Goal: Task Accomplishment & Management: Manage account settings

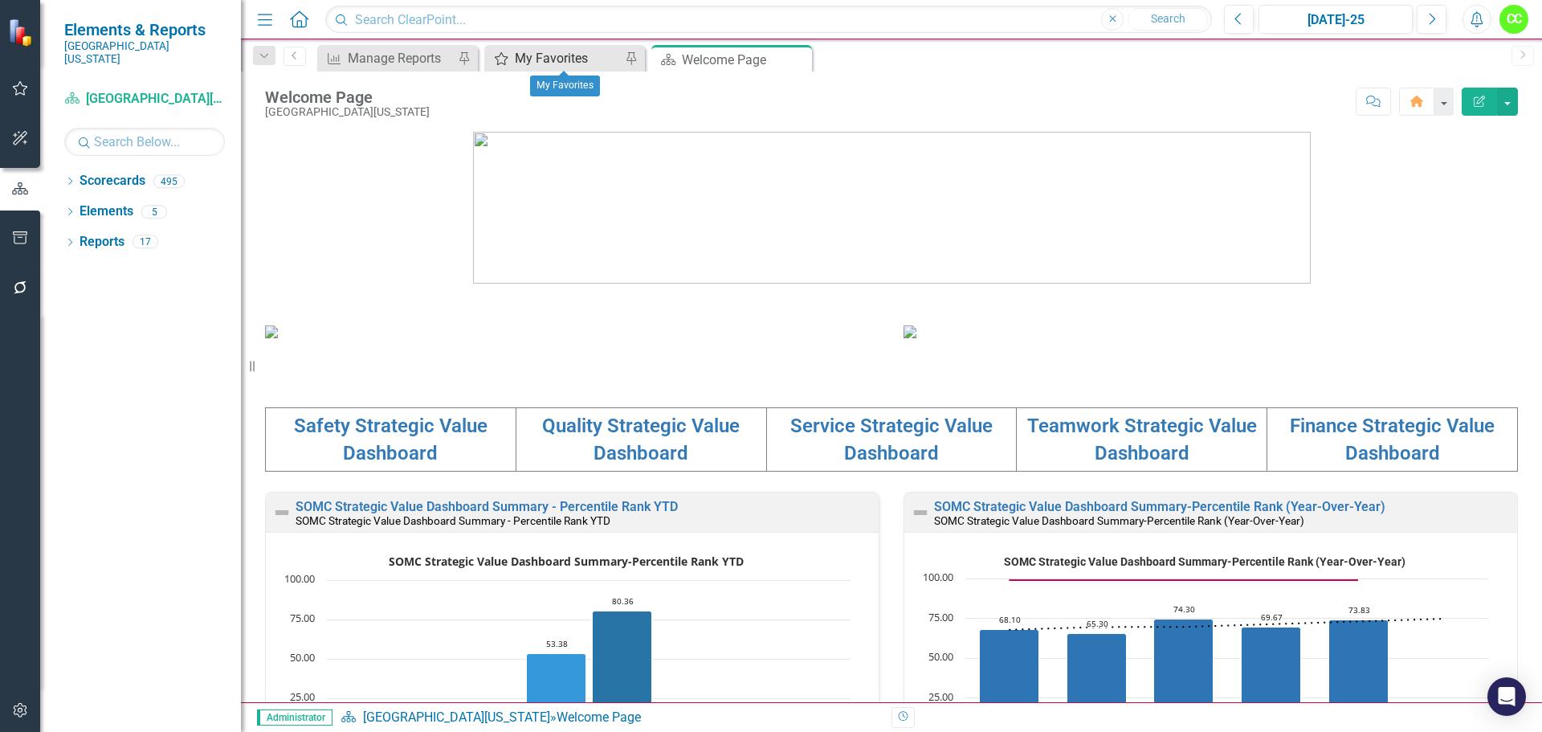
click at [564, 57] on div "My Favorites" at bounding box center [568, 58] width 106 height 20
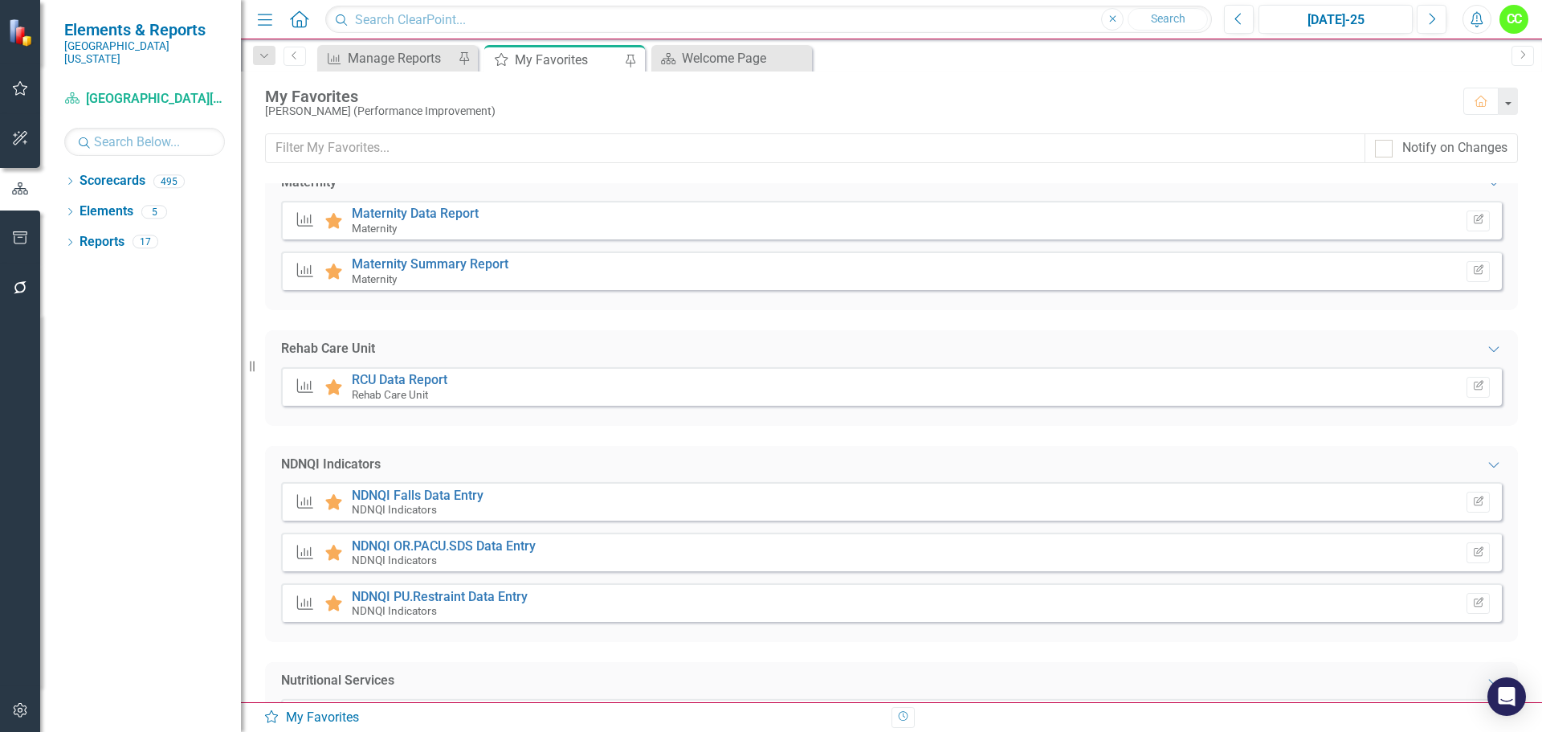
scroll to position [2248, 0]
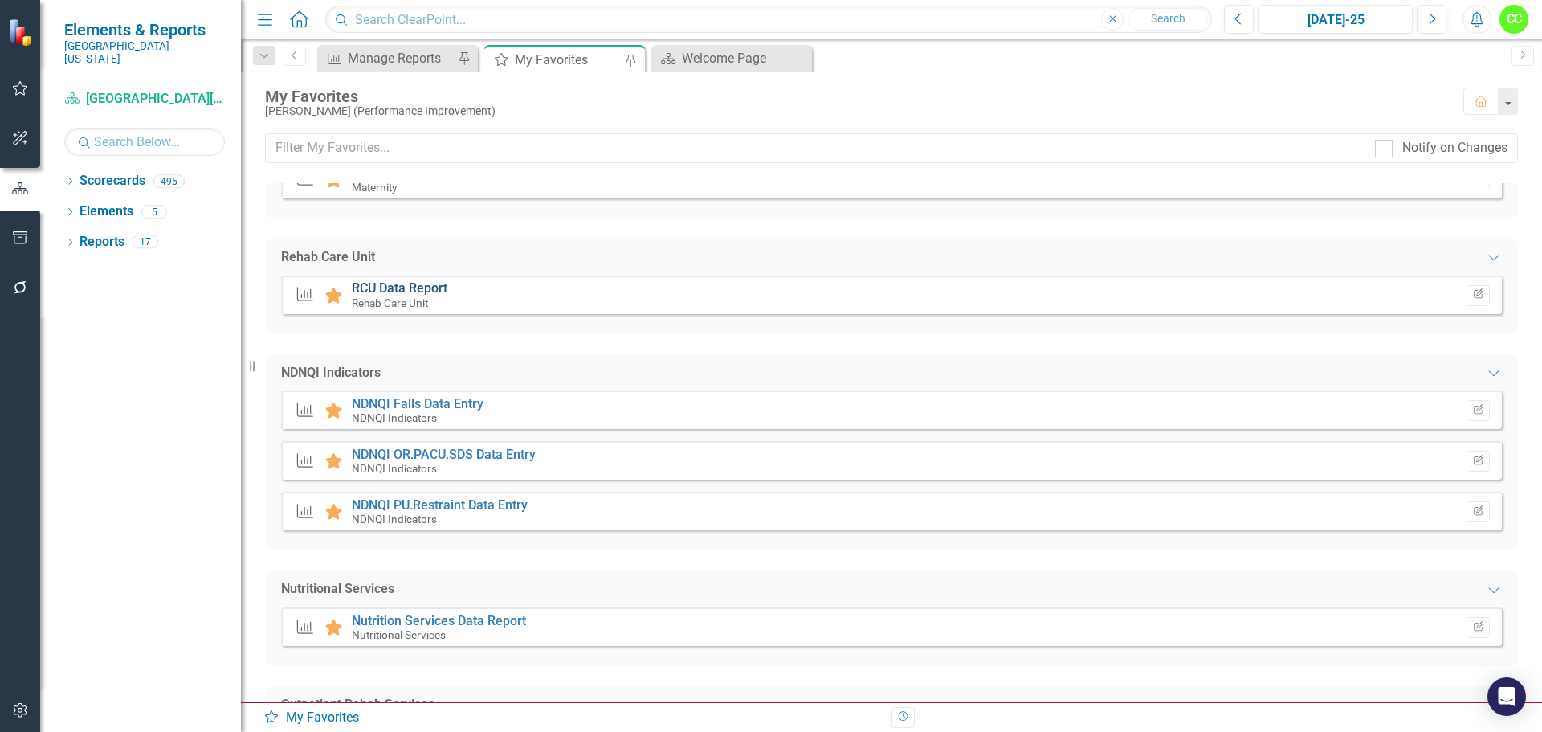
click at [406, 285] on link "RCU Data Report" at bounding box center [400, 287] width 96 height 15
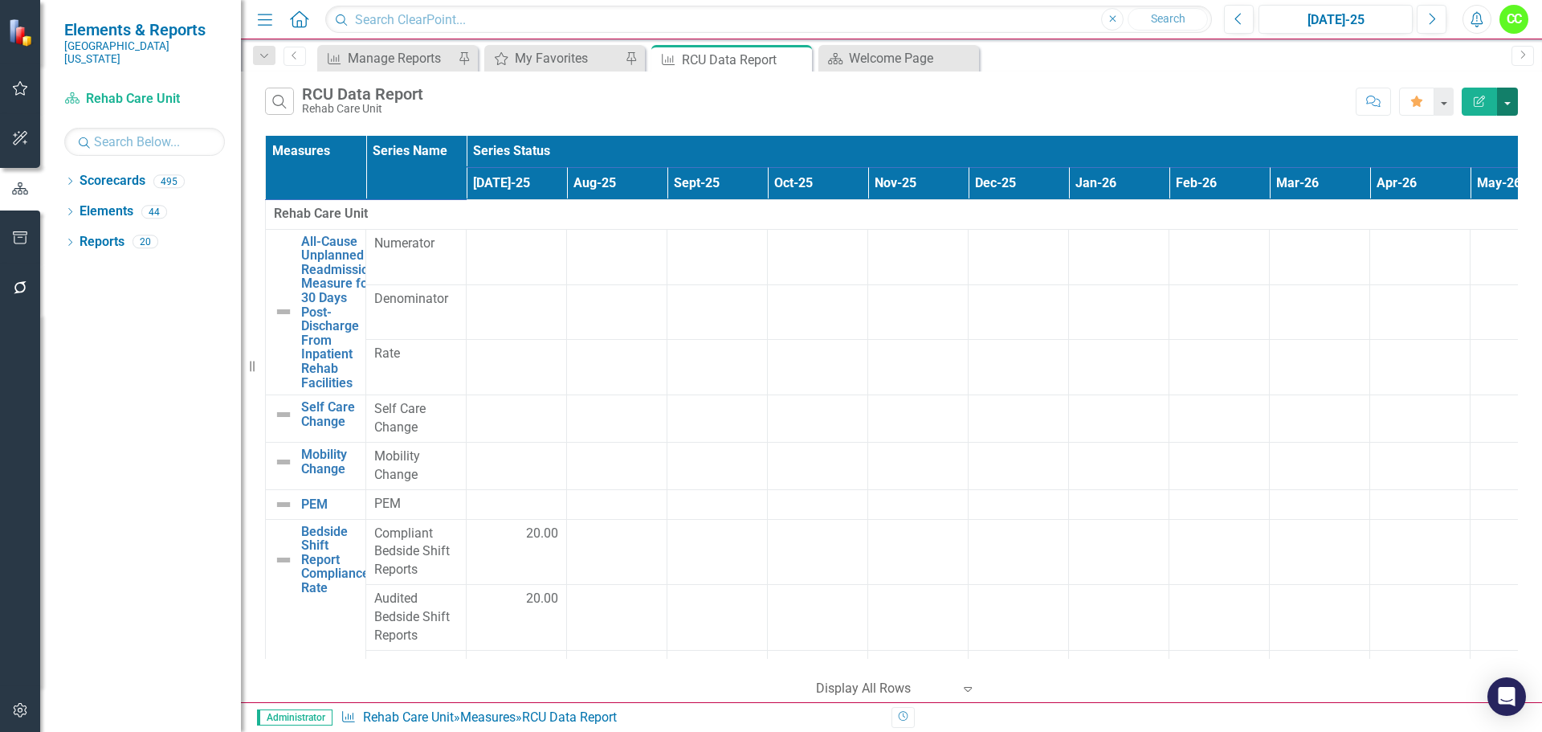
click at [1506, 104] on button "button" at bounding box center [1507, 102] width 21 height 28
click at [1465, 189] on link "Excel Export to Excel" at bounding box center [1453, 193] width 127 height 30
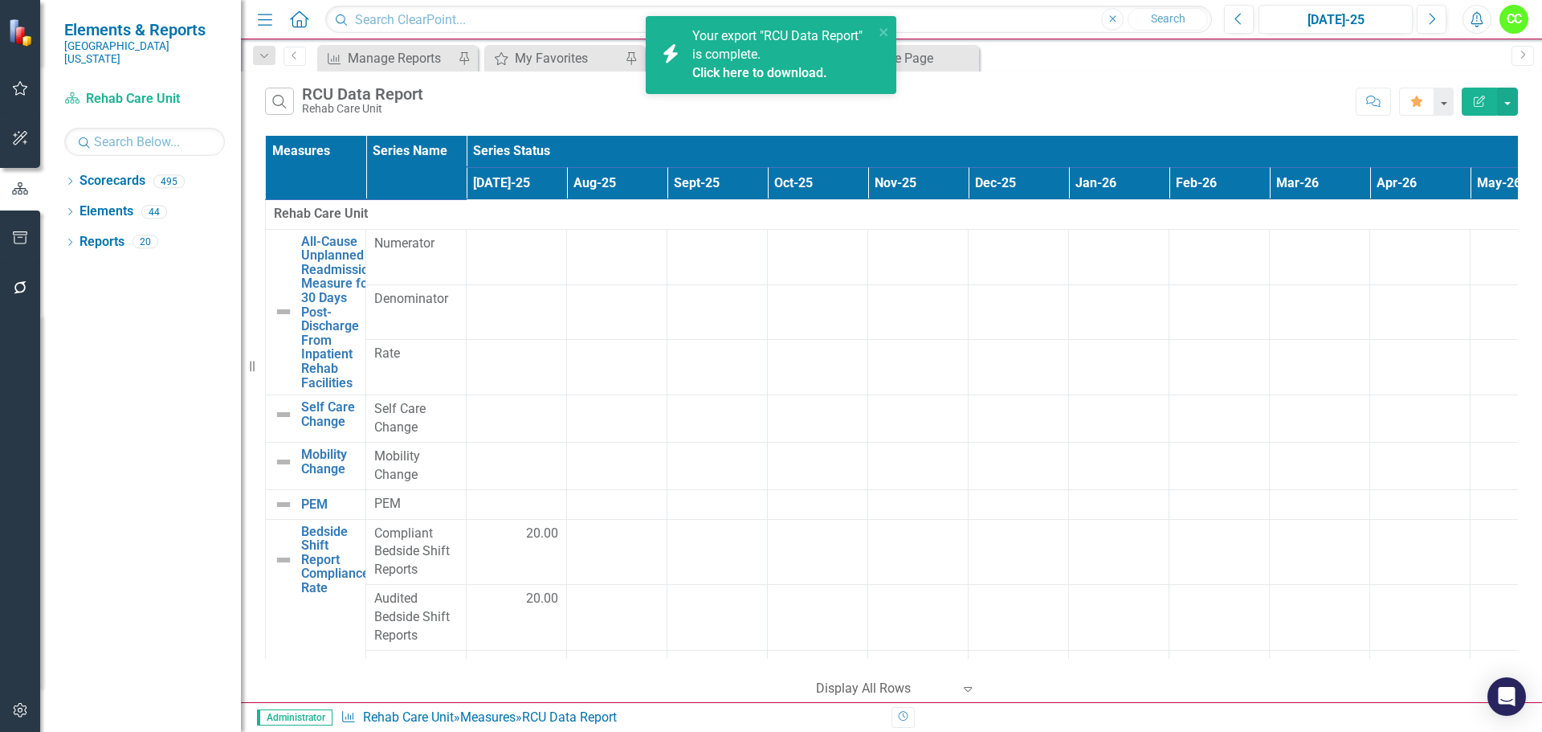
click at [782, 75] on link "Click here to download." at bounding box center [759, 72] width 135 height 15
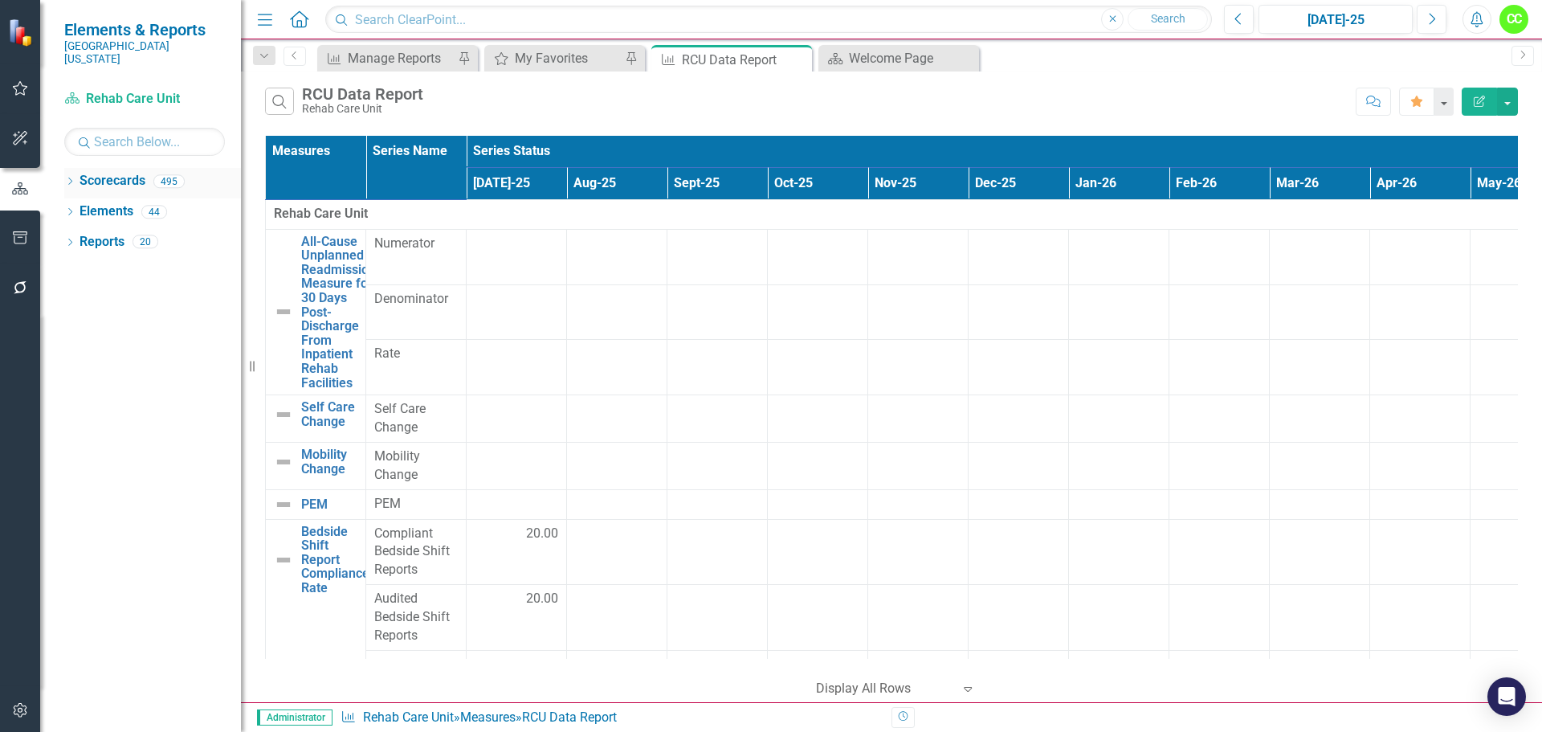
click at [74, 178] on icon "Dropdown" at bounding box center [69, 182] width 11 height 9
click at [75, 206] on icon "Dropdown" at bounding box center [78, 211] width 12 height 10
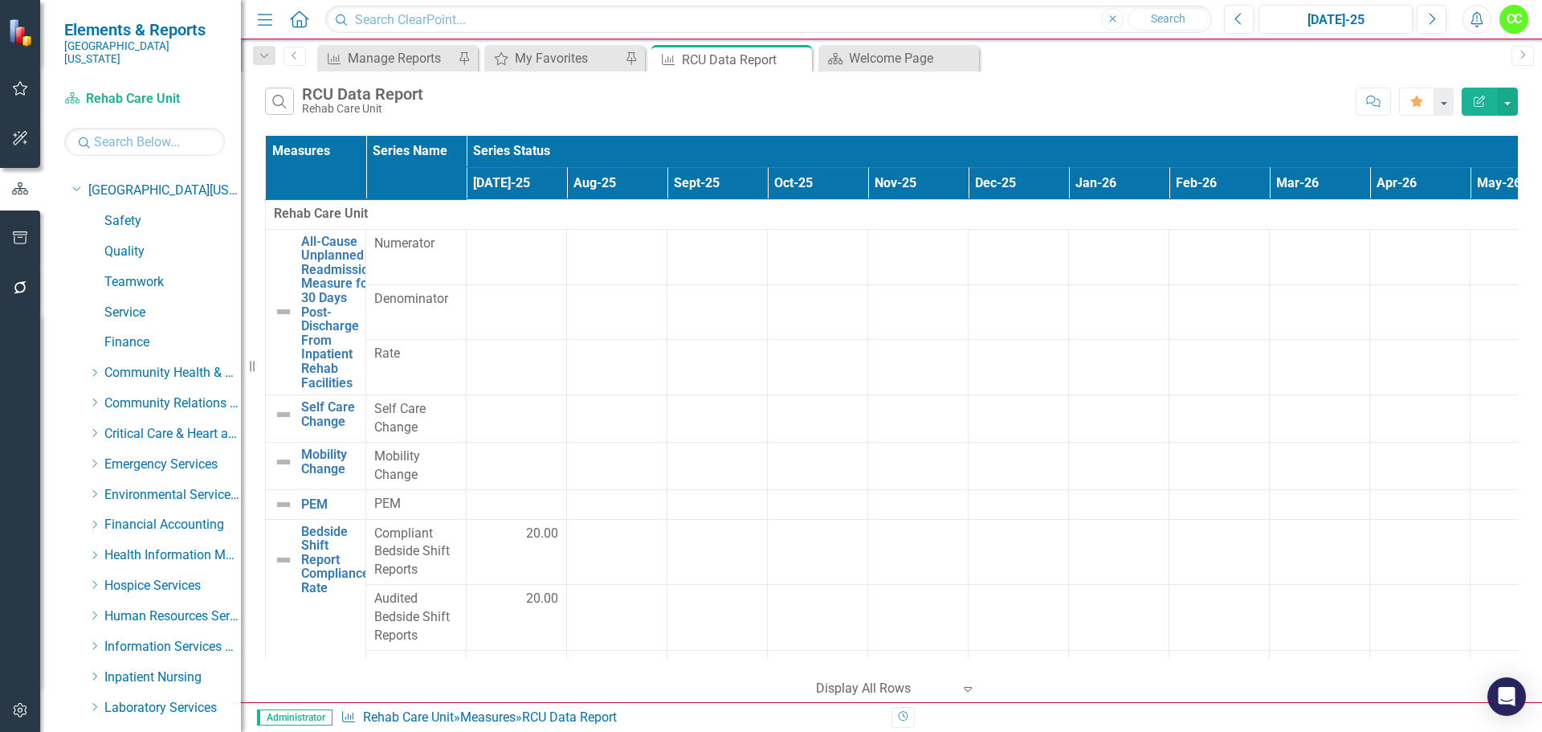
scroll to position [80, 0]
click at [96, 430] on icon at bounding box center [95, 434] width 4 height 8
click at [150, 457] on link "Environmental Services" at bounding box center [180, 465] width 120 height 18
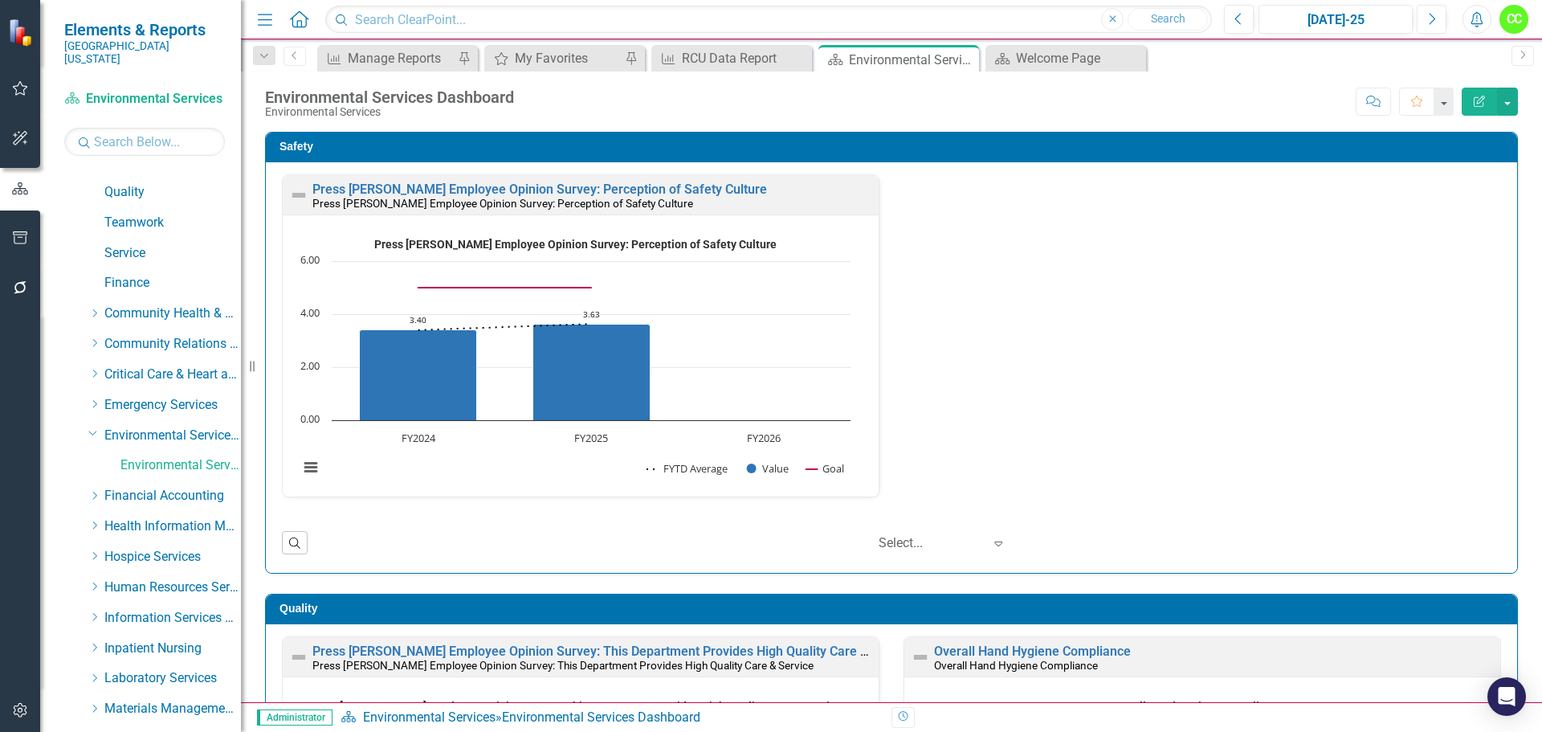
click at [27, 234] on icon "button" at bounding box center [20, 237] width 14 height 13
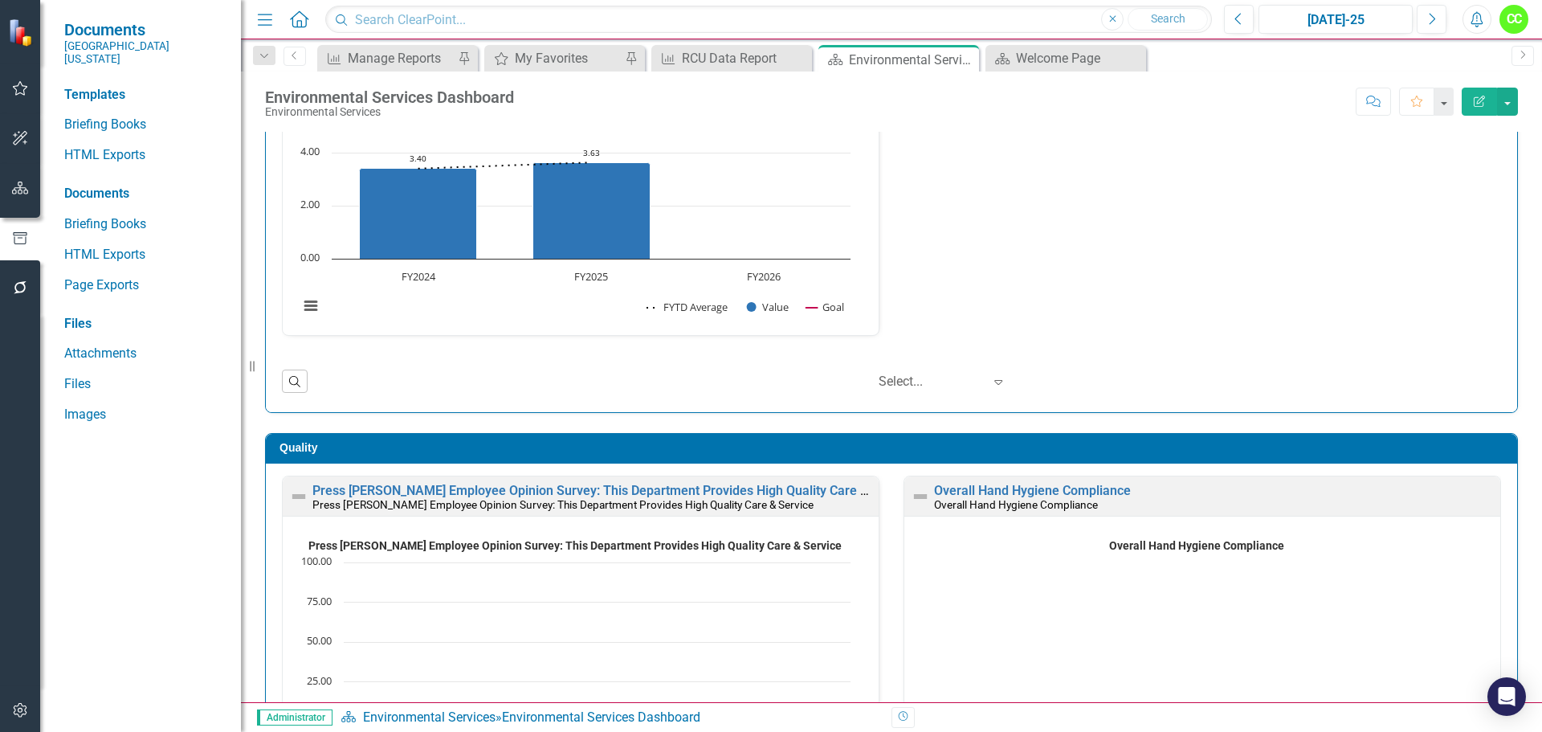
scroll to position [1, 0]
click at [1239, 6] on button "Previous" at bounding box center [1239, 19] width 30 height 29
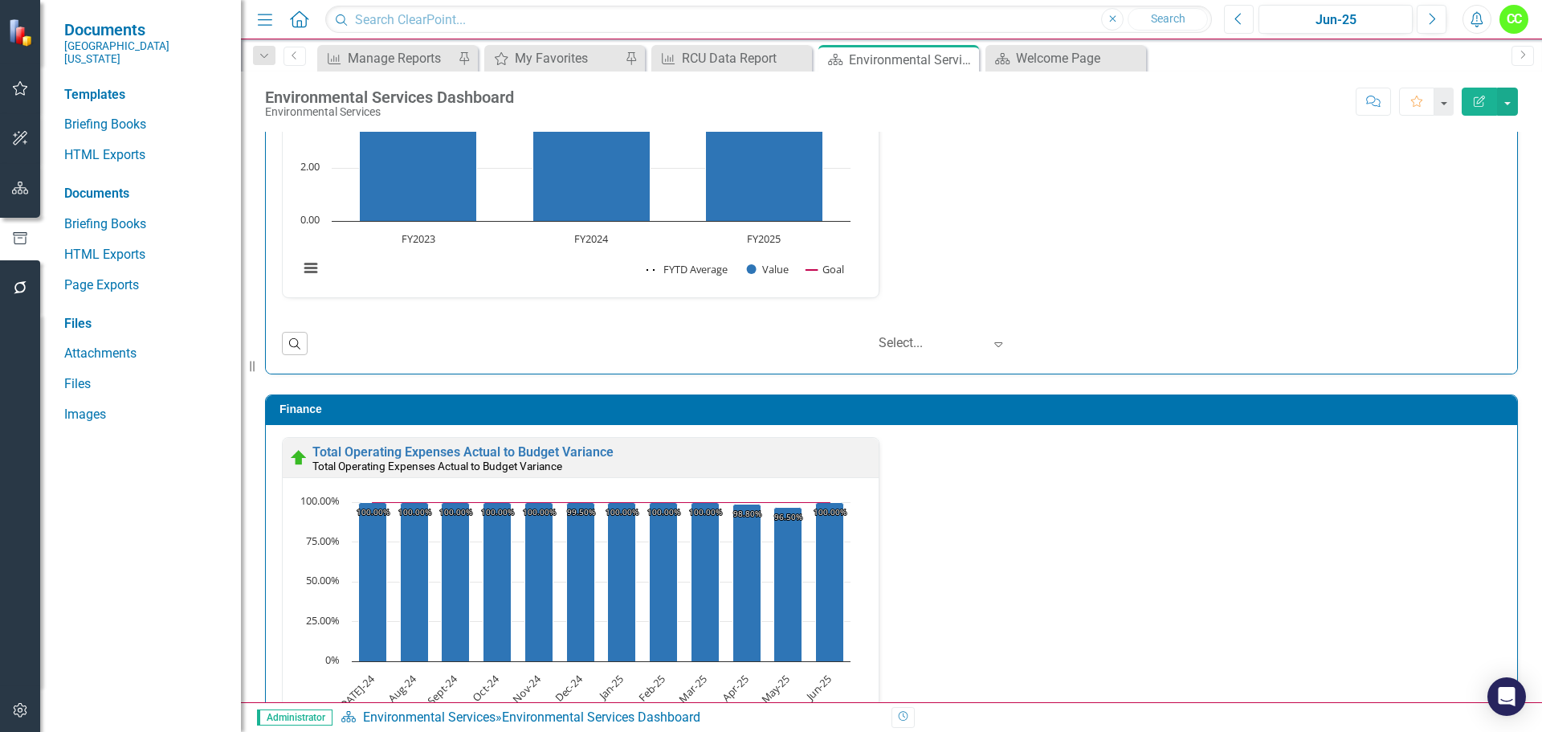
scroll to position [2077, 0]
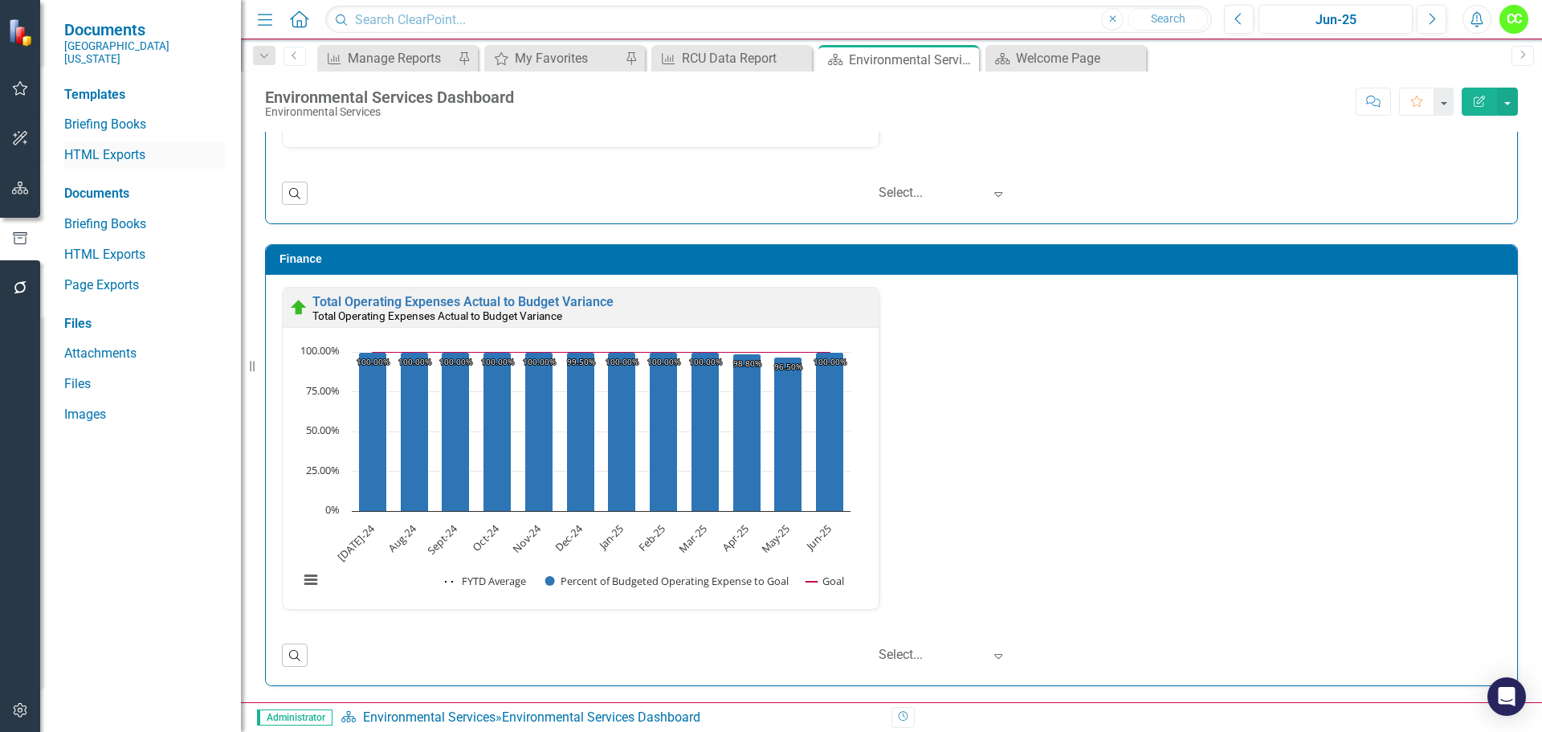
click at [91, 146] on link "HTML Exports" at bounding box center [144, 155] width 161 height 18
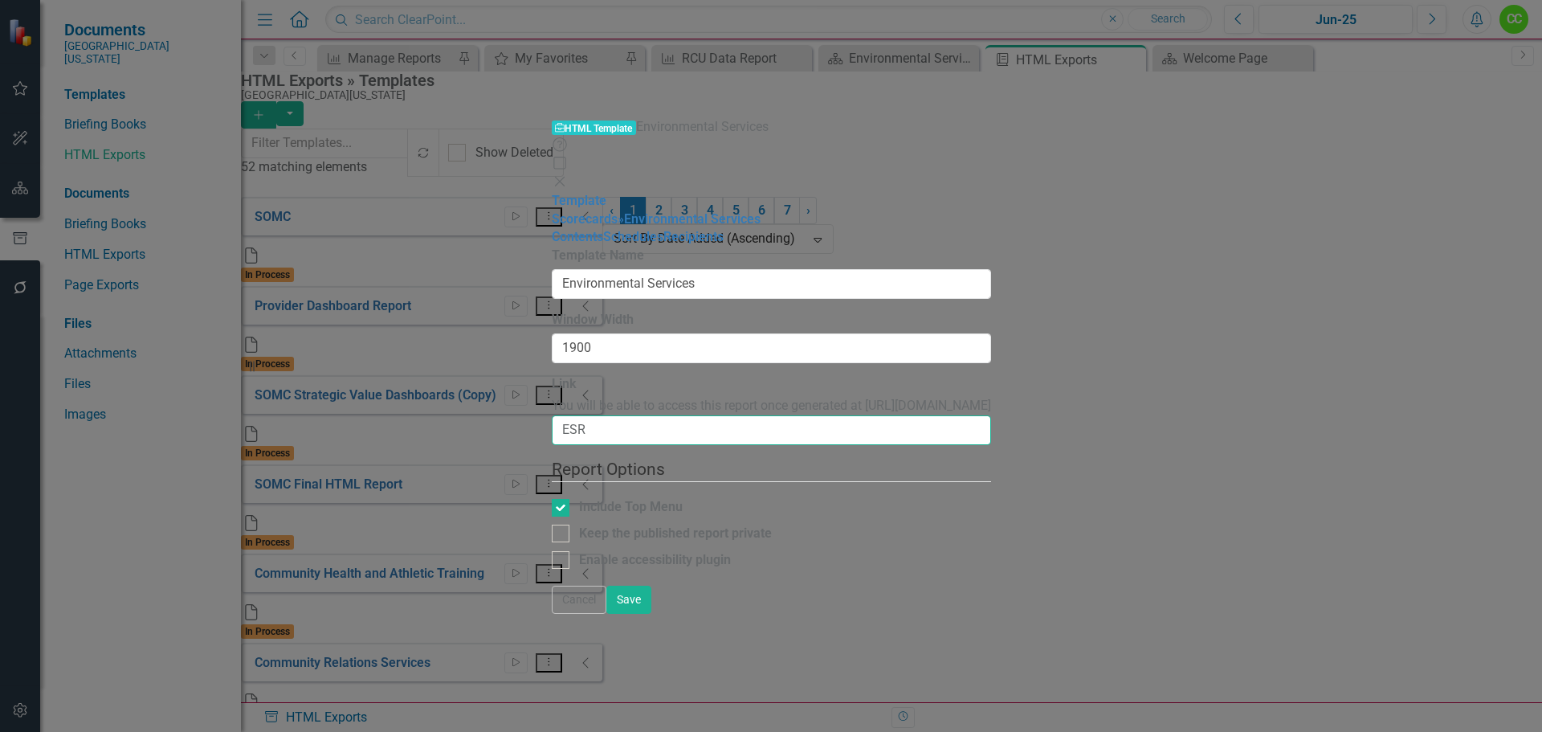
click at [552, 415] on input "ESR" at bounding box center [771, 430] width 439 height 30
type input "ESR-FY25"
click at [651, 613] on button "Save" at bounding box center [628, 599] width 45 height 28
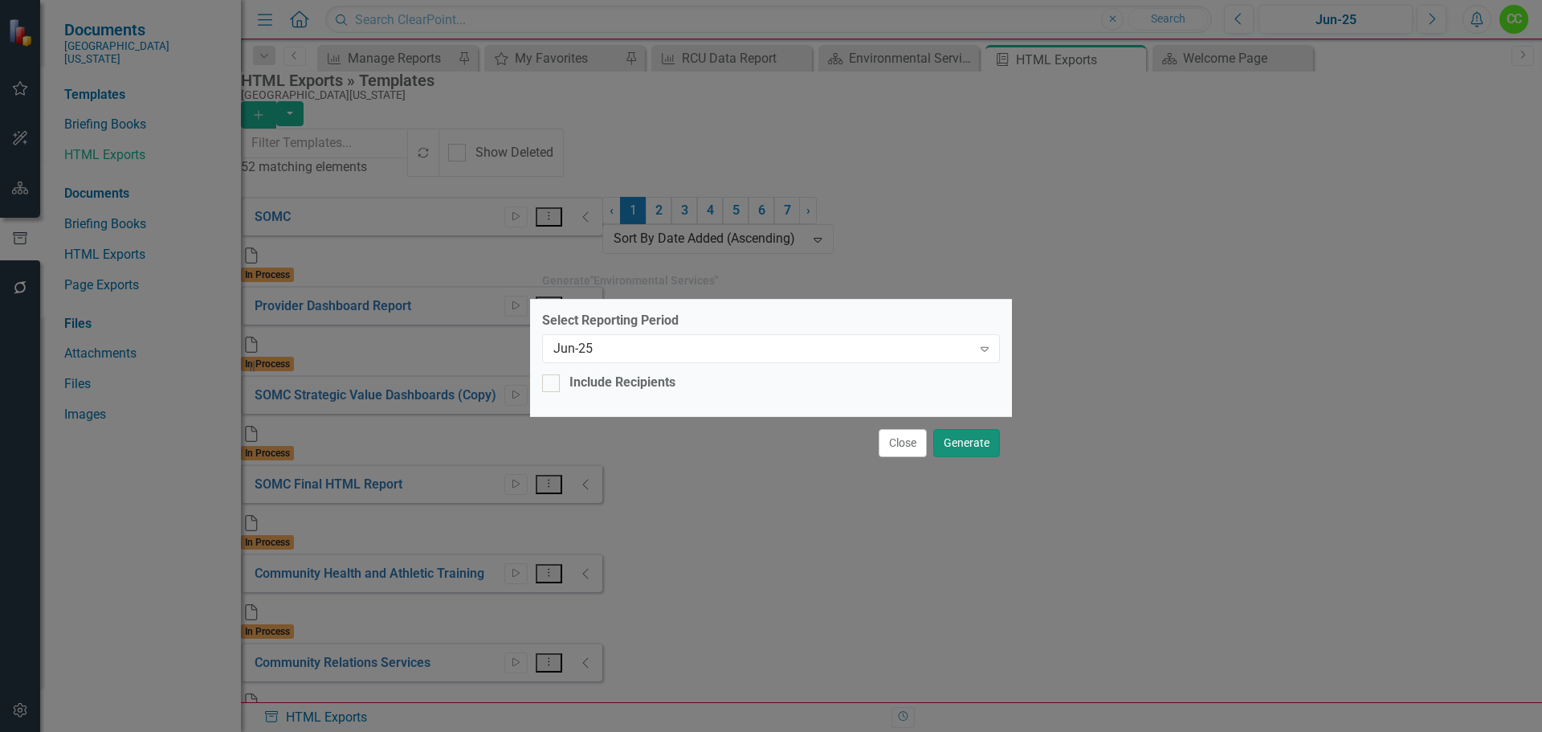
click at [956, 441] on button "Generate" at bounding box center [966, 443] width 67 height 28
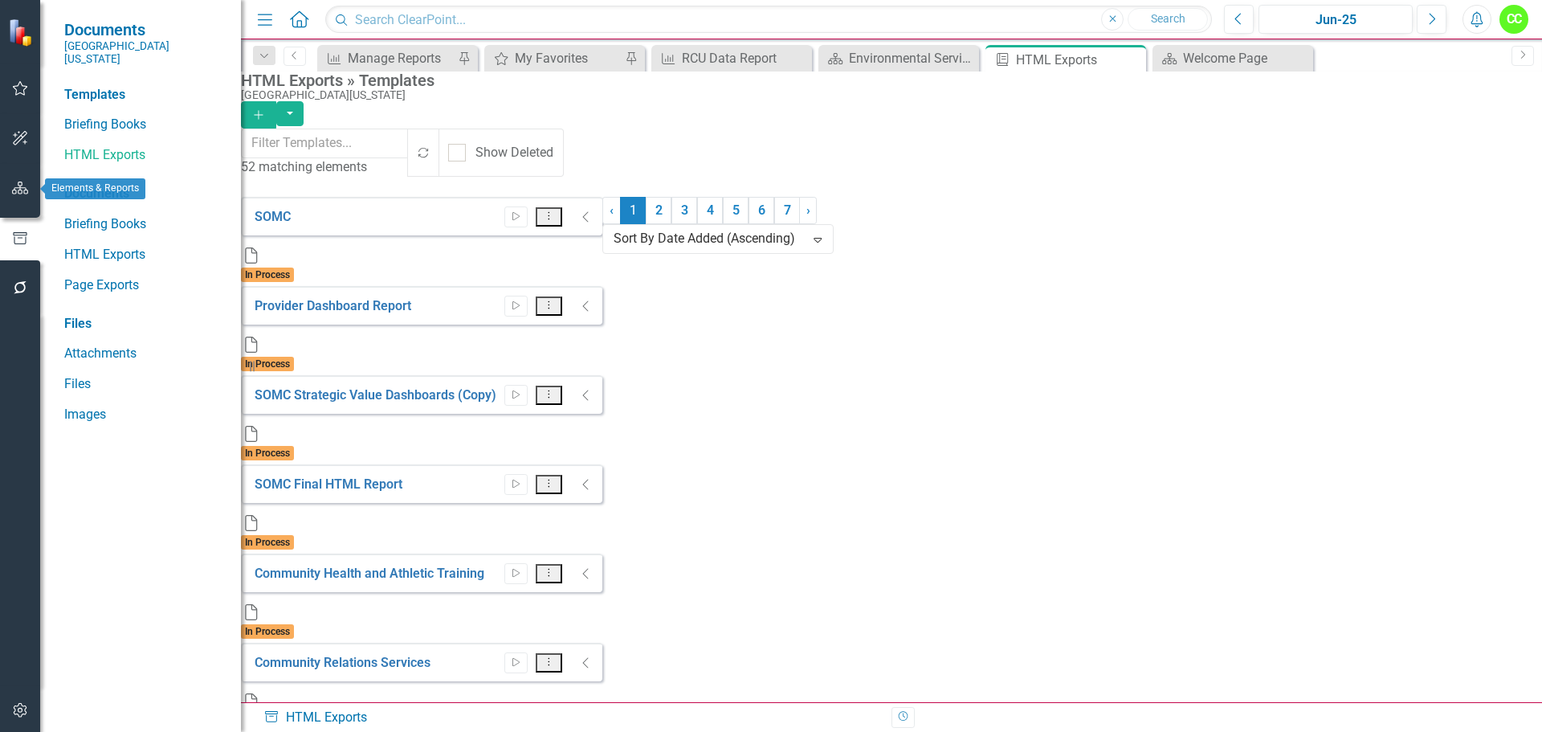
click at [21, 186] on icon "button" at bounding box center [20, 187] width 17 height 13
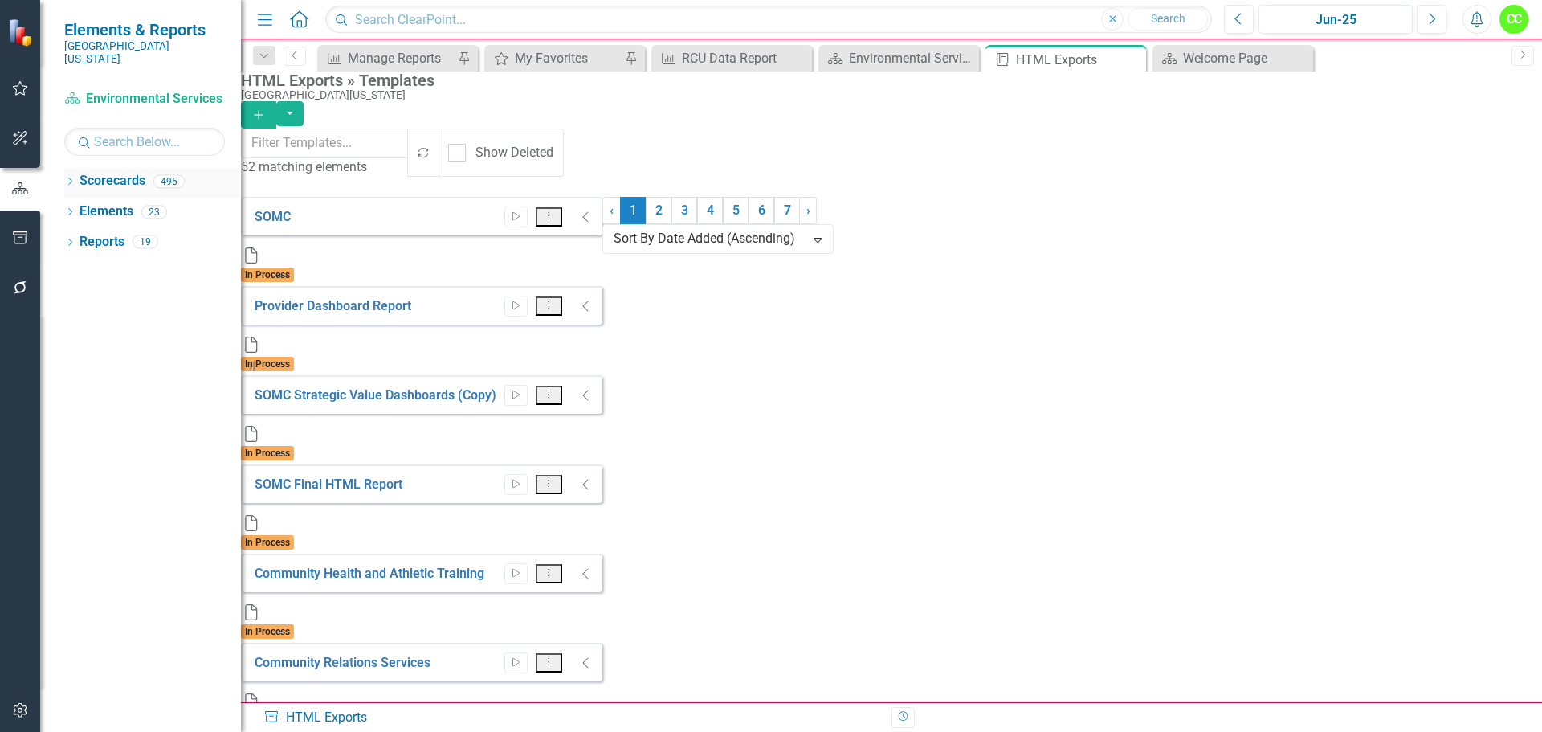
click at [71, 178] on icon "Dropdown" at bounding box center [69, 182] width 11 height 9
click at [83, 206] on icon "Dropdown" at bounding box center [78, 211] width 12 height 10
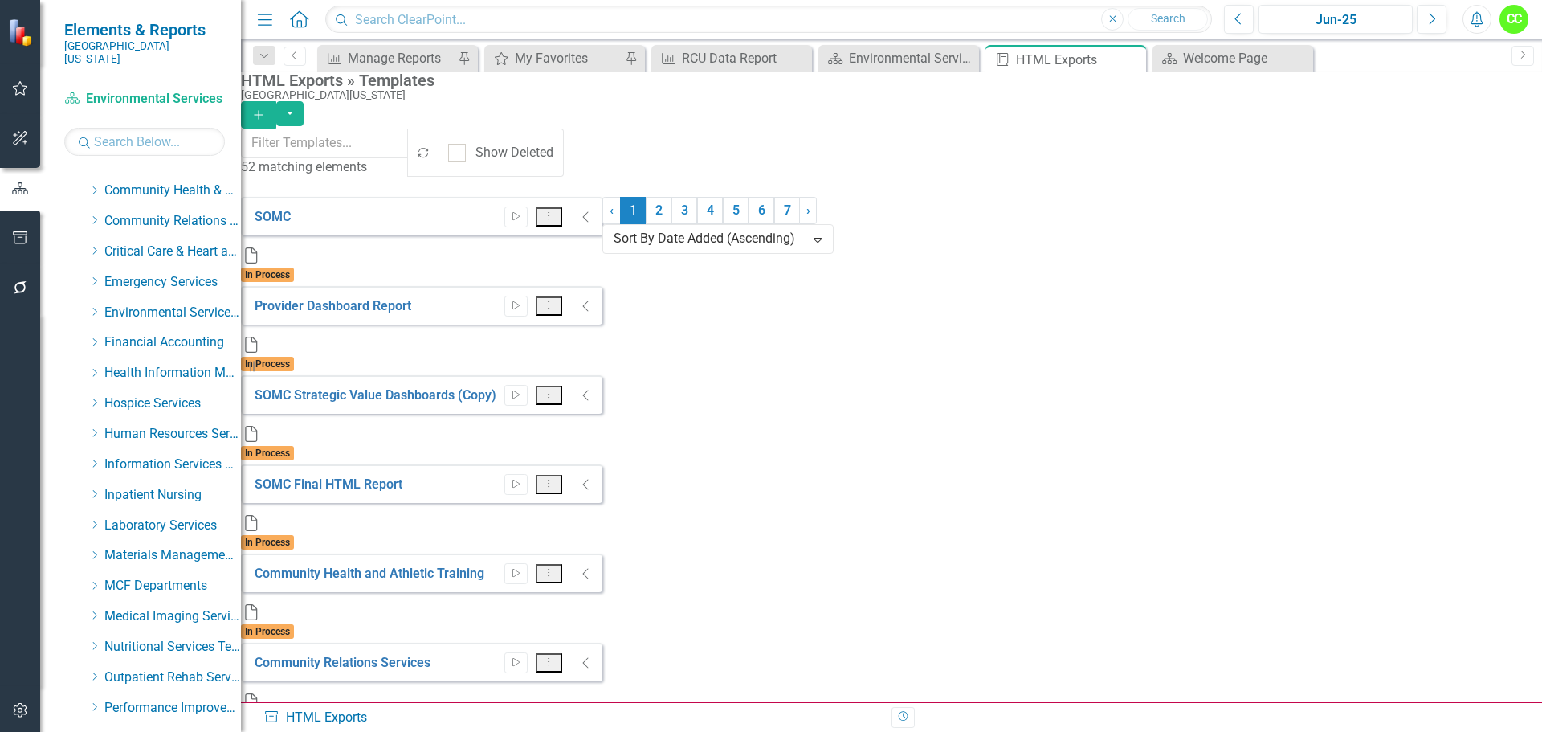
scroll to position [241, 0]
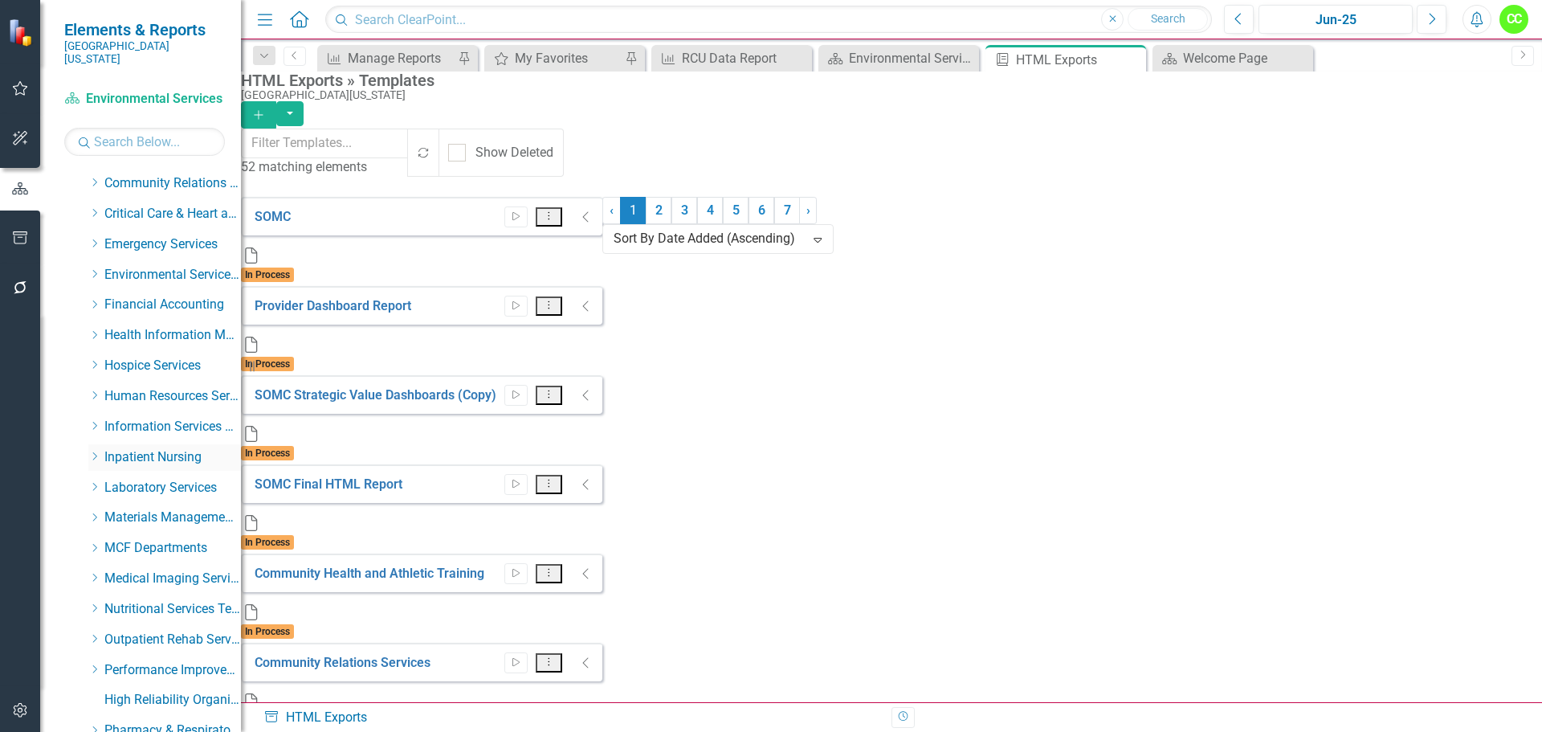
click at [92, 451] on icon "Dropdown" at bounding box center [94, 456] width 12 height 10
click at [124, 479] on link "Maternity" at bounding box center [180, 488] width 120 height 18
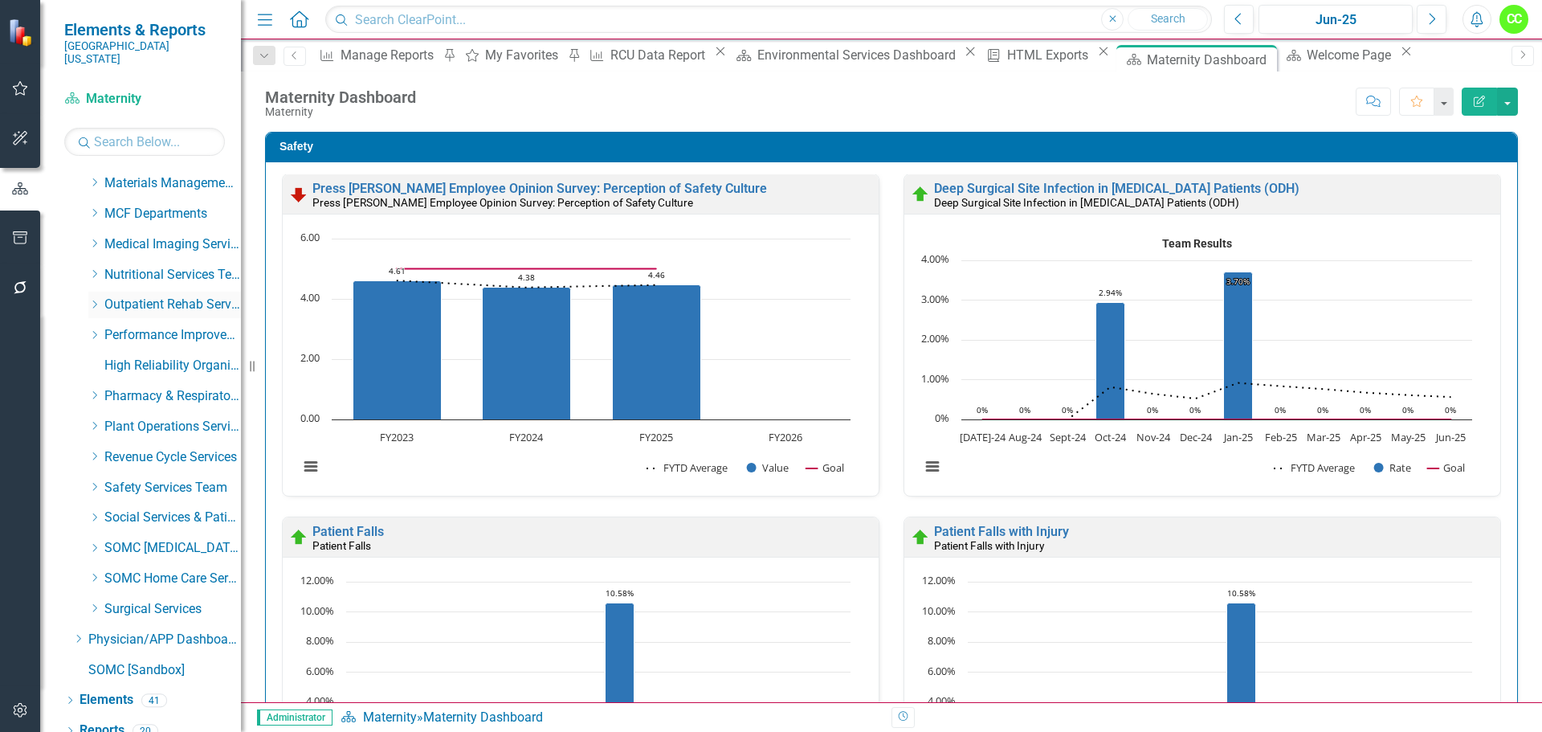
scroll to position [821, 0]
click at [116, 688] on link "Elements" at bounding box center [106, 696] width 54 height 18
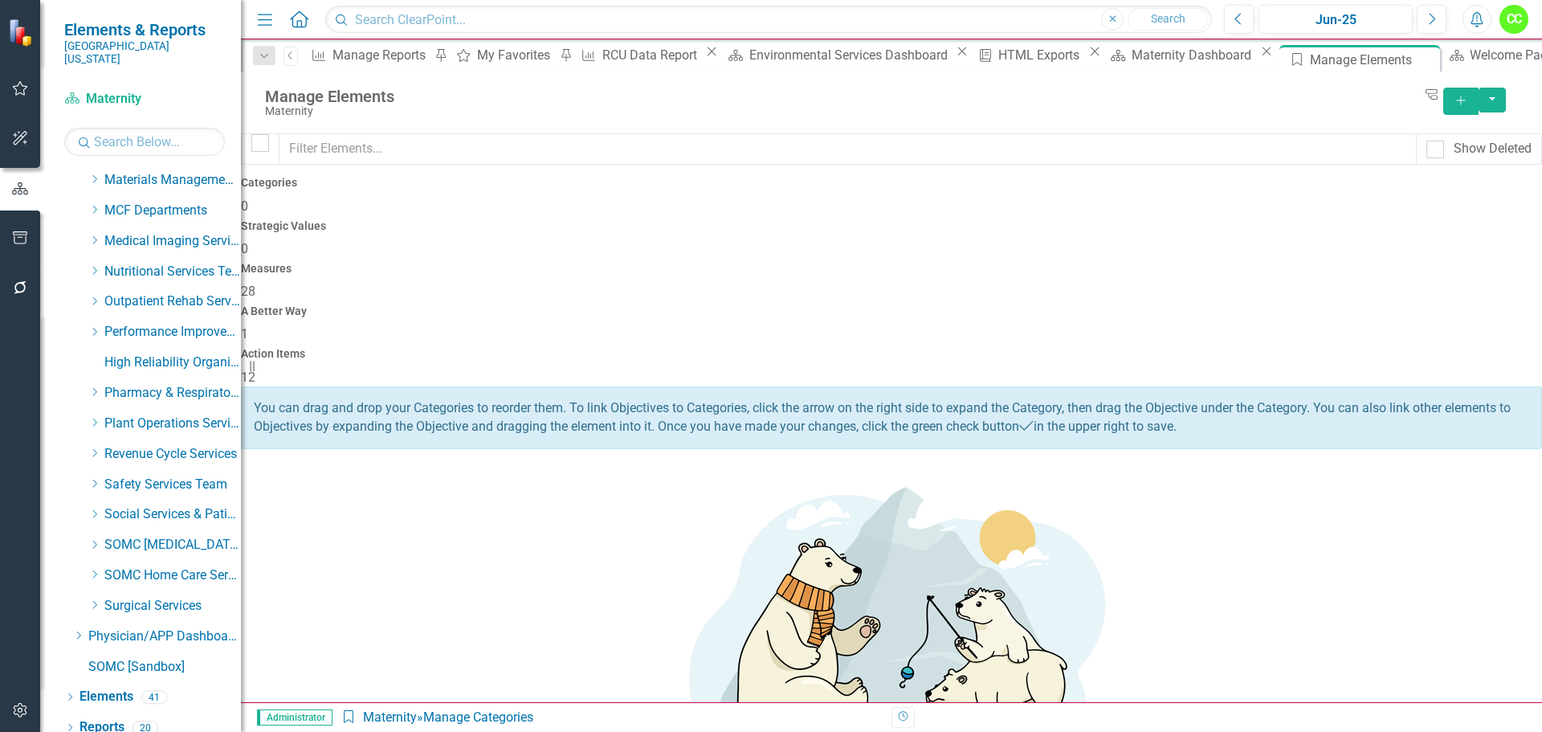
click at [1380, 348] on div "Action Items 12" at bounding box center [891, 367] width 1301 height 39
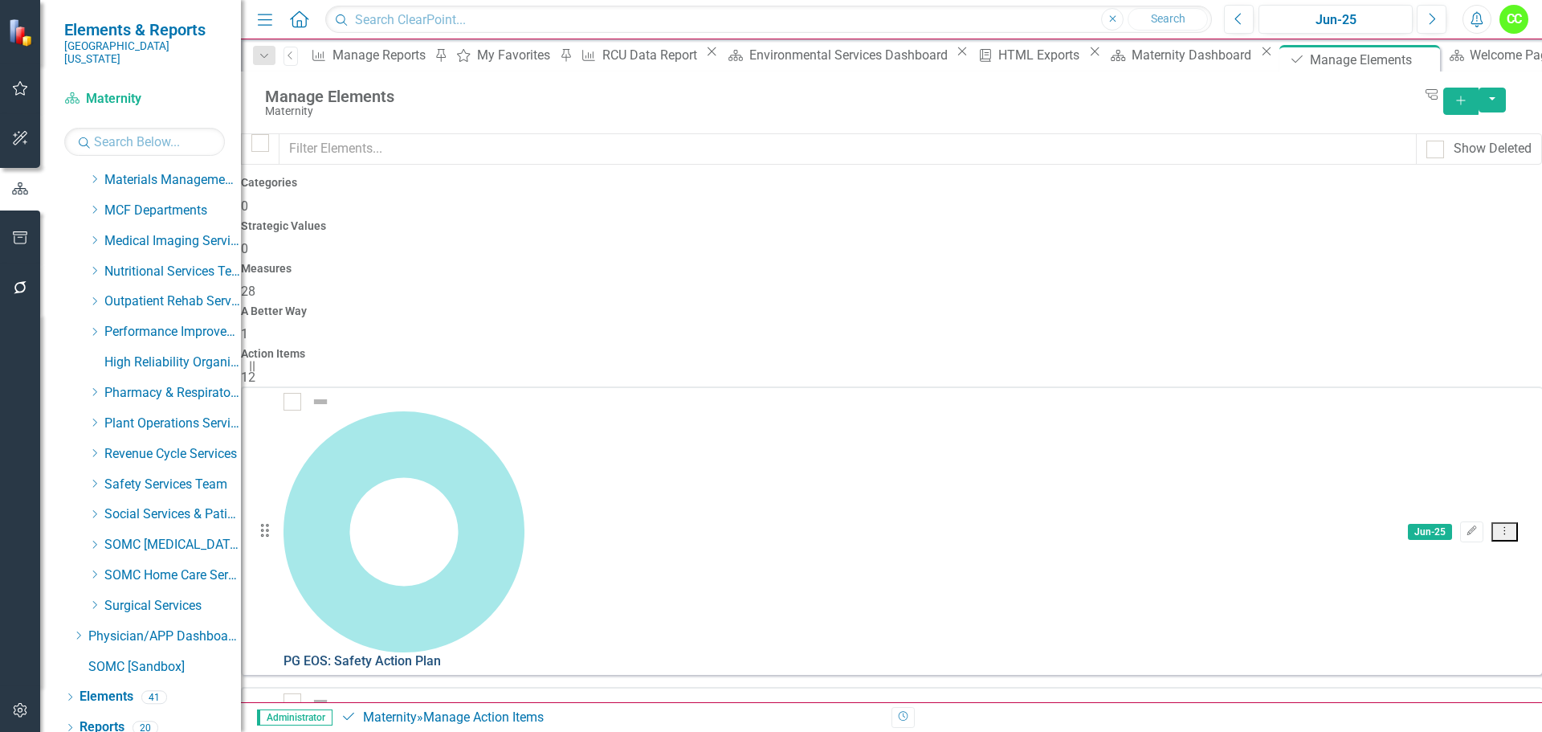
click at [441, 653] on link "PG EOS: Safety Action Plan" at bounding box center [361, 660] width 157 height 15
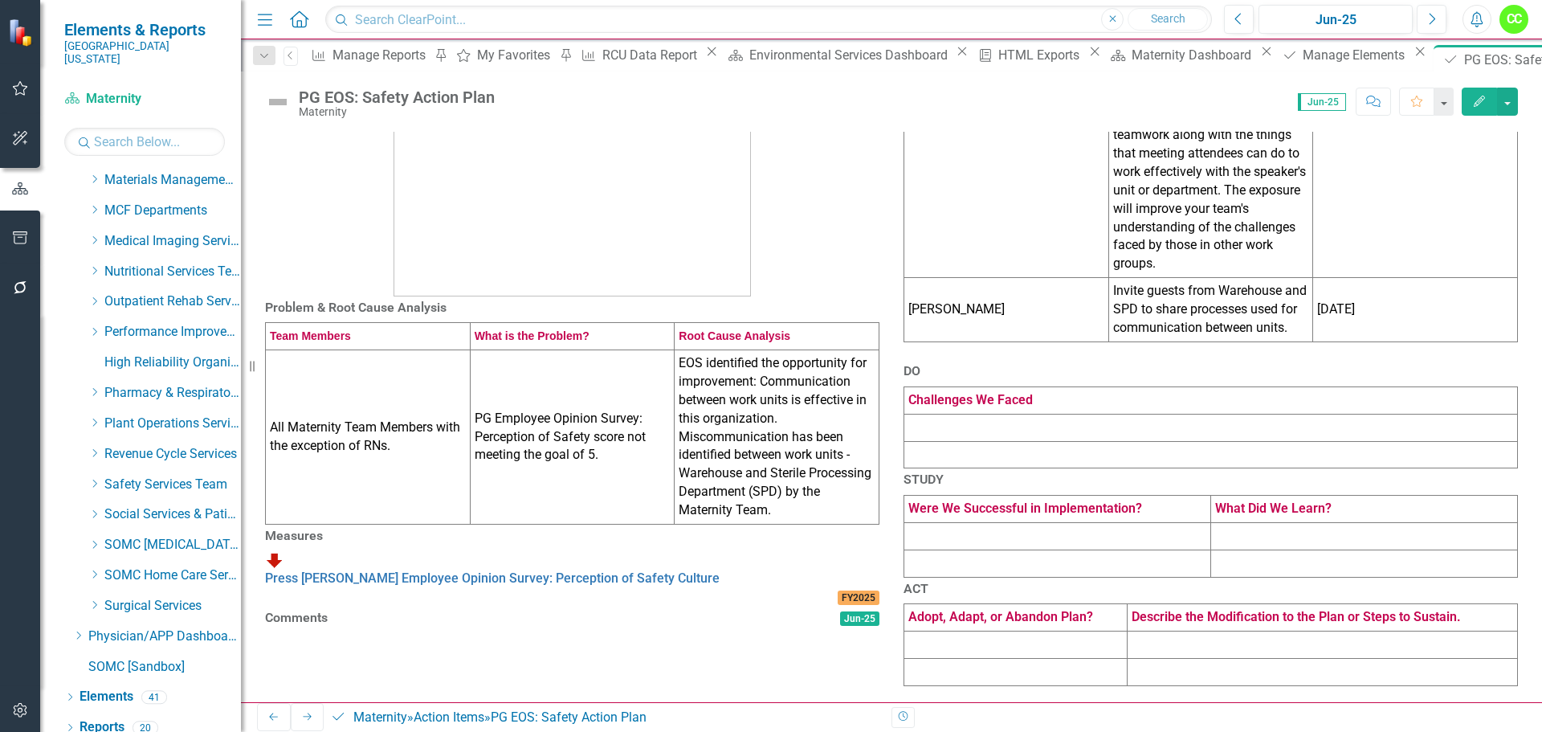
scroll to position [344, 0]
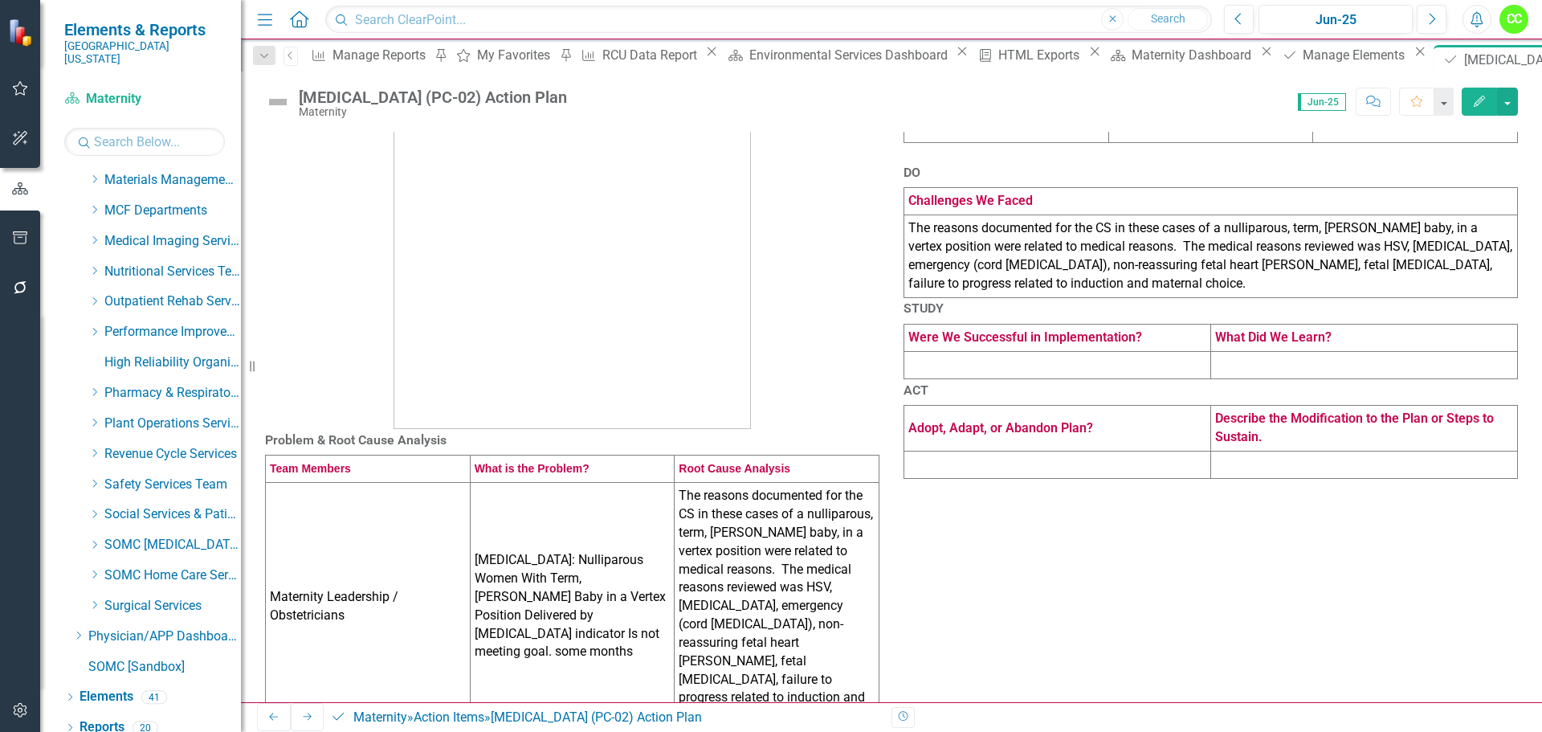
scroll to position [347, 0]
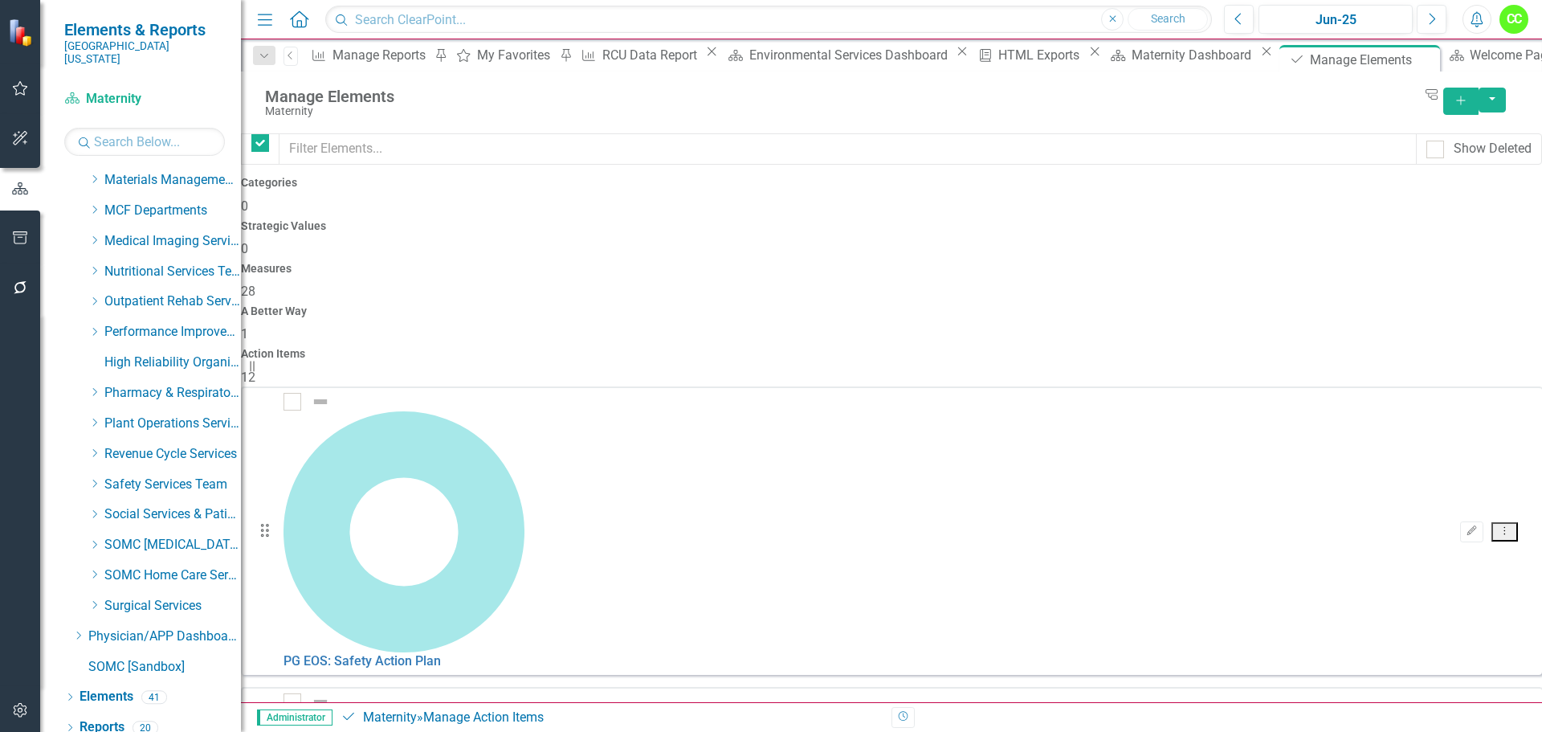
checkbox input "false"
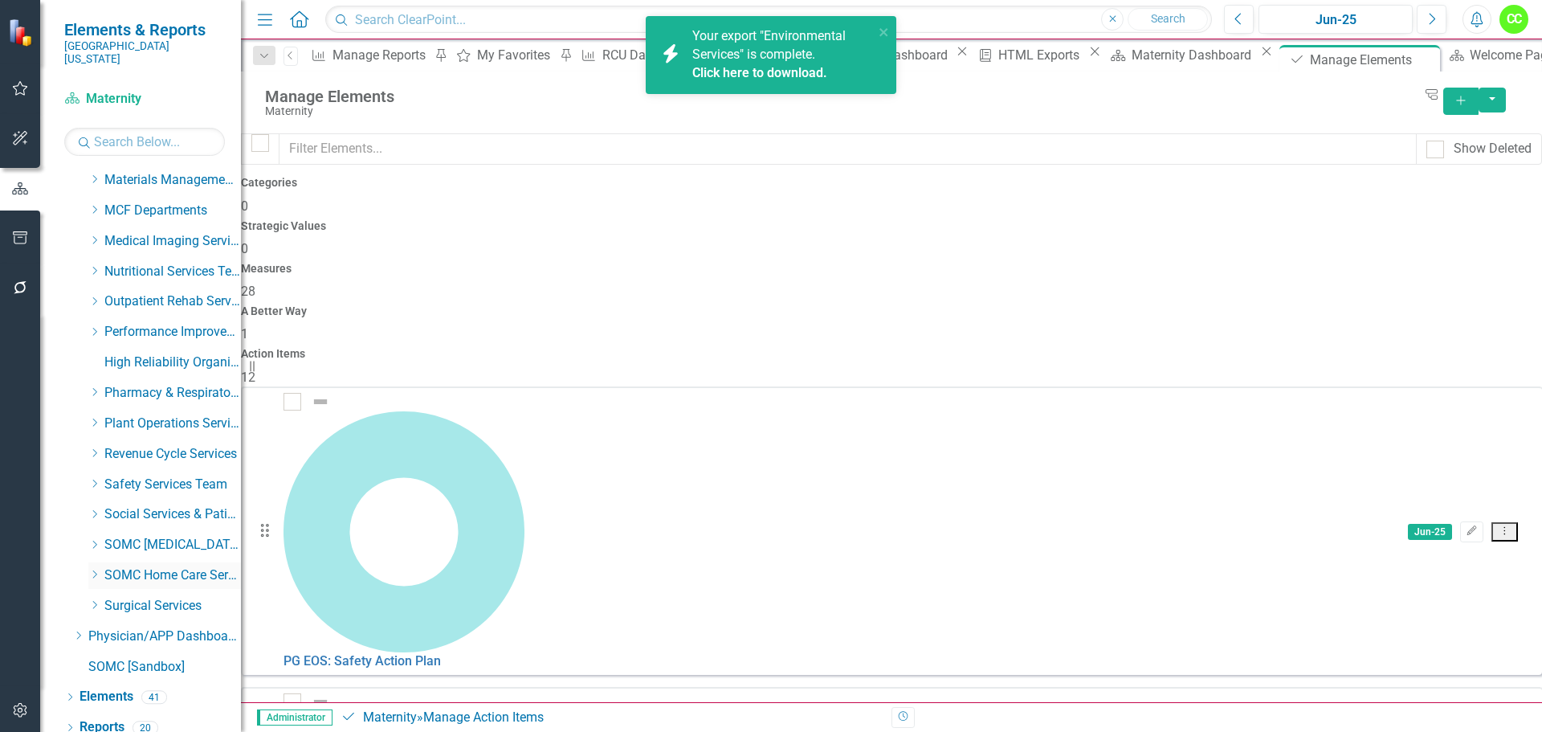
click at [149, 566] on link "SOMC Home Care Services" at bounding box center [172, 575] width 137 height 18
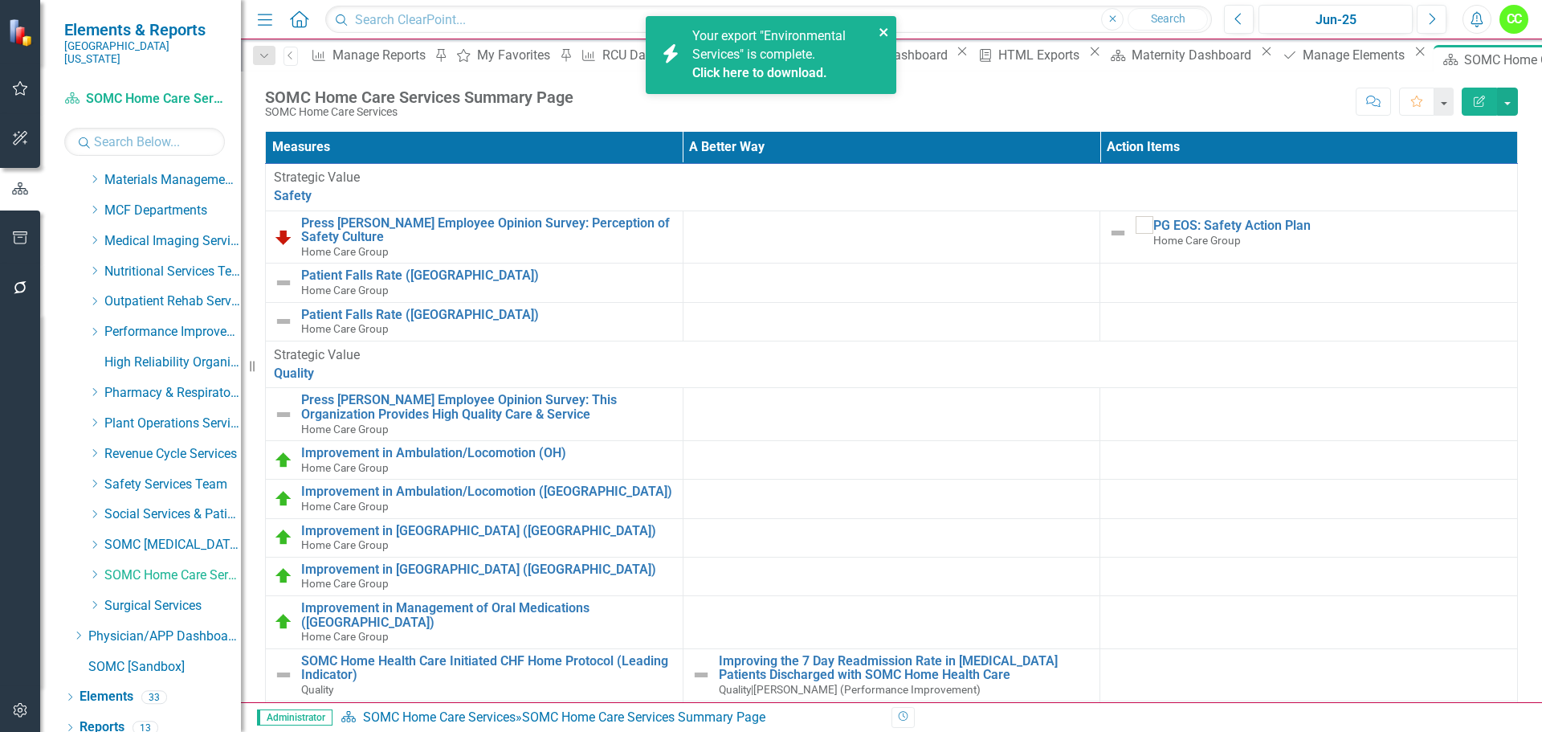
click at [878, 32] on icon "close" at bounding box center [883, 32] width 11 height 13
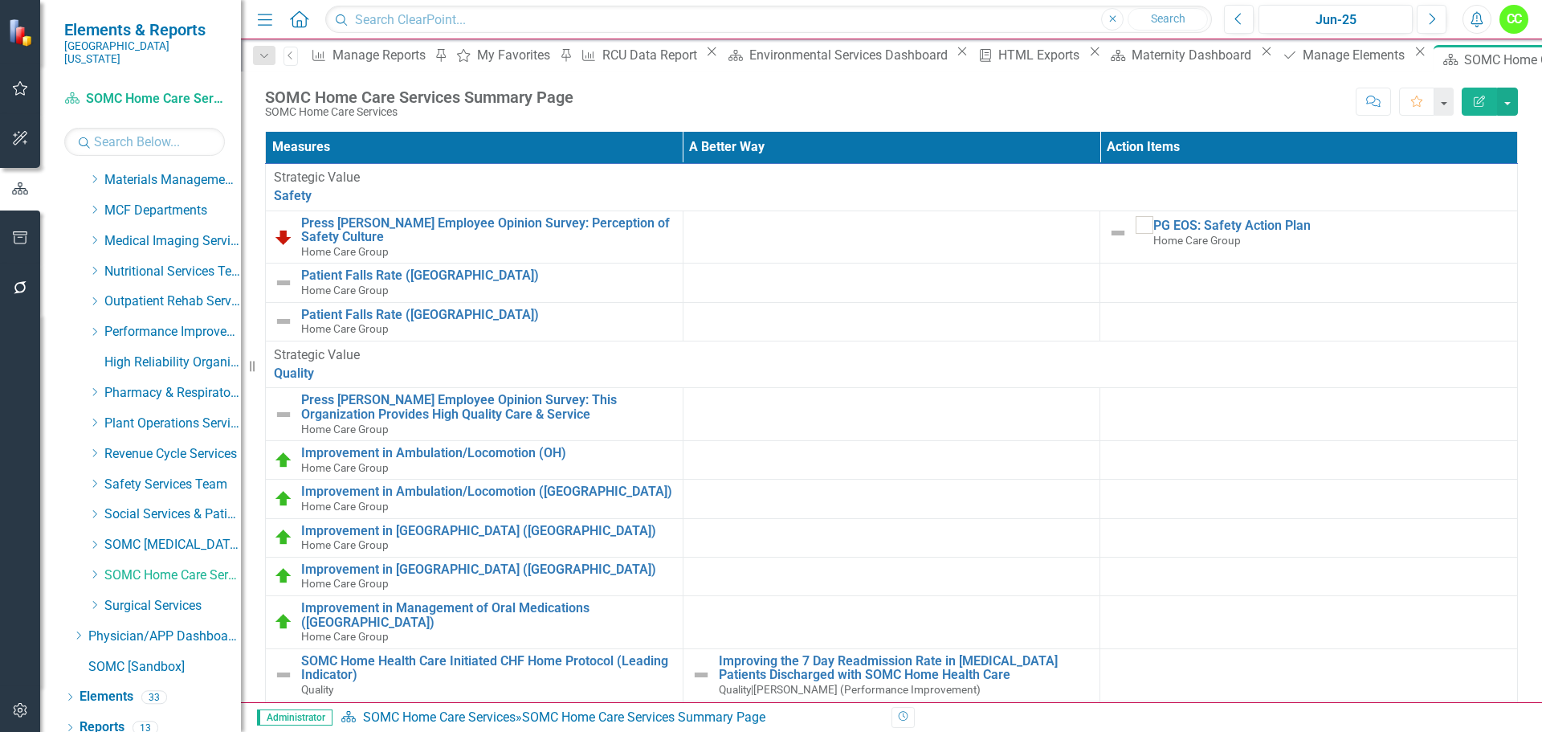
scroll to position [642, 0]
click at [95, 569] on icon "Dropdown" at bounding box center [94, 574] width 12 height 10
click at [161, 597] on link "Home Care Group" at bounding box center [180, 606] width 120 height 18
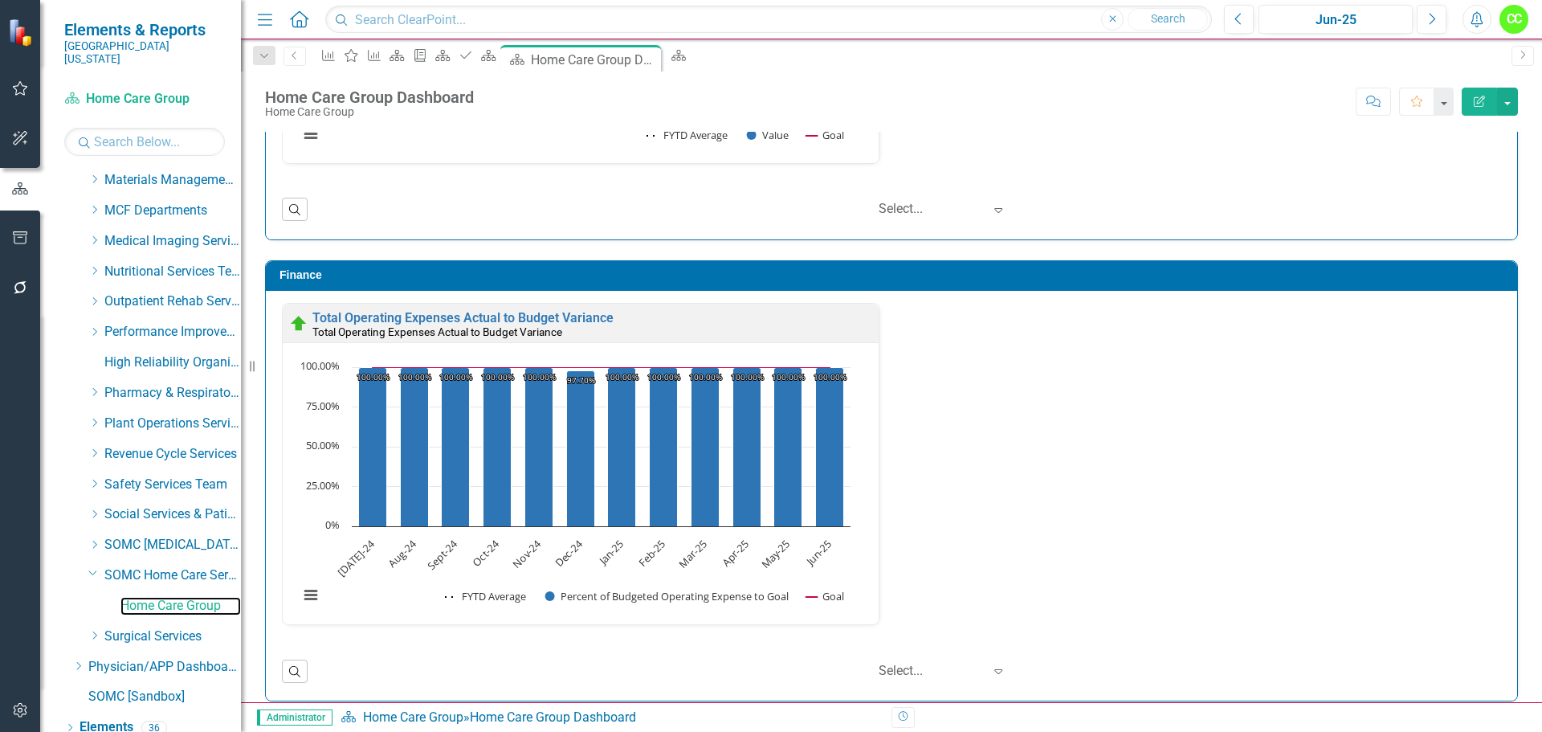
scroll to position [1, 0]
click at [117, 718] on link "Elements" at bounding box center [106, 727] width 54 height 18
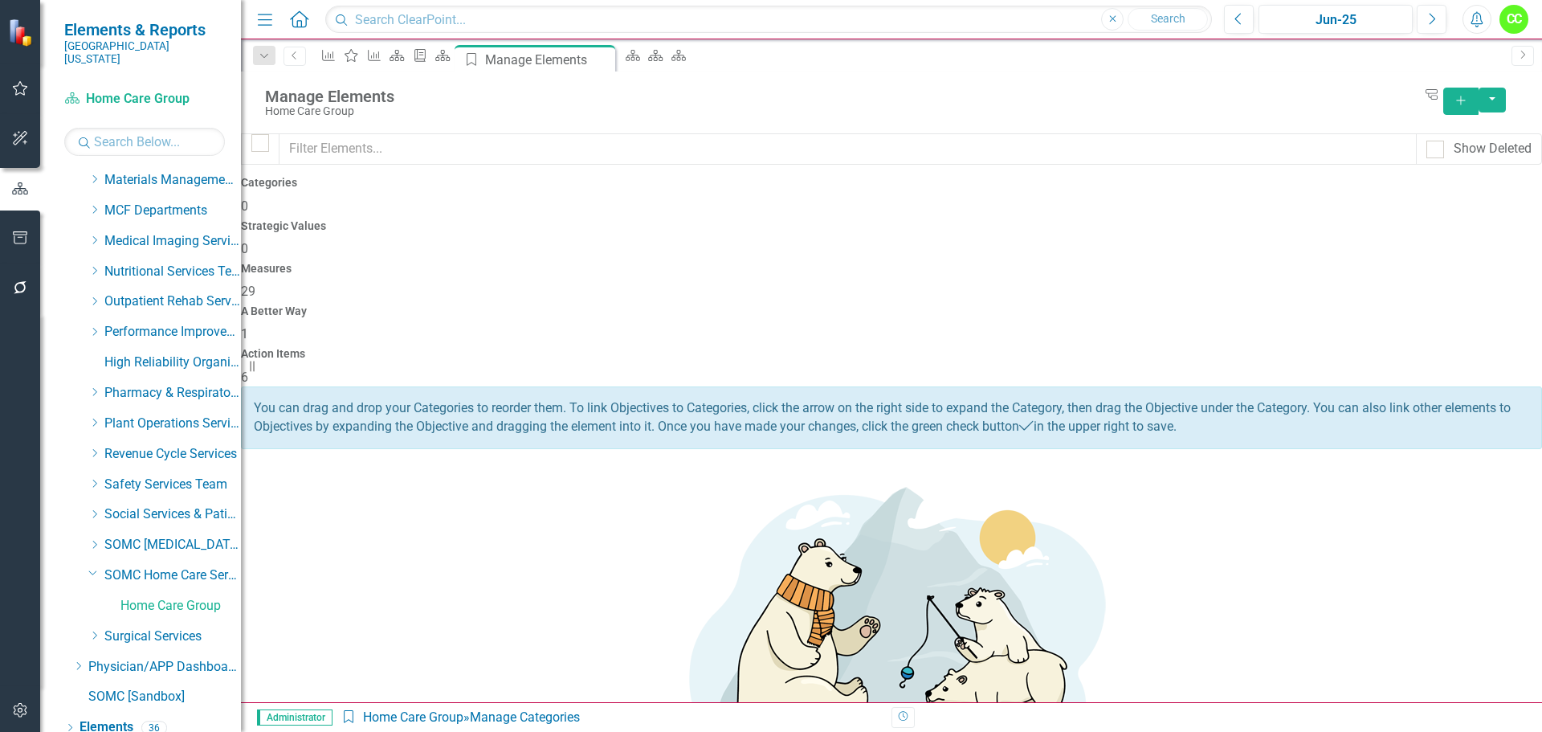
click at [1394, 348] on div "Action Items 6" at bounding box center [891, 367] width 1301 height 39
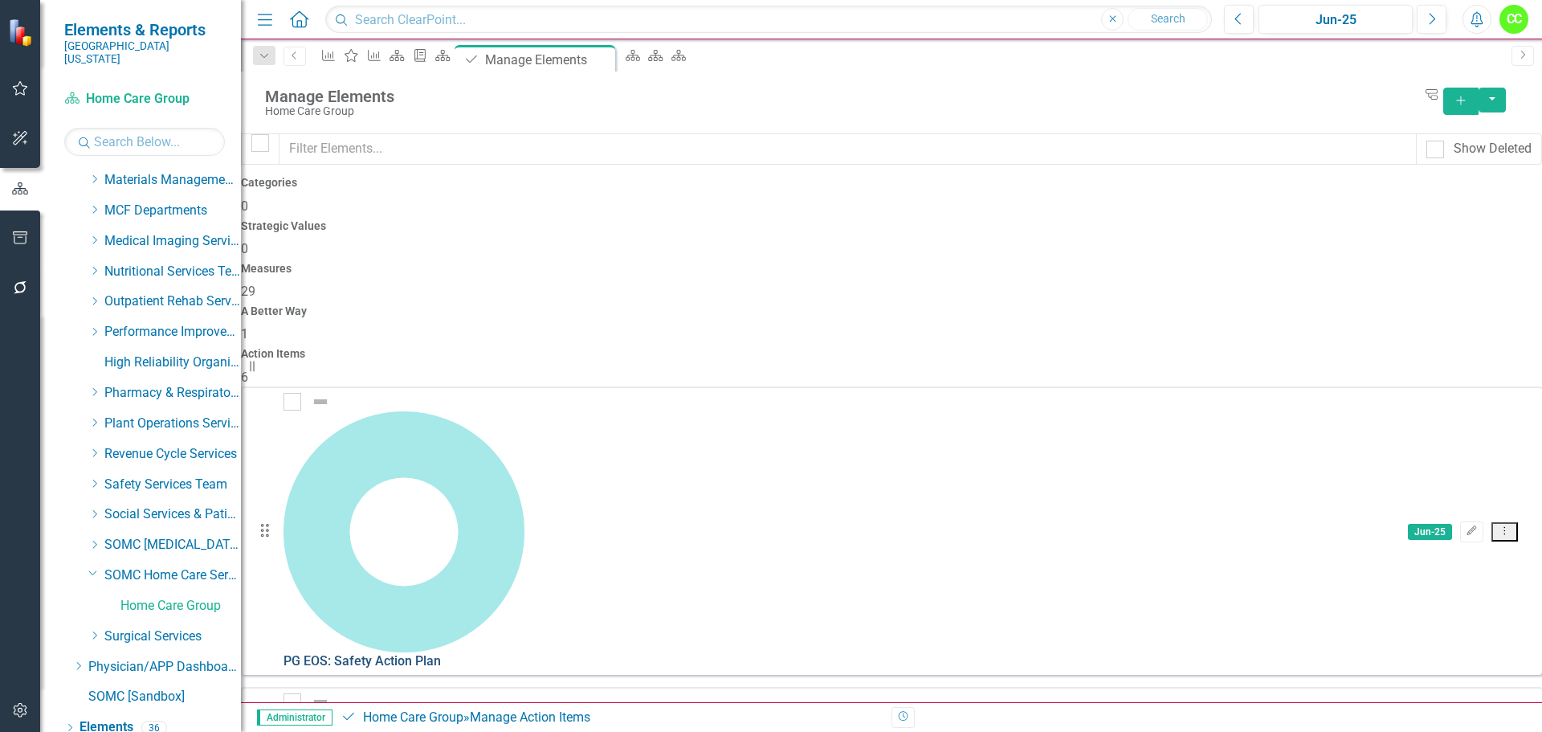
click at [441, 653] on link "PG EOS: Safety Action Plan" at bounding box center [361, 660] width 157 height 15
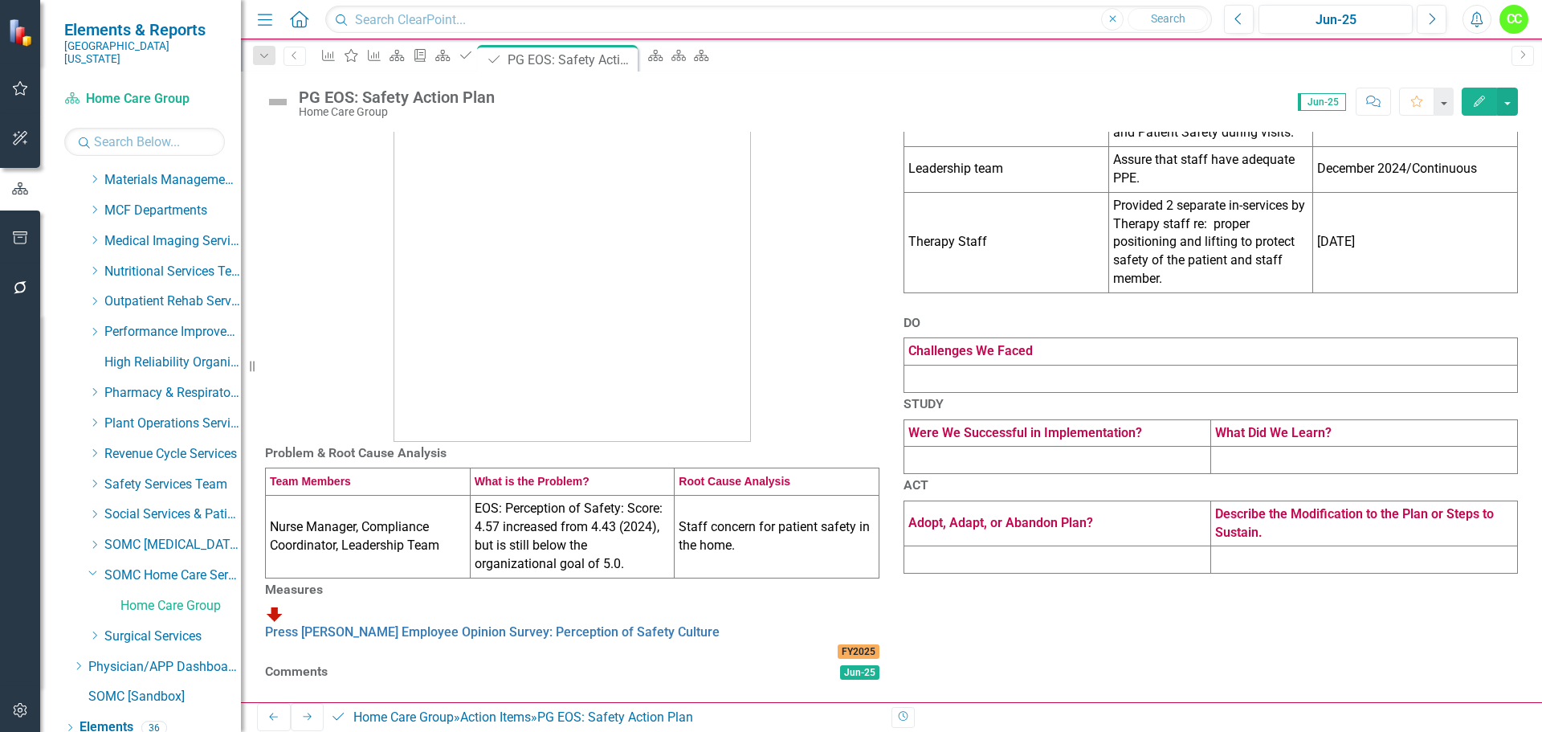
scroll to position [234, 0]
click at [371, 686] on div at bounding box center [572, 686] width 614 height 0
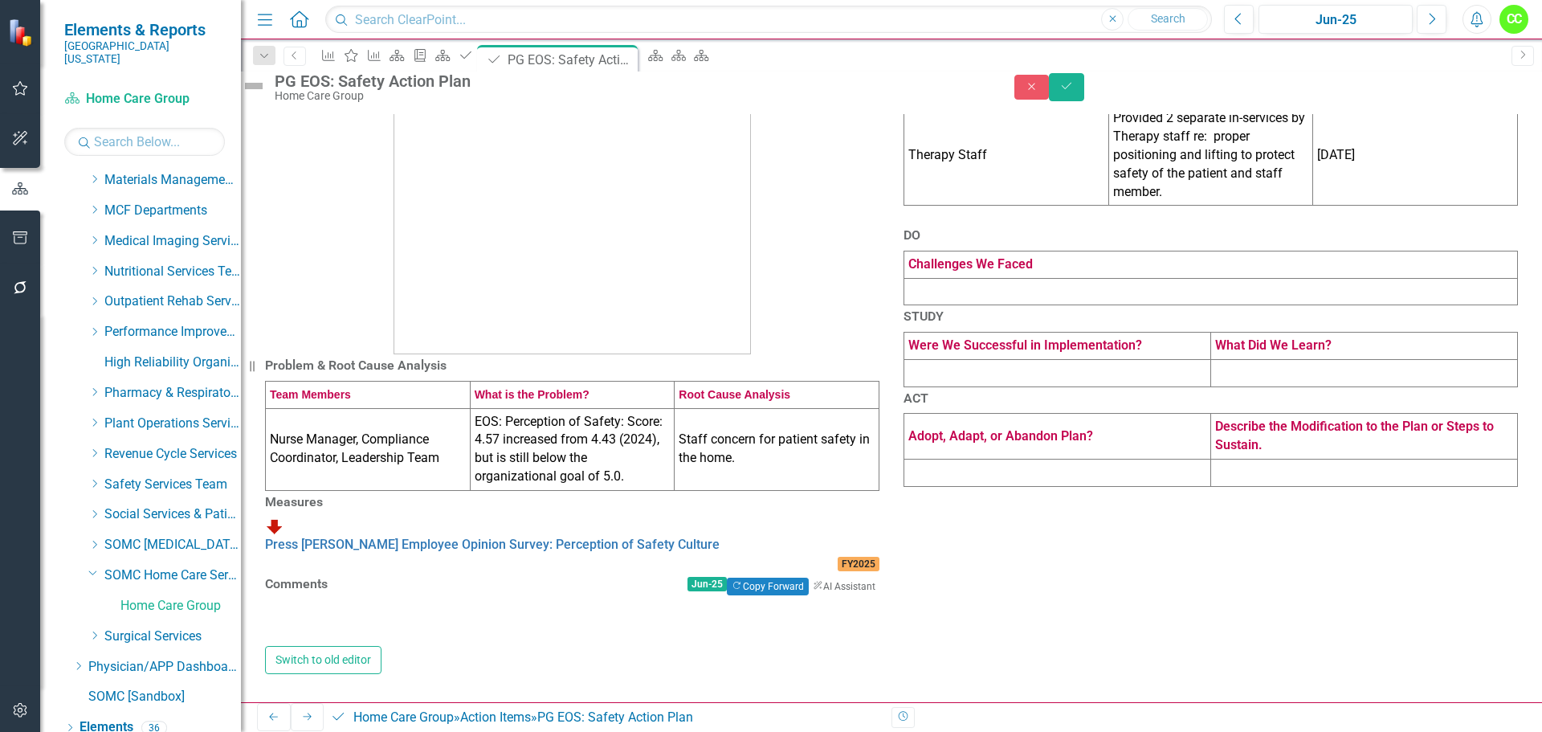
click at [371, 646] on div at bounding box center [572, 622] width 614 height 47
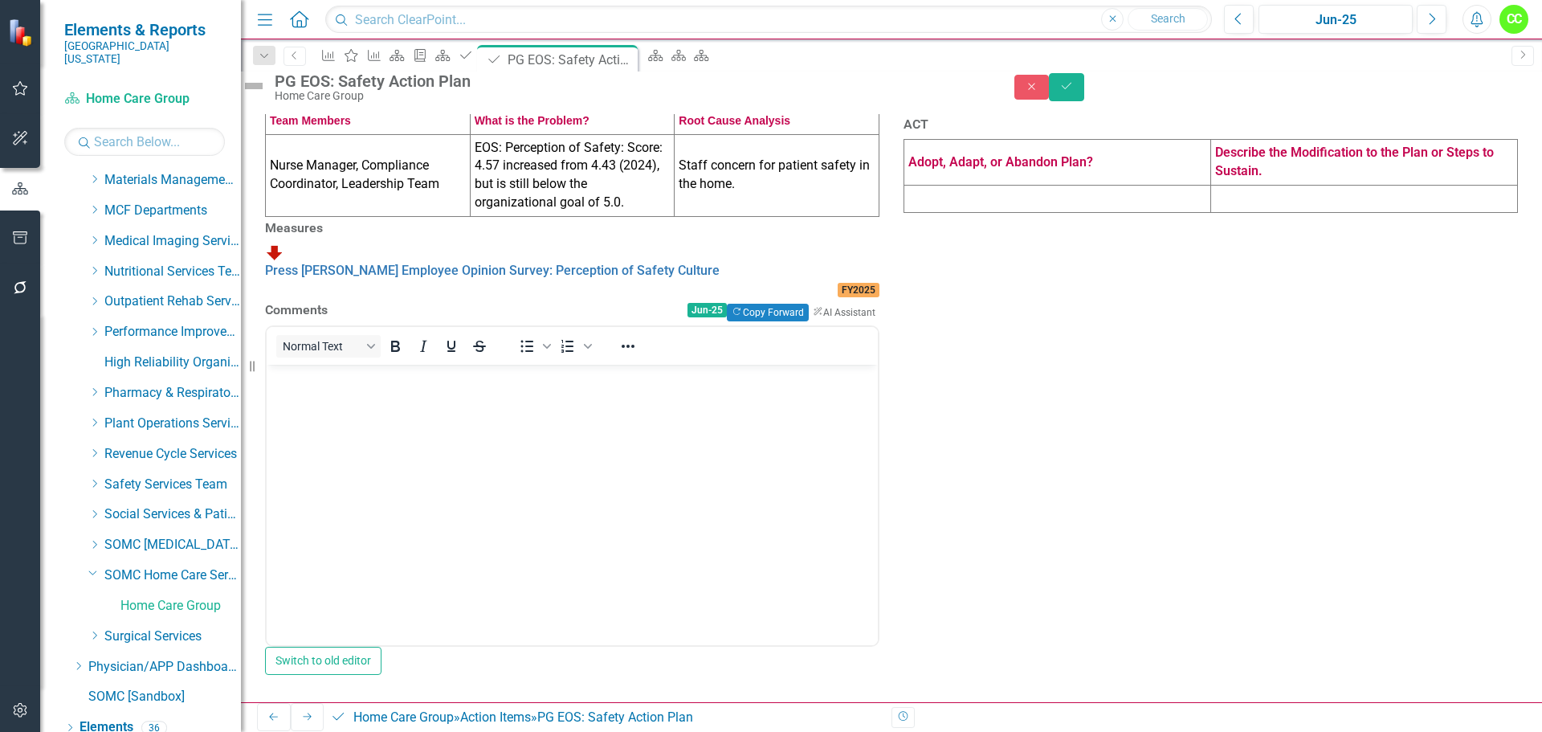
scroll to position [475, 0]
click at [476, 442] on body "Rich Text Area. Press ALT-0 for help." at bounding box center [572, 484] width 611 height 241
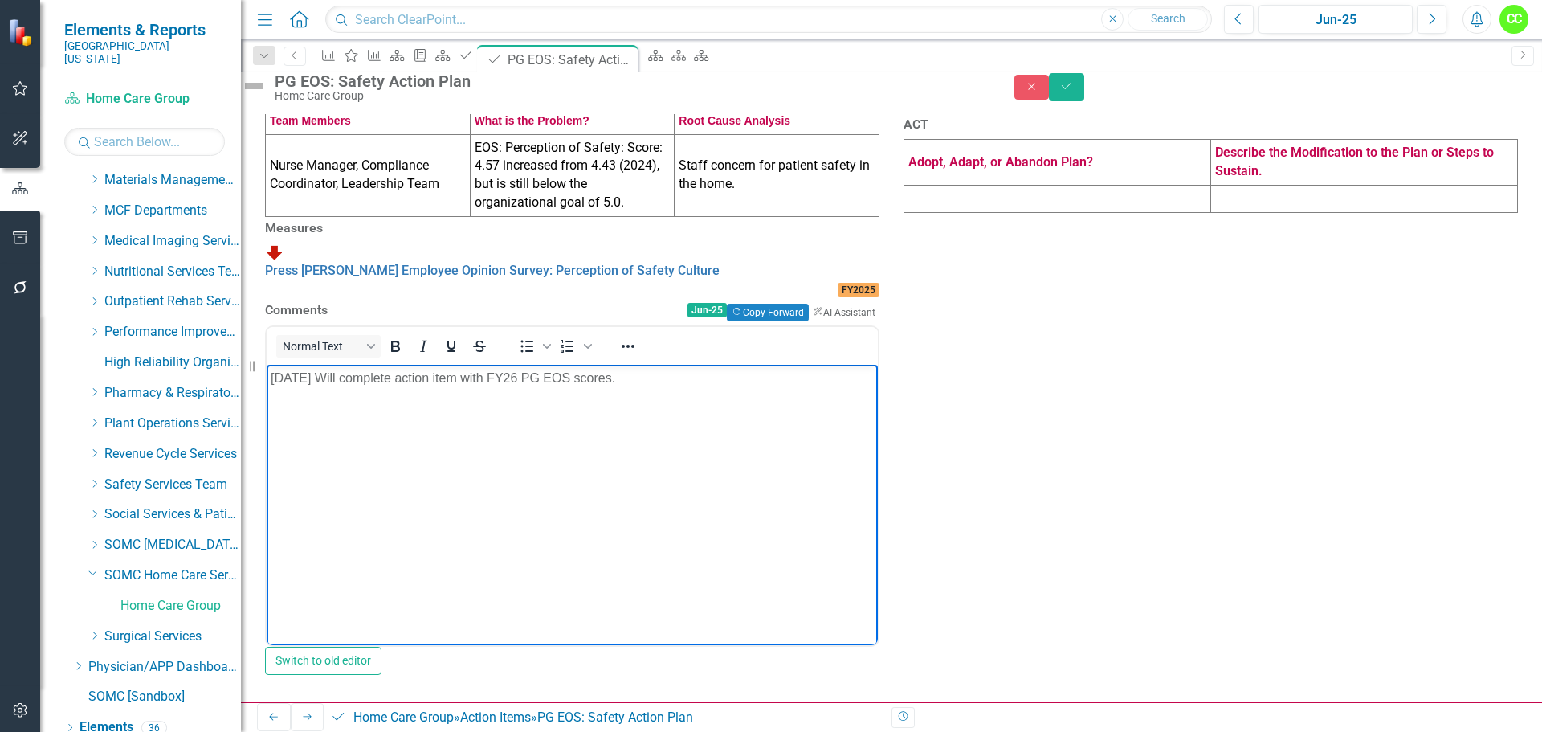
drag, startPoint x: 634, startPoint y: 385, endPoint x: 271, endPoint y: 377, distance: 363.8
click at [271, 377] on p "7/14/25 Will complete action item with FY26 PG EOS scores." at bounding box center [572, 377] width 603 height 19
copy p "7/14/25 Will complete action item with FY26 PG EOS scores."
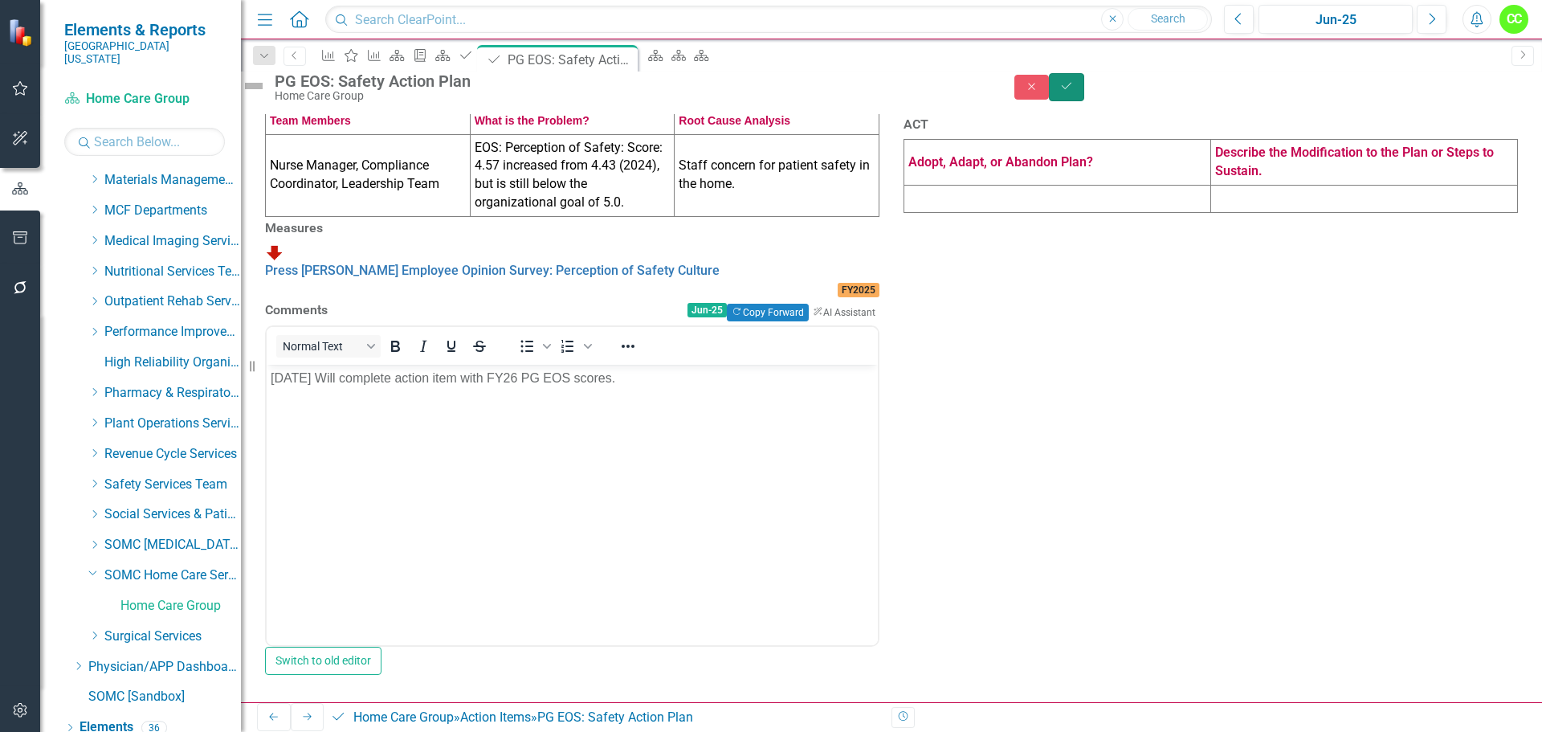
click at [1074, 92] on icon "Save" at bounding box center [1066, 85] width 14 height 11
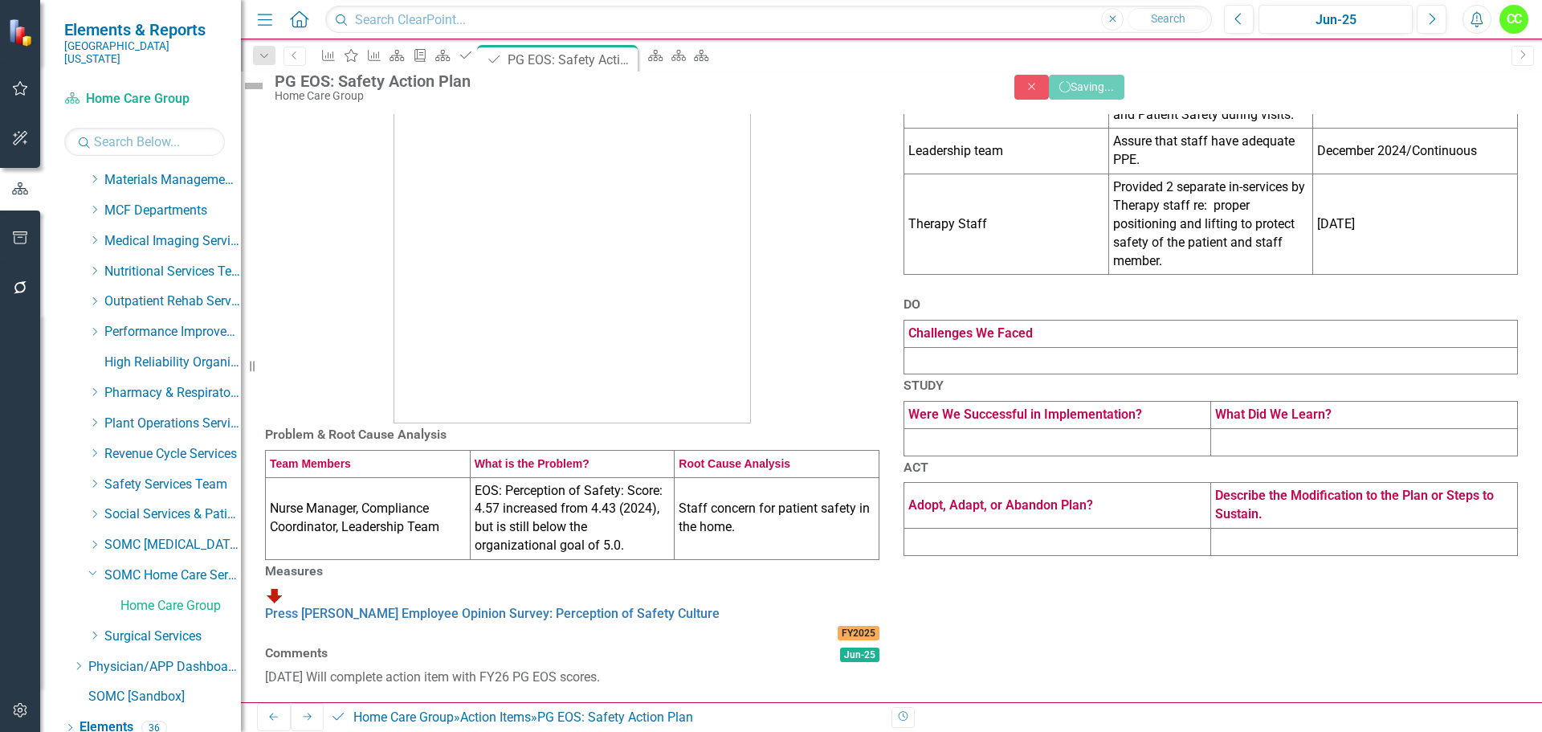
scroll to position [235, 0]
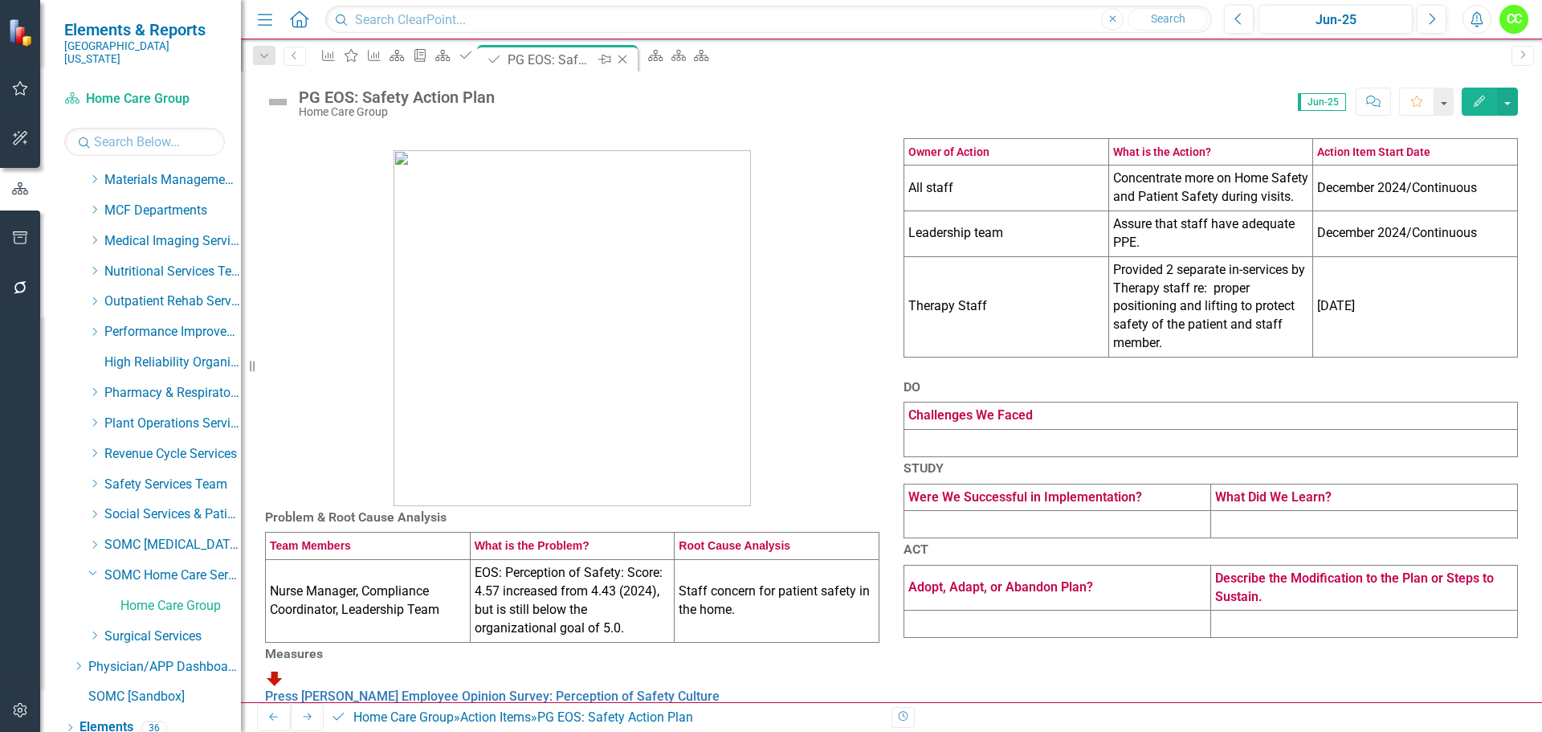
click at [630, 59] on icon "Close" at bounding box center [622, 59] width 16 height 13
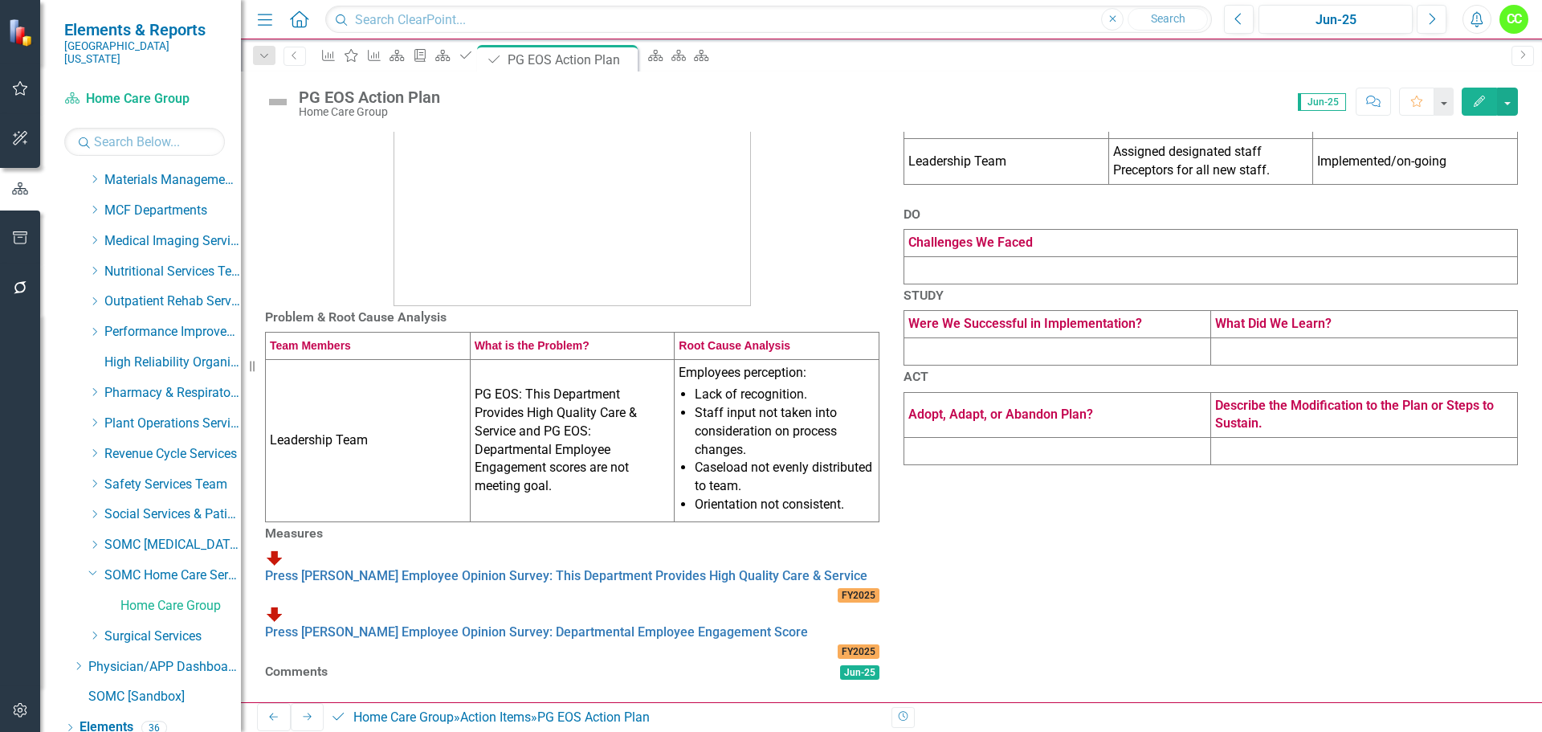
scroll to position [348, 0]
click at [364, 686] on div at bounding box center [572, 686] width 614 height 0
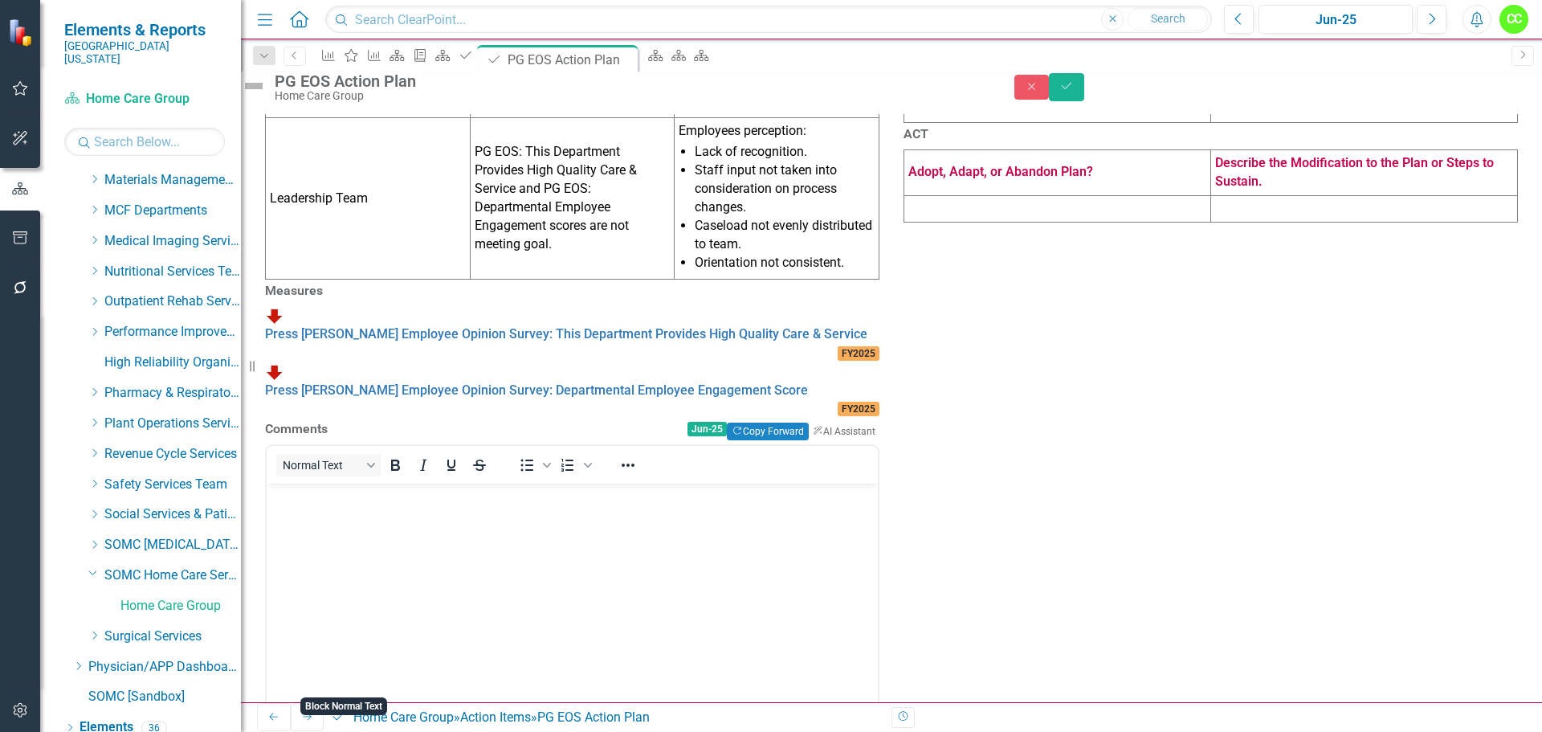
scroll to position [670, 0]
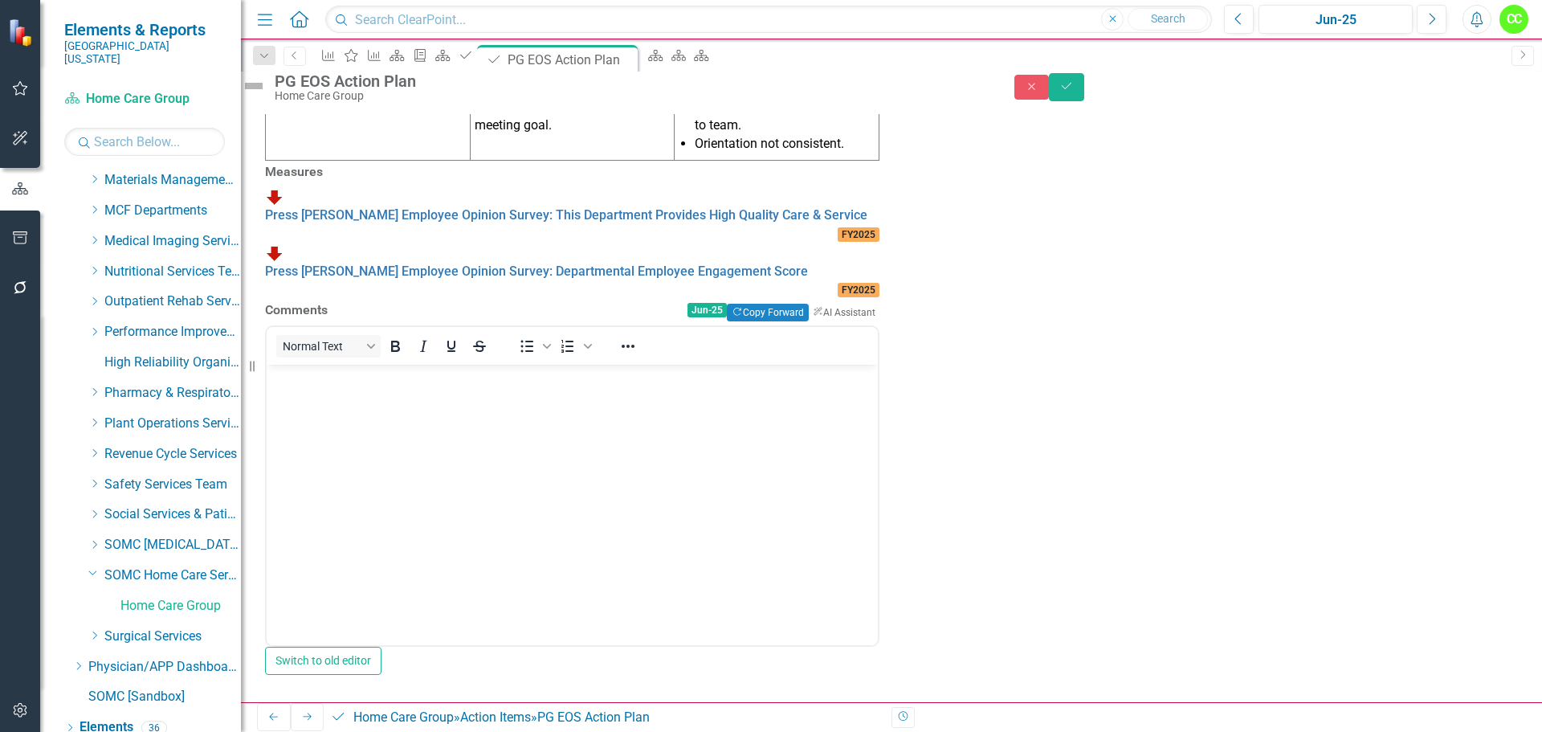
click at [358, 401] on body "Rich Text Area. Press ALT-0 for help." at bounding box center [572, 484] width 611 height 241
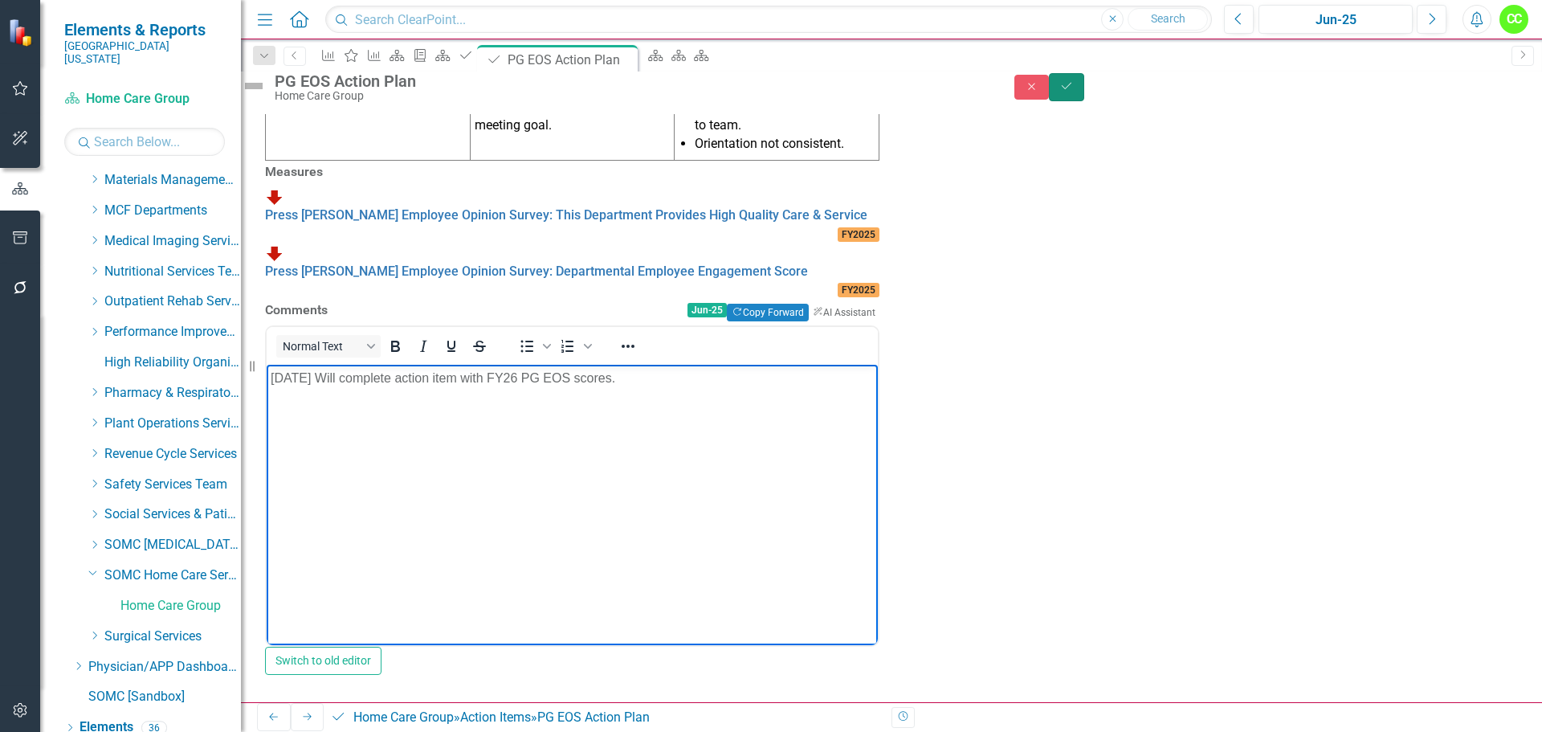
click at [1071, 89] on icon "submit" at bounding box center [1067, 86] width 10 height 6
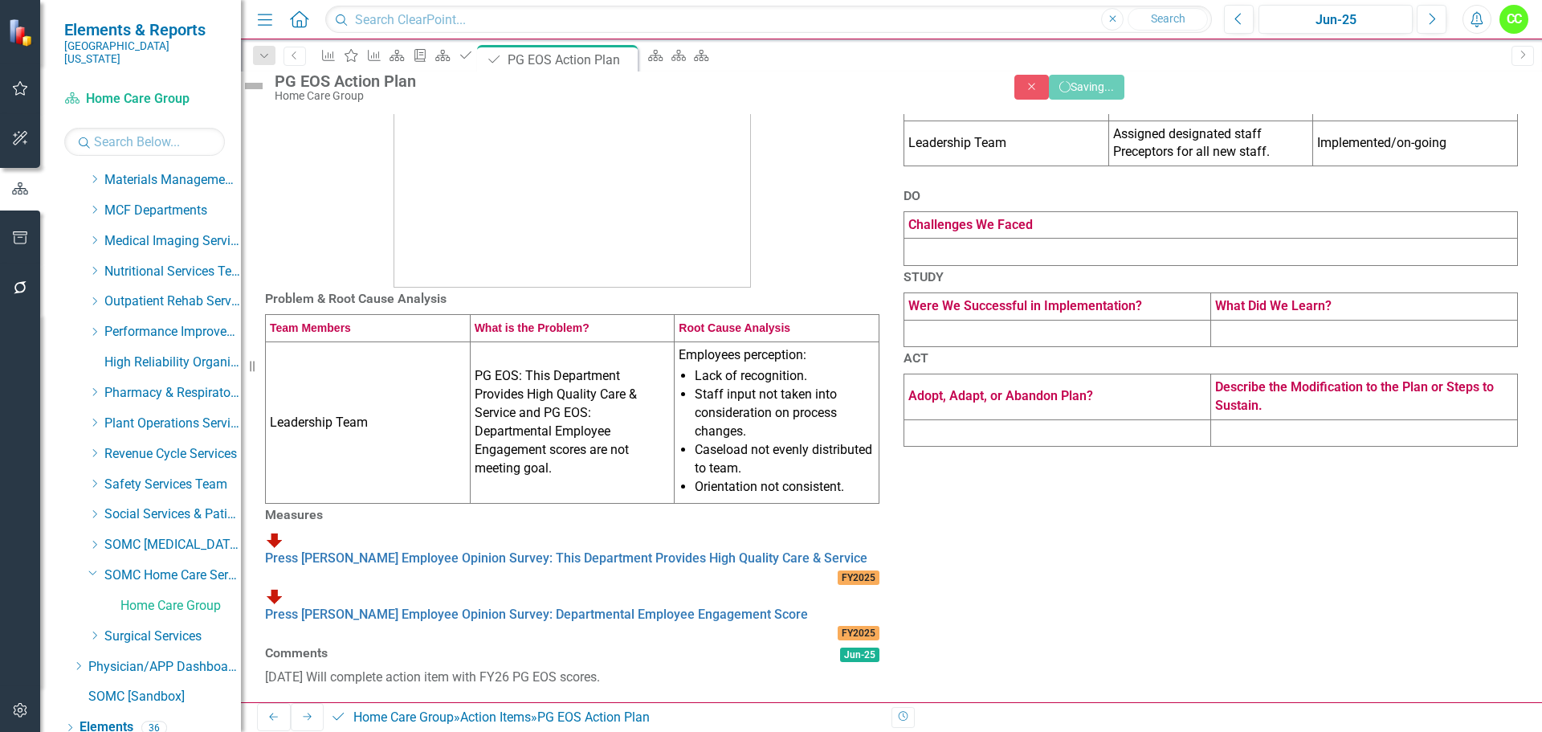
scroll to position [349, 0]
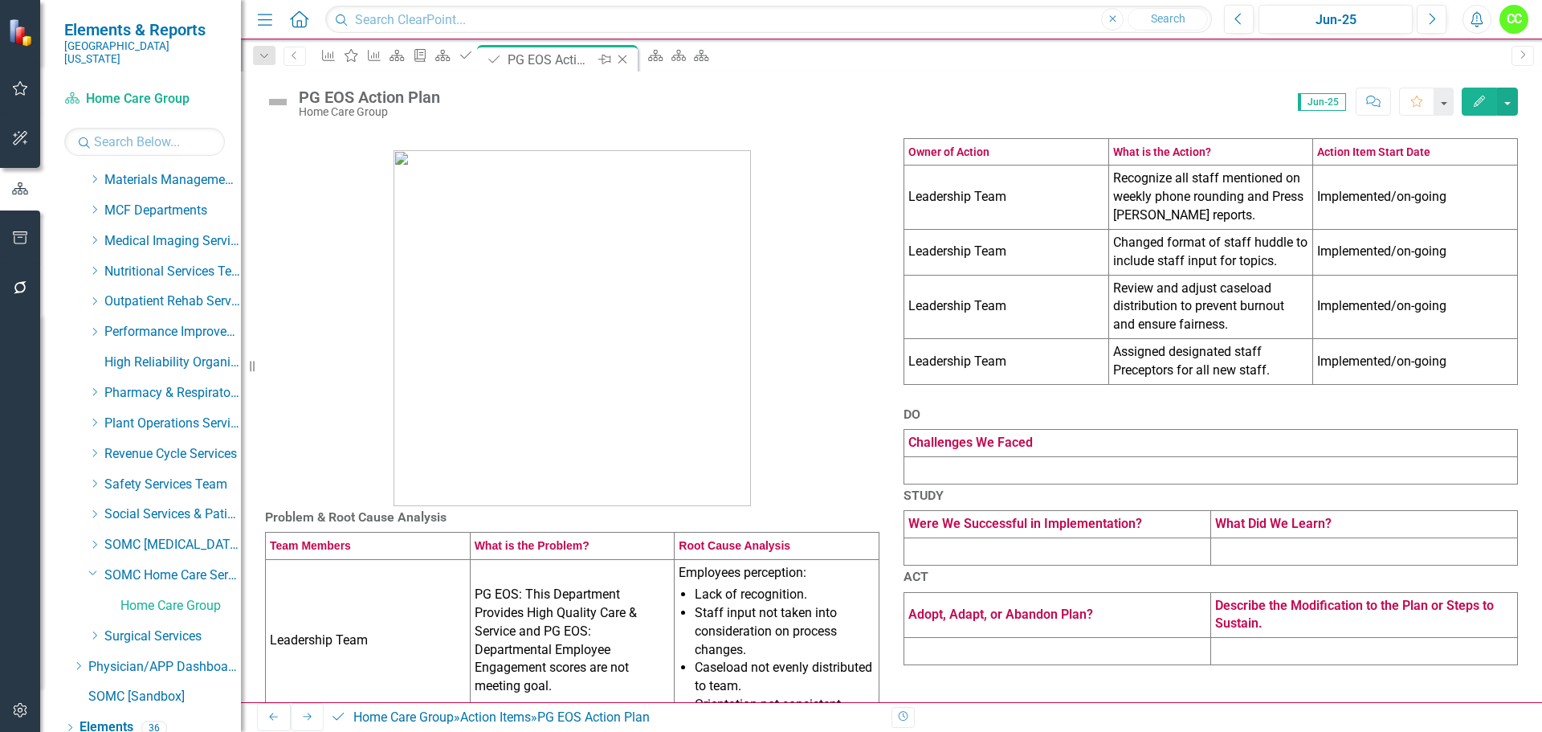
click at [630, 55] on icon "Close" at bounding box center [622, 59] width 16 height 13
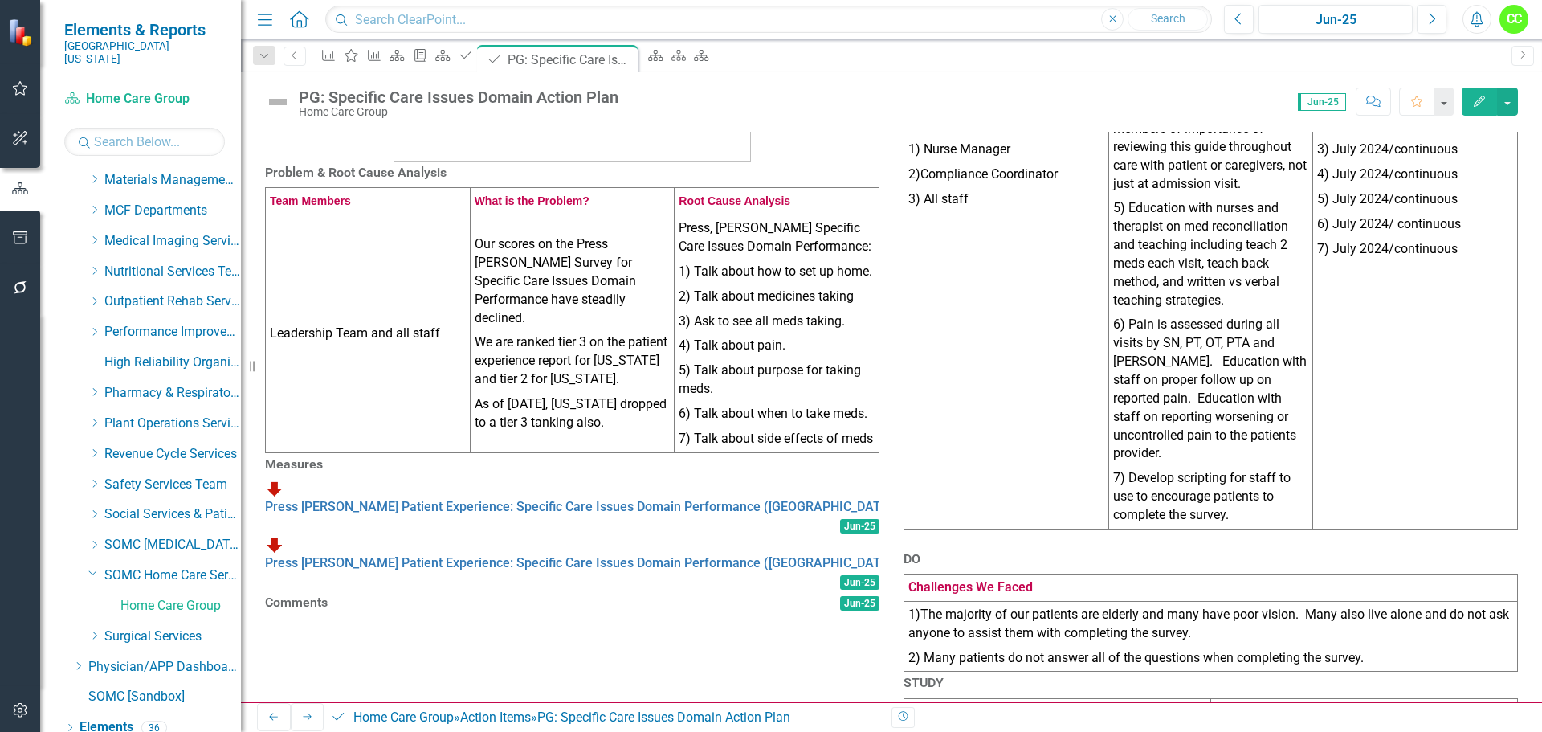
scroll to position [462, 0]
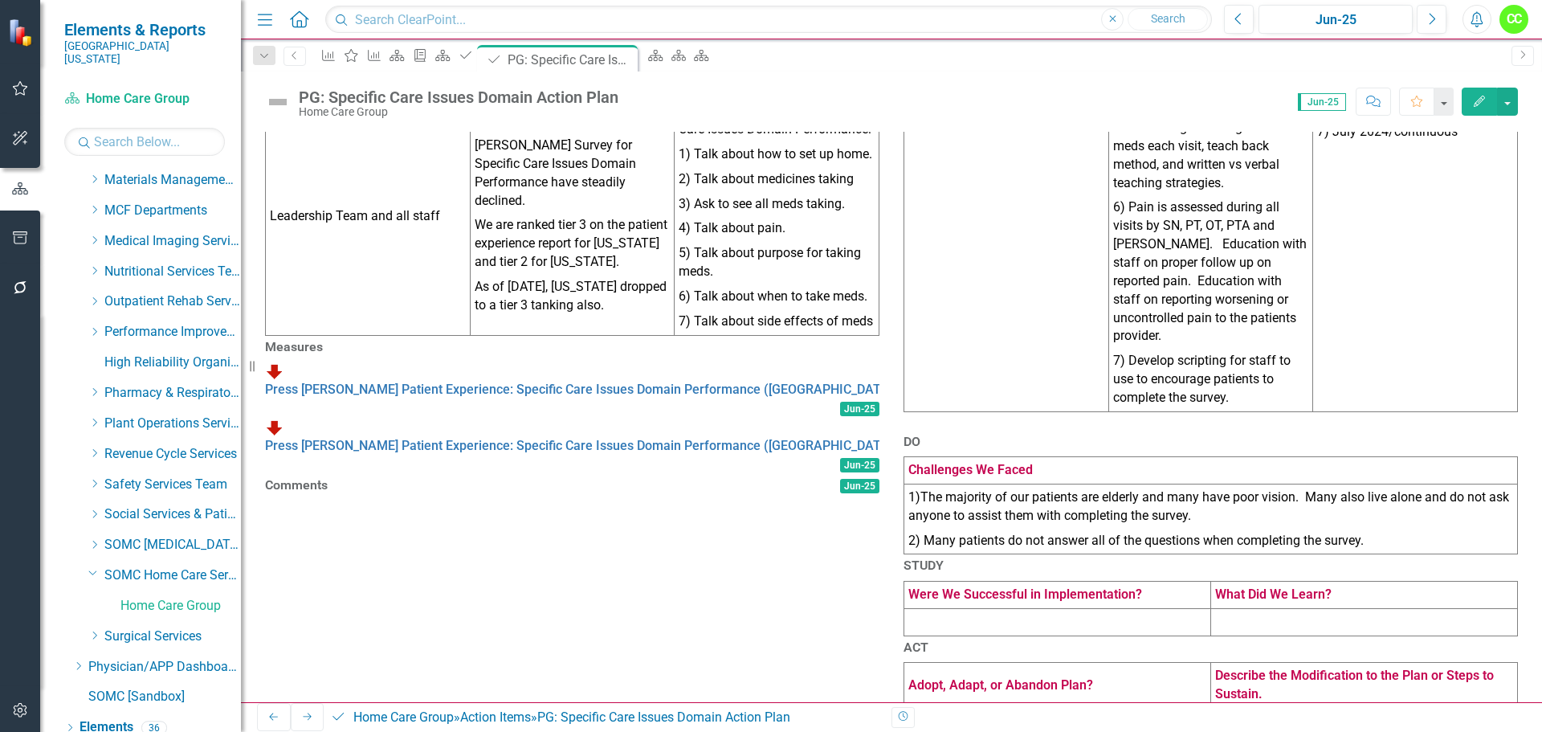
click at [1368, 528] on p "2) Many patients do not answer all of the questions when completing the survey." at bounding box center [1210, 539] width 605 height 22
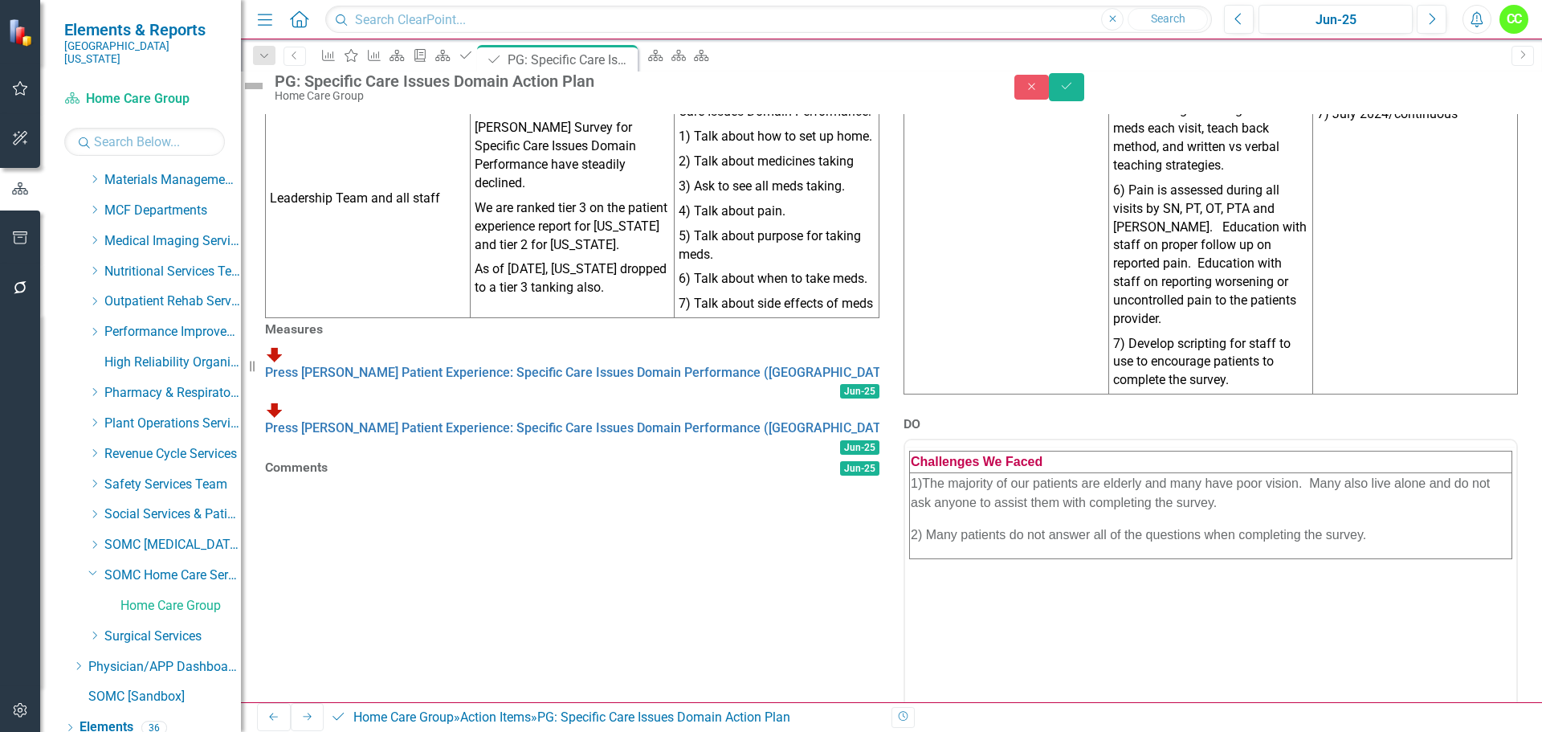
scroll to position [0, 0]
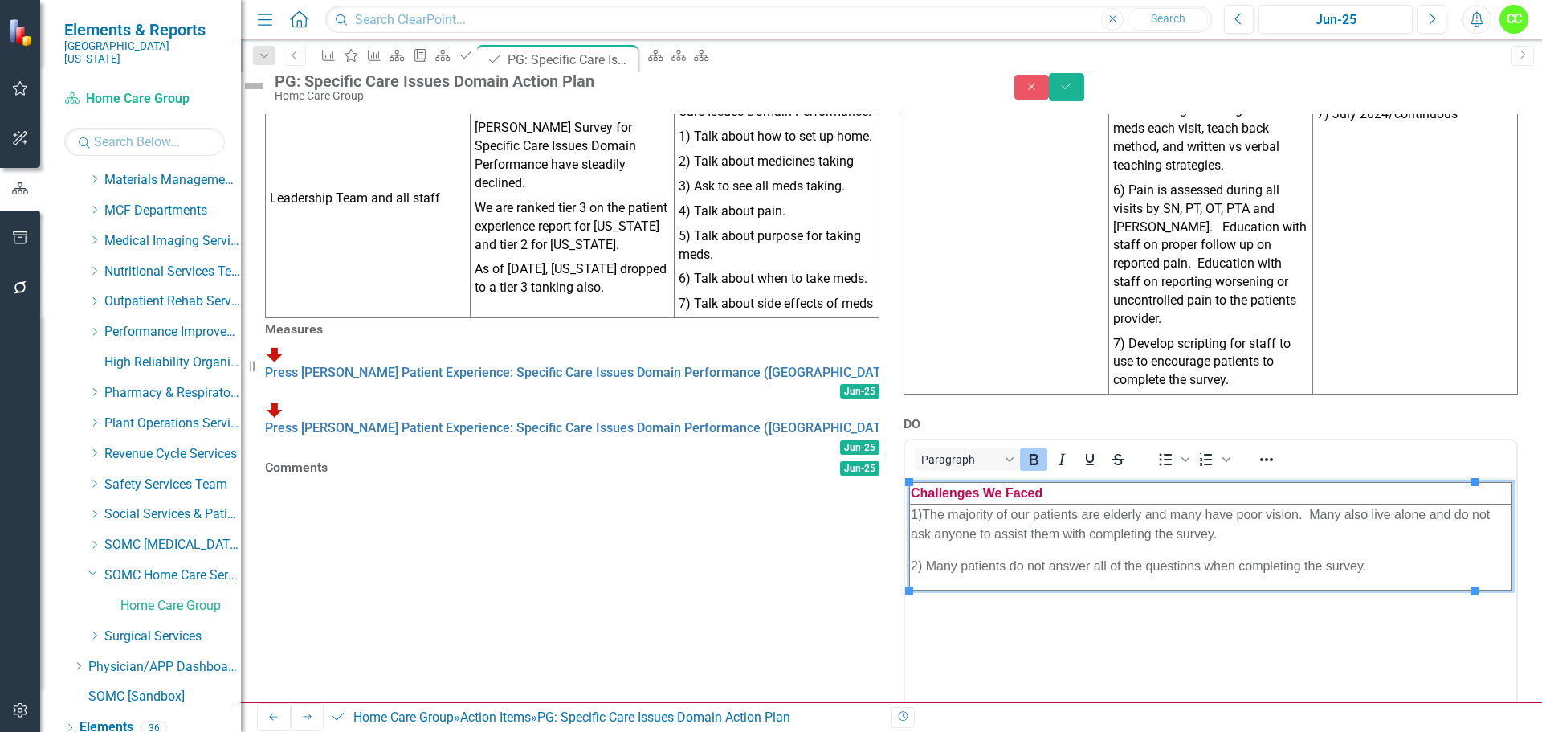
click at [1411, 564] on p "2) Many patients do not answer all of the questions when completing the survey." at bounding box center [1211, 565] width 600 height 19
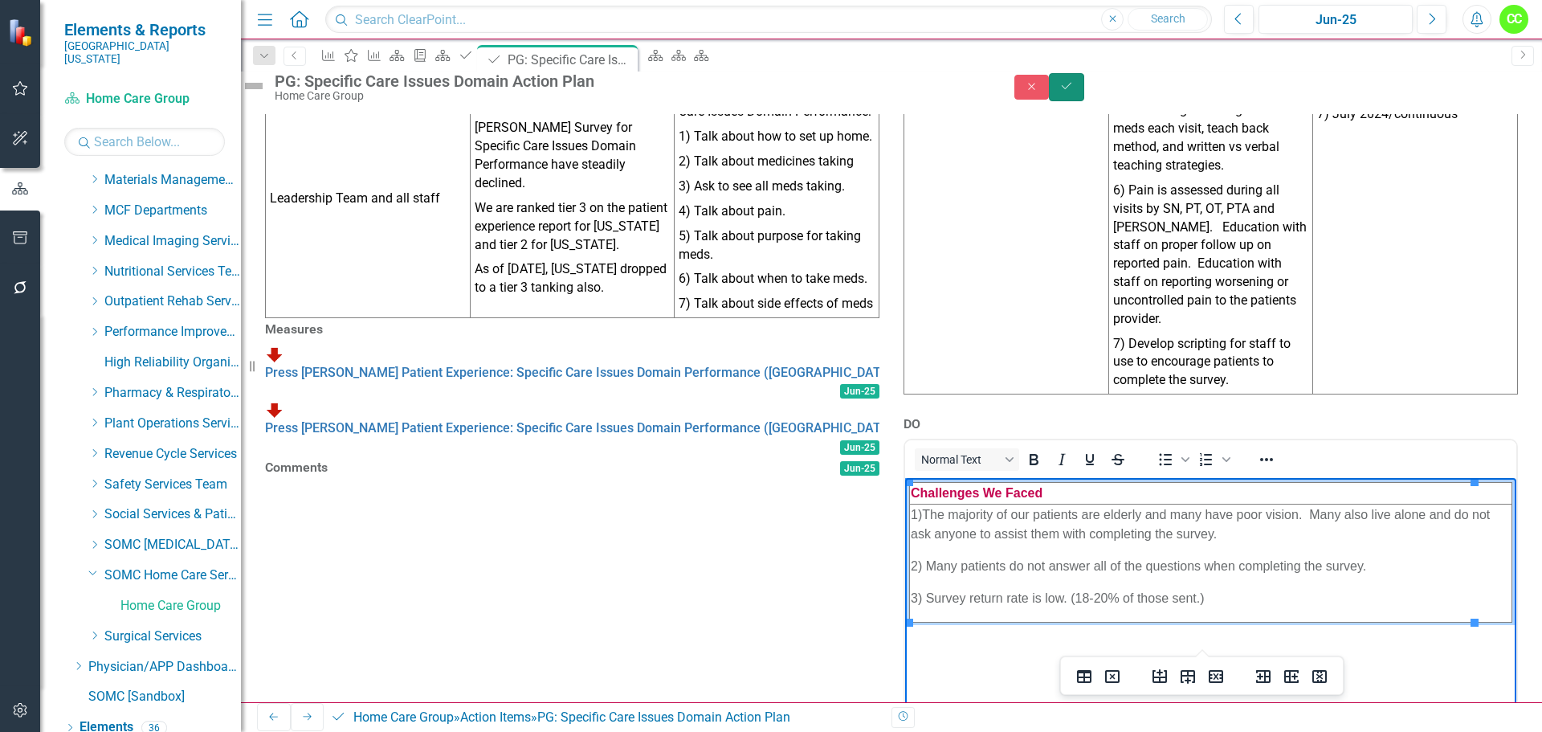
click at [1074, 92] on icon "Save" at bounding box center [1066, 85] width 14 height 11
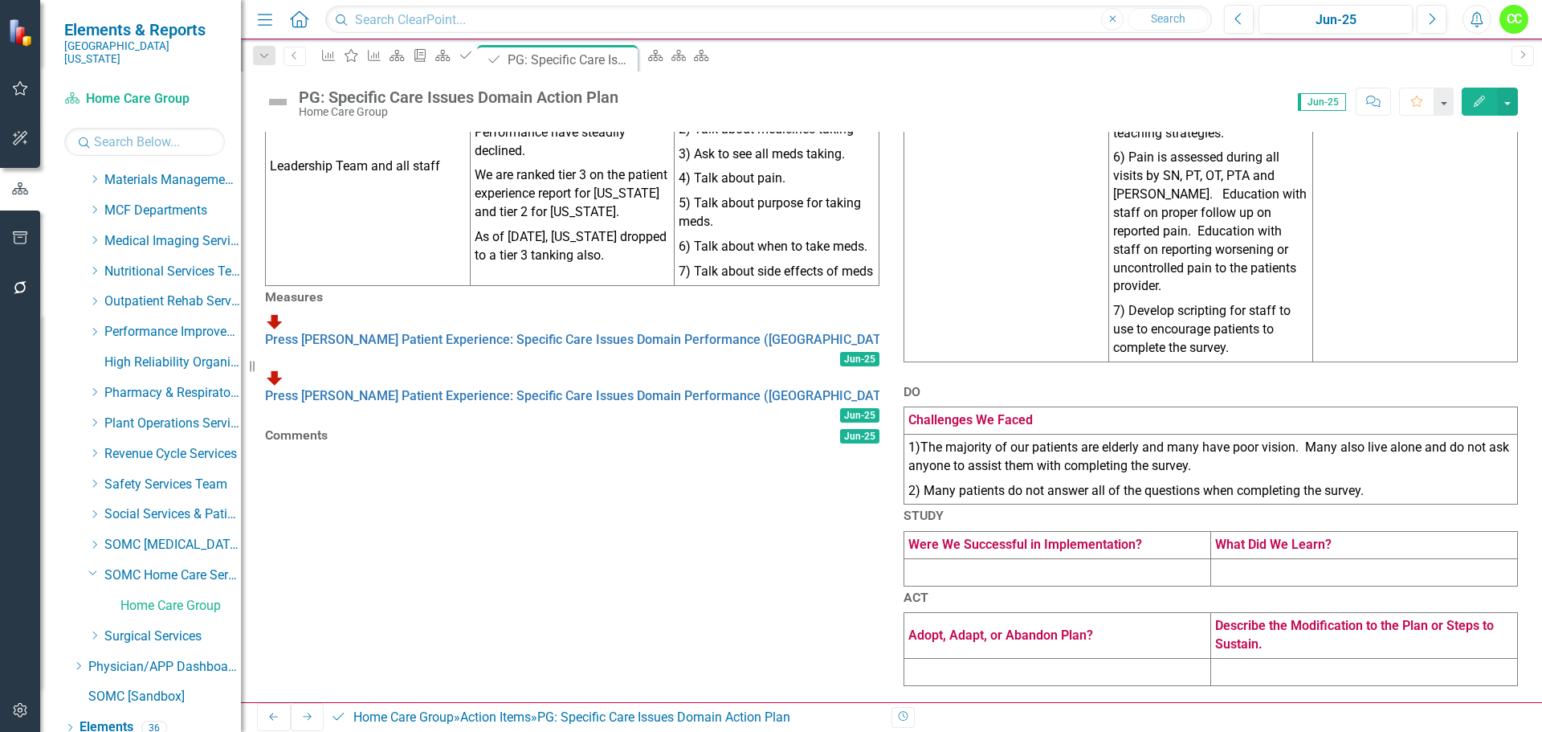
scroll to position [622, 0]
click at [653, 337] on link "Press Ganey Patient Experience: Specific Care Issues Domain Performance (OH)" at bounding box center [581, 339] width 632 height 15
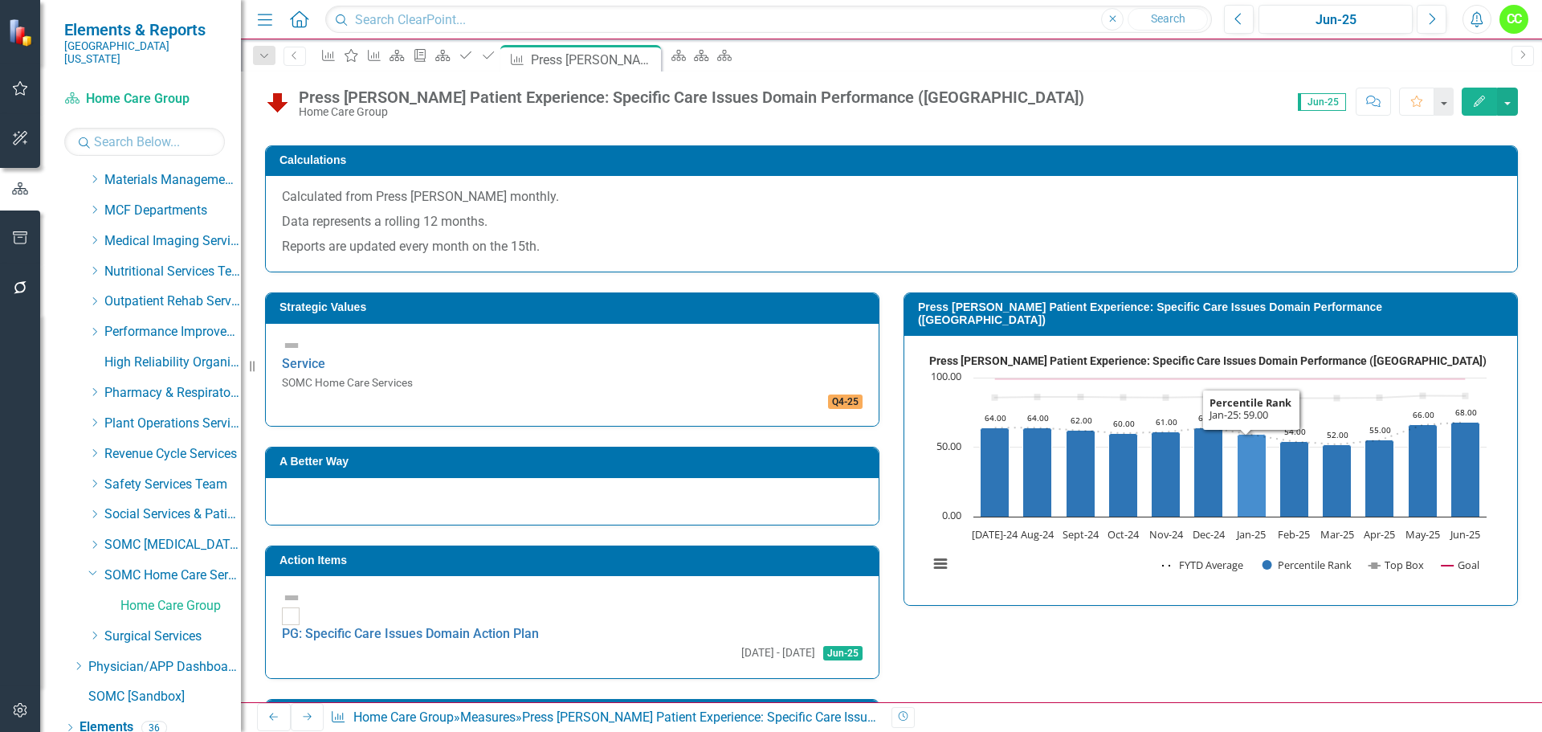
scroll to position [321, 0]
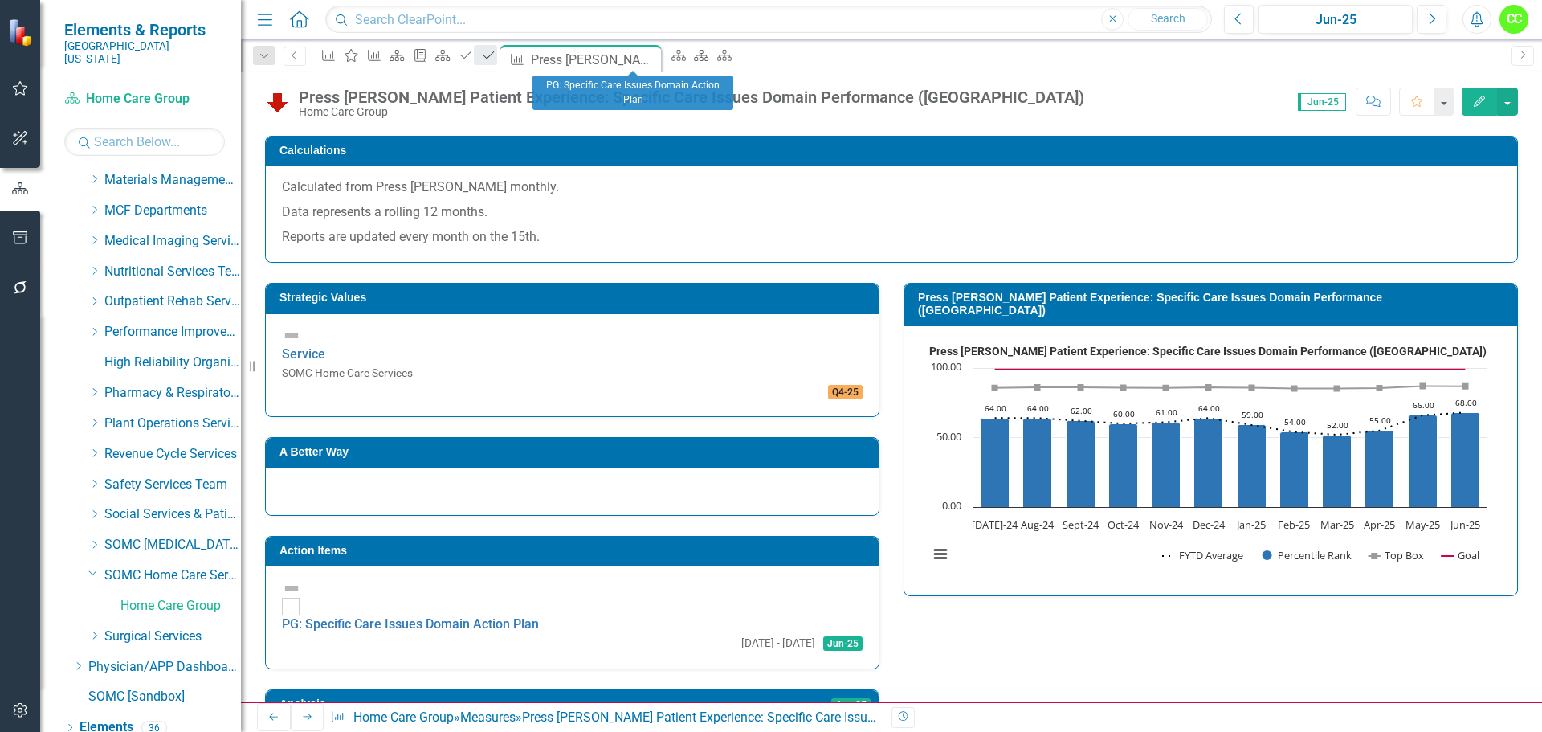
click at [496, 56] on icon "Action Item" at bounding box center [488, 55] width 16 height 13
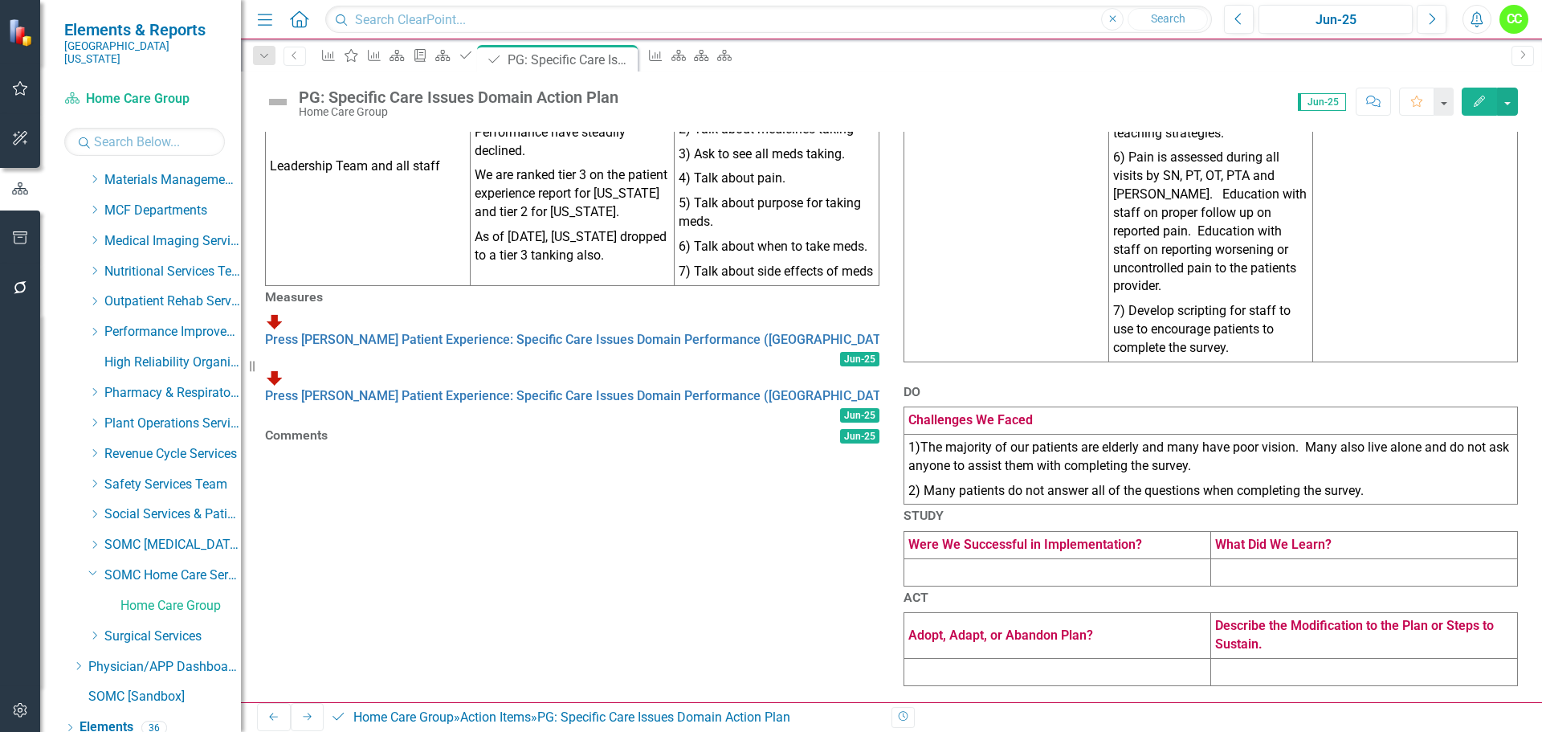
scroll to position [622, 0]
click at [712, 388] on link "Press Ganey Patient Experience: Specific Care Issues Domain Performance (KY)" at bounding box center [581, 395] width 632 height 15
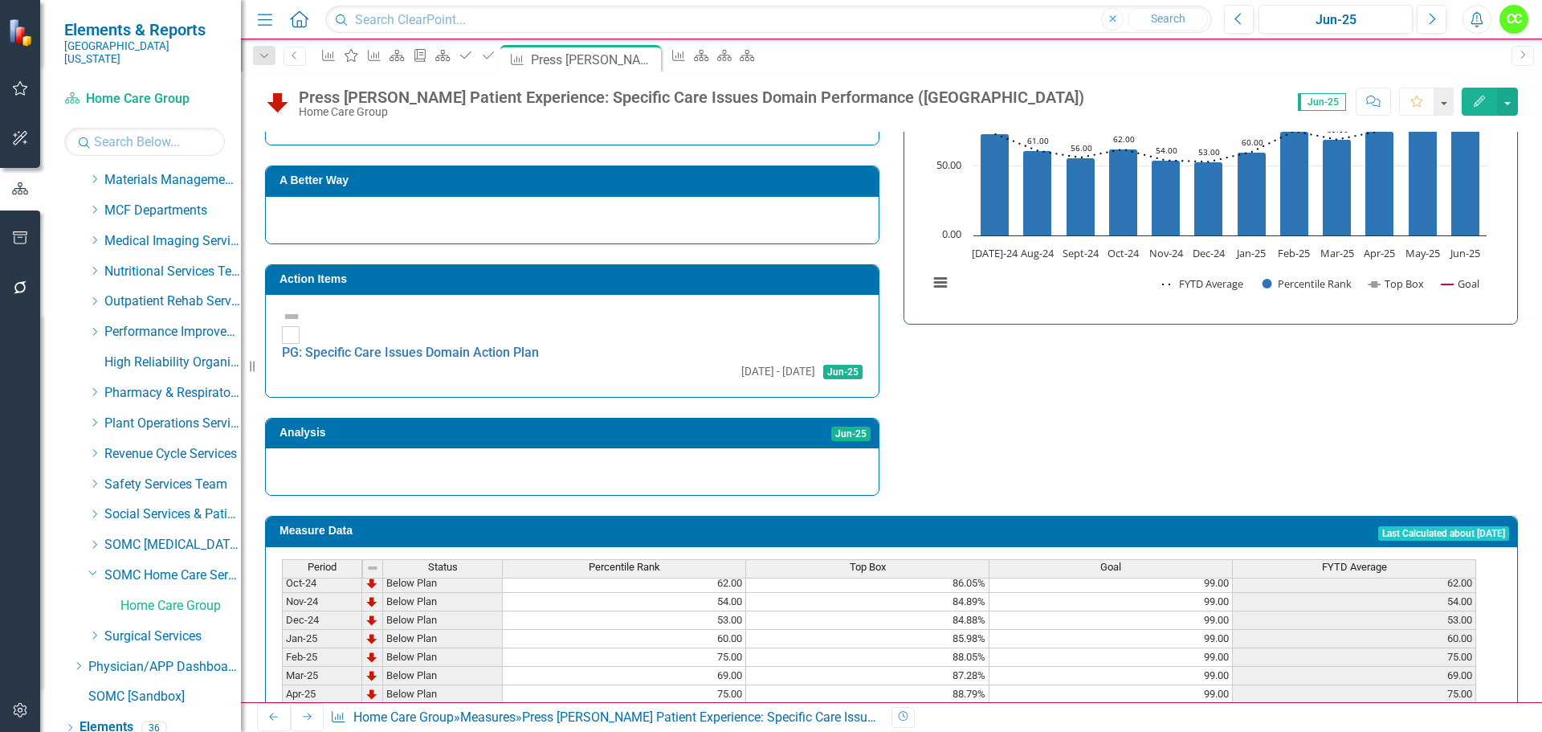
scroll to position [511, 0]
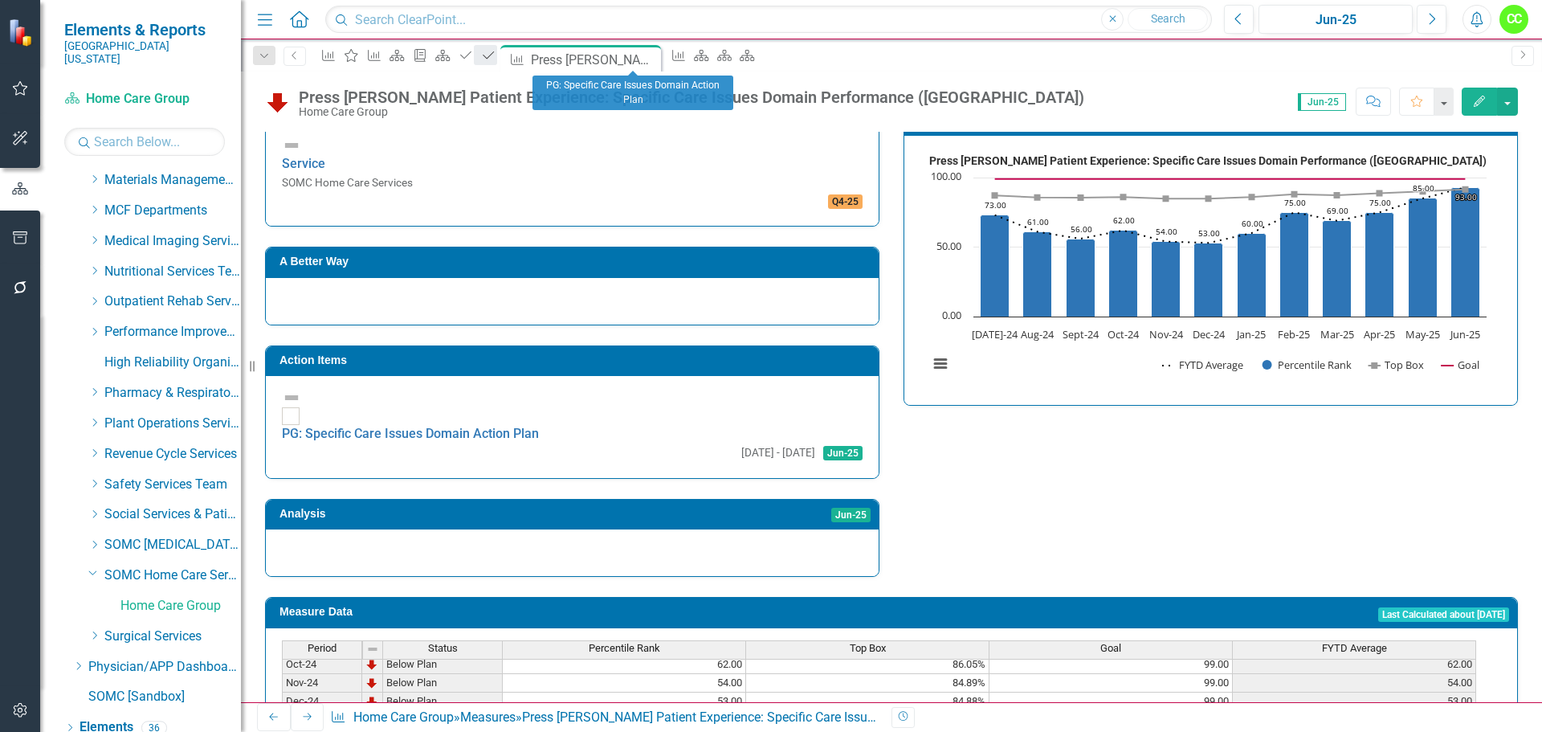
click at [496, 50] on div "Action Item" at bounding box center [485, 55] width 22 height 20
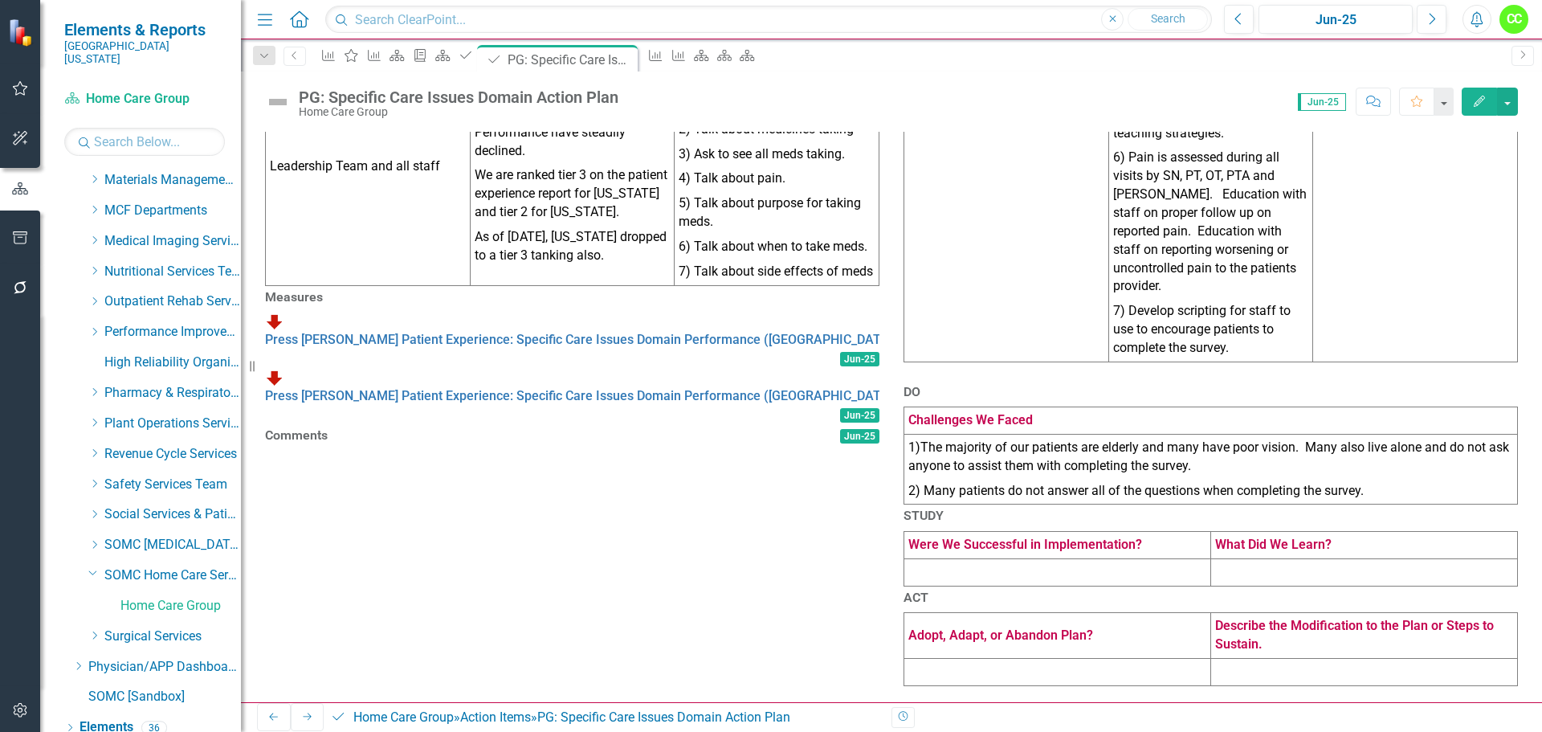
scroll to position [622, 0]
click at [997, 558] on td at bounding box center [1057, 571] width 307 height 27
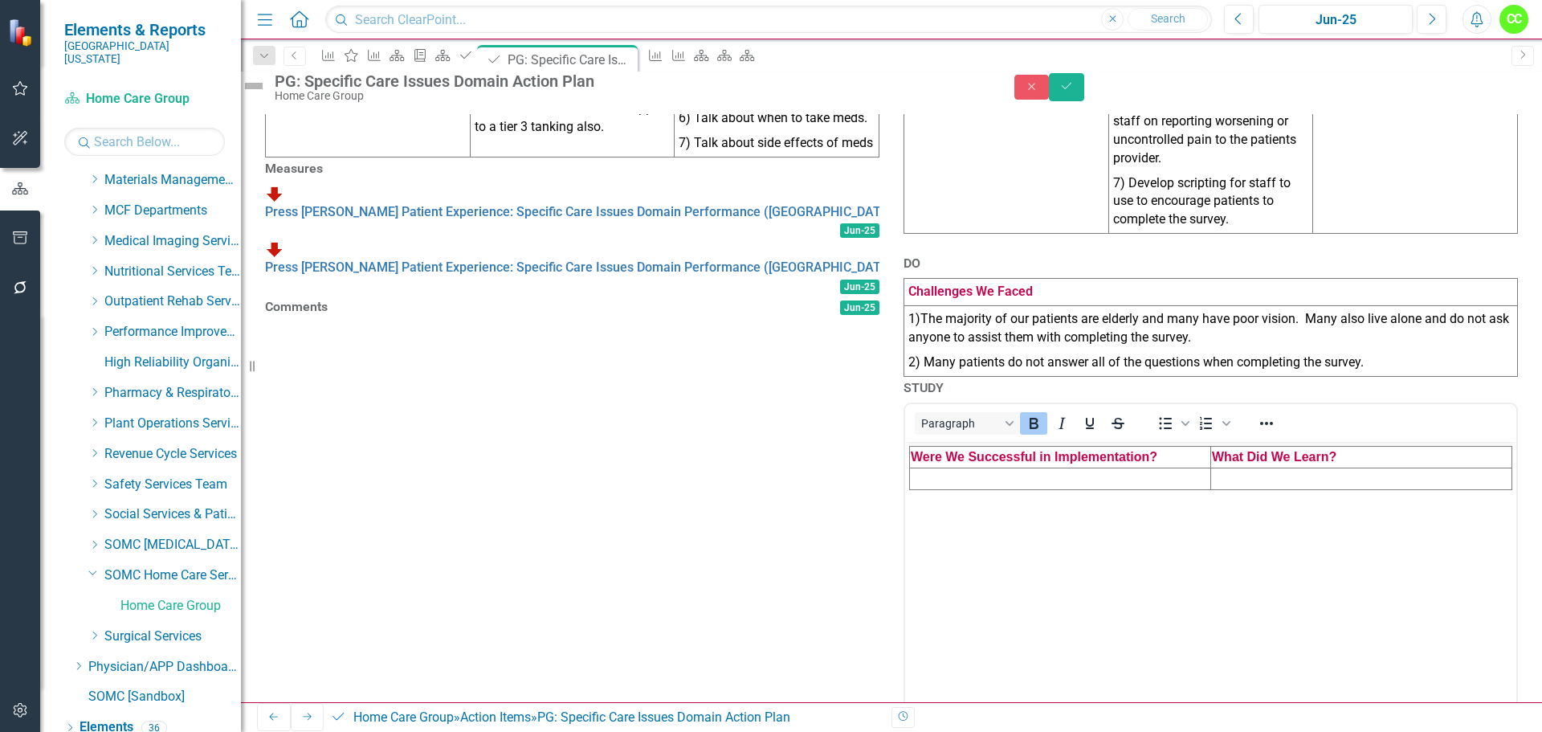
scroll to position [0, 0]
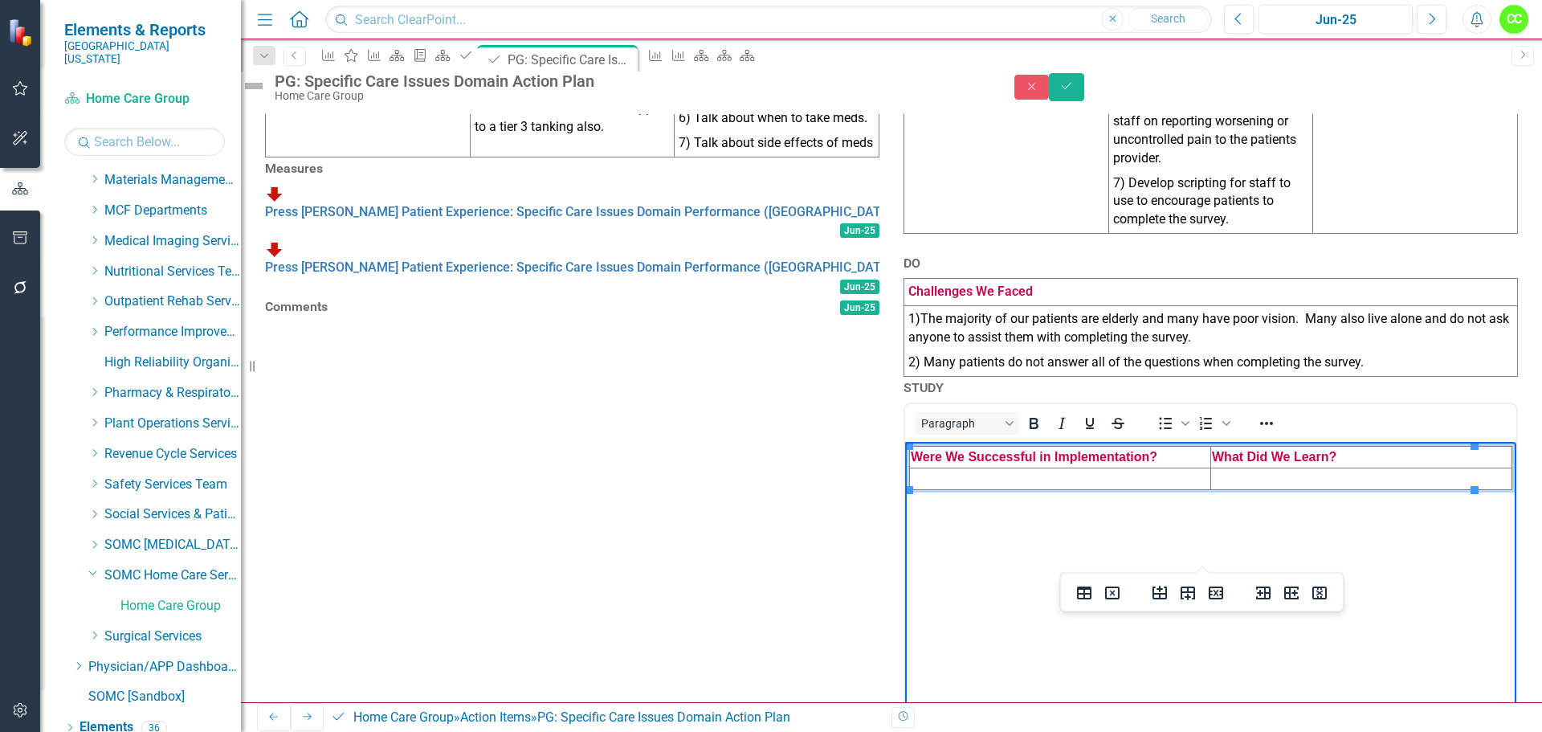
click at [979, 475] on td "Rich Text Area. Press ALT-0 for help." at bounding box center [1060, 479] width 301 height 22
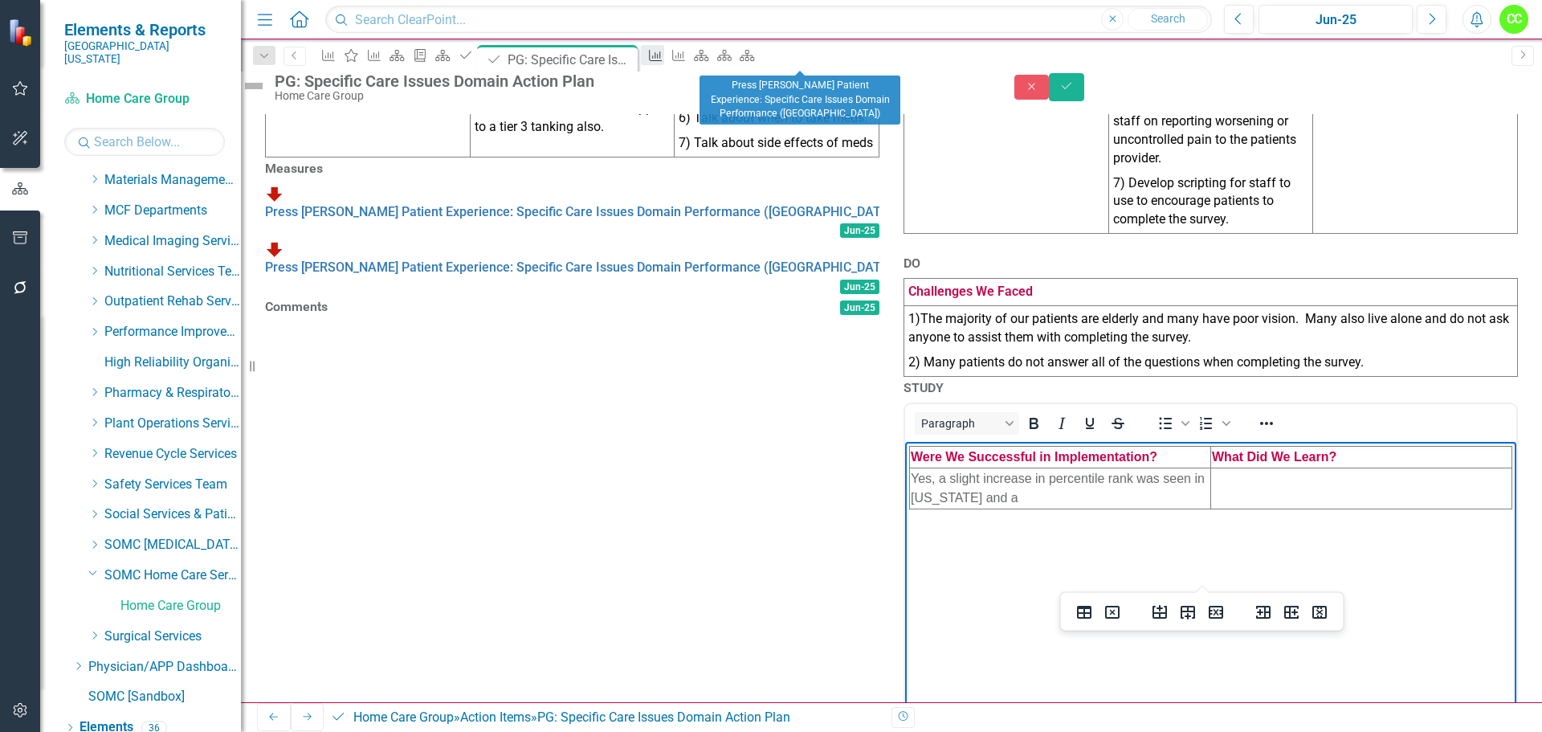
click at [663, 50] on div "Measure" at bounding box center [652, 55] width 22 height 20
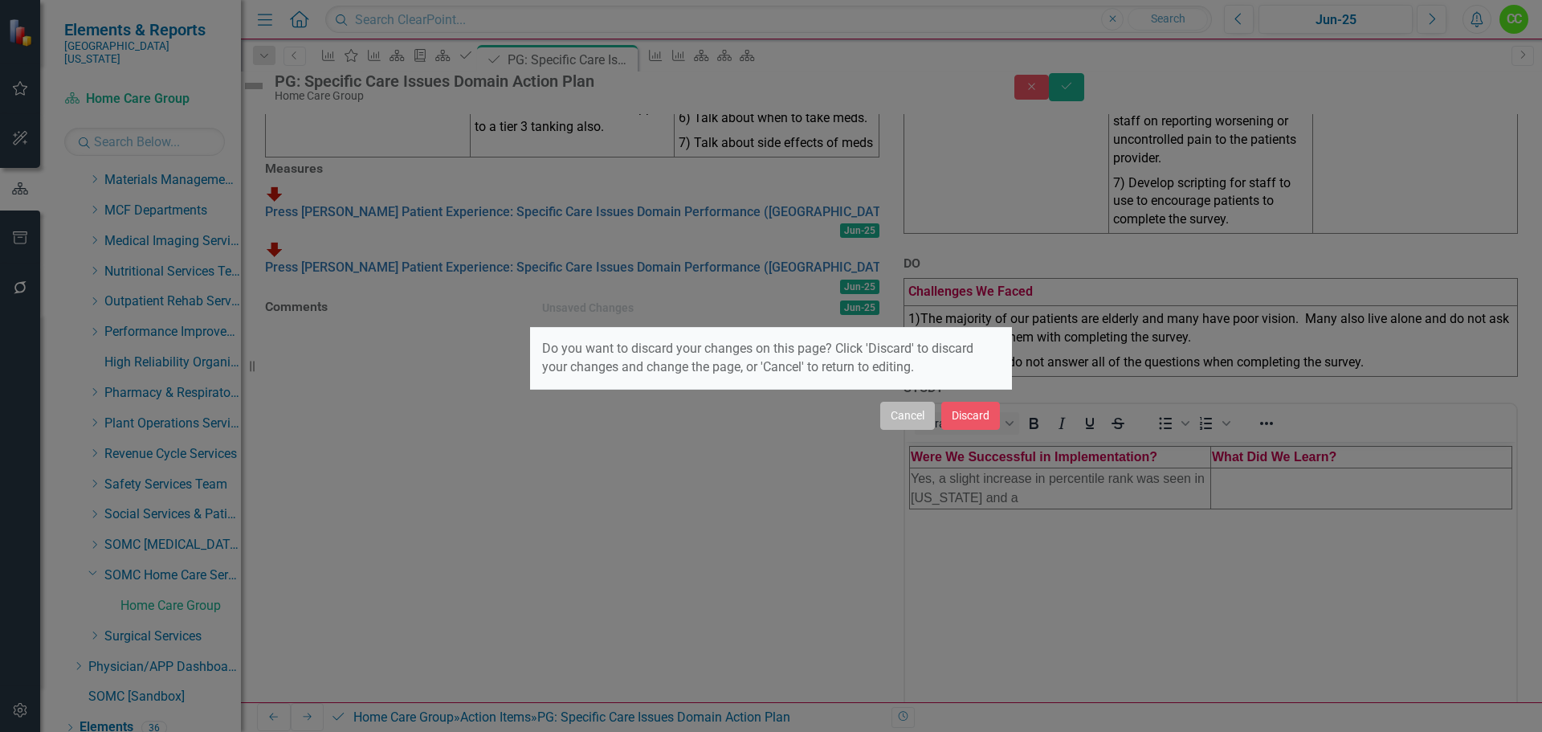
click at [902, 422] on button "Cancel" at bounding box center [907, 415] width 55 height 28
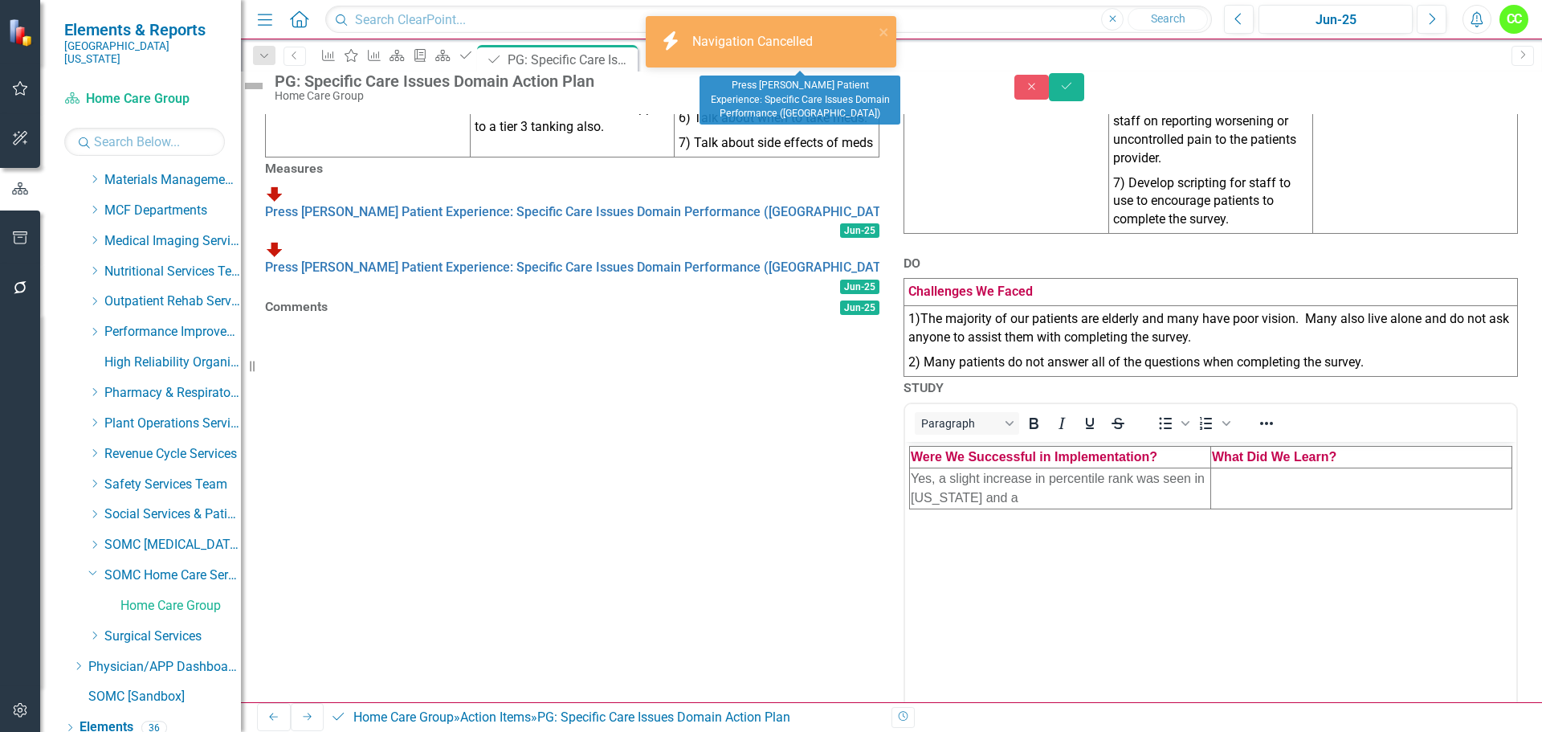
click at [1040, 496] on td "Yes, a slight increase in percentile rank was seen in Ohio and a" at bounding box center [1060, 488] width 301 height 41
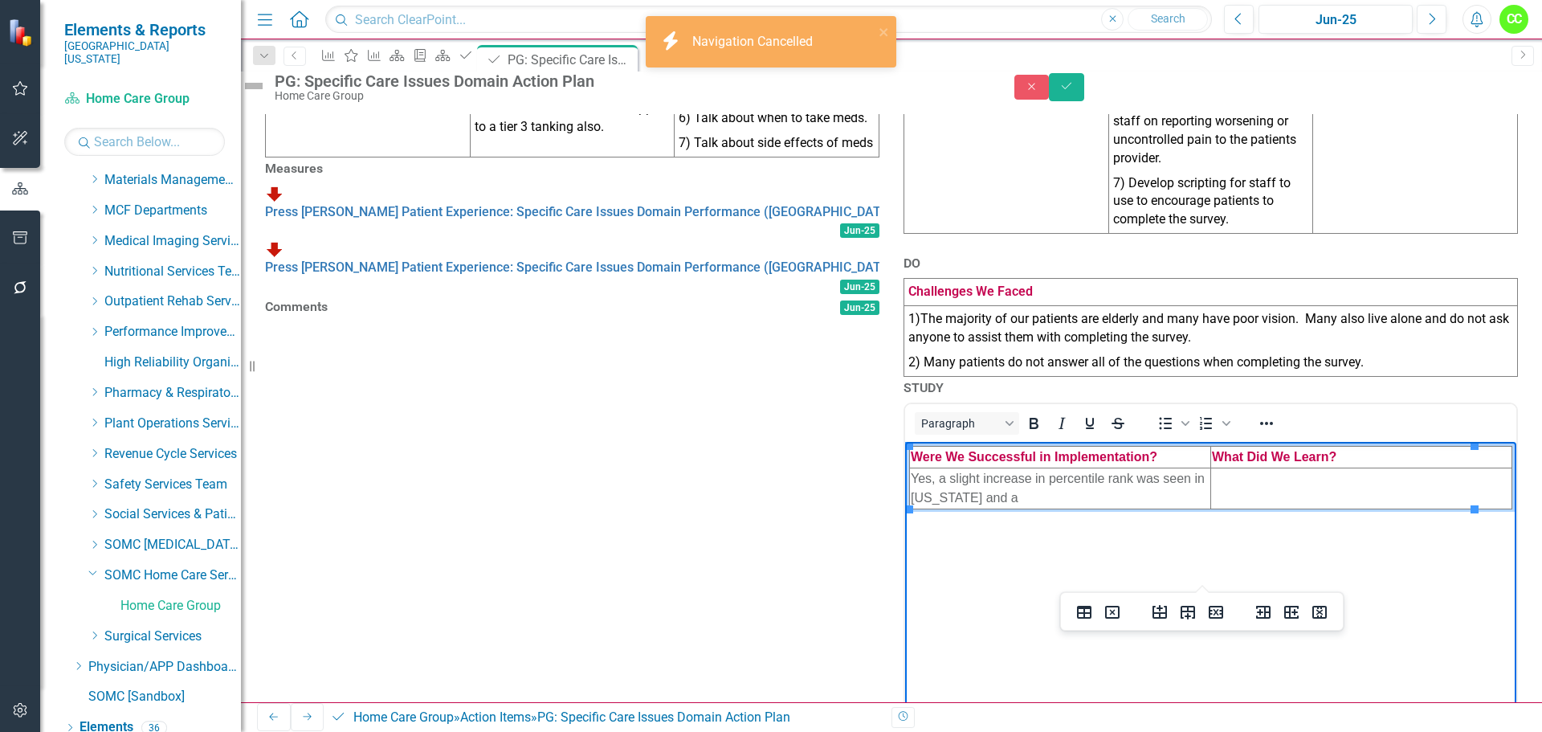
click at [985, 497] on td "Yes, a slight increase in percentile rank was seen in Ohio and a" at bounding box center [1060, 488] width 301 height 41
click at [1139, 494] on td "Yes, a slight increase in percentile rank was seen in Ohio (64th to 68th) and a" at bounding box center [1060, 488] width 301 height 41
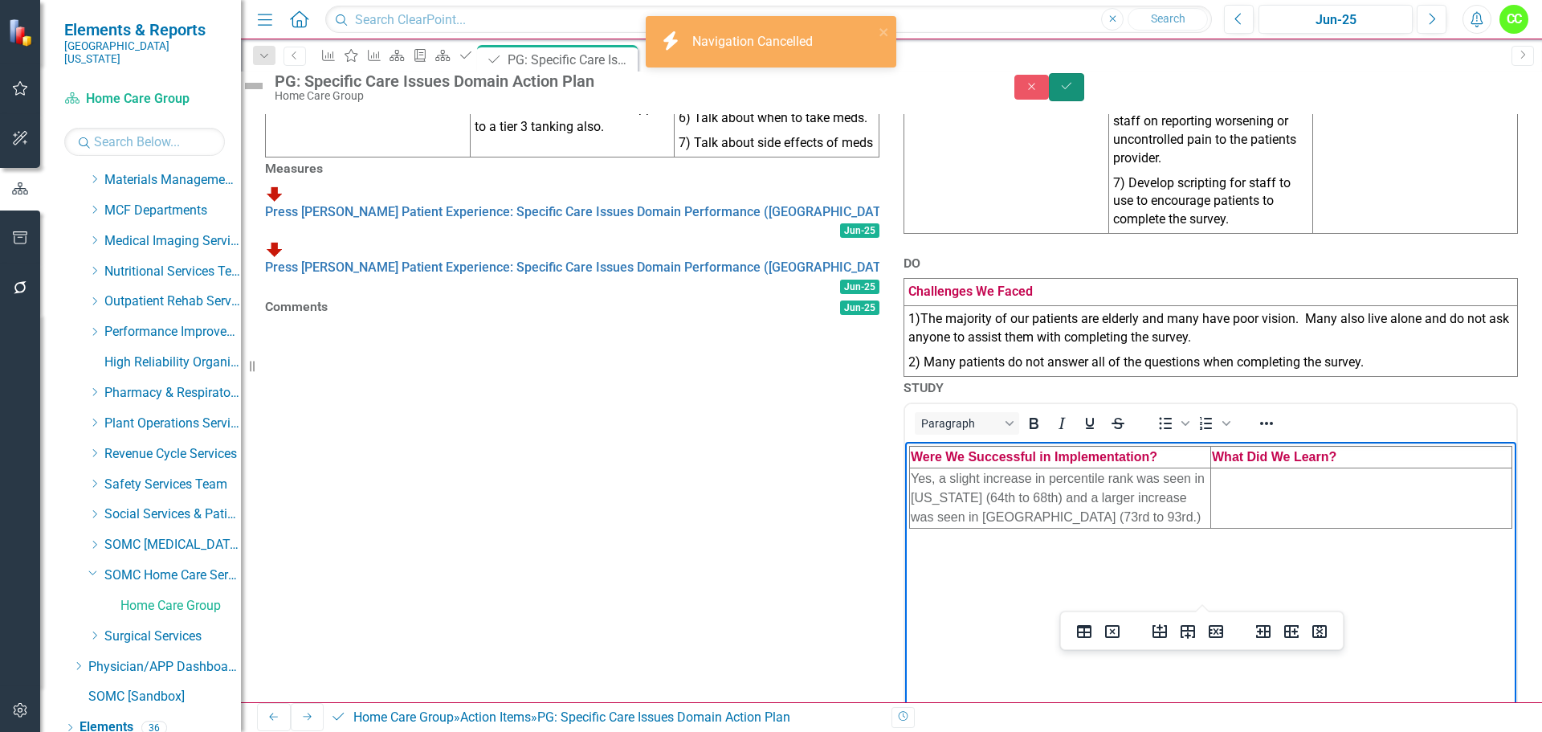
click at [1084, 101] on button "Save" at bounding box center [1066, 87] width 35 height 28
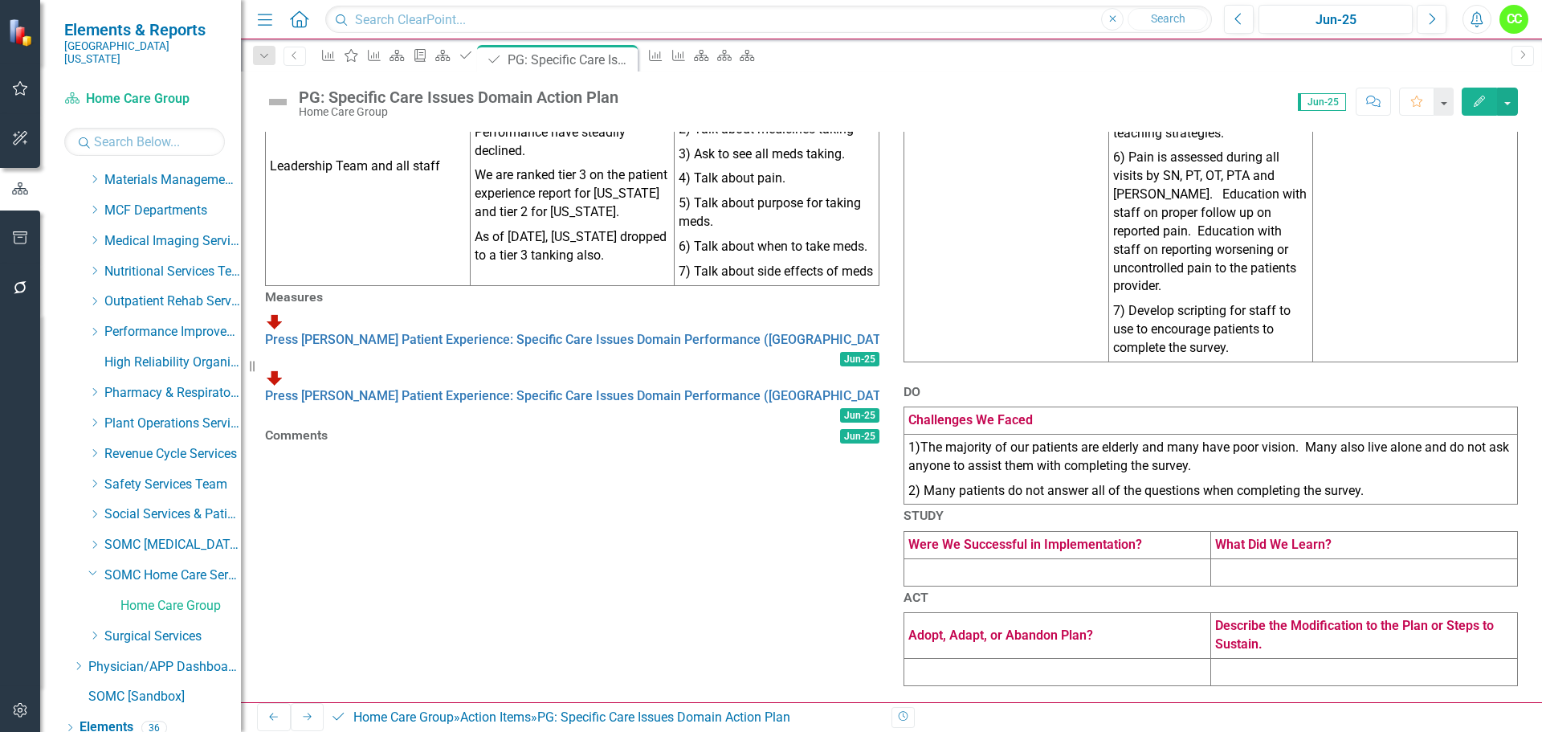
scroll to position [622, 0]
click at [1014, 558] on td at bounding box center [1057, 571] width 307 height 27
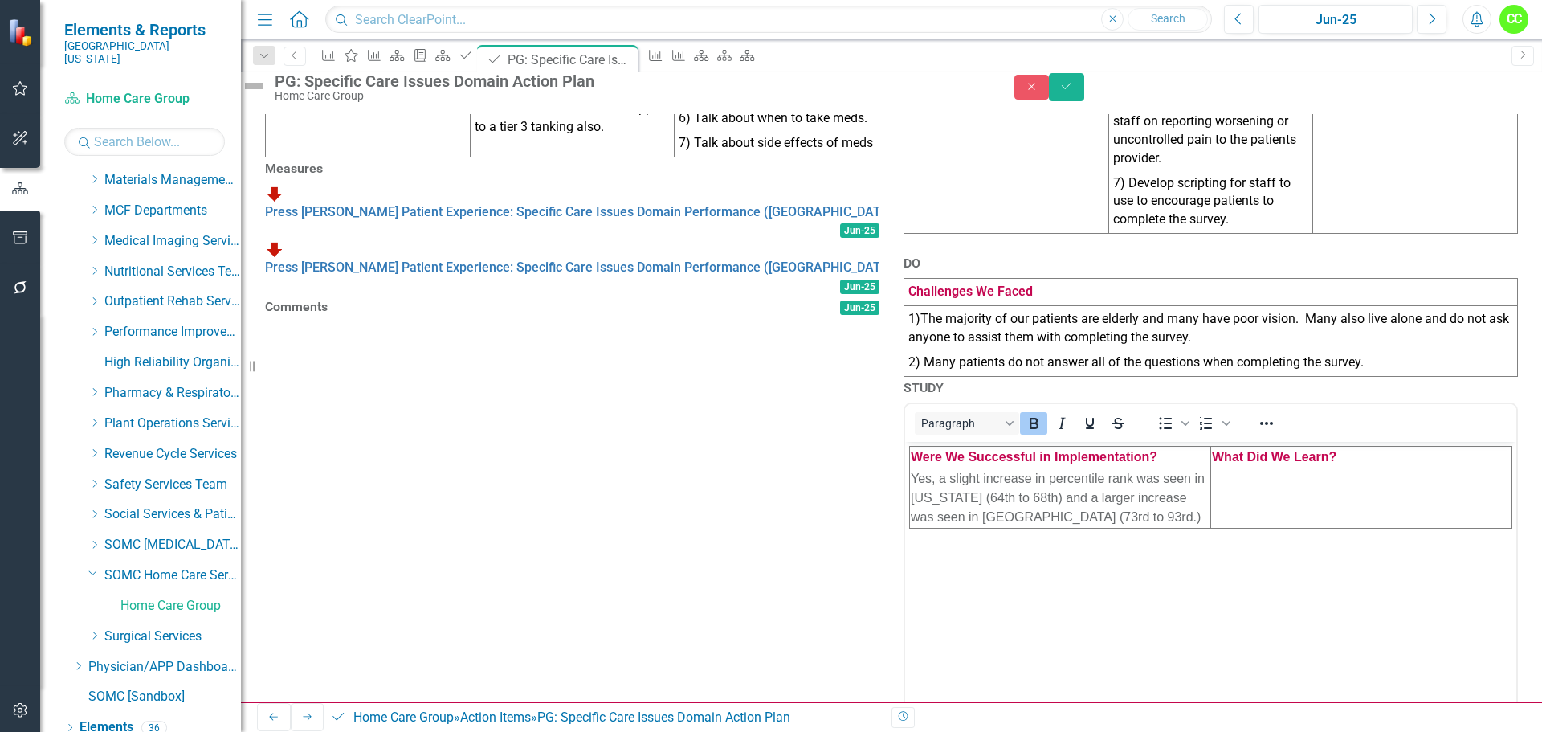
scroll to position [0, 0]
click at [1074, 92] on icon "Save" at bounding box center [1066, 85] width 14 height 11
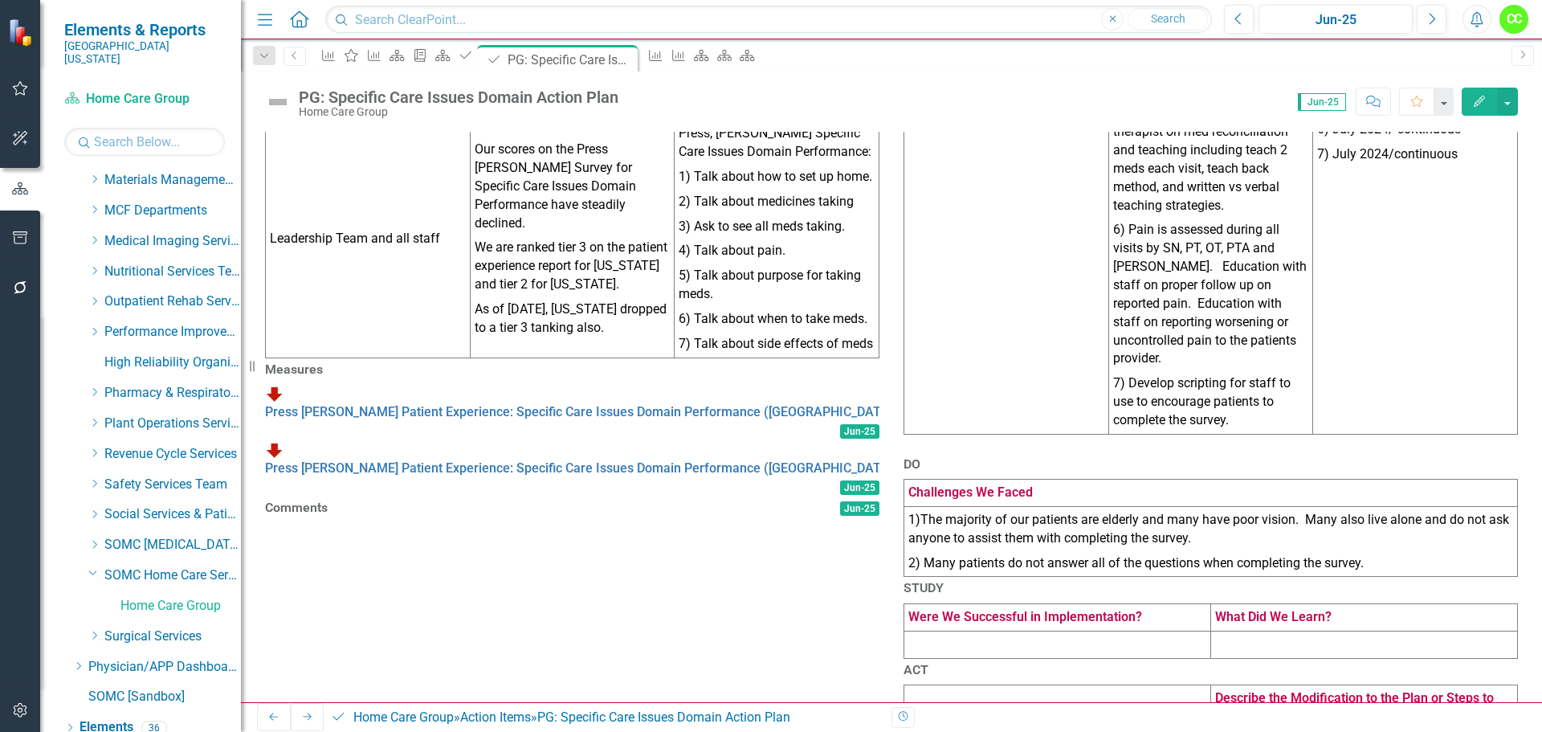
scroll to position [482, 0]
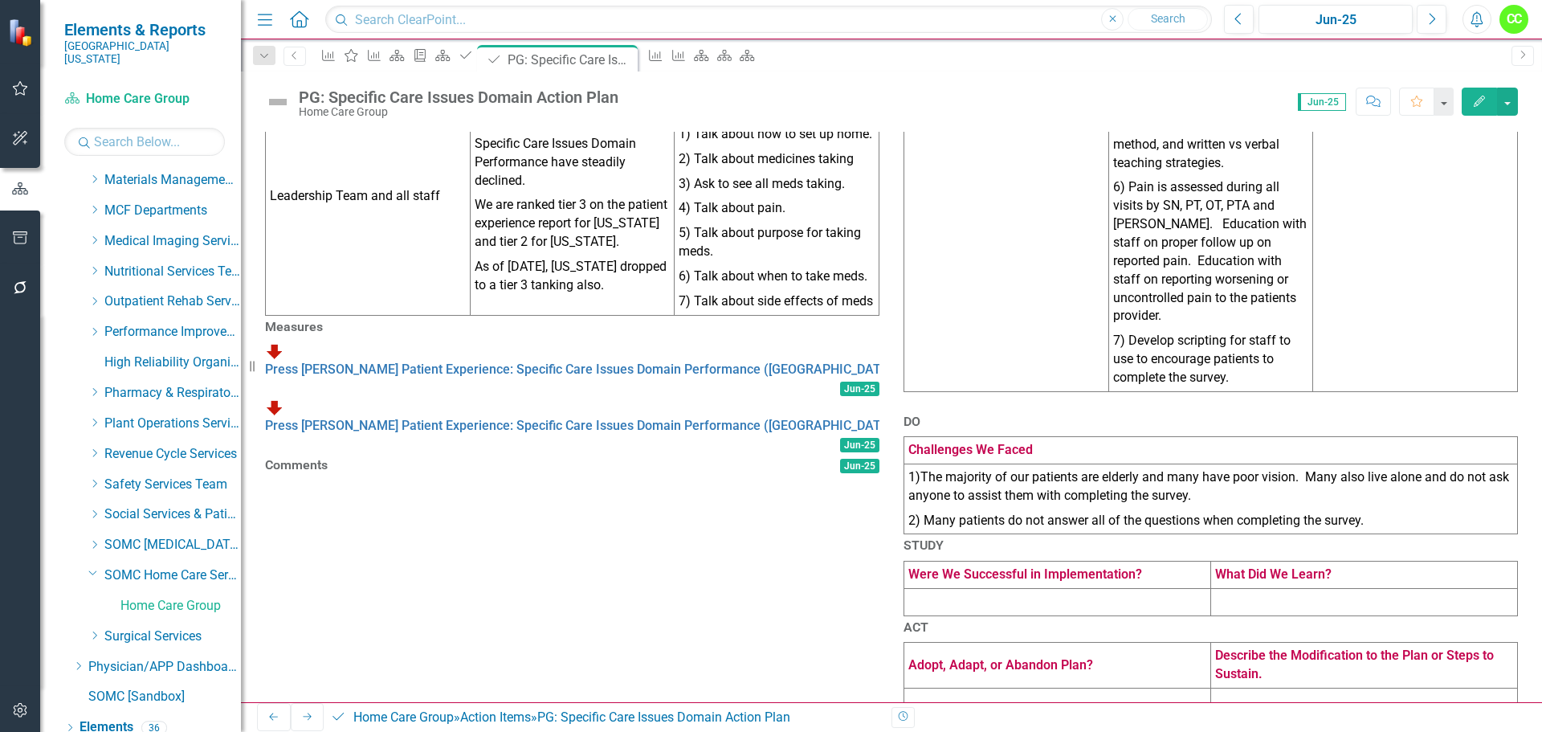
click at [1082, 615] on td at bounding box center [1057, 601] width 307 height 27
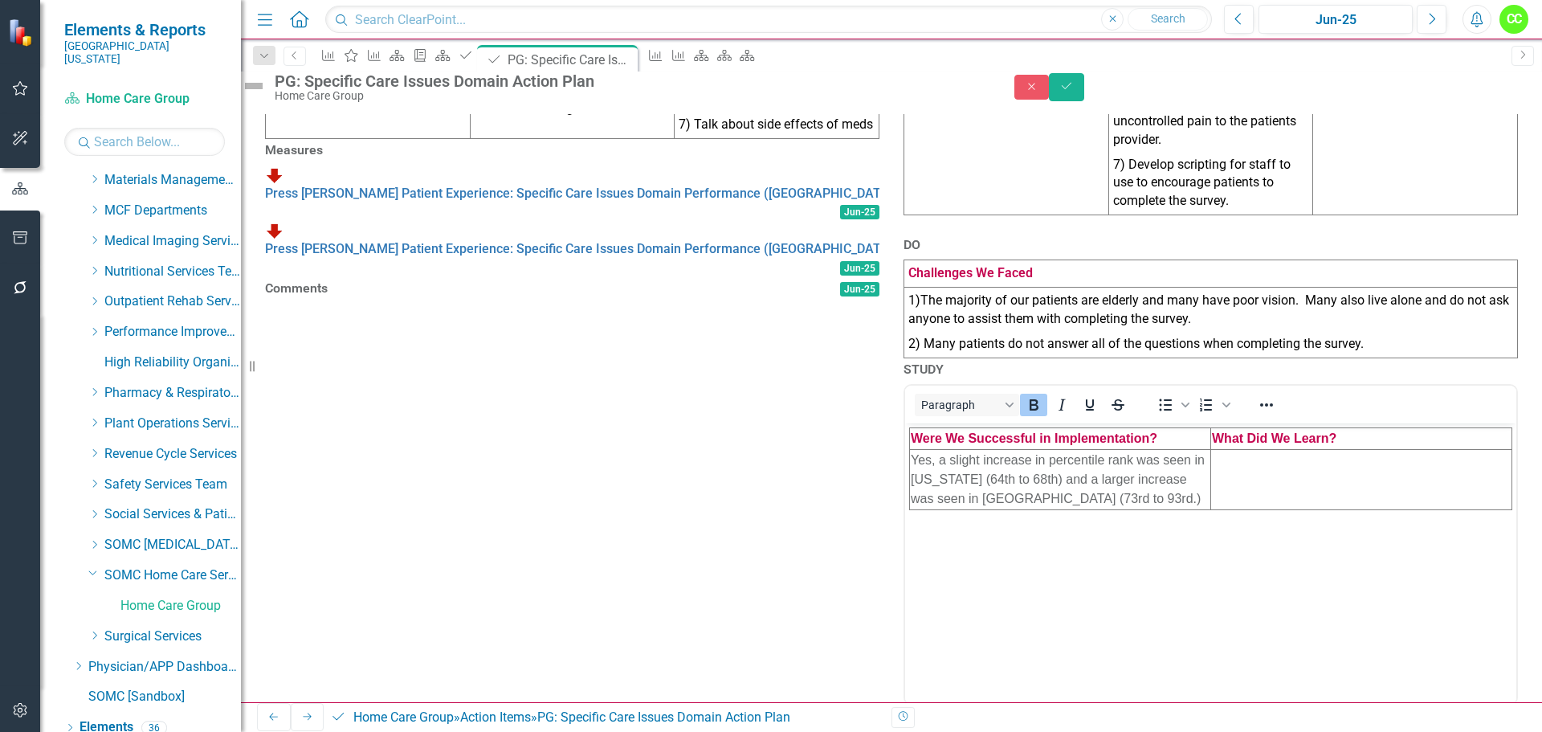
scroll to position [642, 0]
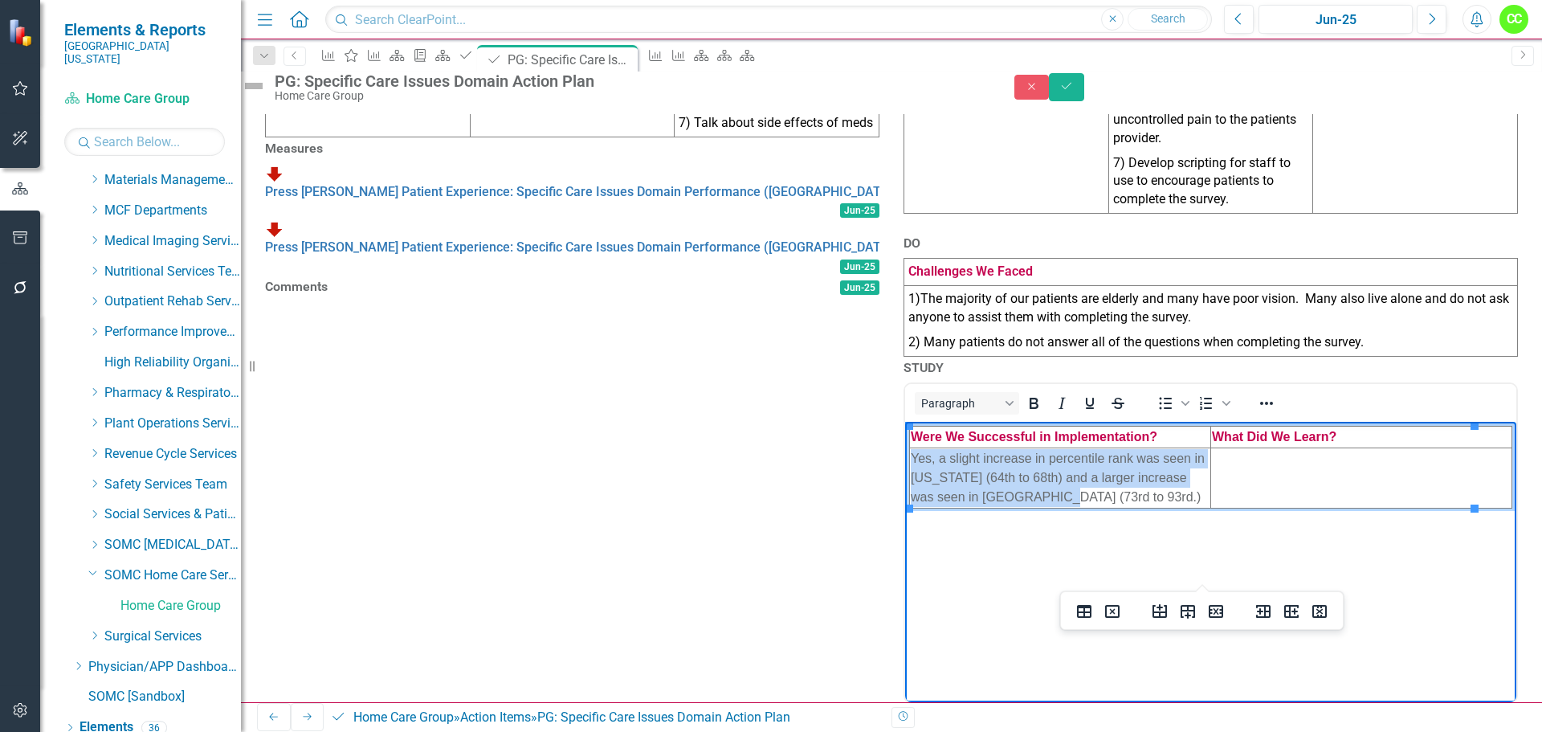
drag, startPoint x: 1115, startPoint y: 497, endPoint x: 911, endPoint y: 460, distance: 207.3
click at [911, 460] on td "Yes, a slight increase in percentile rank was seen in Ohio (64th to 68th) and a…" at bounding box center [1060, 478] width 301 height 60
copy td "Yes, a slight increase in percentile rank was seen in Ohio (64th to 68th) and a…"
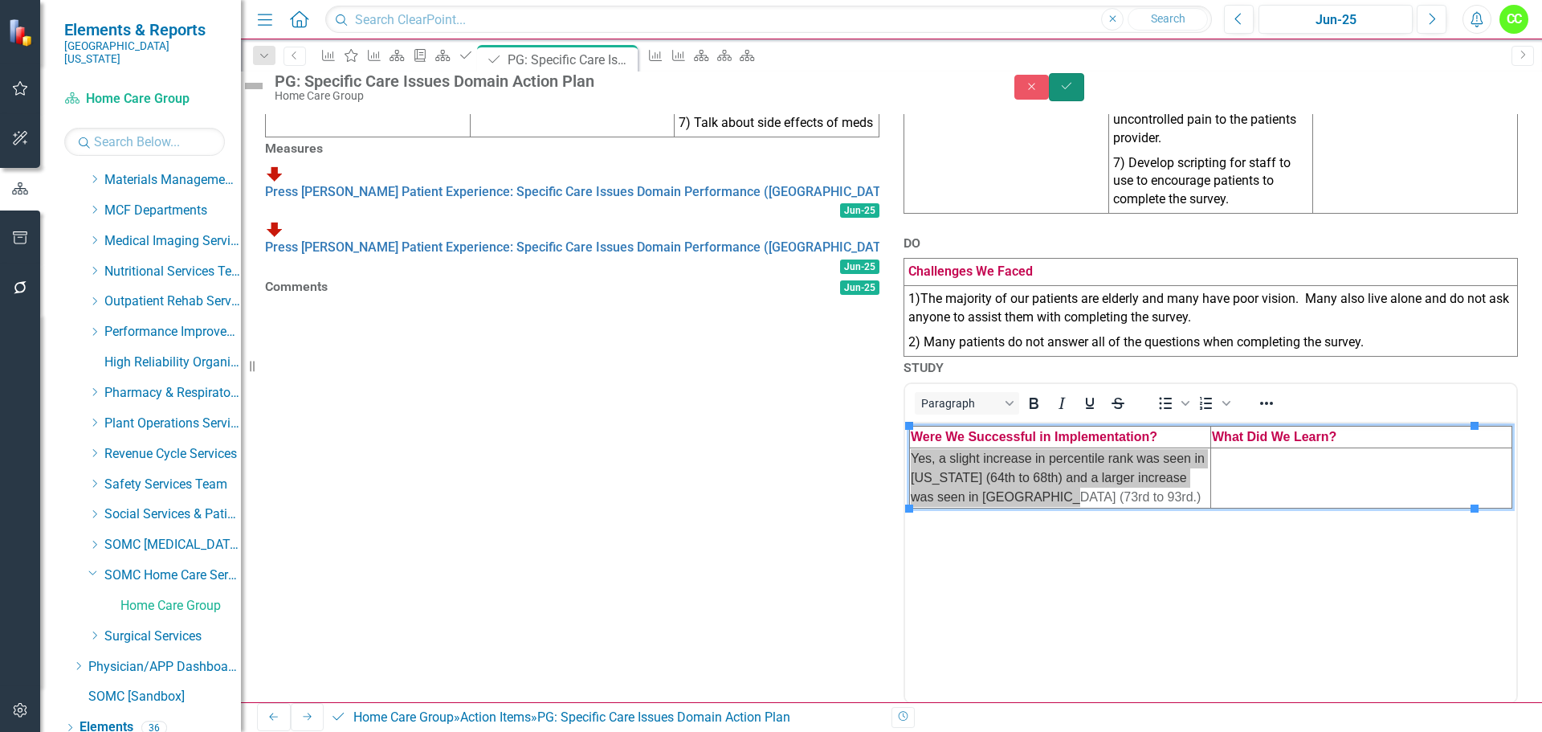
click at [1084, 93] on button "Save" at bounding box center [1066, 87] width 35 height 28
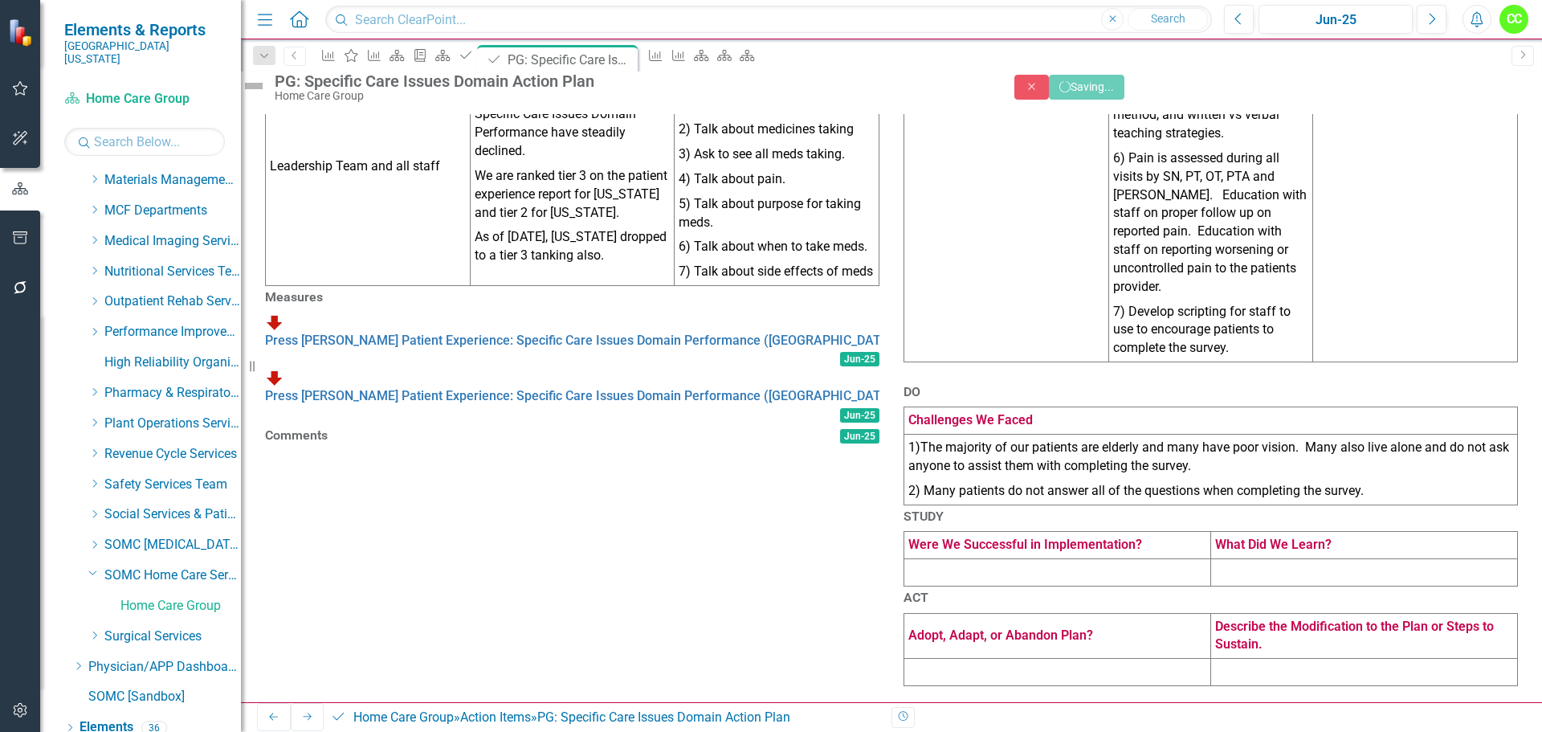
scroll to position [623, 0]
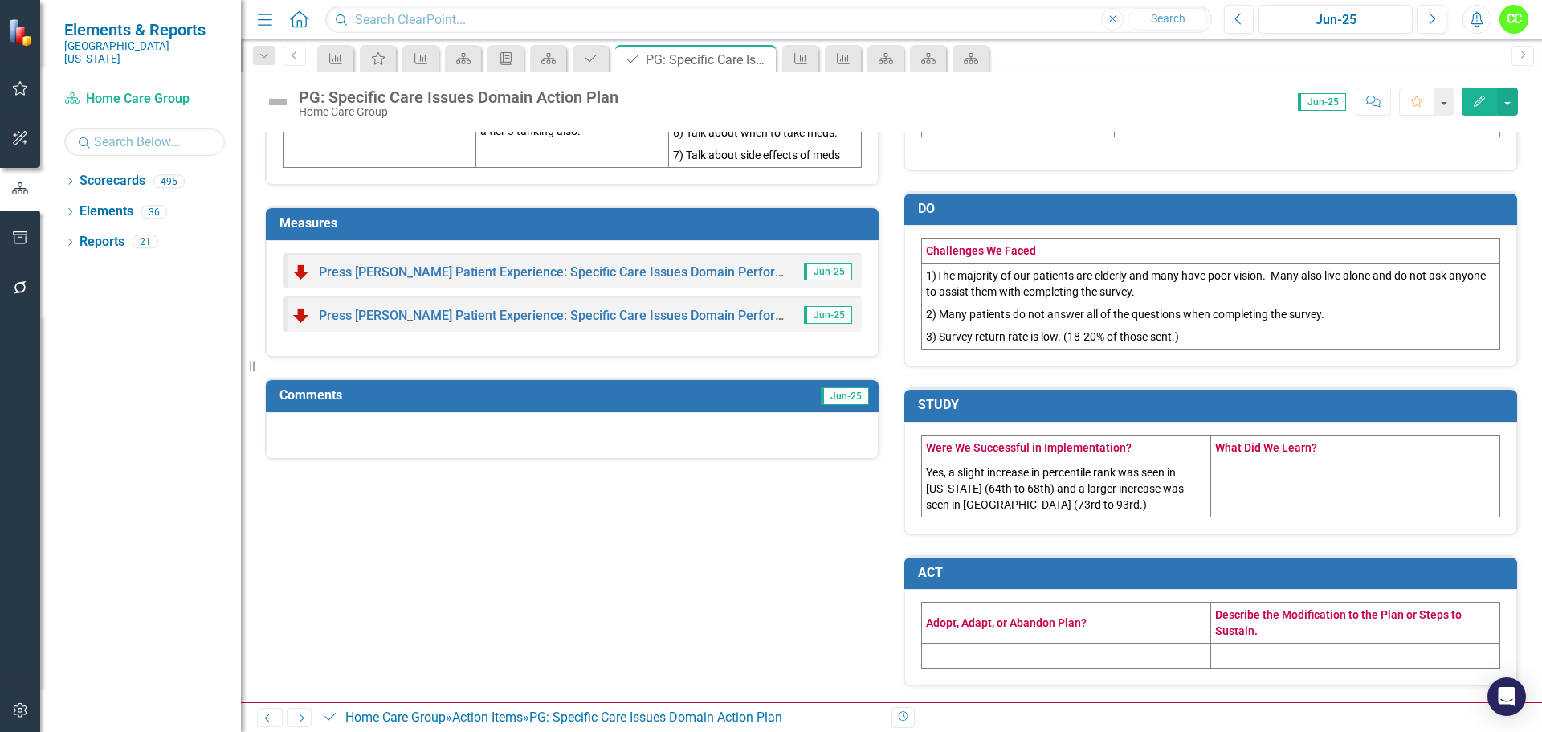
scroll to position [677, 0]
click at [1278, 480] on td at bounding box center [1355, 487] width 289 height 57
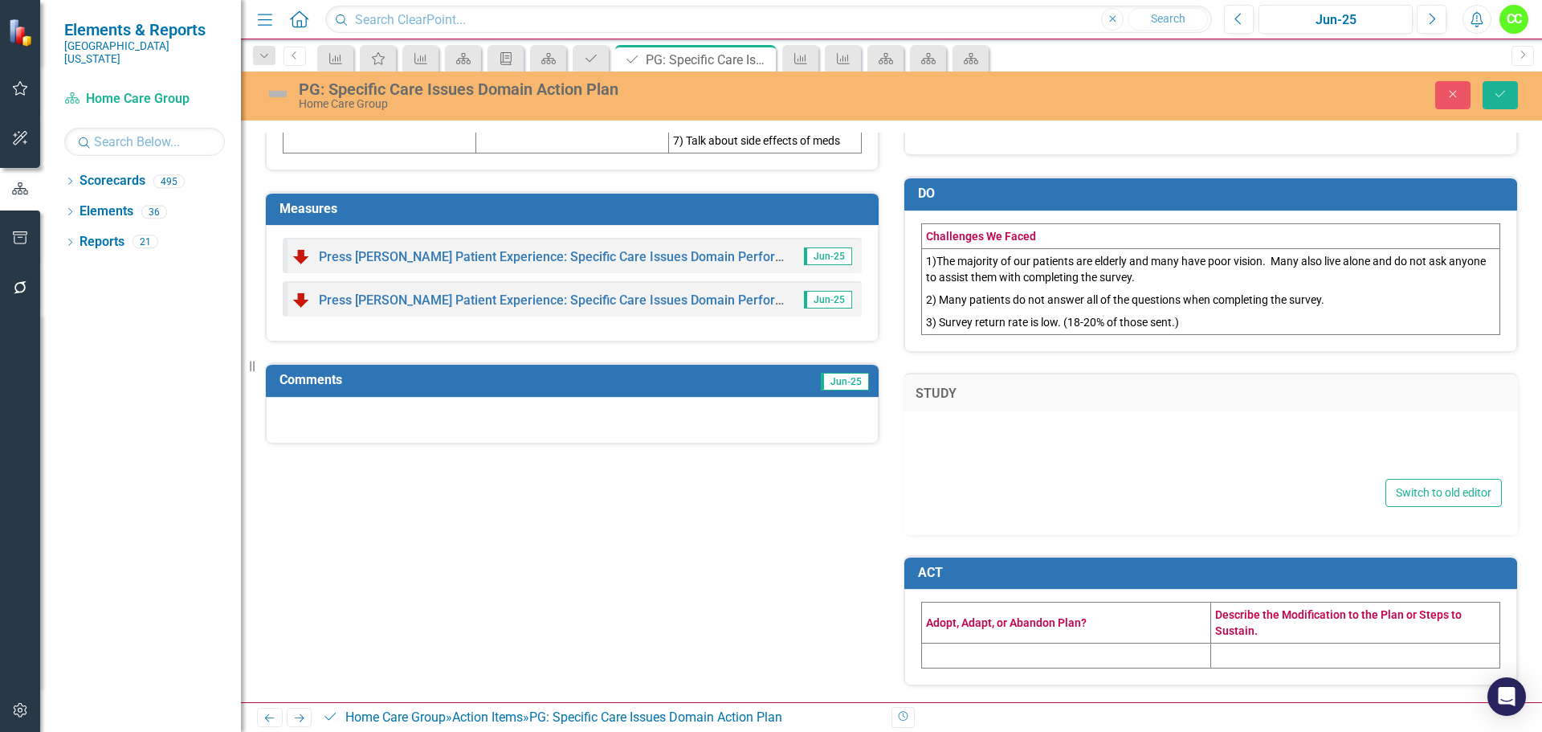
type textarea "<table style="border-collapse: collapse; width: 100%; height: 54px;" border="1"…"
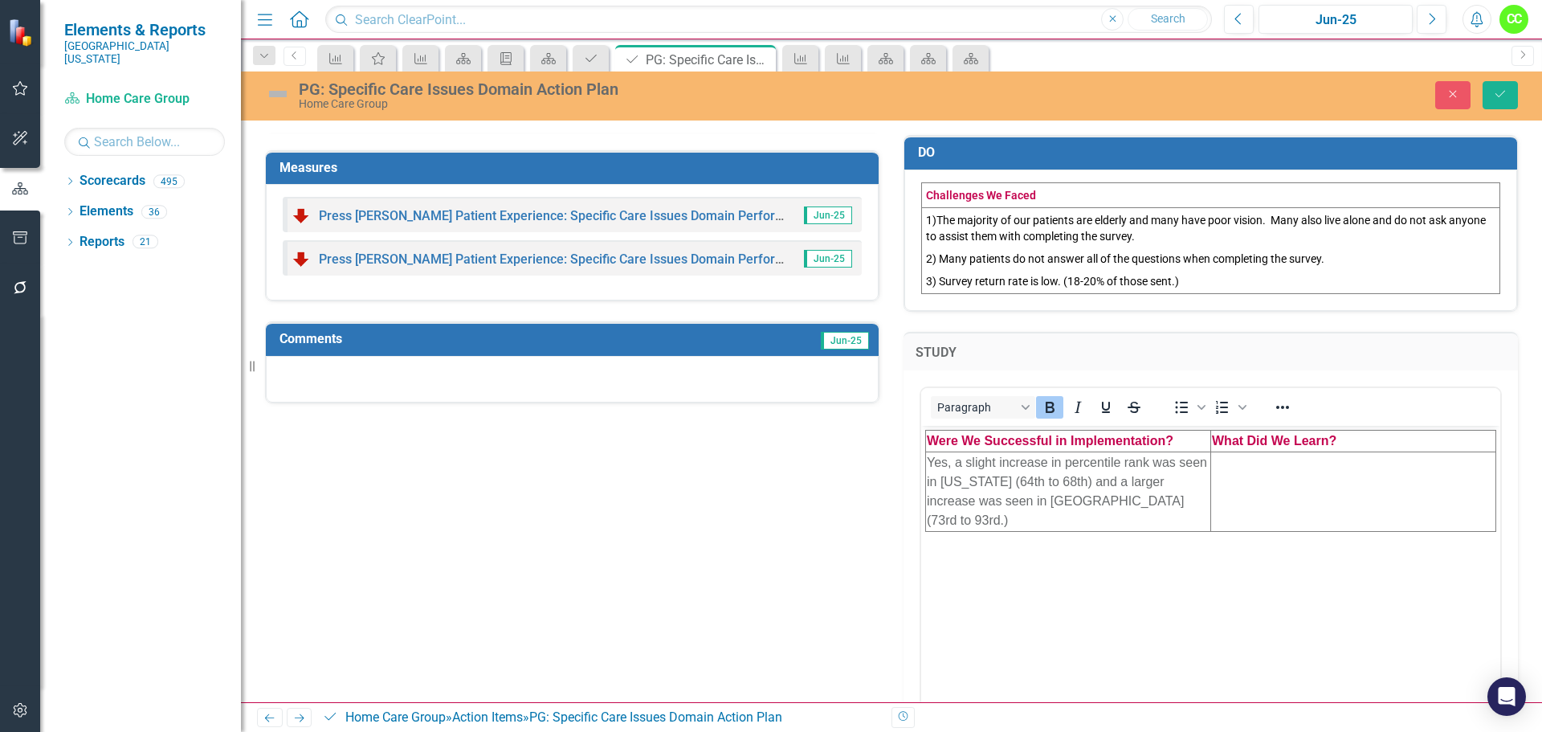
scroll to position [723, 0]
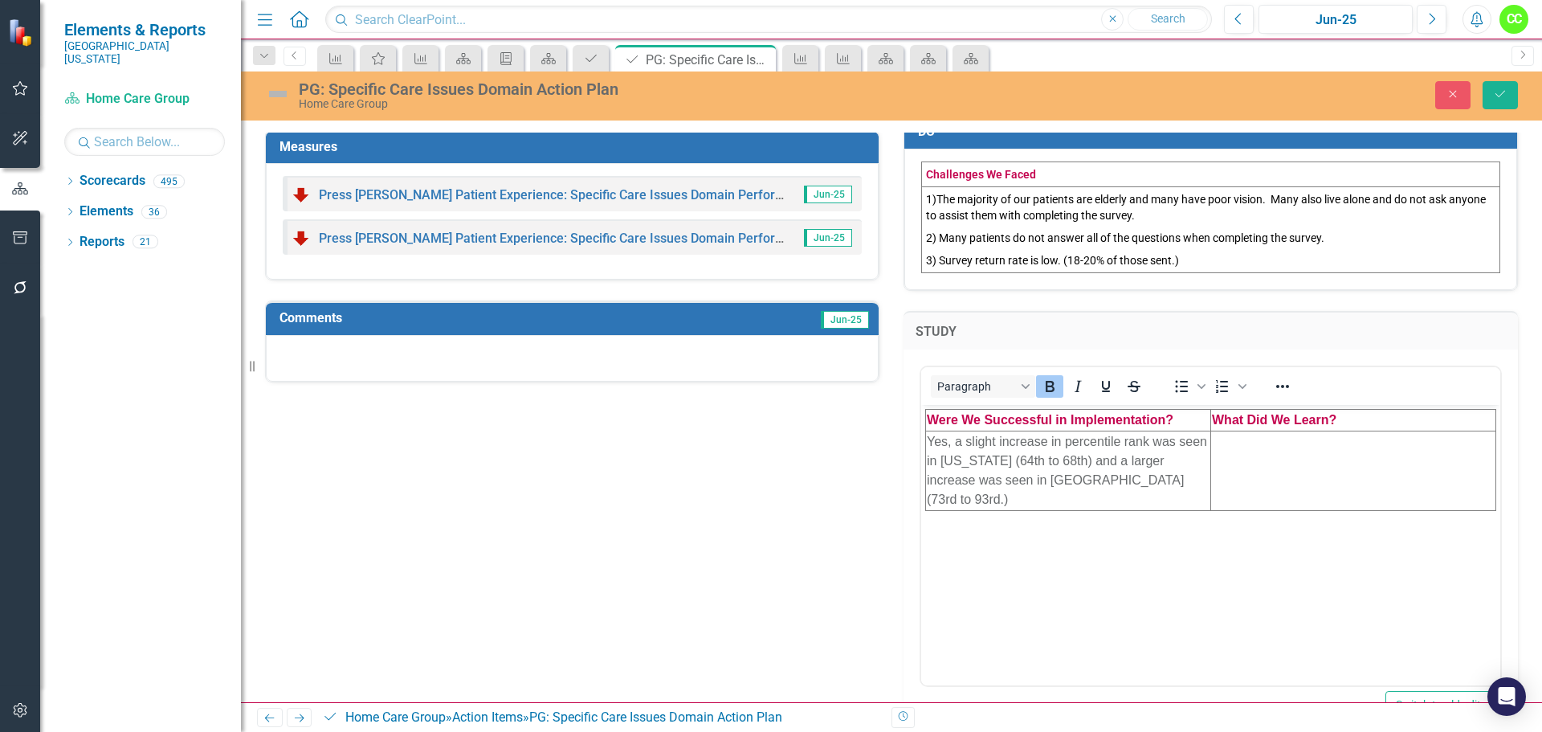
click at [1302, 454] on td "Rich Text Area. Press ALT-0 for help." at bounding box center [1353, 470] width 285 height 79
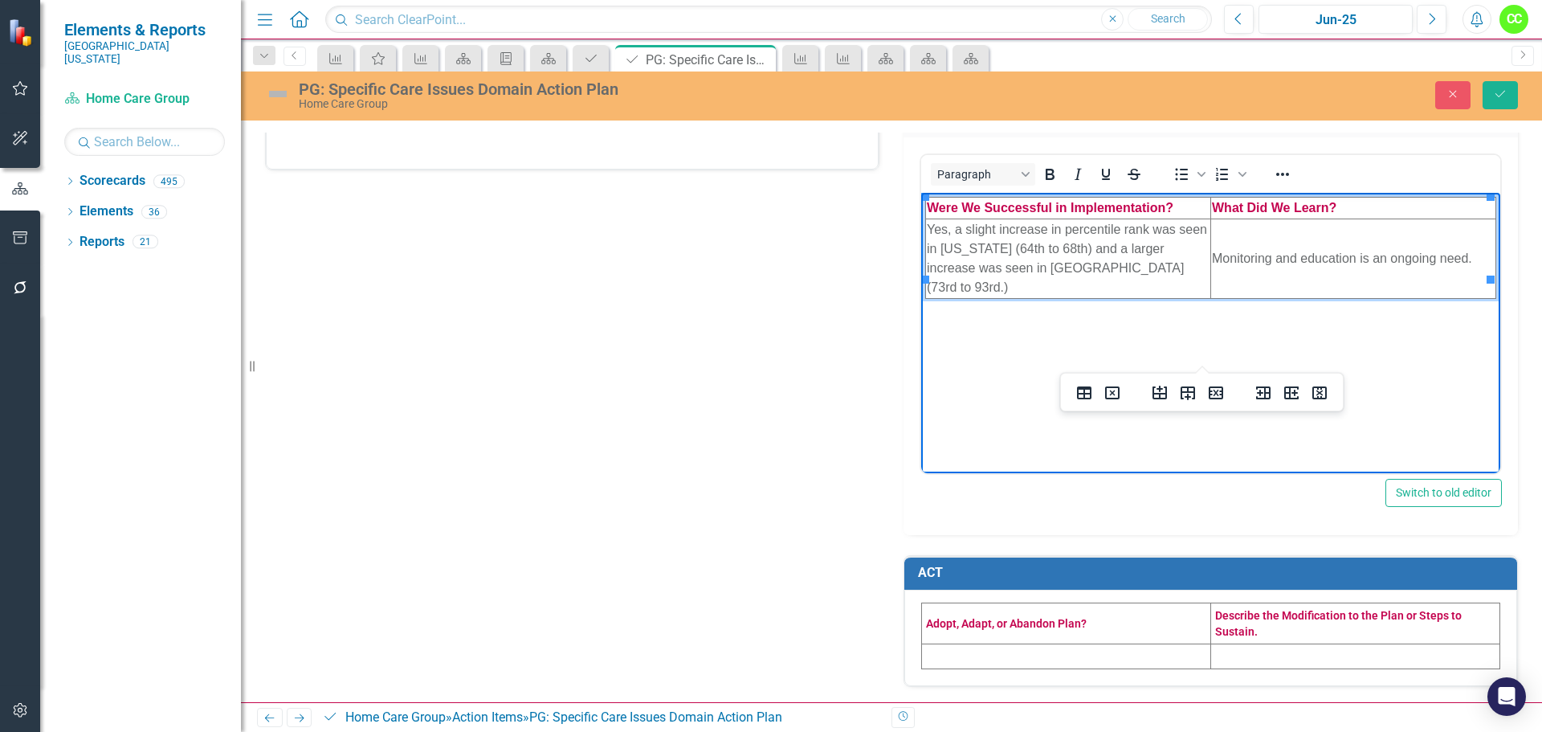
scroll to position [967, 0]
click at [988, 666] on td at bounding box center [1066, 655] width 289 height 25
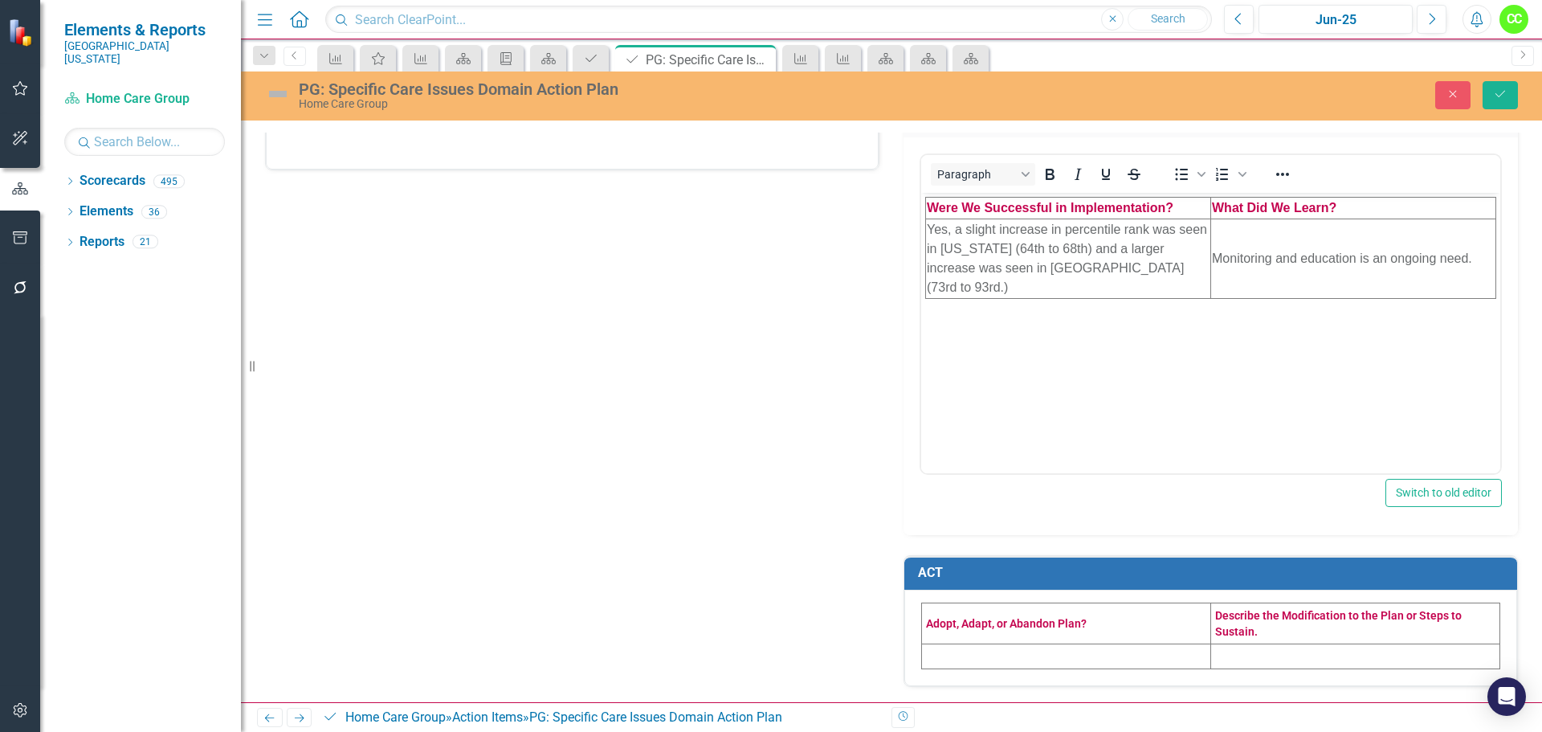
click at [988, 666] on td at bounding box center [1066, 655] width 289 height 25
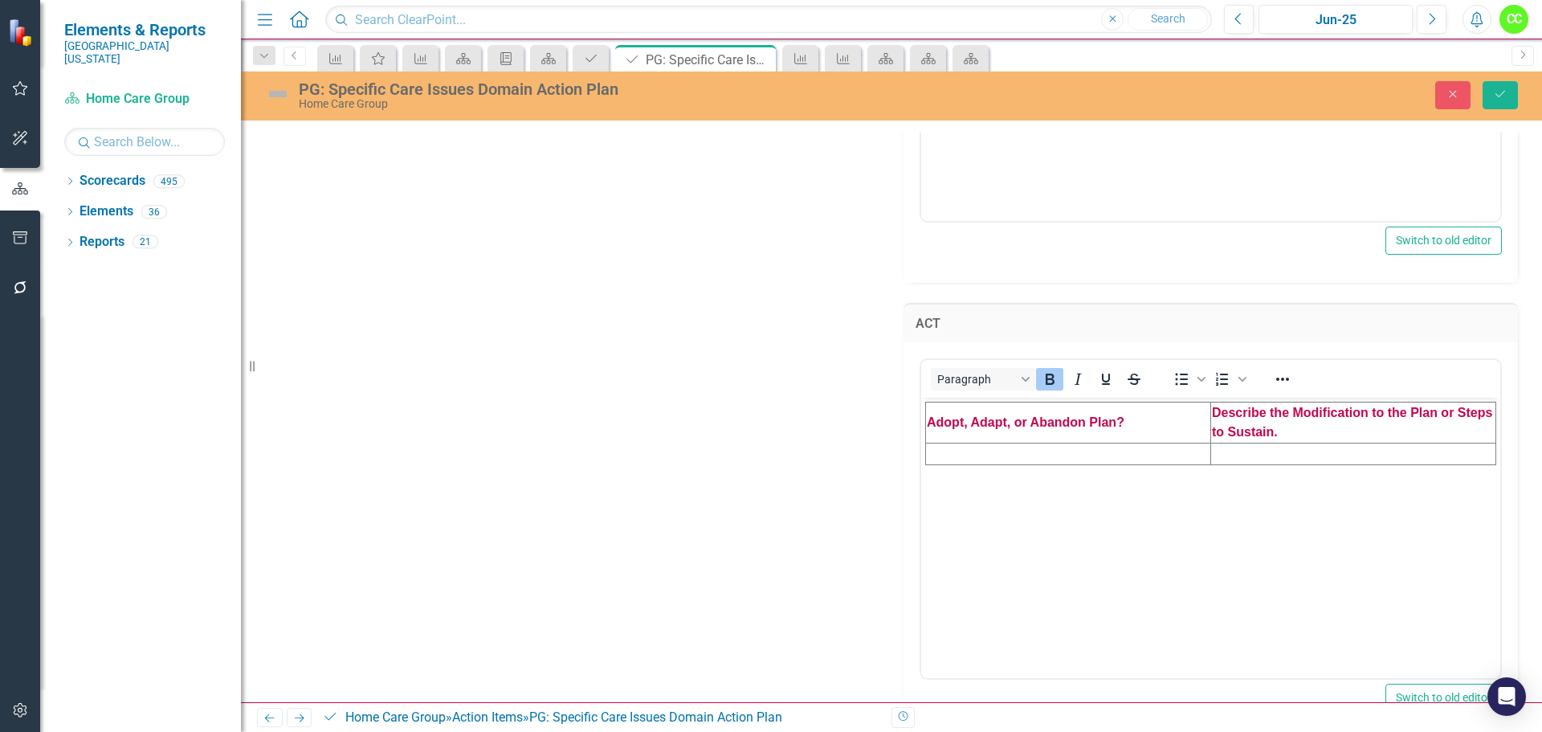
scroll to position [1208, 0]
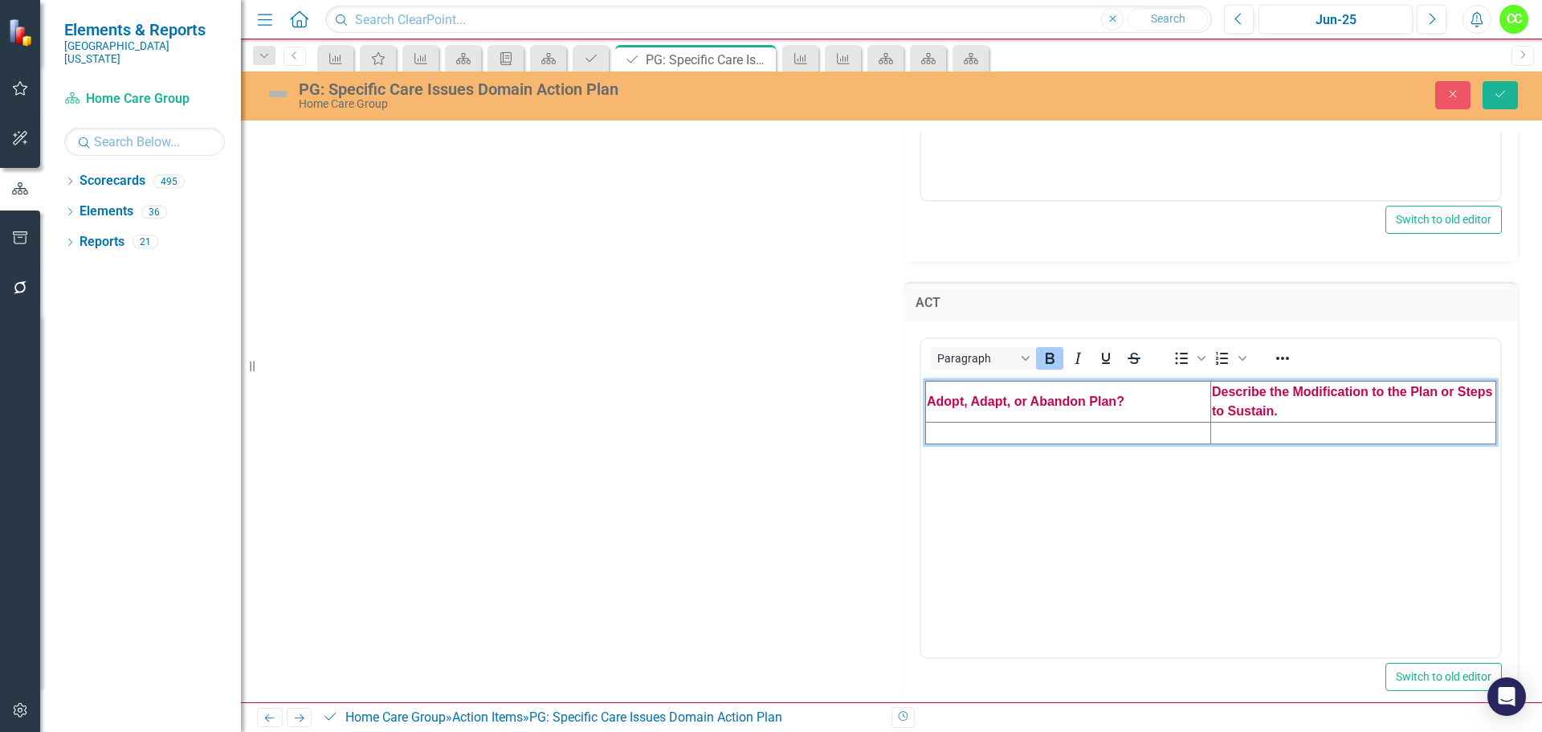
click at [997, 430] on td "Rich Text Area. Press ALT-0 for help." at bounding box center [1068, 433] width 285 height 22
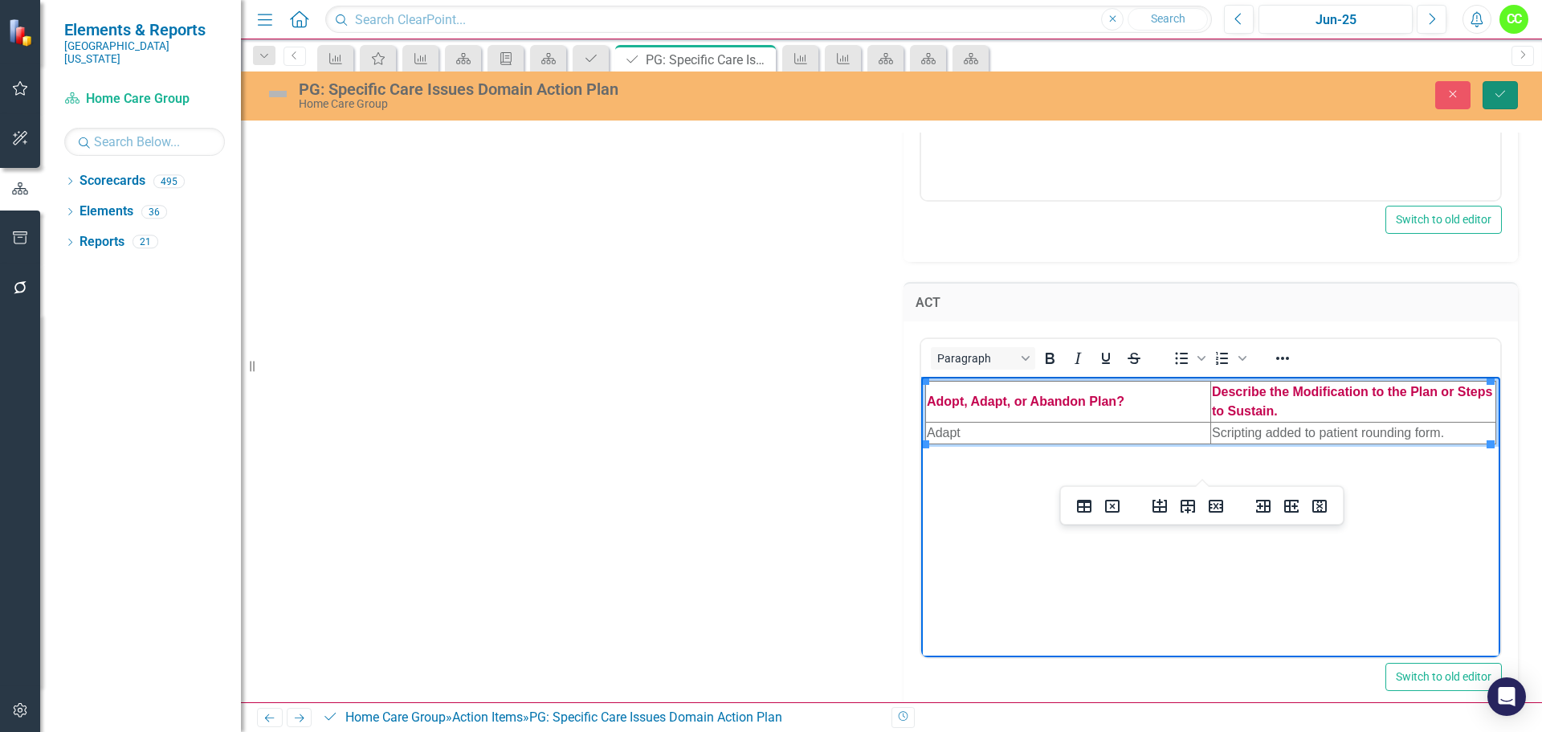
click at [1513, 103] on button "Save" at bounding box center [1499, 95] width 35 height 28
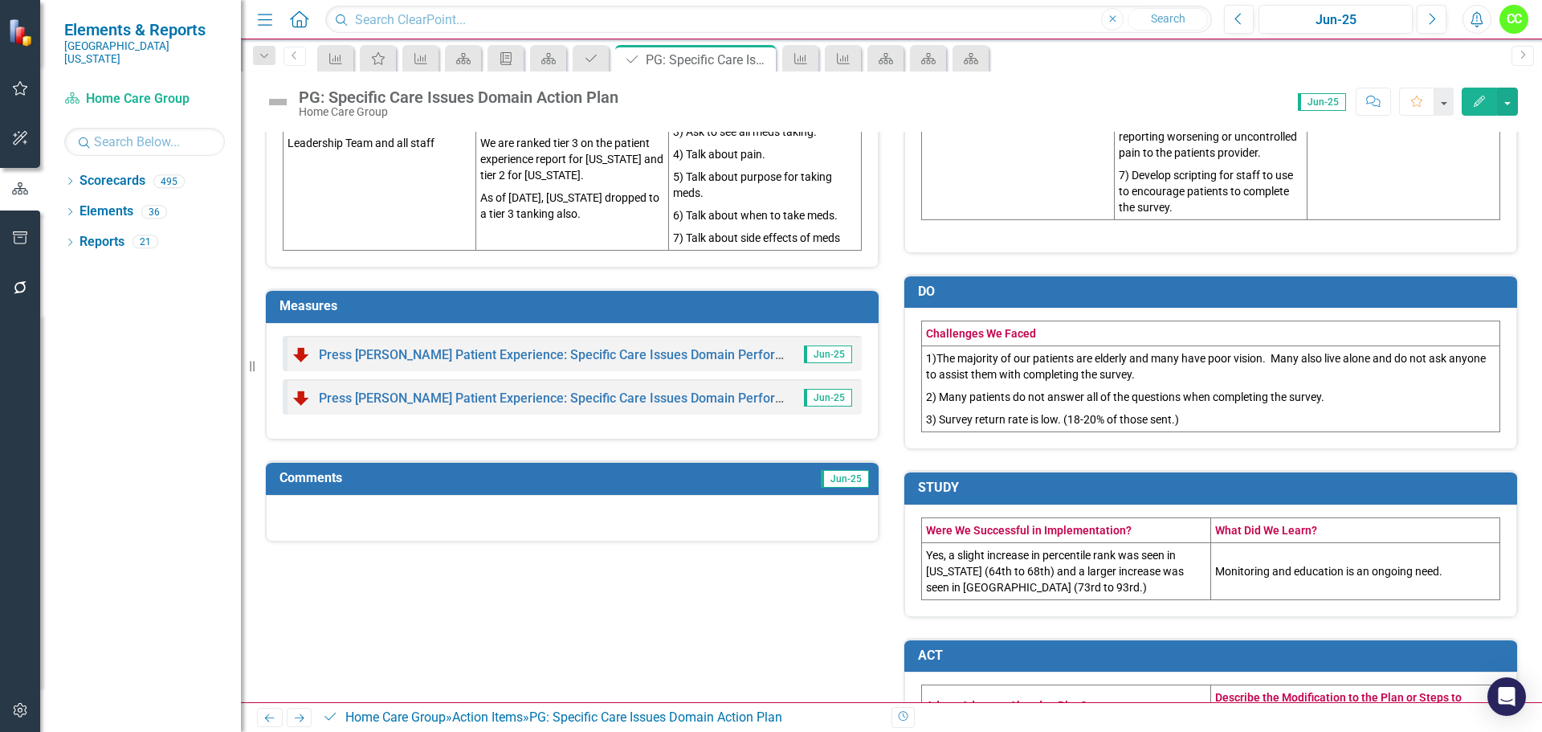
scroll to position [677, 0]
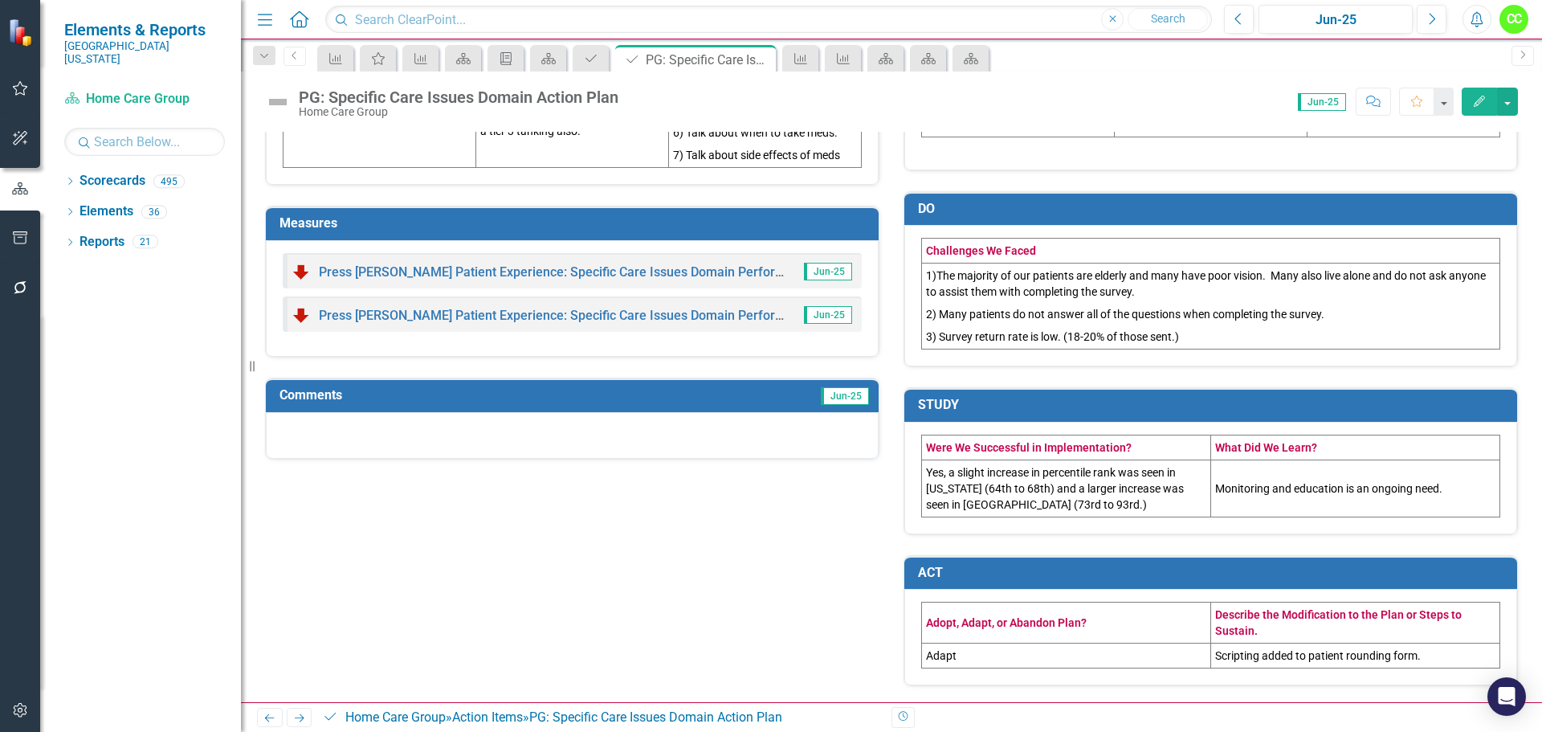
click at [1435, 649] on td "Scripting added to patient rounding form." at bounding box center [1355, 655] width 289 height 25
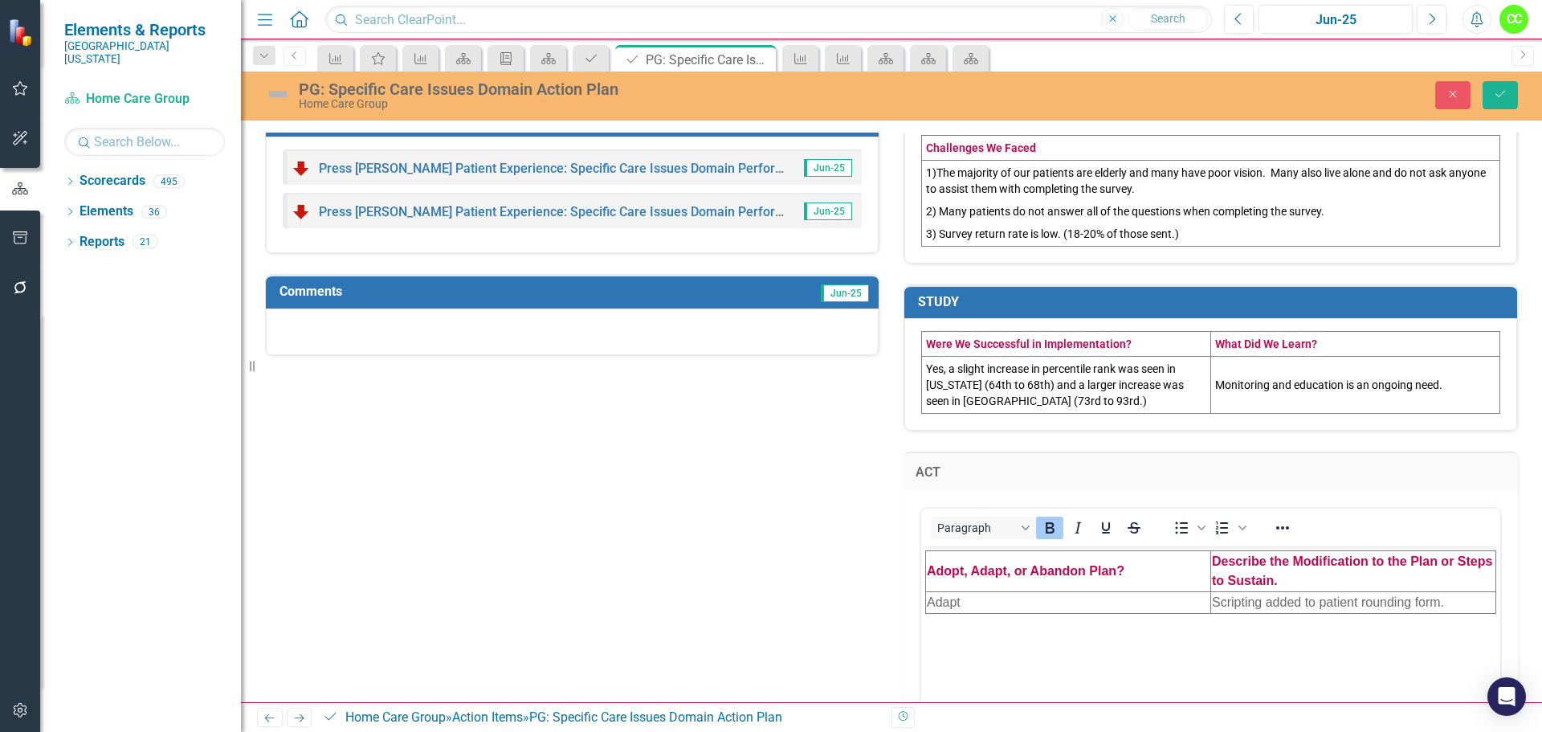
scroll to position [918, 0]
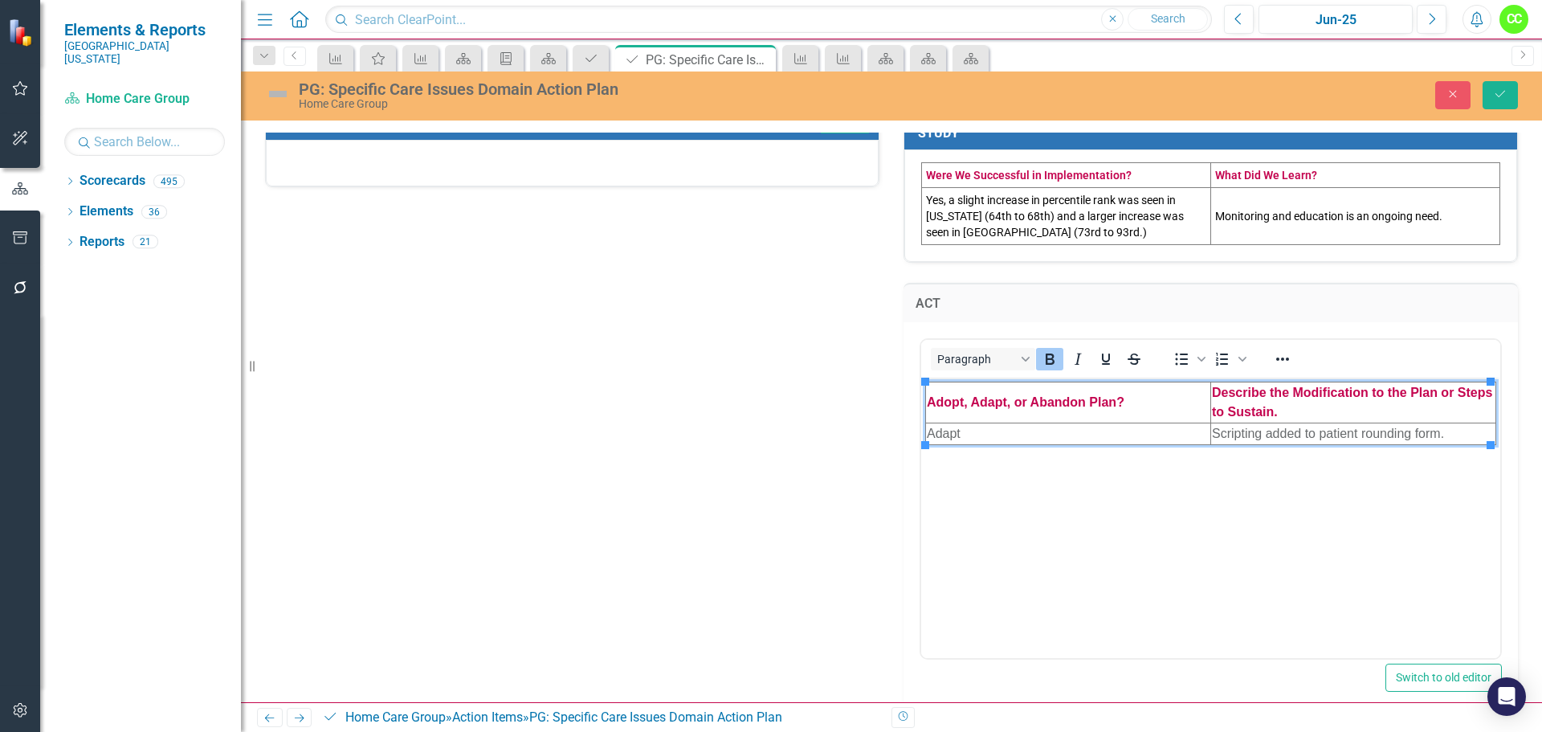
click at [1213, 433] on td "Scripting added to patient rounding form." at bounding box center [1353, 433] width 285 height 22
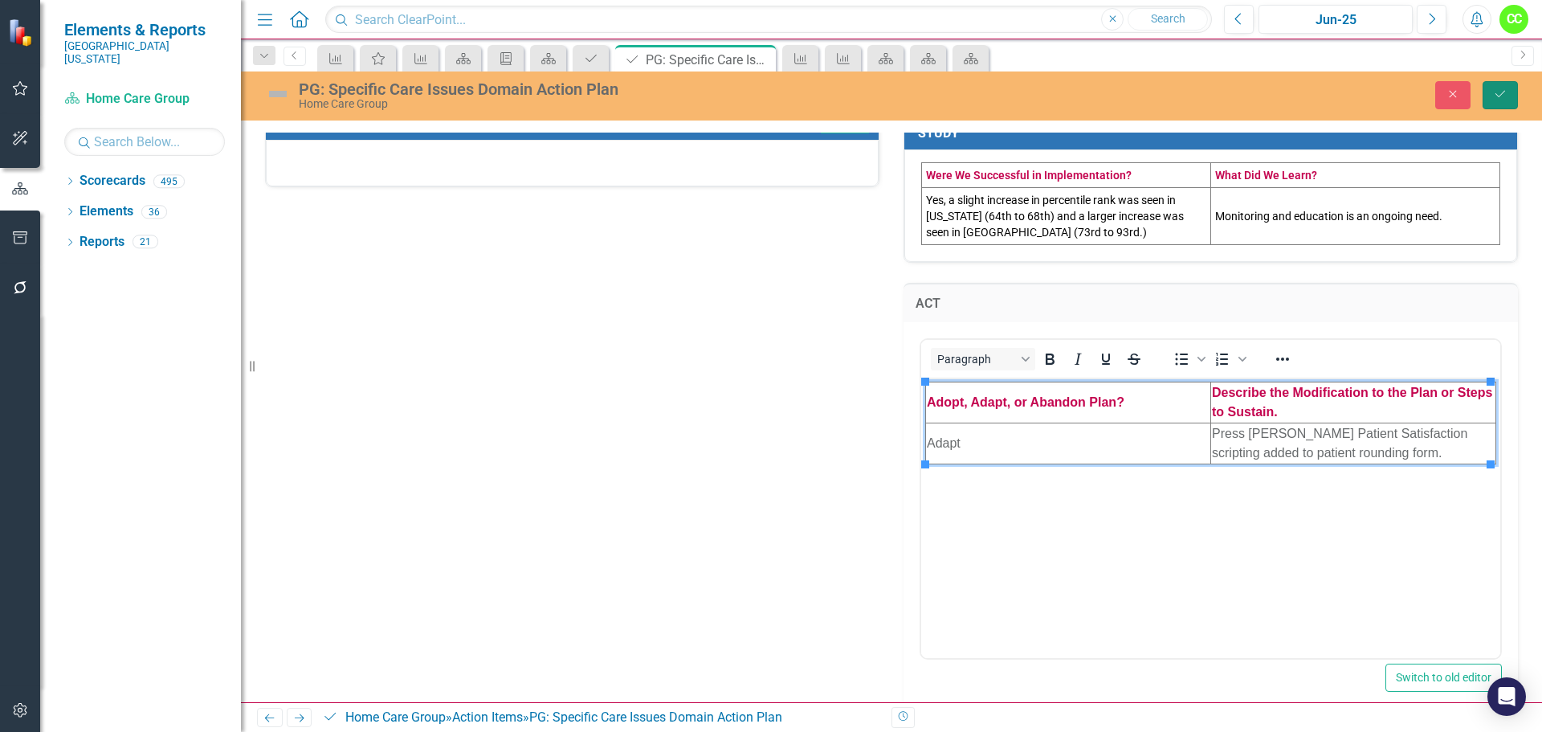
click at [1500, 102] on button "Save" at bounding box center [1499, 95] width 35 height 28
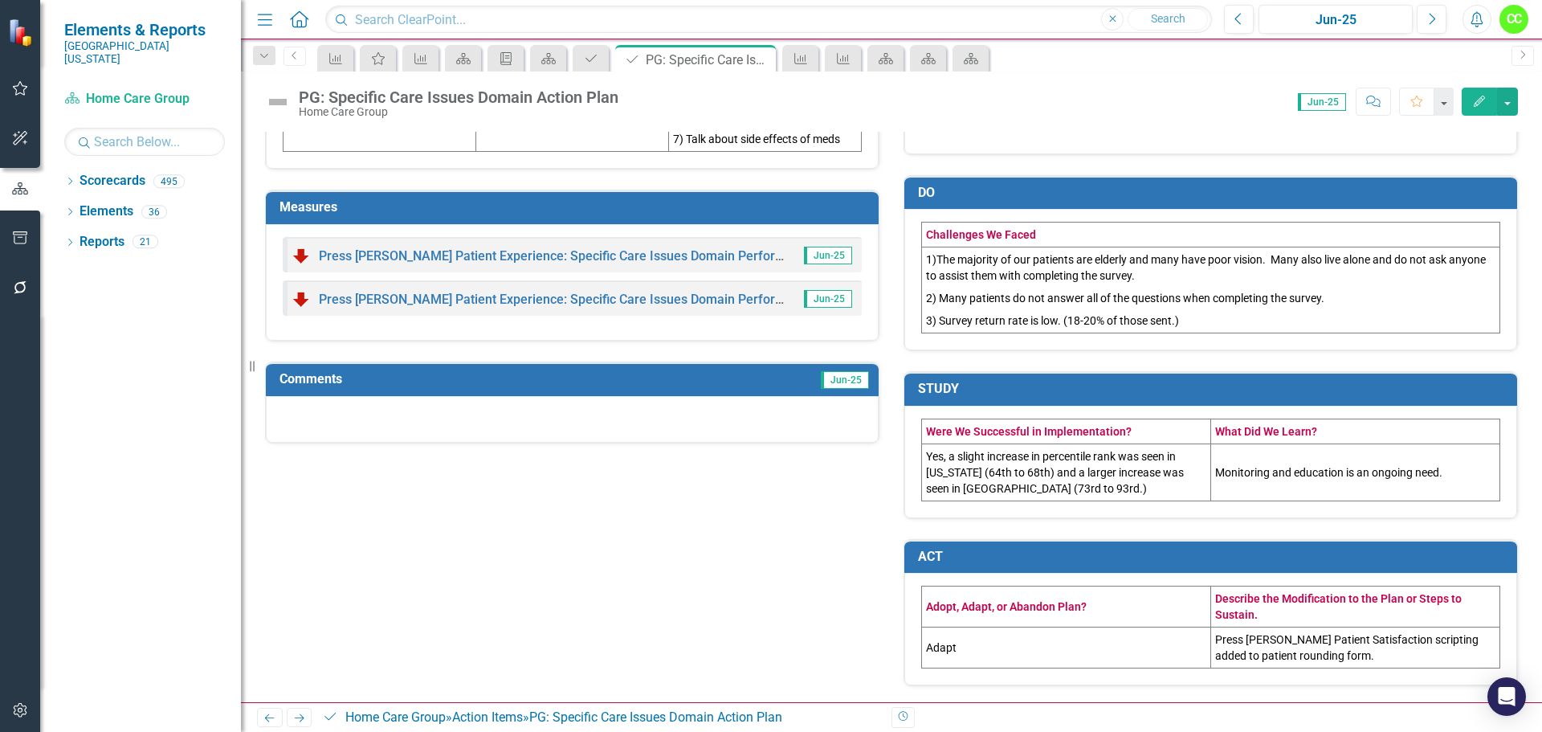
scroll to position [693, 0]
click at [760, 57] on icon "Close" at bounding box center [760, 59] width 16 height 13
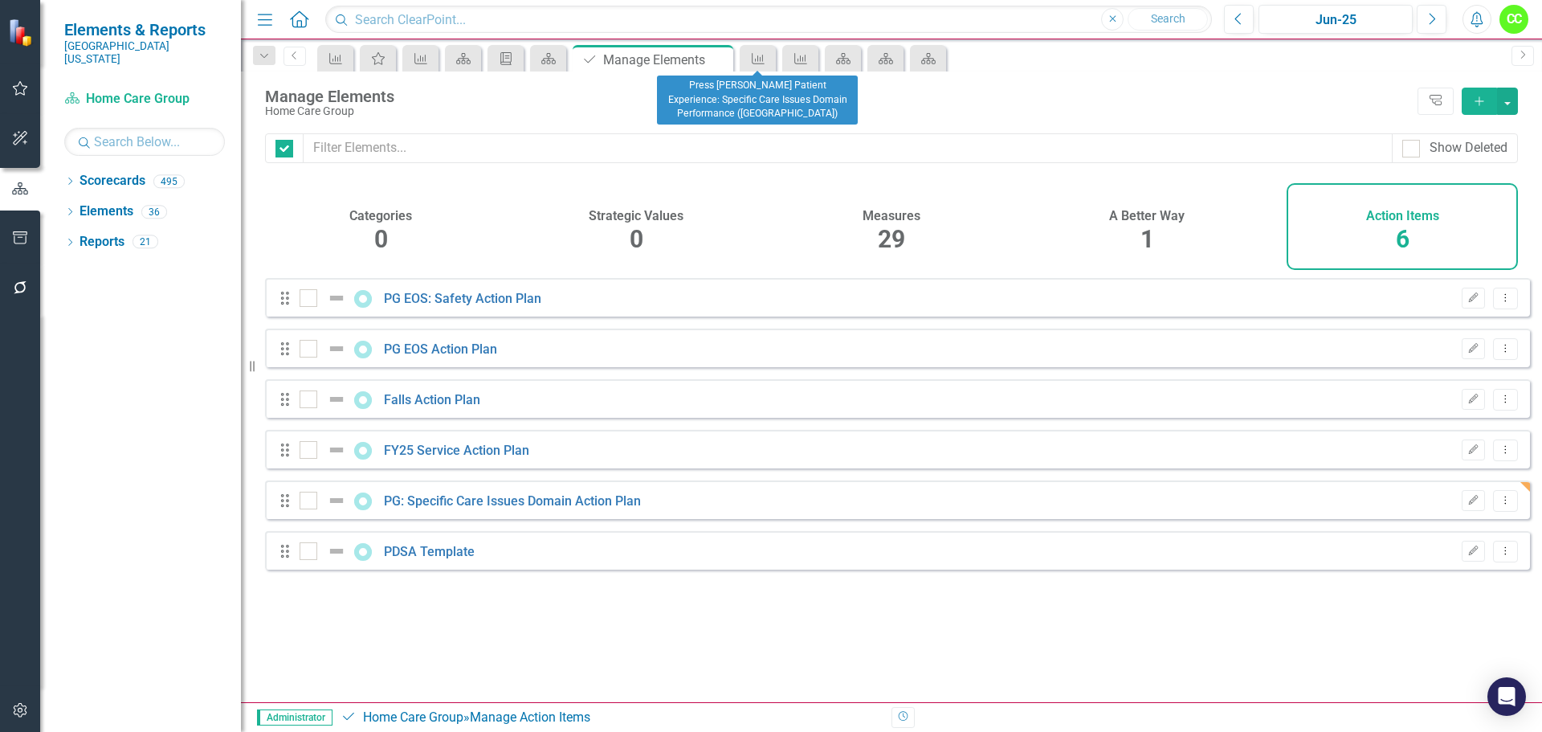
checkbox input "false"
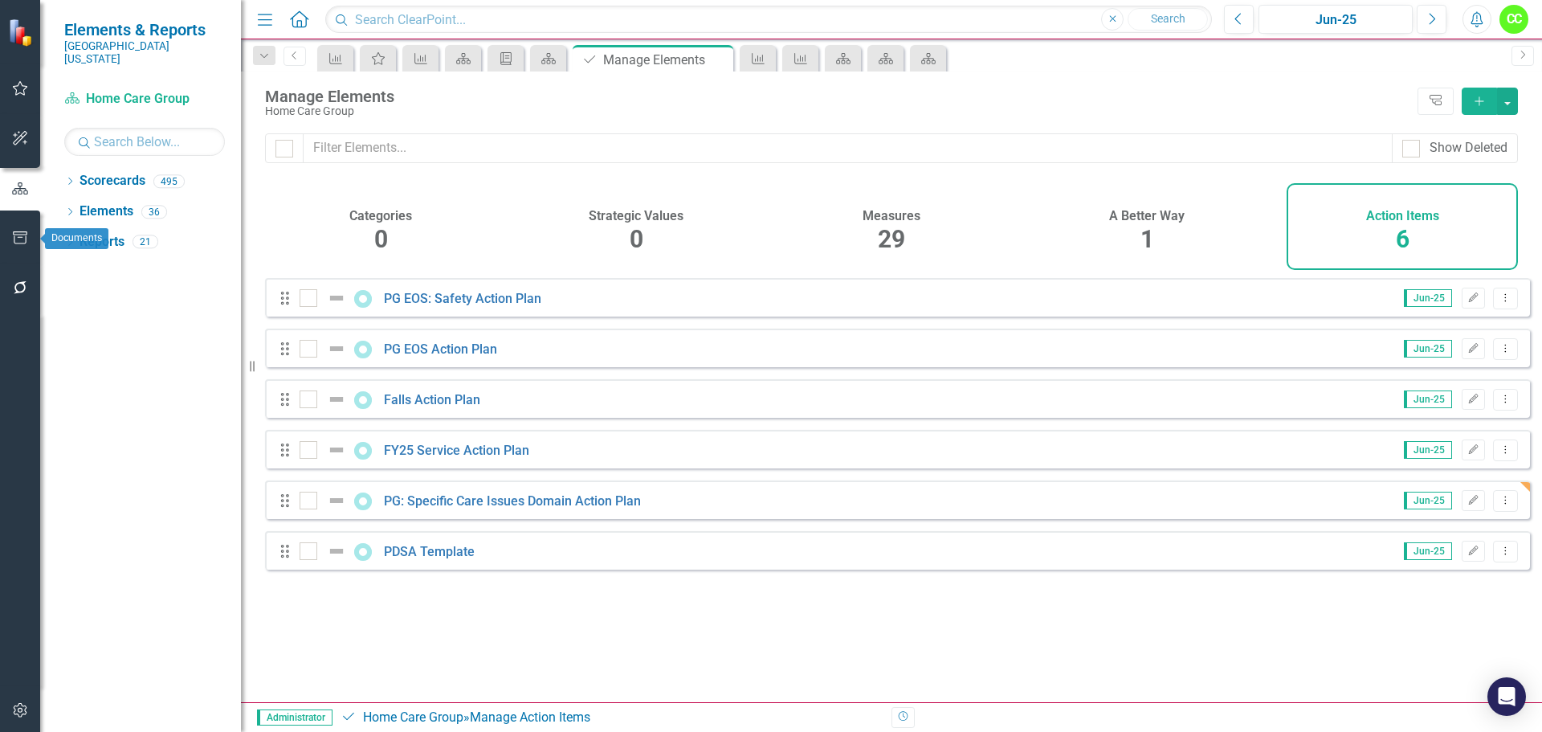
click at [10, 238] on button "button" at bounding box center [20, 239] width 36 height 34
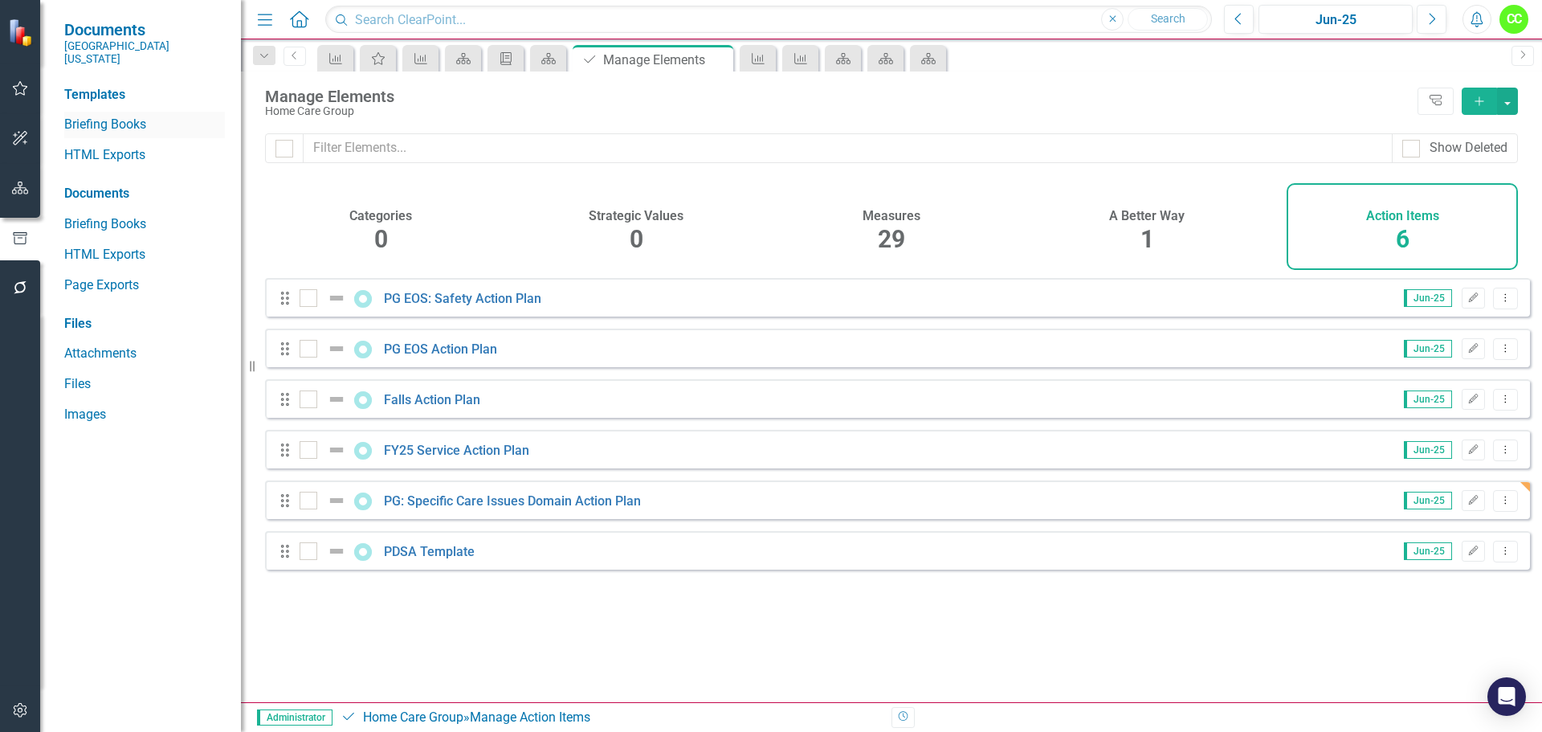
click at [100, 124] on div "Briefing Books" at bounding box center [144, 125] width 161 height 26
click at [133, 116] on link "Briefing Books" at bounding box center [144, 125] width 161 height 18
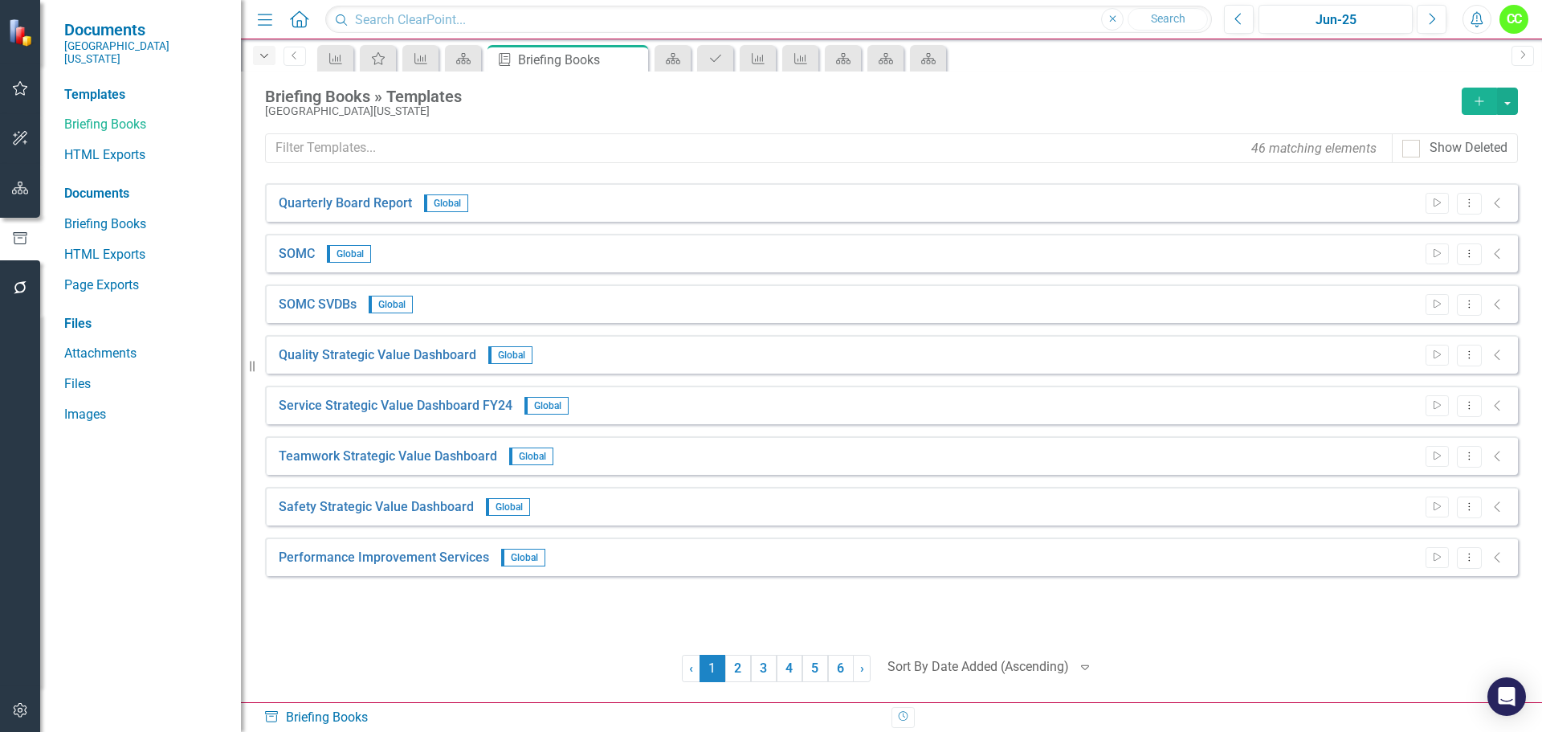
click at [265, 53] on icon "Dropdown" at bounding box center [264, 56] width 14 height 11
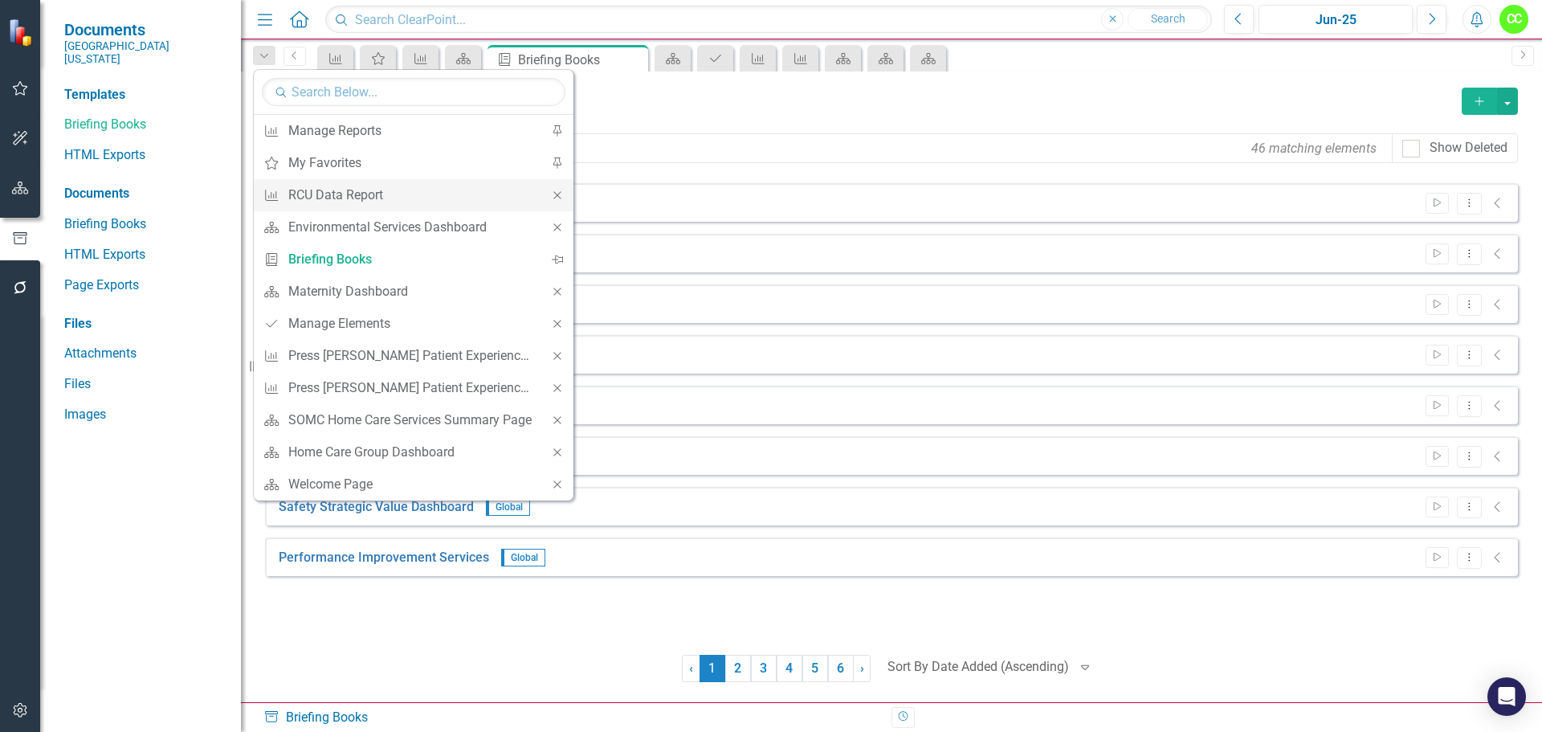
click at [556, 197] on icon at bounding box center [556, 194] width 7 height 7
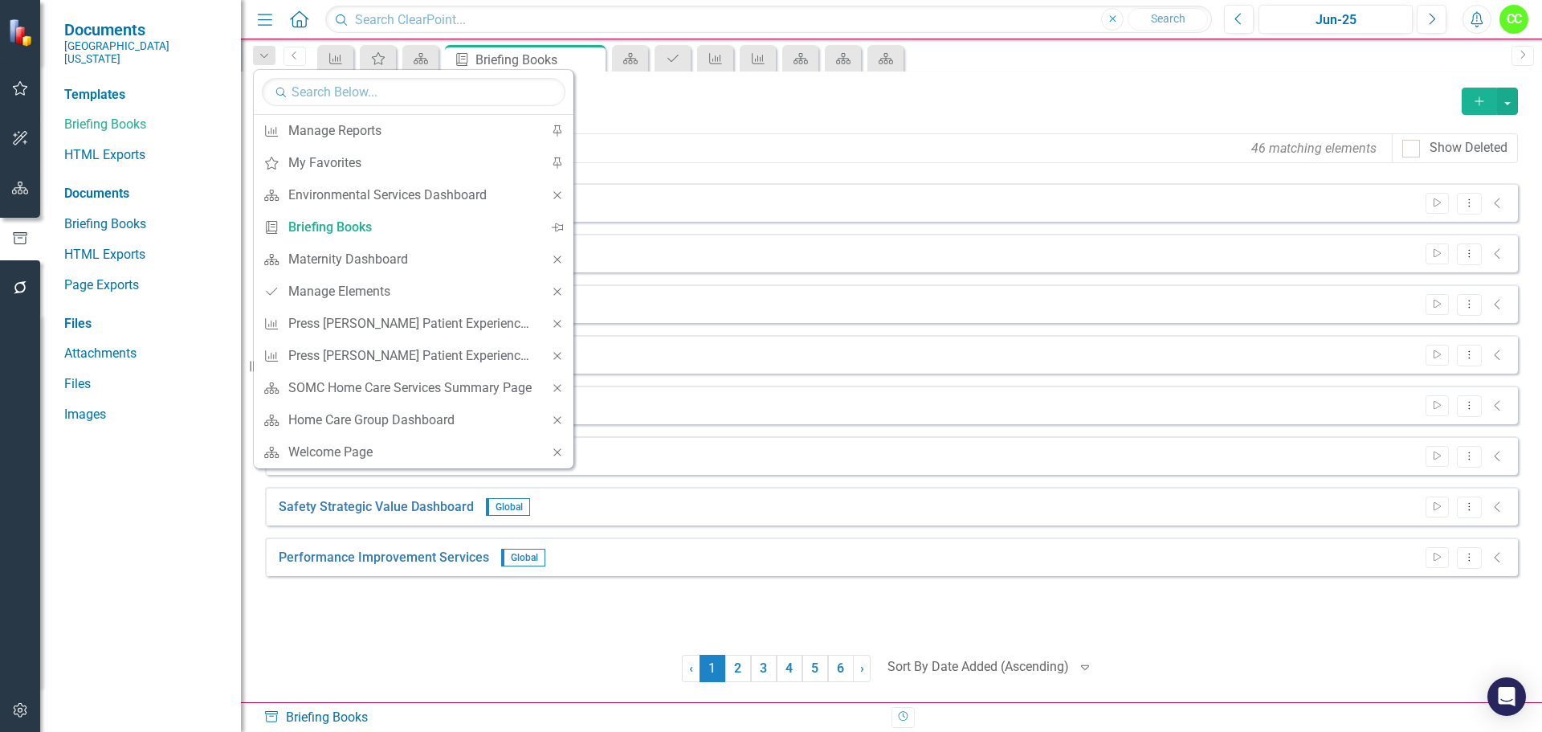
click at [556, 197] on icon at bounding box center [556, 194] width 7 height 7
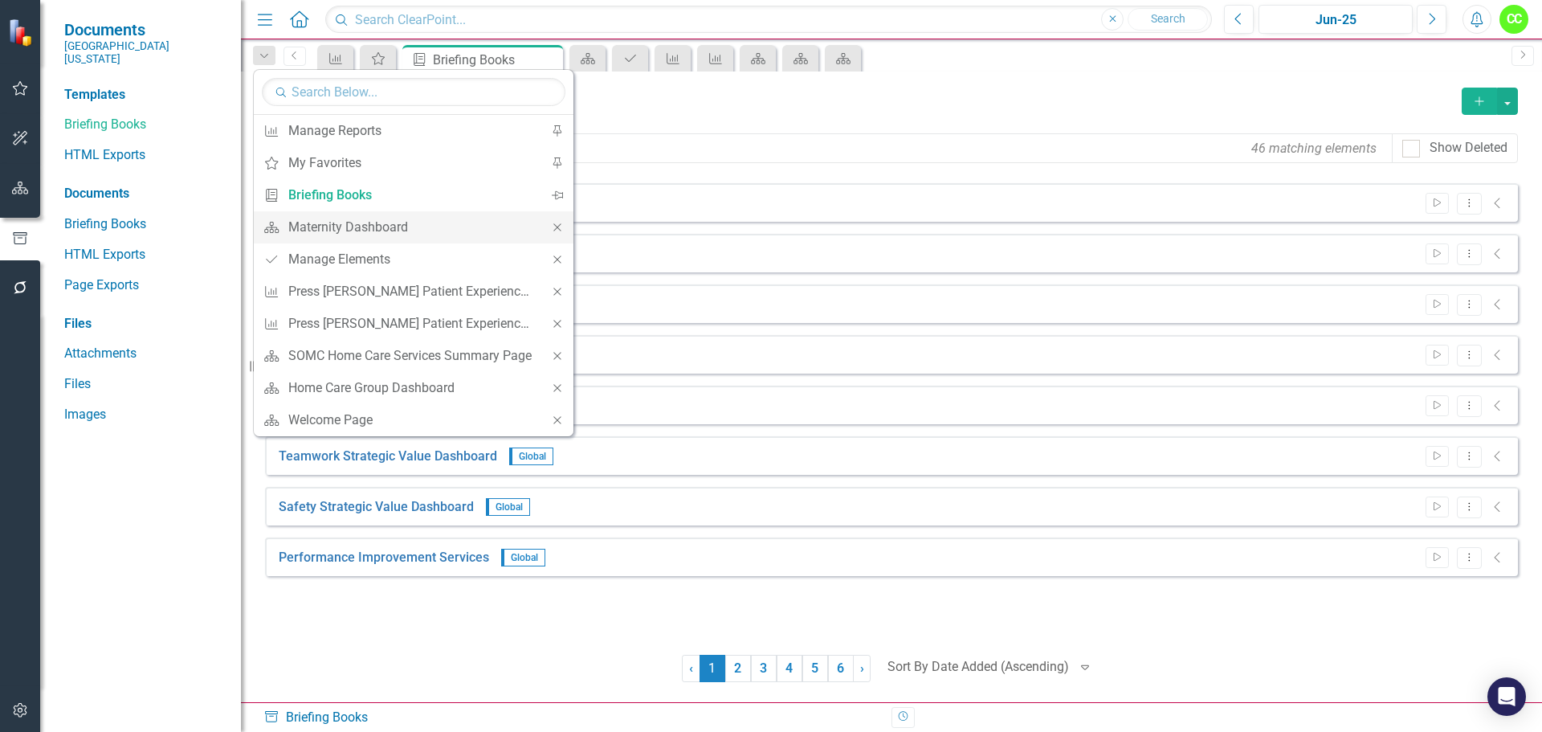
click at [553, 230] on icon "Close" at bounding box center [557, 227] width 14 height 11
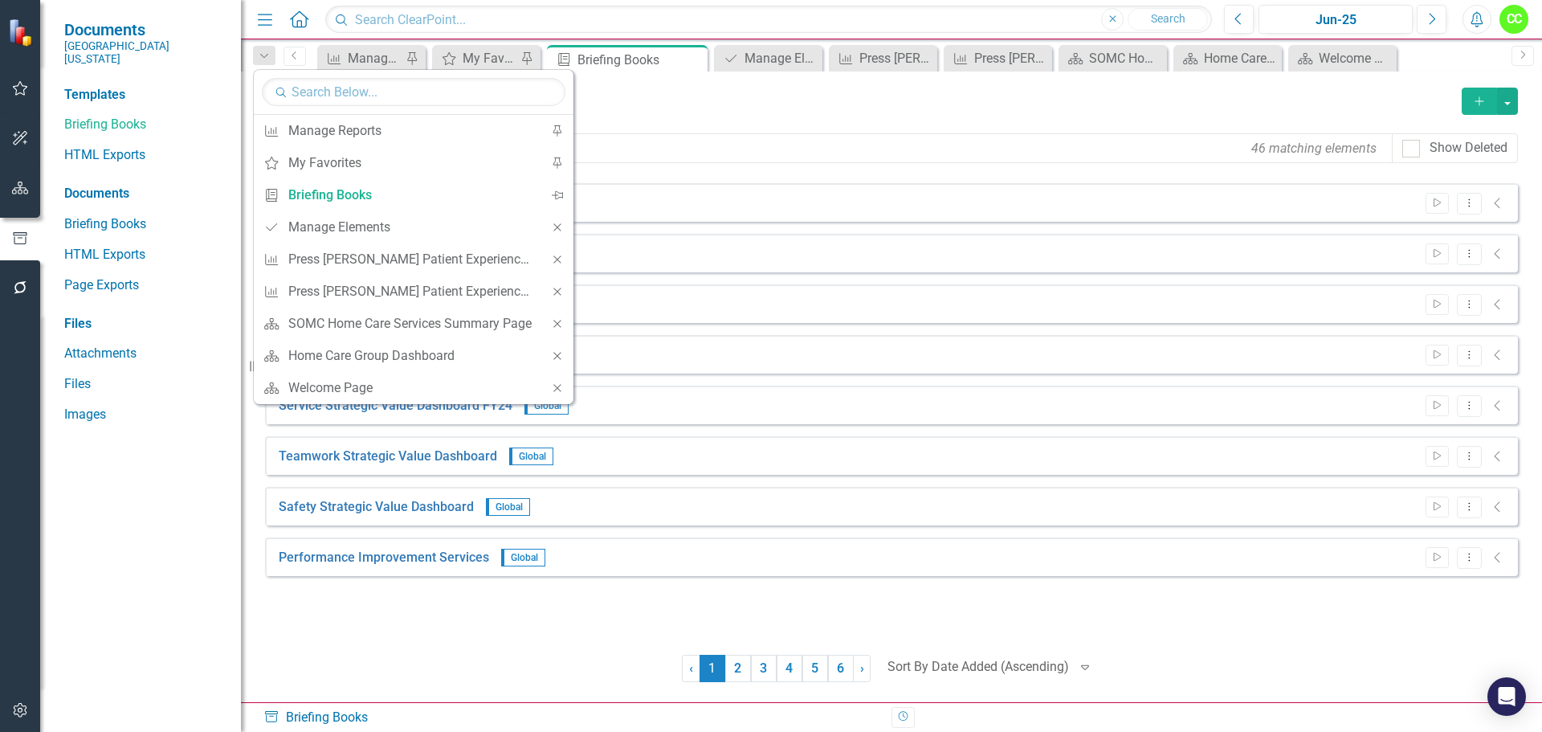
click at [553, 230] on icon "Close" at bounding box center [557, 227] width 14 height 11
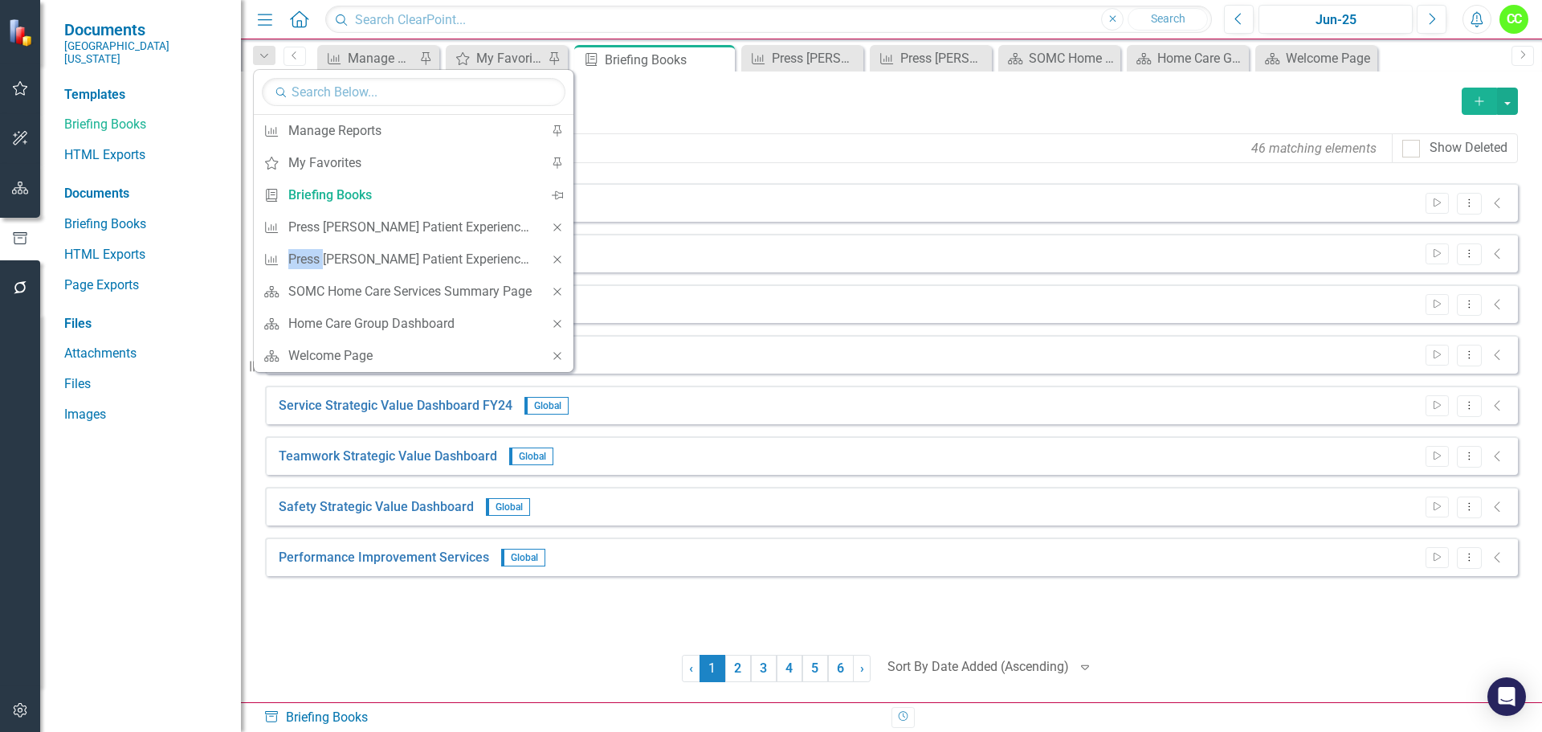
click at [553, 230] on icon "Close" at bounding box center [557, 227] width 14 height 11
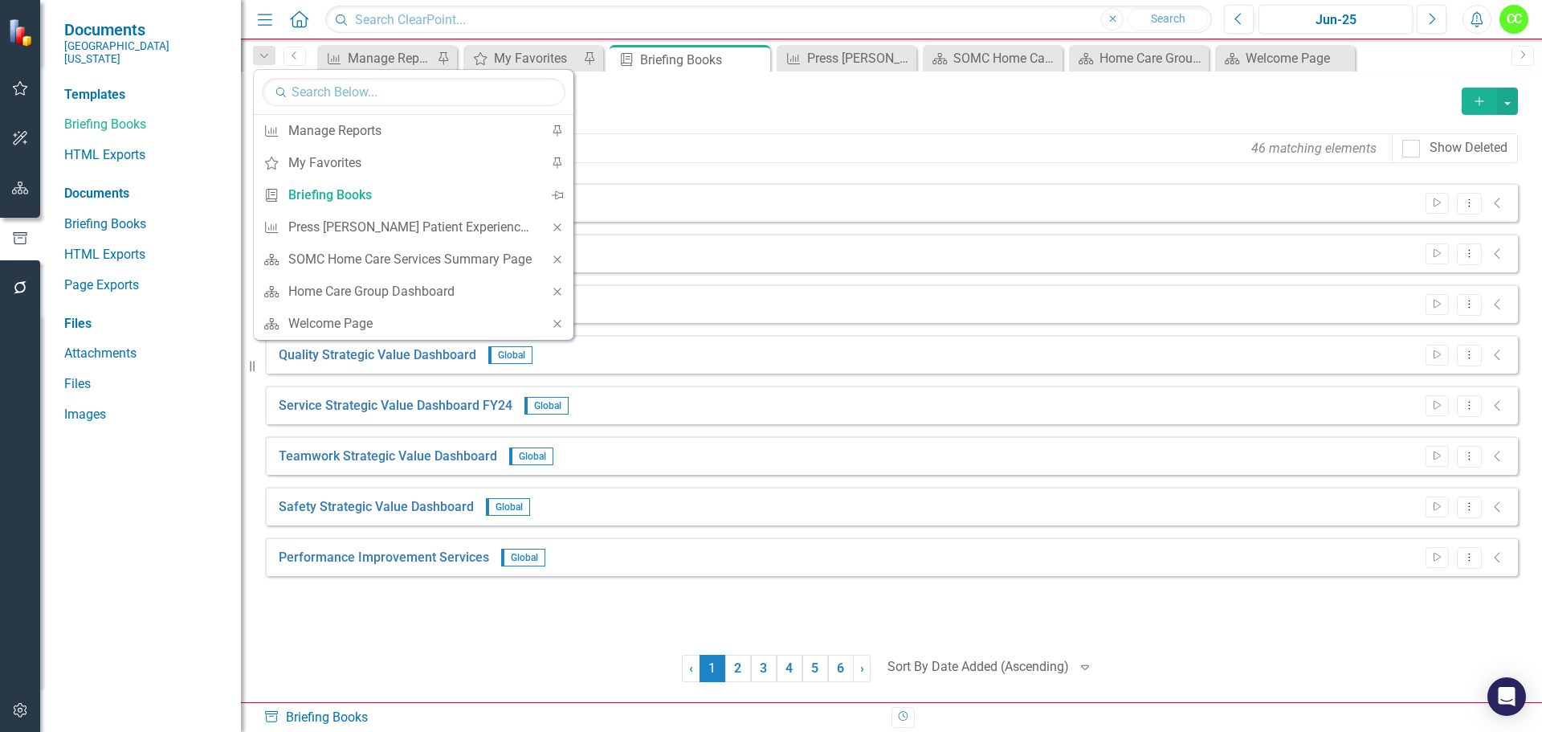
click at [553, 230] on icon "Close" at bounding box center [557, 227] width 14 height 11
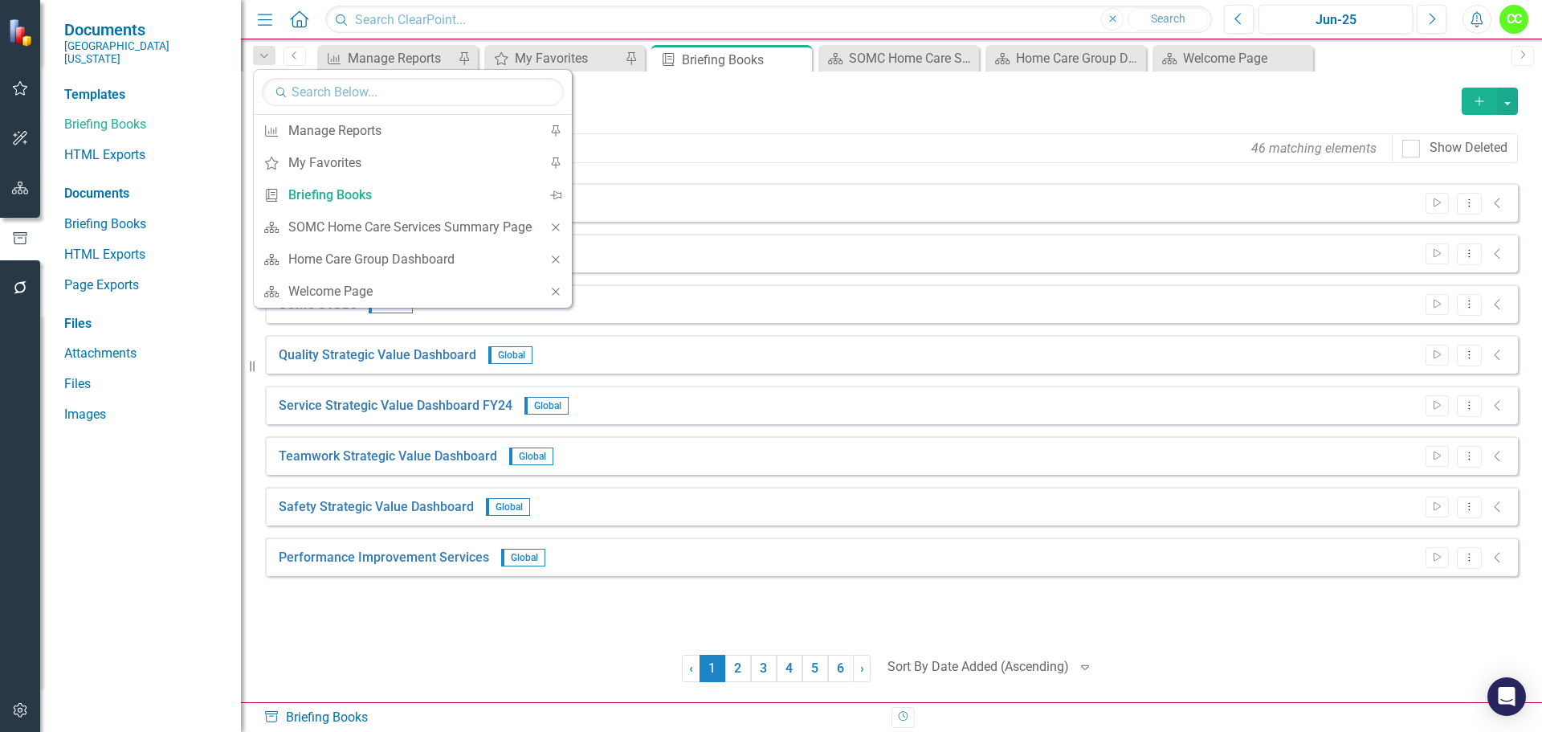
click at [553, 230] on icon "Close" at bounding box center [555, 227] width 14 height 11
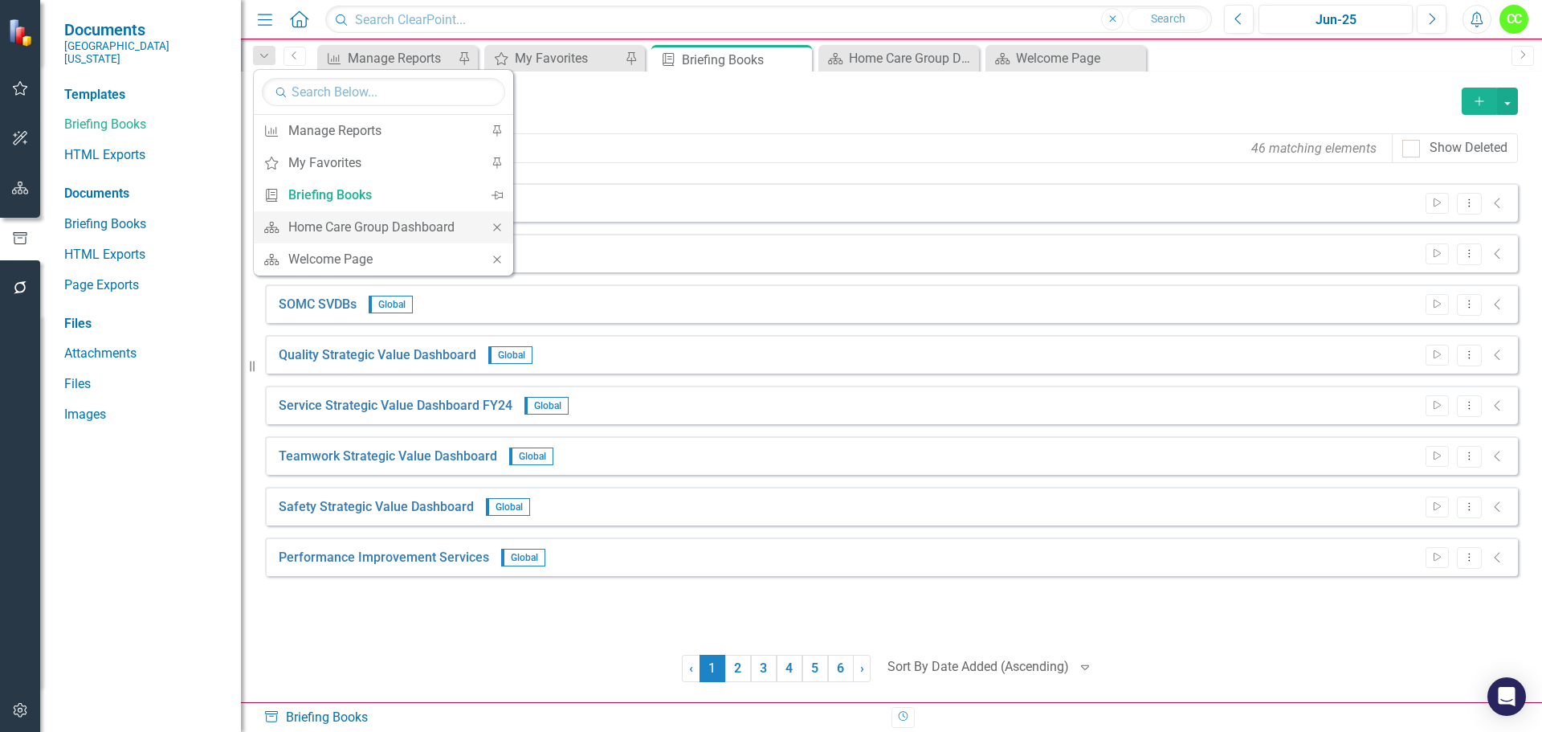
click at [503, 226] on icon "Close" at bounding box center [497, 227] width 14 height 11
click at [503, 232] on icon "Close" at bounding box center [497, 227] width 14 height 11
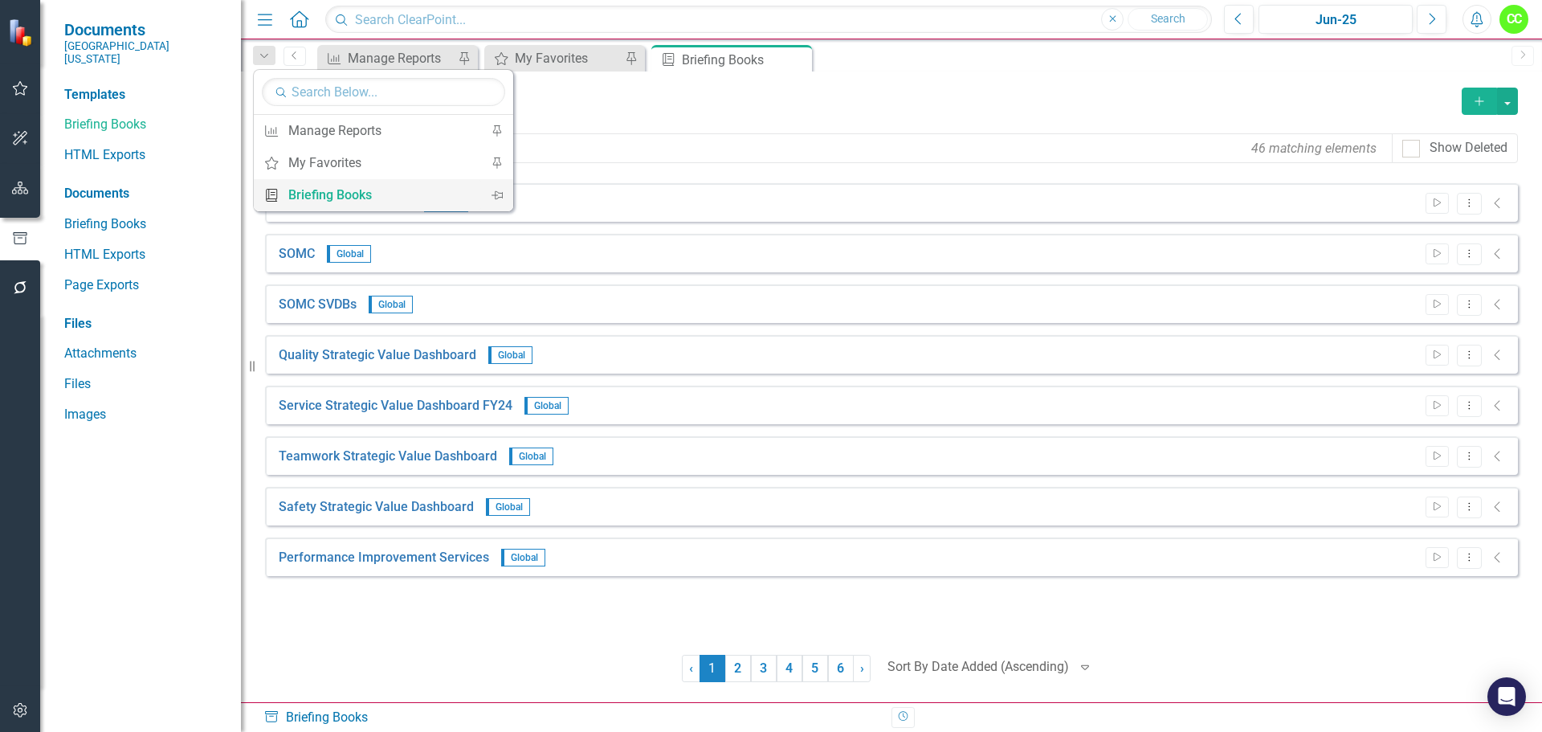
click at [363, 197] on div "Briefing Books" at bounding box center [380, 195] width 185 height 20
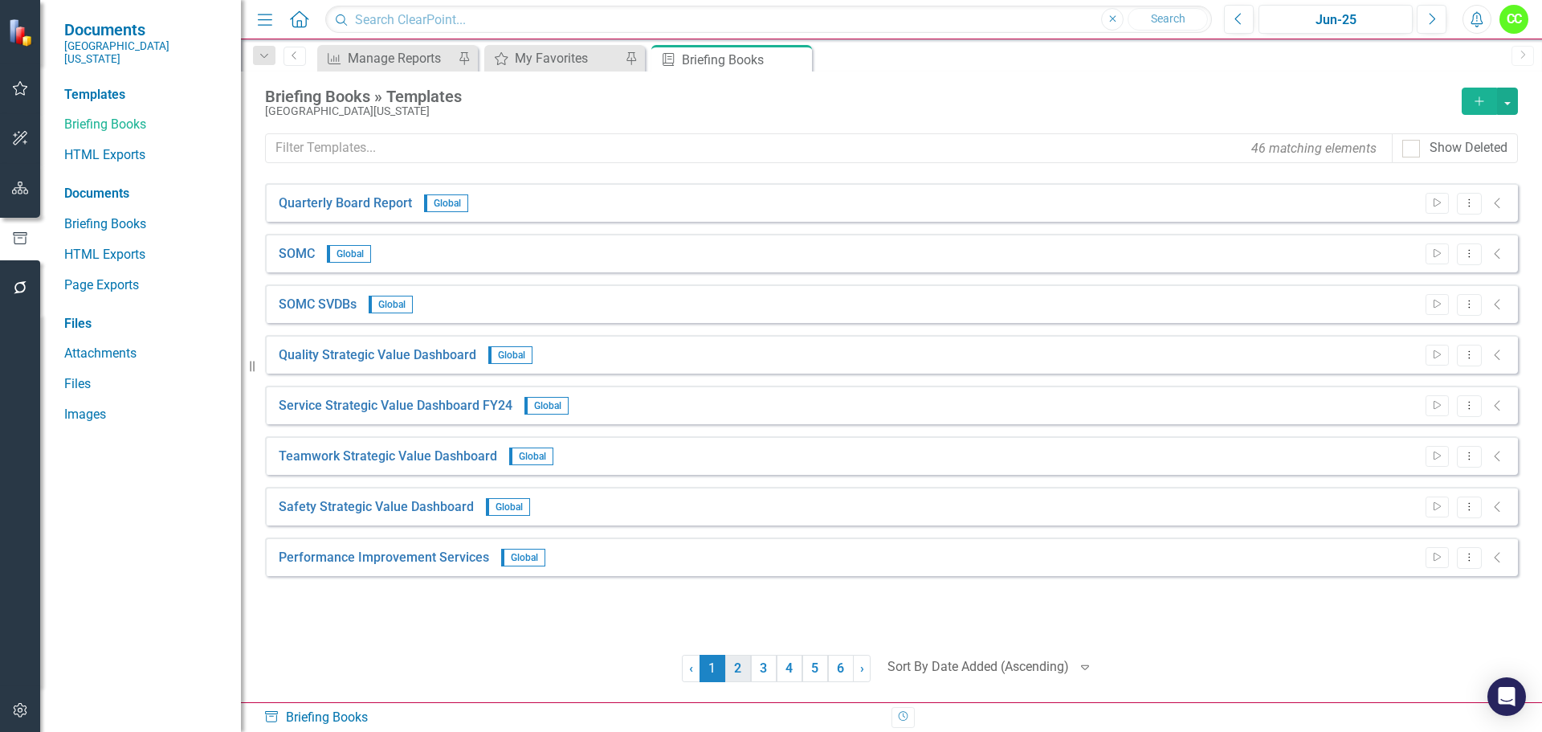
click at [731, 661] on link "2" at bounding box center [738, 667] width 26 height 27
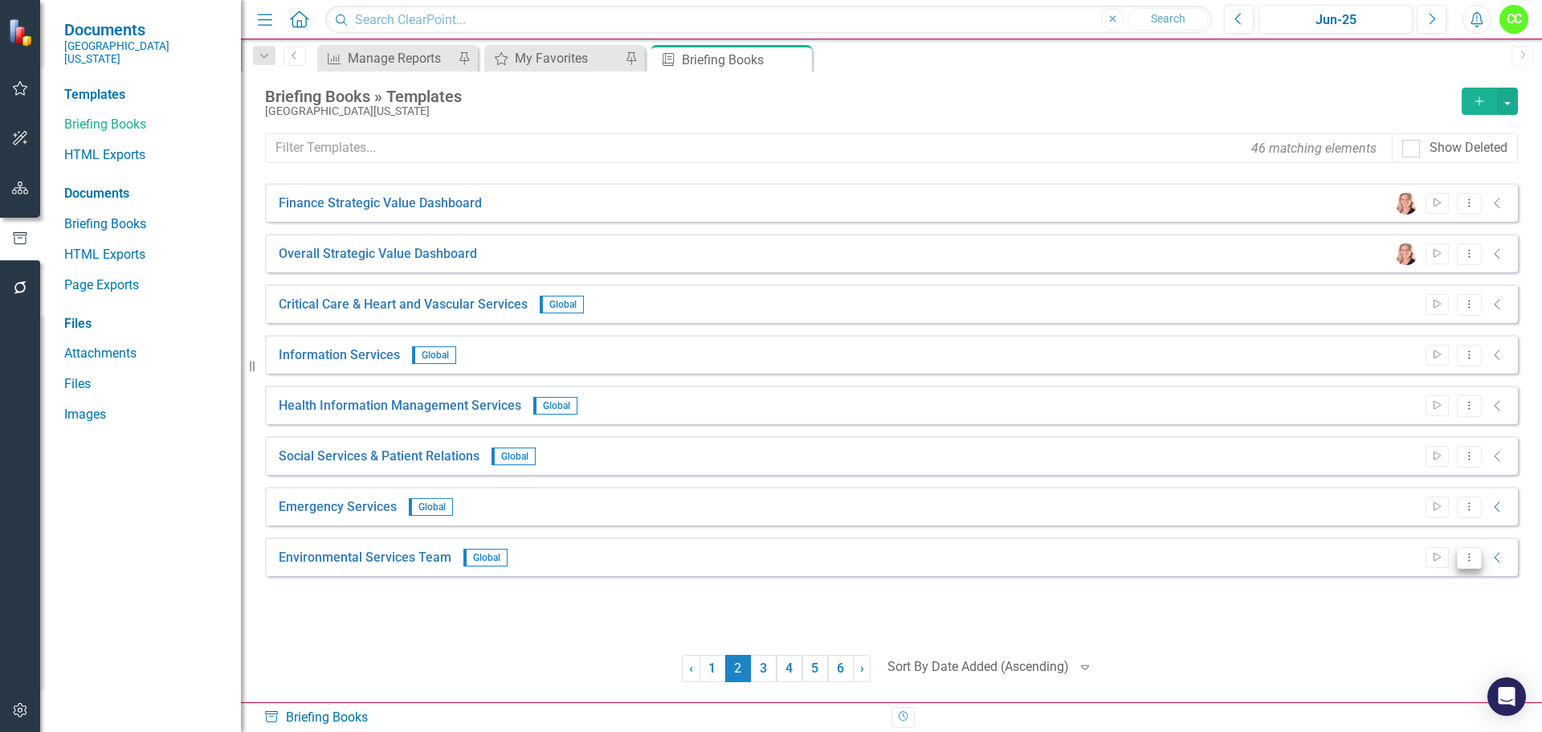
click at [1467, 552] on button "Dropdown Menu" at bounding box center [1469, 558] width 25 height 22
click at [1416, 638] on link "Edit Edit Template" at bounding box center [1406, 644] width 149 height 30
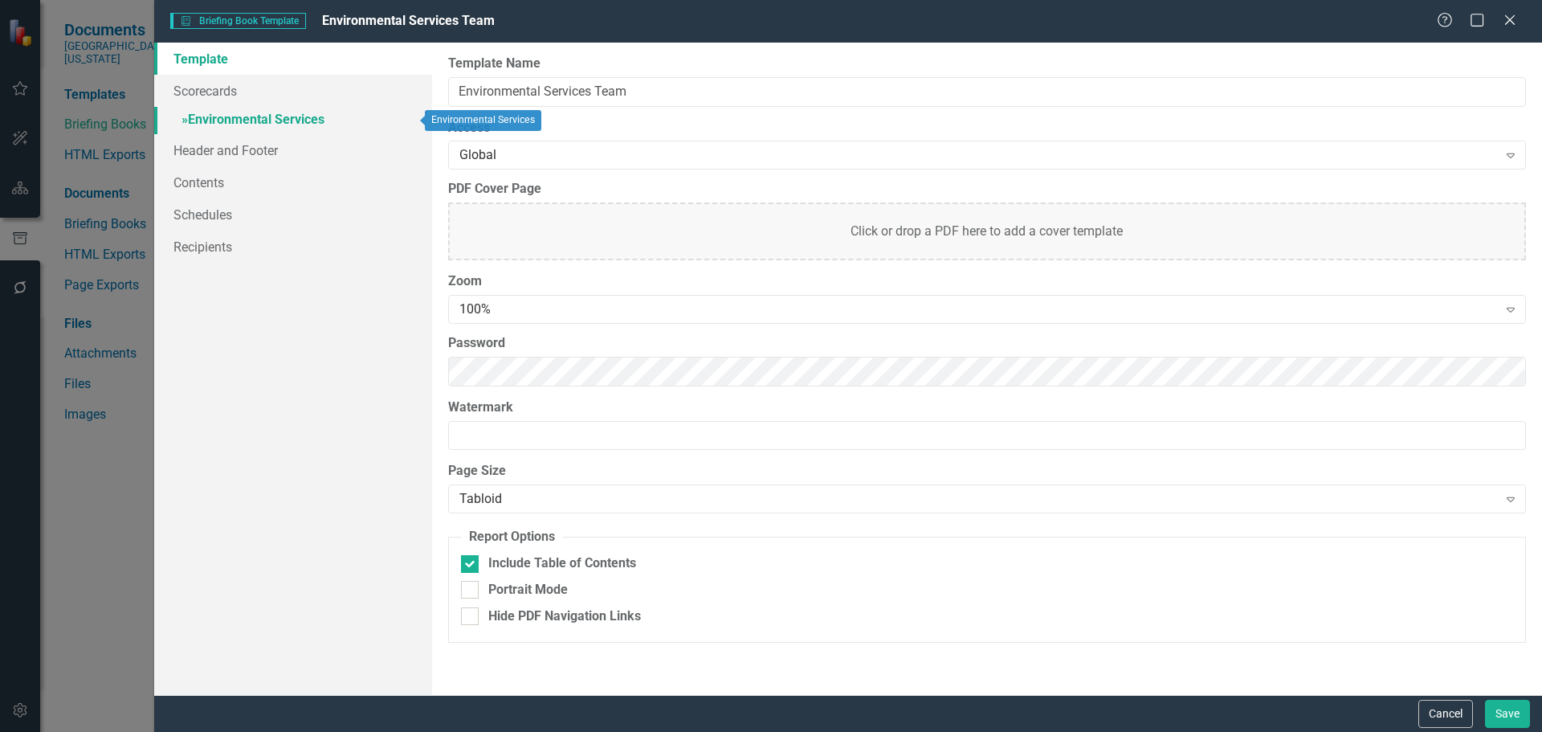
click at [247, 126] on link "» Environmental Services" at bounding box center [293, 121] width 278 height 28
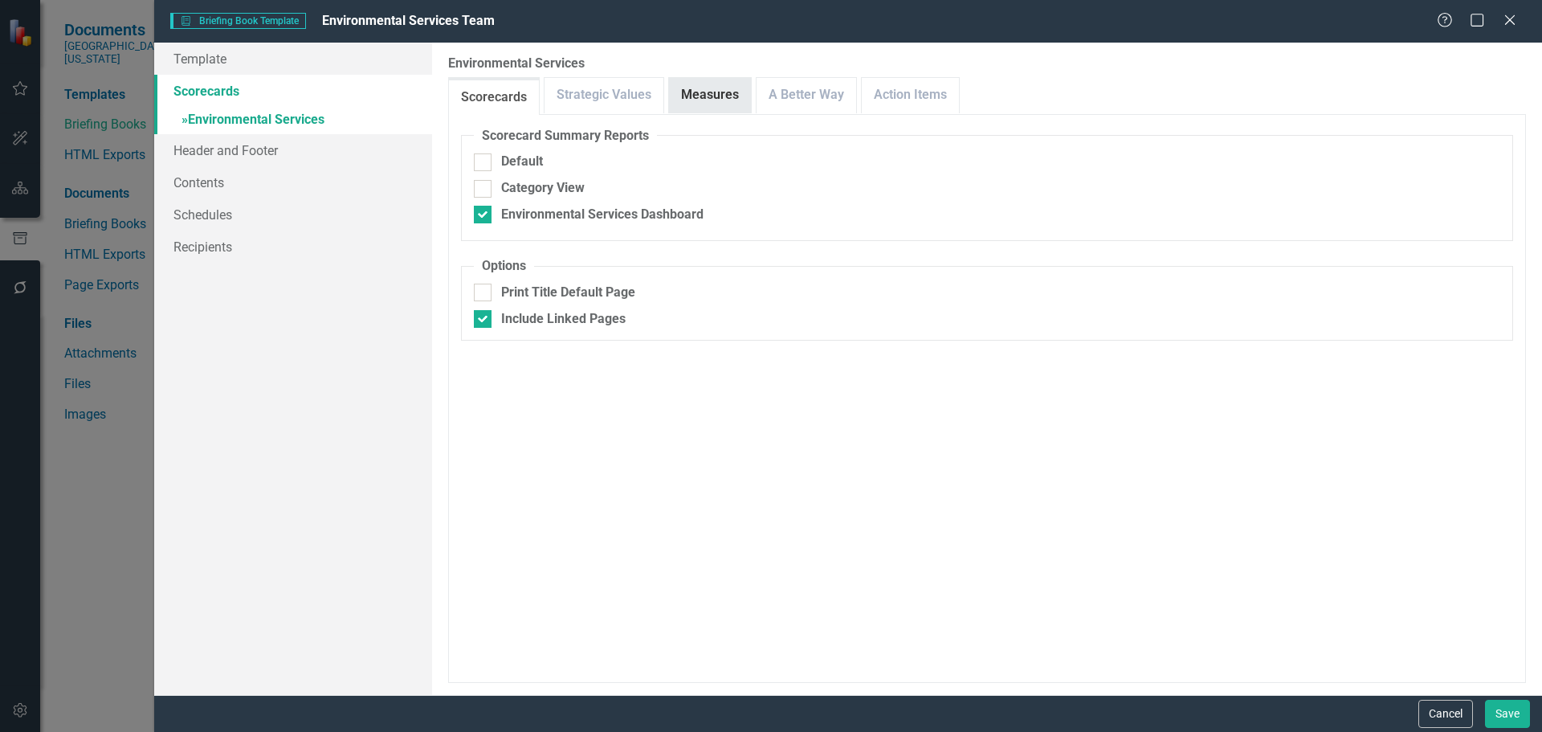
click at [695, 96] on link "Measures" at bounding box center [710, 95] width 82 height 35
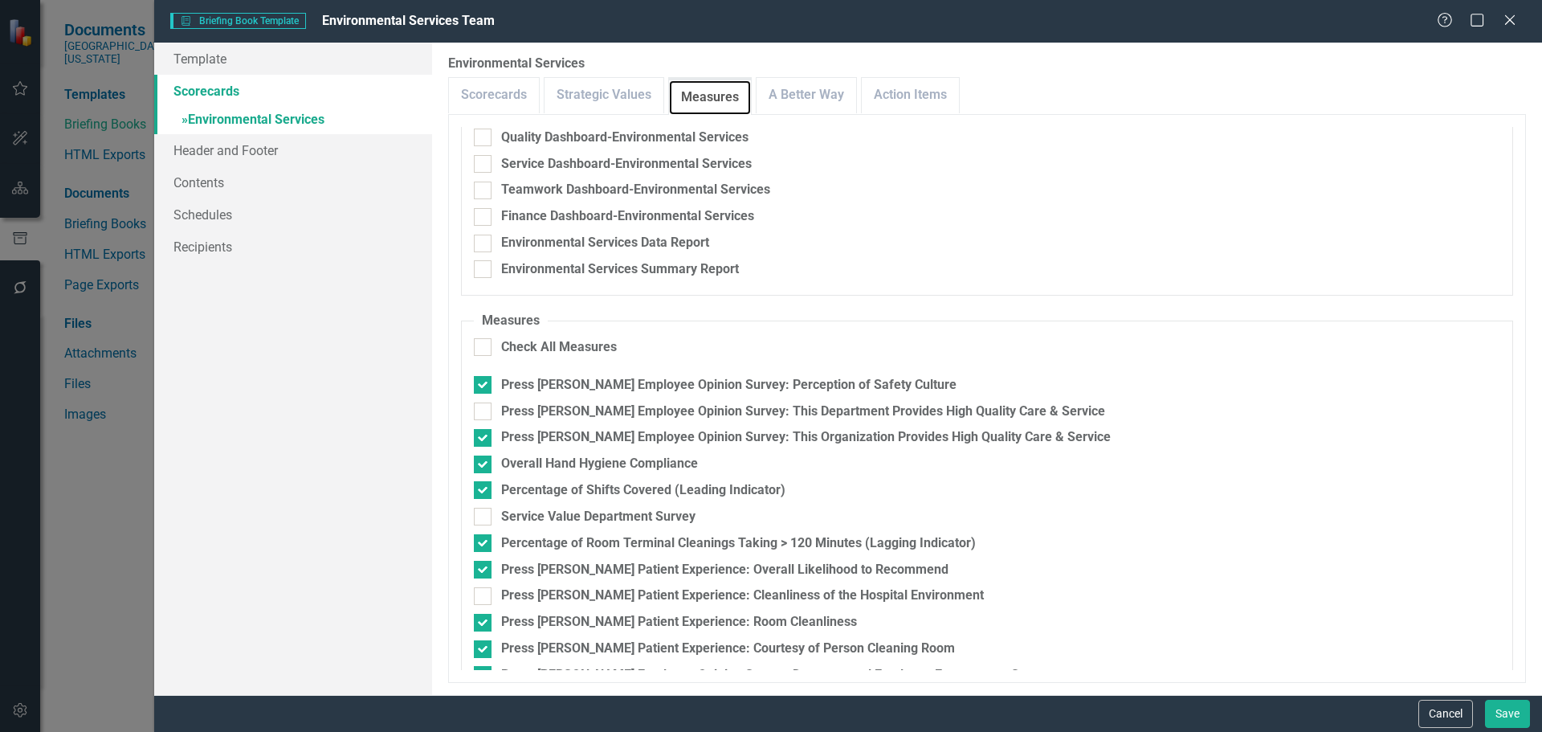
scroll to position [188, 0]
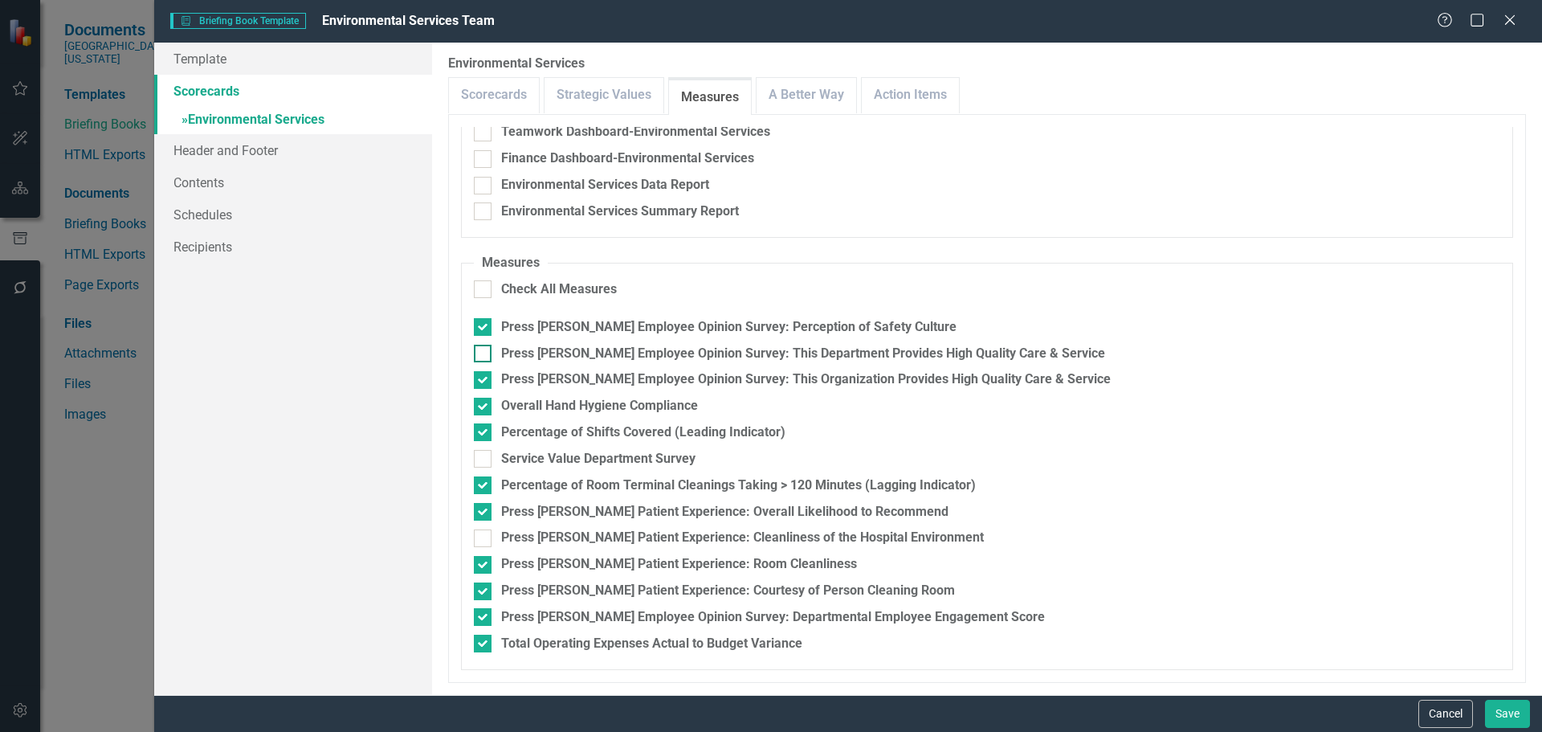
click at [483, 356] on div at bounding box center [483, 353] width 18 height 18
click at [483, 355] on input "Press [PERSON_NAME] Employee Opinion Survey: This Department Provides High Qual…" at bounding box center [479, 349] width 10 height 10
checkbox input "true"
click at [487, 376] on div at bounding box center [483, 380] width 18 height 18
click at [484, 376] on input "Press [PERSON_NAME] Employee Opinion Survey: This Organization Provides High Qu…" at bounding box center [479, 376] width 10 height 10
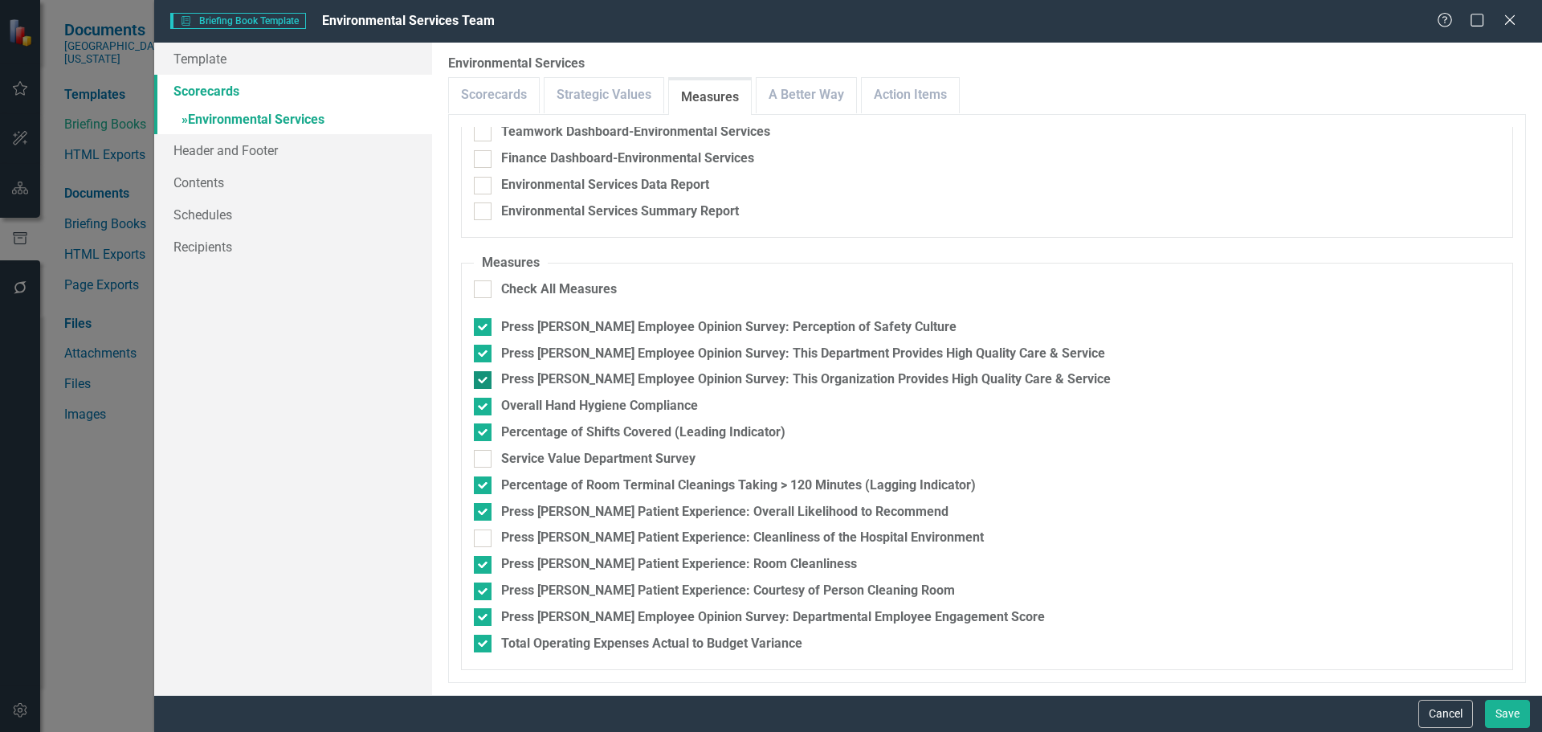
checkbox input "false"
click at [480, 540] on div at bounding box center [483, 538] width 18 height 18
click at [480, 540] on input "Press Ganey Patient Experience: Cleanliness of the Hospital Environment" at bounding box center [479, 534] width 10 height 10
checkbox input "true"
click at [803, 91] on link "A Better Way" at bounding box center [806, 95] width 100 height 35
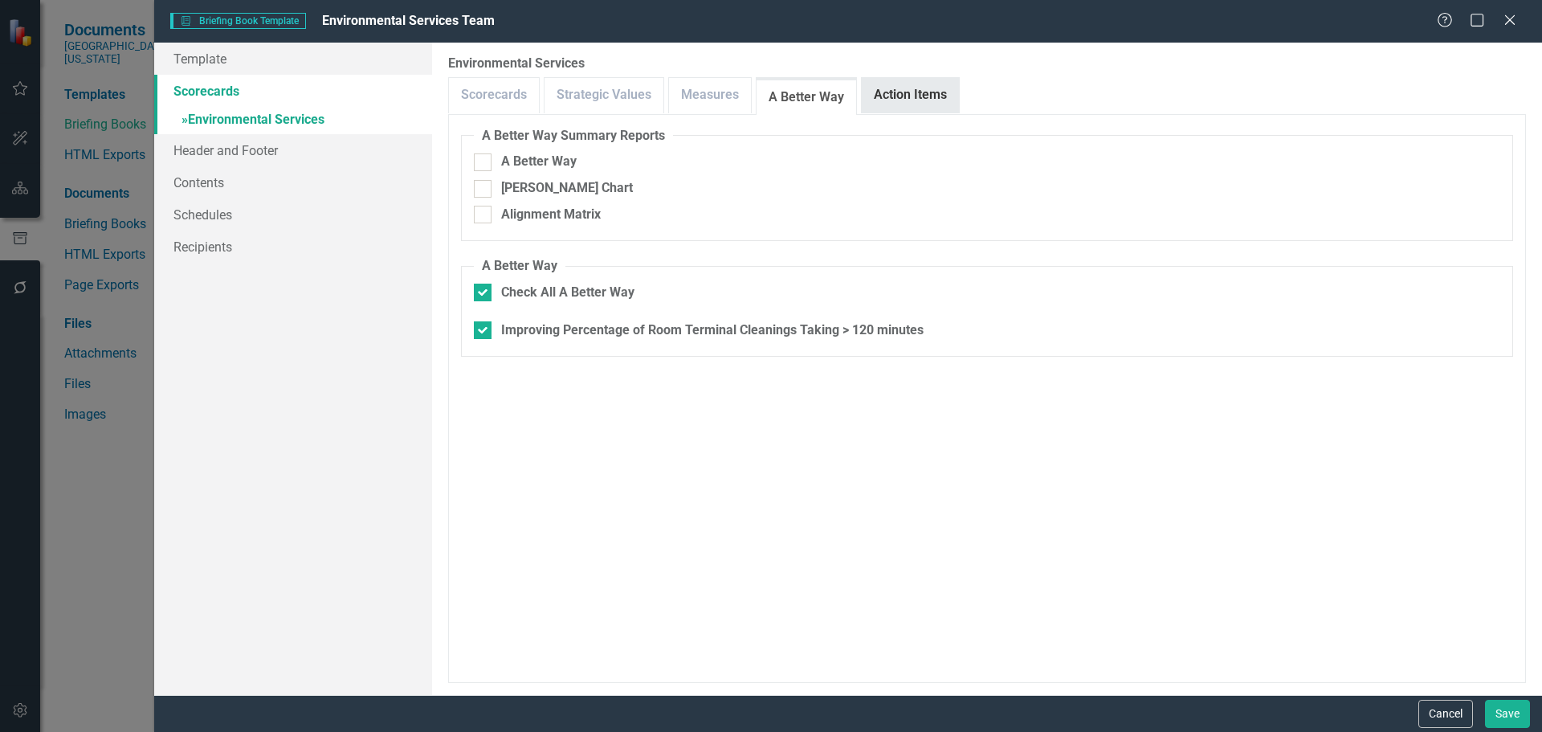
click at [882, 103] on link "Action Items" at bounding box center [910, 95] width 97 height 35
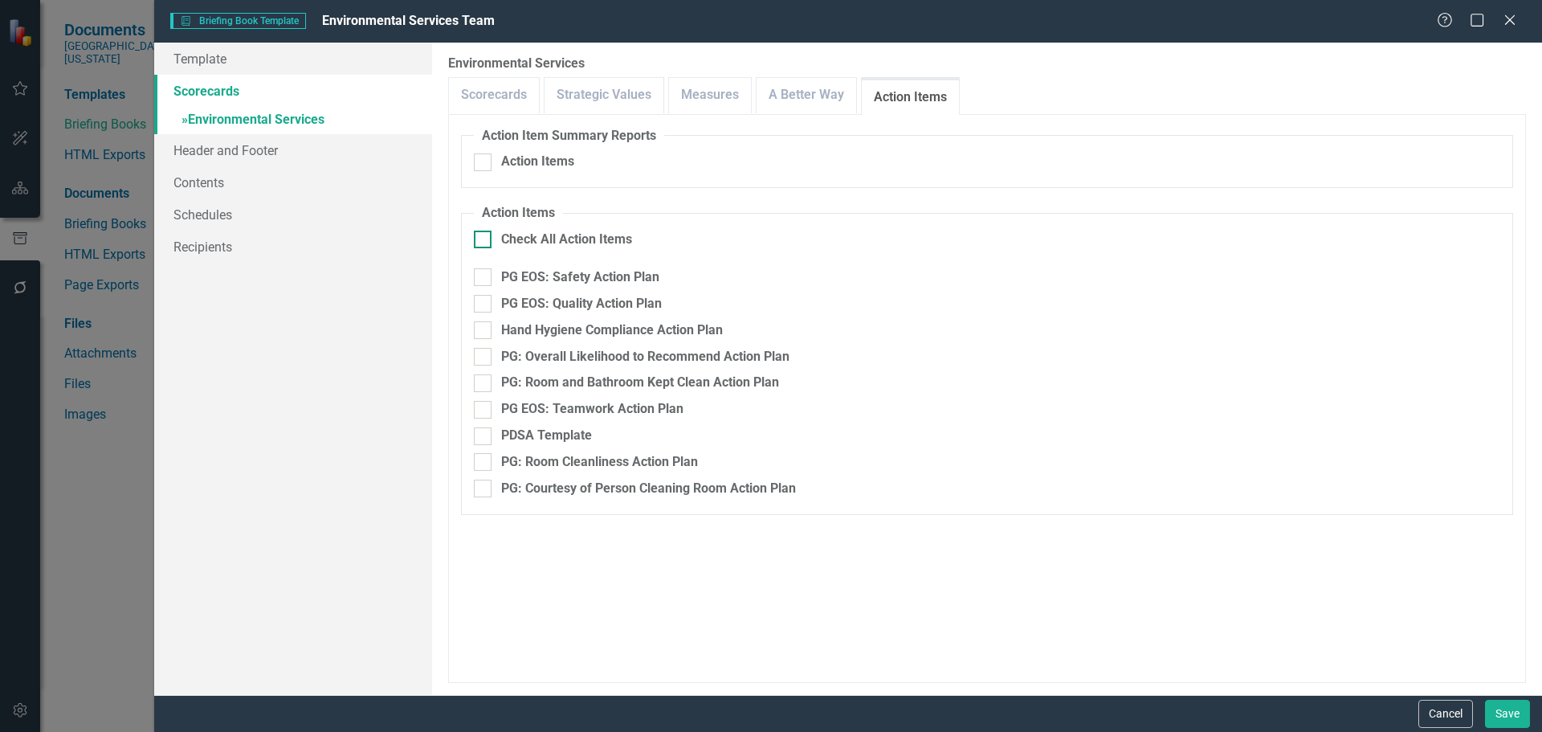
click at [490, 235] on div at bounding box center [483, 239] width 18 height 18
click at [484, 235] on input "Check All Action Items" at bounding box center [479, 235] width 10 height 10
checkbox input "true"
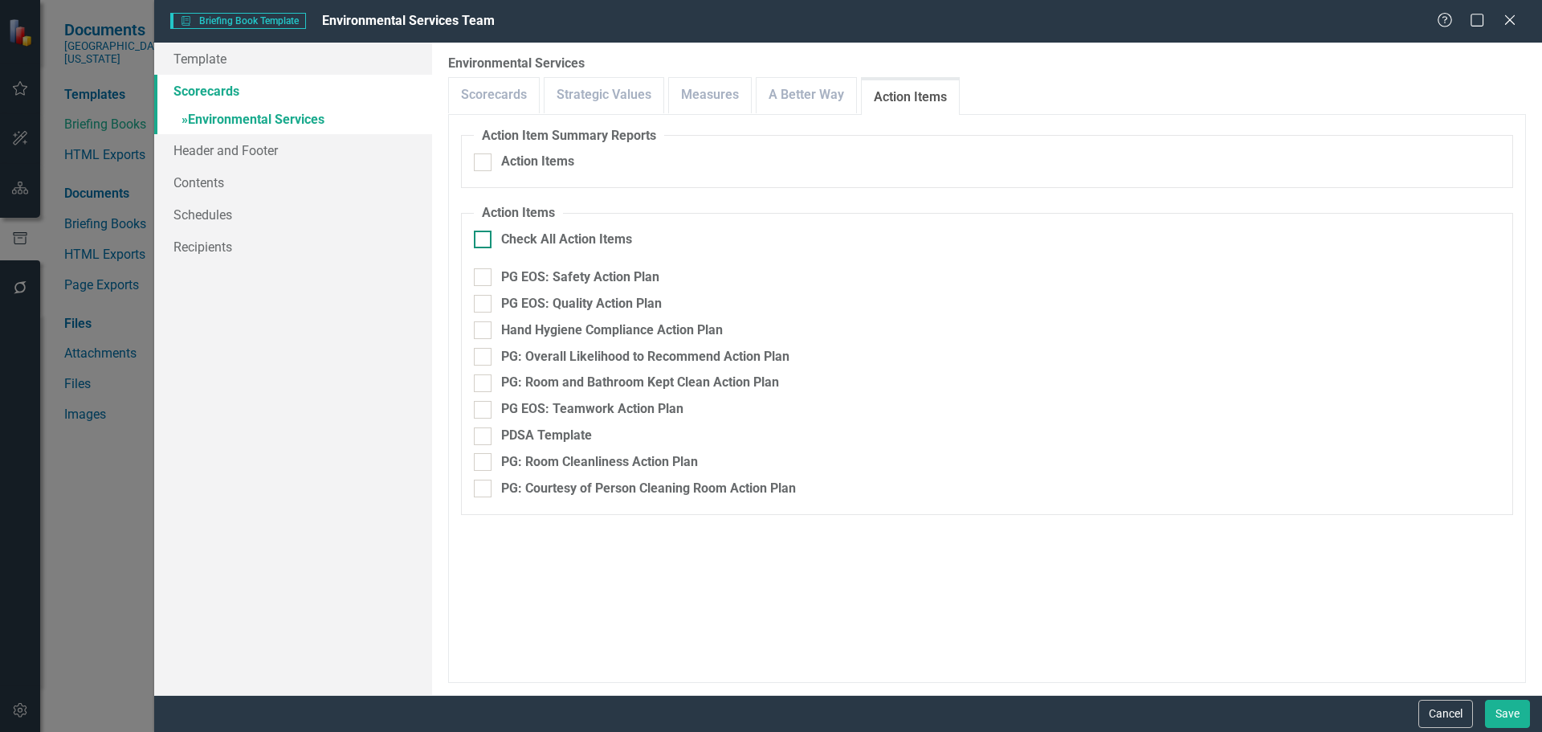
checkbox input "true"
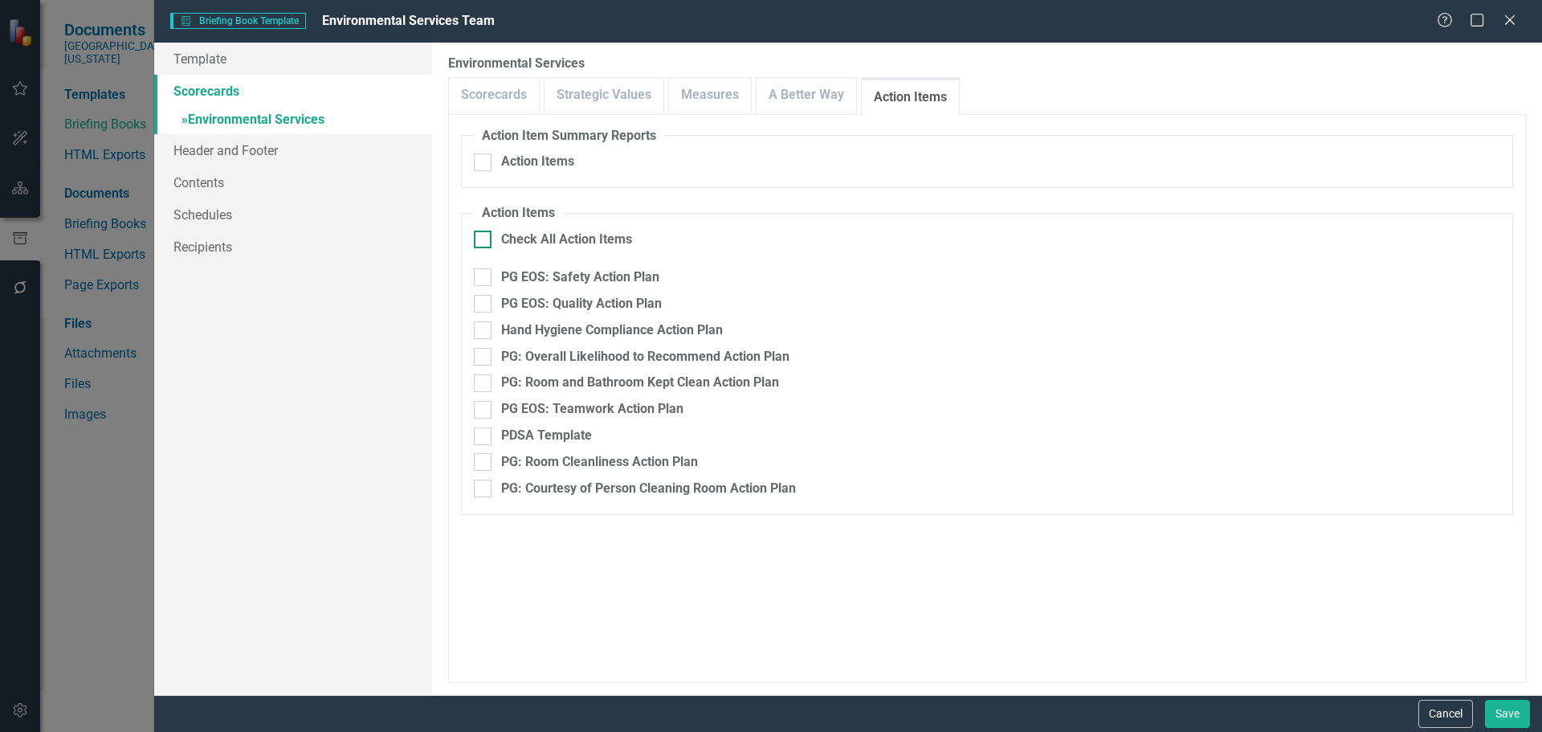
checkbox input "true"
click at [483, 436] on input "PDSA Template" at bounding box center [479, 432] width 10 height 10
checkbox input "false"
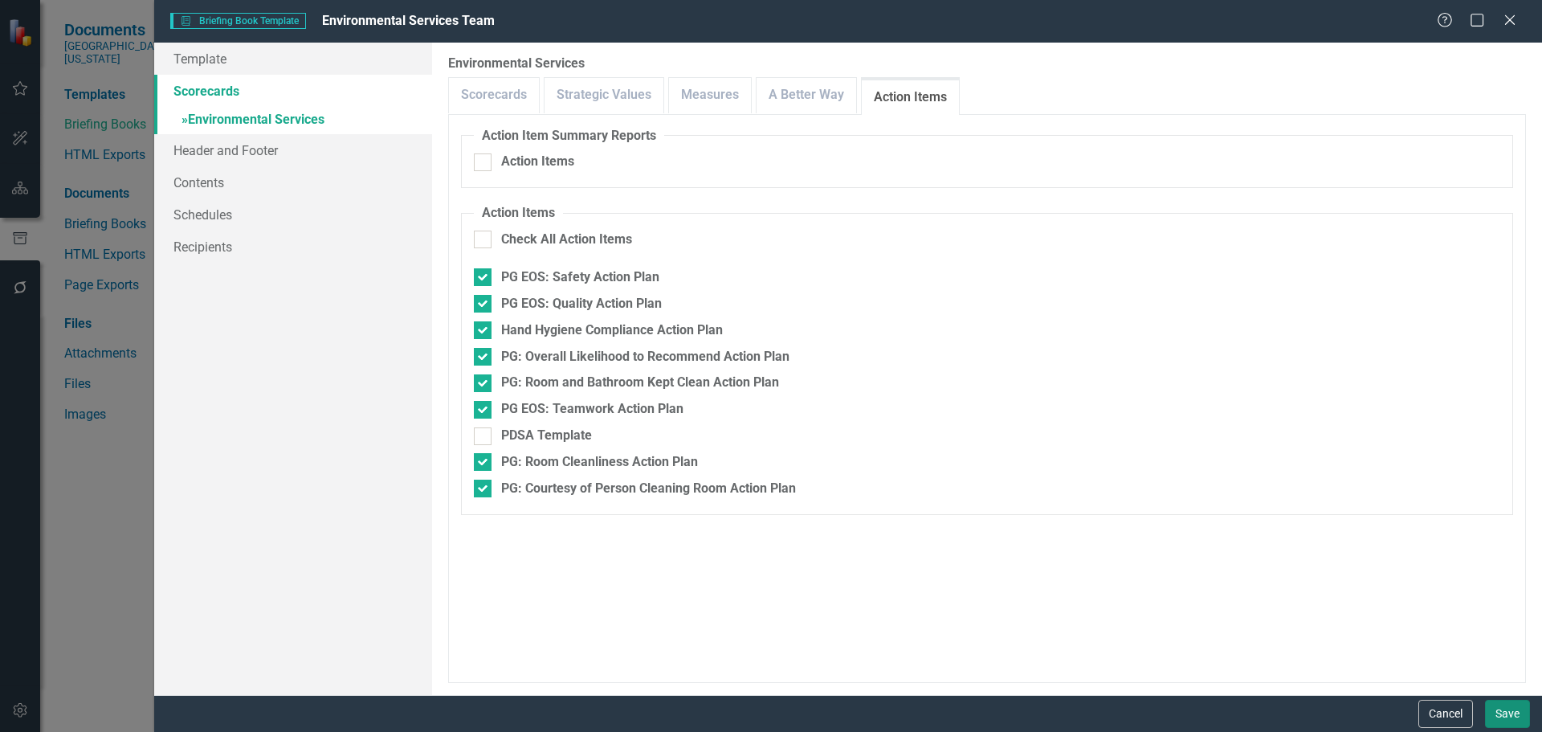
click at [1495, 713] on button "Save" at bounding box center [1507, 713] width 45 height 28
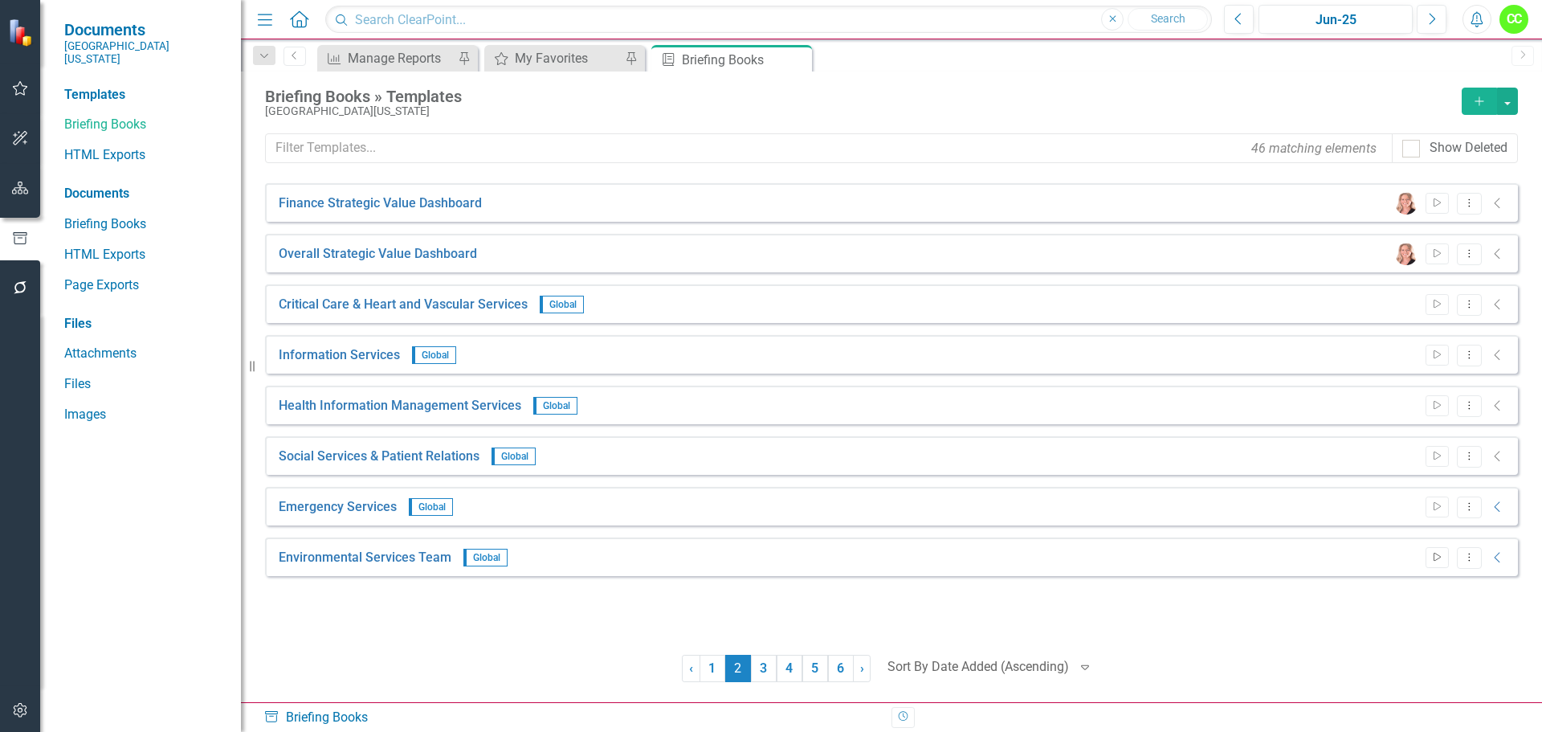
click at [1433, 556] on icon "Start" at bounding box center [1437, 557] width 12 height 10
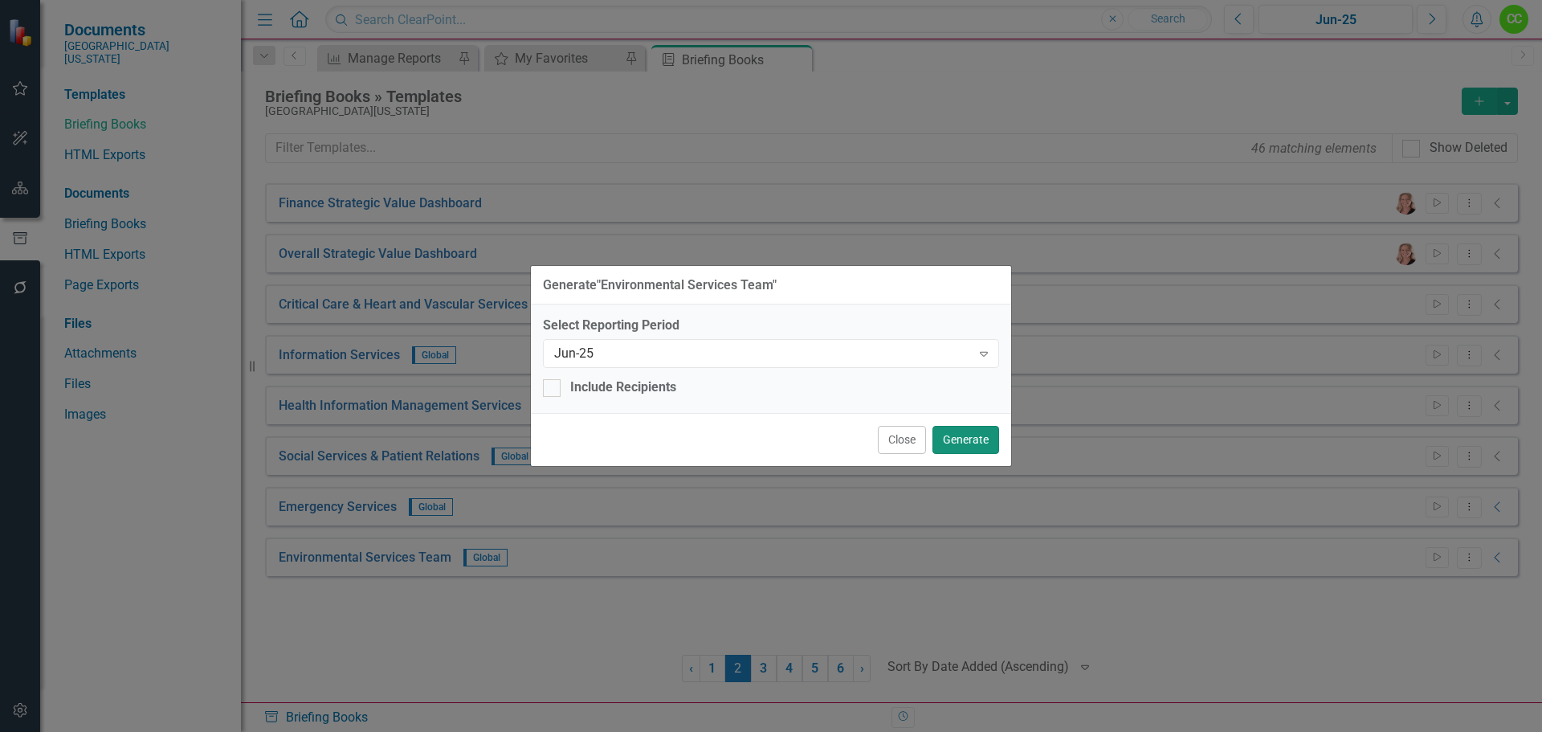
click at [974, 437] on button "Generate" at bounding box center [965, 440] width 67 height 28
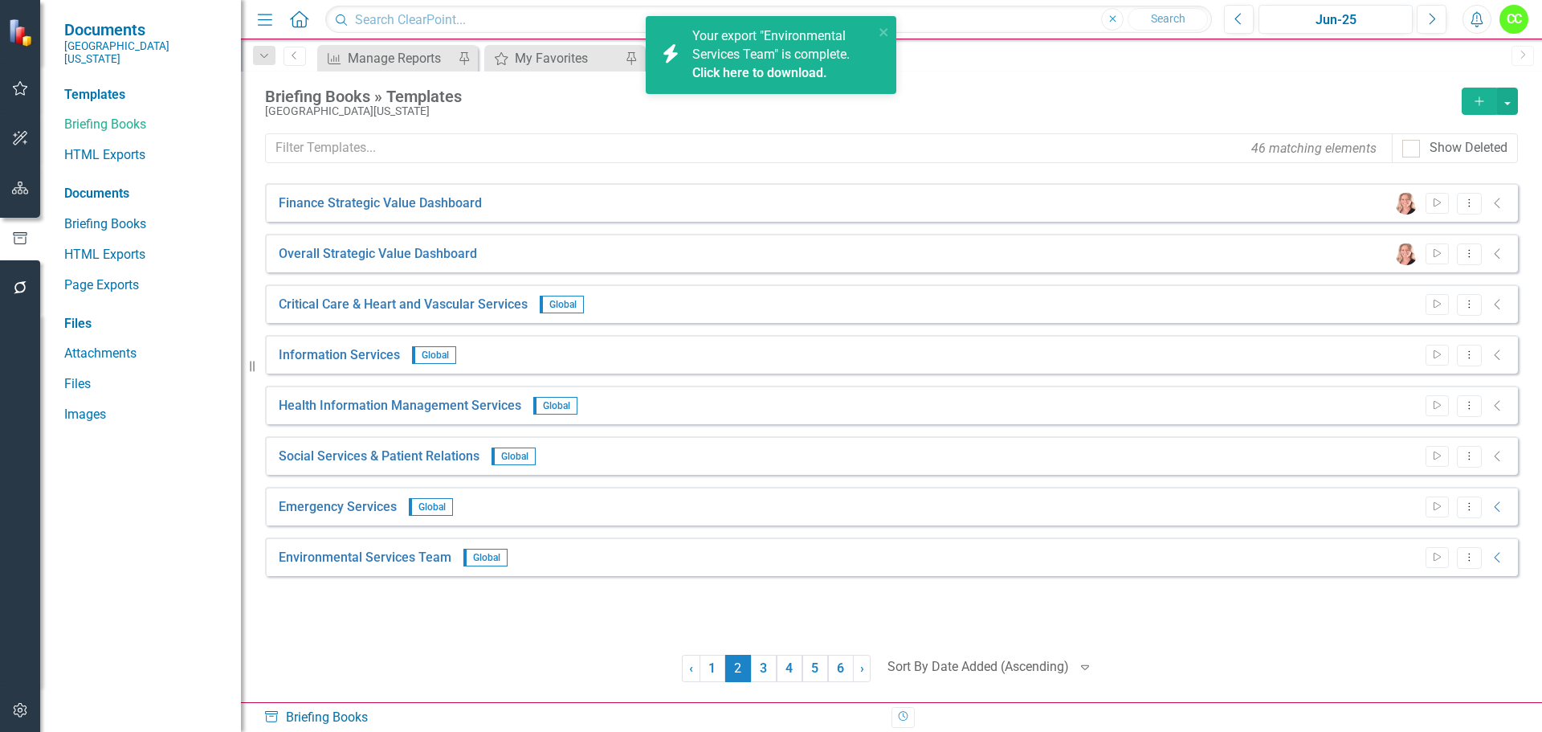
click at [810, 71] on link "Click here to download." at bounding box center [759, 72] width 135 height 15
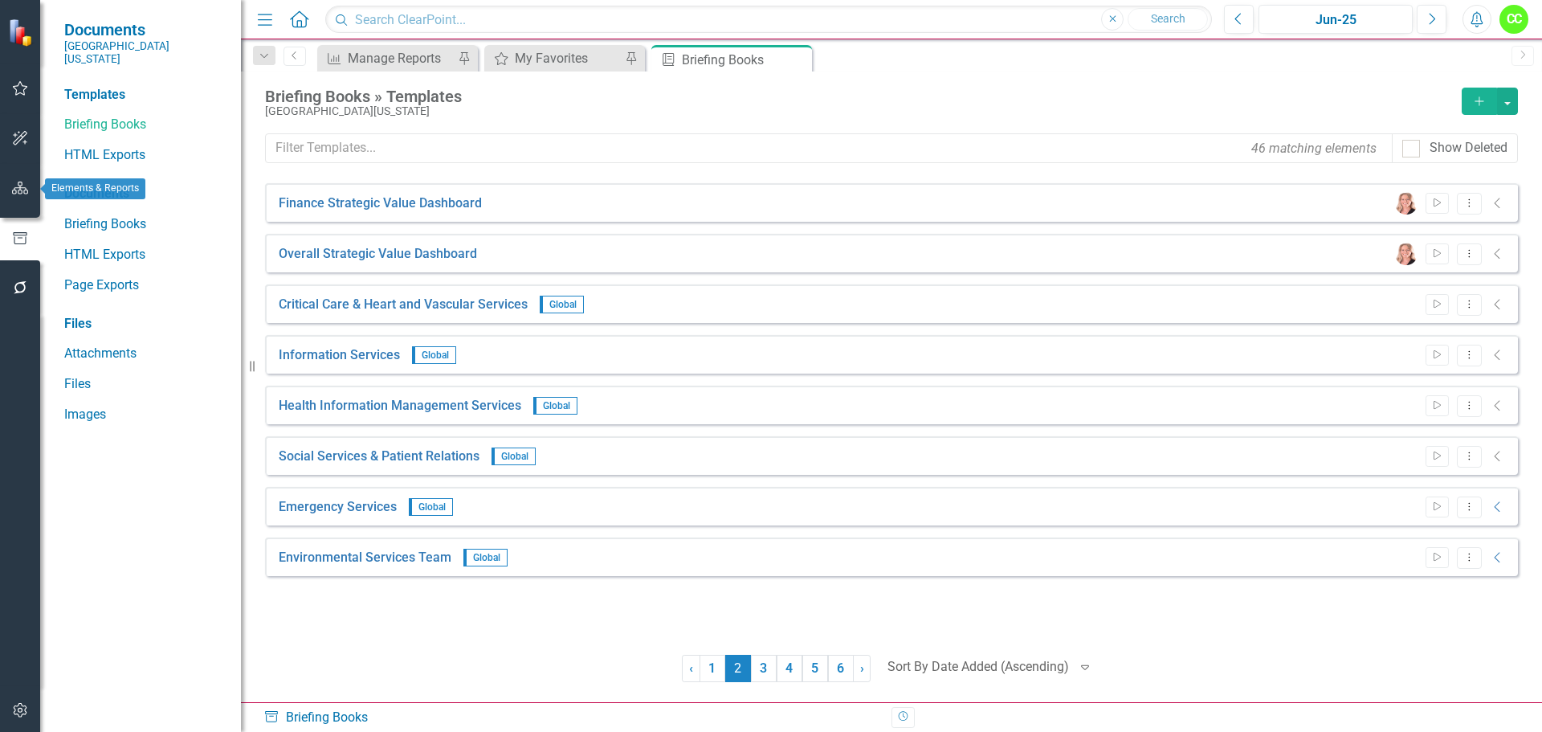
click at [10, 191] on button "button" at bounding box center [20, 189] width 36 height 34
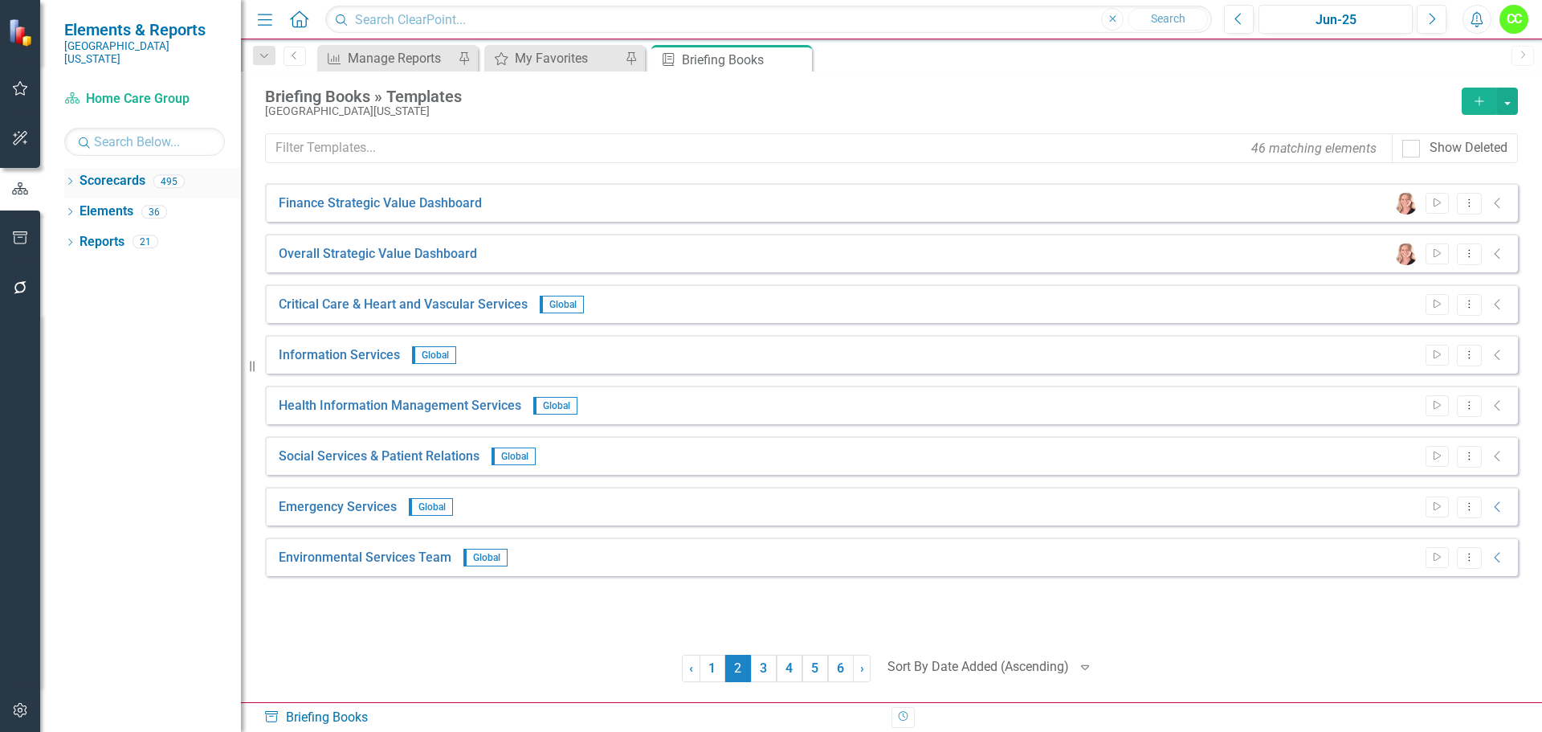
click at [67, 178] on icon "Dropdown" at bounding box center [69, 182] width 11 height 9
click at [75, 206] on icon "Dropdown" at bounding box center [78, 211] width 12 height 10
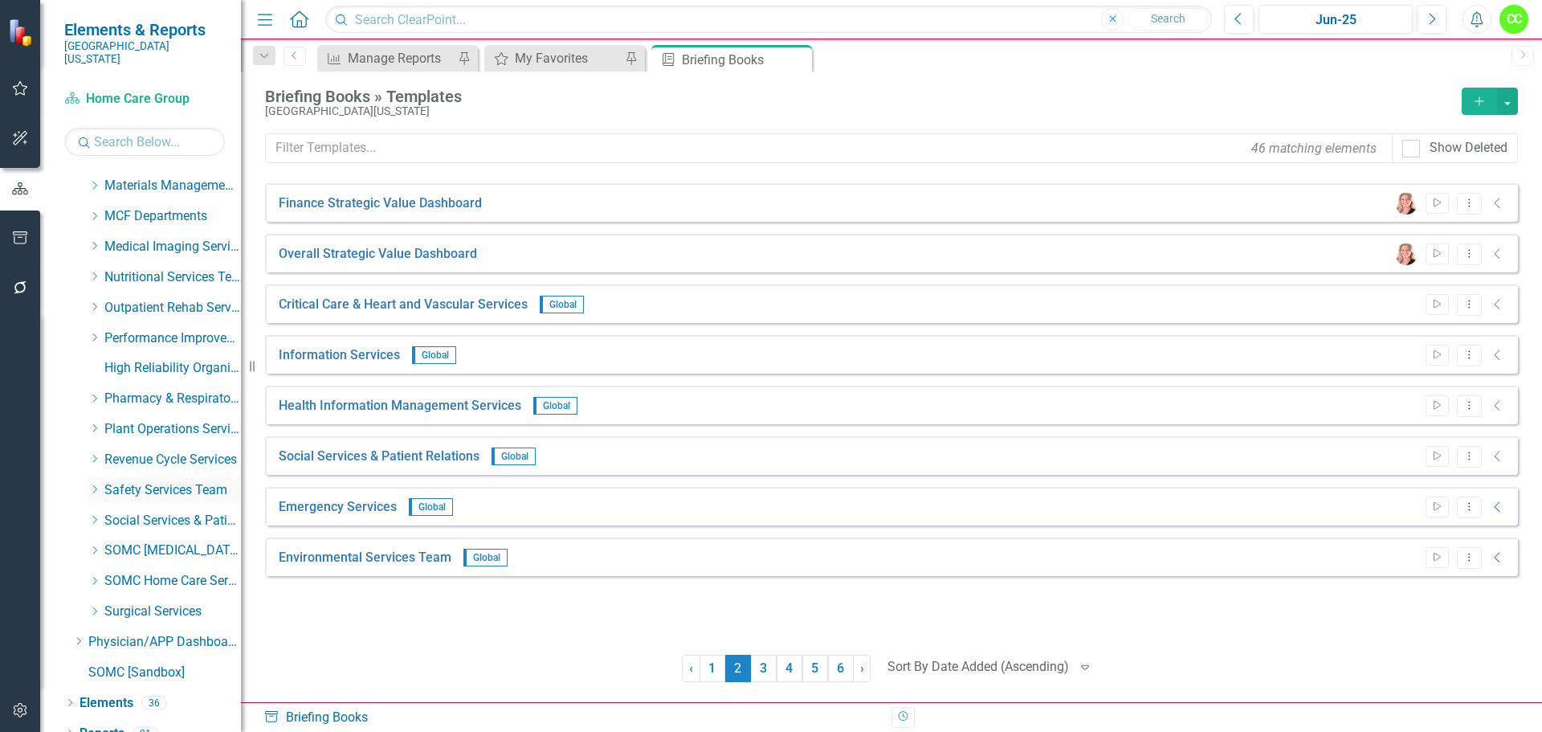
scroll to position [578, 0]
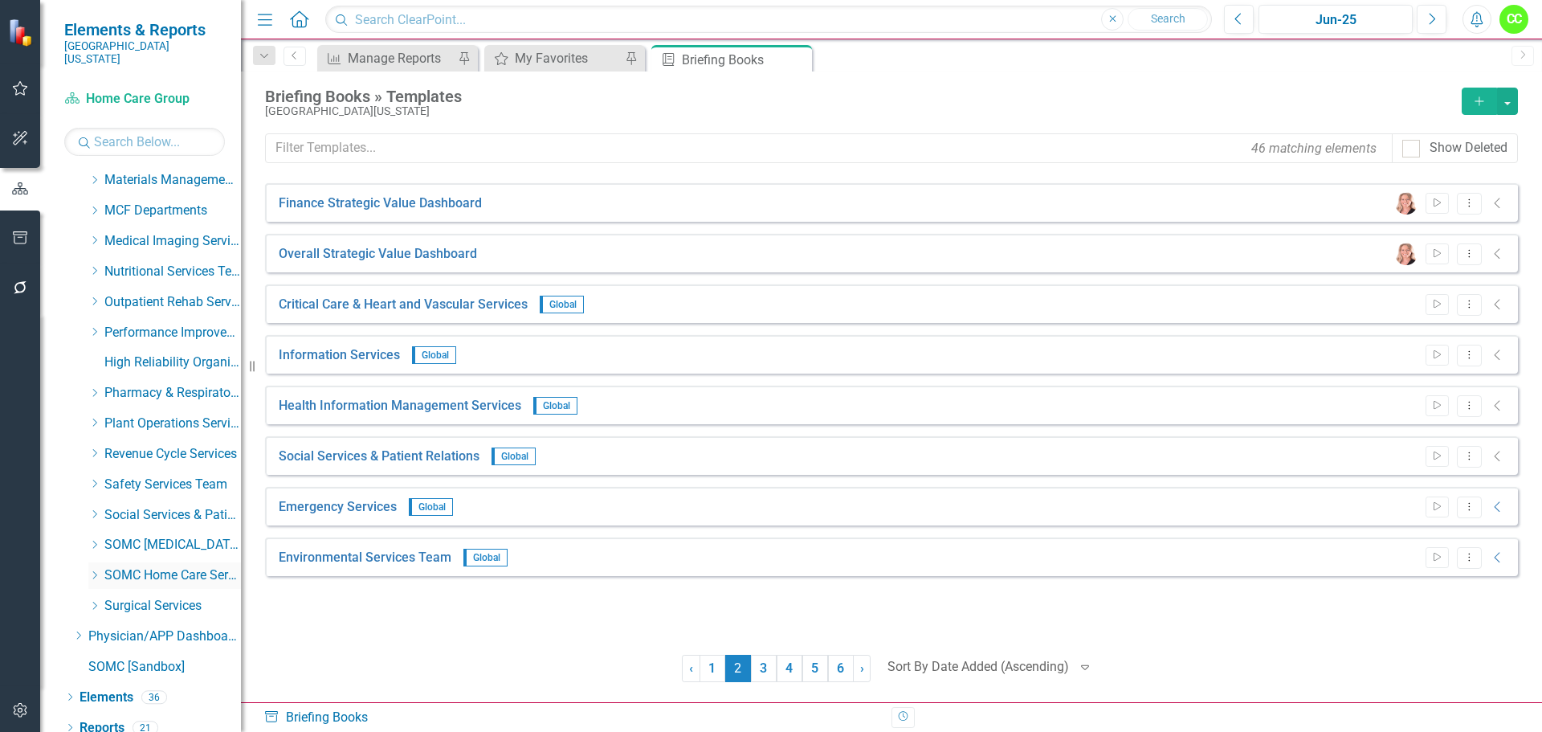
click at [95, 570] on icon "Dropdown" at bounding box center [94, 575] width 12 height 10
click at [177, 597] on link "Home Care Group" at bounding box center [180, 606] width 120 height 18
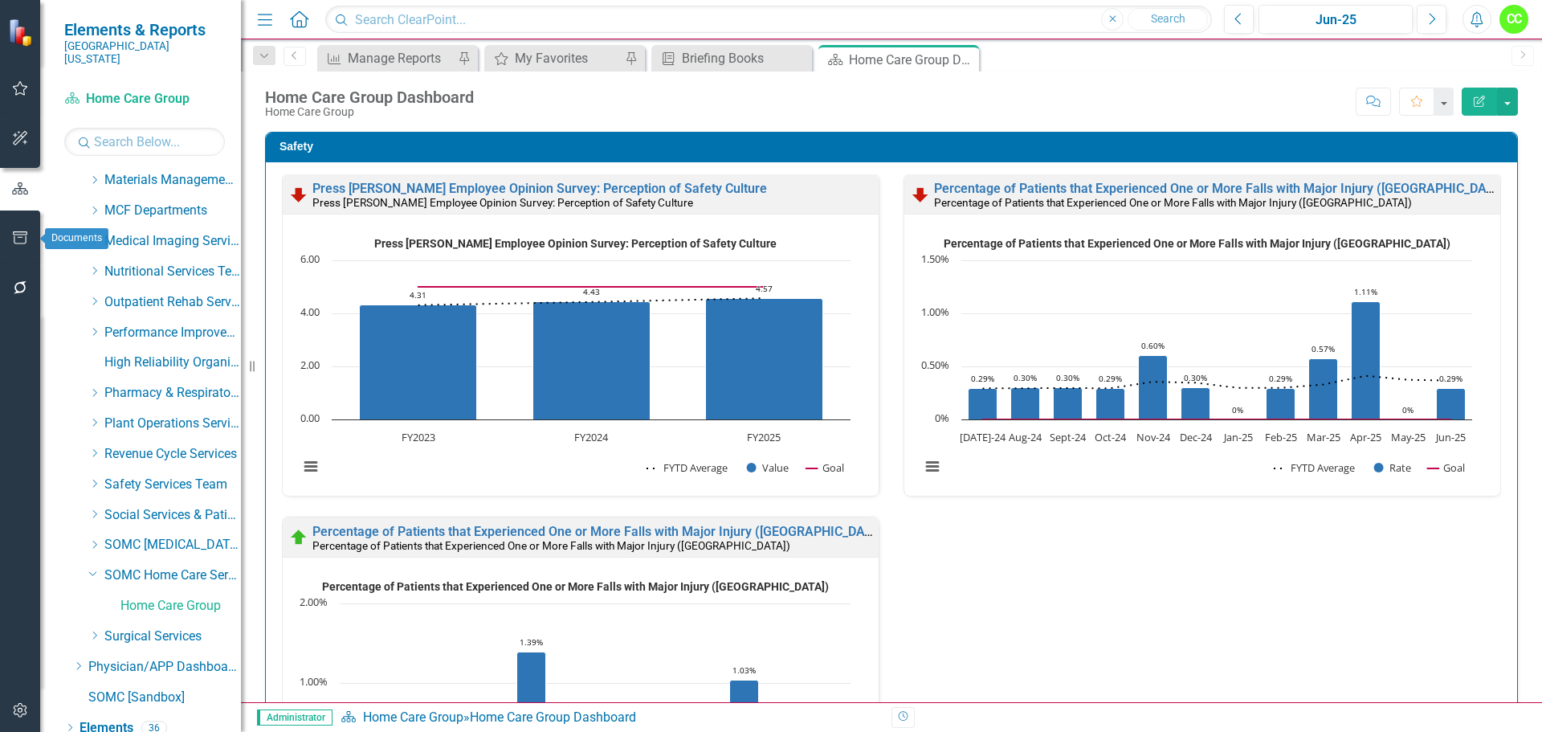
click at [22, 235] on icon "button" at bounding box center [20, 237] width 17 height 13
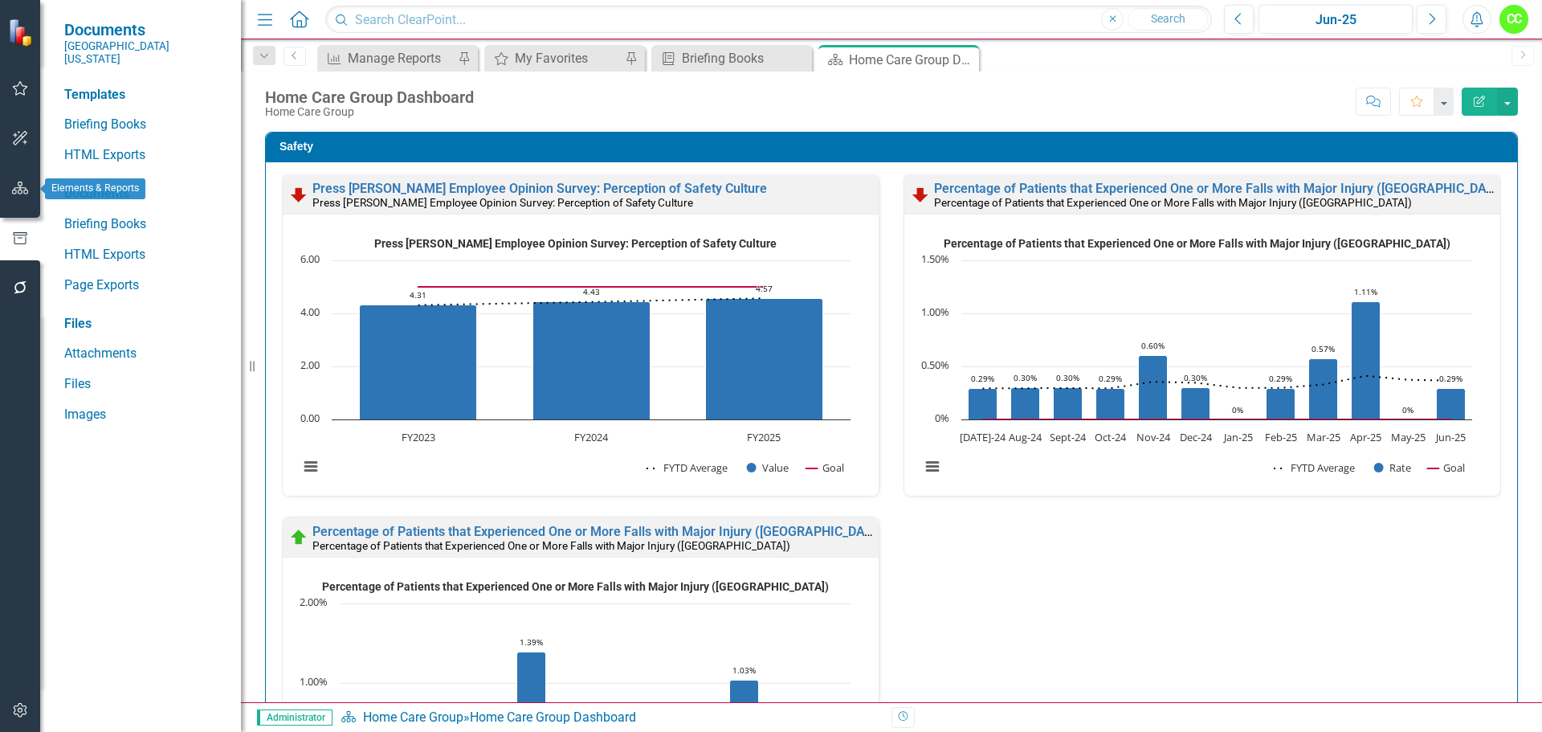
click at [22, 191] on icon "button" at bounding box center [20, 187] width 17 height 13
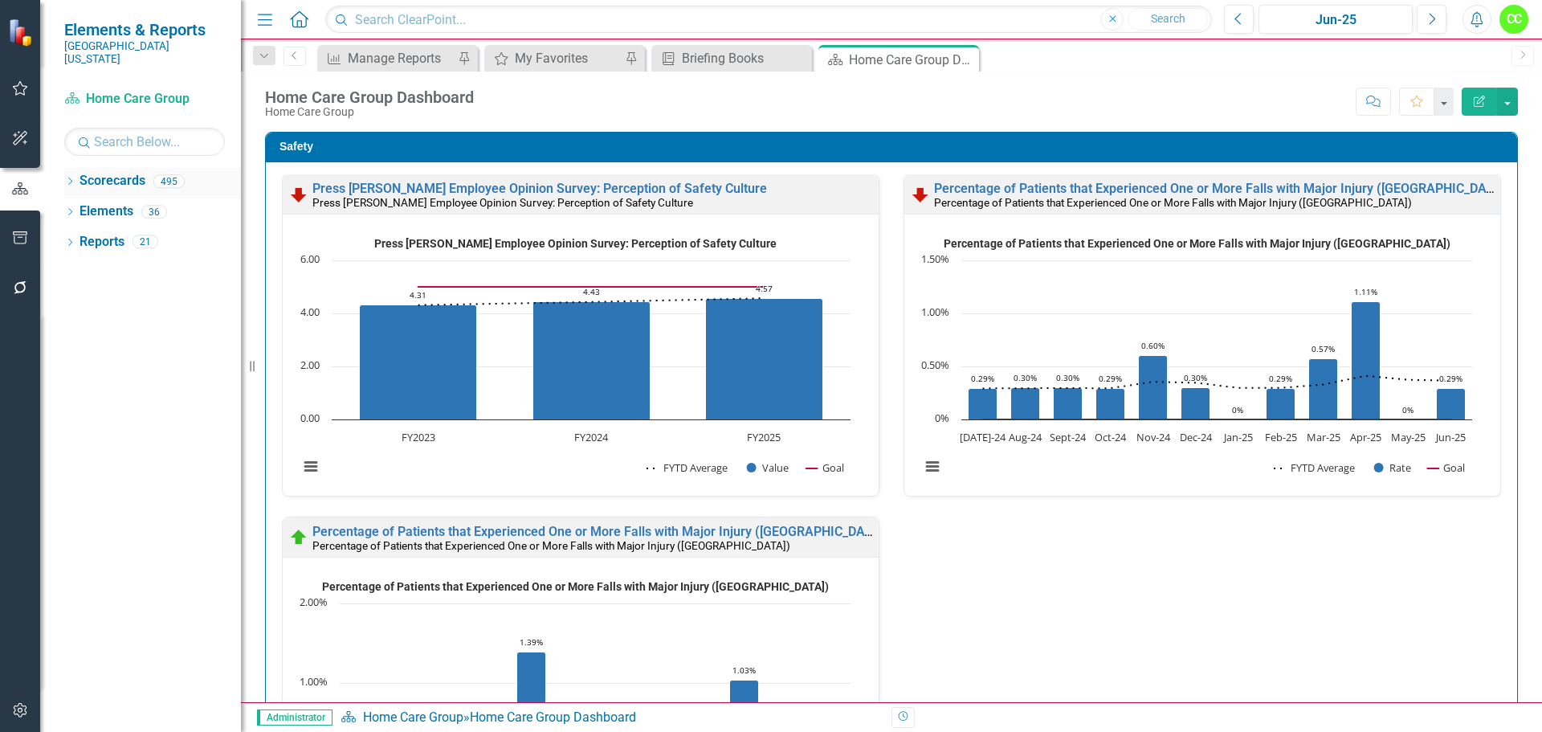
click at [71, 178] on icon "Dropdown" at bounding box center [69, 182] width 11 height 9
click at [79, 207] on icon at bounding box center [79, 211] width 4 height 8
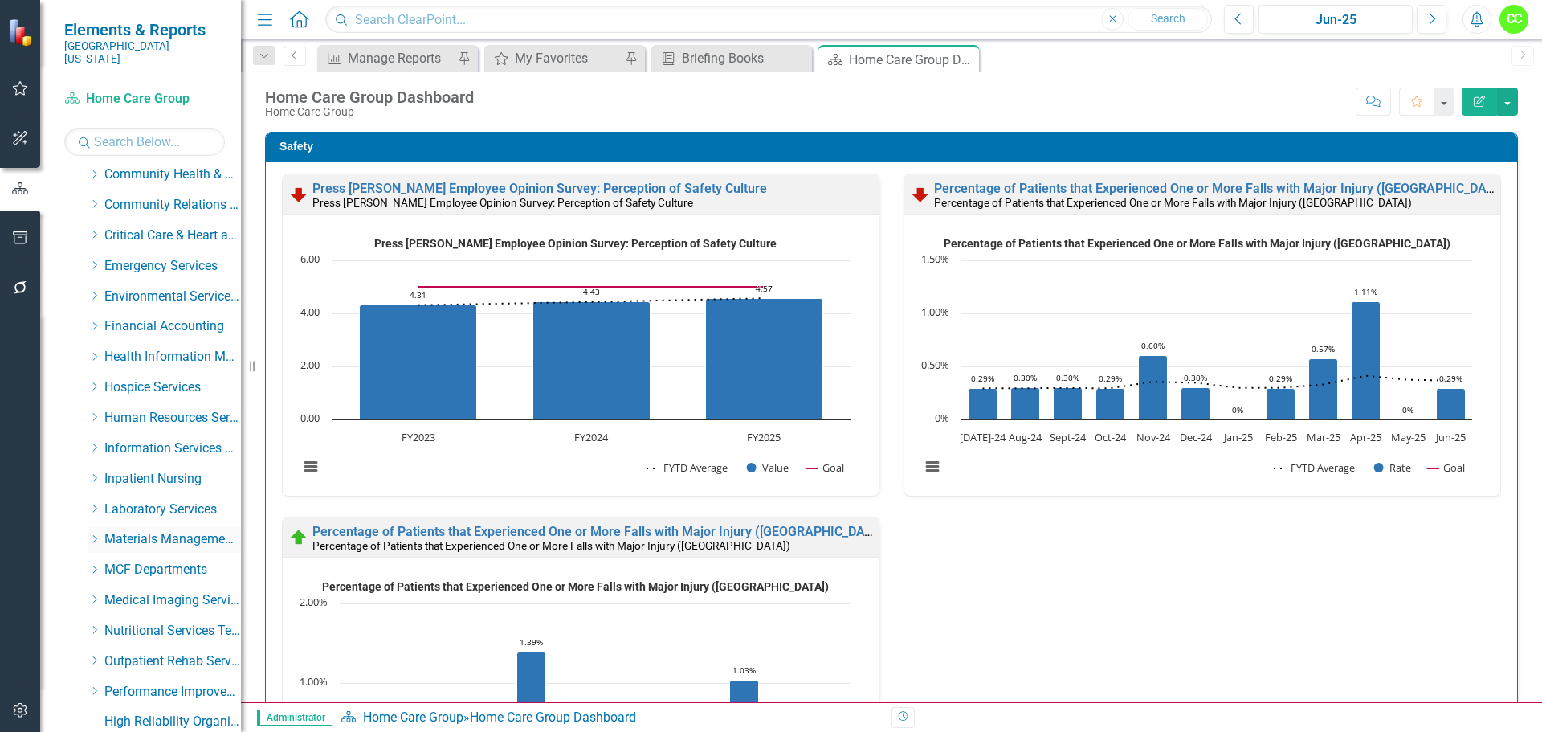
scroll to position [161, 0]
click at [89, 319] on icon "Dropdown" at bounding box center [94, 324] width 12 height 10
click at [133, 346] on link "Emergency Department" at bounding box center [180, 355] width 120 height 18
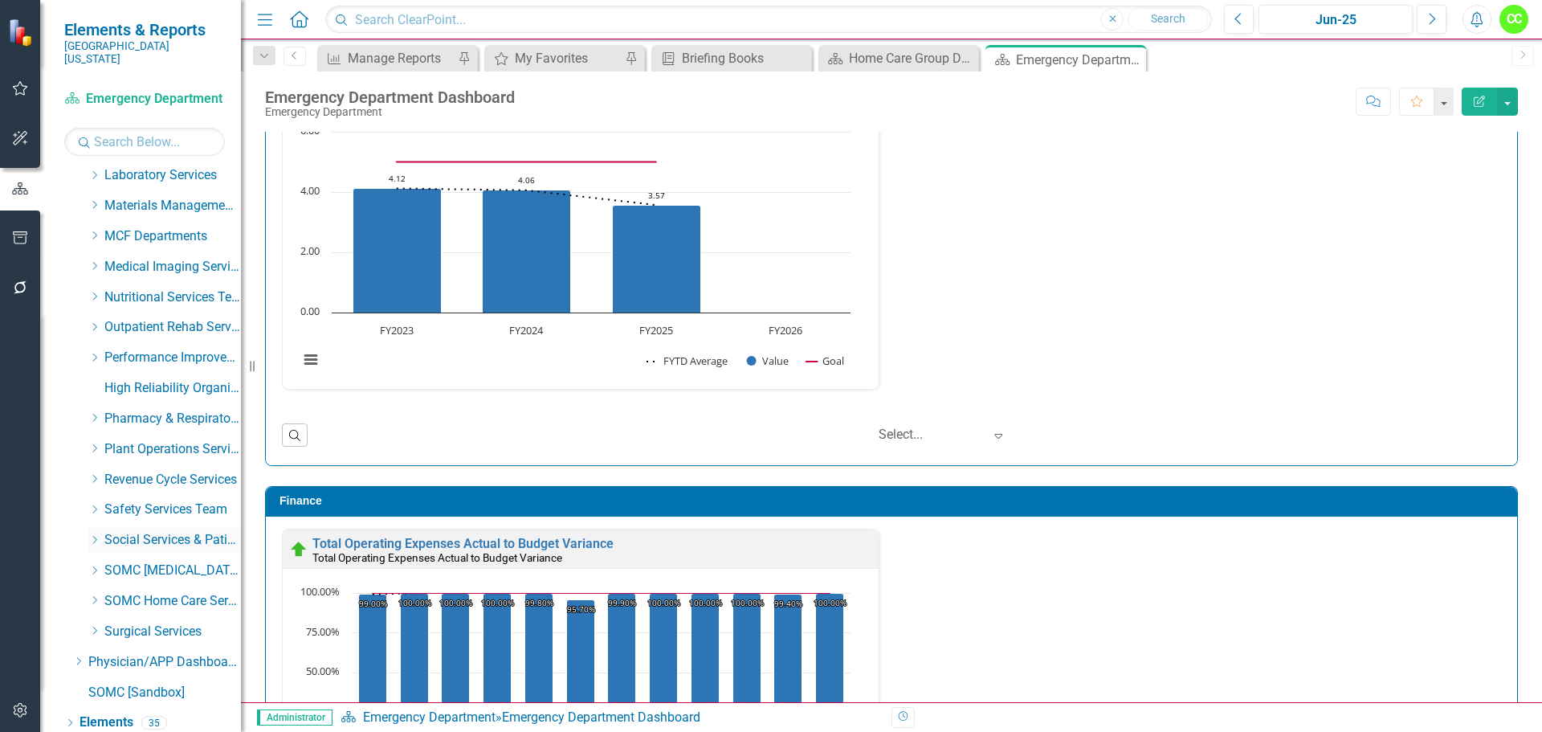
scroll to position [639, 0]
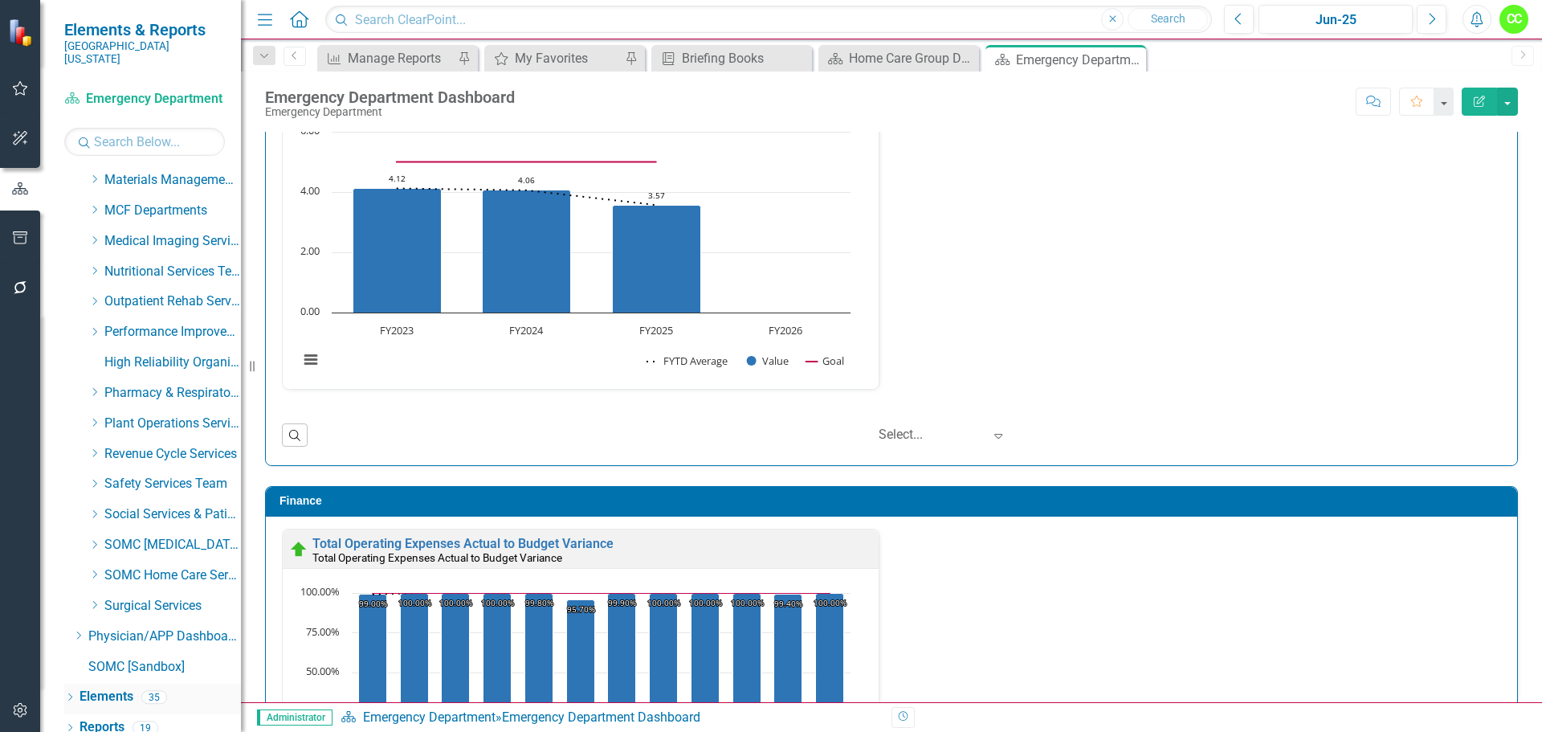
click at [135, 683] on div "Elements 35" at bounding box center [159, 698] width 161 height 31
click at [117, 687] on link "Elements" at bounding box center [106, 696] width 54 height 18
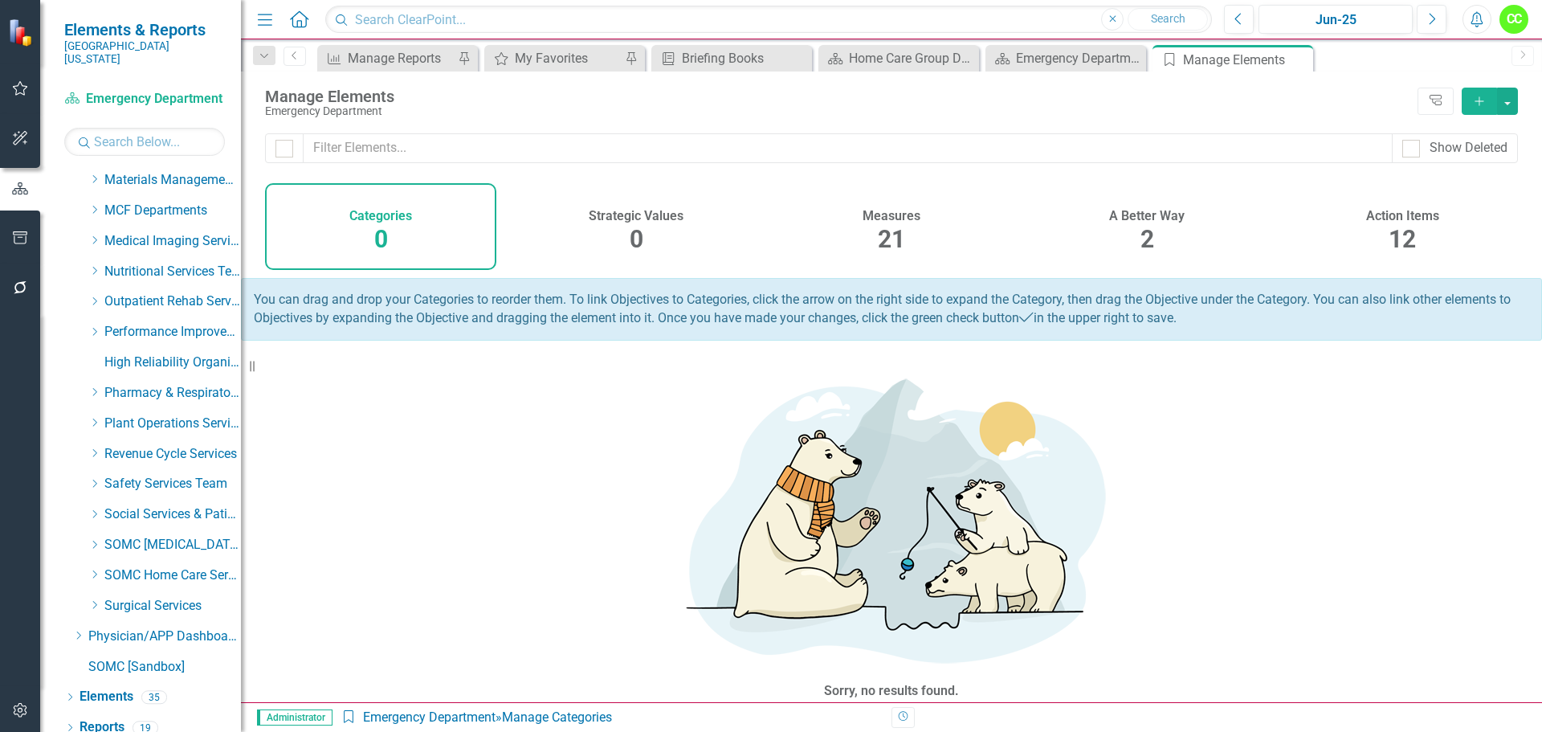
click at [1153, 245] on span "2" at bounding box center [1147, 239] width 14 height 28
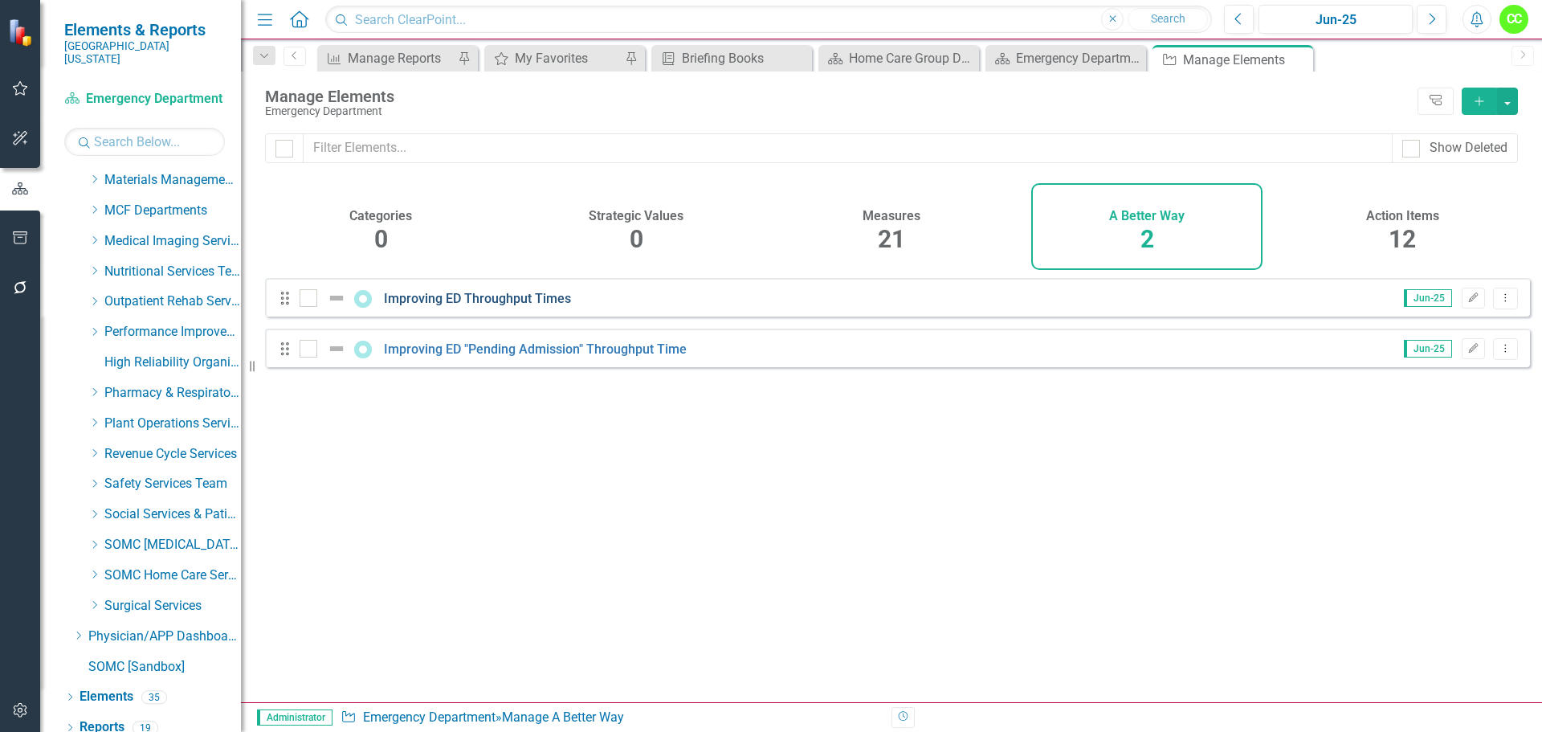
click at [552, 306] on link "Improving ED Throughput Times" at bounding box center [477, 298] width 187 height 15
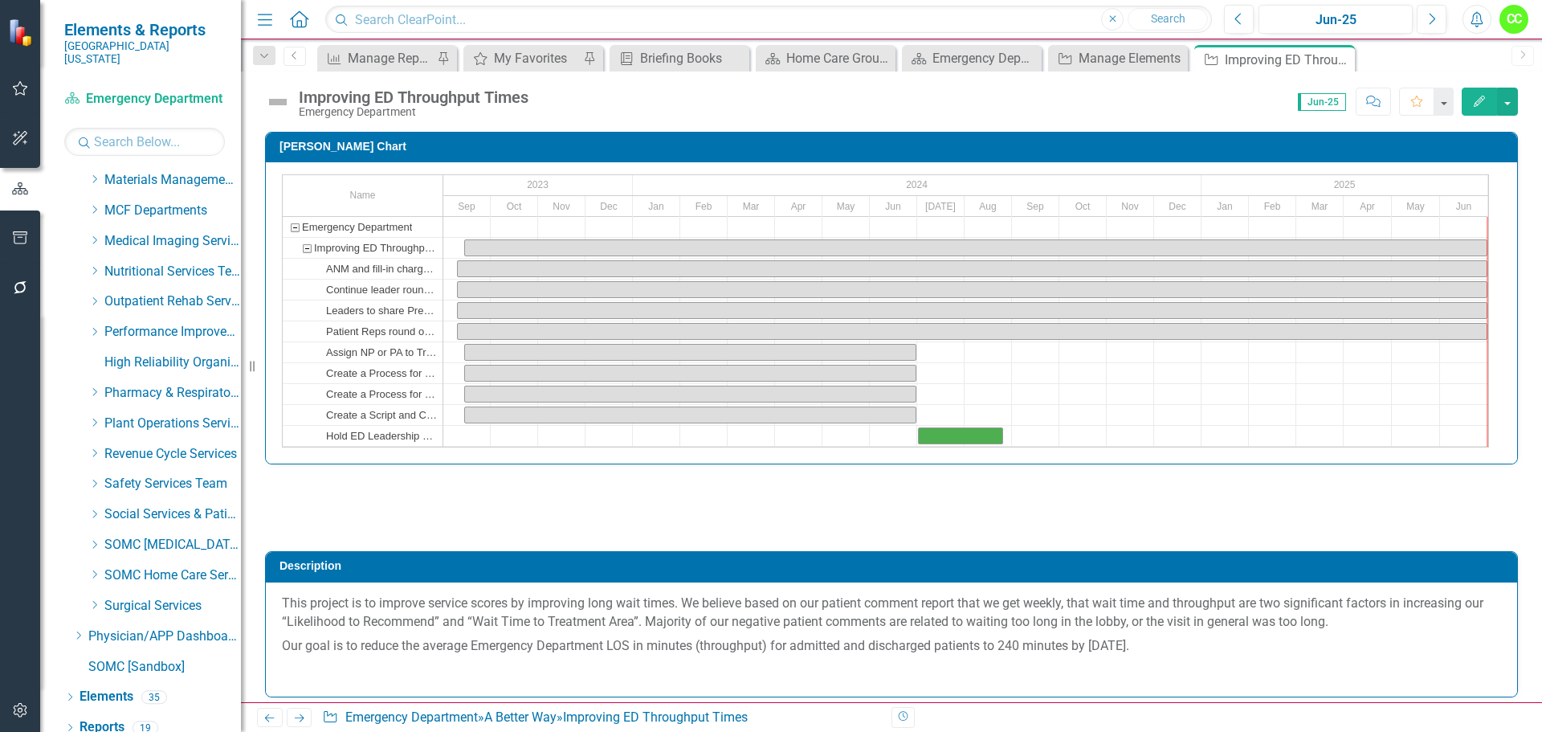
checkbox input "true"
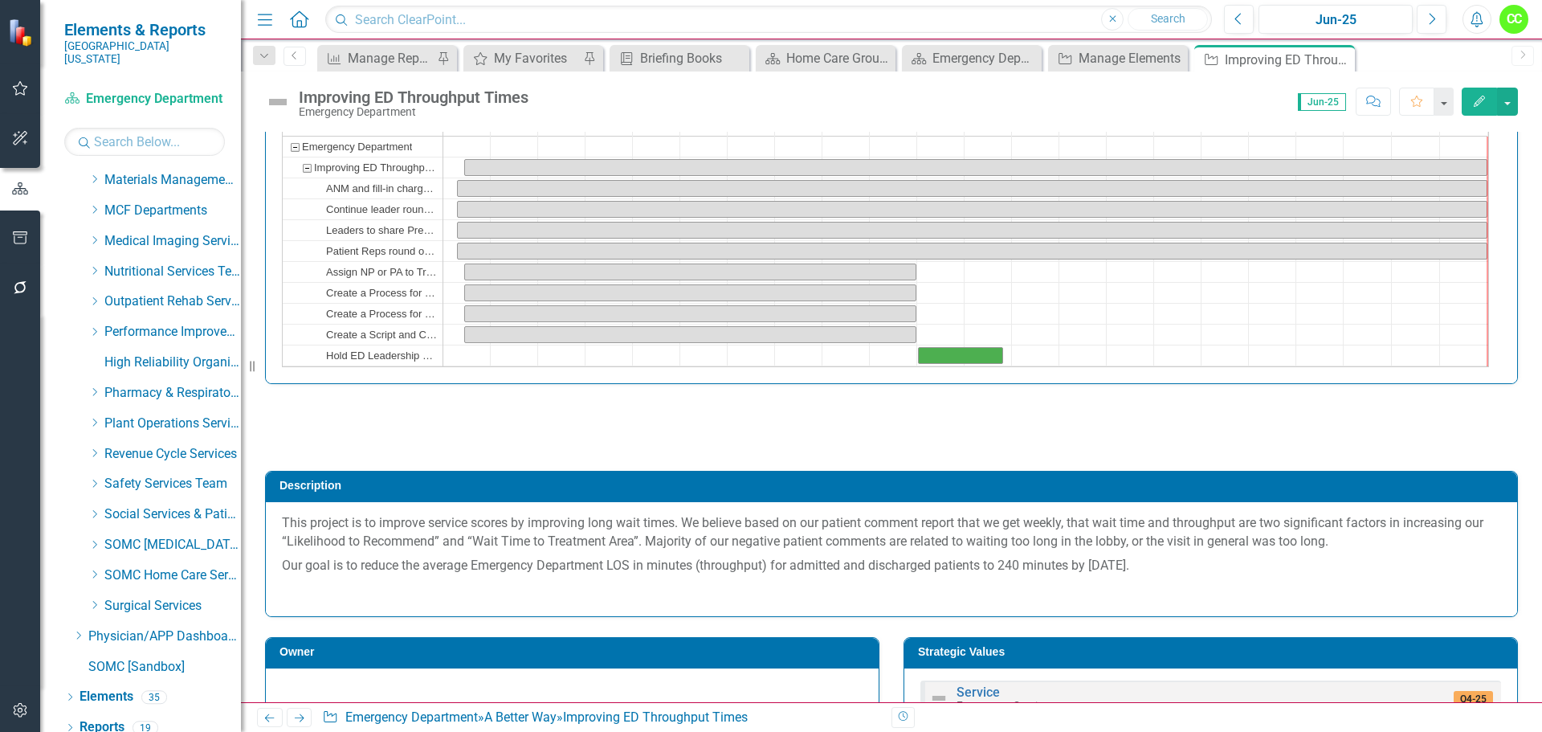
scroll to position [241, 0]
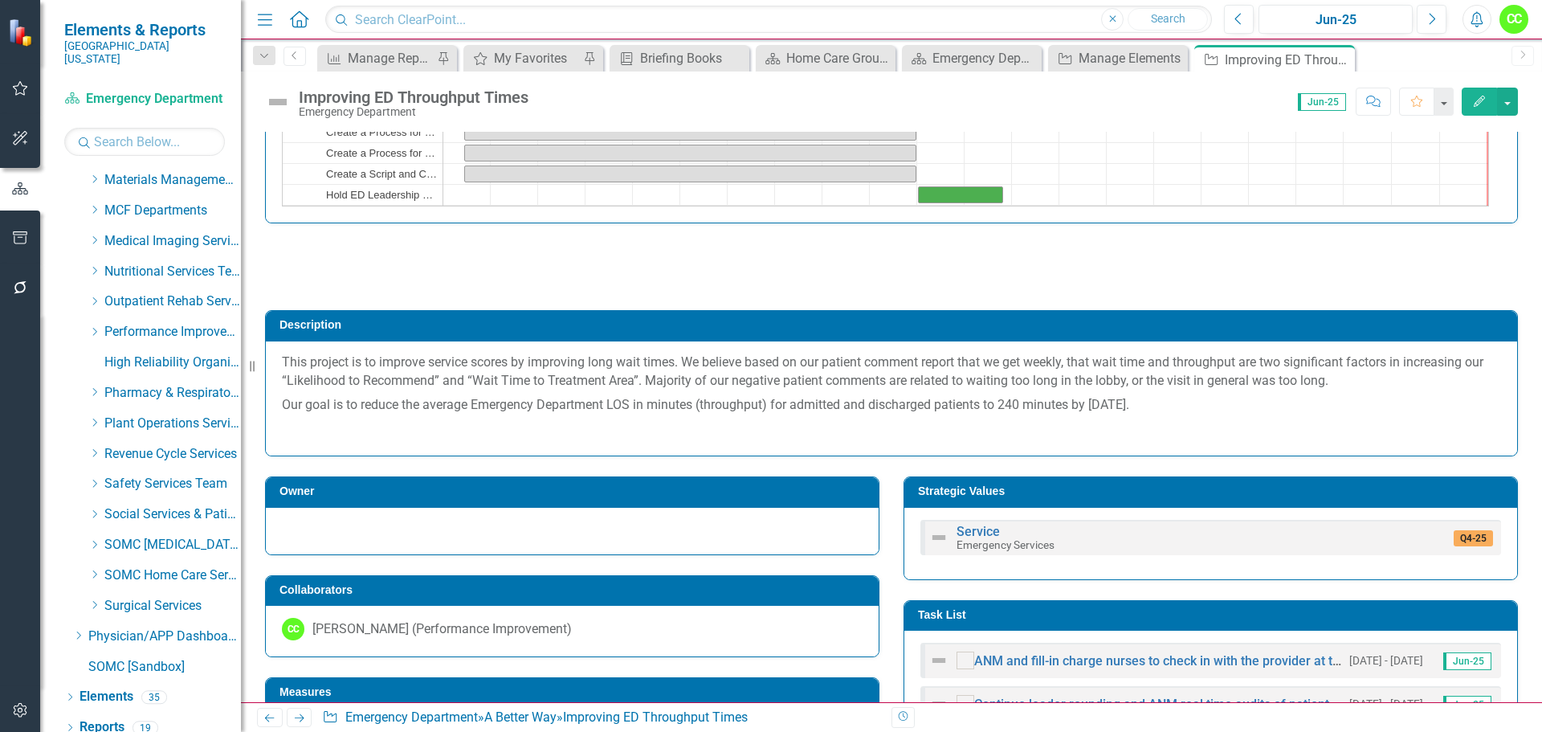
click at [899, 430] on p at bounding box center [891, 429] width 1219 height 22
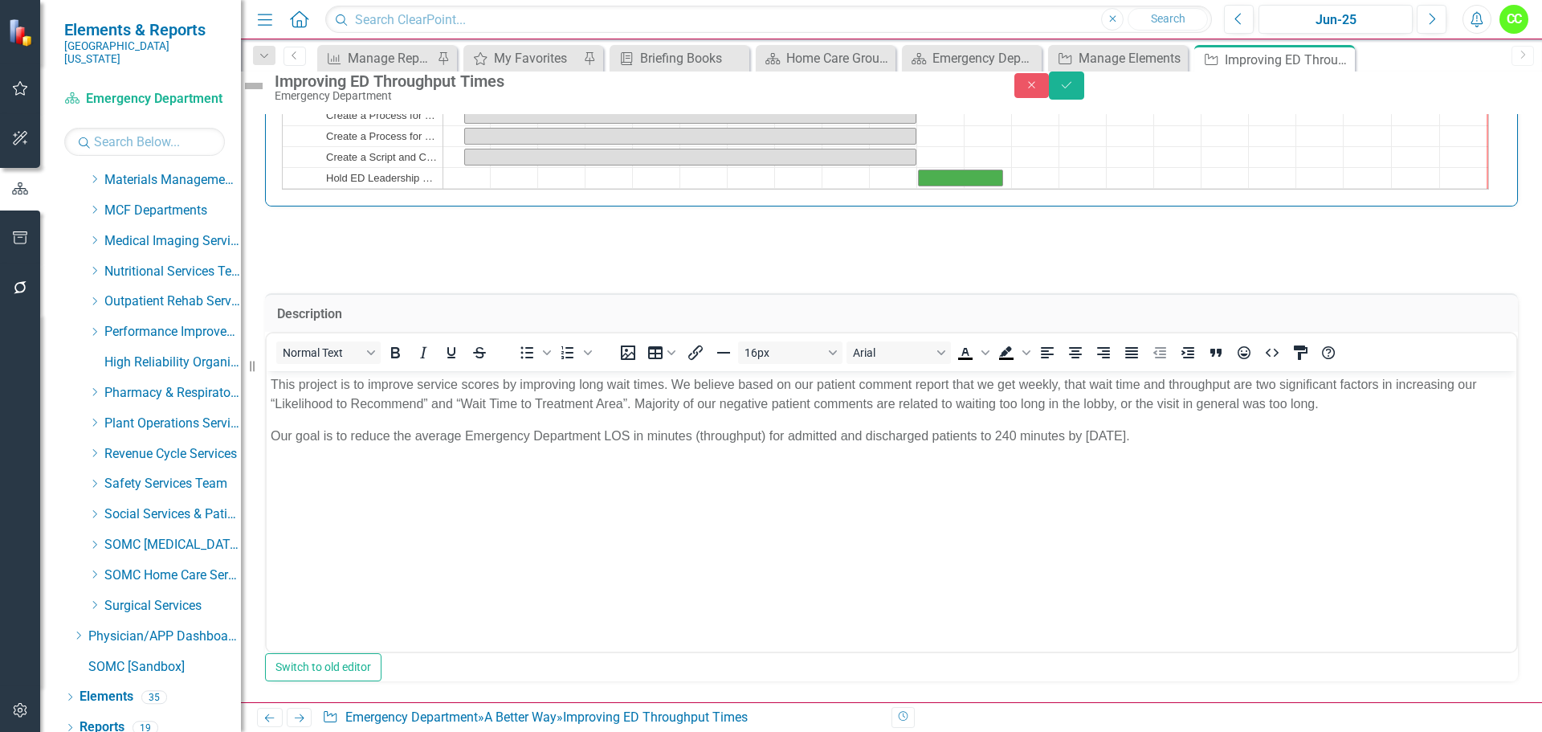
scroll to position [0, 0]
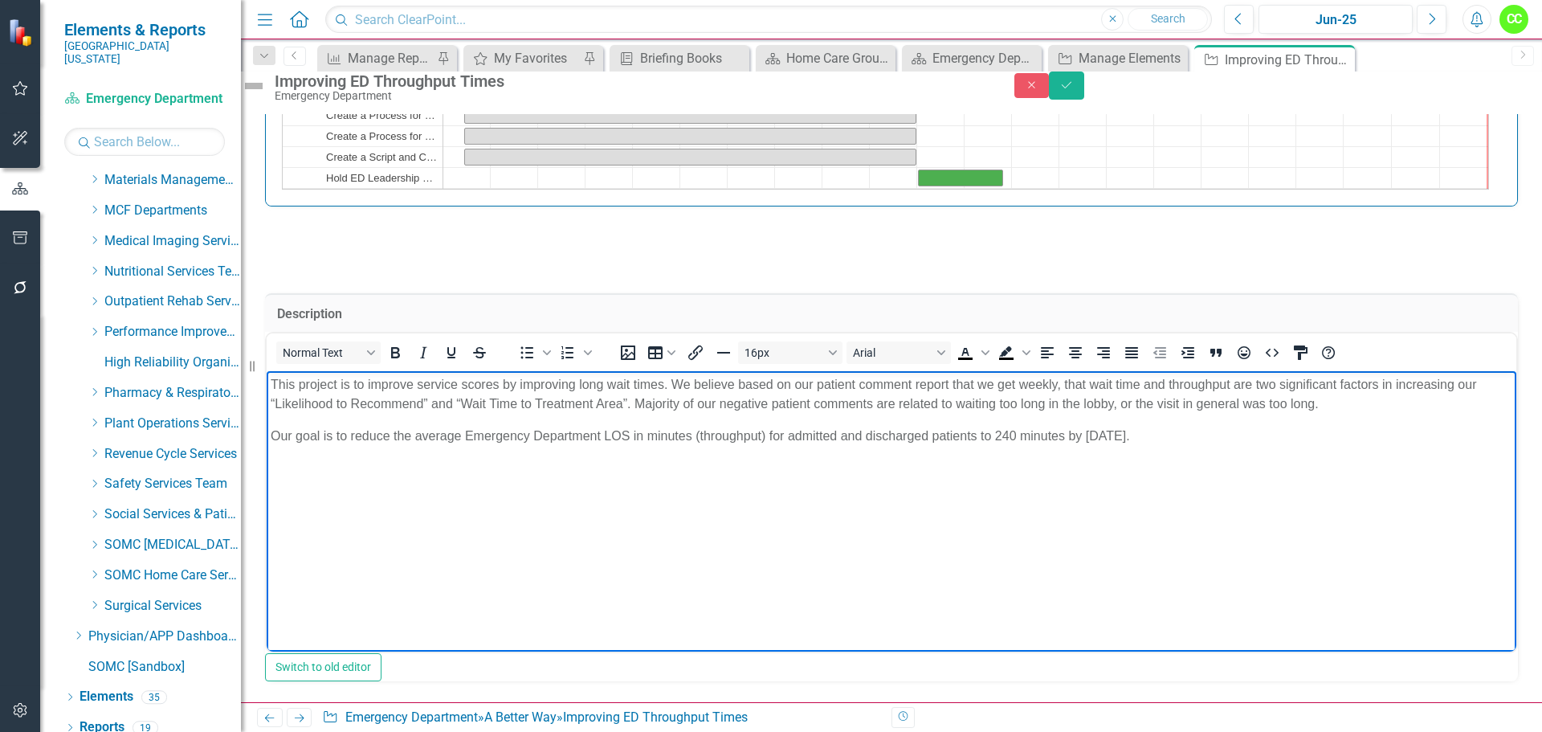
drag, startPoint x: 1165, startPoint y: 440, endPoint x: 345, endPoint y: 434, distance: 819.9
click at [345, 434] on p "Our goal is to reduce the average Emergency Department LOS in minutes (throughp…" at bounding box center [891, 435] width 1241 height 19
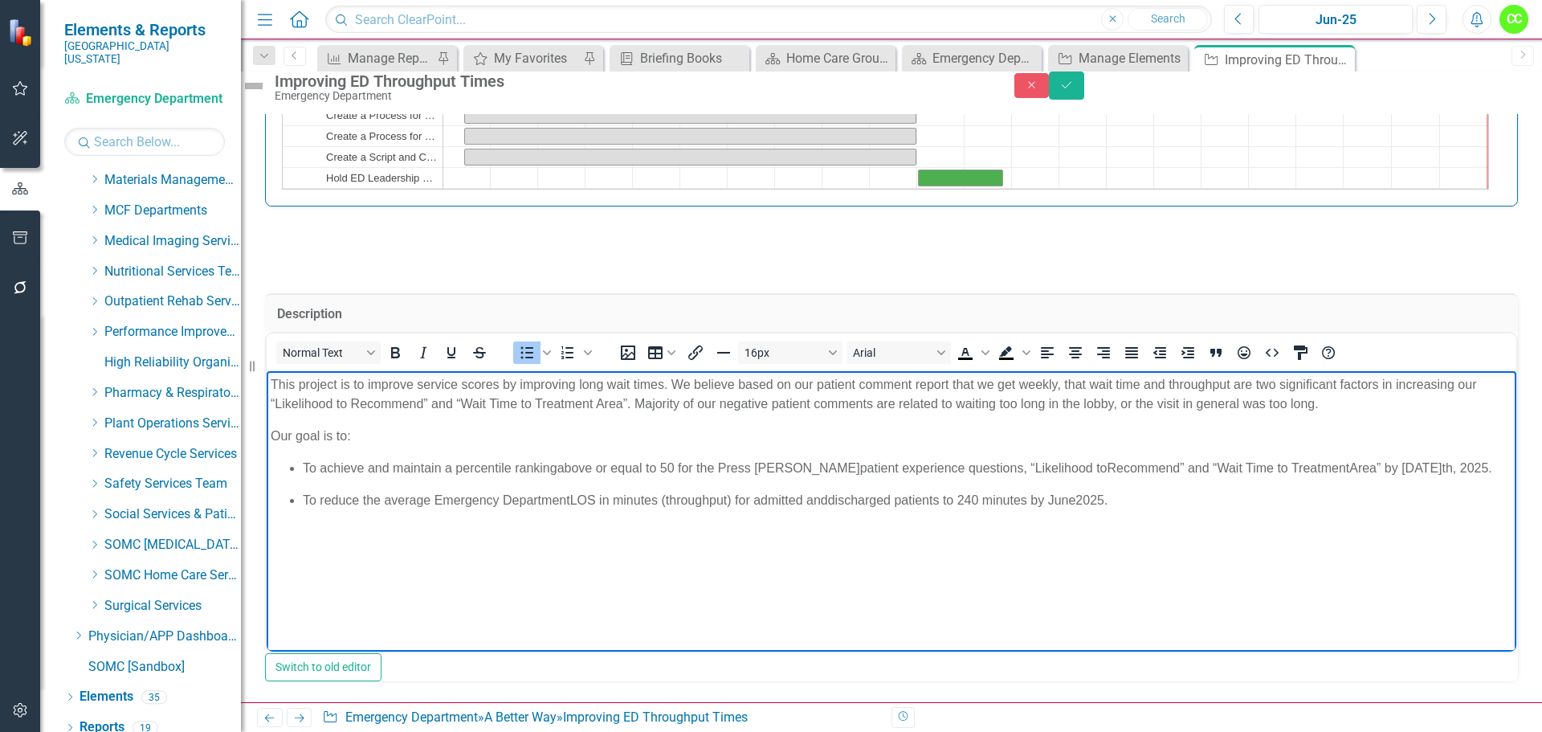
click at [567, 496] on span "To reduce the average Emergency Department" at bounding box center [436, 500] width 267 height 14
click at [828, 495] on span "LOS in minutes (throughput) for admitted and" at bounding box center [699, 500] width 258 height 14
click at [860, 467] on span "patient experience questions, “Likelihood to" at bounding box center [983, 468] width 247 height 14
click at [558, 467] on span "above or equal to 50 for the Press Ganey" at bounding box center [708, 468] width 303 height 14
click at [1106, 472] on span "Recommend” and “Wait Time to Treatment" at bounding box center [1227, 468] width 242 height 14
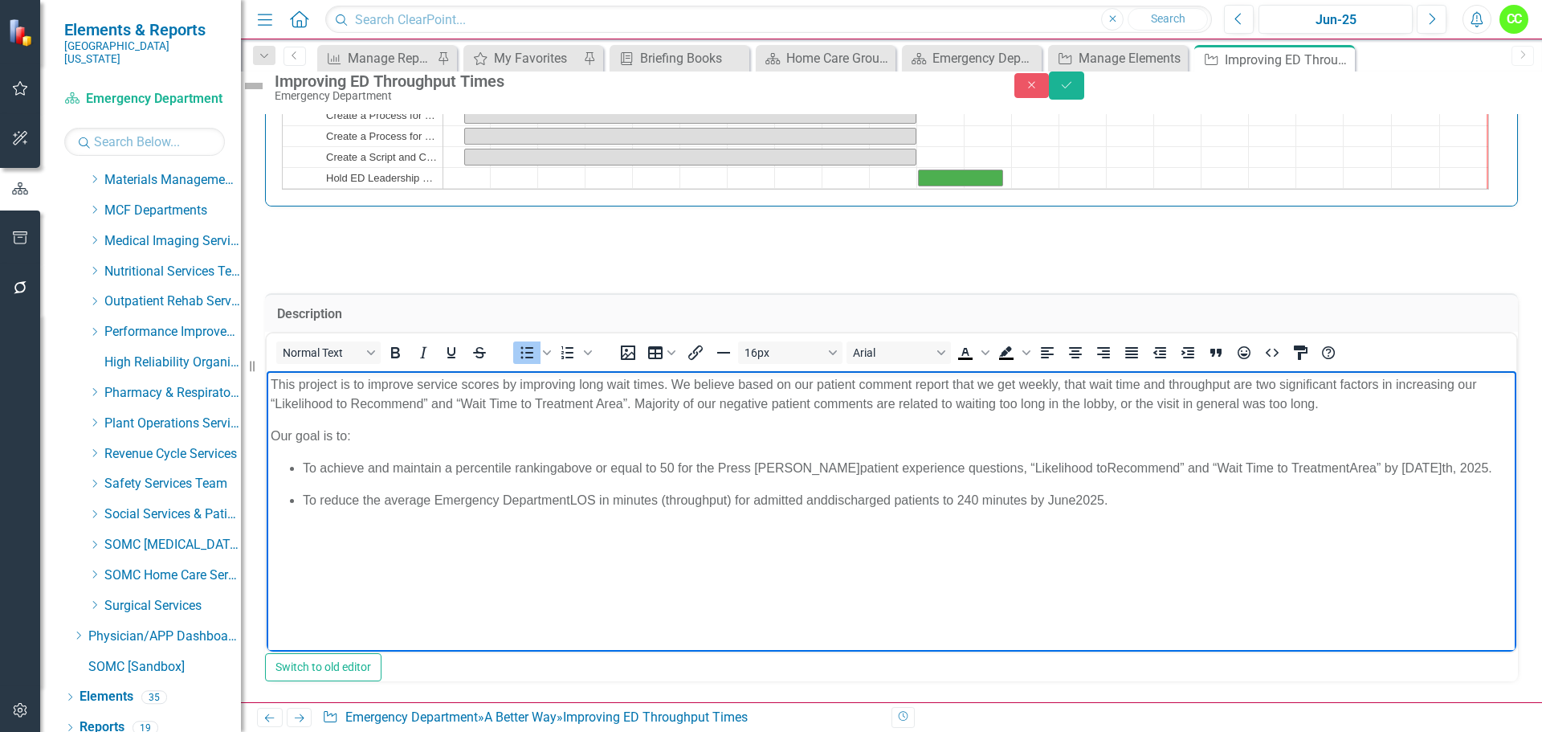
click at [1349, 467] on span "Area” by June 30" at bounding box center [1395, 468] width 92 height 14
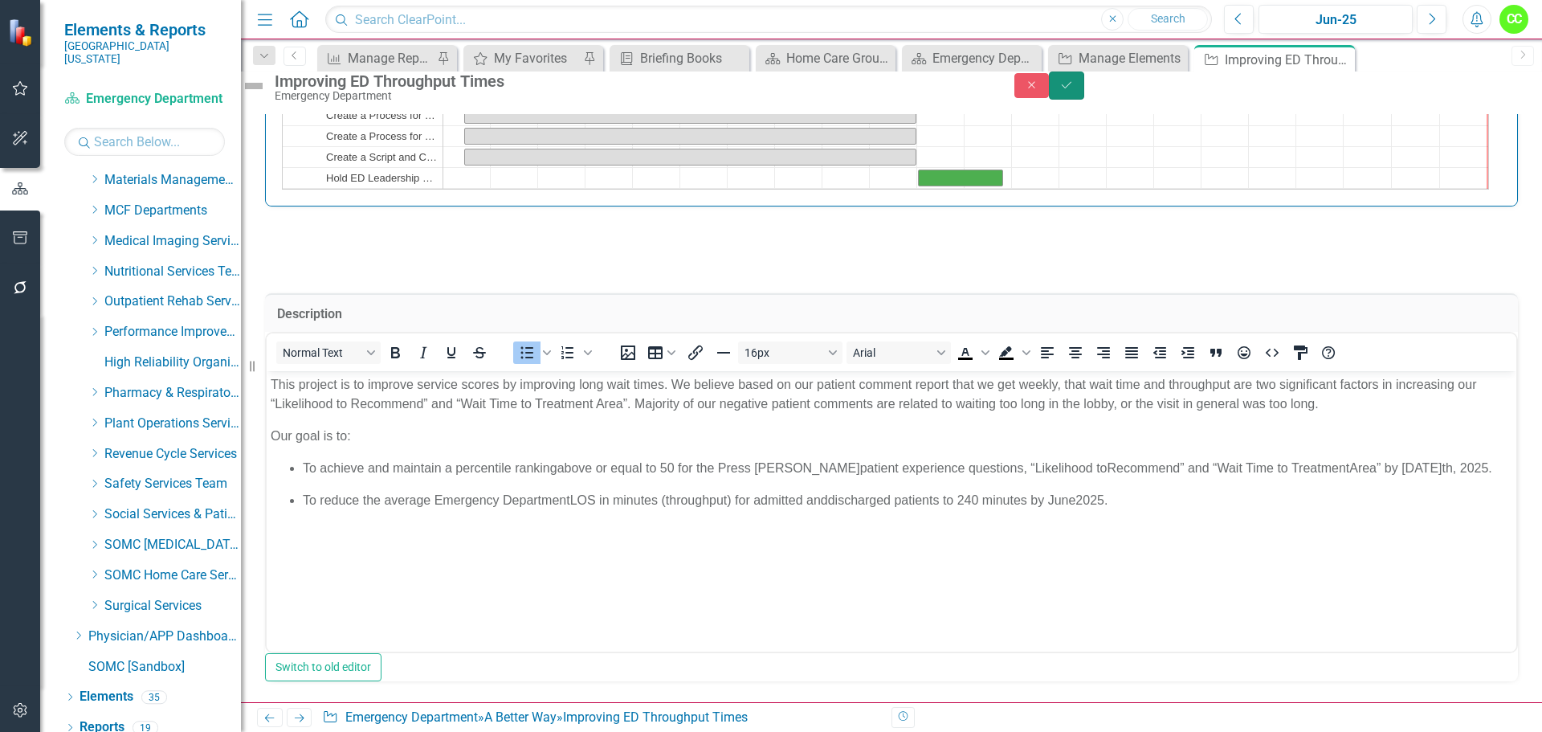
click at [1074, 91] on icon "Save" at bounding box center [1066, 84] width 14 height 11
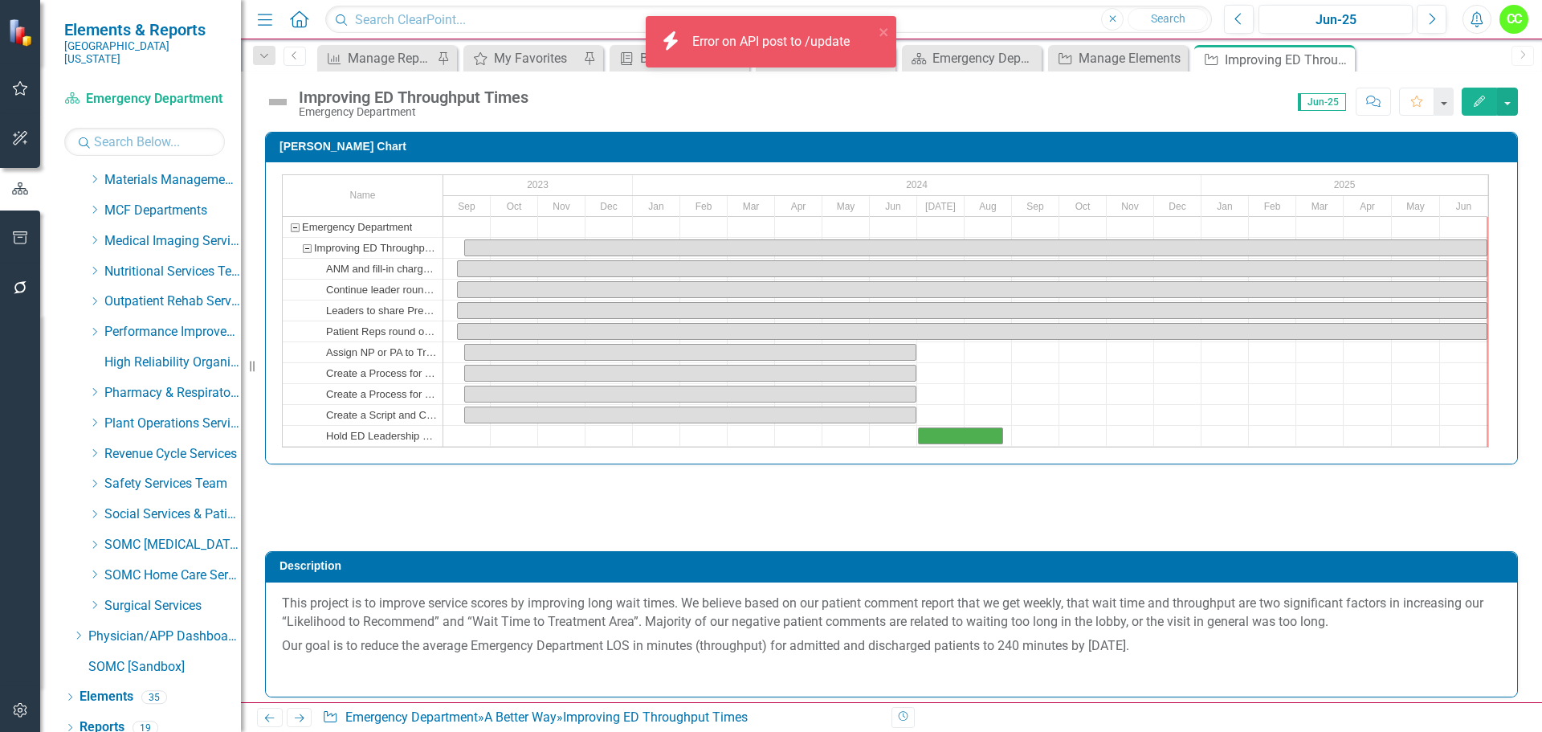
checkbox input "true"
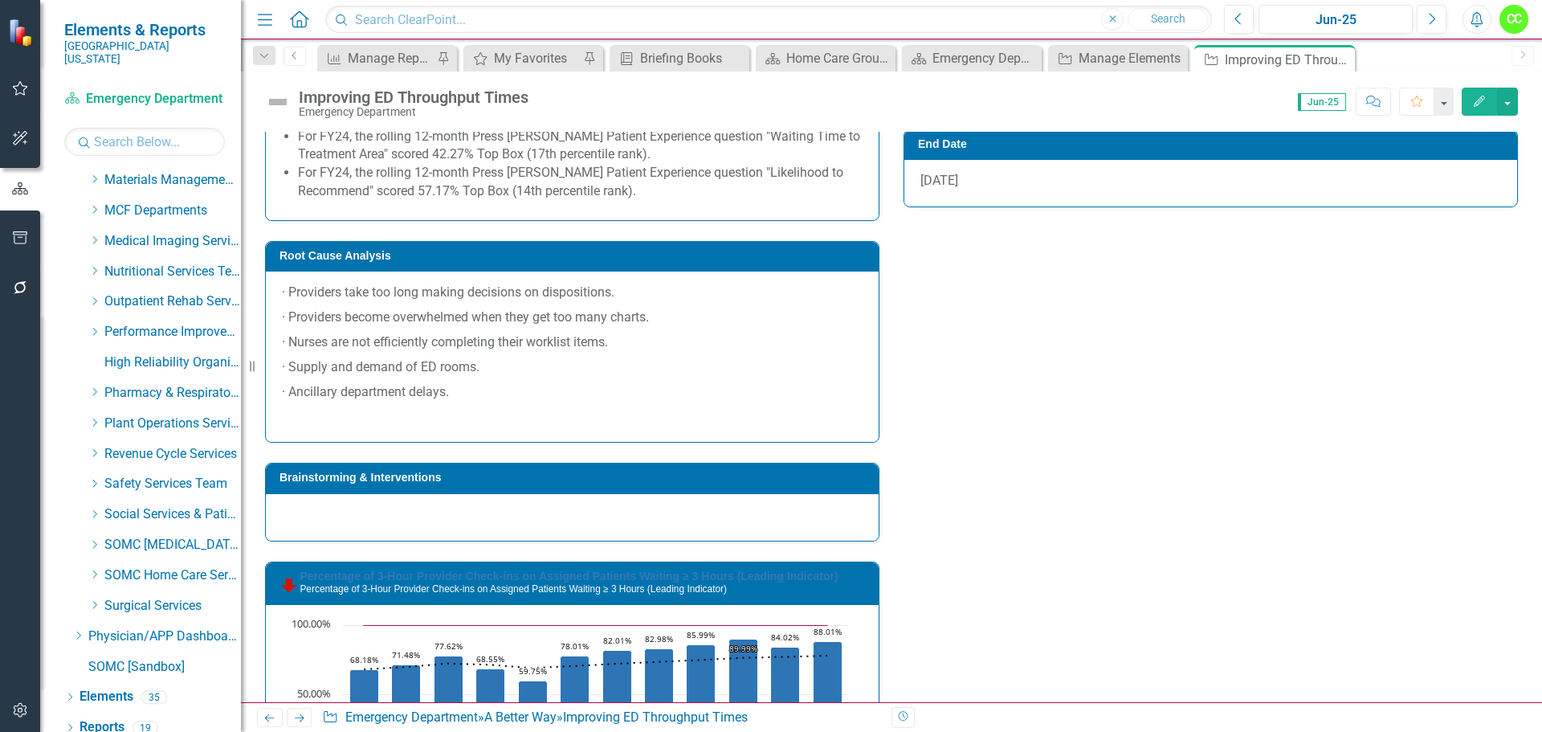
scroll to position [1365, 0]
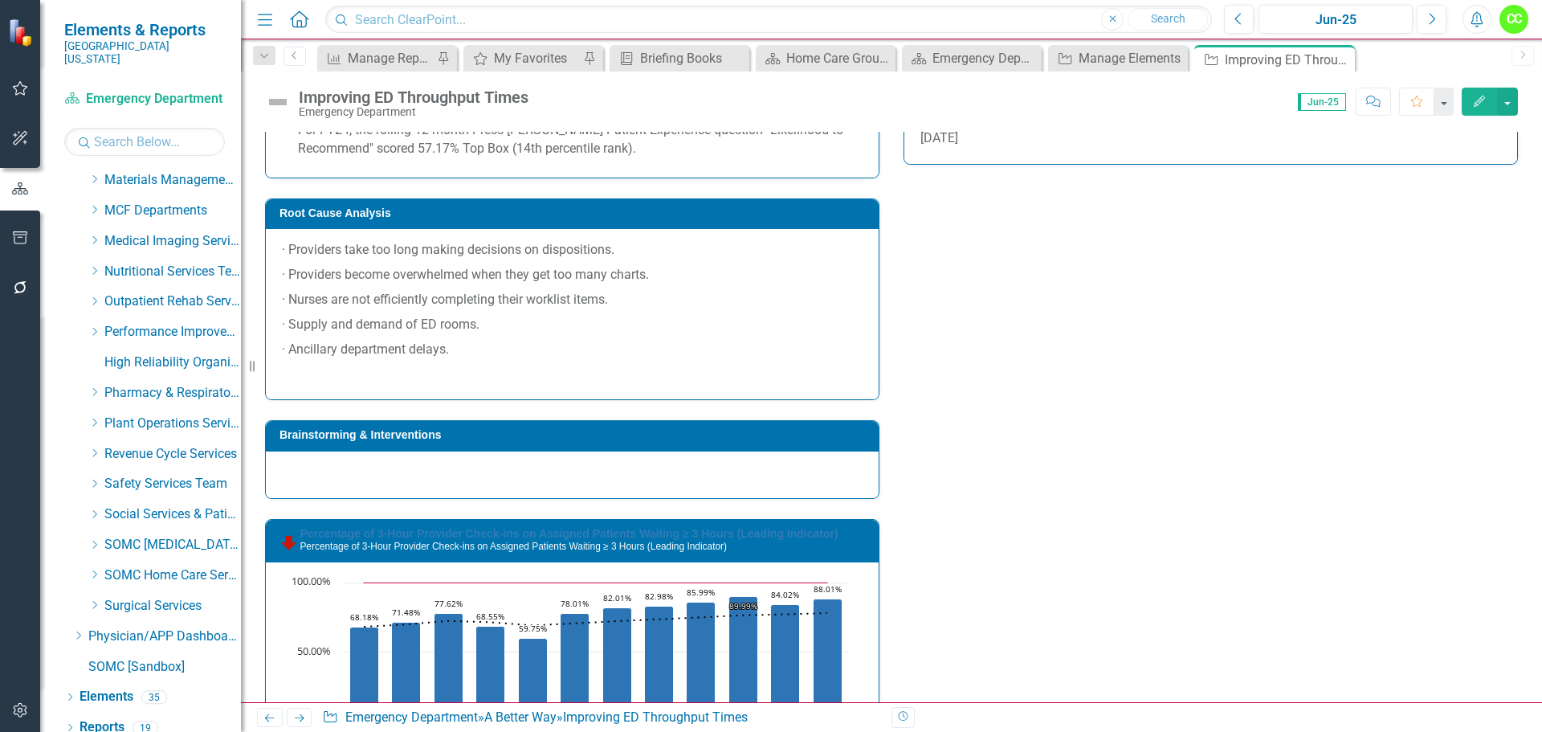
click at [329, 373] on div "· Providers take too long making decisions on dispositions. · Providers become …" at bounding box center [572, 314] width 613 height 170
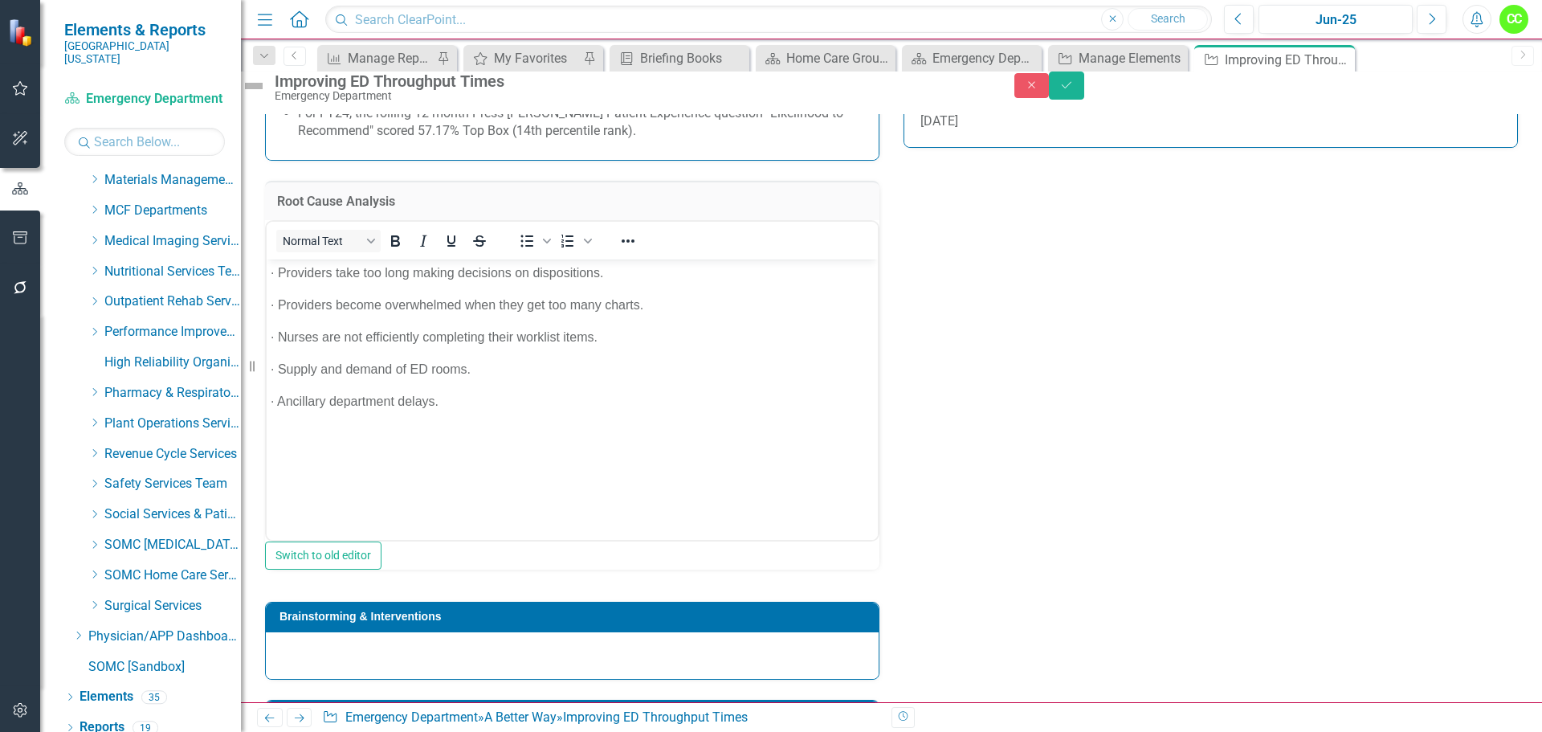
scroll to position [0, 0]
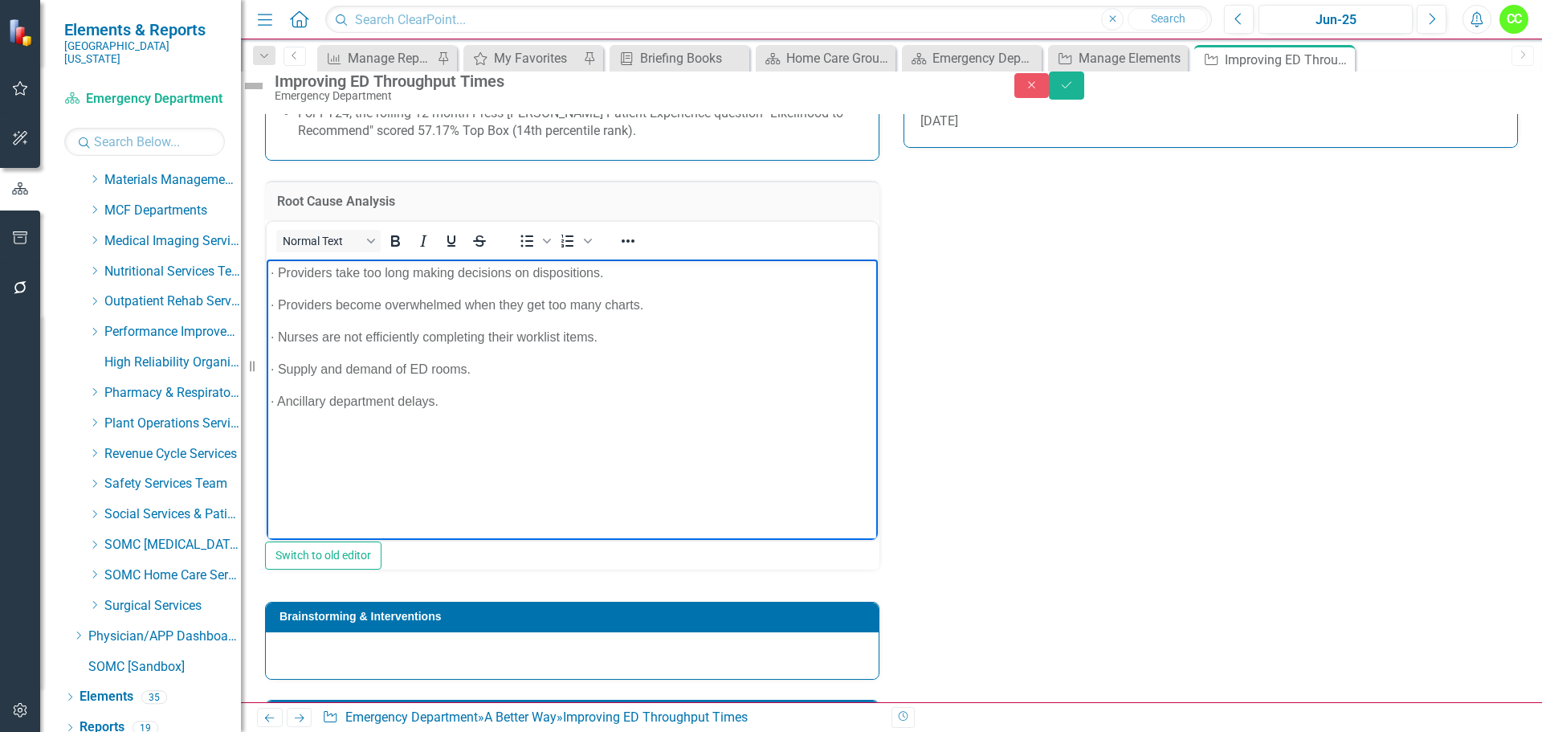
click at [324, 443] on body "· Providers take too long making decisions on dispositions. · Providers become …" at bounding box center [572, 379] width 611 height 241
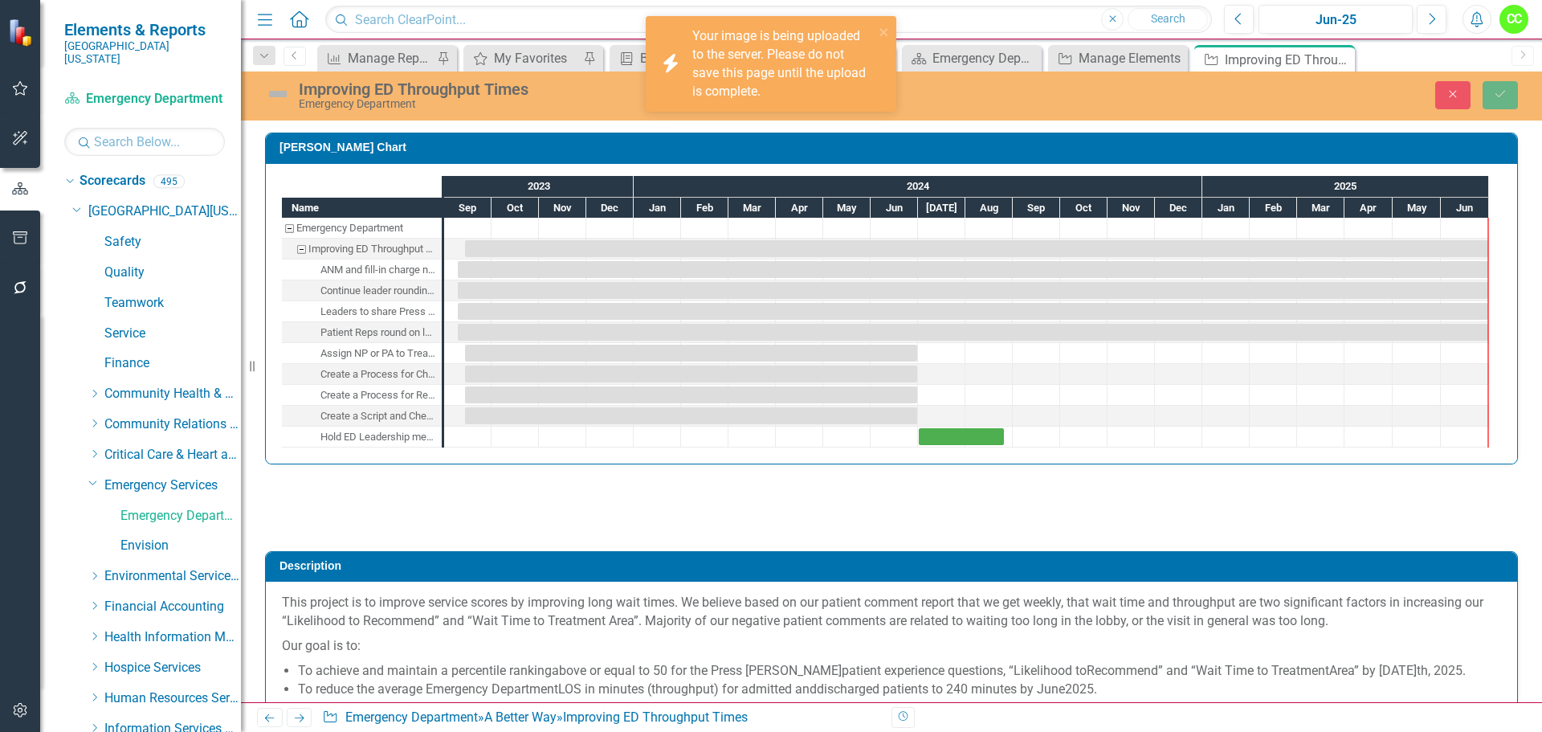
scroll to position [1365, 0]
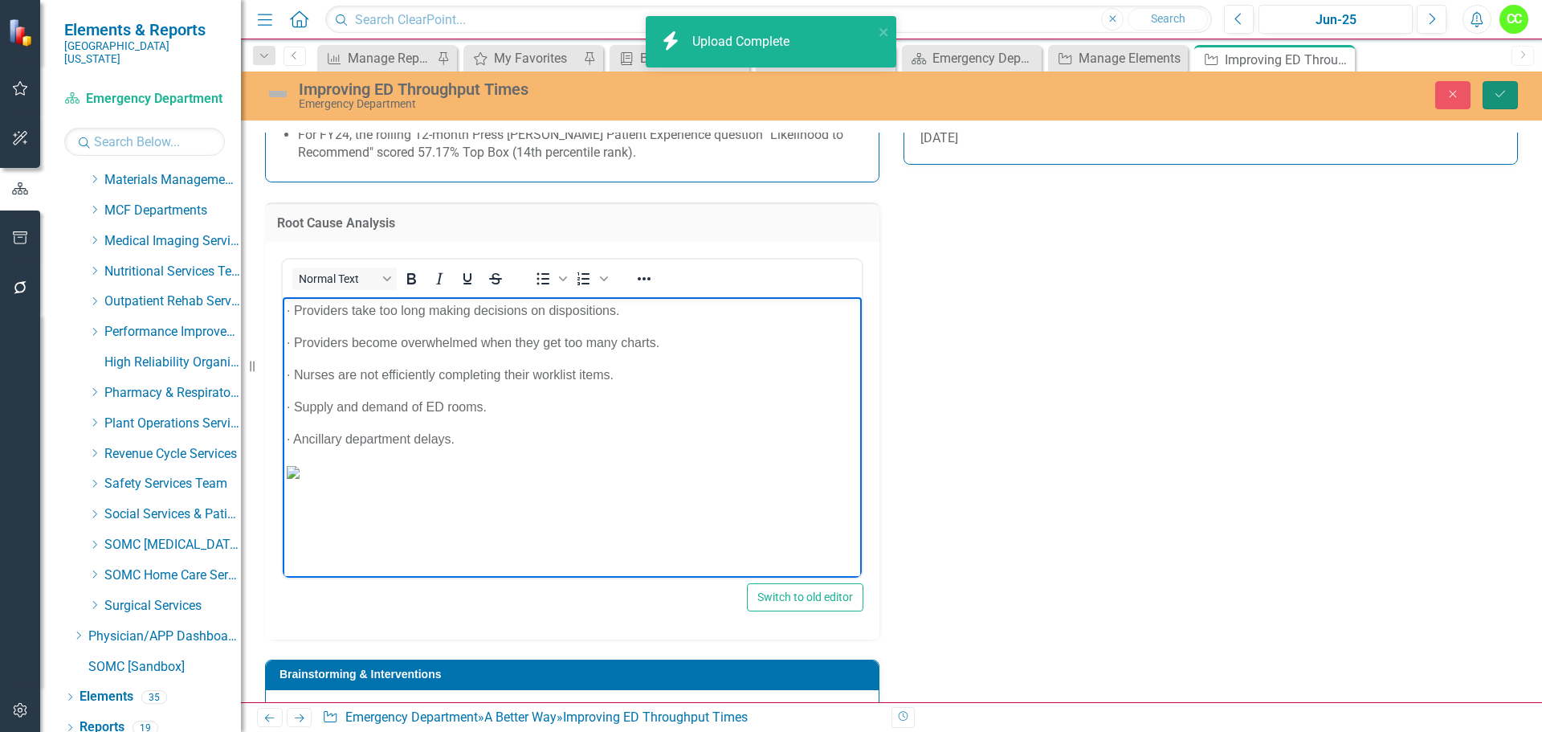
click at [1507, 96] on button "Save" at bounding box center [1499, 95] width 35 height 28
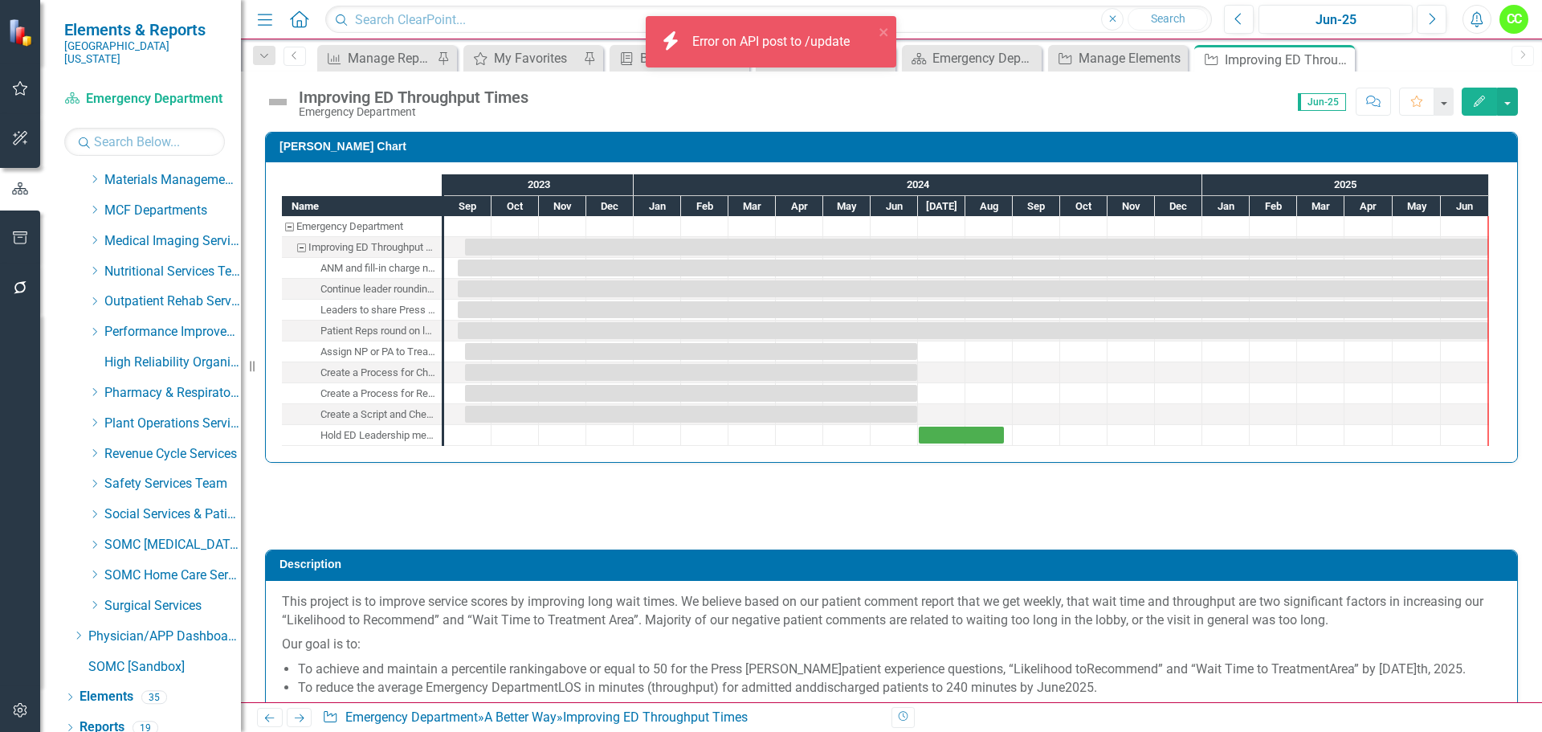
checkbox input "true"
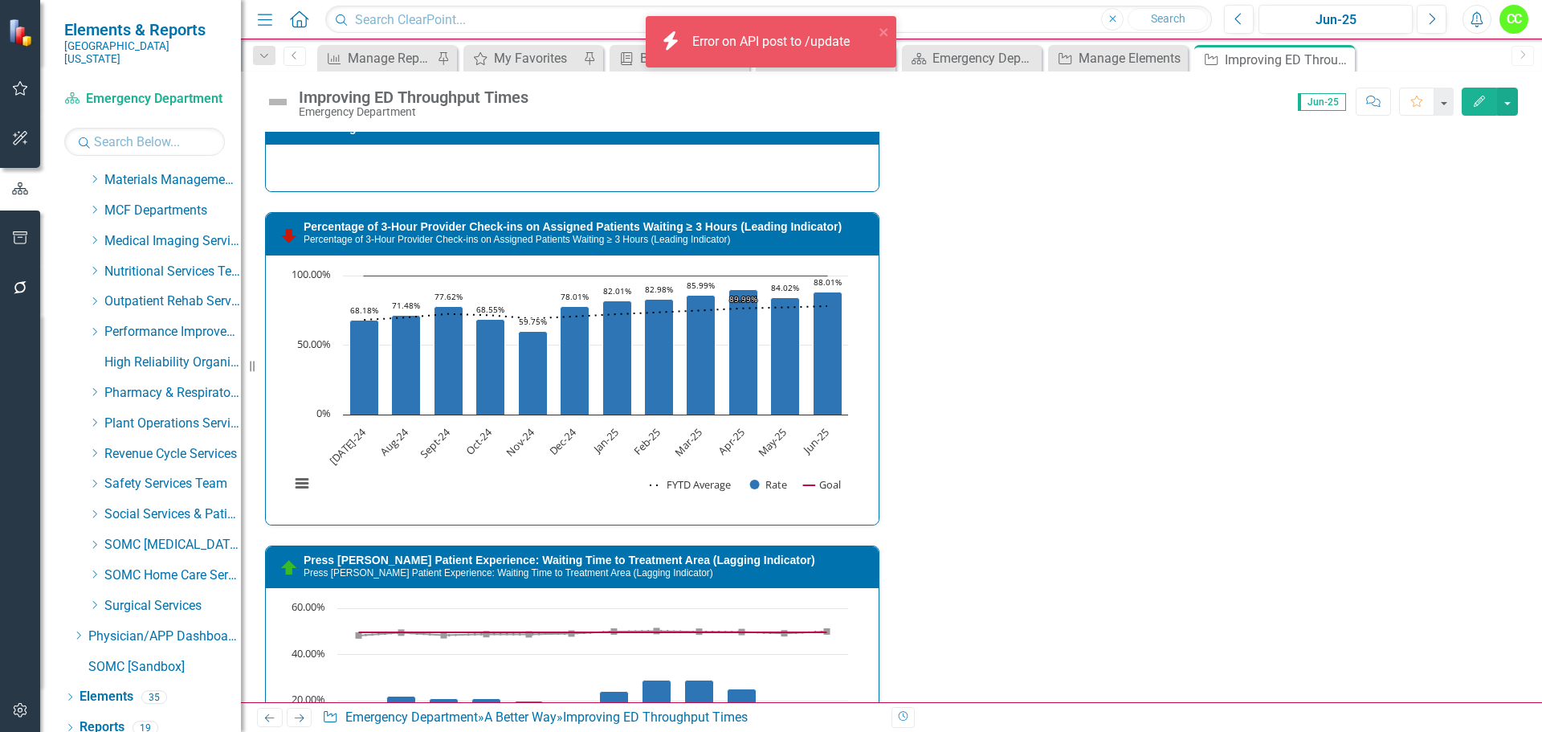
scroll to position [1681, 0]
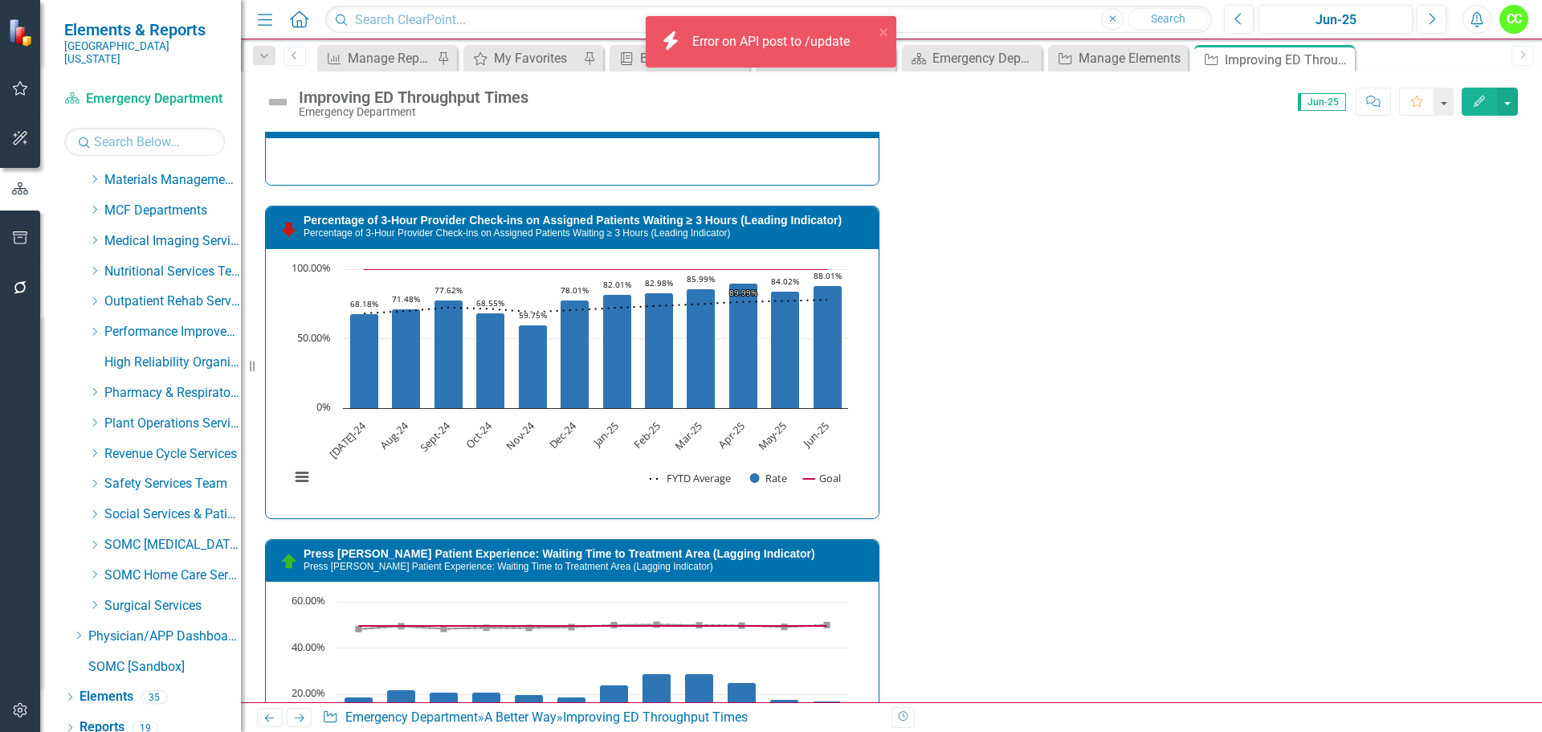
click at [825, 86] on div "· Providers take too long making decisions on dispositions. · Providers become …" at bounding box center [572, 1] width 613 height 170
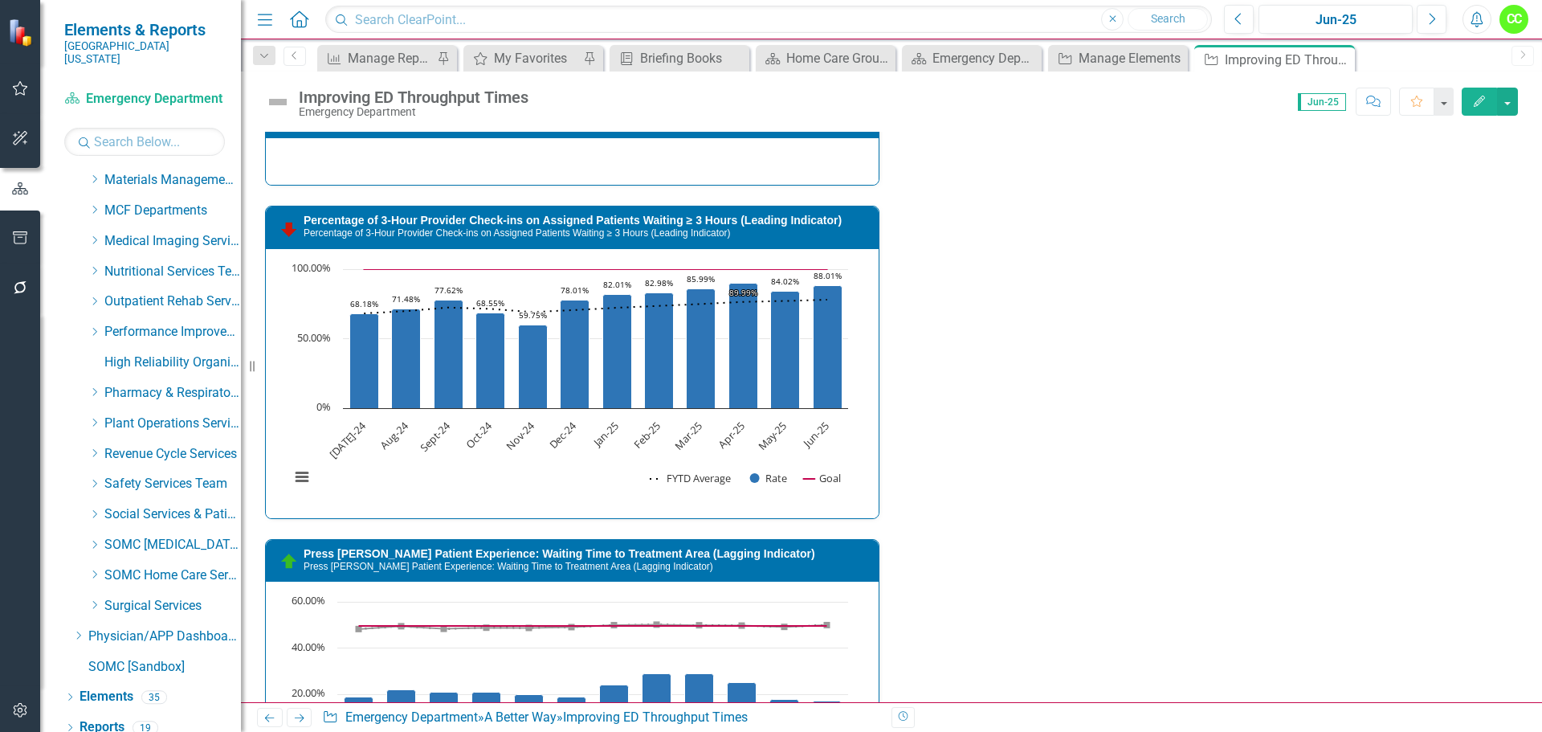
click at [838, 86] on div "· Providers take too long making decisions on dispositions. · Providers become …" at bounding box center [572, 1] width 613 height 170
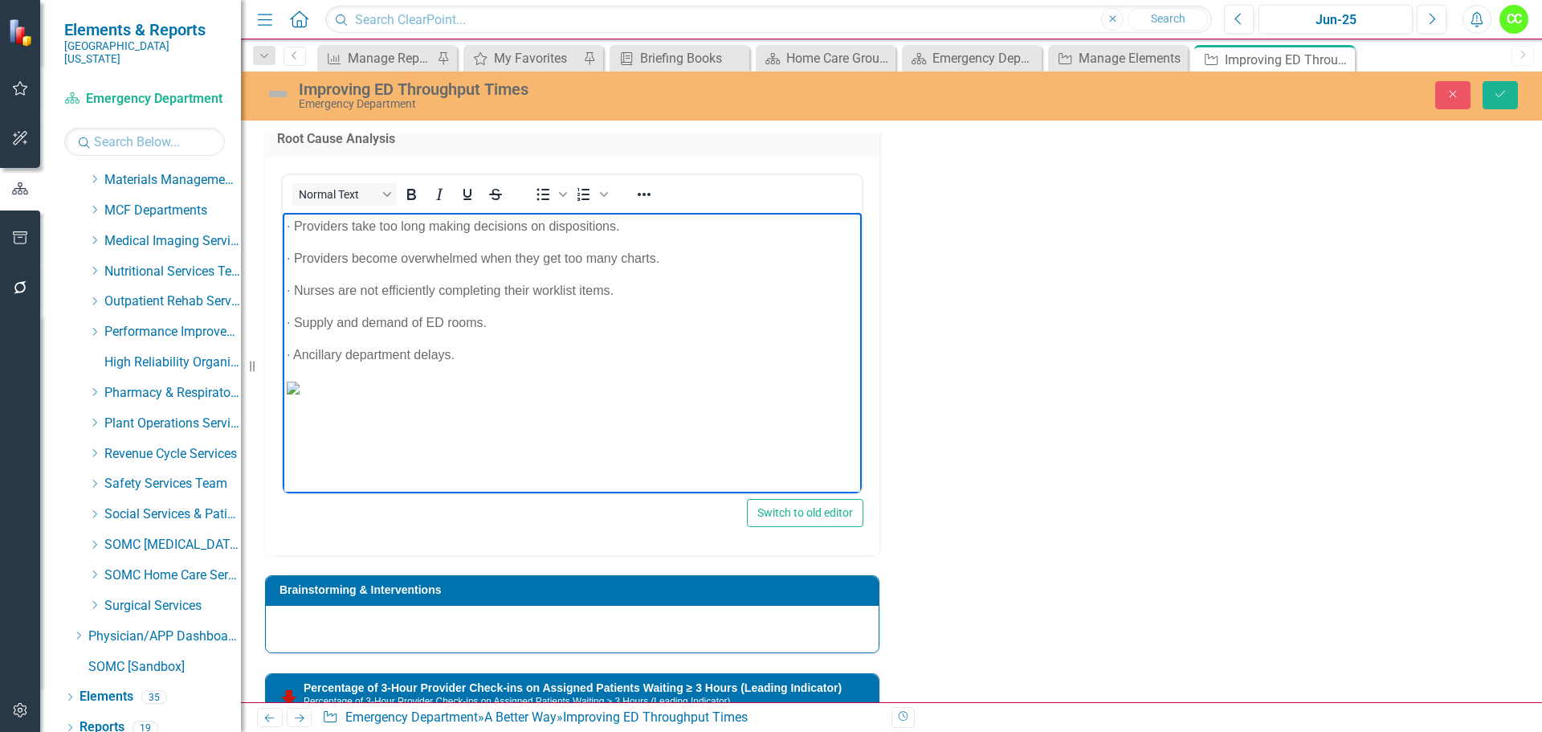
scroll to position [427, 0]
drag, startPoint x: 850, startPoint y: 307, endPoint x: 1139, endPoint y: 683, distance: 475.2
click at [699, 453] on body "· Providers take too long making decisions on dispositions. · Providers become …" at bounding box center [572, 332] width 579 height 241
click at [312, 387] on img "Rich Text Area. Press ALT-0 for help." at bounding box center [306, 387] width 13 height 13
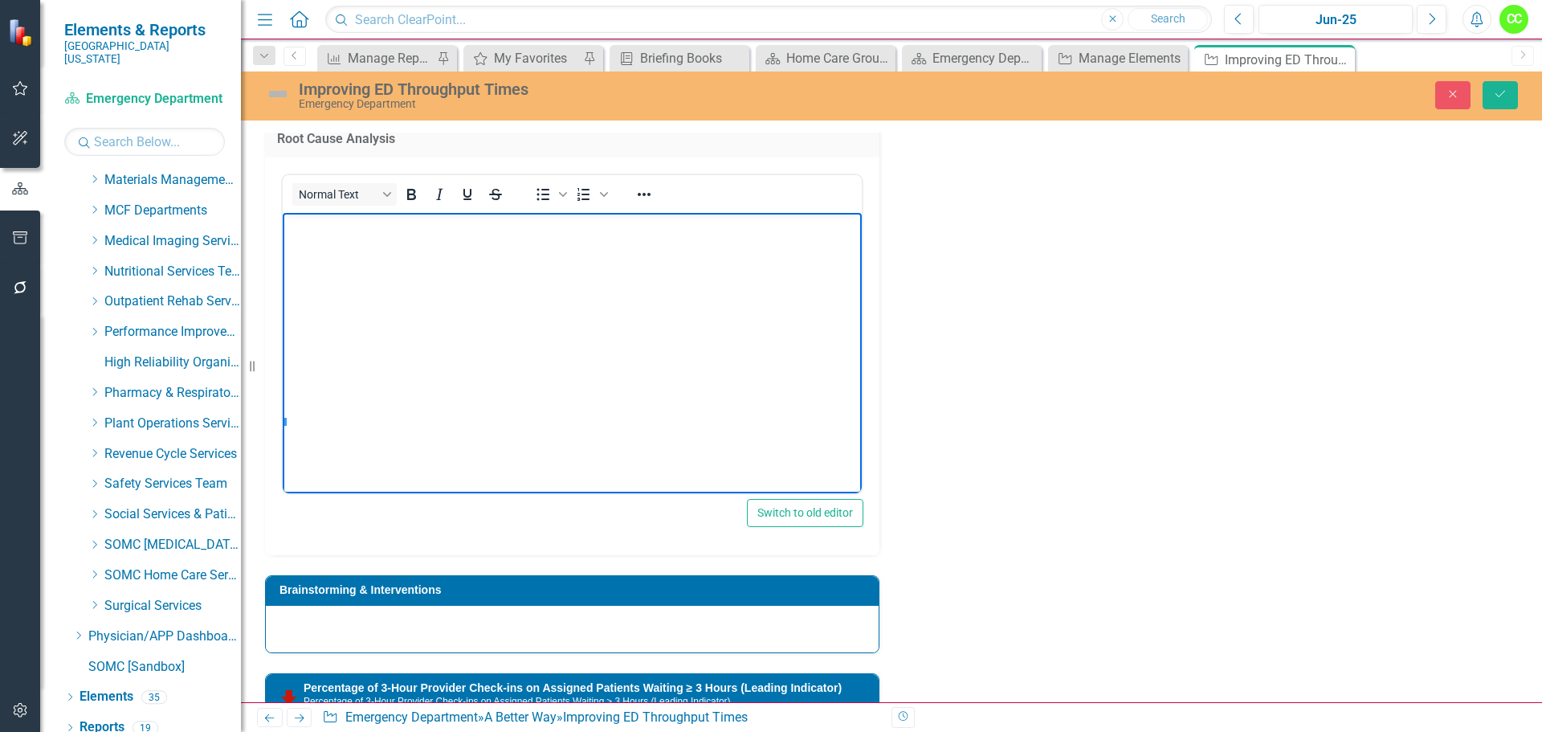
scroll to position [401, 4]
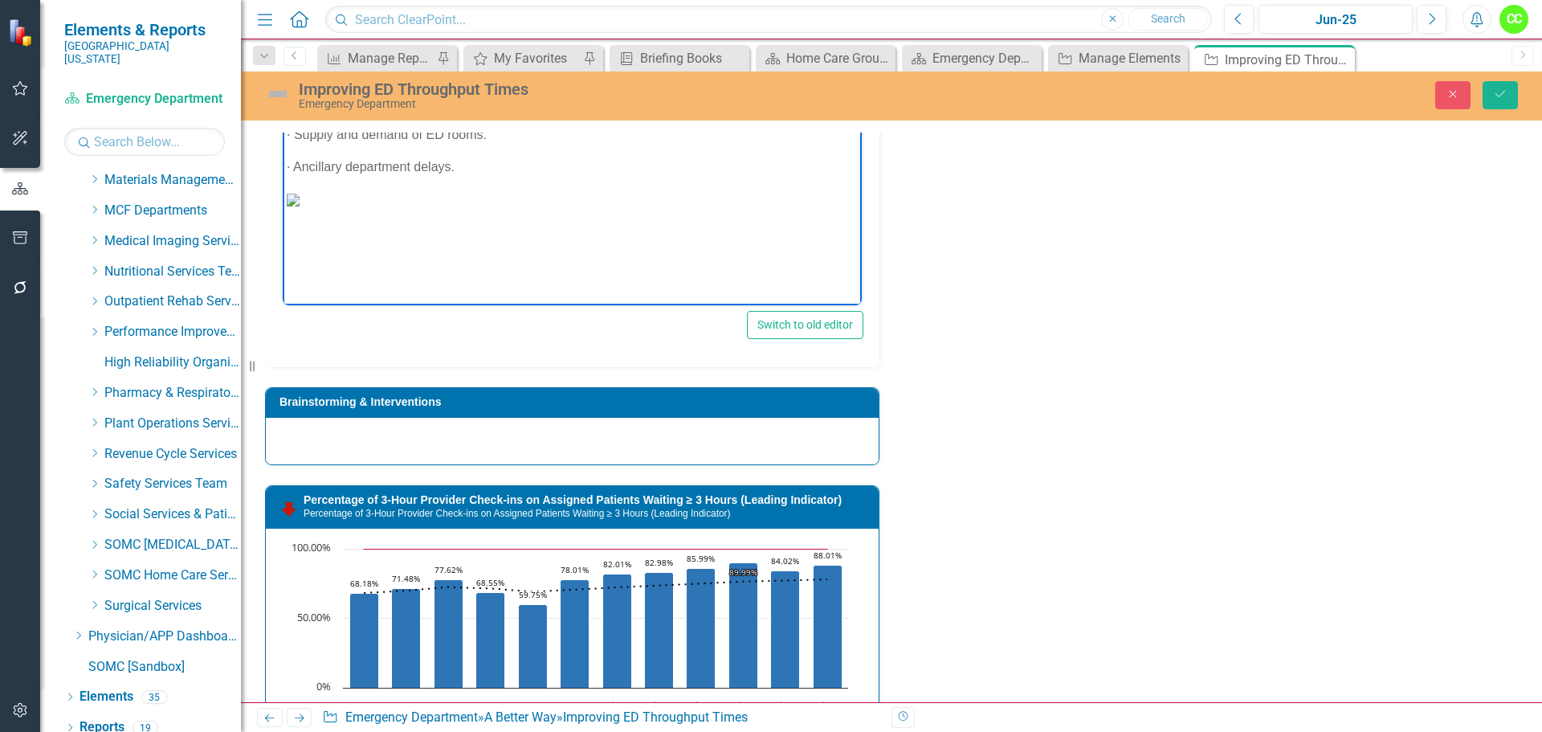
scroll to position [1690, 0]
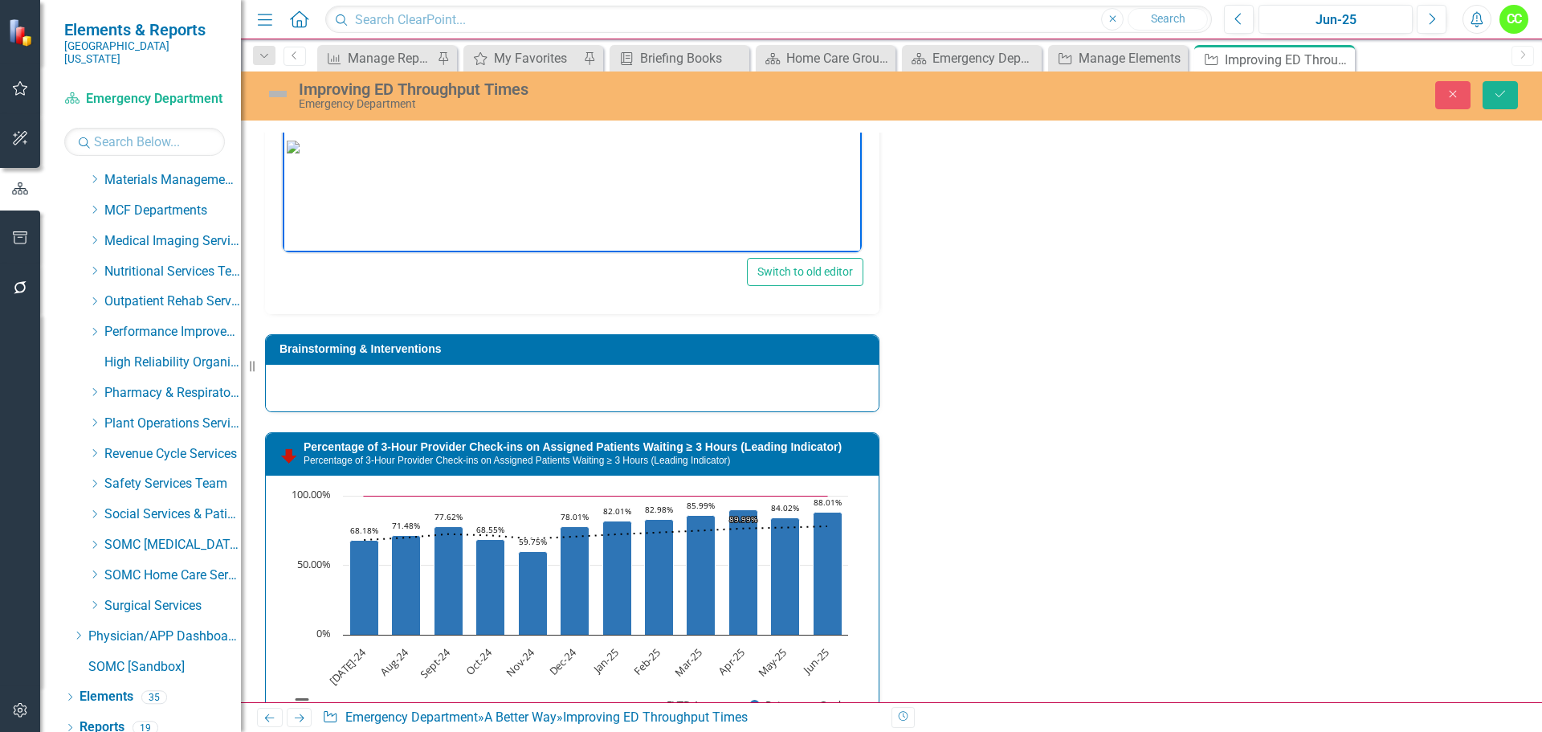
click at [300, 153] on img "Rich Text Area. Press ALT-0 for help." at bounding box center [293, 147] width 13 height 13
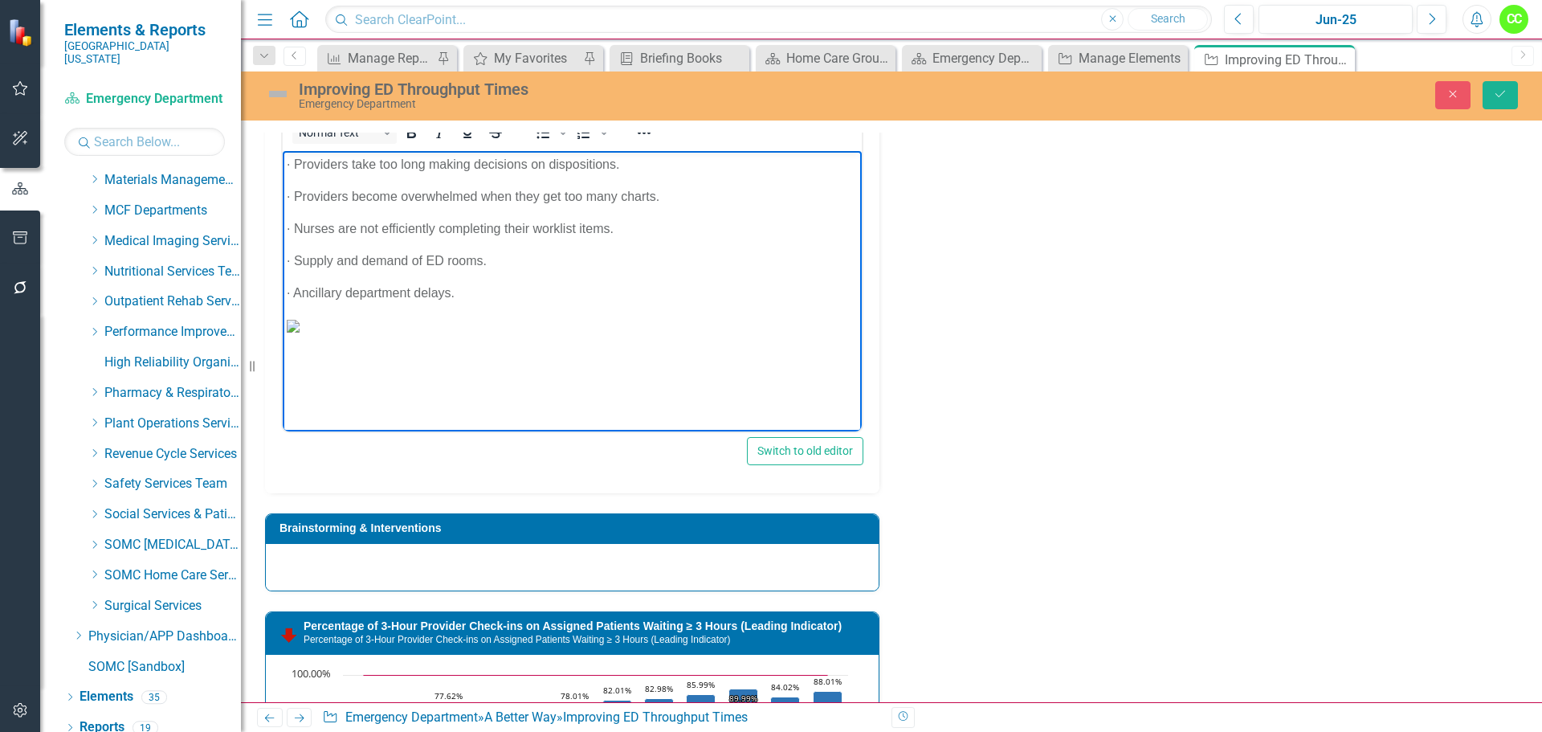
scroll to position [430, 131]
drag, startPoint x: 291, startPoint y: 389, endPoint x: 340, endPoint y: 415, distance: 55.0
click at [340, 366] on p "Rich Text Area. Press ALT-0 for help." at bounding box center [572, 356] width 571 height 19
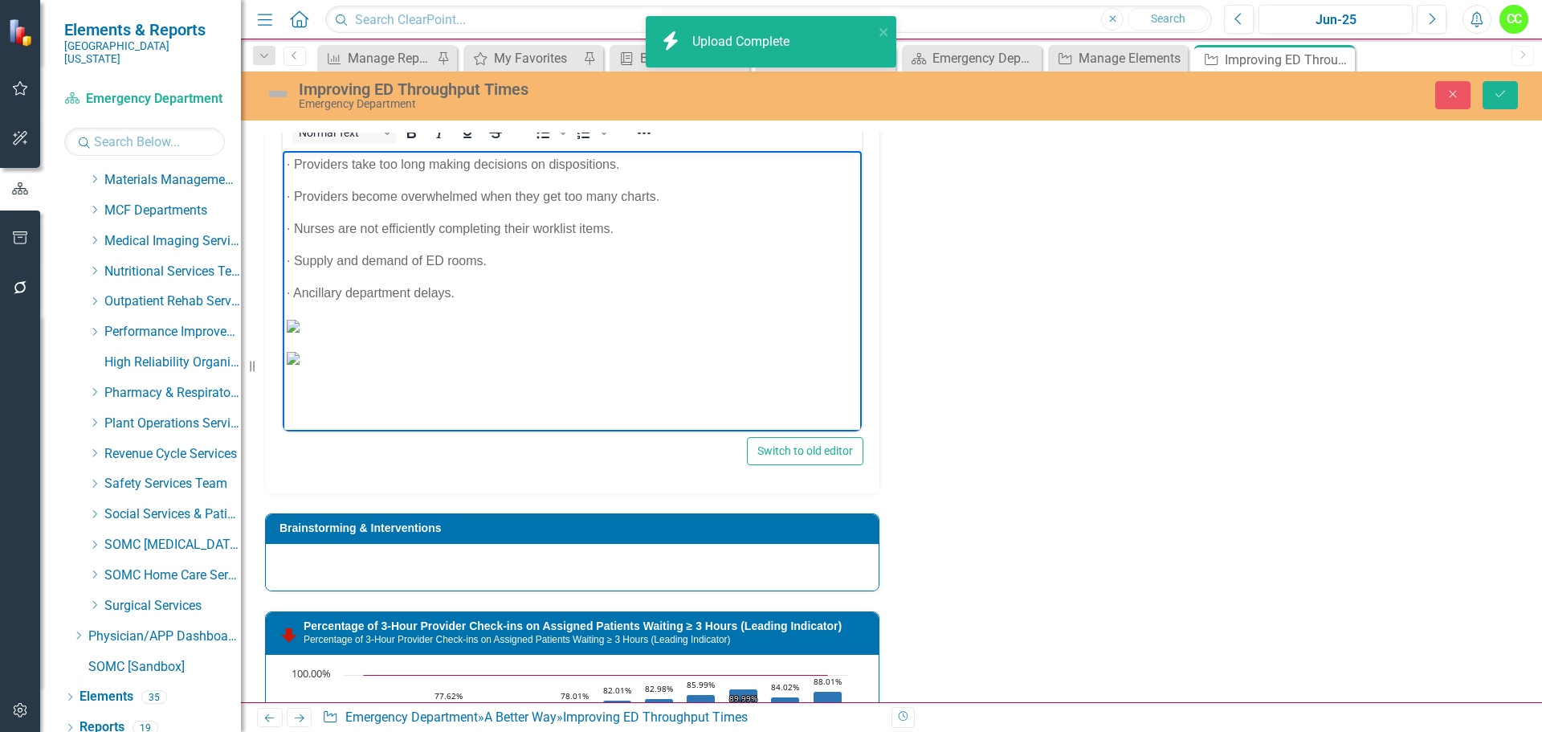
scroll to position [0, 131]
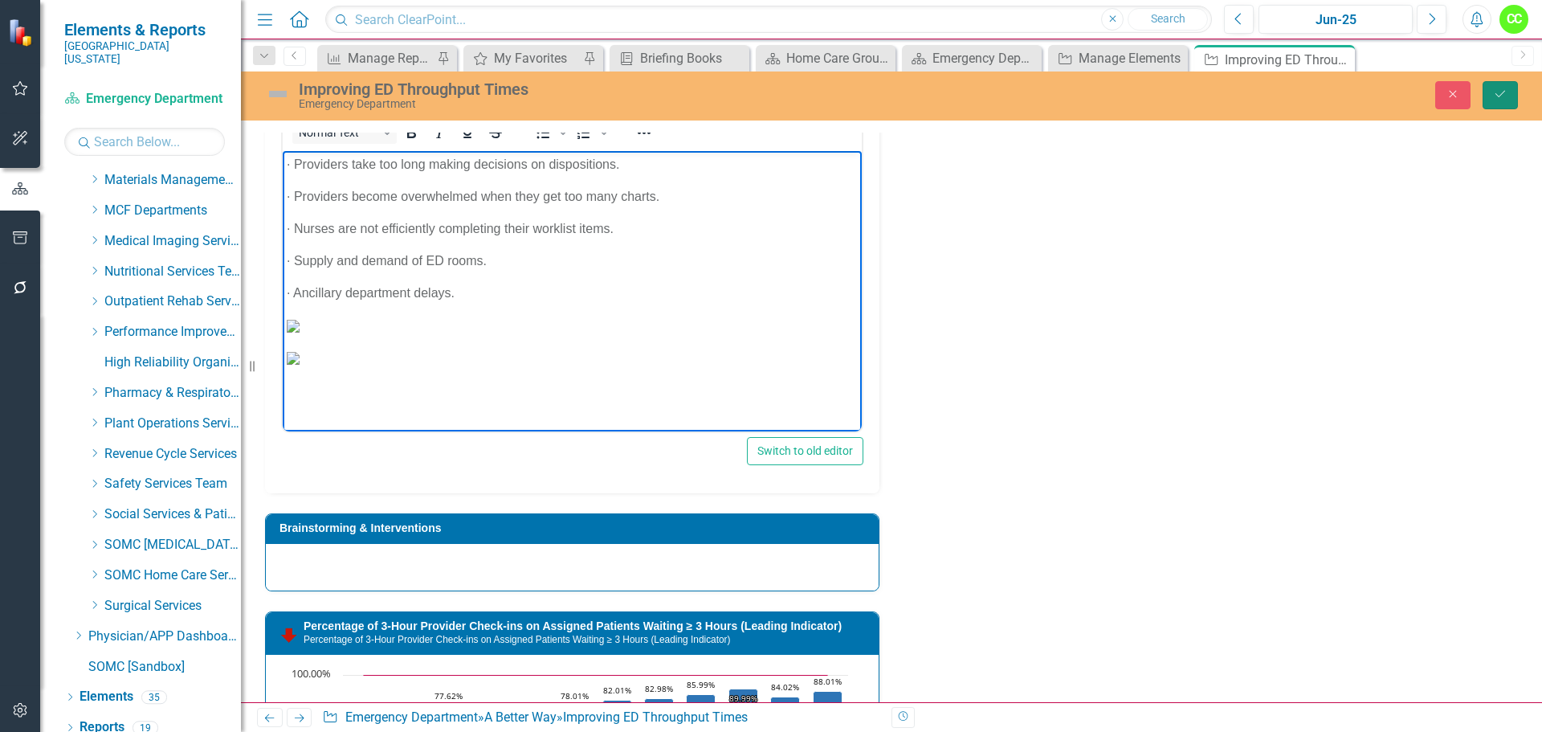
click at [1492, 99] on button "Save" at bounding box center [1499, 95] width 35 height 28
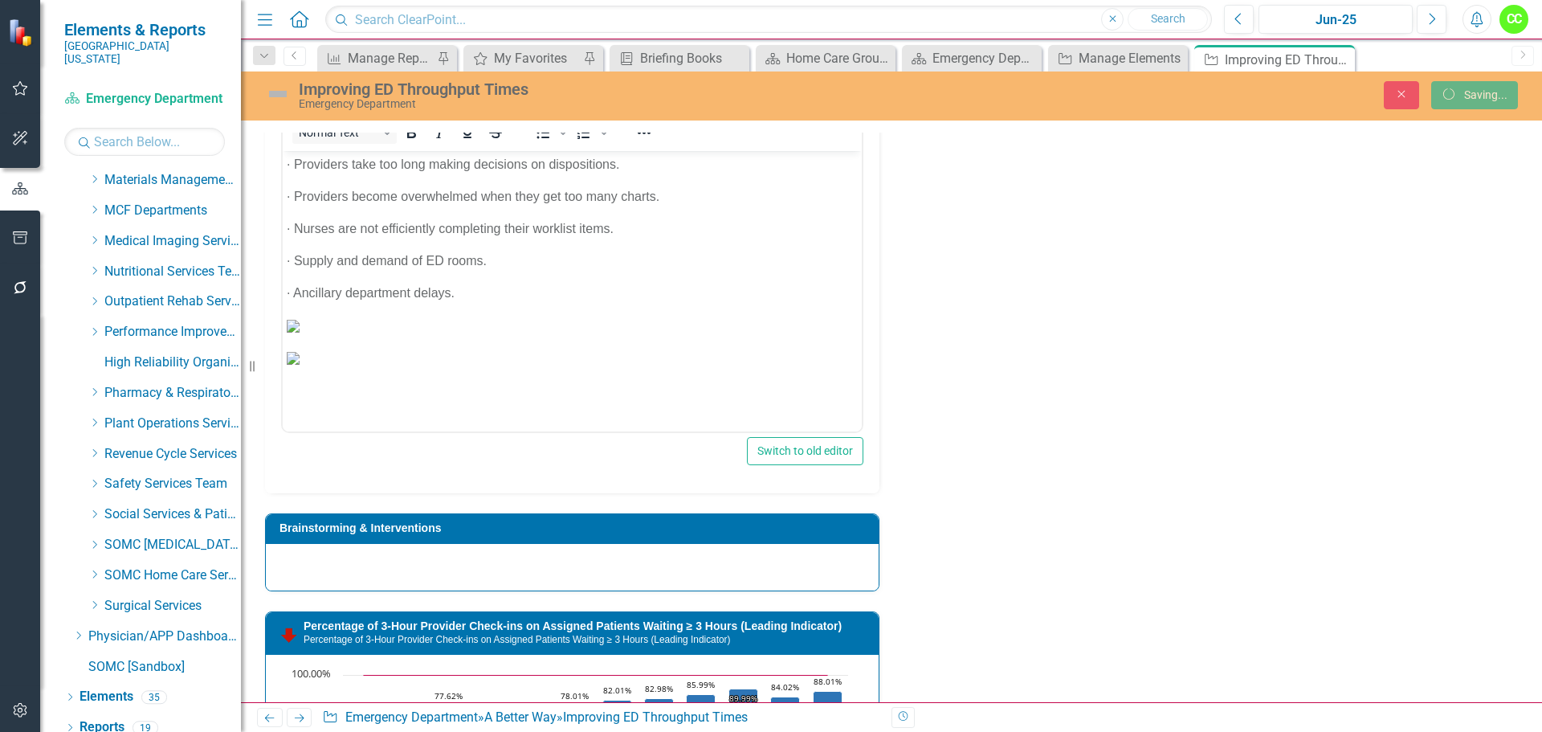
scroll to position [1502, 0]
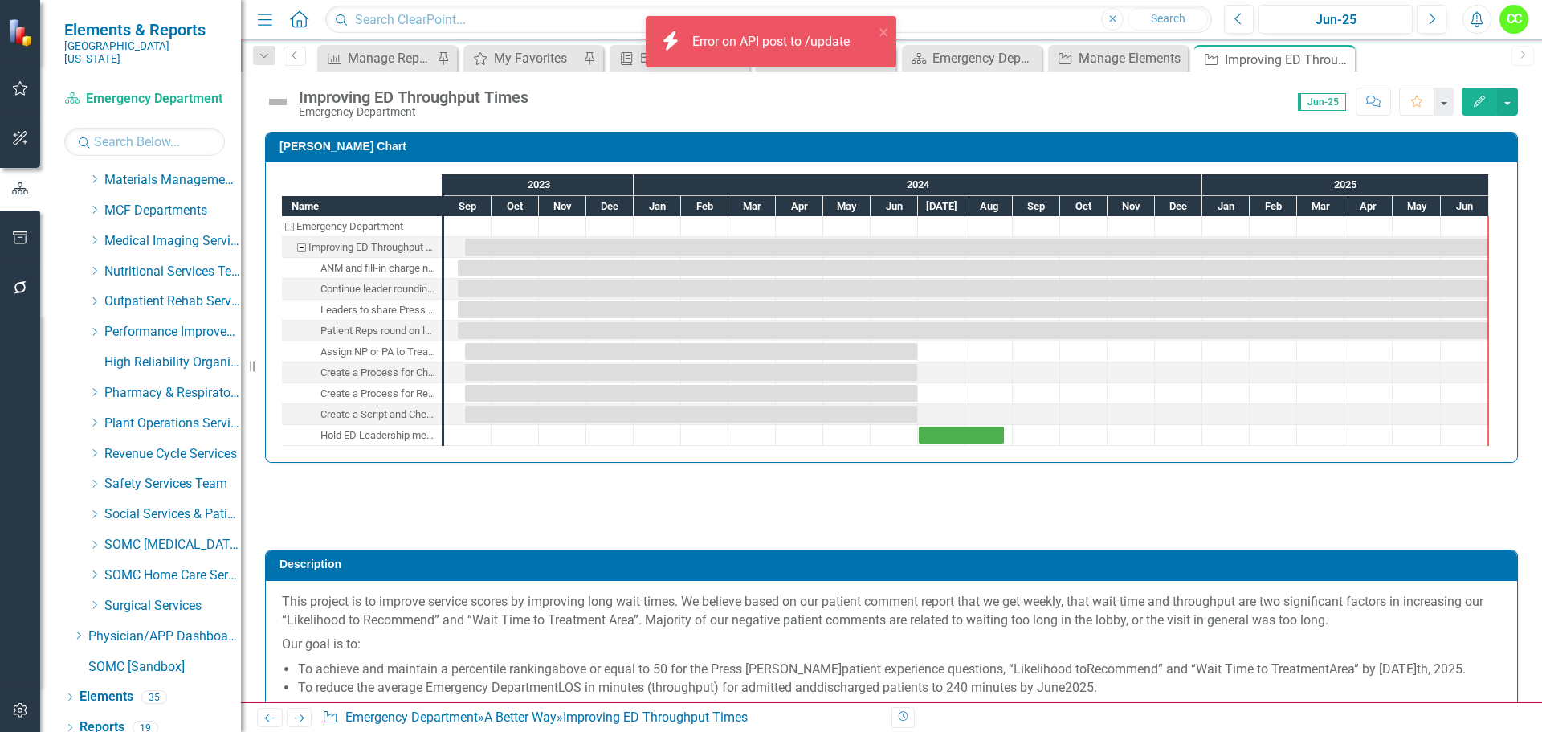
checkbox input "true"
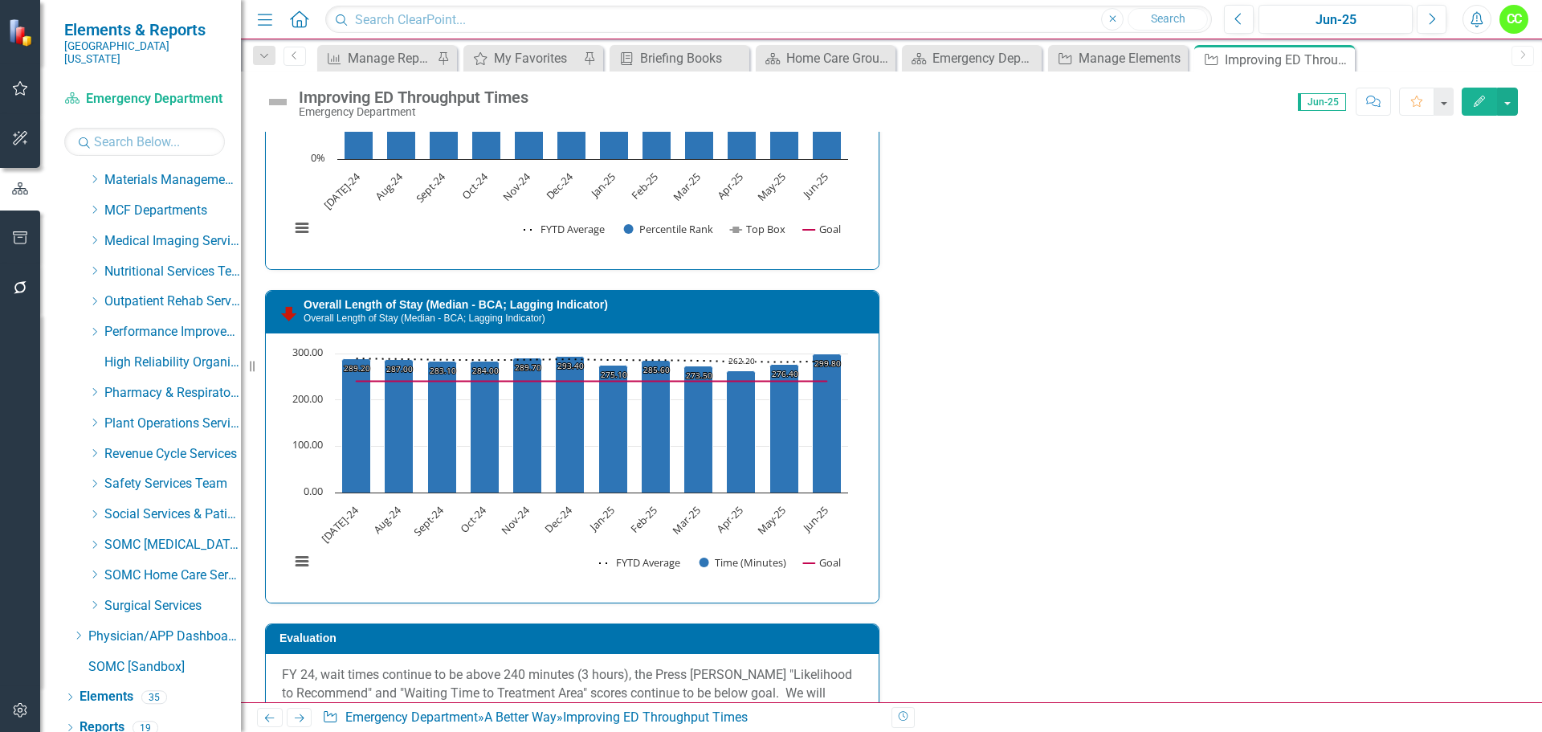
scroll to position [2329, 0]
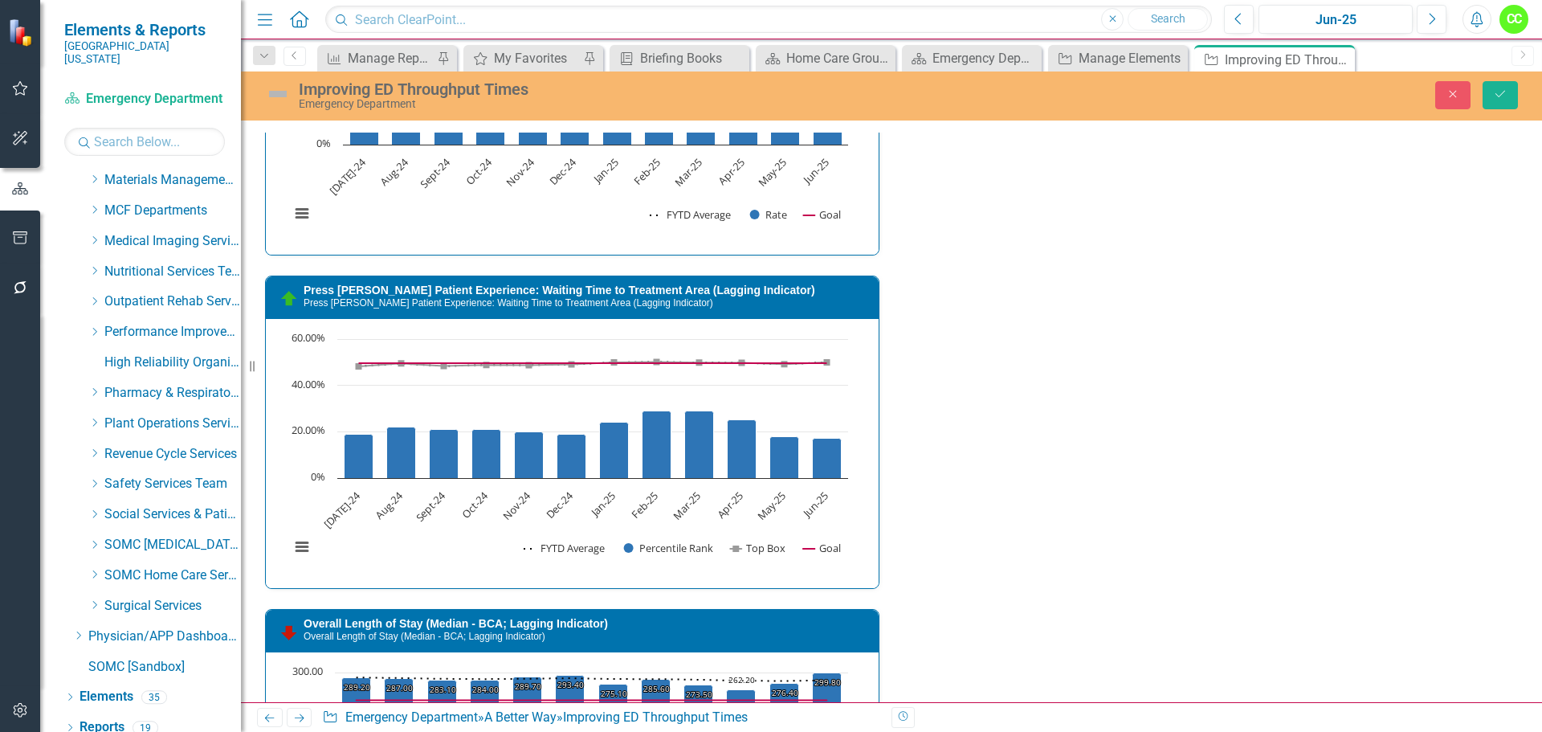
scroll to position [0, 0]
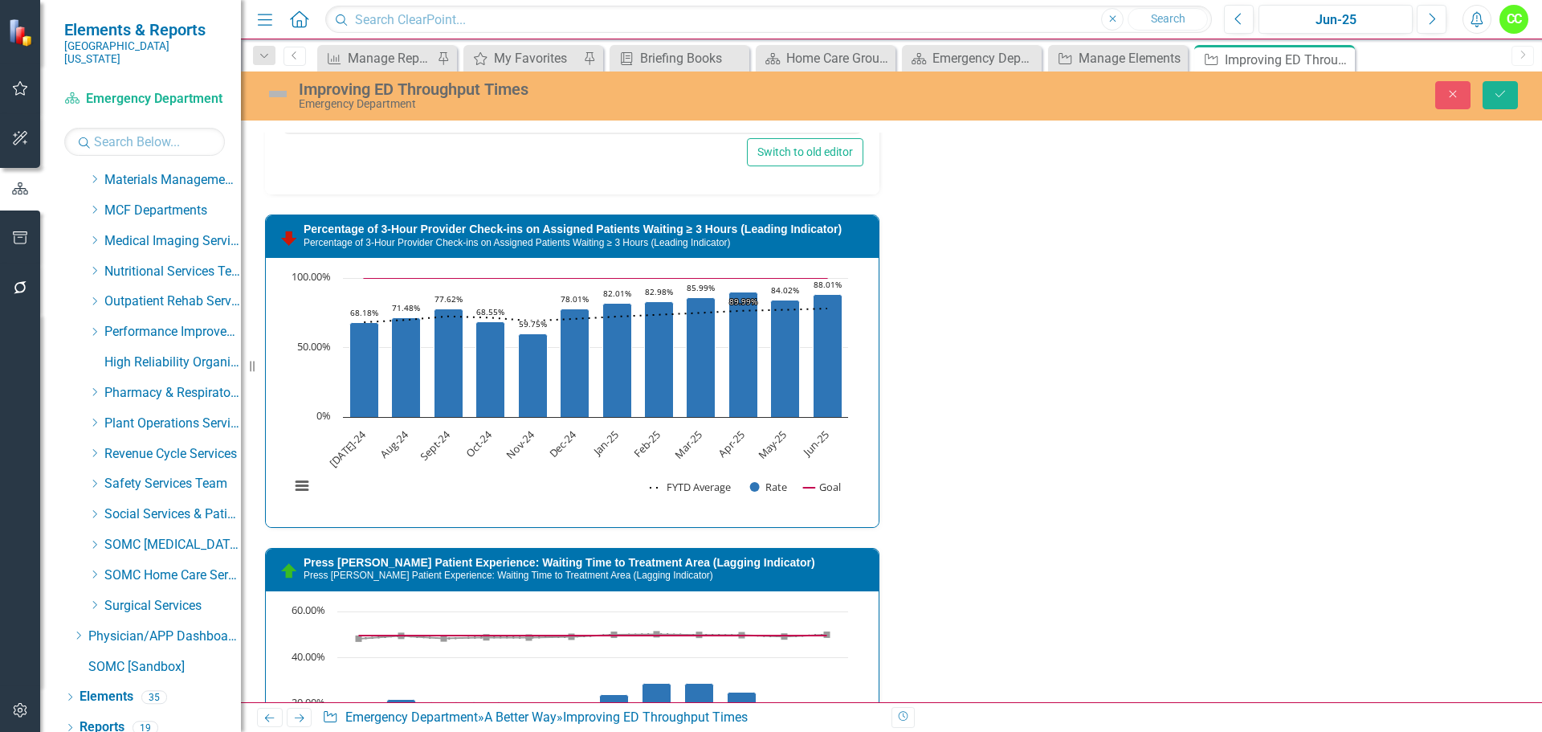
scroll to position [1927, 0]
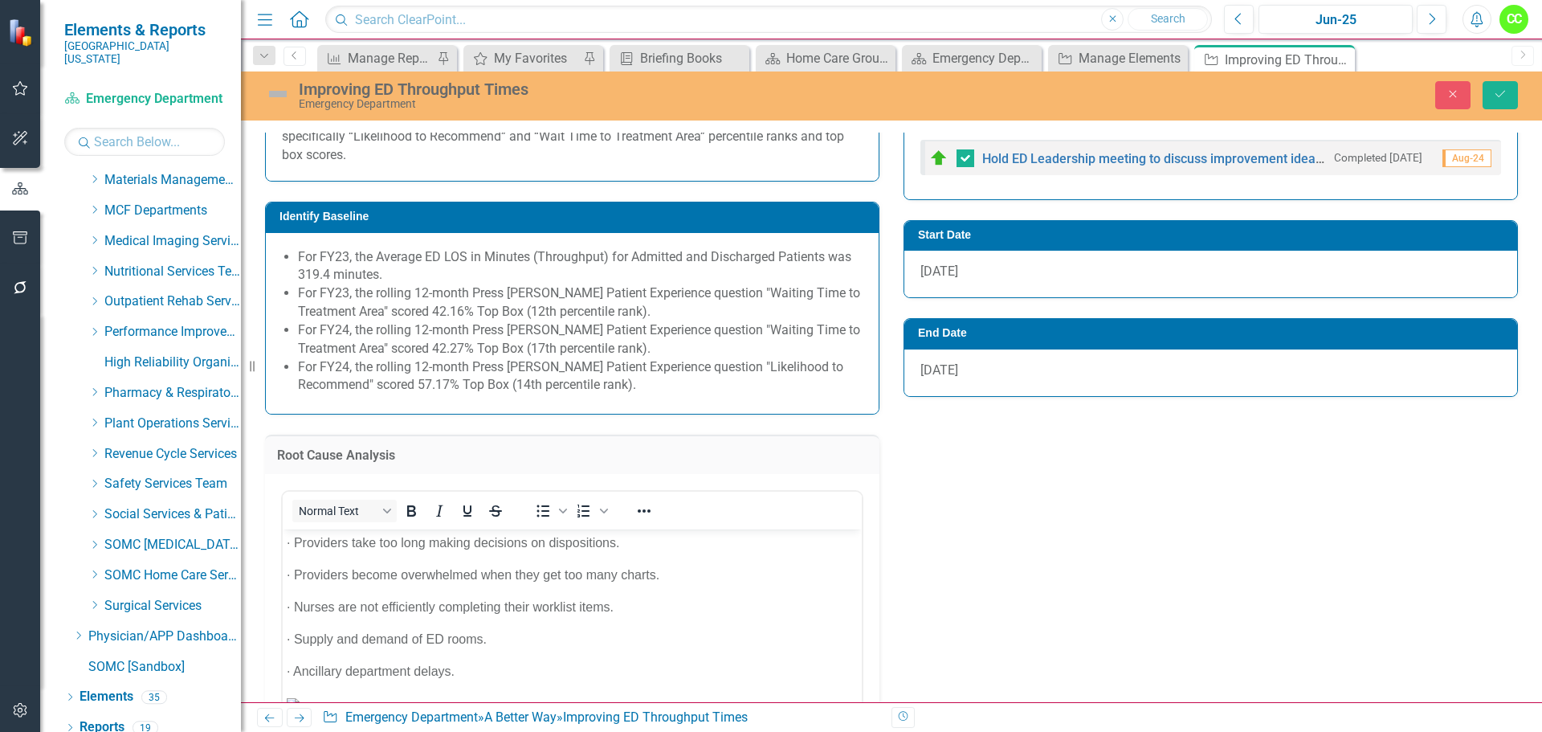
scroll to position [803, 0]
click at [300, 729] on img "Rich Text Area. Press ALT-0 for help." at bounding box center [293, 735] width 13 height 13
click at [1507, 88] on button "Save" at bounding box center [1499, 95] width 35 height 28
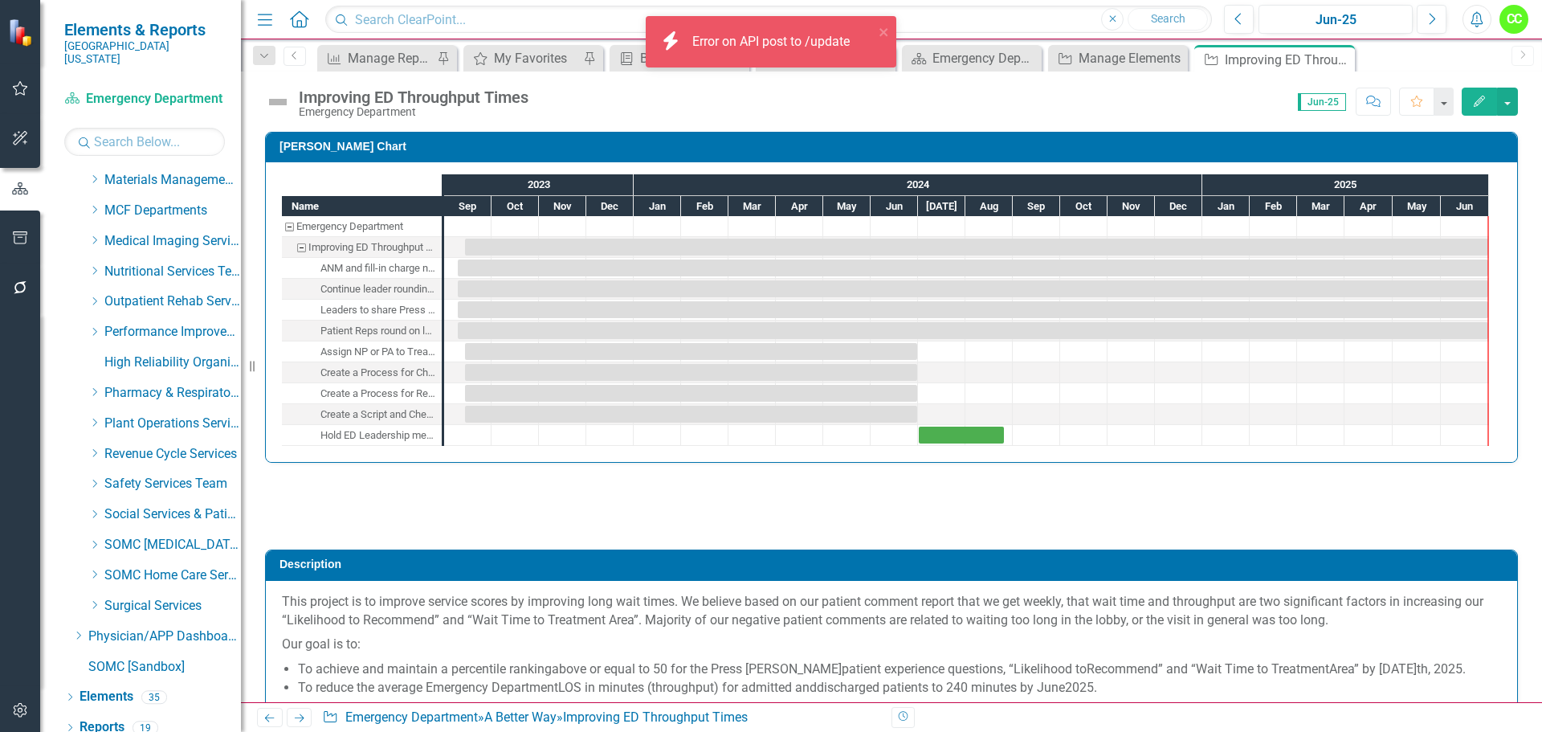
checkbox input "true"
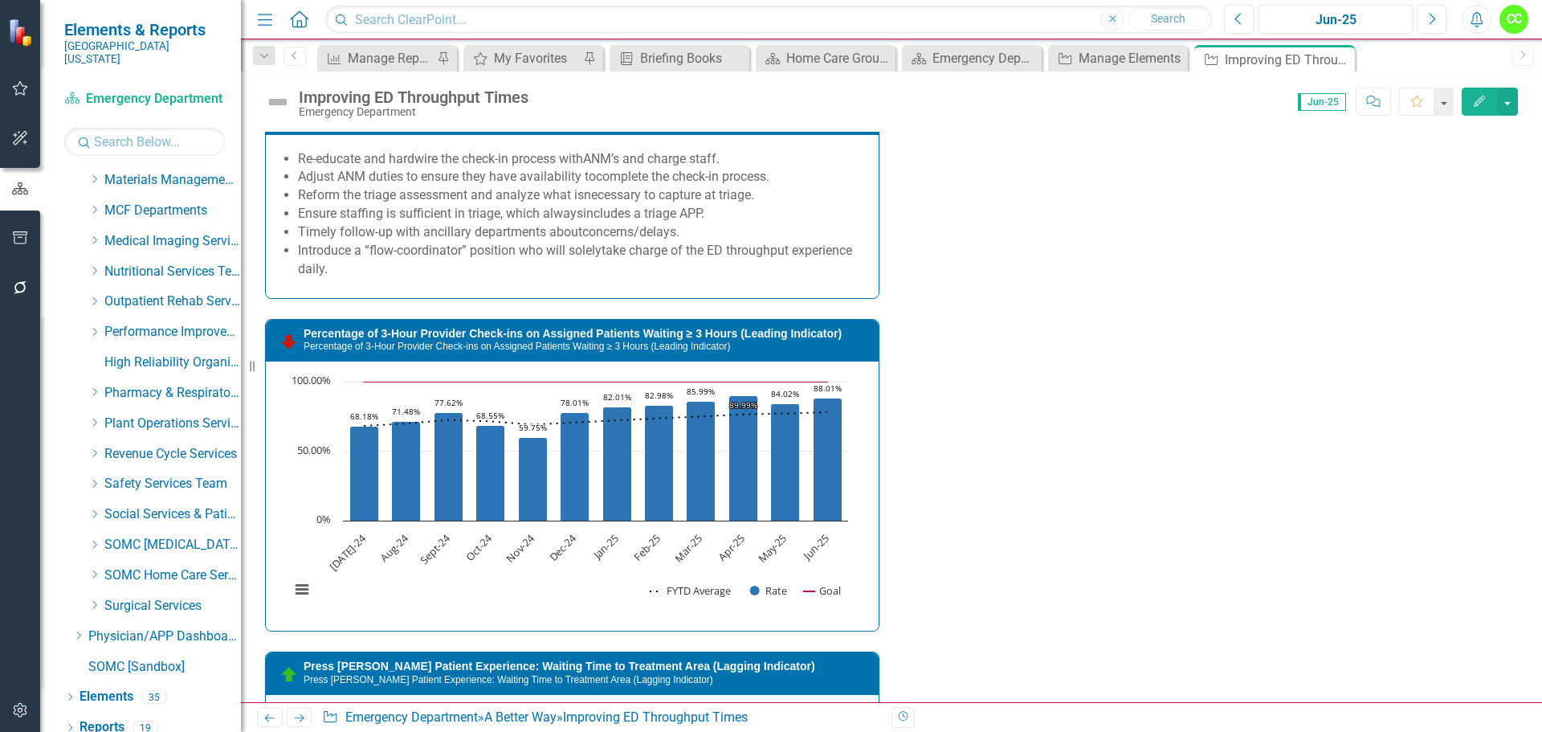
scroll to position [1767, 0]
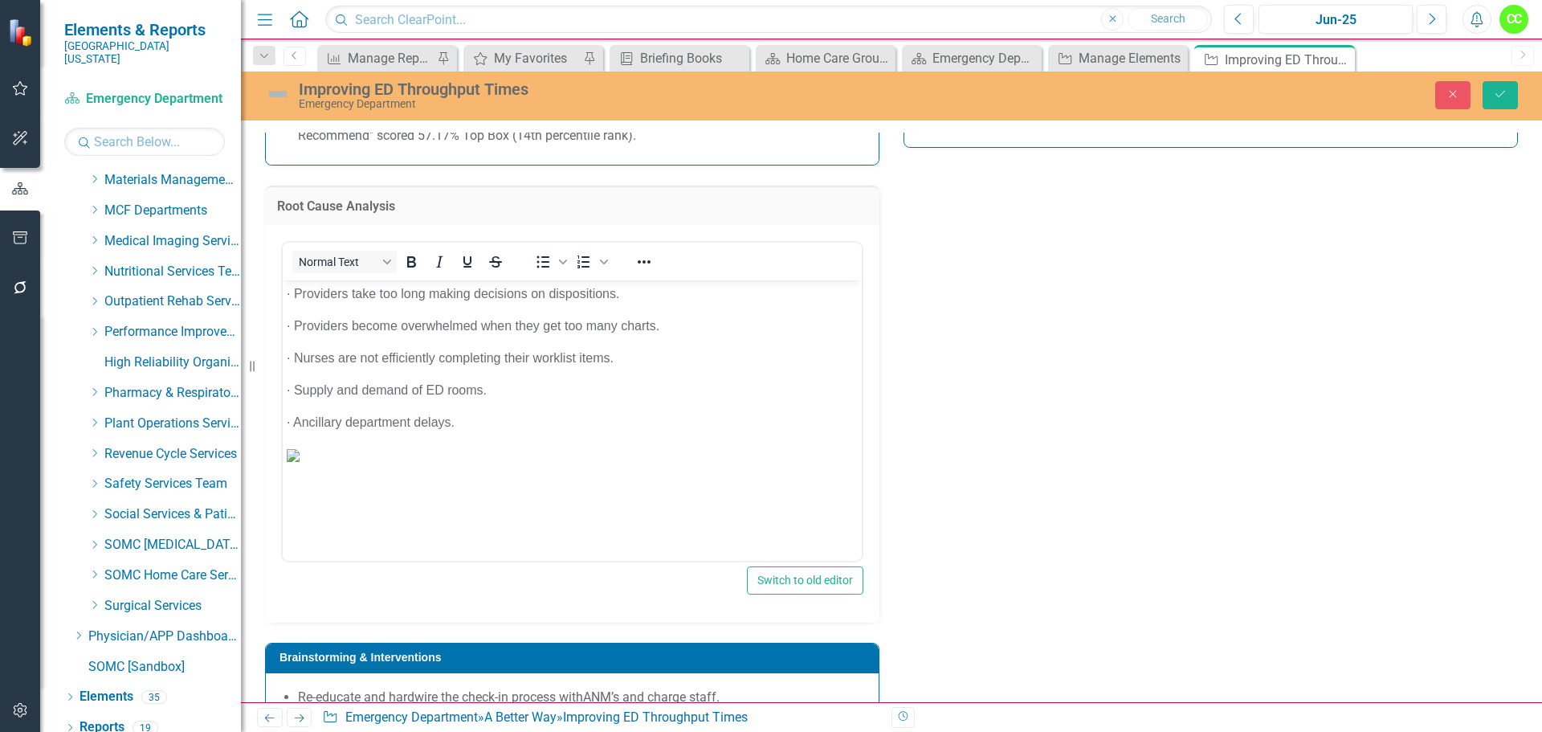
scroll to position [459, 0]
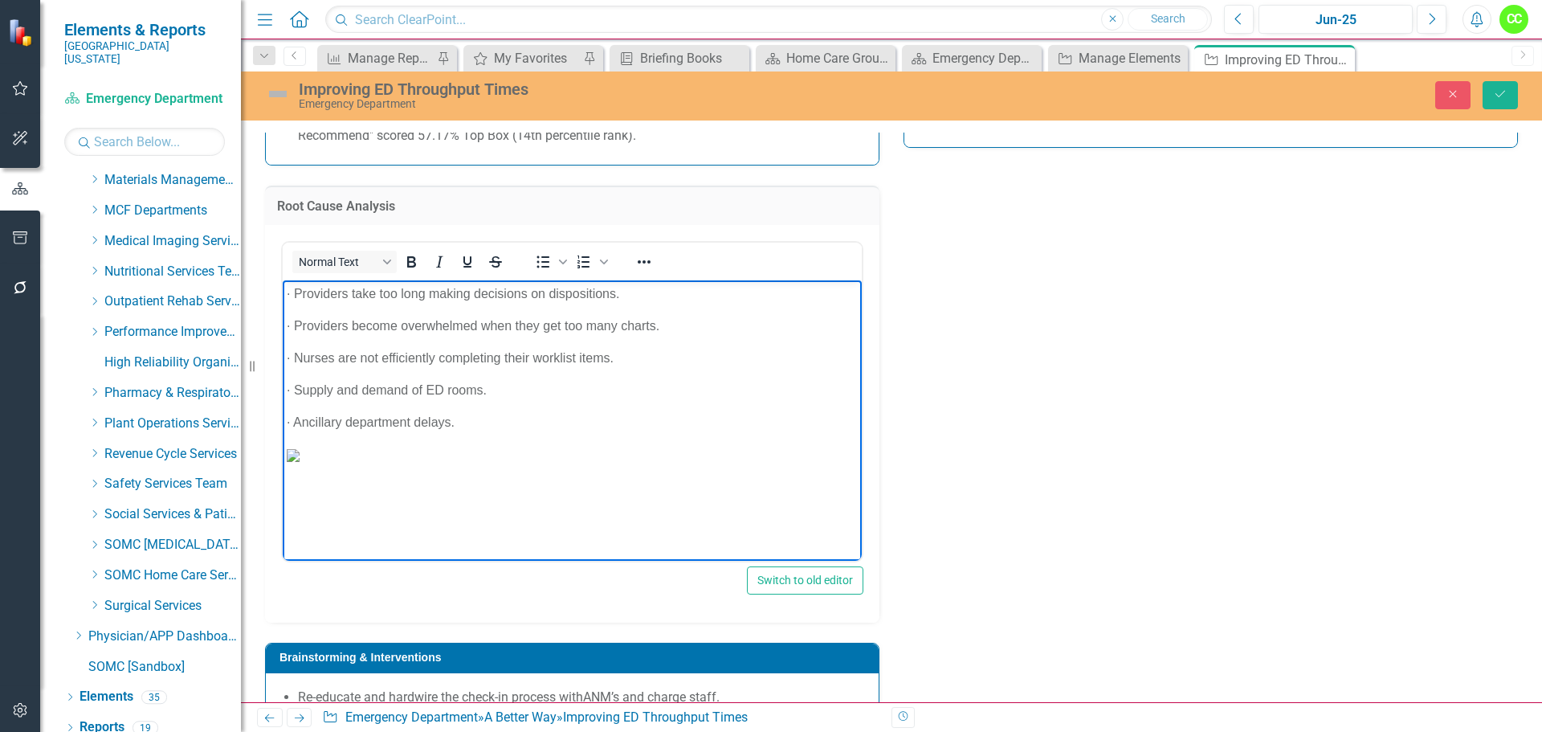
click at [300, 461] on img "Rich Text Area. Press ALT-0 for help." at bounding box center [293, 454] width 13 height 13
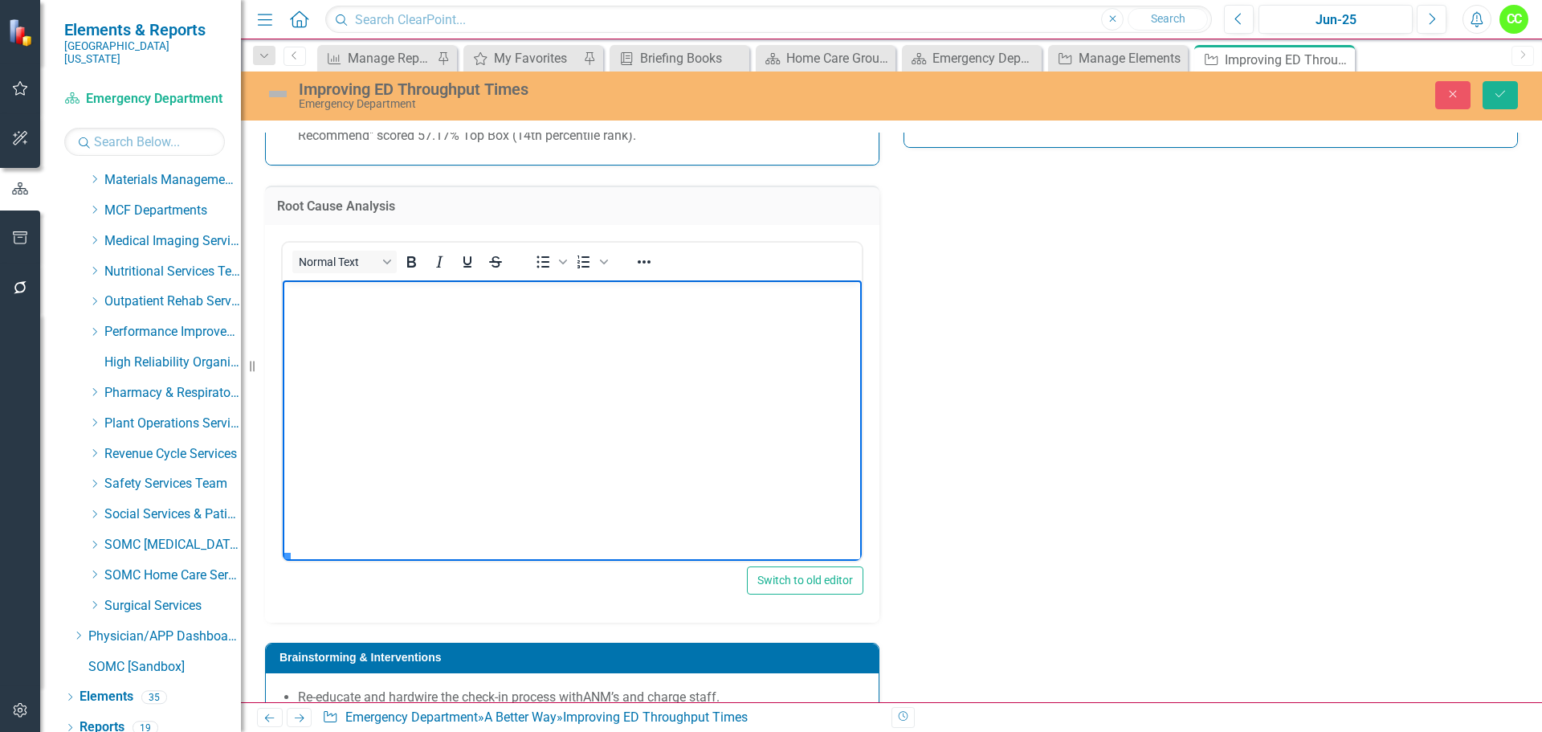
click at [318, 93] on p "Rich Text Area. Press ALT-0 for help." at bounding box center [572, 83] width 571 height 19
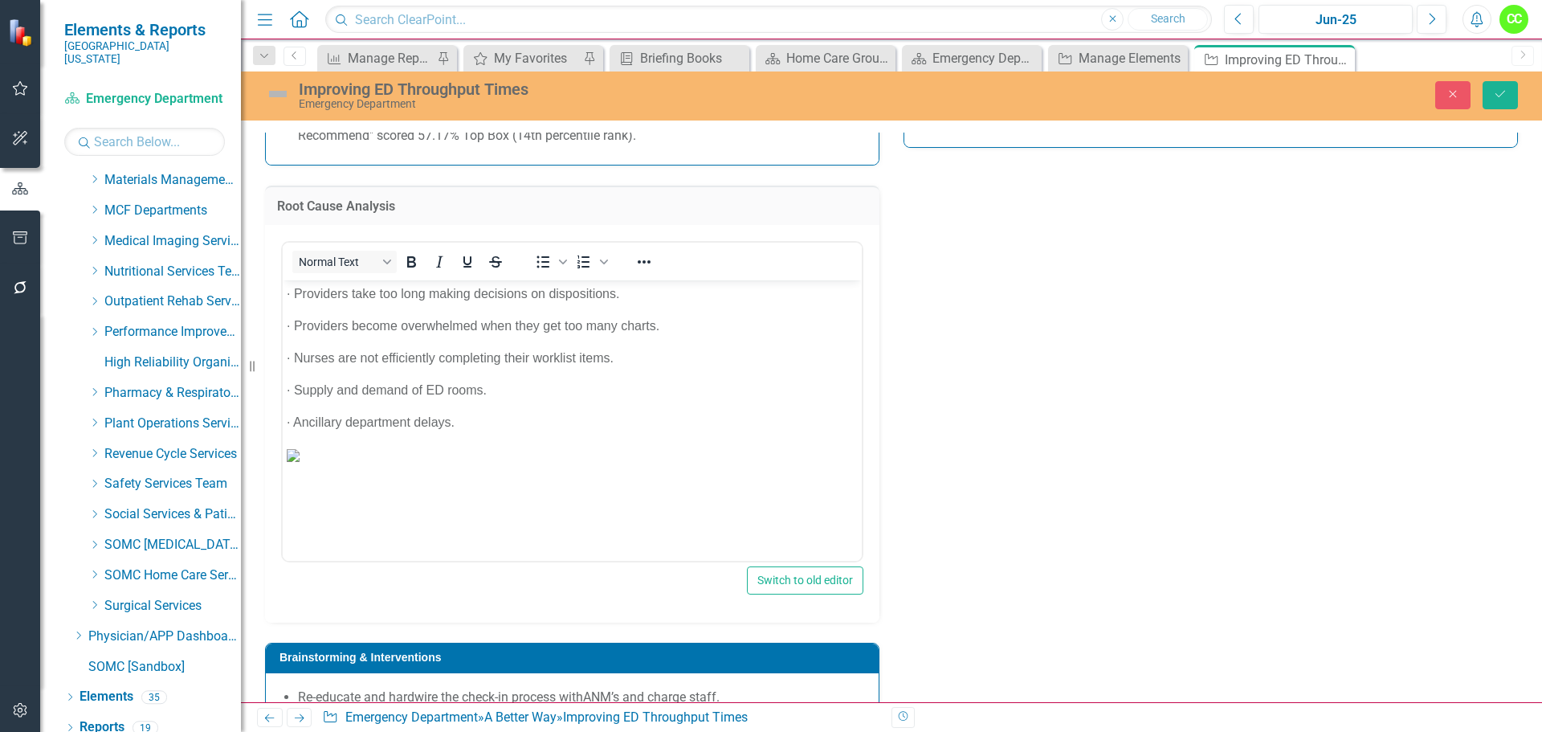
click at [311, 576] on div "Switch to old editor" at bounding box center [572, 580] width 582 height 28
click at [304, 569] on div "Switch to old editor" at bounding box center [572, 580] width 582 height 28
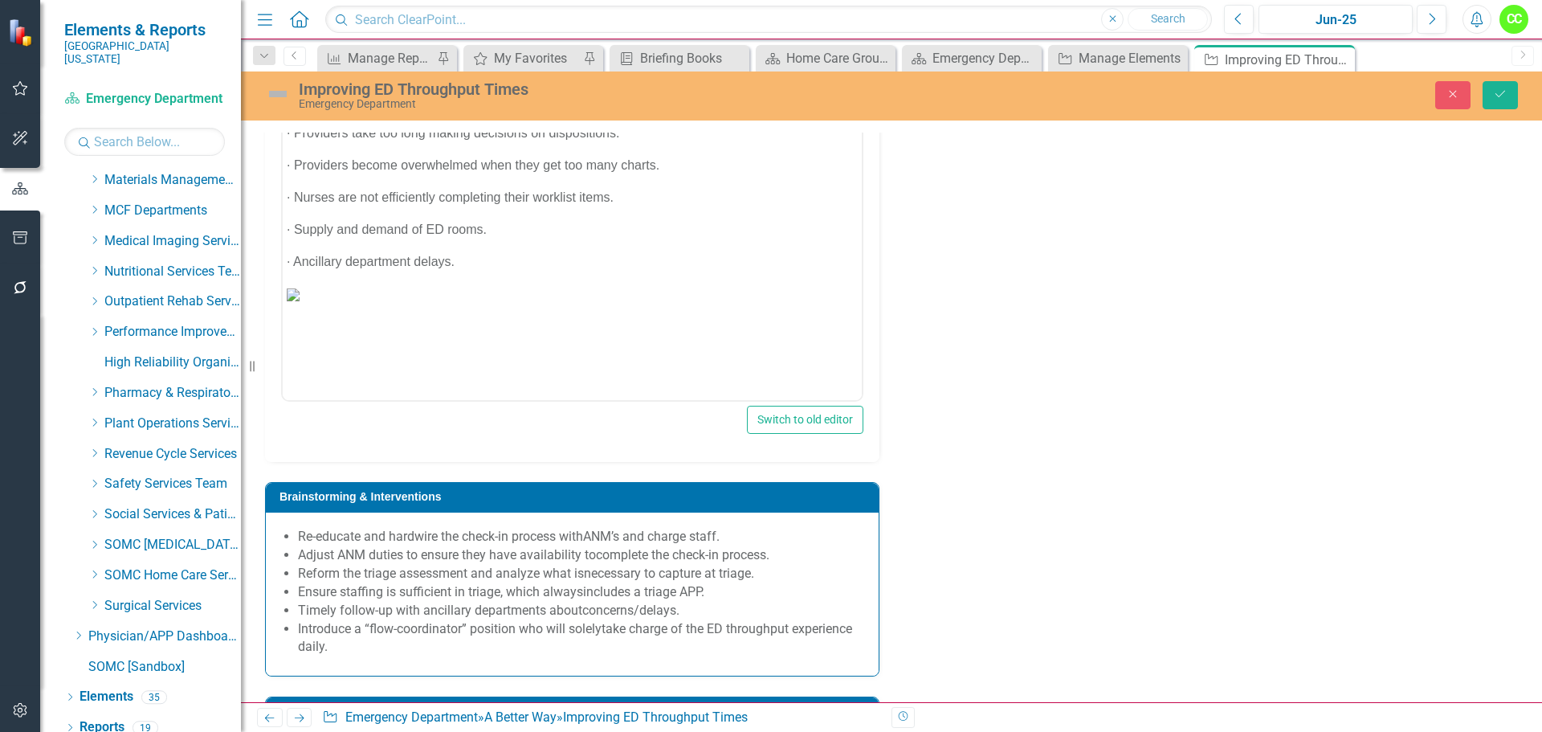
click at [345, 341] on body "· Providers take too long making decisions on dispositions. · Providers become …" at bounding box center [572, 239] width 579 height 241
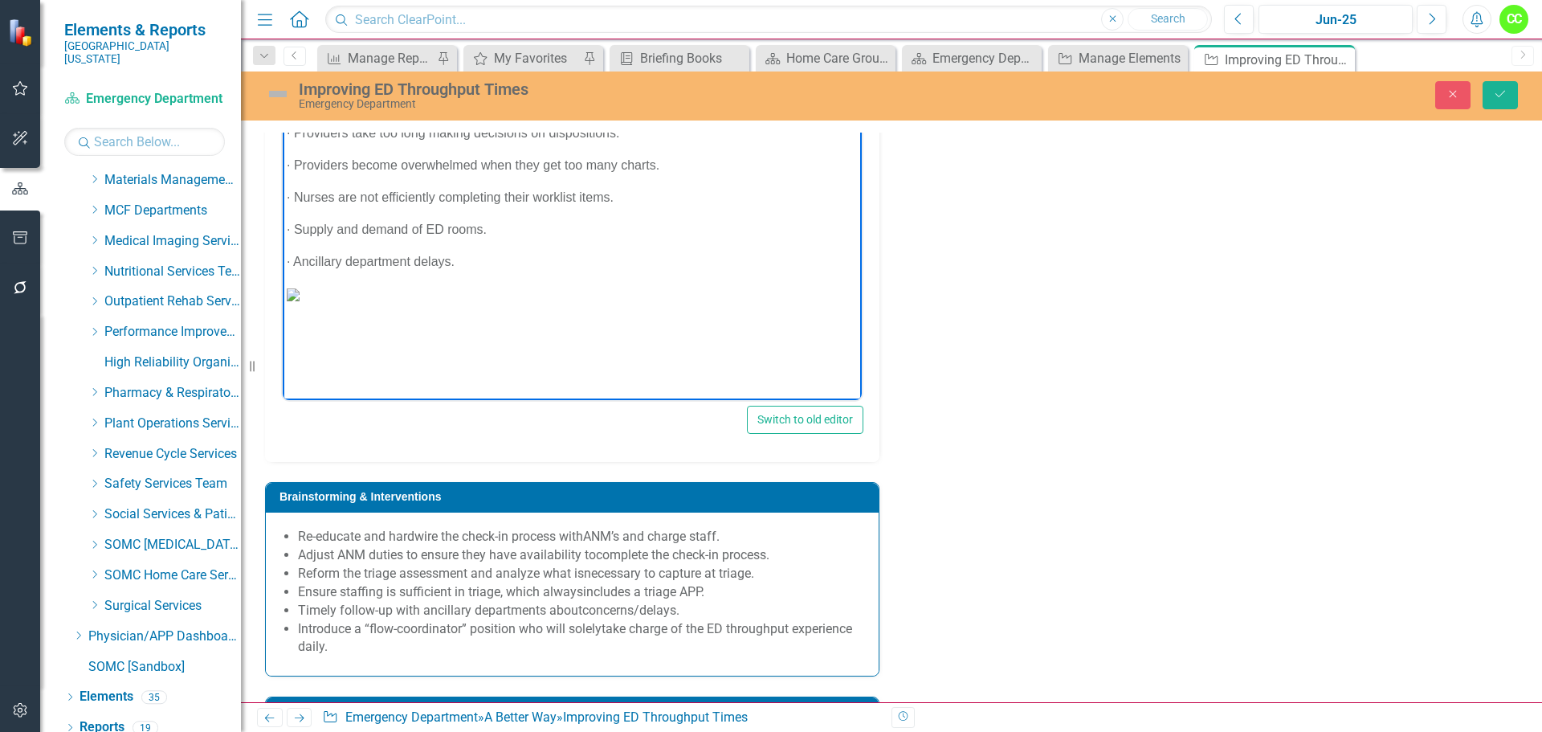
click at [302, 339] on body "· Providers take too long making decisions on dispositions. · Providers become …" at bounding box center [572, 239] width 579 height 241
click at [299, 300] on img "Rich Text Area. Press ALT-0 for help." at bounding box center [293, 293] width 13 height 13
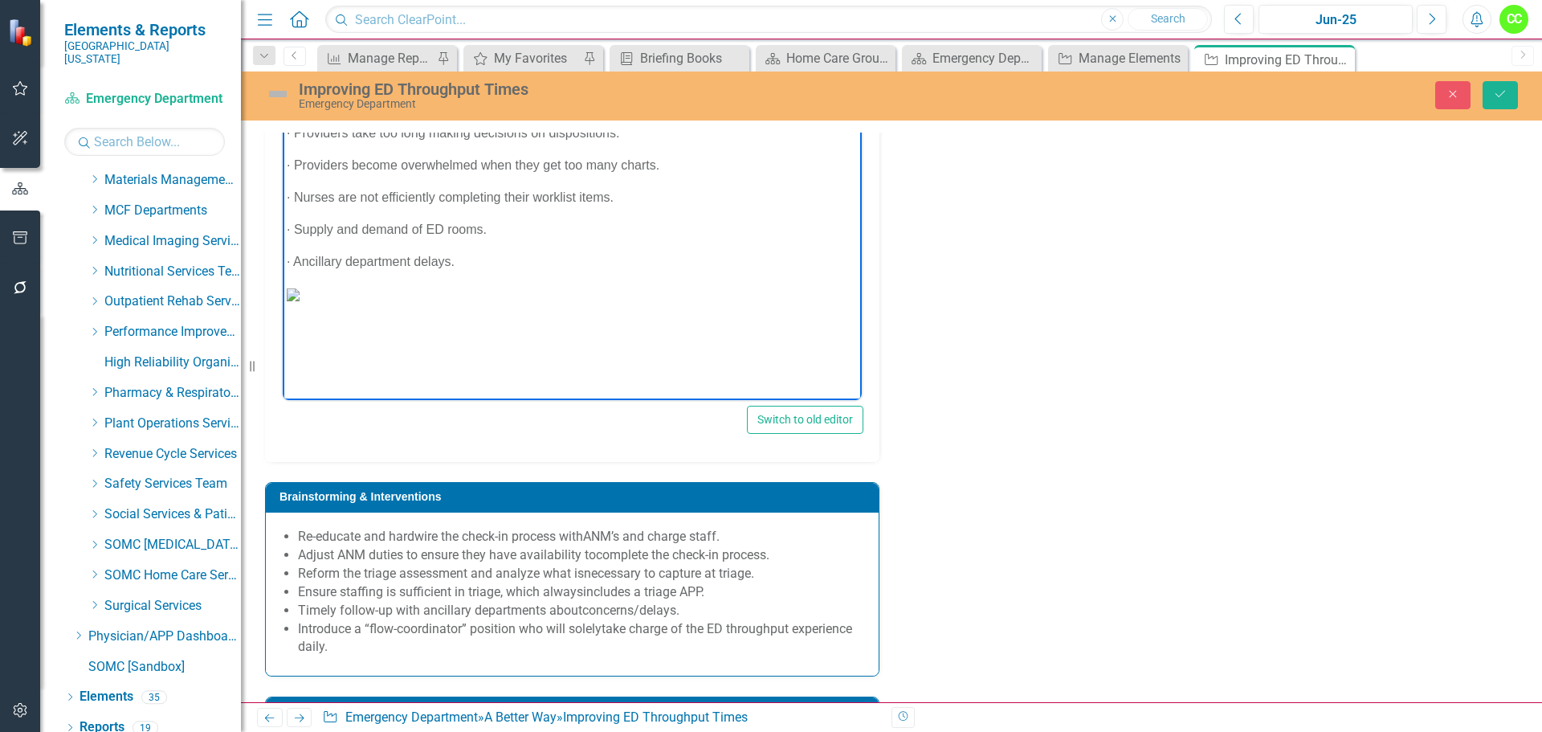
paste body "Rich Text Area. Press ALT-0 for help."
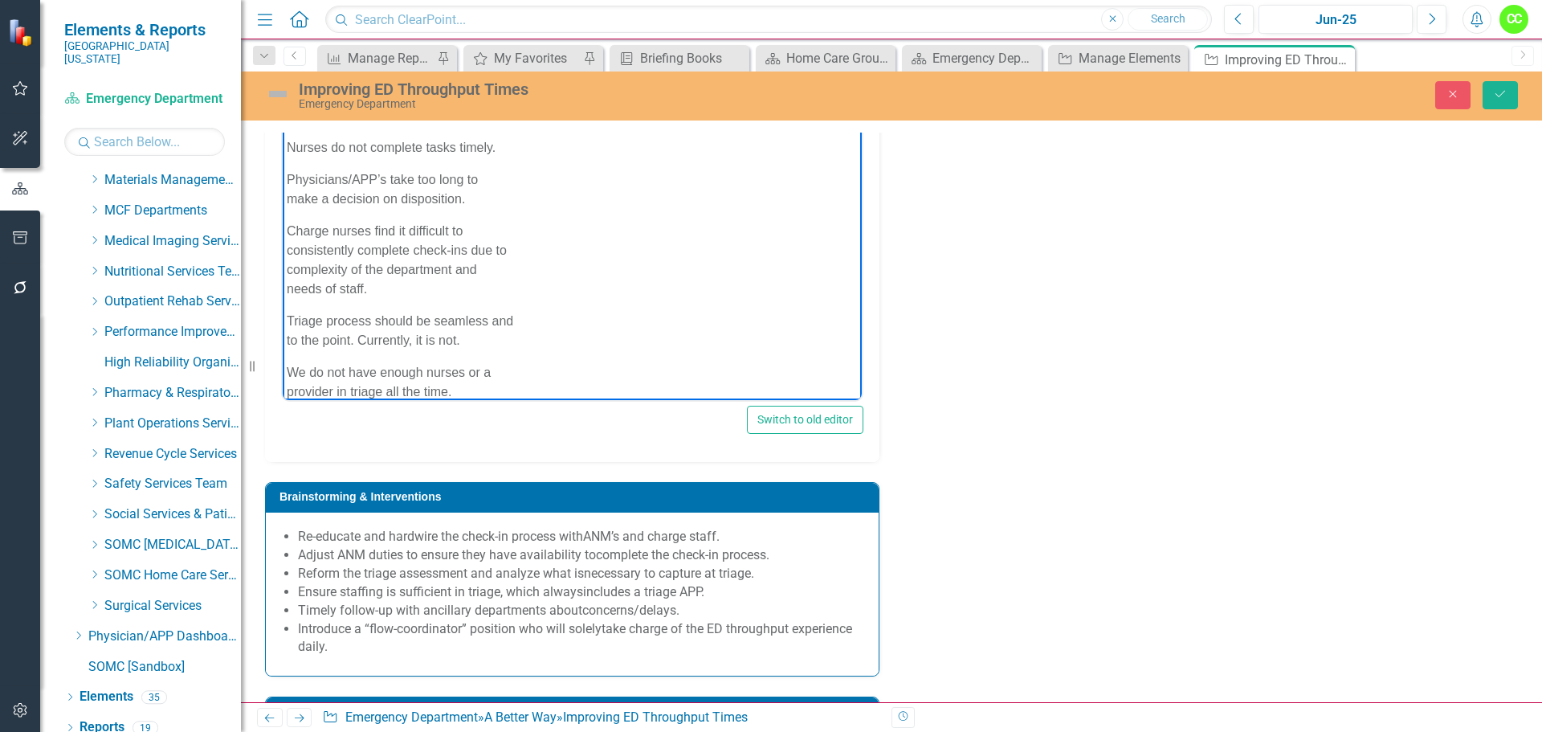
scroll to position [604, 0]
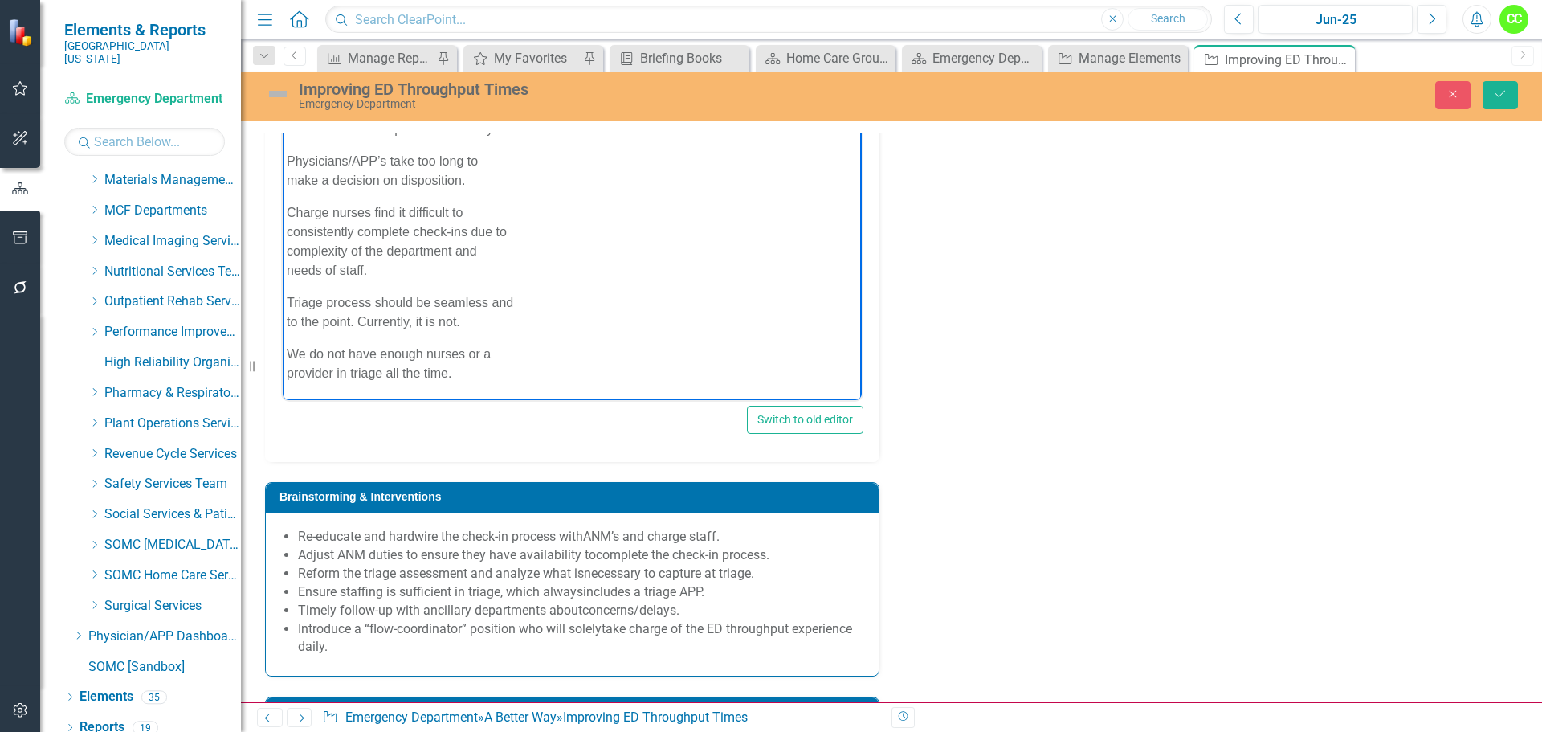
click at [285, 322] on body "· Providers take too long making decisions on dispositions. · Providers become …" at bounding box center [572, 13] width 579 height 772
click at [283, 351] on body "· Providers take too long making decisions on dispositions. · Providers become …" at bounding box center [572, 22] width 579 height 753
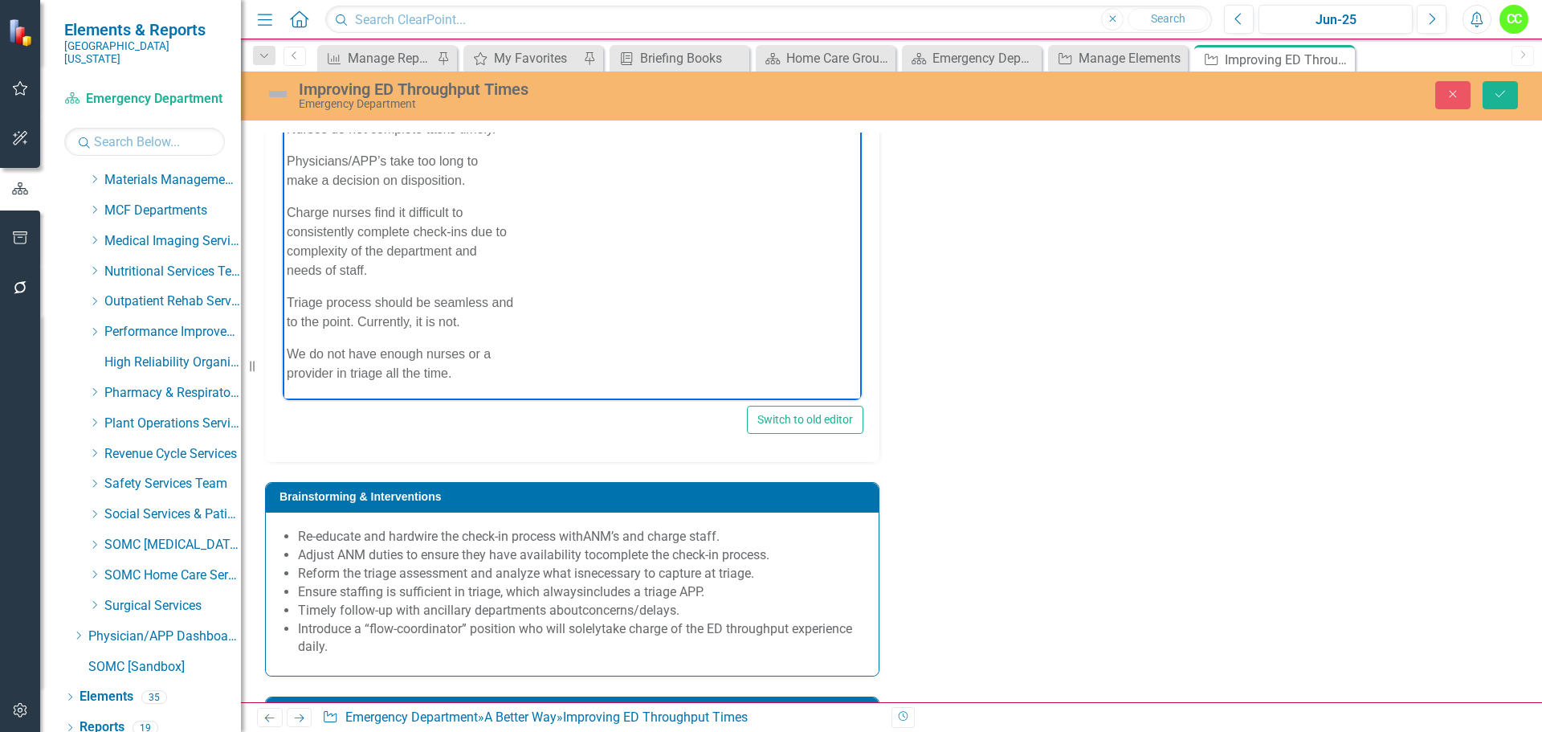
click at [286, 382] on body "· Providers take too long making decisions on dispositions. · Providers become …" at bounding box center [572, 32] width 579 height 734
click at [288, 106] on p "APP’s leave patients in the triage bays to assess them but take too long to see…" at bounding box center [572, 67] width 571 height 77
click at [285, 353] on body "· Providers take too long making decisions on dispositions. · Providers become …" at bounding box center [572, 51] width 579 height 695
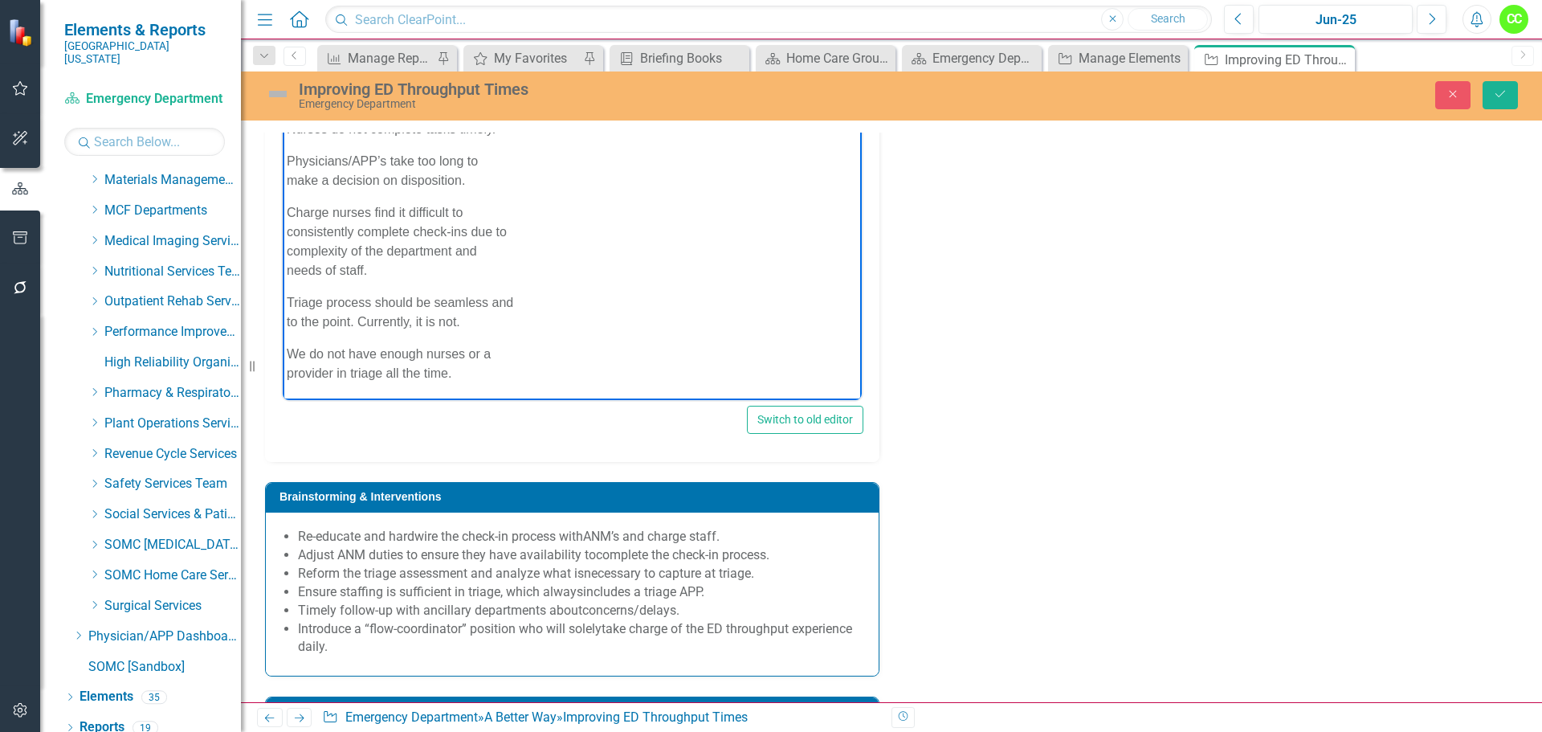
scroll to position [845, 0]
click at [287, 190] on p "Physicians/APP’s take too long to make a decision on disposition.​" at bounding box center [572, 170] width 571 height 39
click at [291, 274] on p "Charge nurses find it difficult to consistently complete check-ins due to compl…" at bounding box center [572, 240] width 571 height 77
click at [291, 275] on p "Charge nurses find it difficult to consistently complete check-ins due to compl…" at bounding box center [572, 251] width 571 height 58
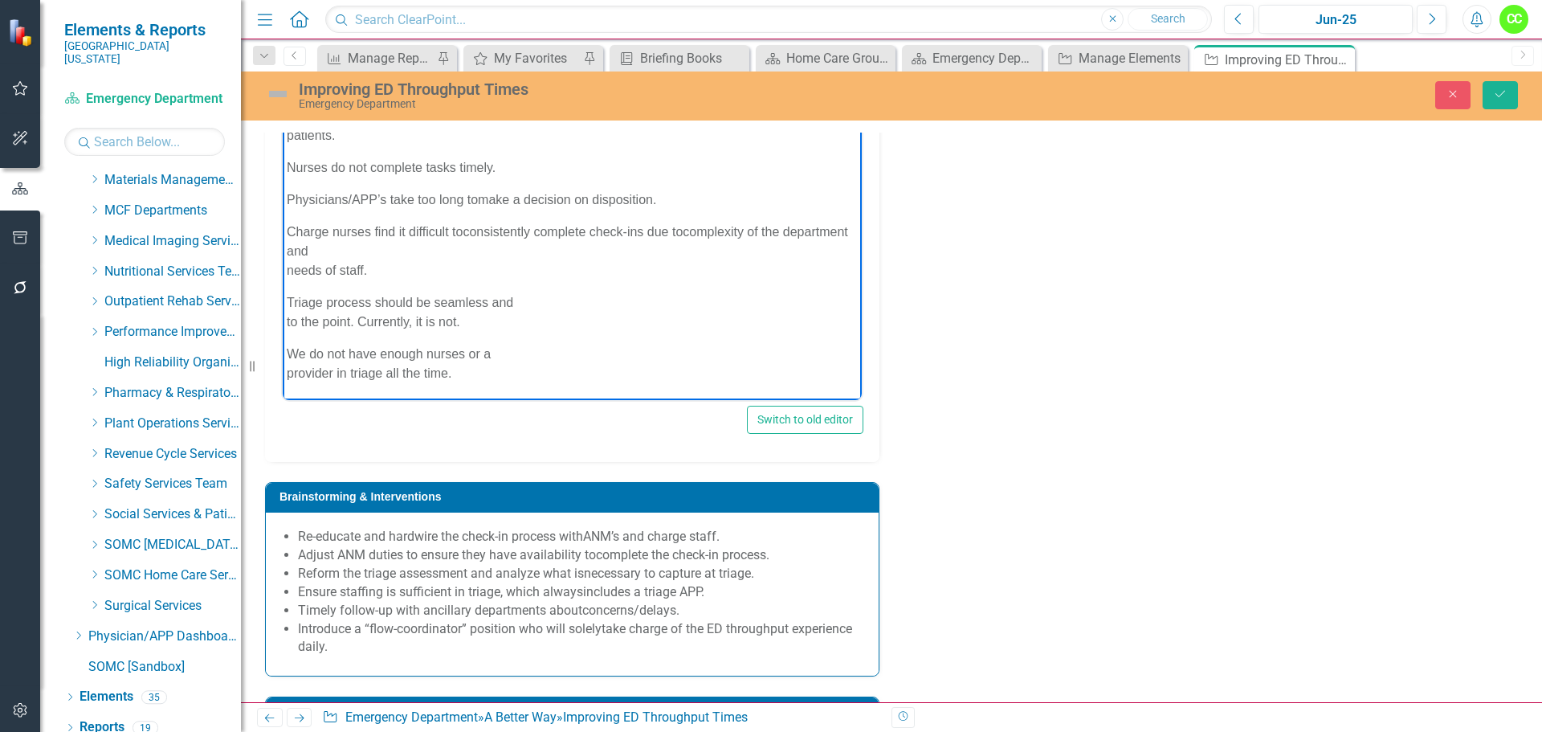
click at [287, 279] on p "Charge nurses find it difficult to consistently complete check-ins due to compl…" at bounding box center [572, 251] width 571 height 58
click at [286, 293] on body "· Providers take too long making decisions on dispositions. · Providers become …" at bounding box center [572, 70] width 579 height 657
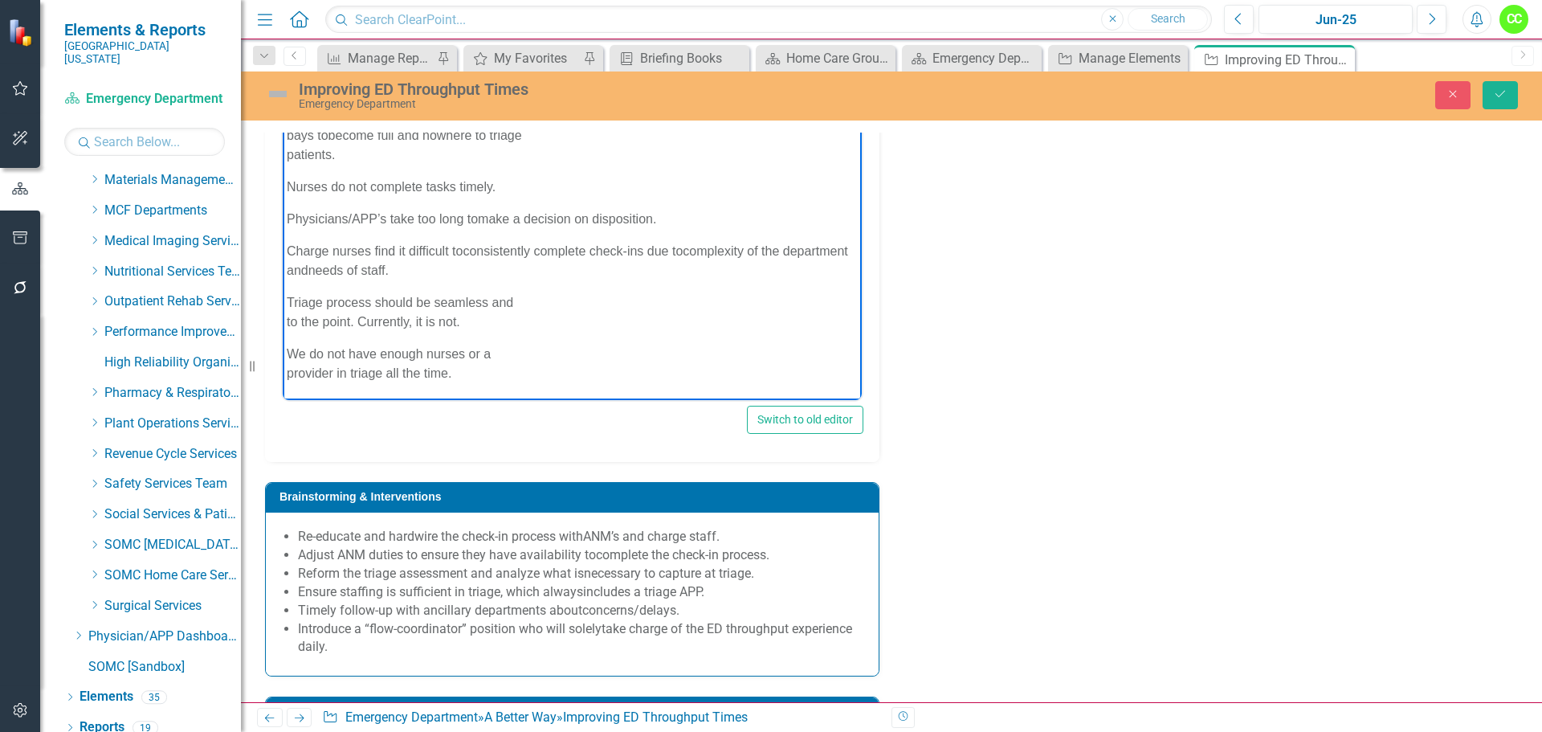
click at [285, 323] on body "· Providers take too long making decisions on dispositions. · Providers become …" at bounding box center [572, 81] width 579 height 638
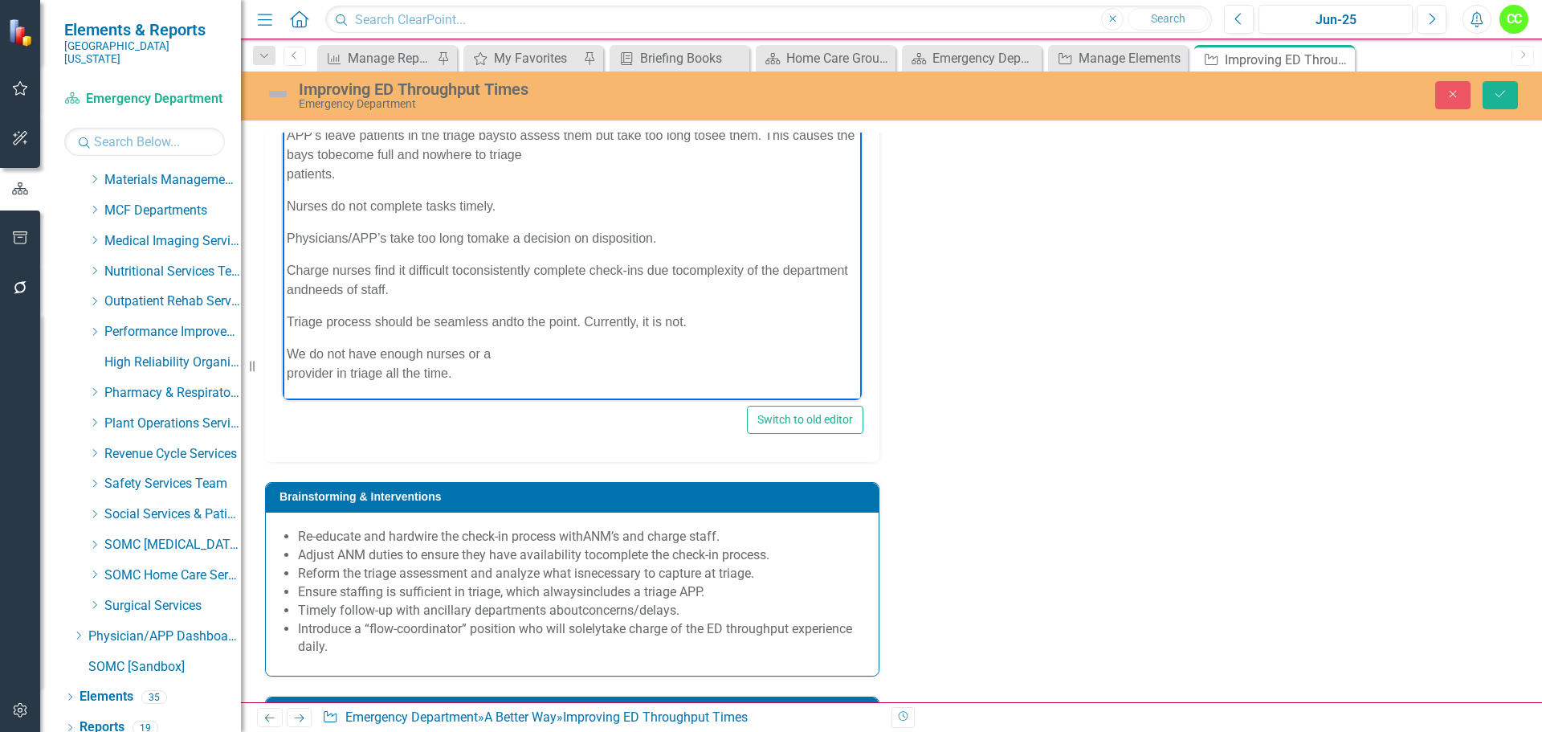
click at [287, 353] on p "We do not have enough nurses or a provider in triage all the time." at bounding box center [572, 363] width 571 height 39
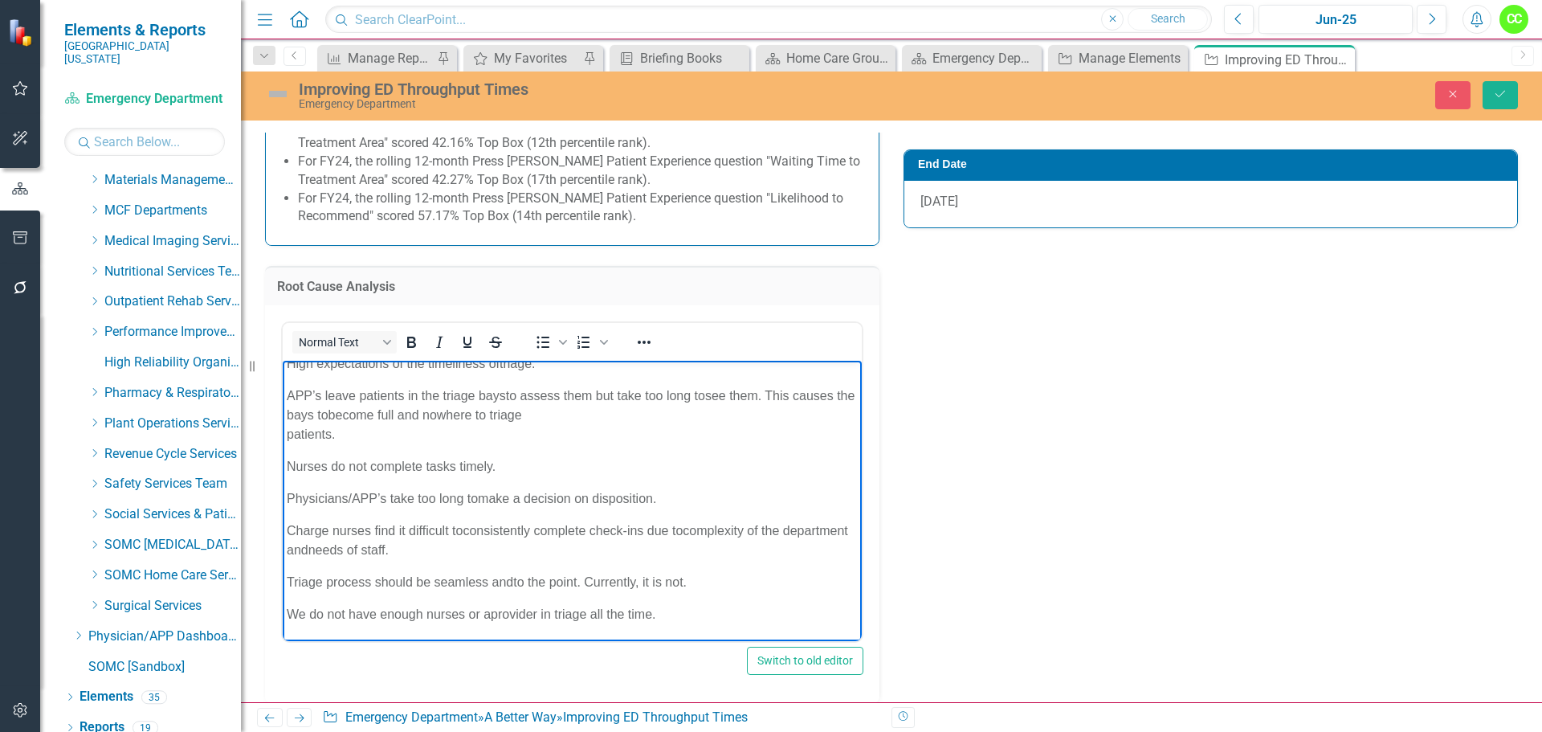
scroll to position [665, 0]
click at [287, 276] on p "Meditech: Triage assessment is too lengthy. Causes many delays when trying to g…" at bounding box center [572, 257] width 571 height 39
click at [534, 332] on icon "Bullet list" at bounding box center [542, 341] width 19 height 19
click at [291, 308] on p "Ancillary Departments: Delayed start to an order or the read/results.​" at bounding box center [572, 298] width 571 height 19
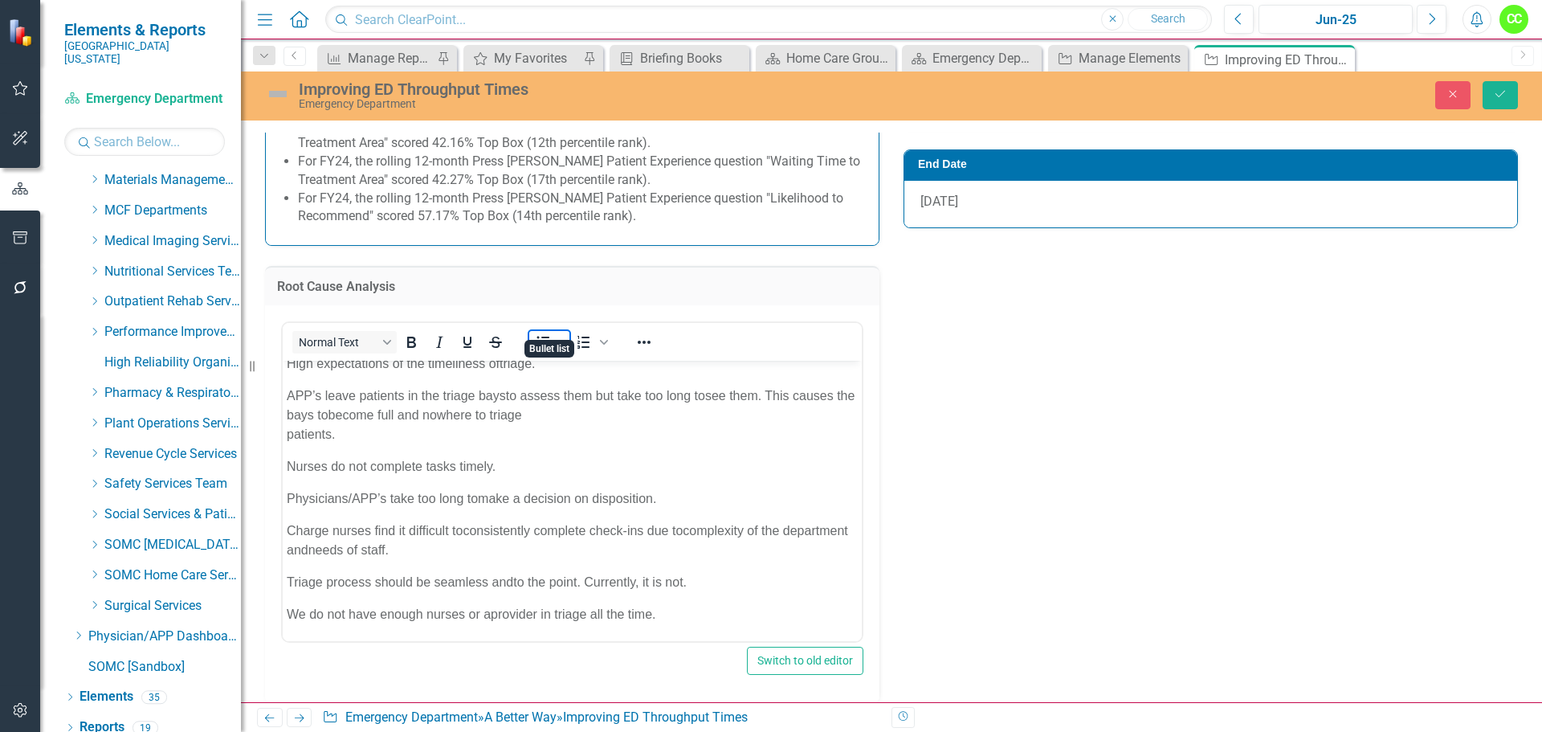
drag, startPoint x: 538, startPoint y: 324, endPoint x: 227, endPoint y: 6, distance: 445.2
click at [538, 336] on icon "Bullet list" at bounding box center [543, 342] width 13 height 12
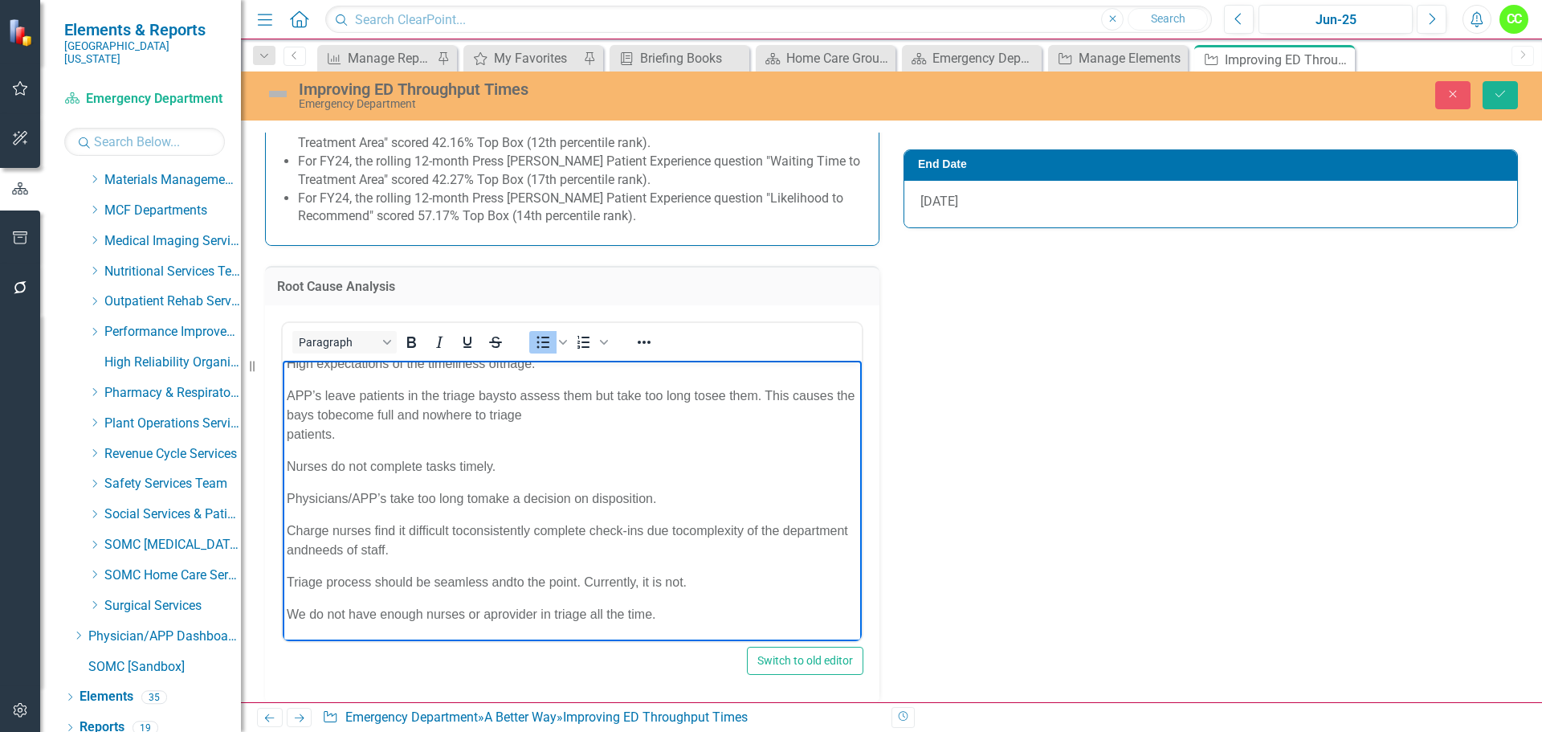
click at [287, 340] on p "Our monitors are faulty, sometimes they work, sometimes they do not.​" at bounding box center [572, 330] width 571 height 19
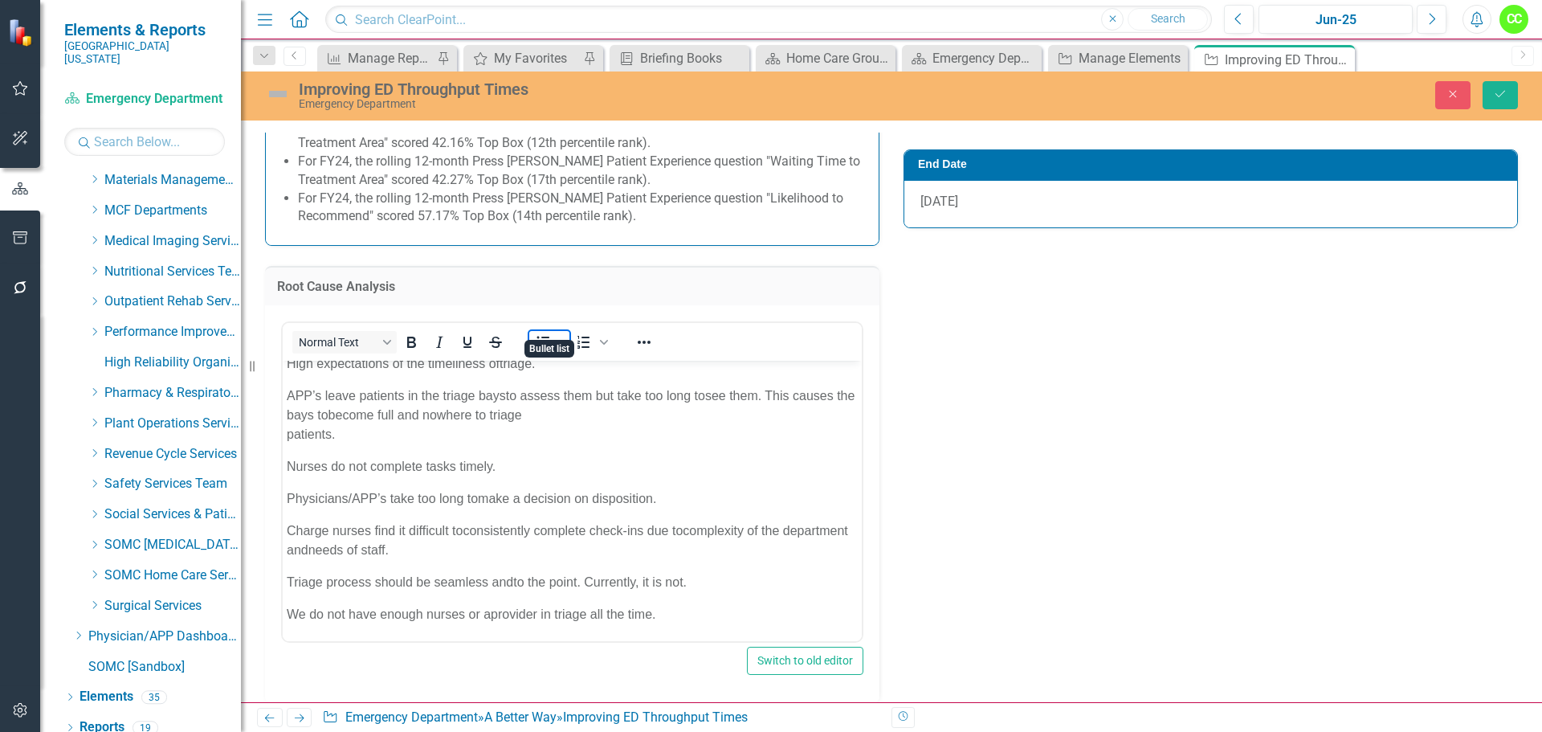
drag, startPoint x: 541, startPoint y: 326, endPoint x: 231, endPoint y: 8, distance: 444.0
click at [541, 332] on icon "Bullet list" at bounding box center [542, 341] width 19 height 19
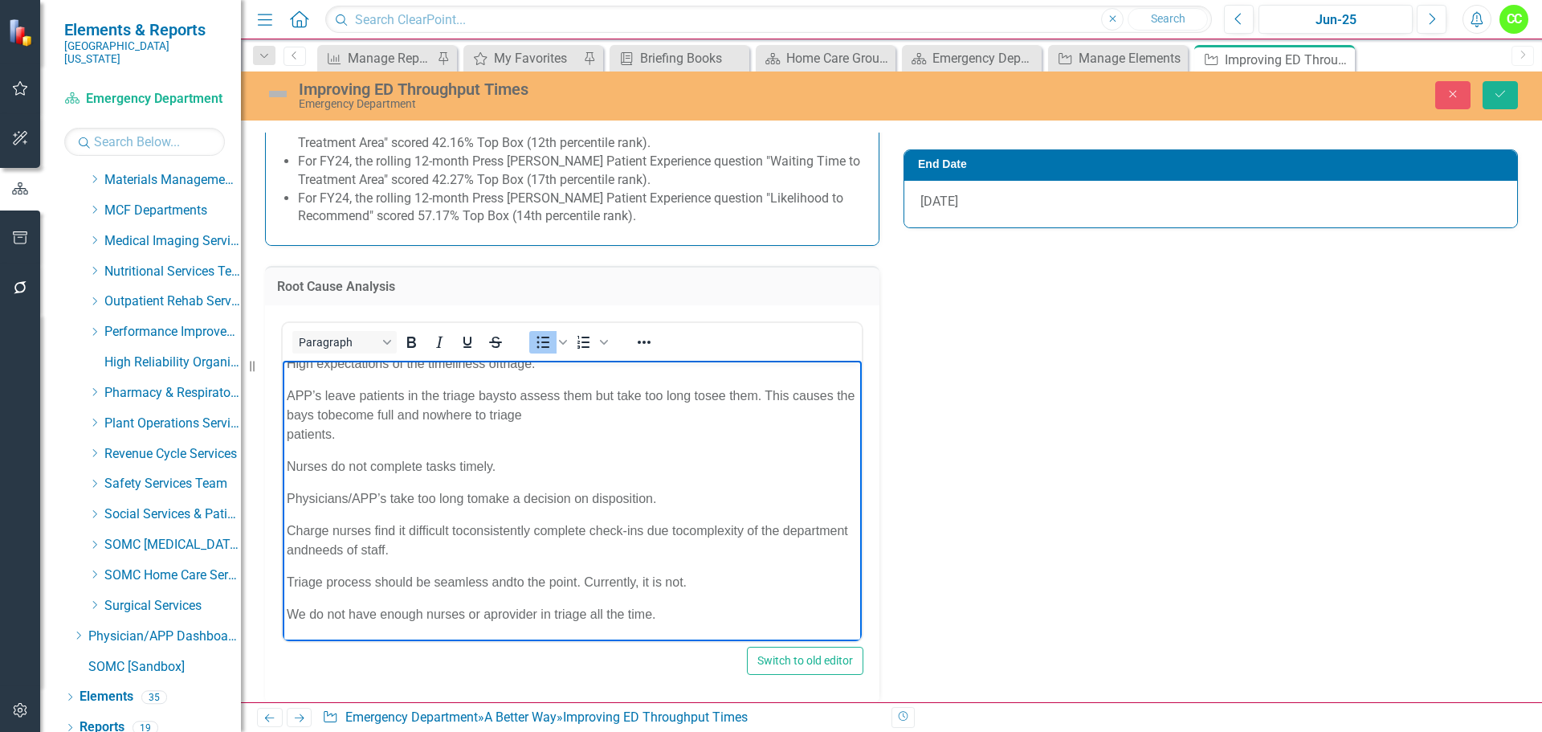
click at [286, 482] on body "· Providers take too long making decisions on dispositions. · Providers become …" at bounding box center [572, 353] width 579 height 573
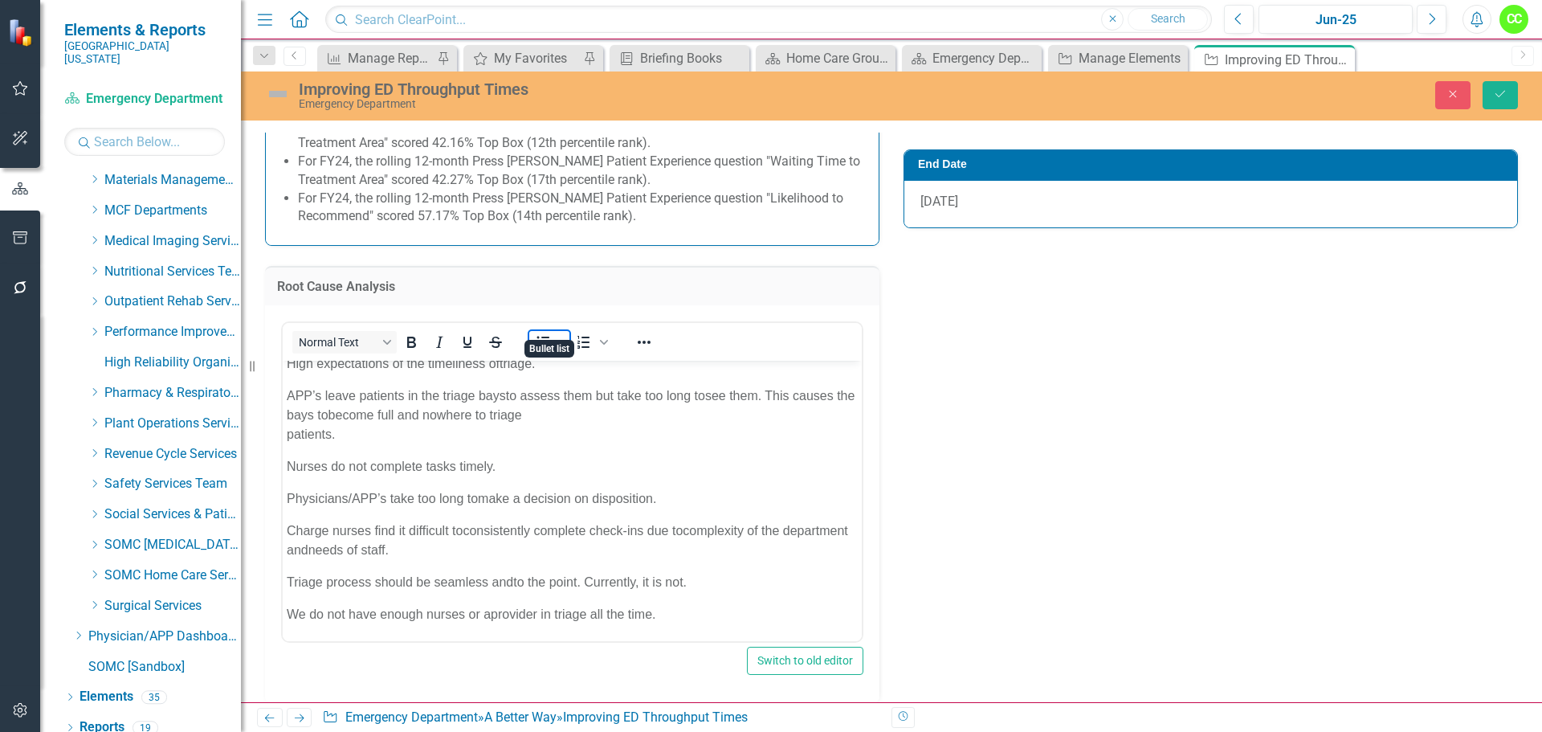
click at [533, 332] on icon "Bullet list" at bounding box center [542, 341] width 19 height 19
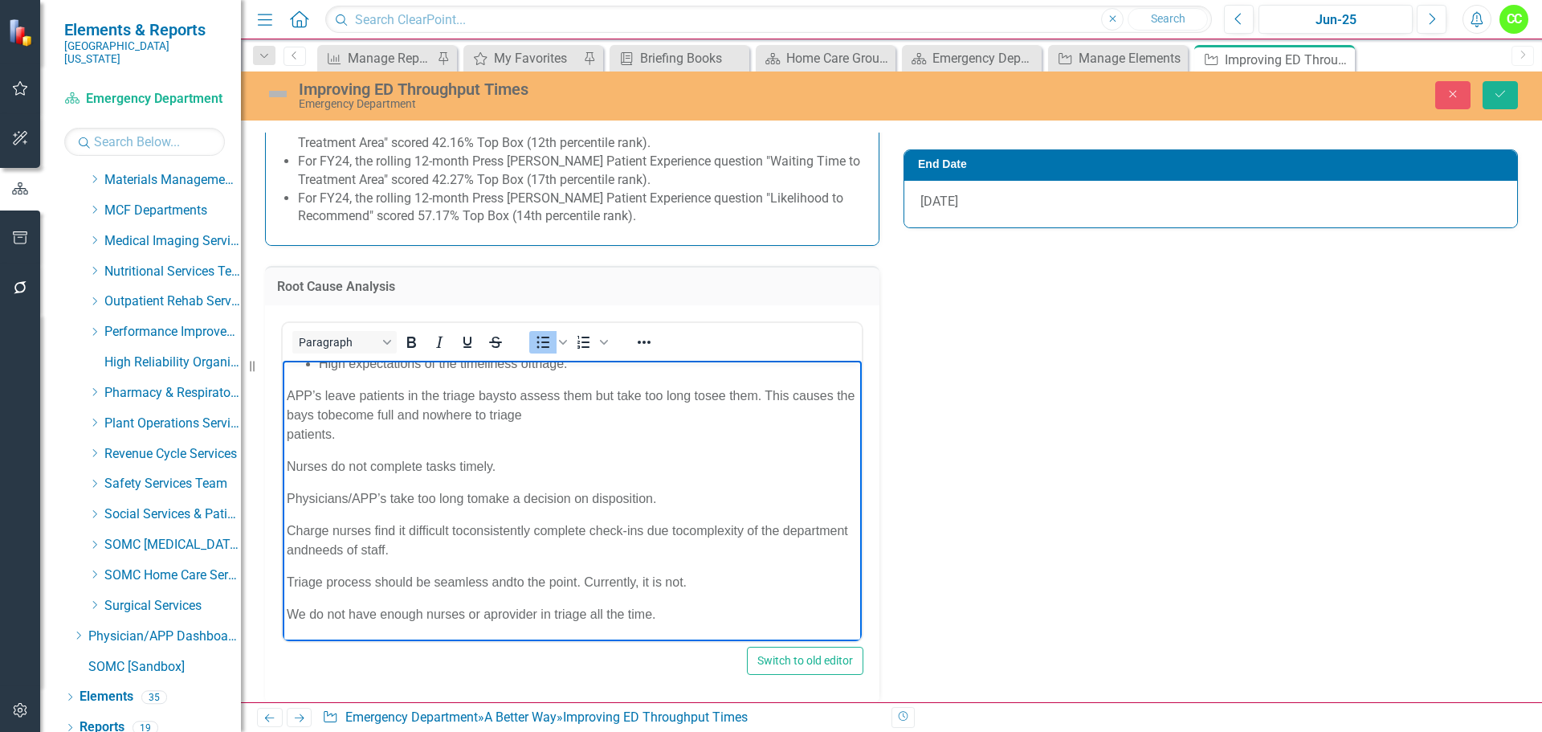
click at [287, 443] on p "APP’s leave patients in the triage bays to assess them but take too long to see…" at bounding box center [572, 414] width 571 height 58
click at [538, 332] on icon "Bullet list" at bounding box center [542, 341] width 19 height 19
click at [290, 475] on p "Nurses do not complete tasks timely.​" at bounding box center [572, 465] width 571 height 19
click at [540, 332] on icon "Bullet list" at bounding box center [542, 341] width 19 height 19
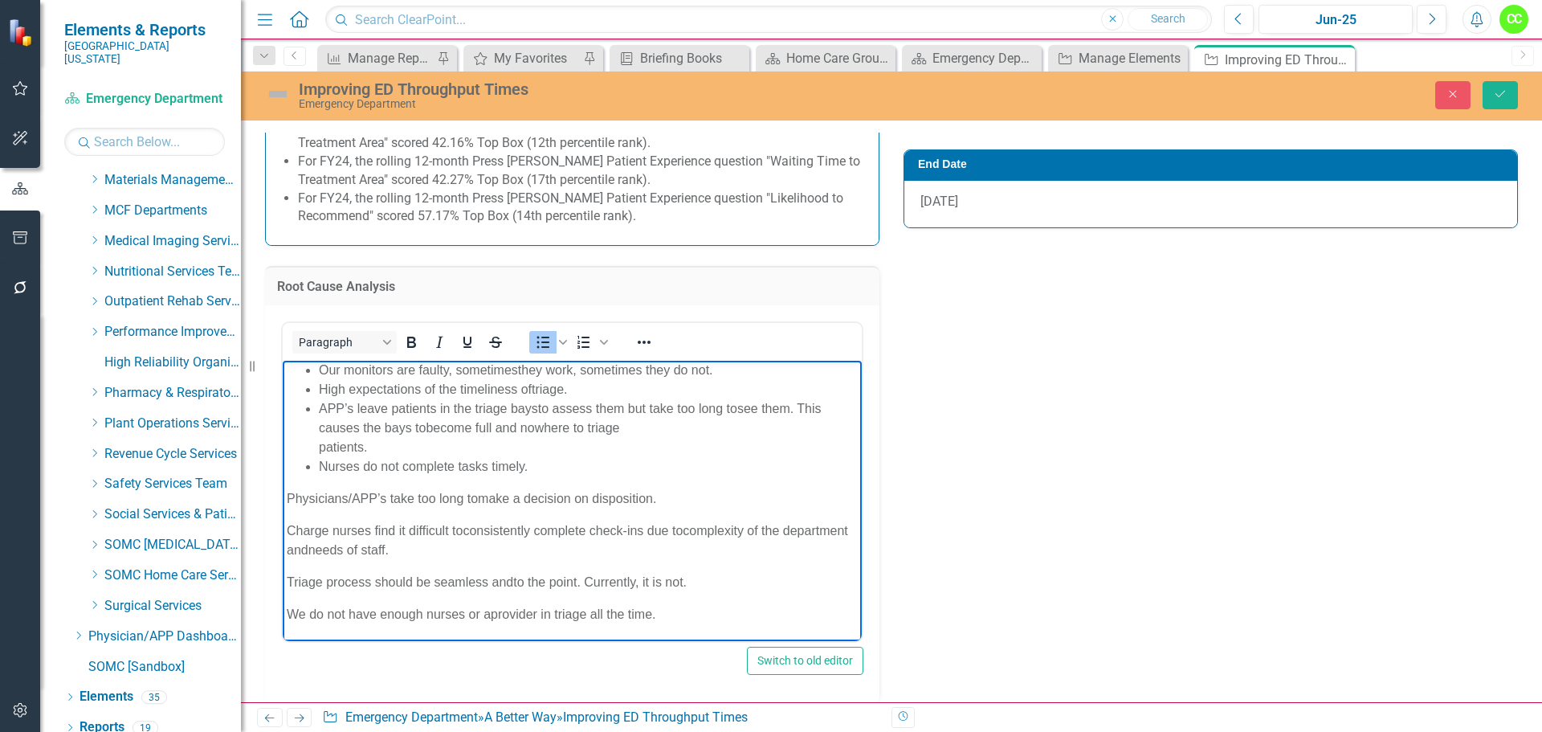
click at [286, 582] on body "· Providers take too long making decisions on dispositions. · Providers become …" at bounding box center [572, 372] width 579 height 535
click at [541, 332] on icon "Bullet list" at bounding box center [542, 341] width 19 height 19
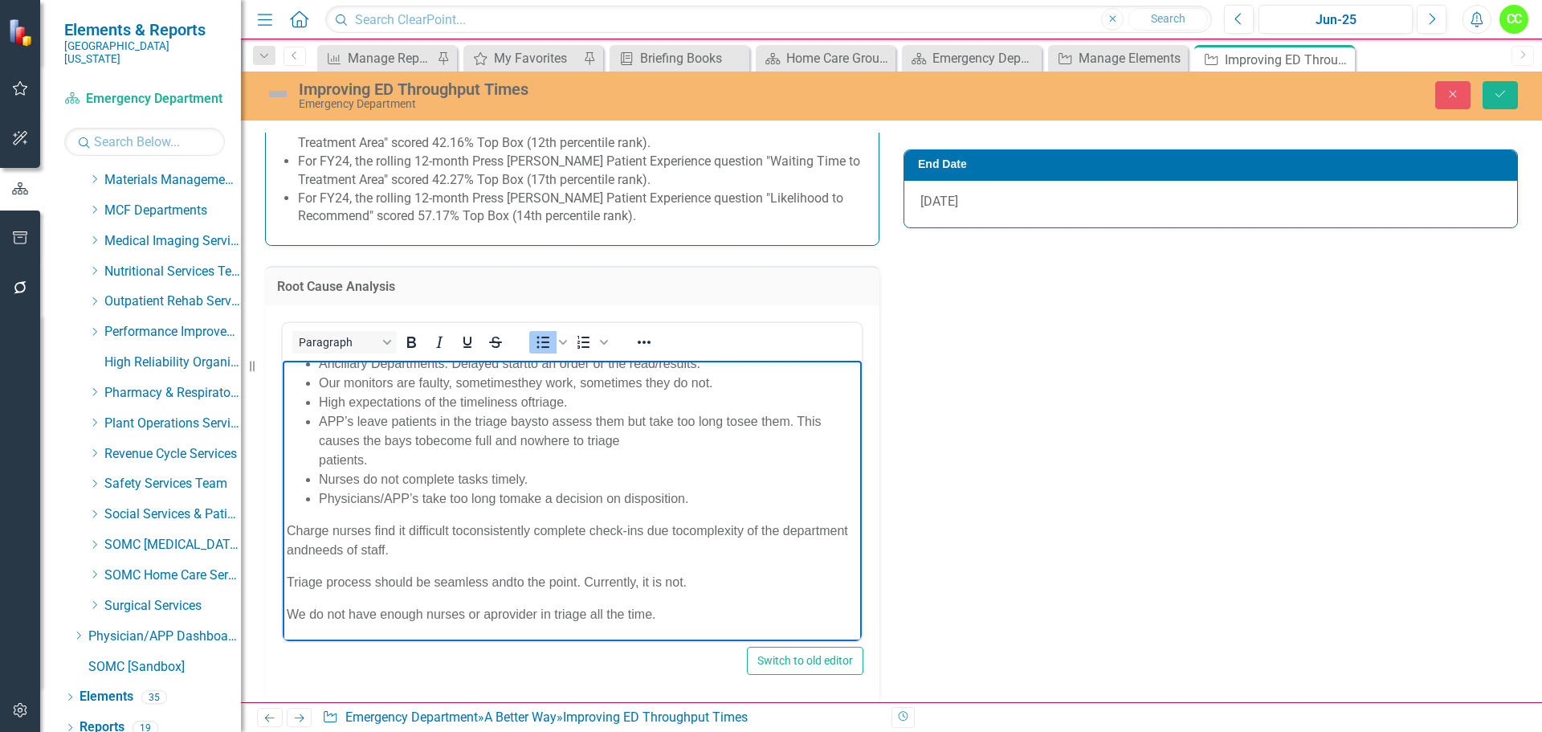
click at [287, 559] on p "Charge nurses find it difficult to consistently complete check-ins due to compl…" at bounding box center [572, 539] width 571 height 39
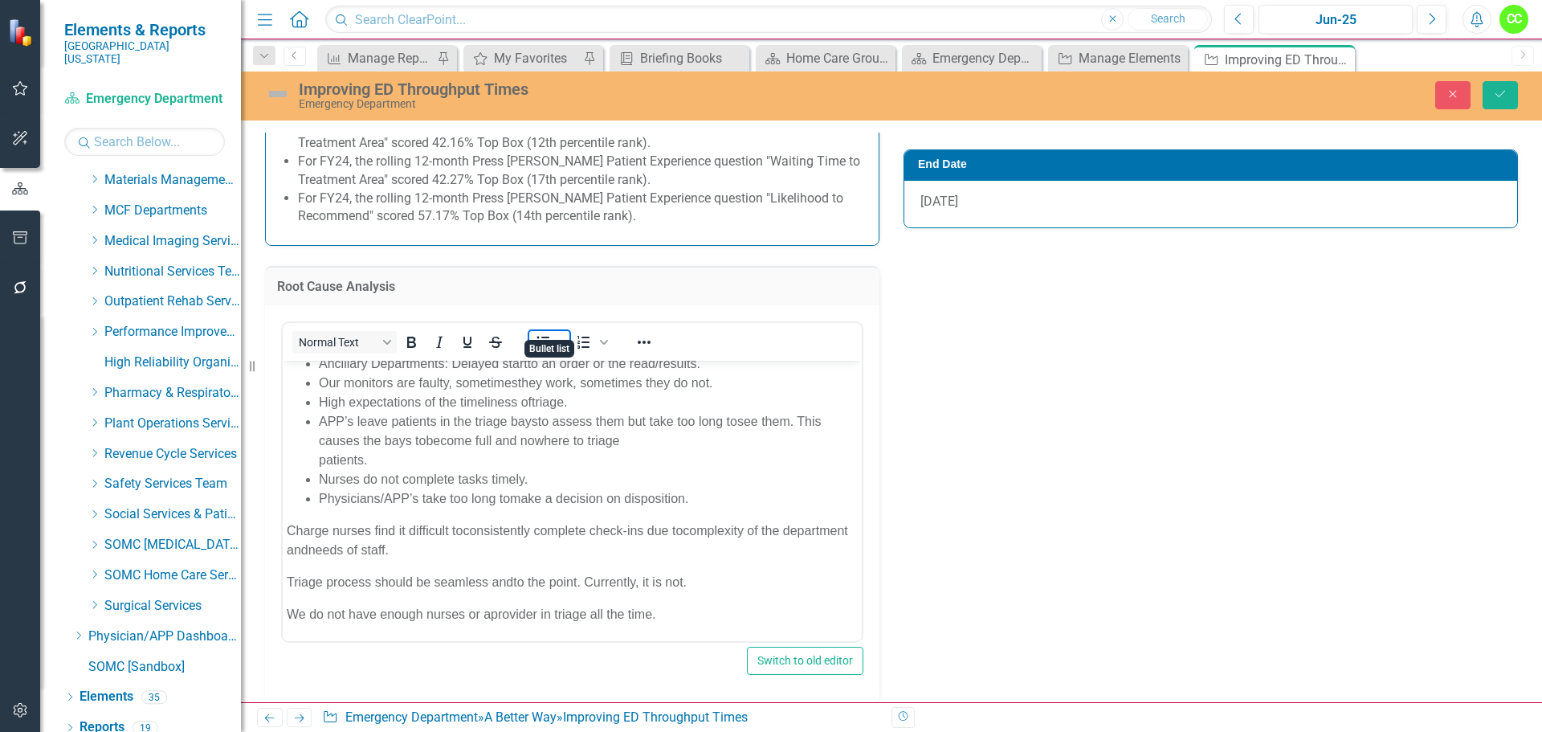
click at [536, 332] on icon "Bullet list" at bounding box center [542, 341] width 19 height 19
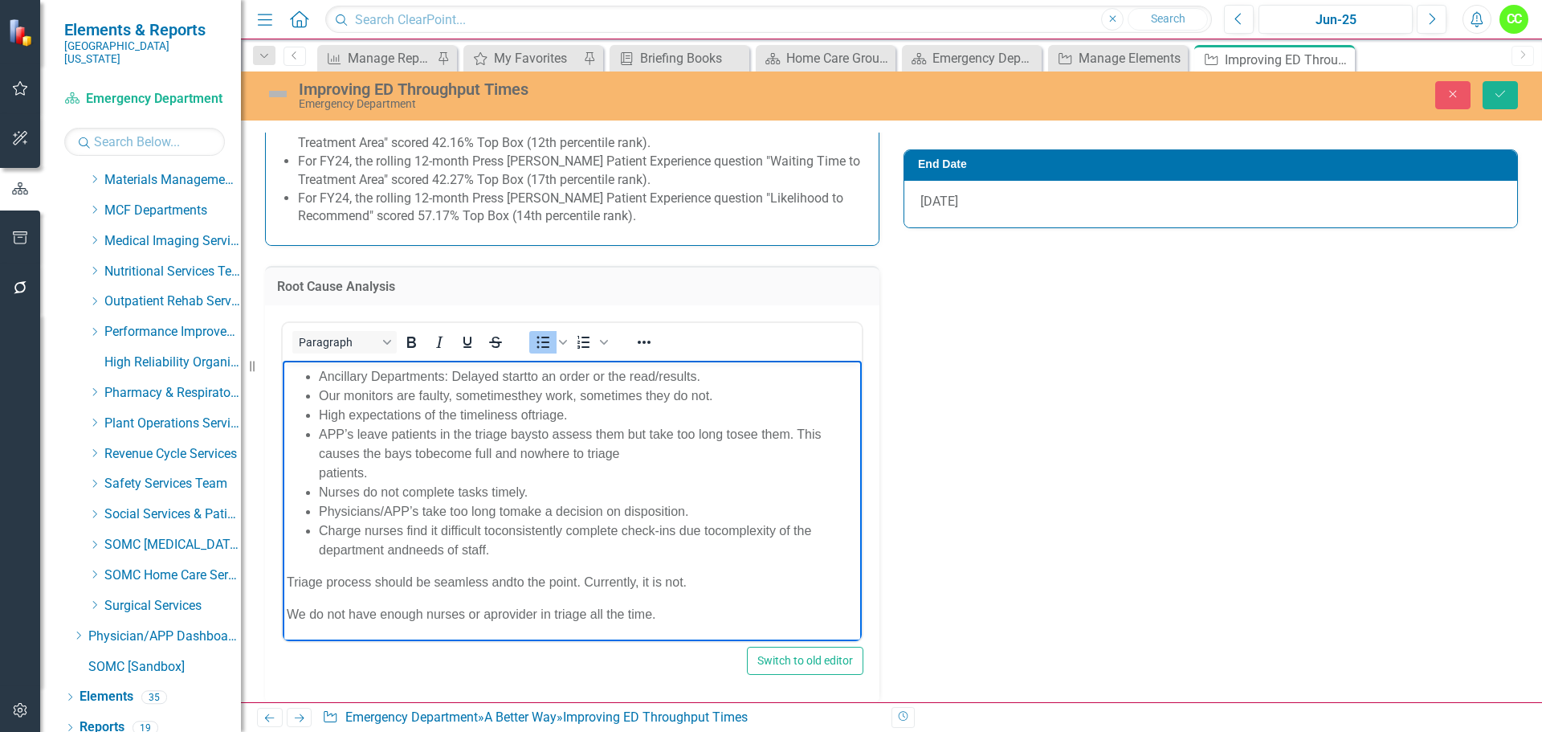
scroll to position [736, 0]
click at [291, 572] on p "Triage process should be seamless and to the point. Currently, it is not.​" at bounding box center [572, 581] width 571 height 19
click at [536, 332] on icon "Bullet list" at bounding box center [542, 341] width 19 height 19
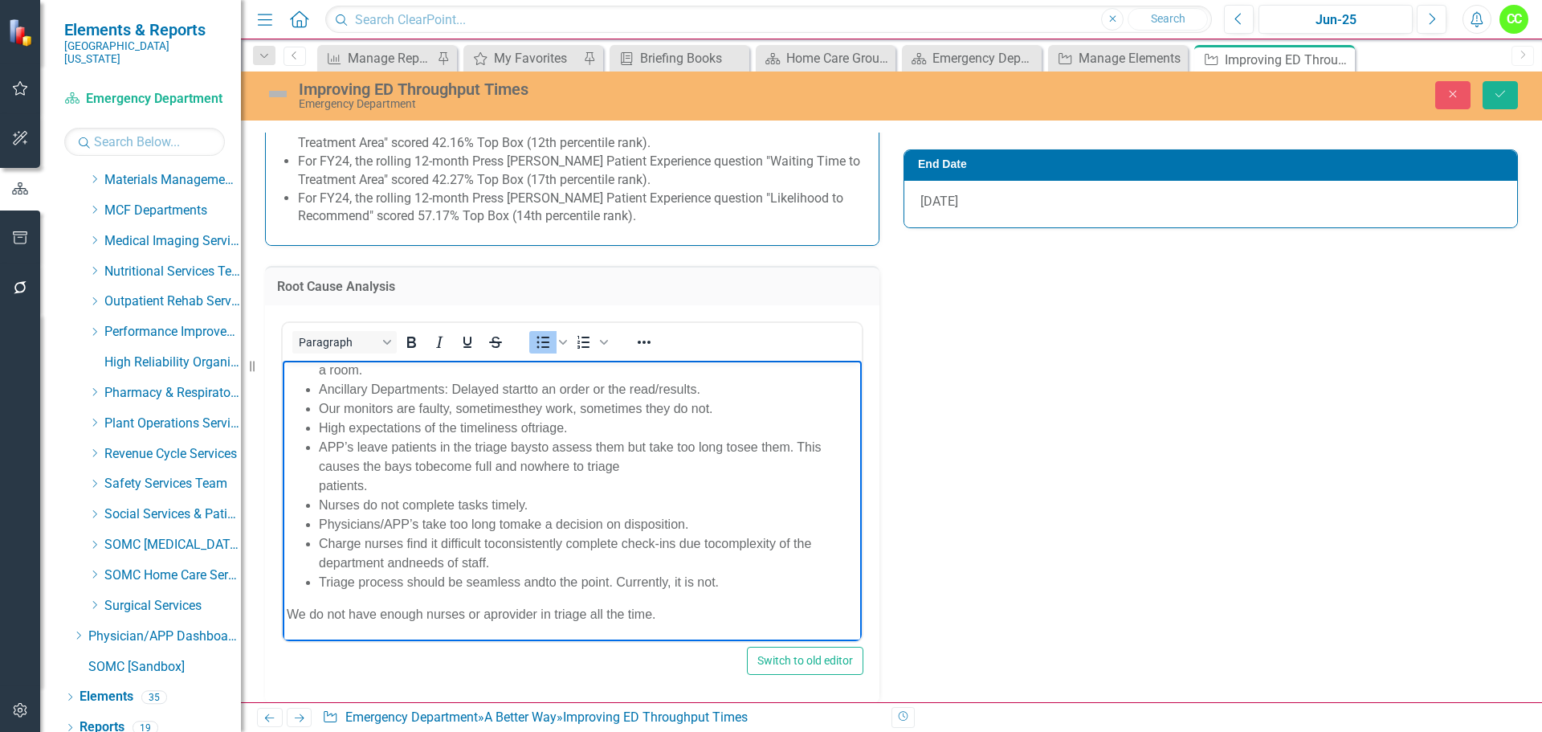
click at [287, 590] on body "· Providers take too long making decisions on dispositions. · Providers become …" at bounding box center [572, 392] width 579 height 496
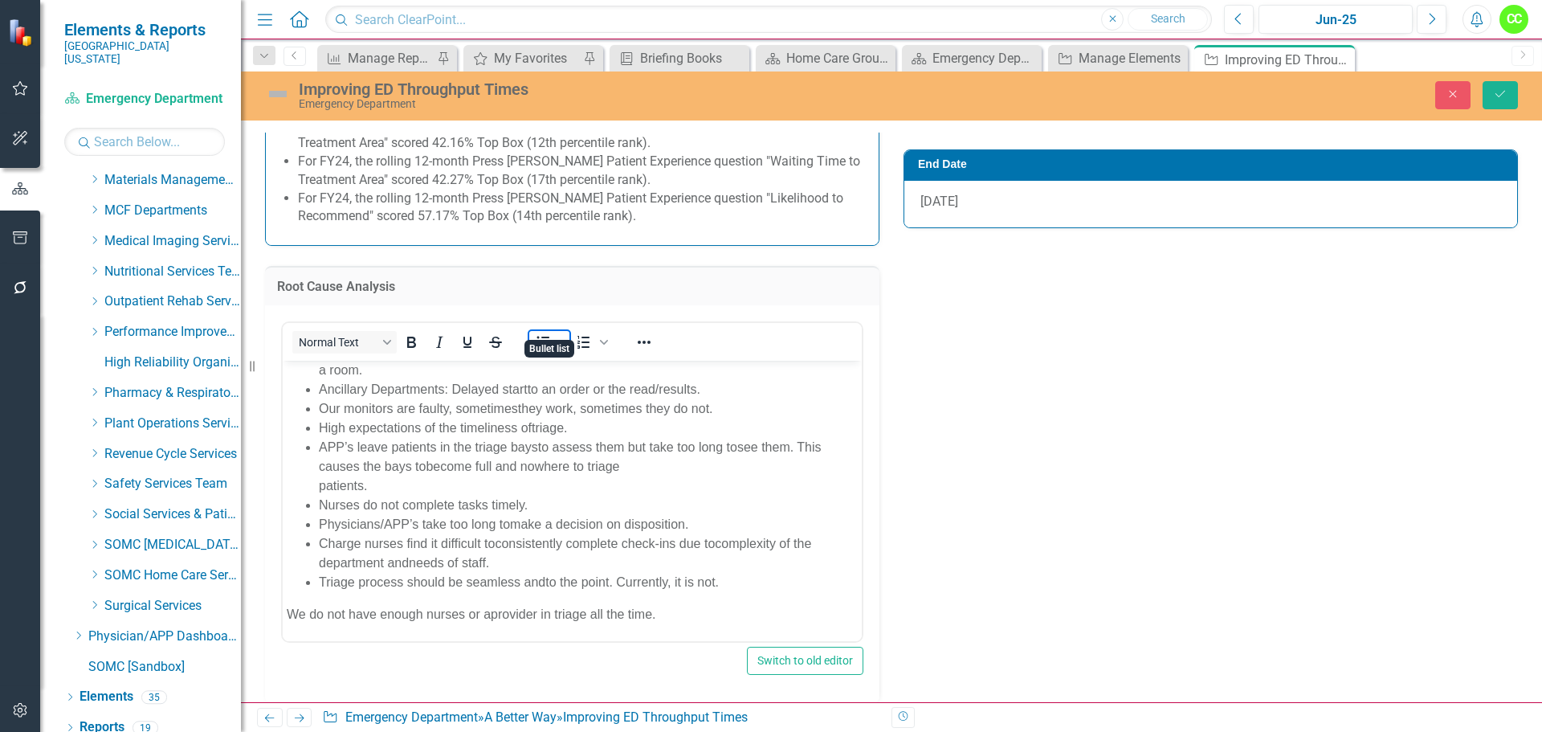
click at [535, 332] on icon "Bullet list" at bounding box center [542, 341] width 19 height 19
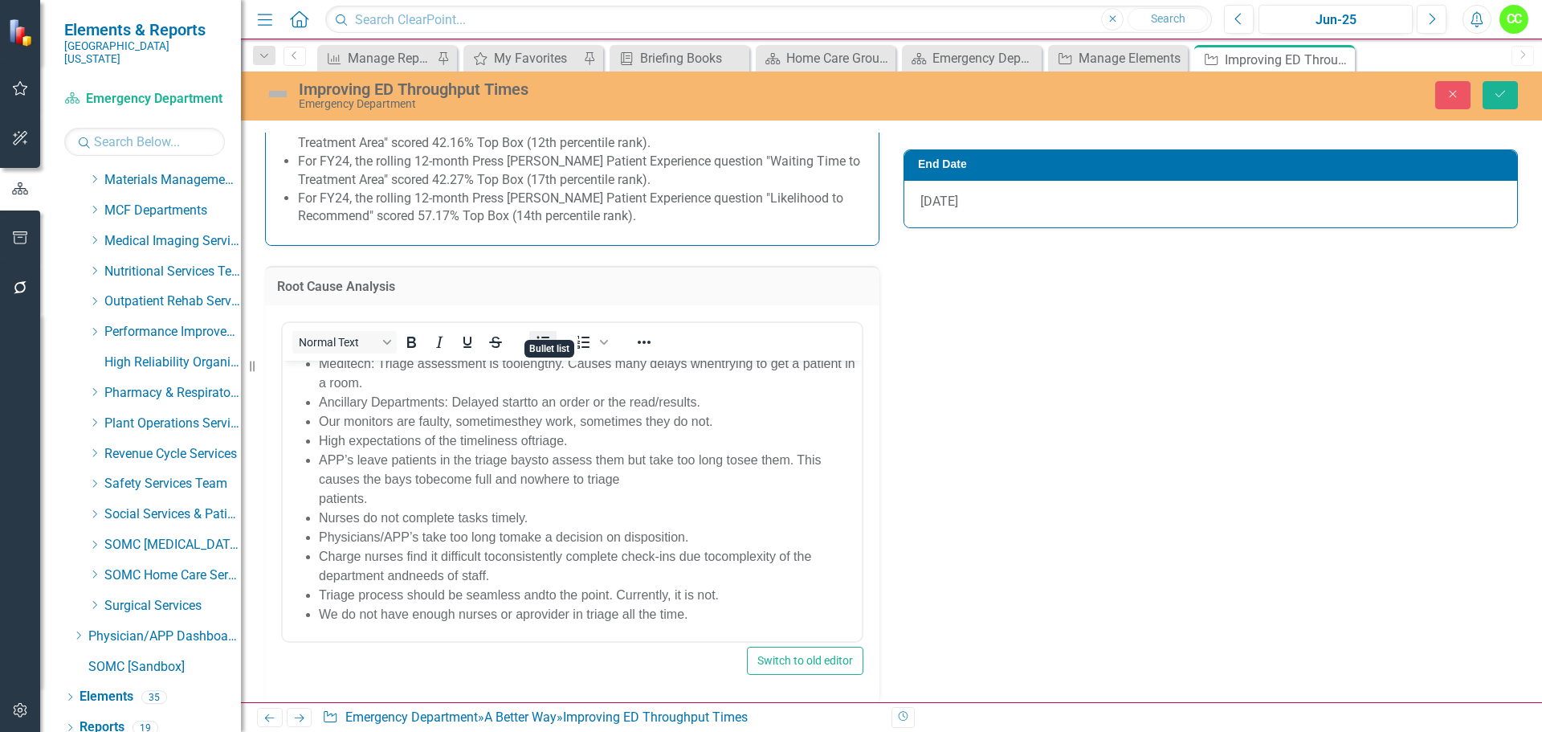
scroll to position [710, 0]
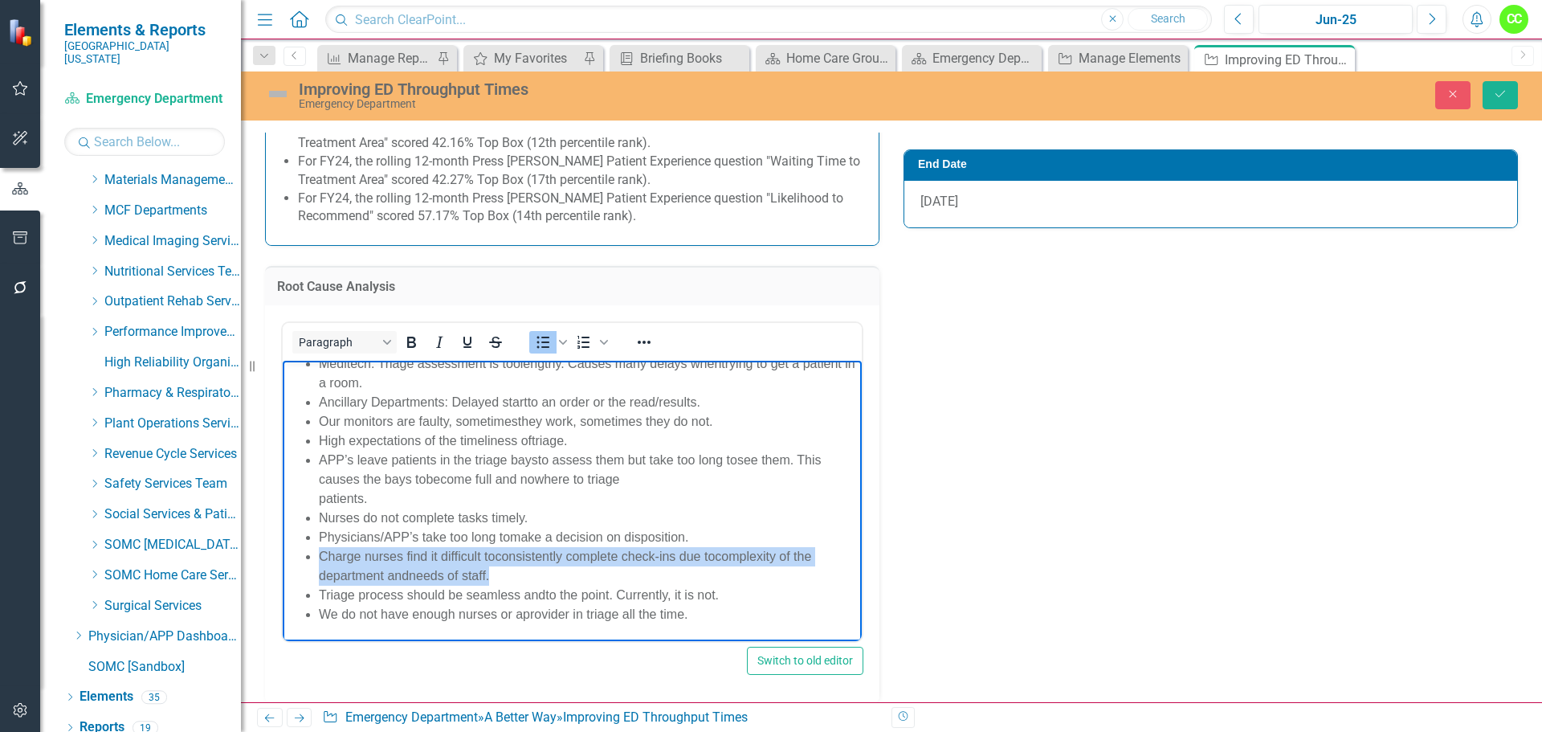
drag, startPoint x: 503, startPoint y: 564, endPoint x: 316, endPoint y: 541, distance: 189.2
click at [316, 541] on ul "Meditech: Triage assessment is too lengthy. Causes many delays when trying to g…" at bounding box center [572, 488] width 571 height 270
click at [646, 340] on icon "Reveal or hide additional toolbar items" at bounding box center [644, 341] width 13 height 3
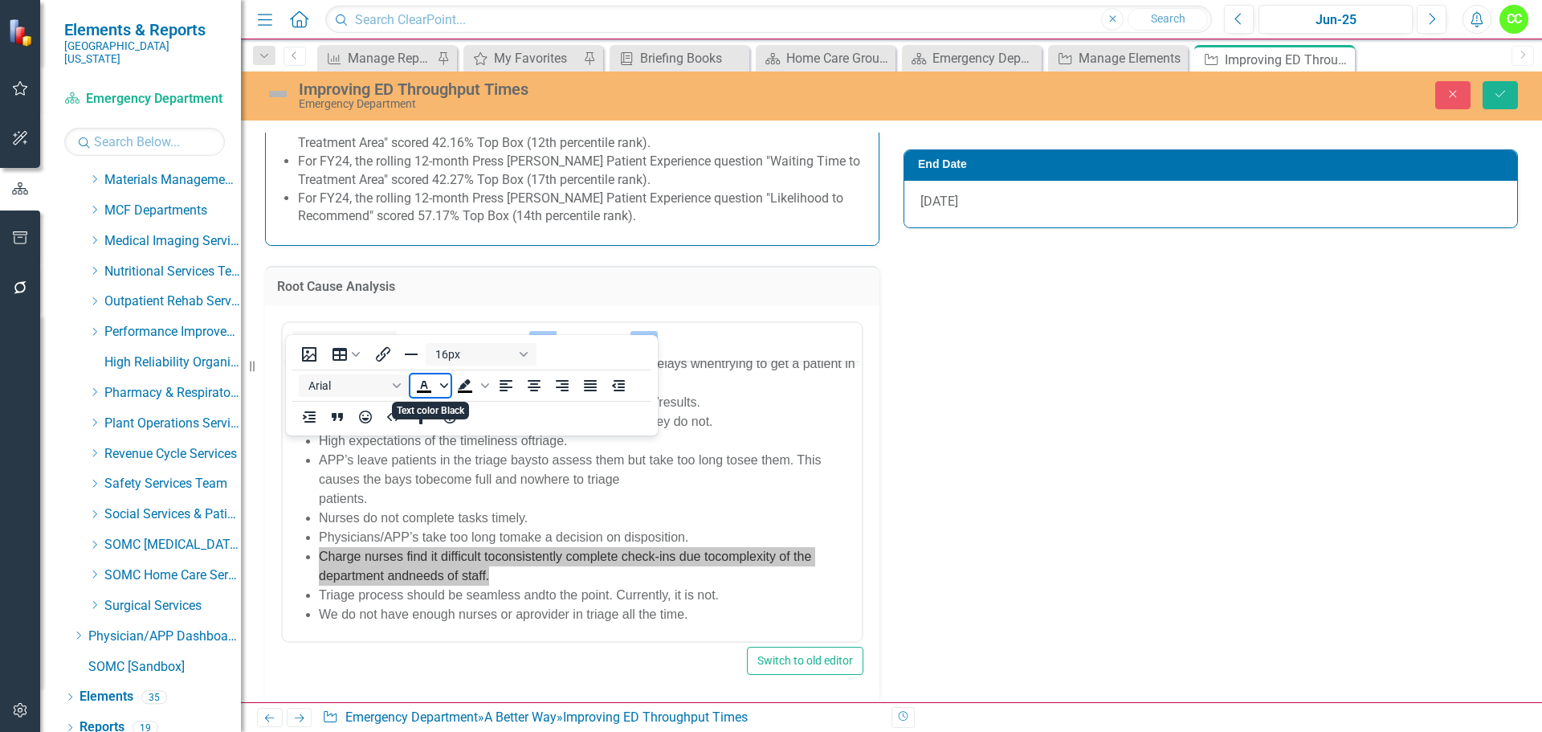
click at [444, 378] on span "Text color Black" at bounding box center [444, 385] width 13 height 22
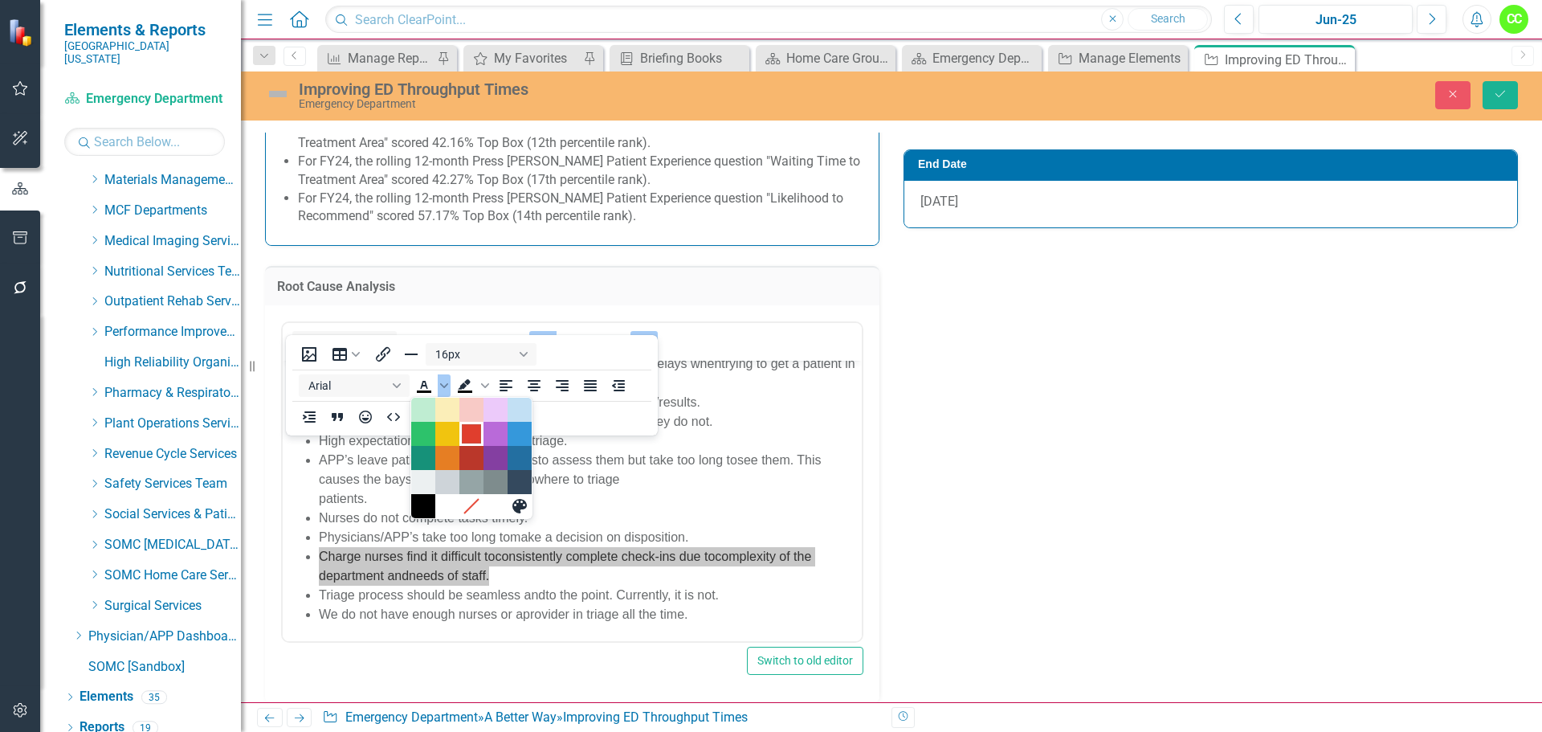
click at [469, 433] on div "Red" at bounding box center [471, 433] width 19 height 19
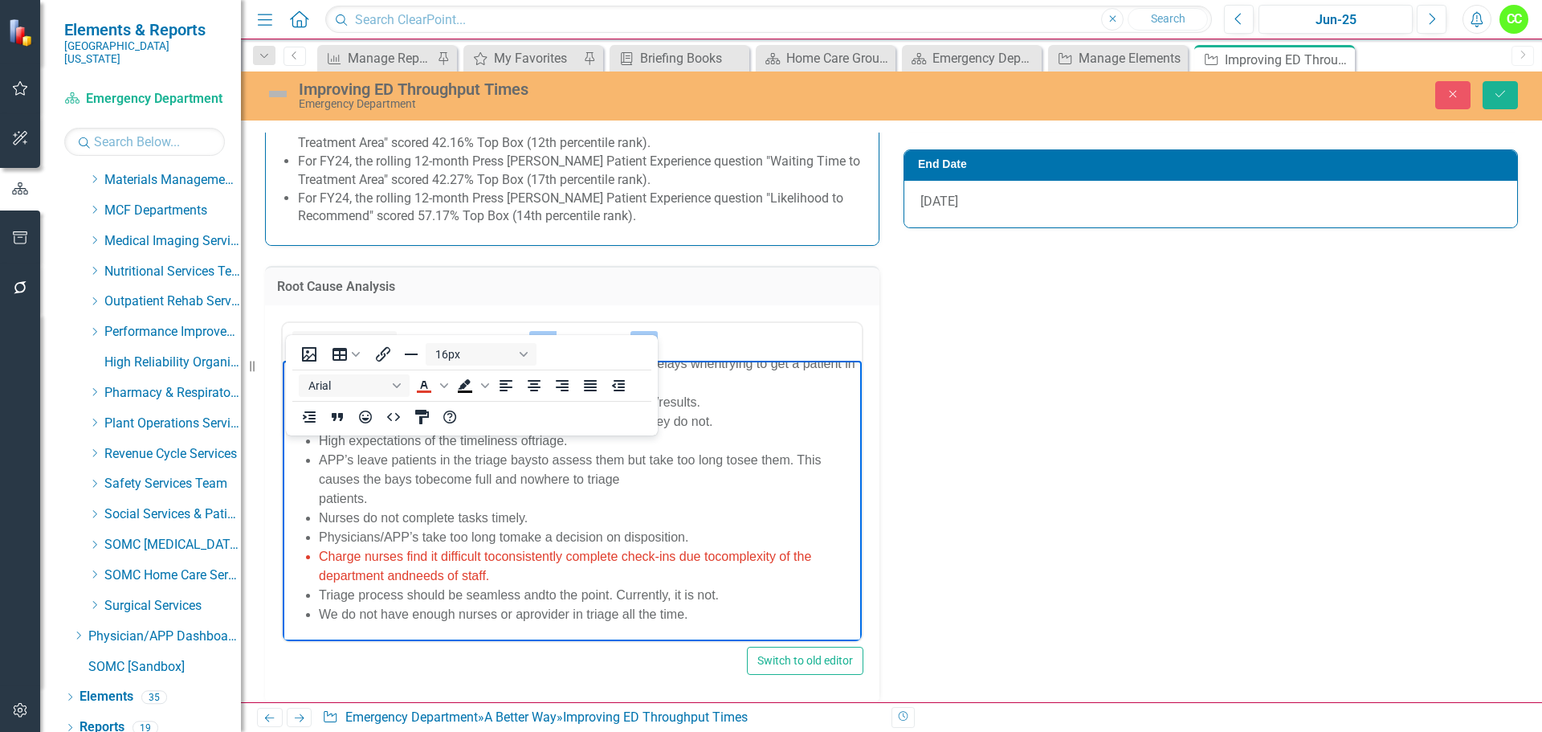
click at [784, 569] on li "Charge nurses find it difficult to consistently complete check-ins due to compl…" at bounding box center [588, 565] width 539 height 39
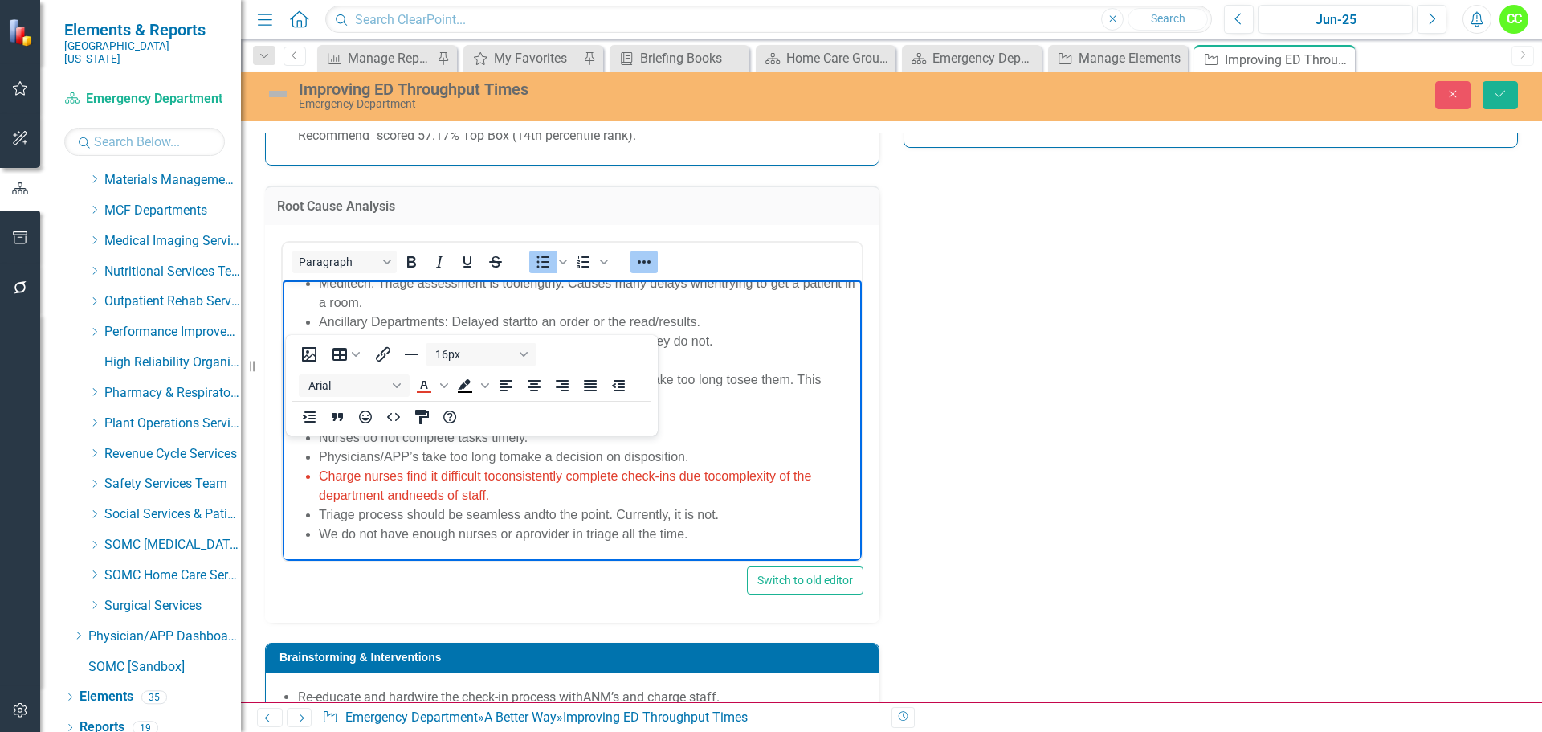
click at [734, 524] on li "We do not have enough nurses or a provider in triage all the time." at bounding box center [588, 533] width 539 height 19
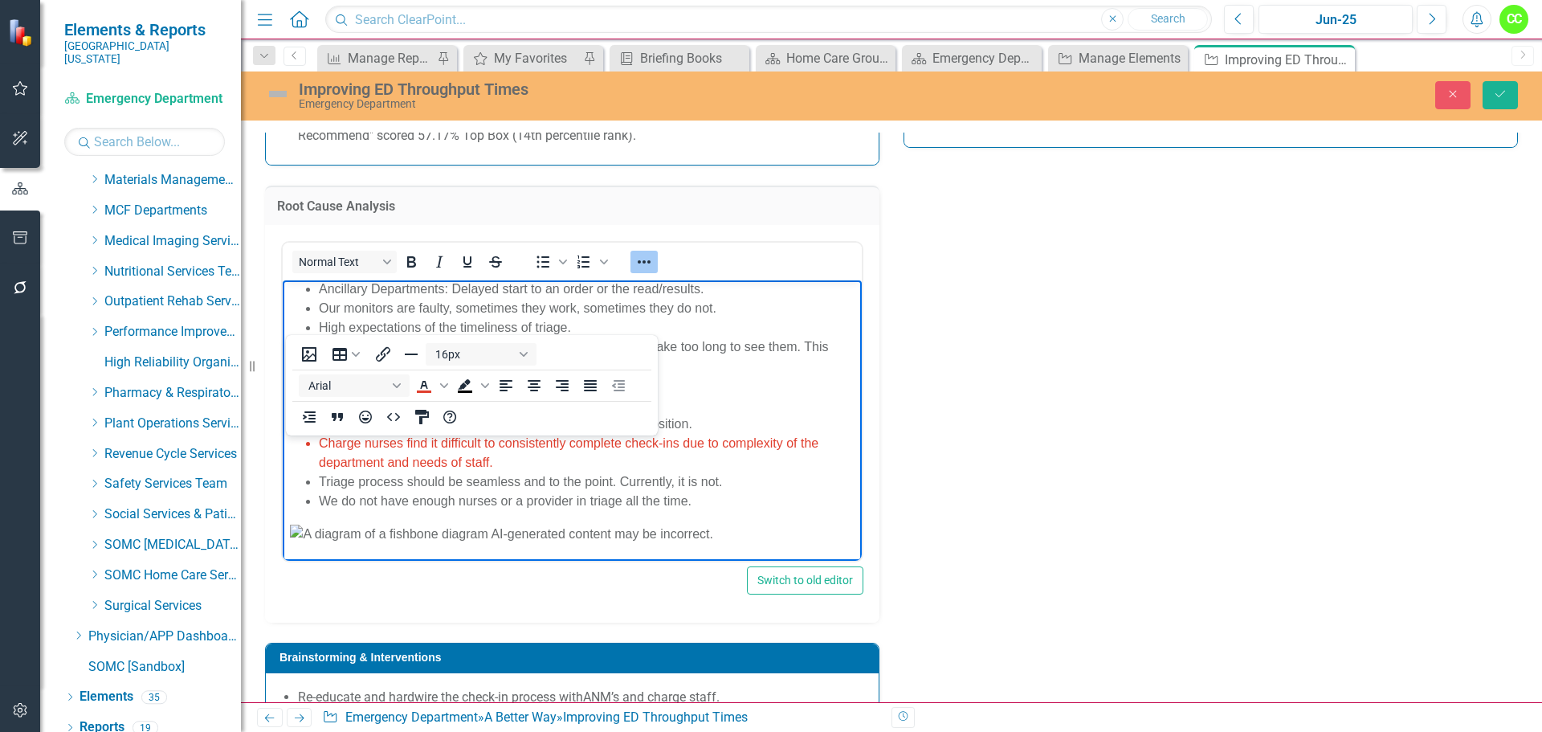
scroll to position [742, 0]
click at [345, 509] on body "· Providers take too long making decisions on dispositions. · Providers become …" at bounding box center [572, 301] width 579 height 516
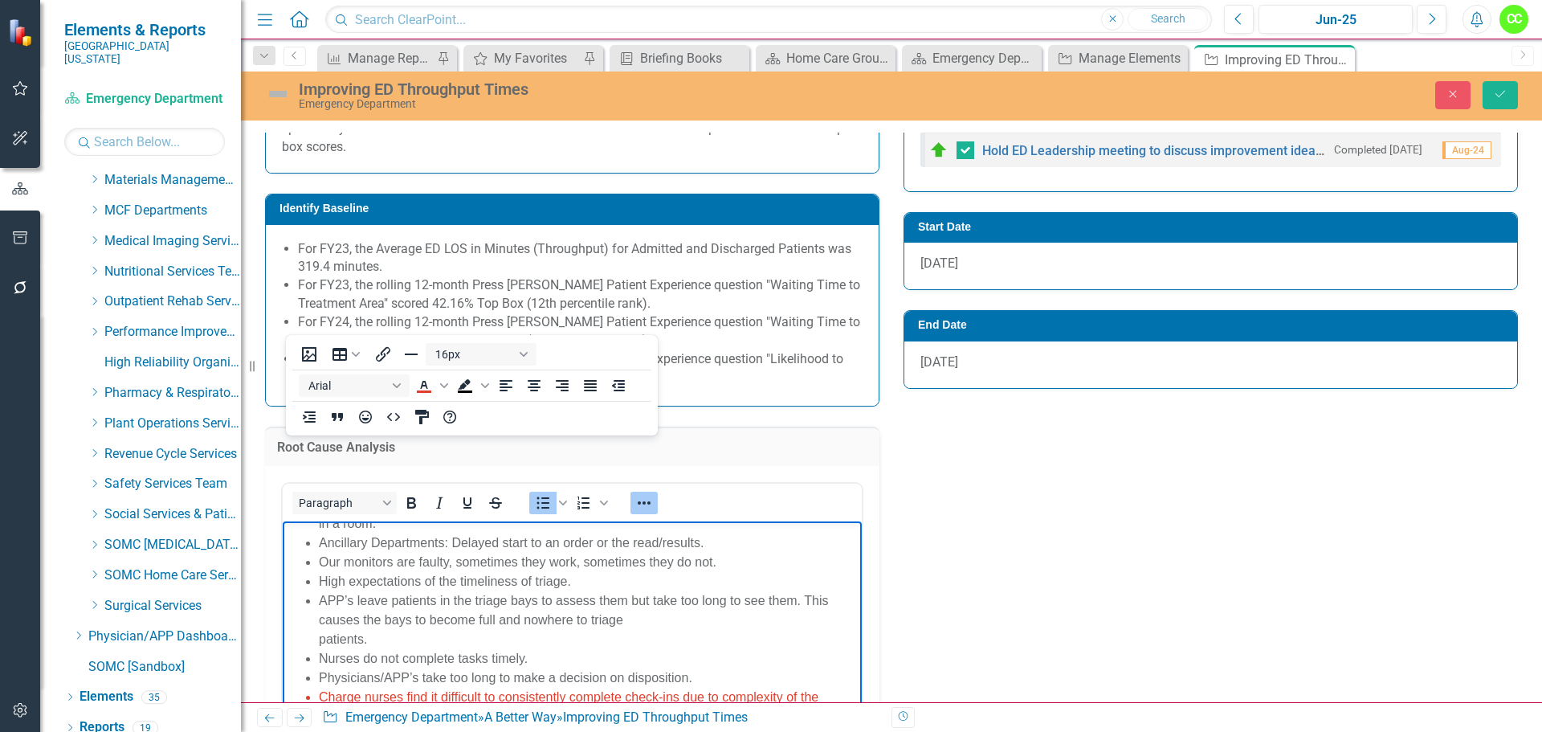
scroll to position [801, 0]
click at [494, 387] on button "Align left" at bounding box center [505, 385] width 27 height 22
click at [506, 386] on icon "Align left" at bounding box center [505, 385] width 13 height 11
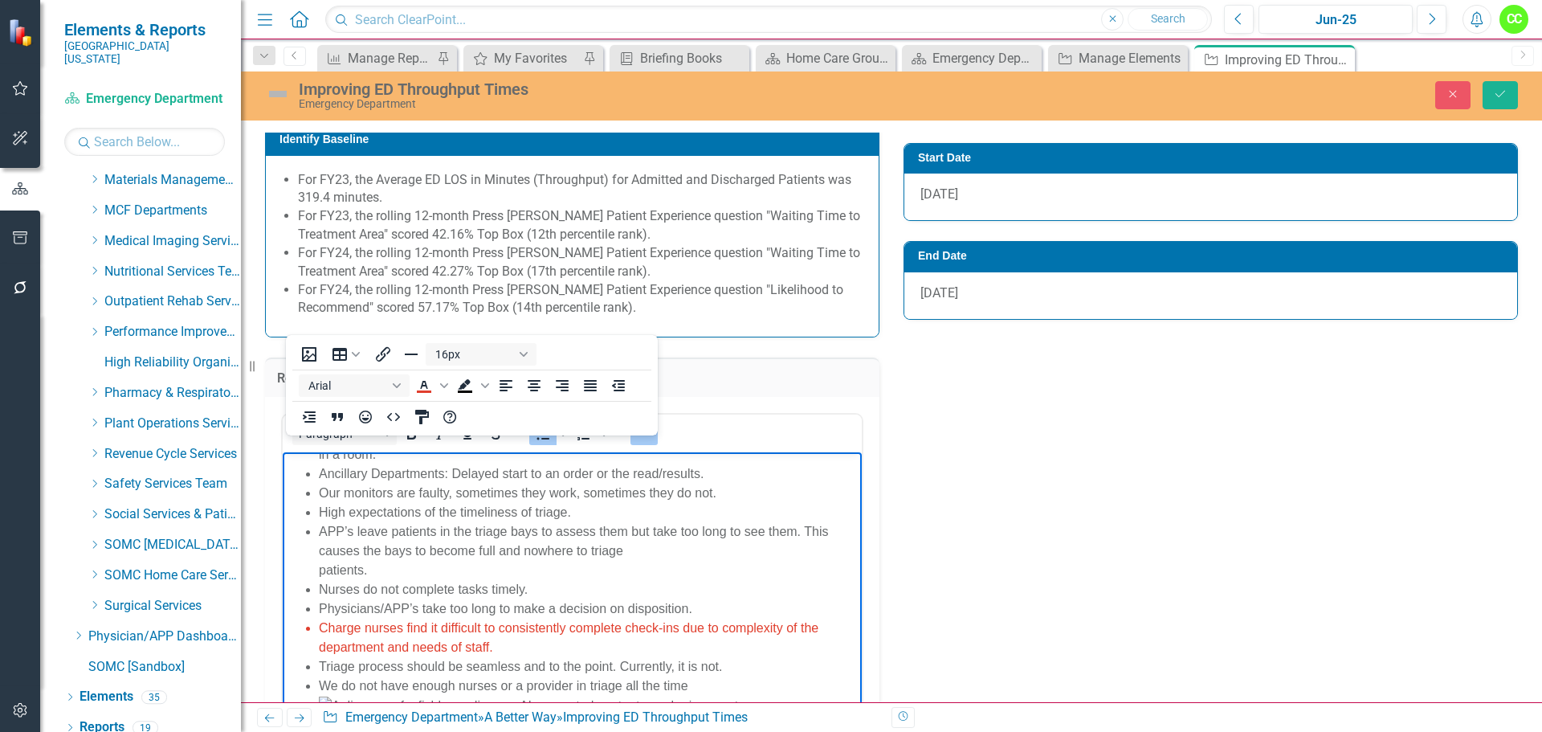
scroll to position [881, 0]
click at [618, 386] on icon "Decrease indent" at bounding box center [618, 385] width 13 height 11
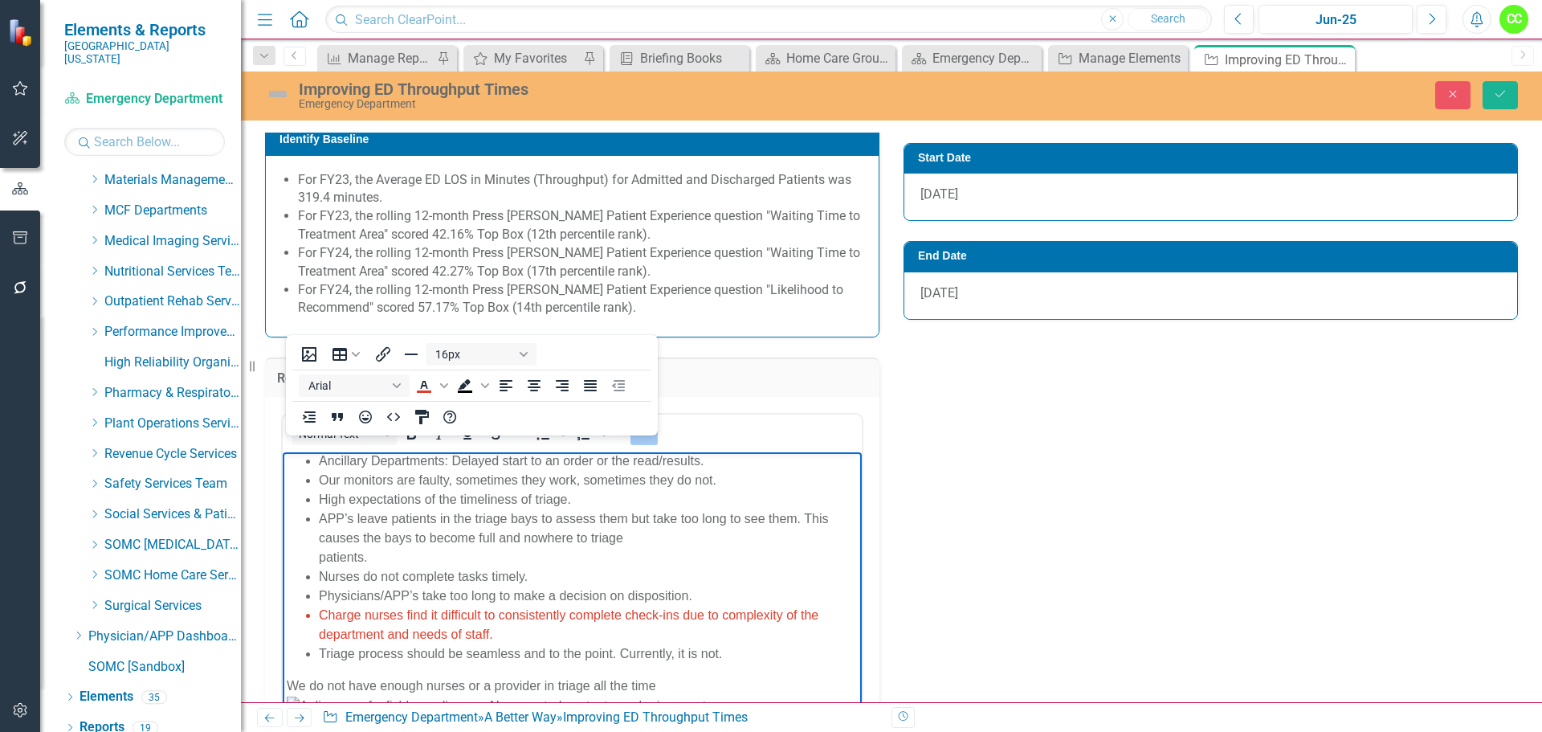
click at [289, 675] on p "We do not have enough nurses or a provider in triage all the time" at bounding box center [572, 694] width 571 height 39
click at [812, 397] on div "<p>&middot; Providers take too long making decisions on dispositions.</p> <p>&m…" at bounding box center [572, 595] width 614 height 397
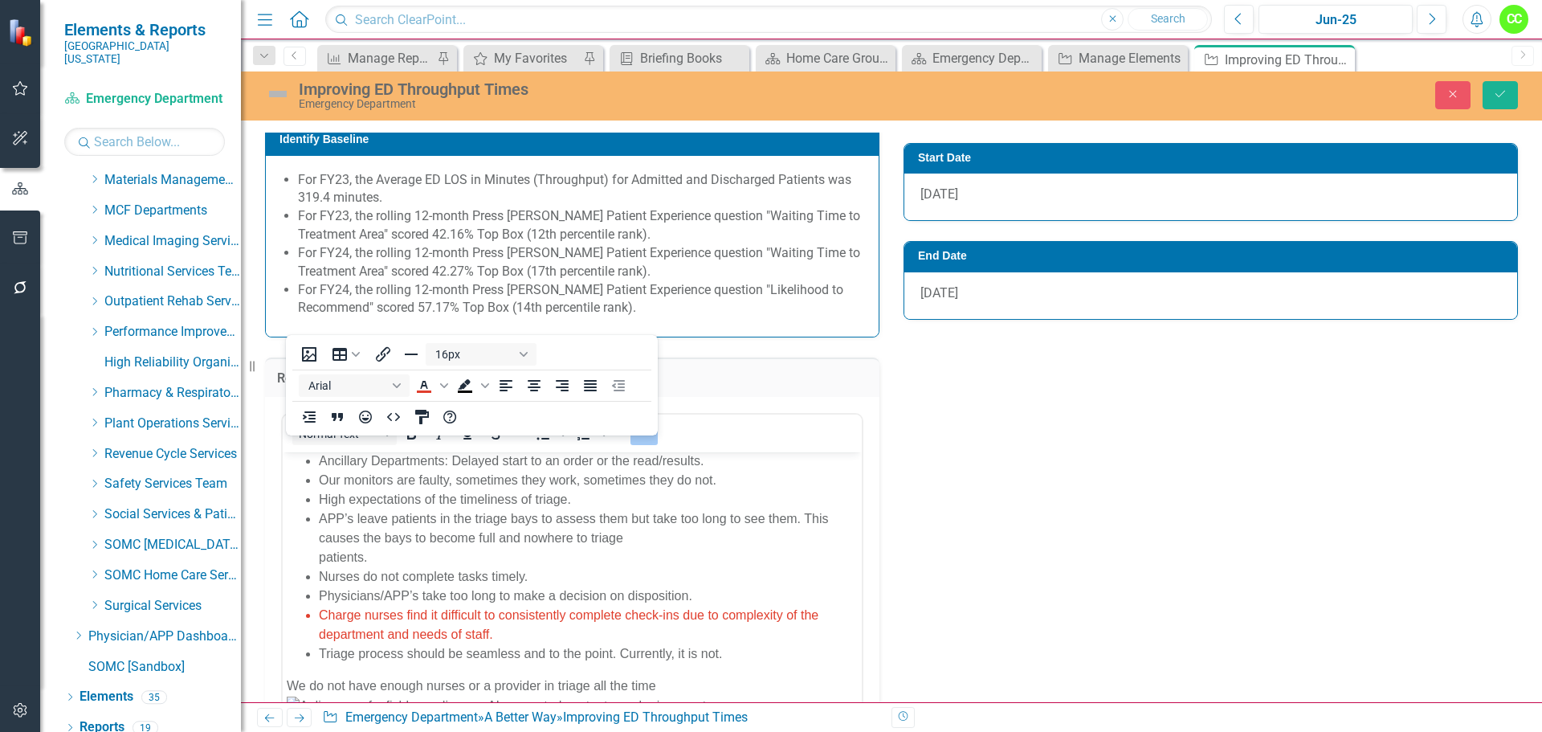
click at [1498, 93] on icon "Save" at bounding box center [1500, 93] width 14 height 11
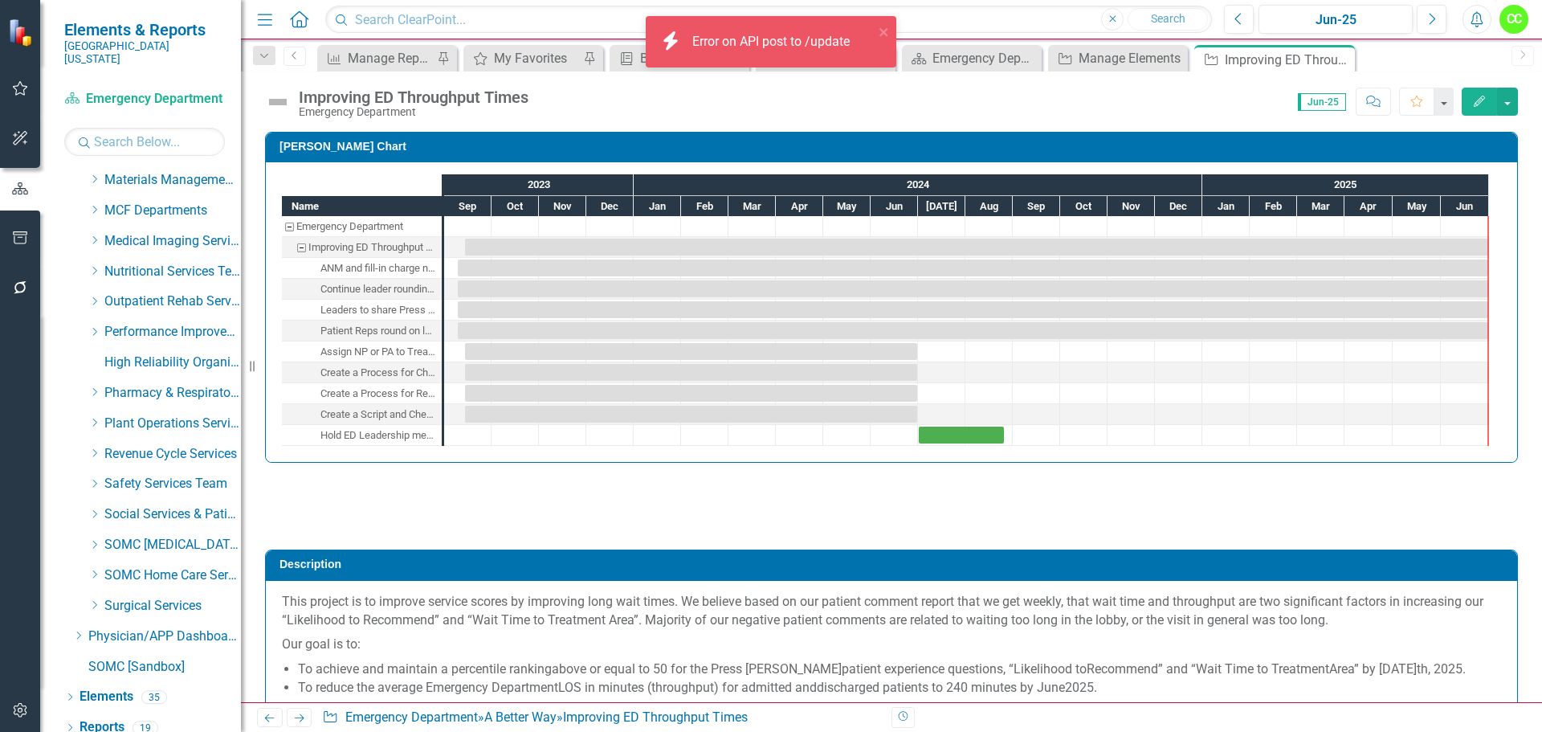
checkbox input "true"
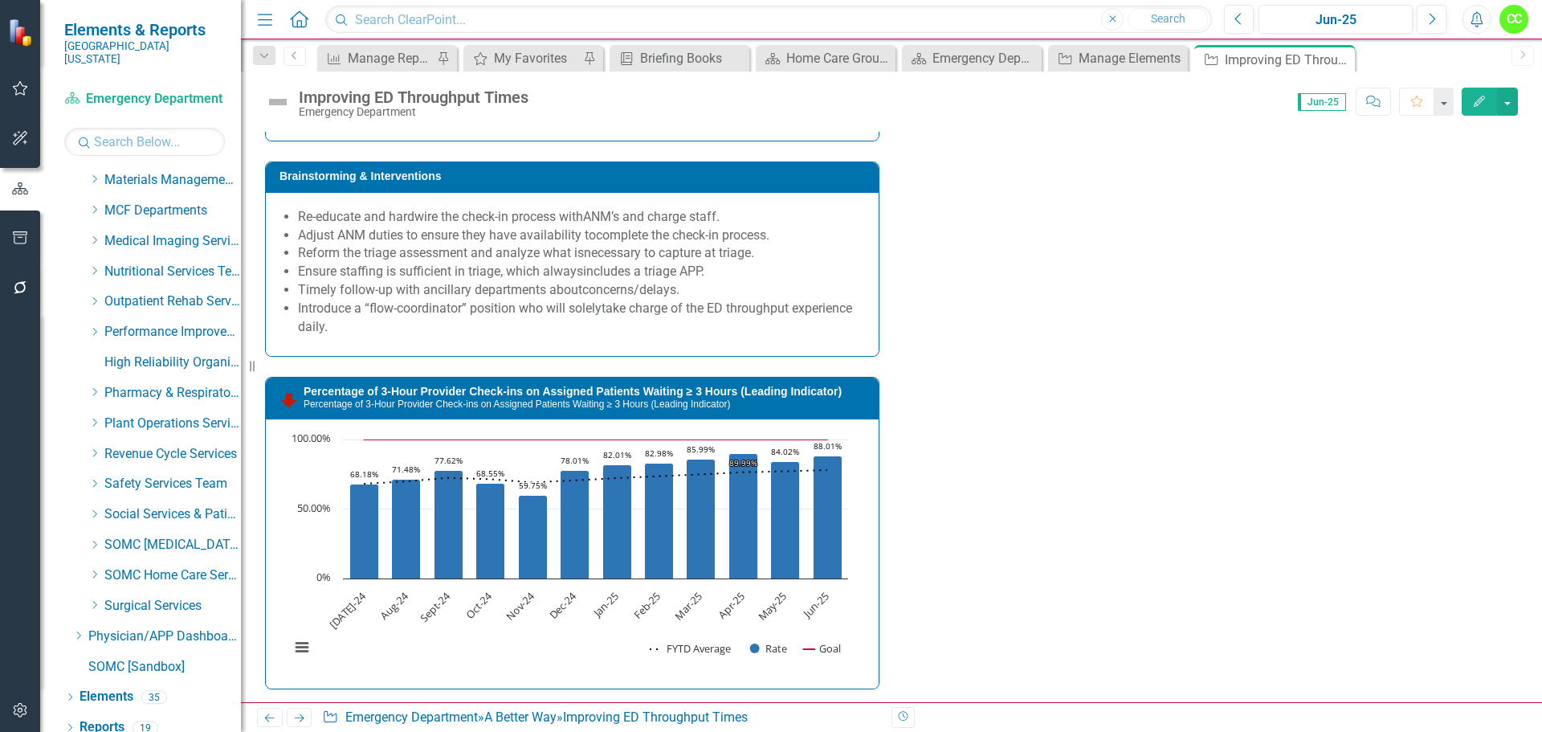
scroll to position [1927, 0]
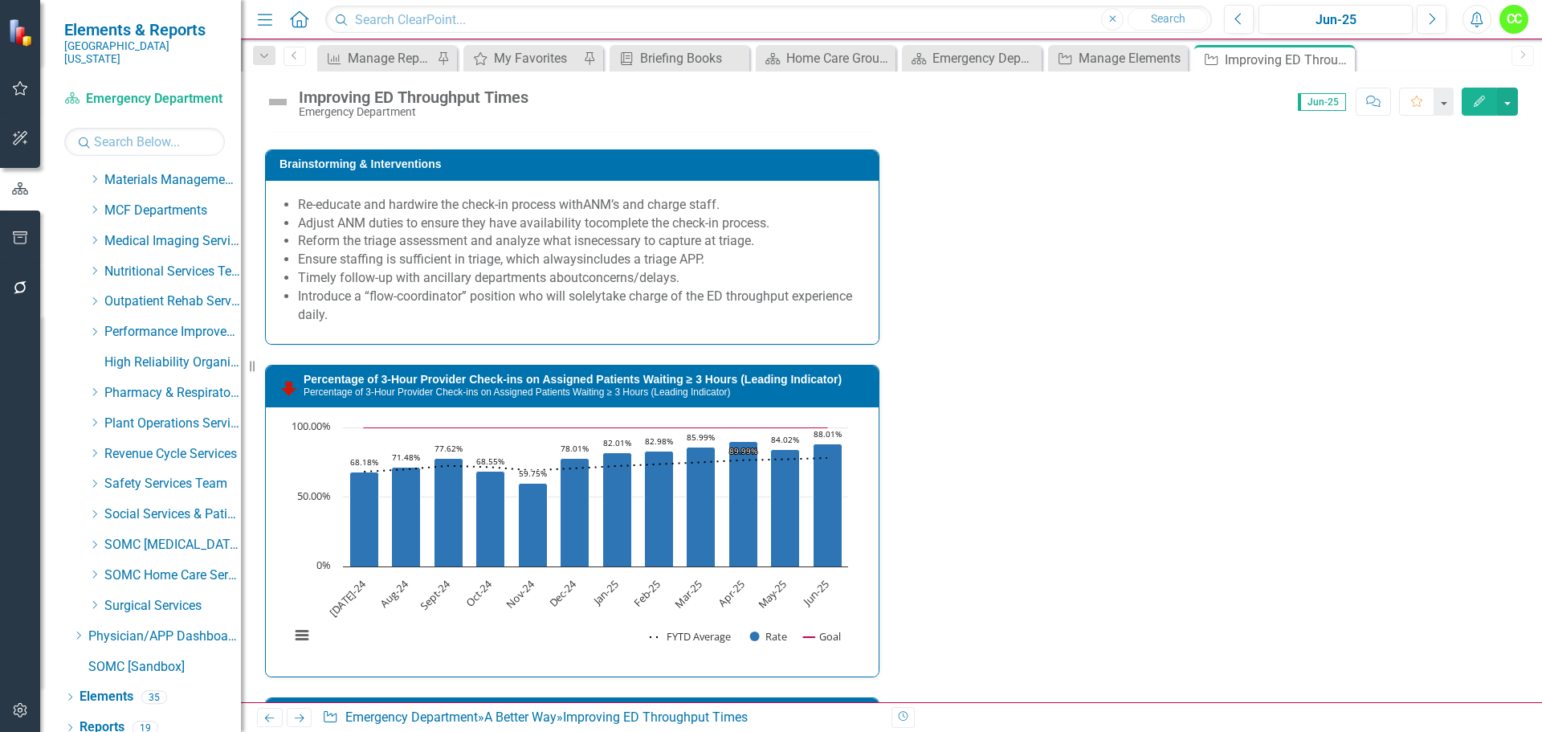
click at [282, 112] on p "We do not have enough nurses or a provider in triage all the time" at bounding box center [572, 92] width 581 height 40
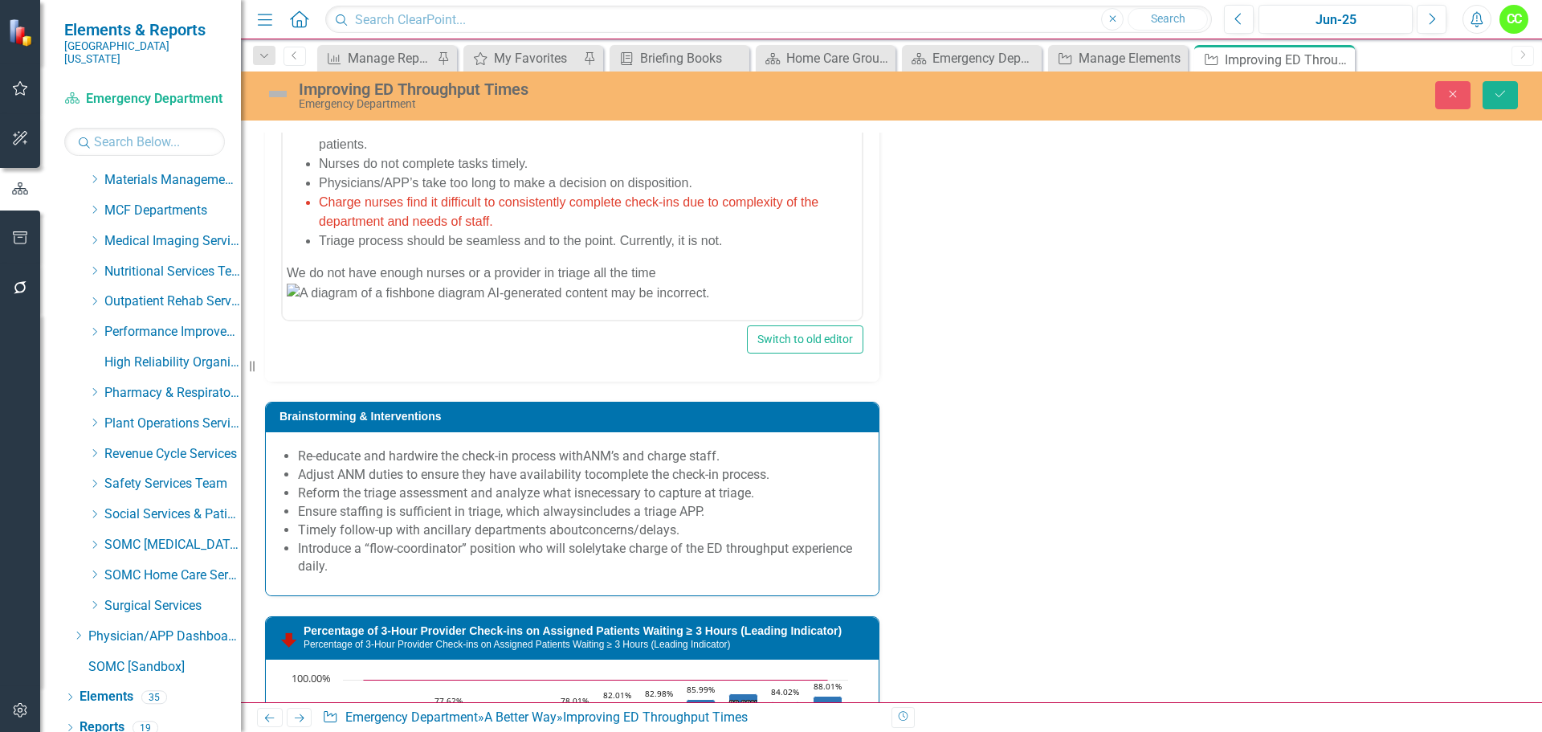
scroll to position [723, 0]
click at [286, 275] on body "· Providers take too long making decisions on dispositions. · Providers become …" at bounding box center [572, 60] width 579 height 516
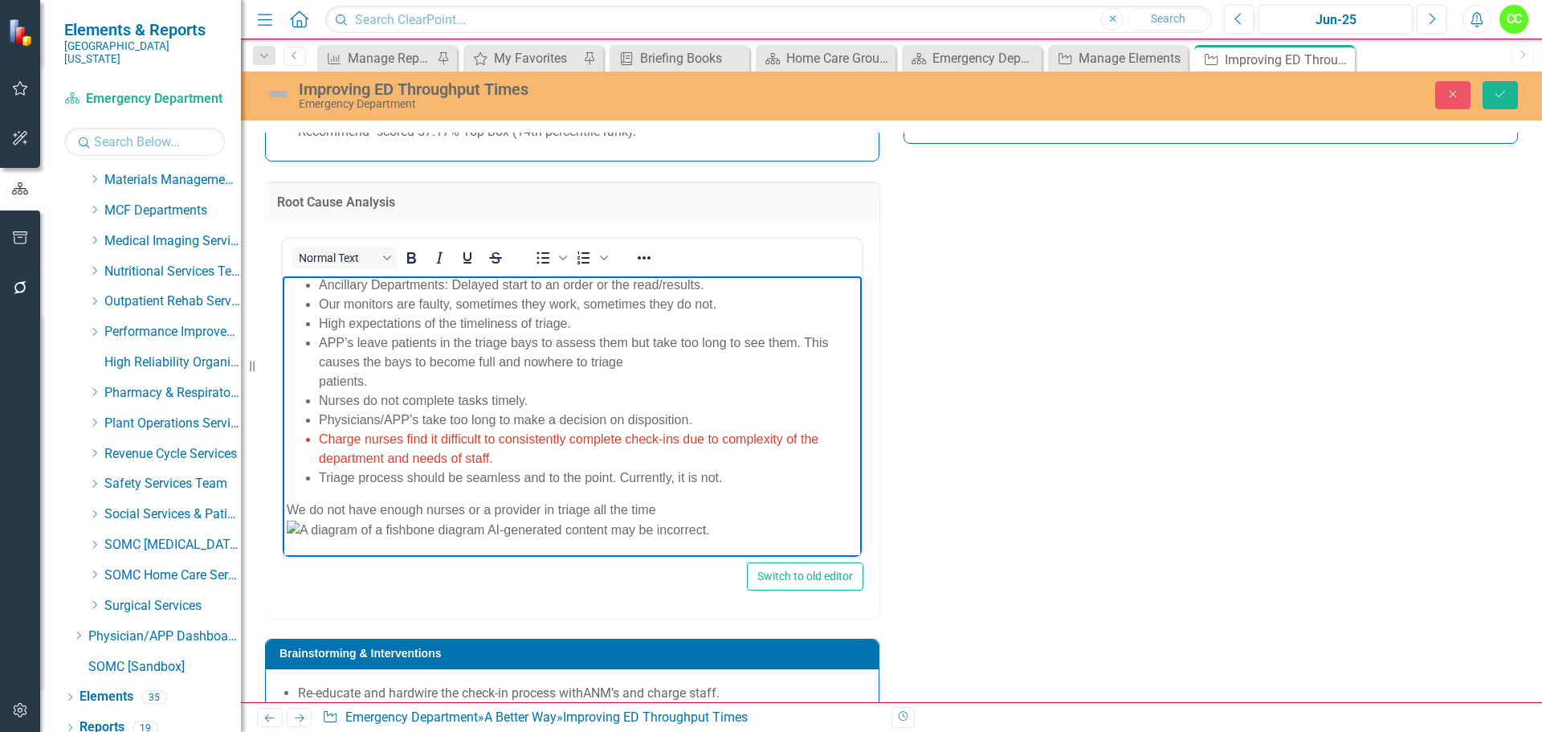
scroll to position [1382, 0]
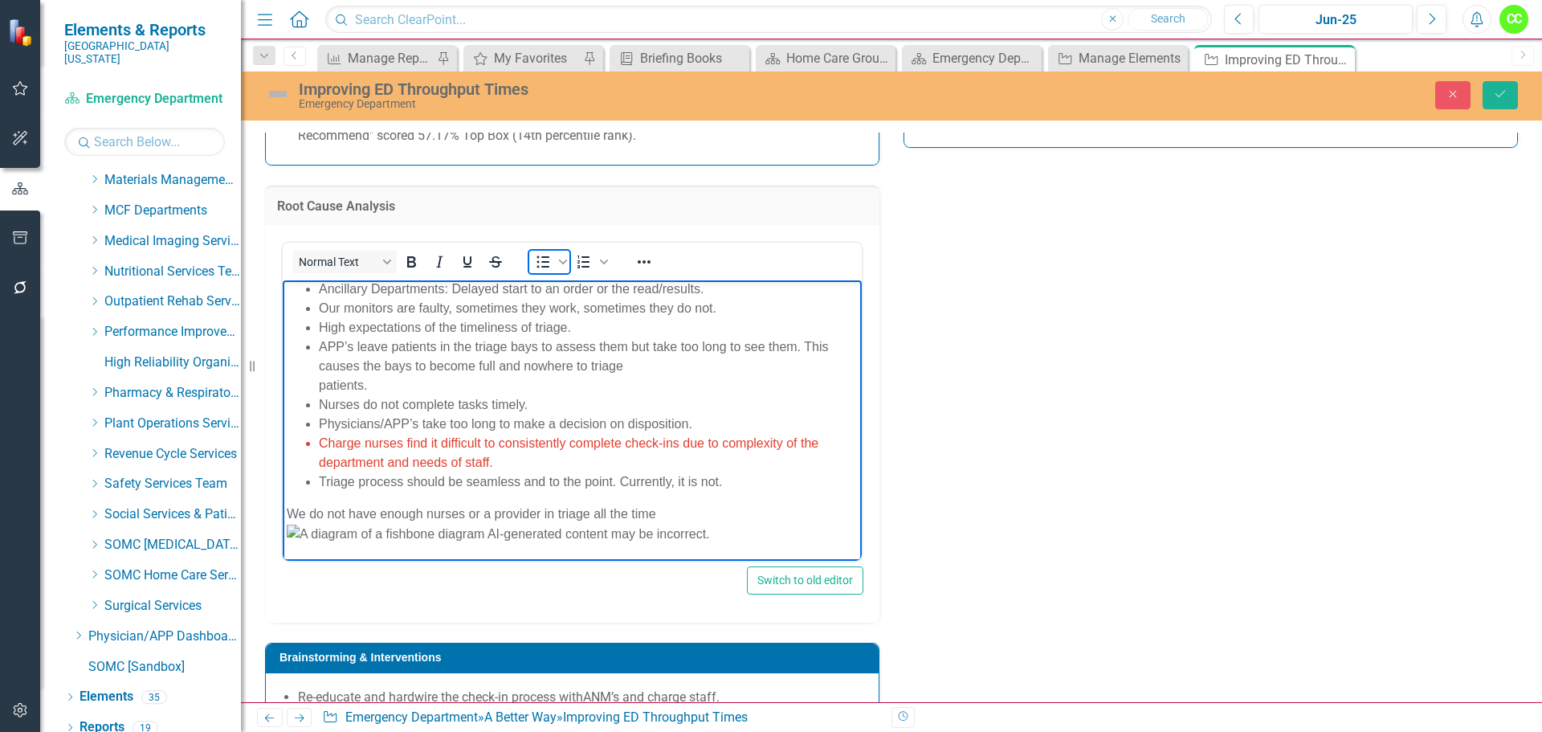
click at [545, 255] on icon "Bullet list" at bounding box center [543, 261] width 13 height 12
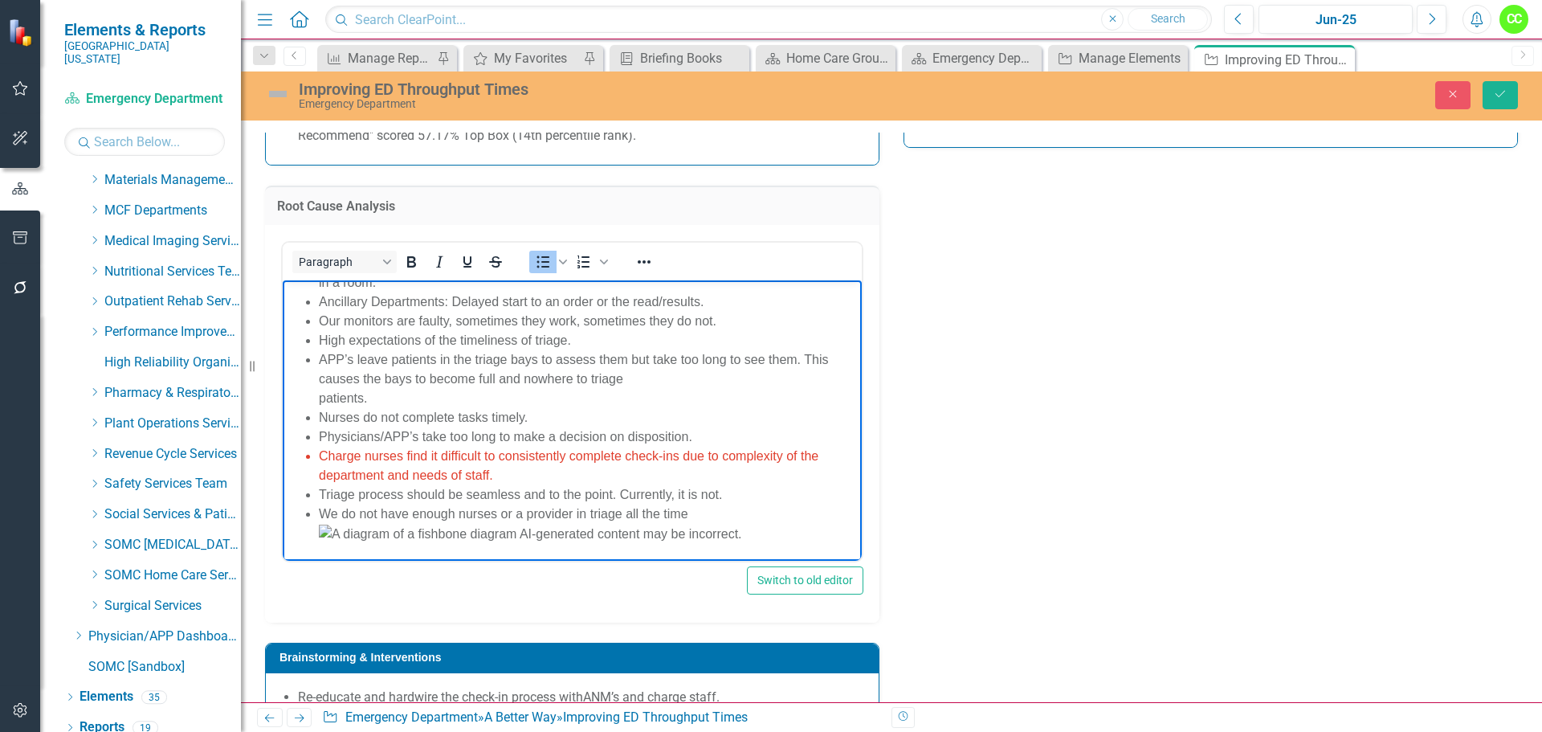
click at [692, 509] on li "We do not have enough nurses or a provider in triage all the time" at bounding box center [588, 522] width 539 height 39
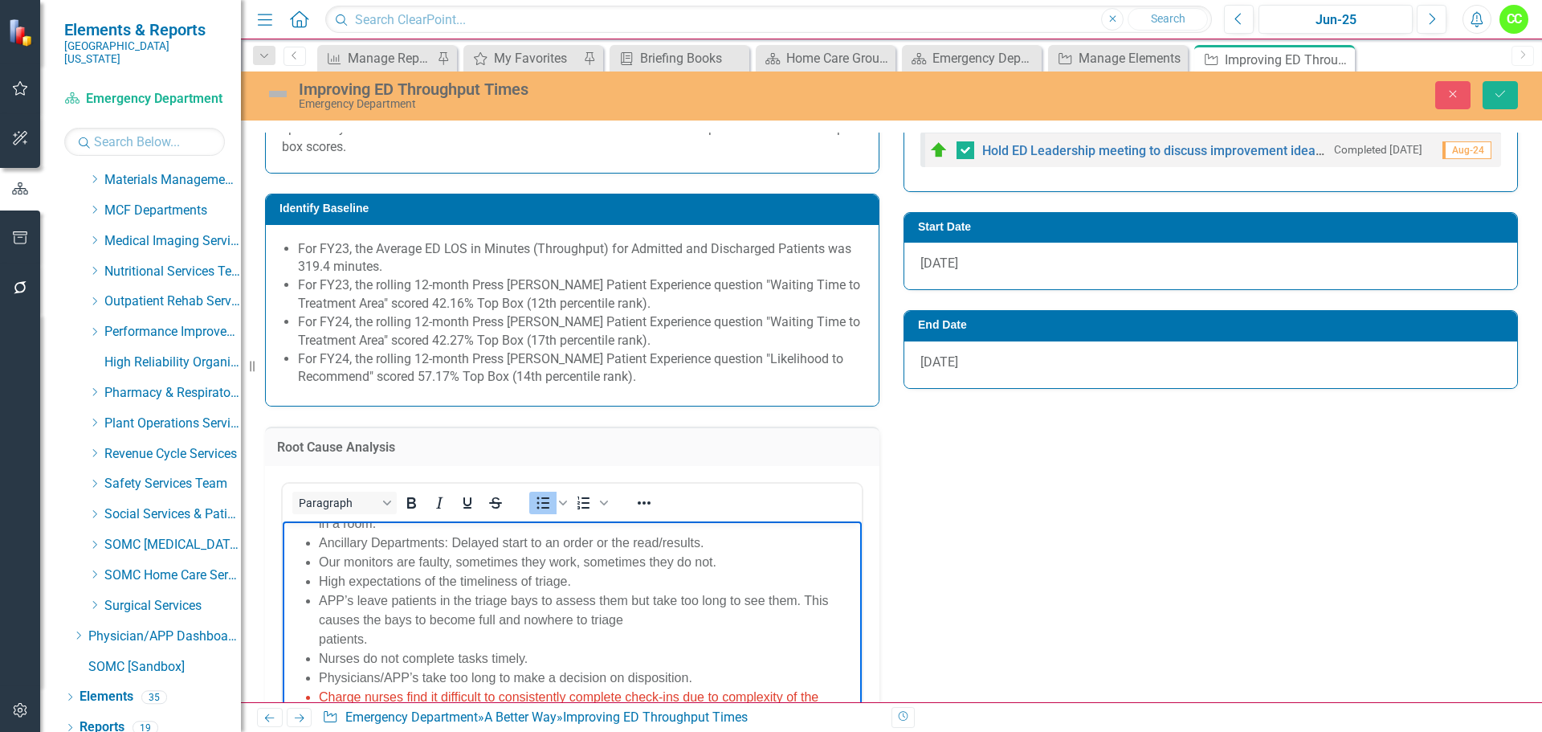
scroll to position [801, 0]
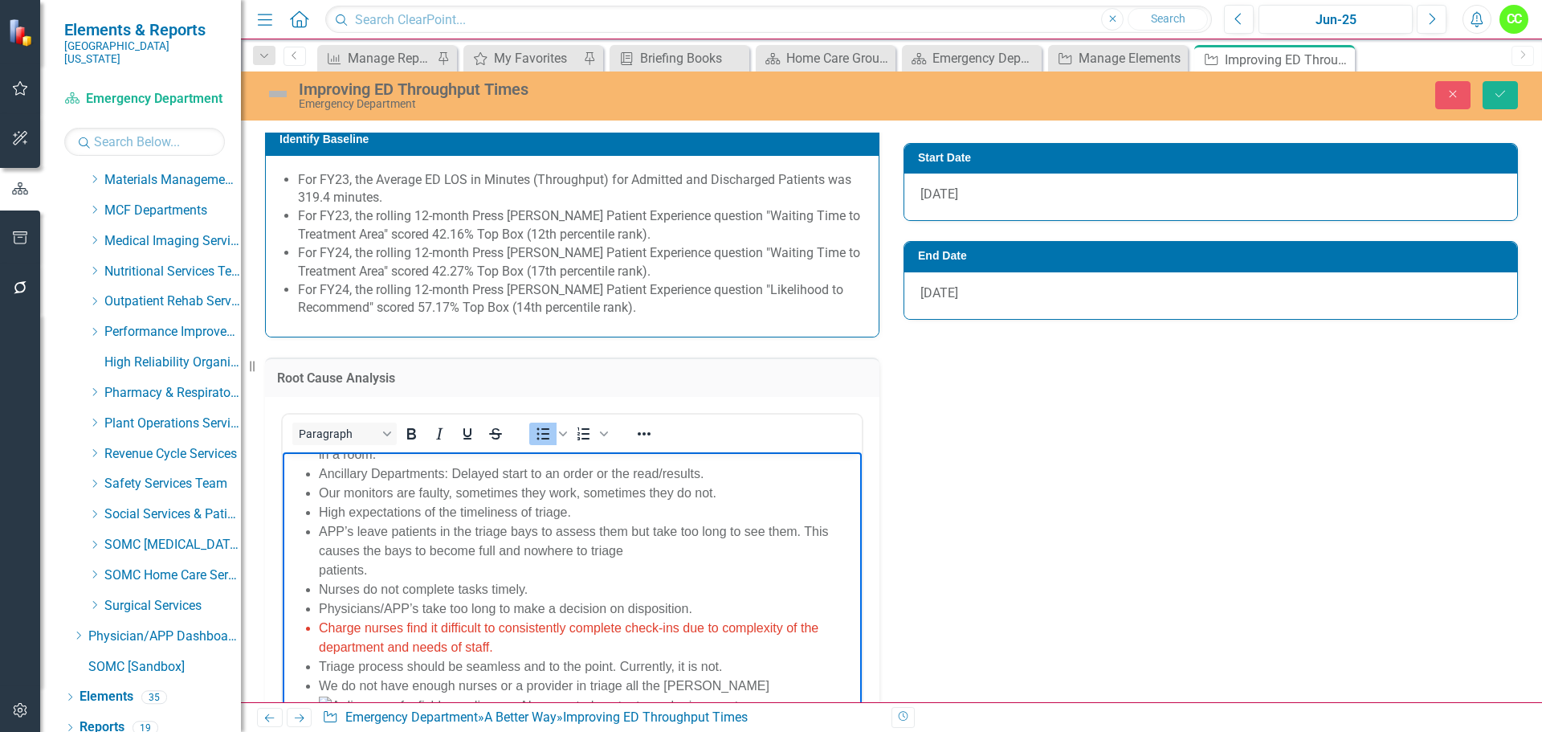
scroll to position [961, 0]
click at [1506, 86] on button "Save" at bounding box center [1499, 95] width 35 height 28
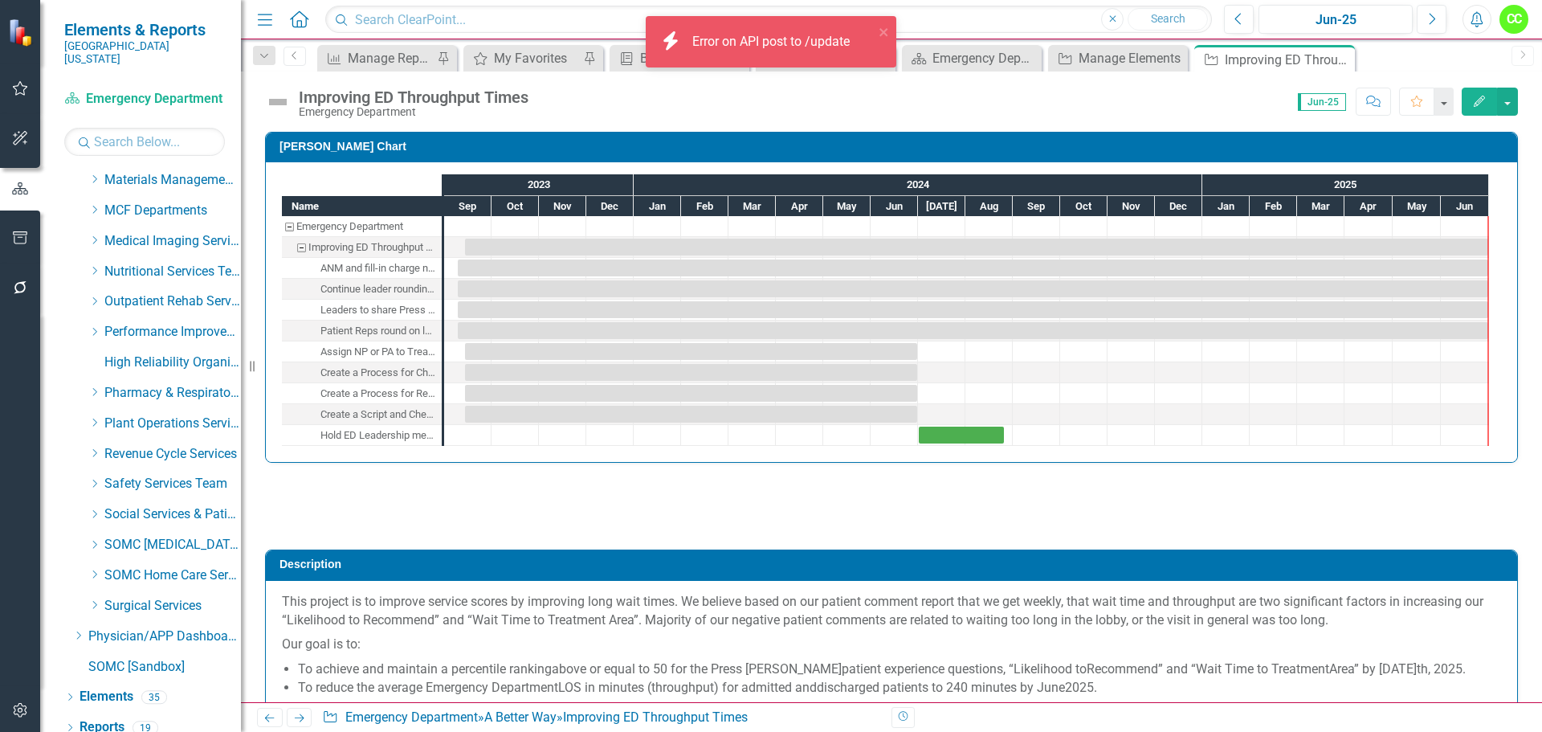
checkbox input "true"
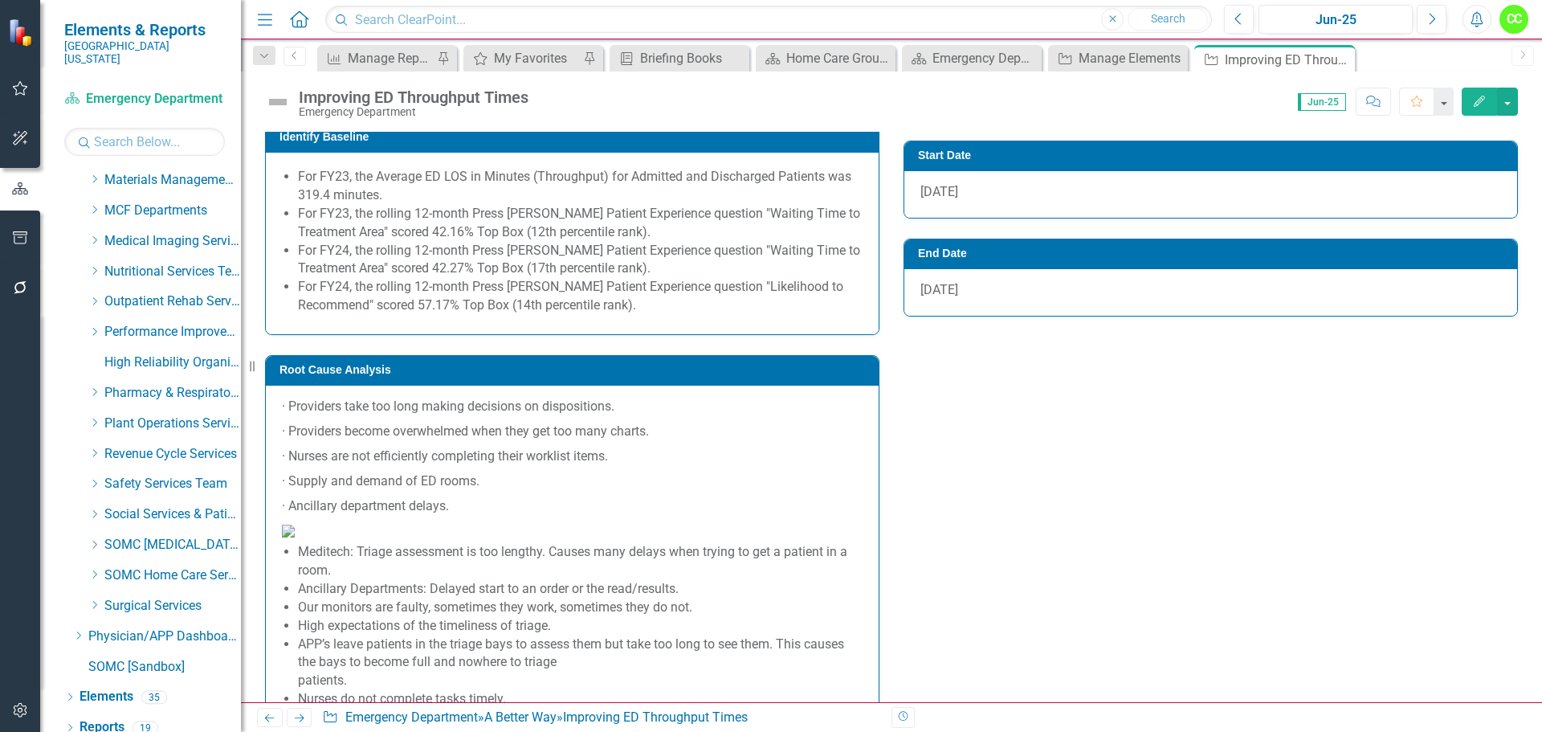
scroll to position [1204, 0]
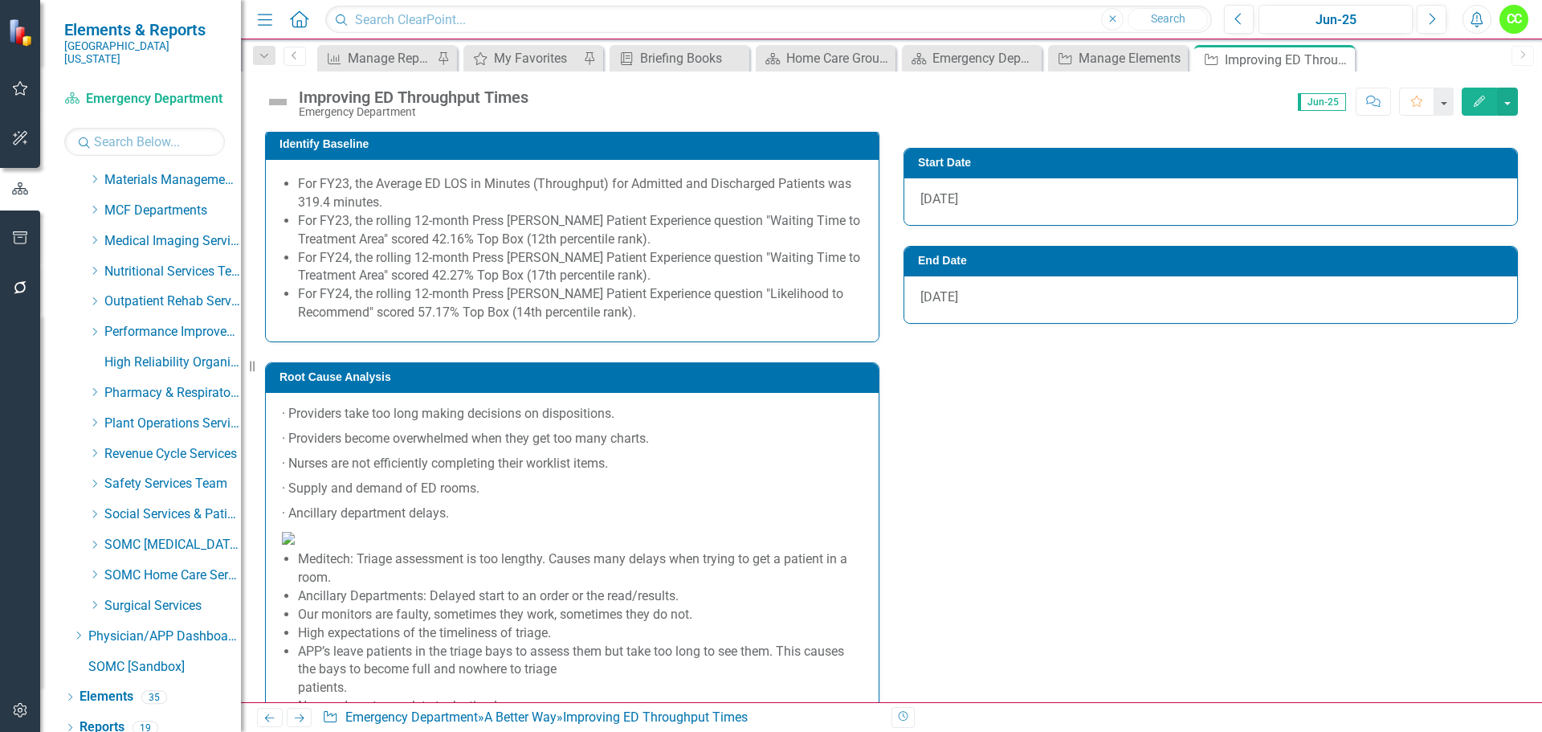
click at [477, 501] on p "· Ancillary department delays." at bounding box center [572, 513] width 581 height 25
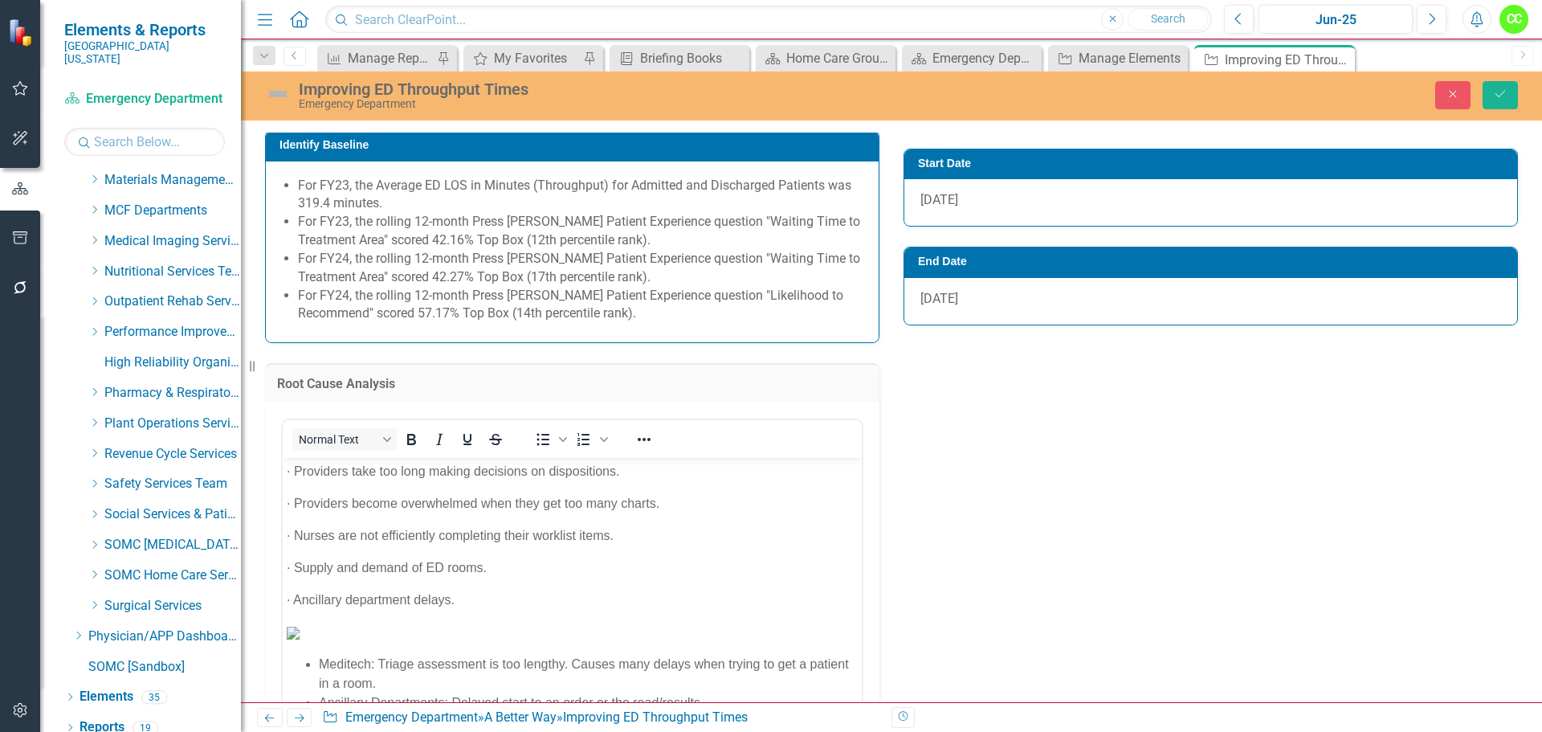
scroll to position [0, 0]
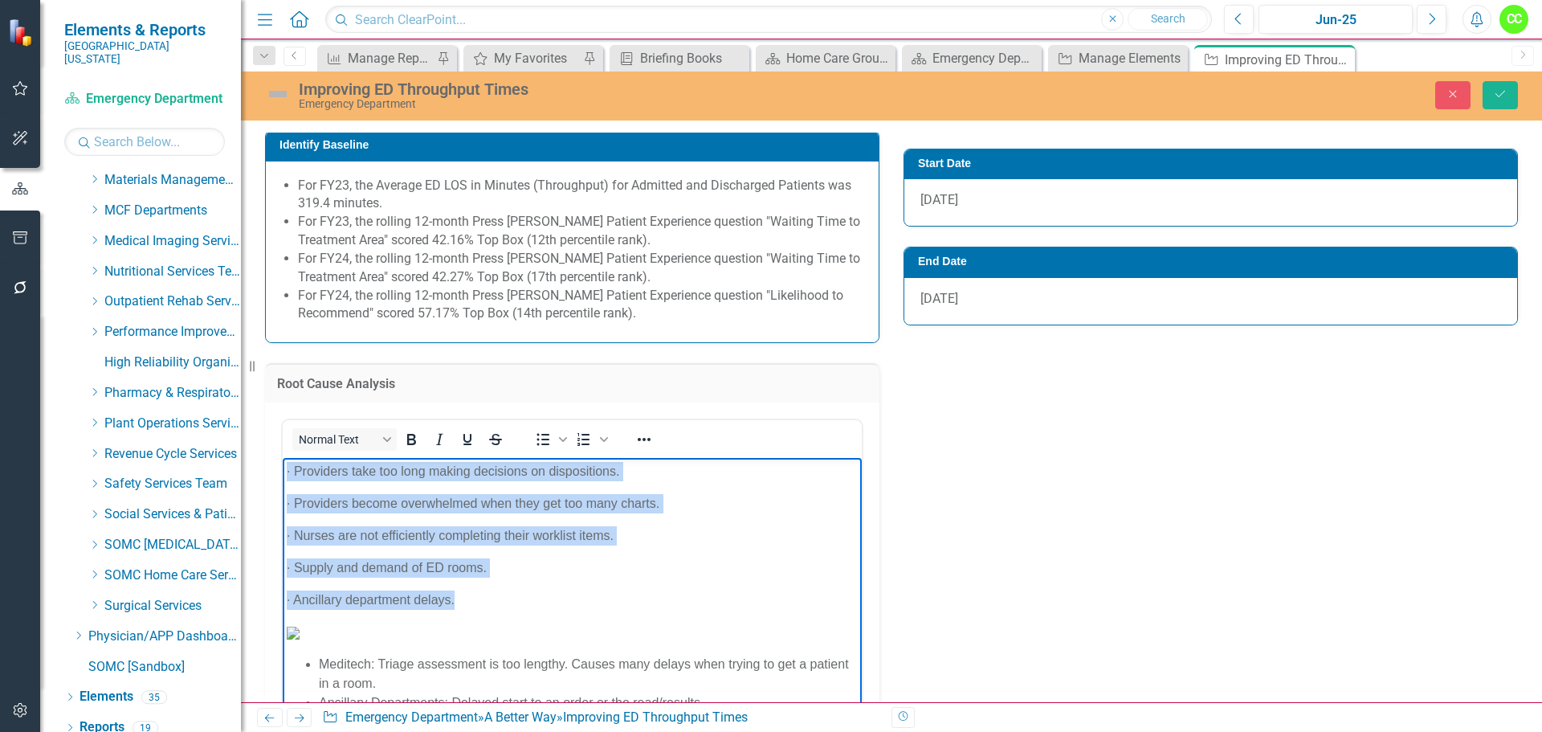
drag, startPoint x: 463, startPoint y: 602, endPoint x: 287, endPoint y: 471, distance: 219.1
click at [287, 471] on body "· Providers take too long making decisions on dispositions. · Providers become …" at bounding box center [572, 708] width 579 height 503
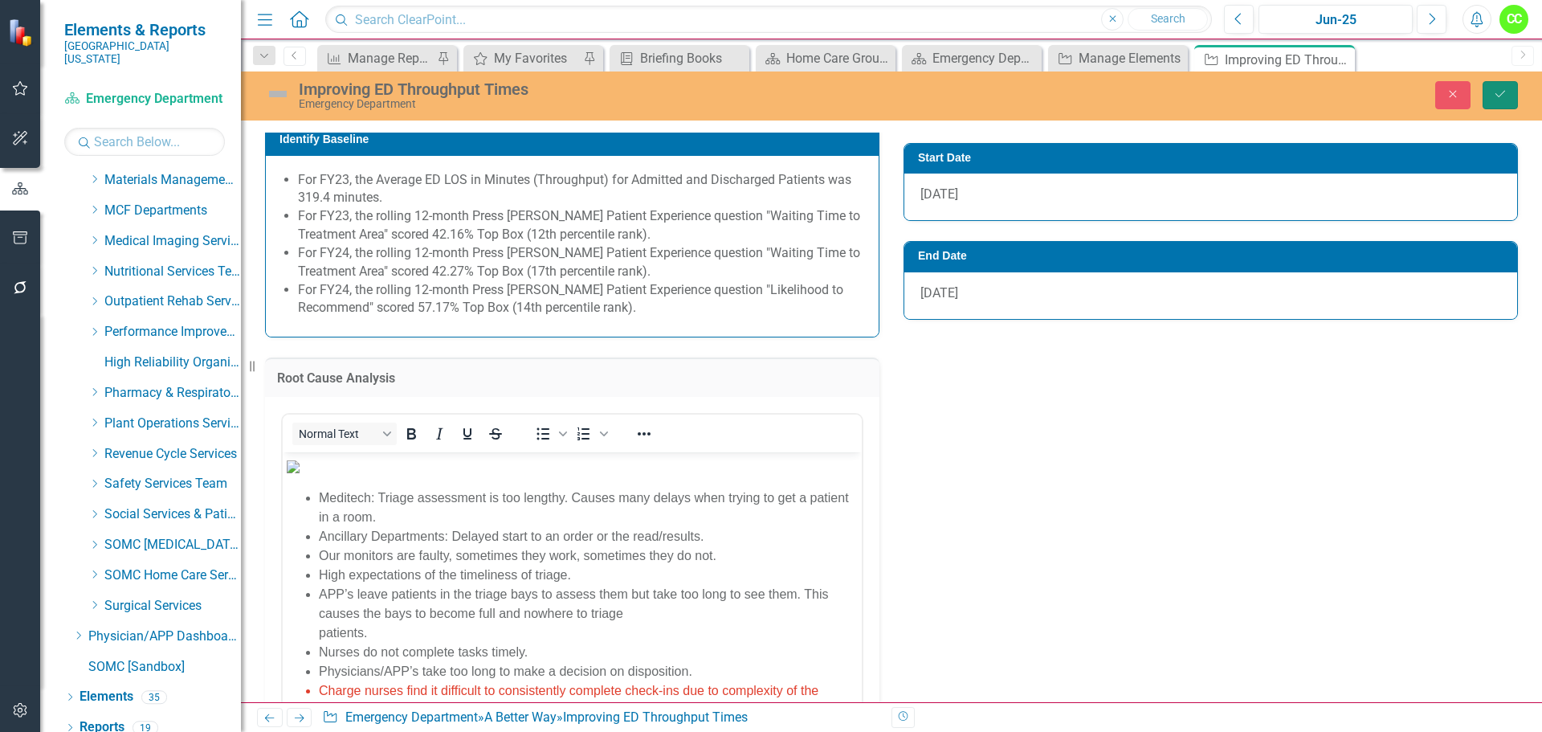
click at [1500, 95] on icon "Save" at bounding box center [1500, 93] width 14 height 11
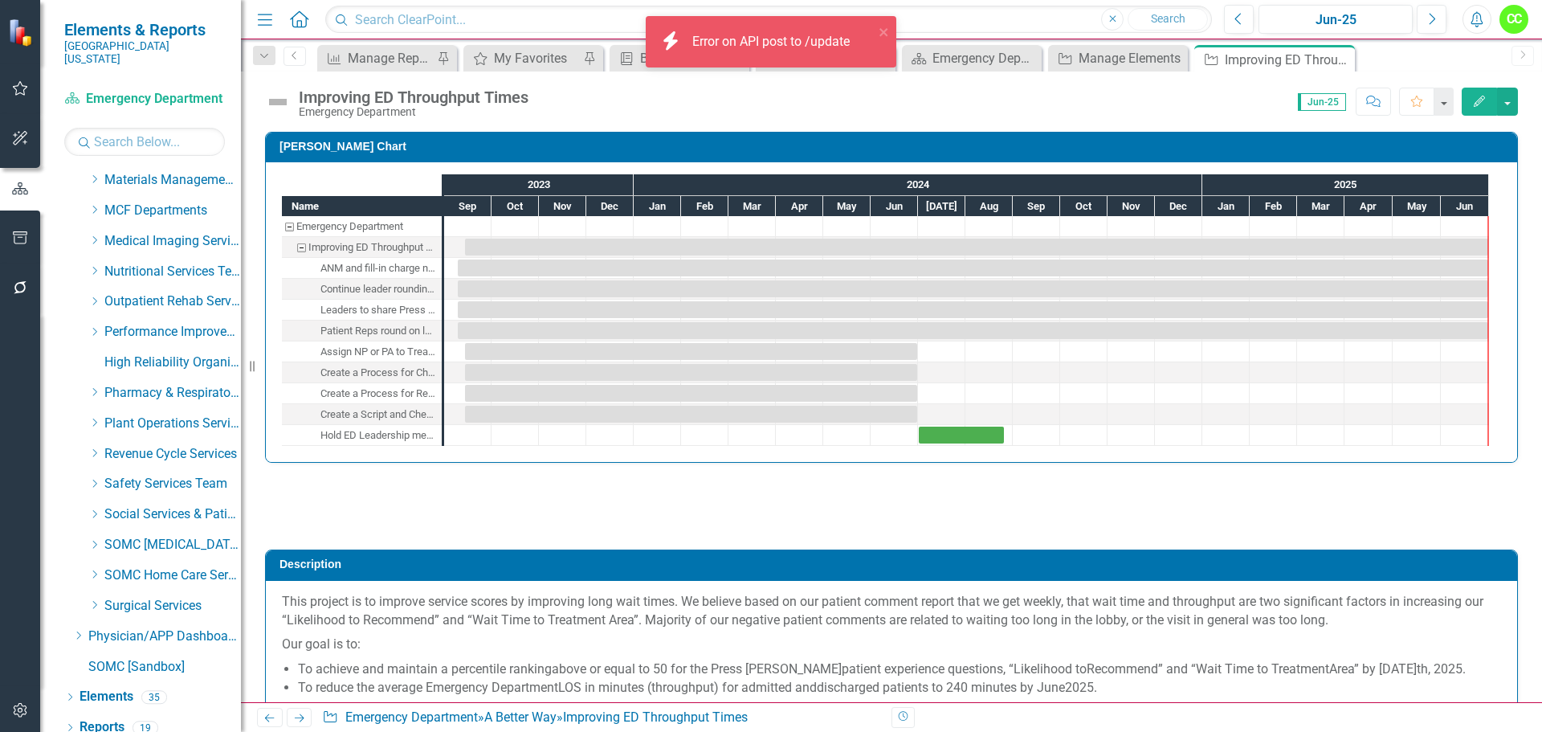
checkbox input "true"
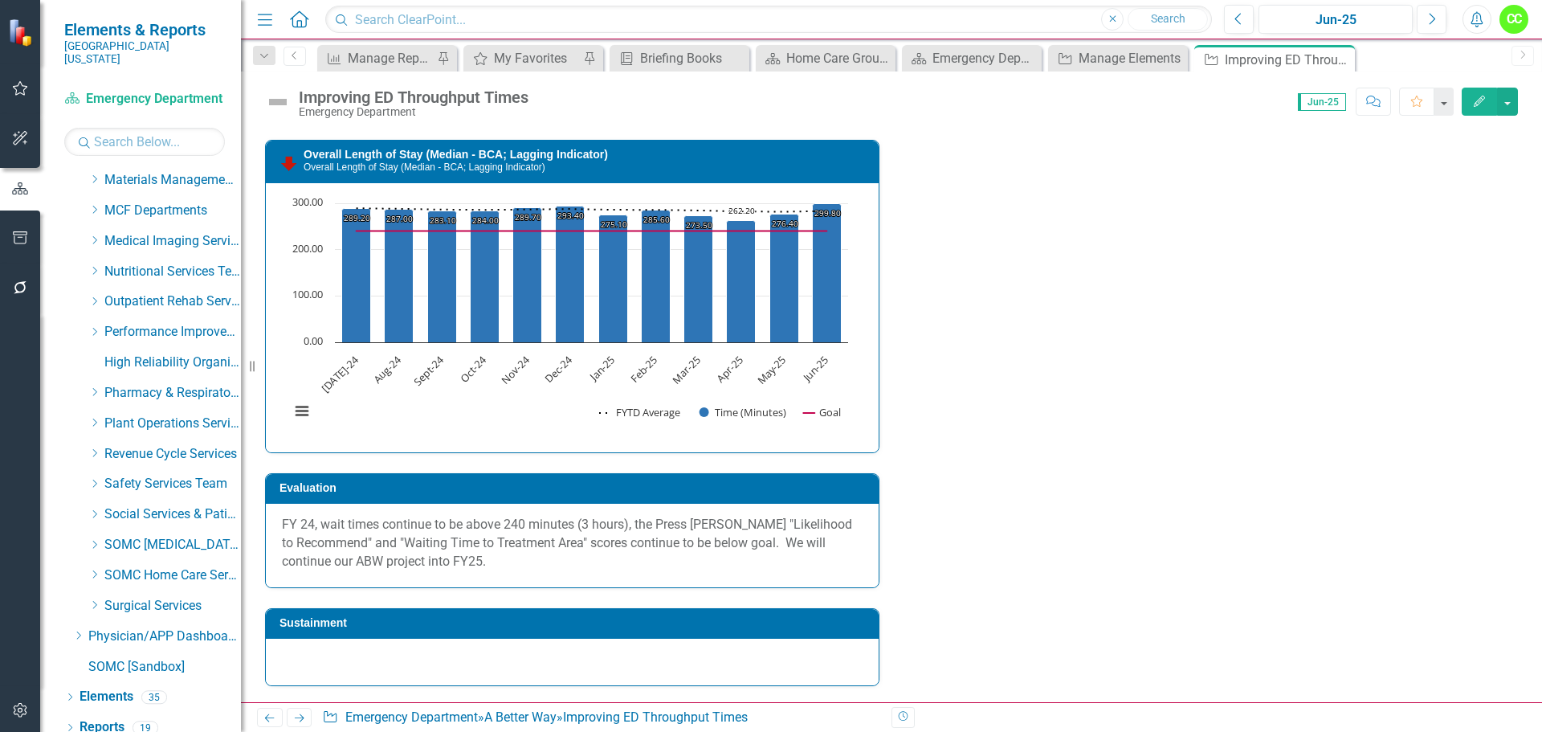
scroll to position [3485, 0]
click at [337, 657] on div at bounding box center [572, 661] width 613 height 47
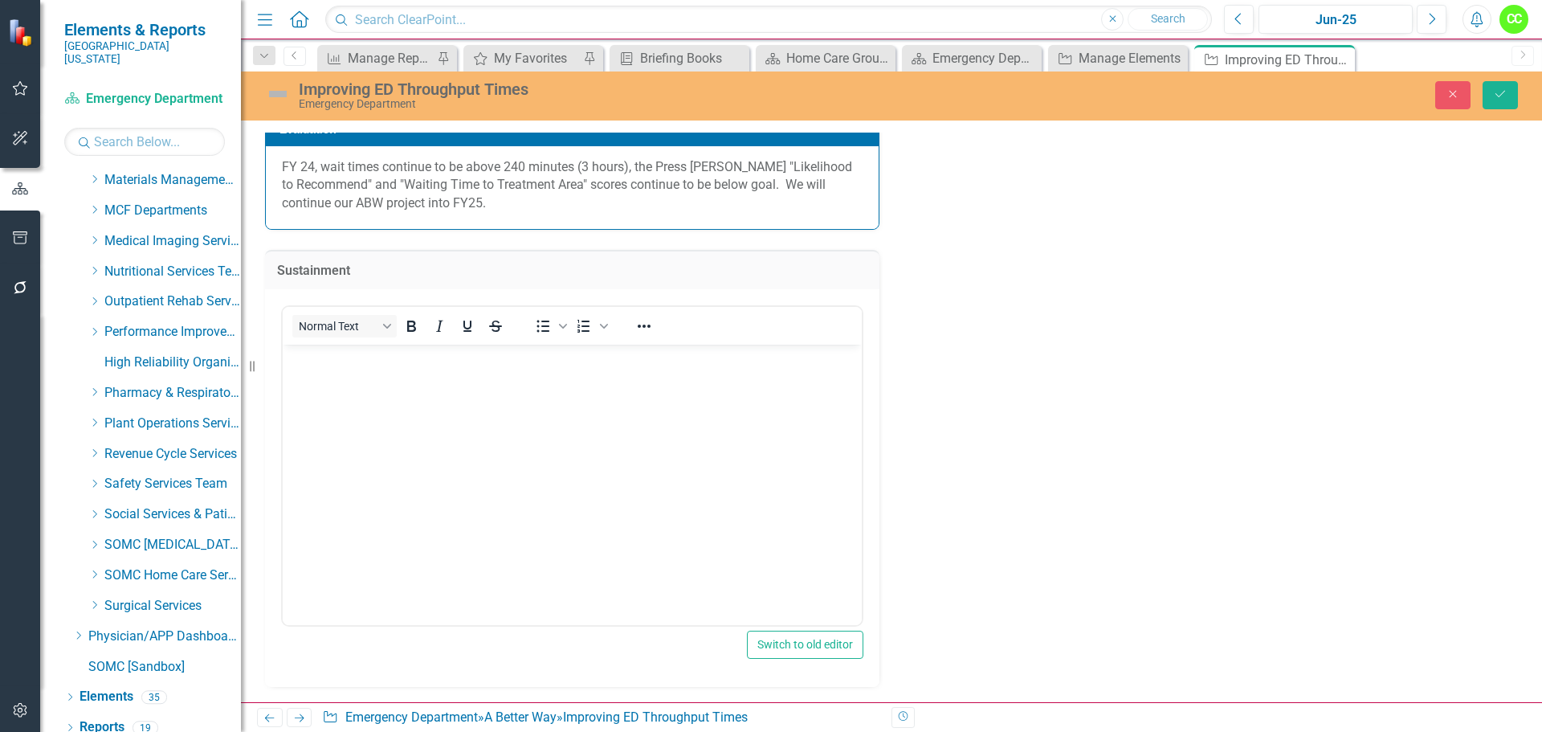
scroll to position [3645, 0]
click at [339, 381] on body "Rich Text Area. Press ALT-0 for help." at bounding box center [572, 464] width 579 height 241
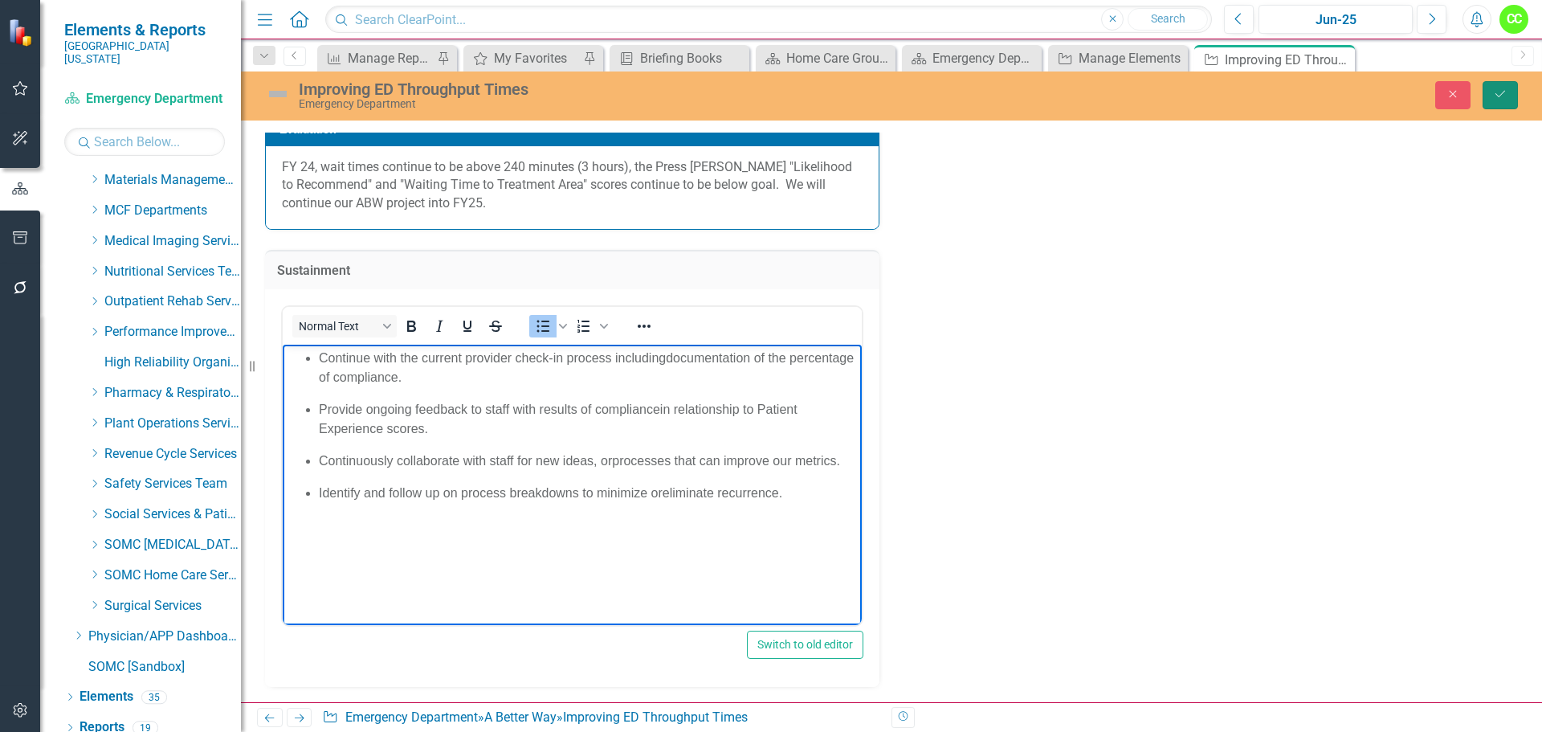
click at [1496, 86] on button "Save" at bounding box center [1499, 95] width 35 height 28
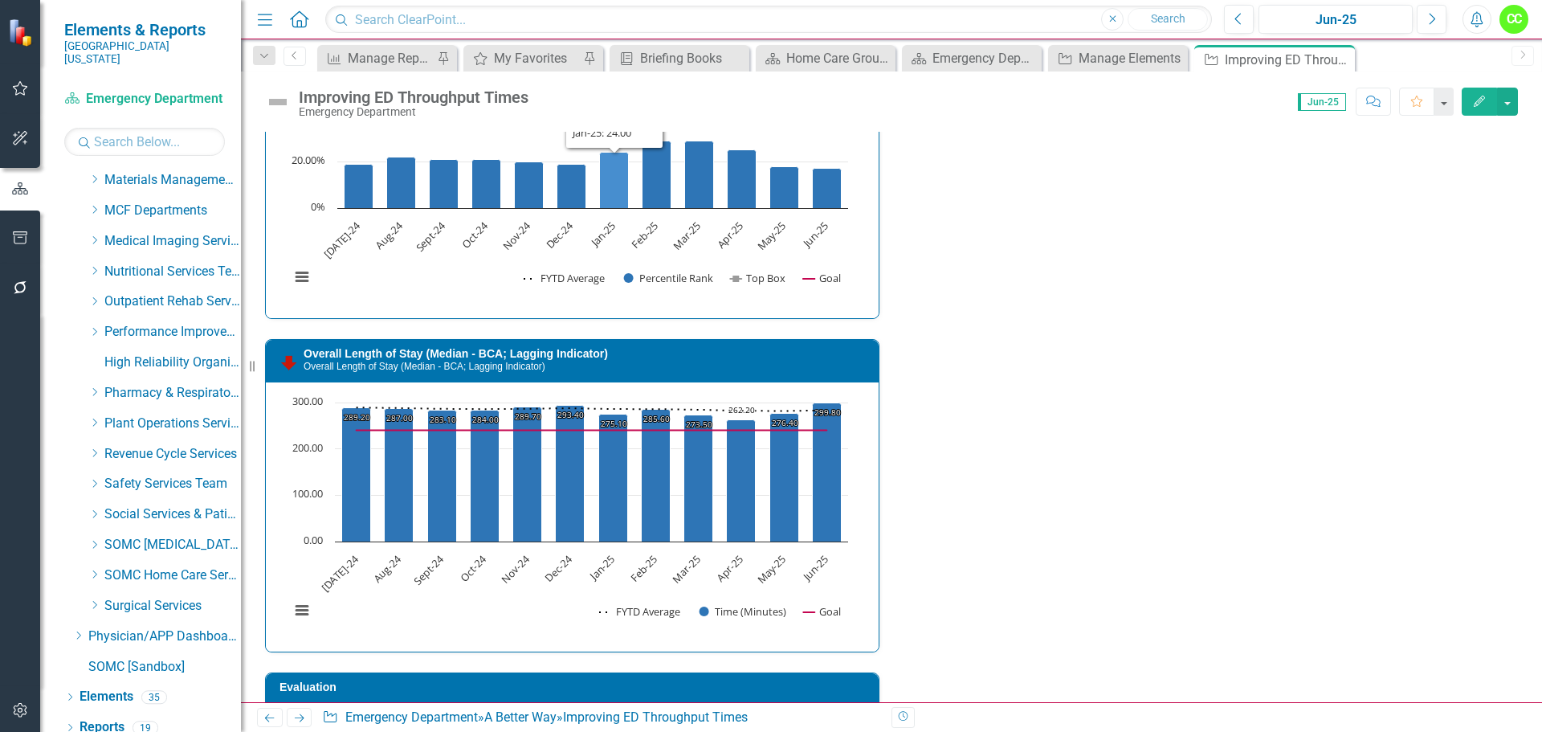
scroll to position [2459, 0]
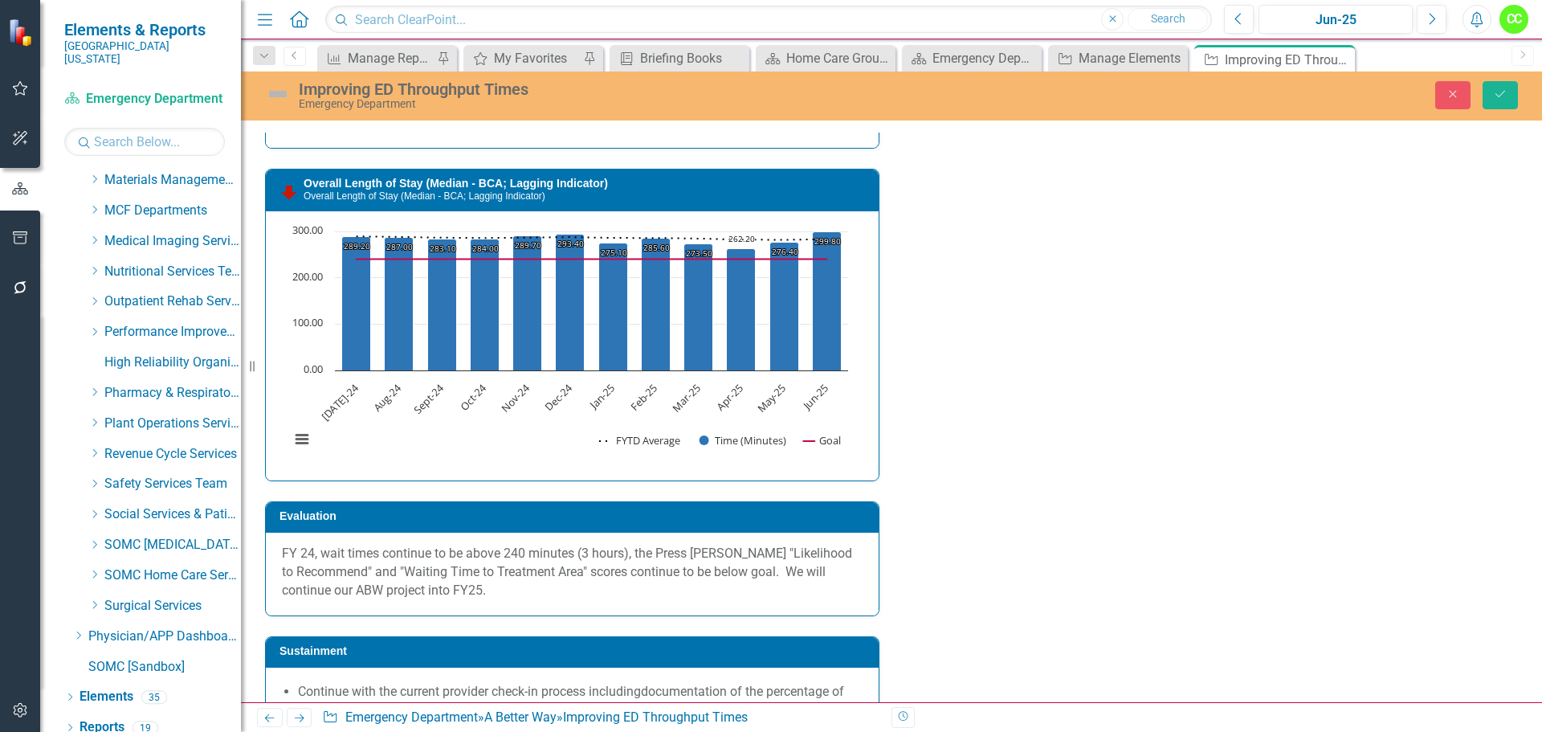
scroll to position [2780, 0]
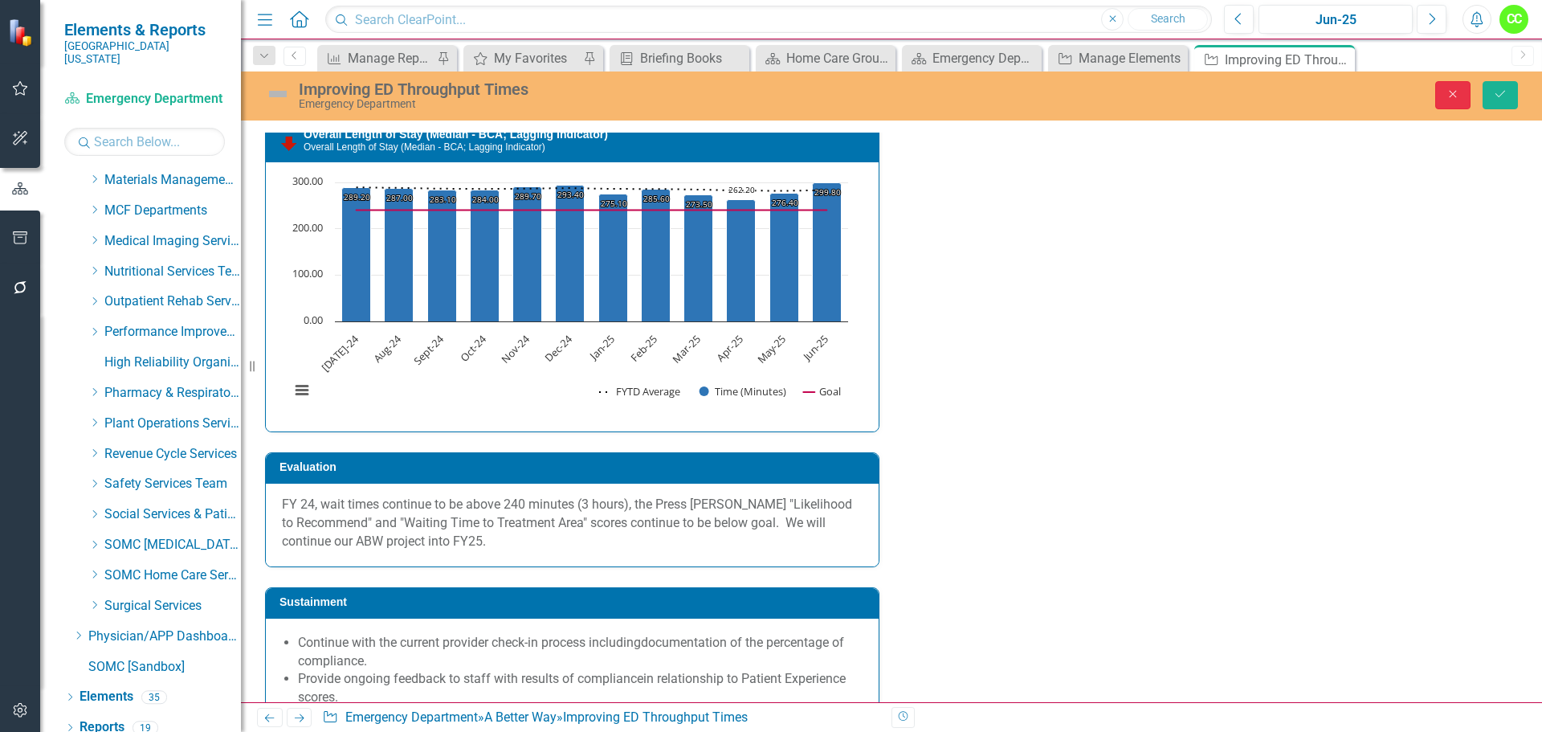
click at [1461, 103] on button "Close" at bounding box center [1452, 95] width 35 height 28
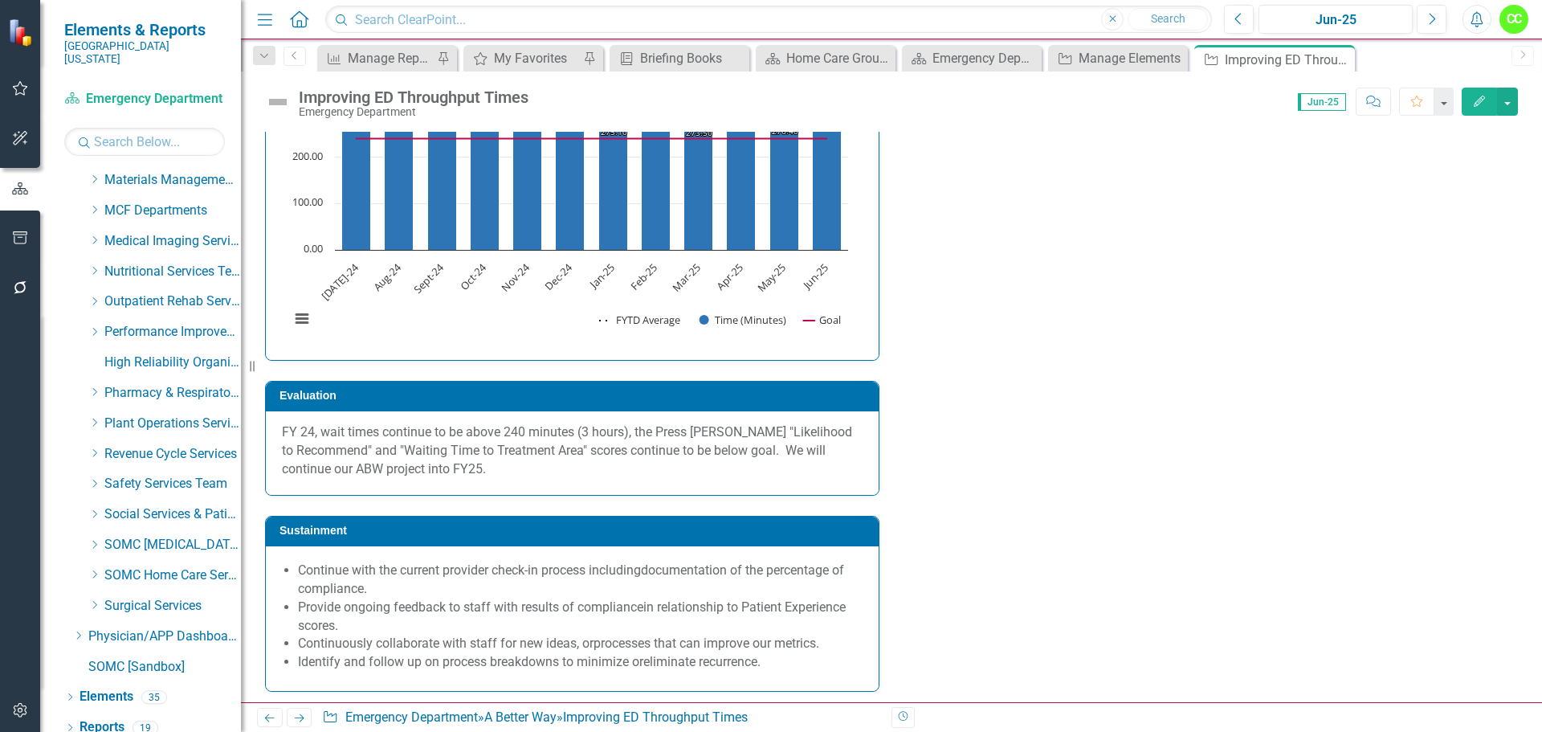
click at [1479, 111] on button "Edit" at bounding box center [1478, 102] width 35 height 28
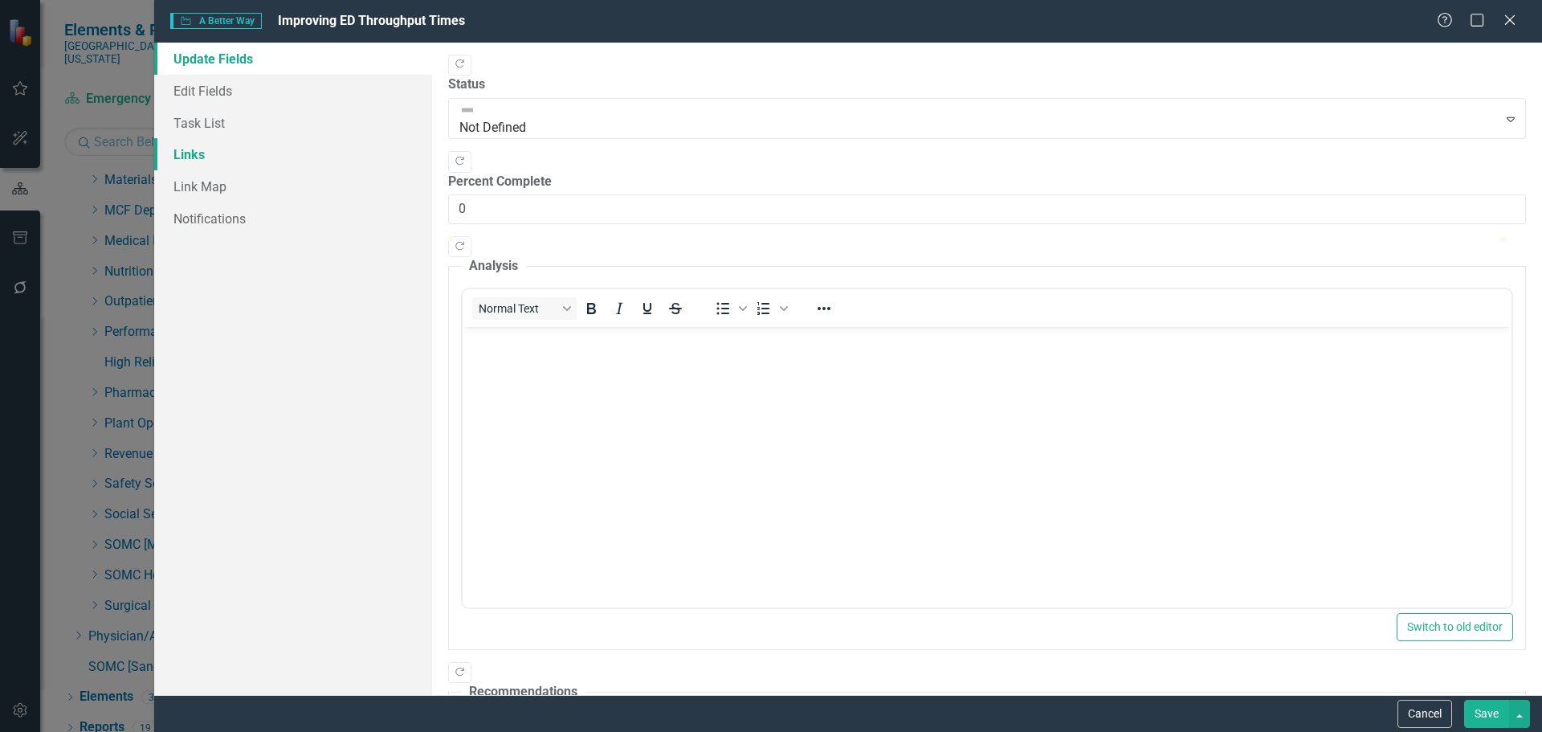
scroll to position [0, 0]
click at [1420, 721] on button "Cancel" at bounding box center [1424, 713] width 55 height 28
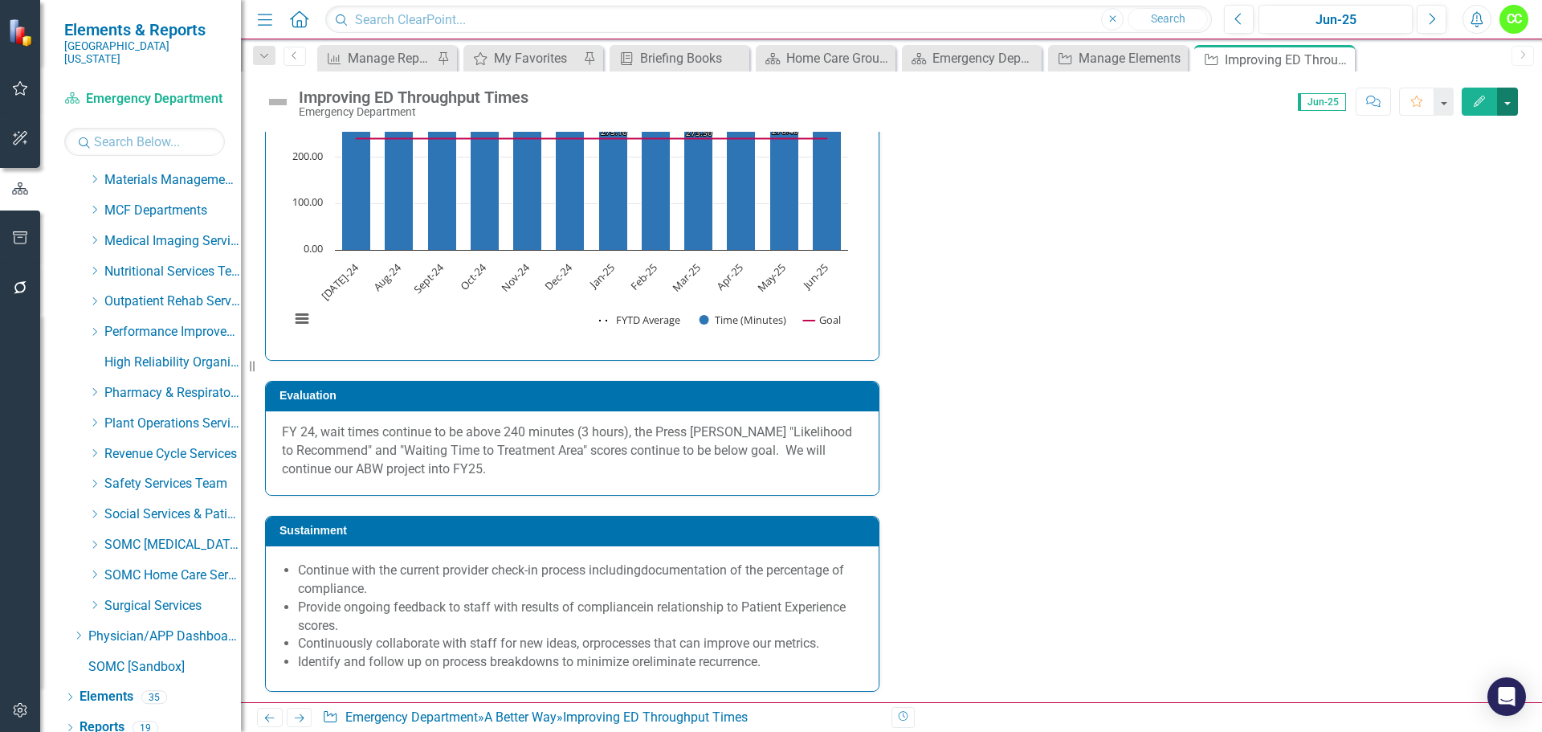
click at [1509, 104] on button "button" at bounding box center [1507, 102] width 21 height 28
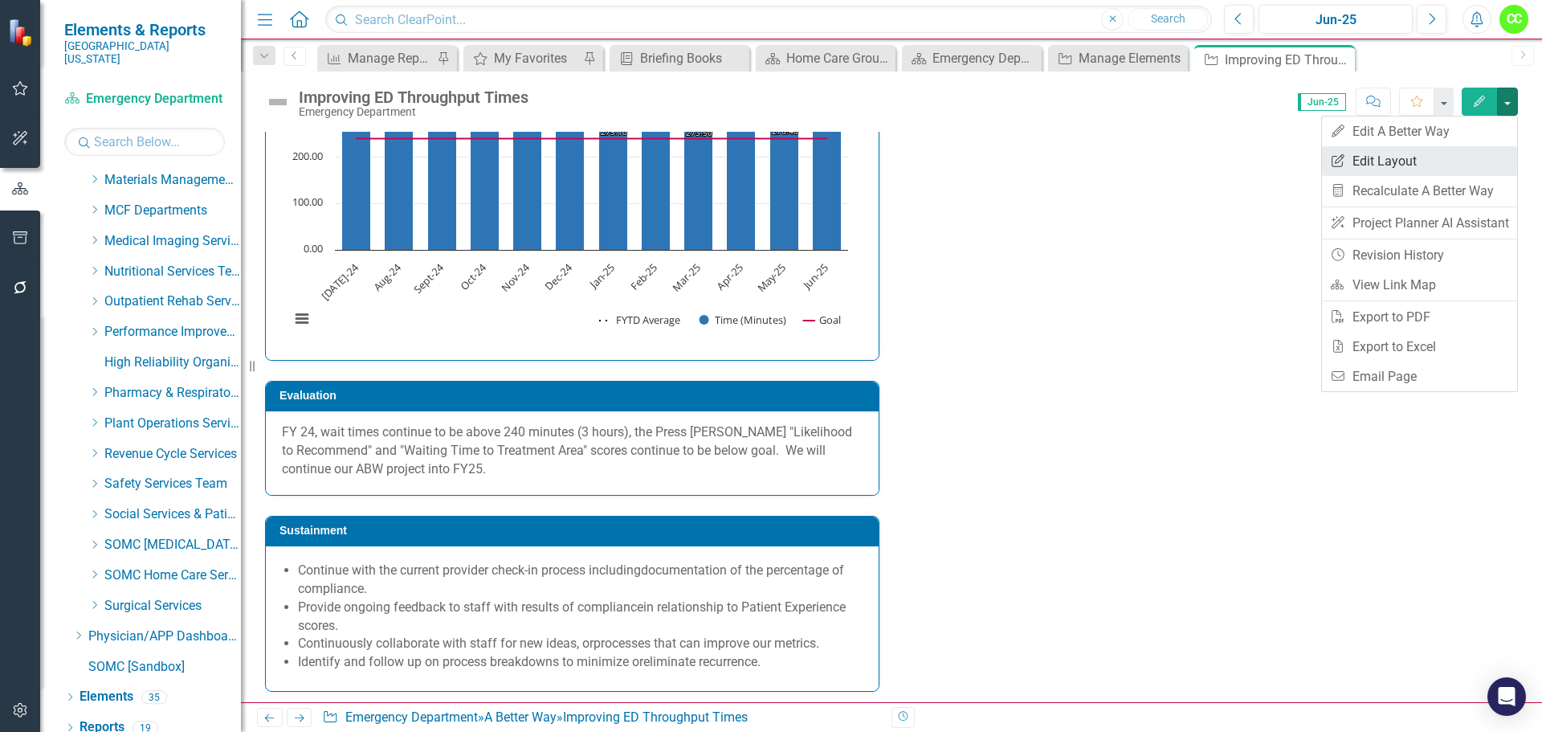
click at [1427, 158] on link "Edit Report Edit Layout" at bounding box center [1419, 161] width 195 height 30
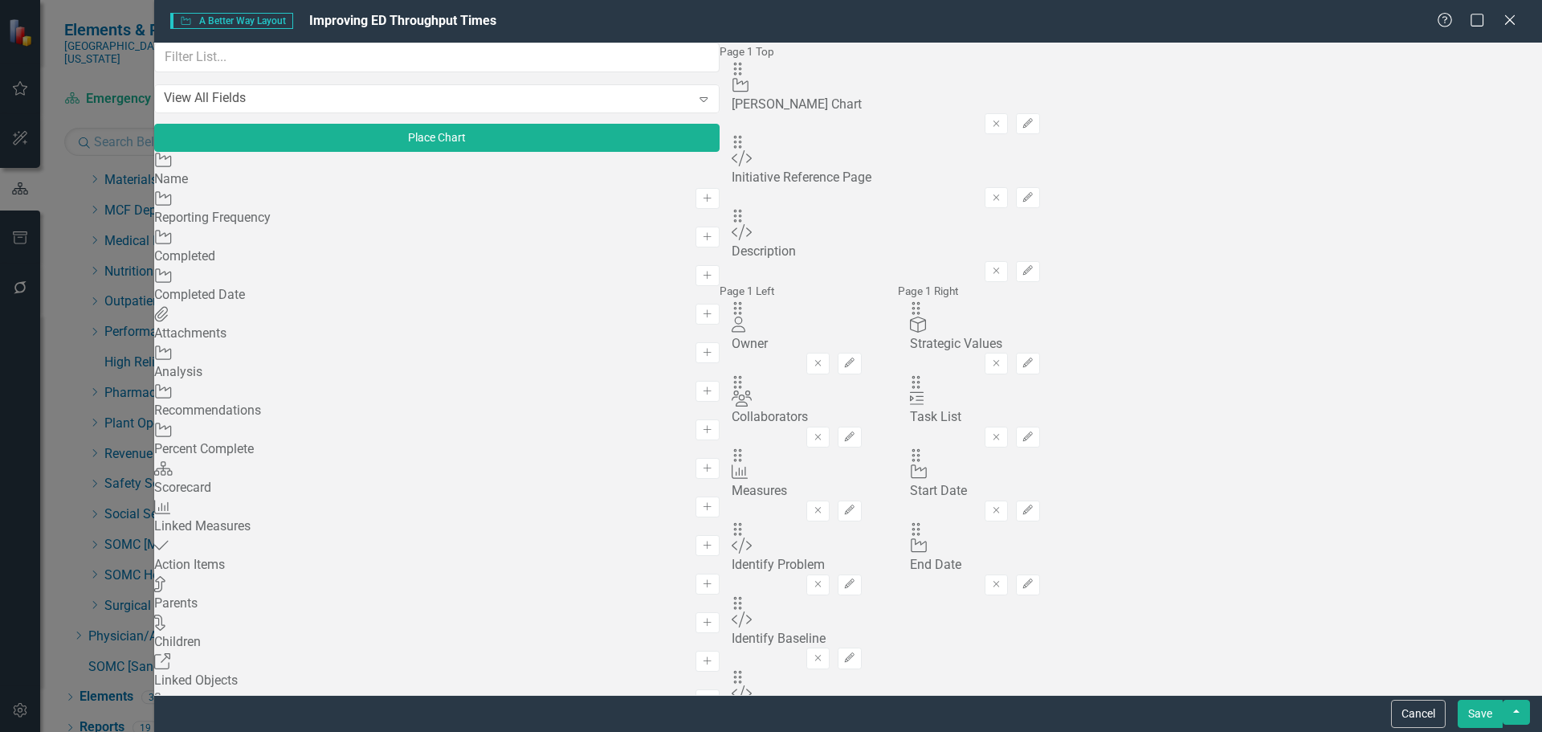
scroll to position [1767, 0]
drag, startPoint x: 281, startPoint y: 354, endPoint x: 391, endPoint y: 417, distance: 126.6
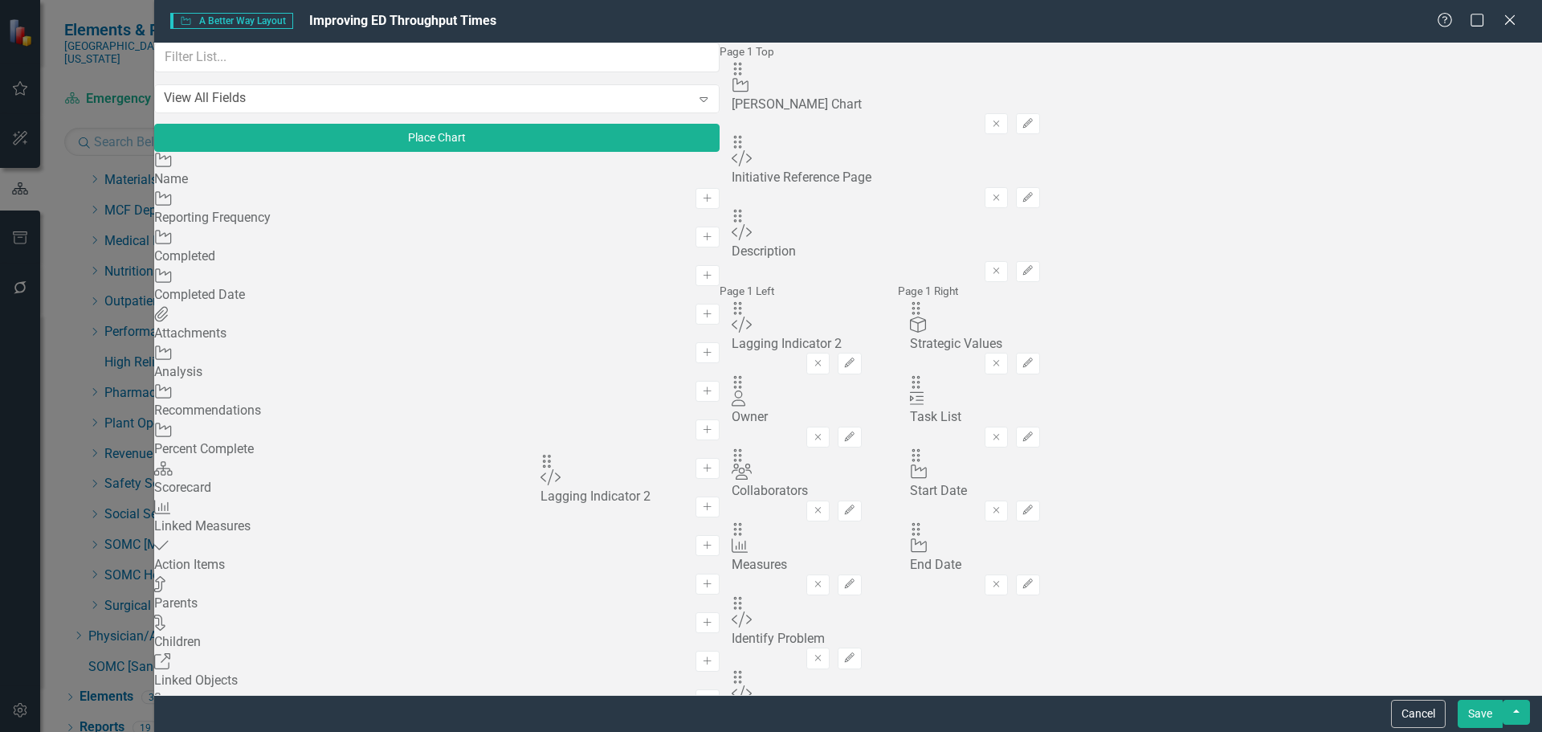
drag, startPoint x: 550, startPoint y: 107, endPoint x: 569, endPoint y: 473, distance: 366.7
click at [1486, 716] on button "Save" at bounding box center [1479, 713] width 45 height 28
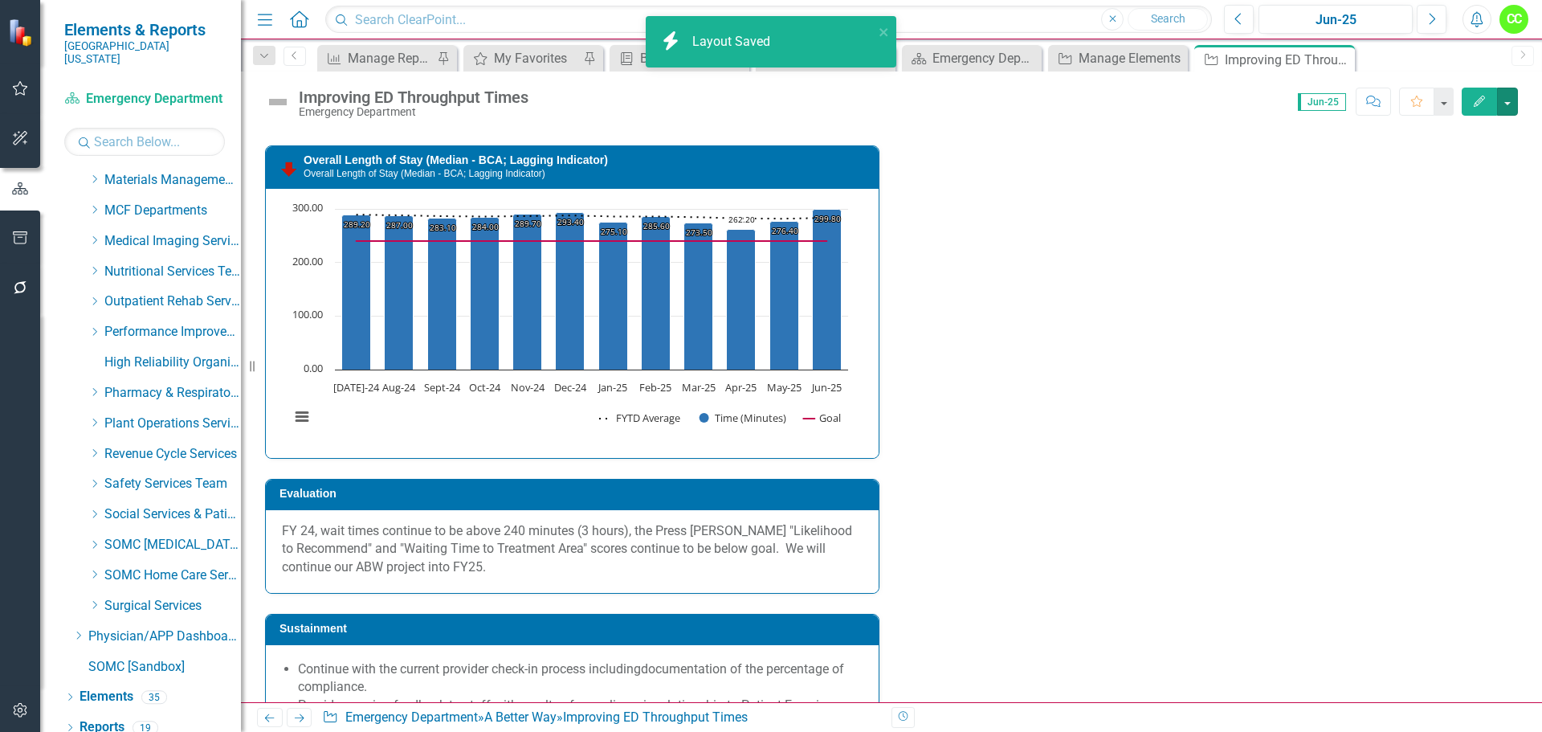
checkbox input "true"
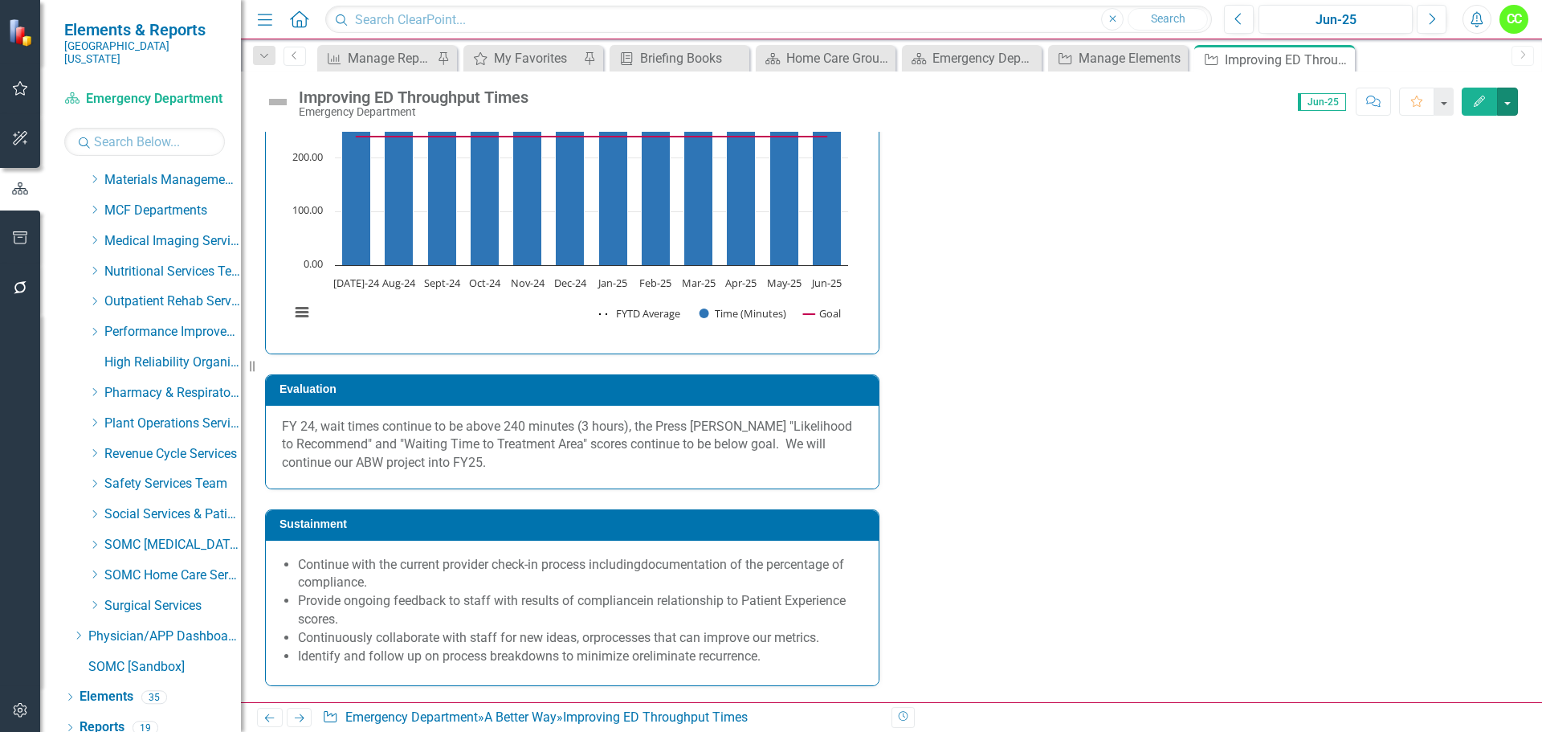
scroll to position [3262, 0]
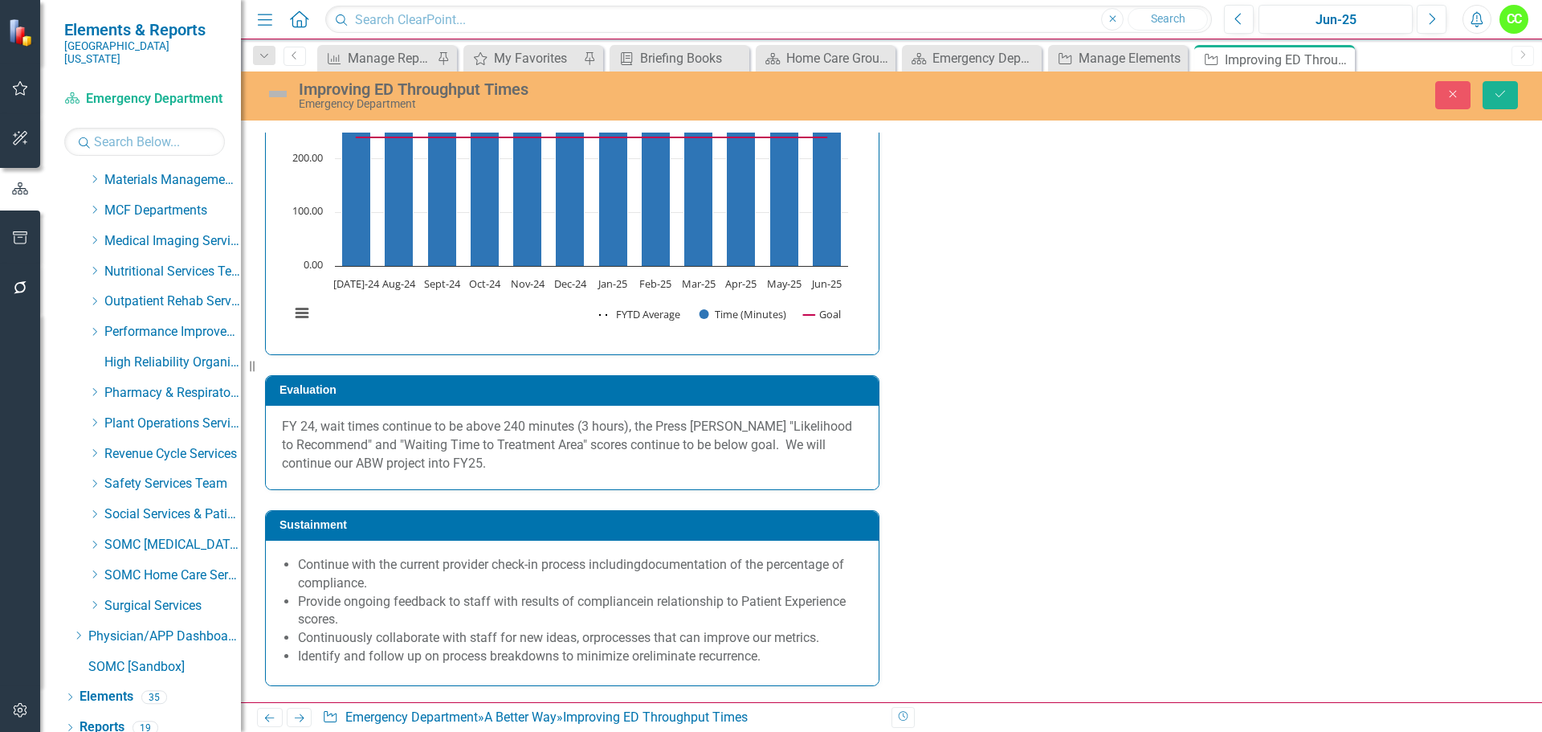
click at [1518, 100] on div "Close Save" at bounding box center [1271, 95] width 518 height 28
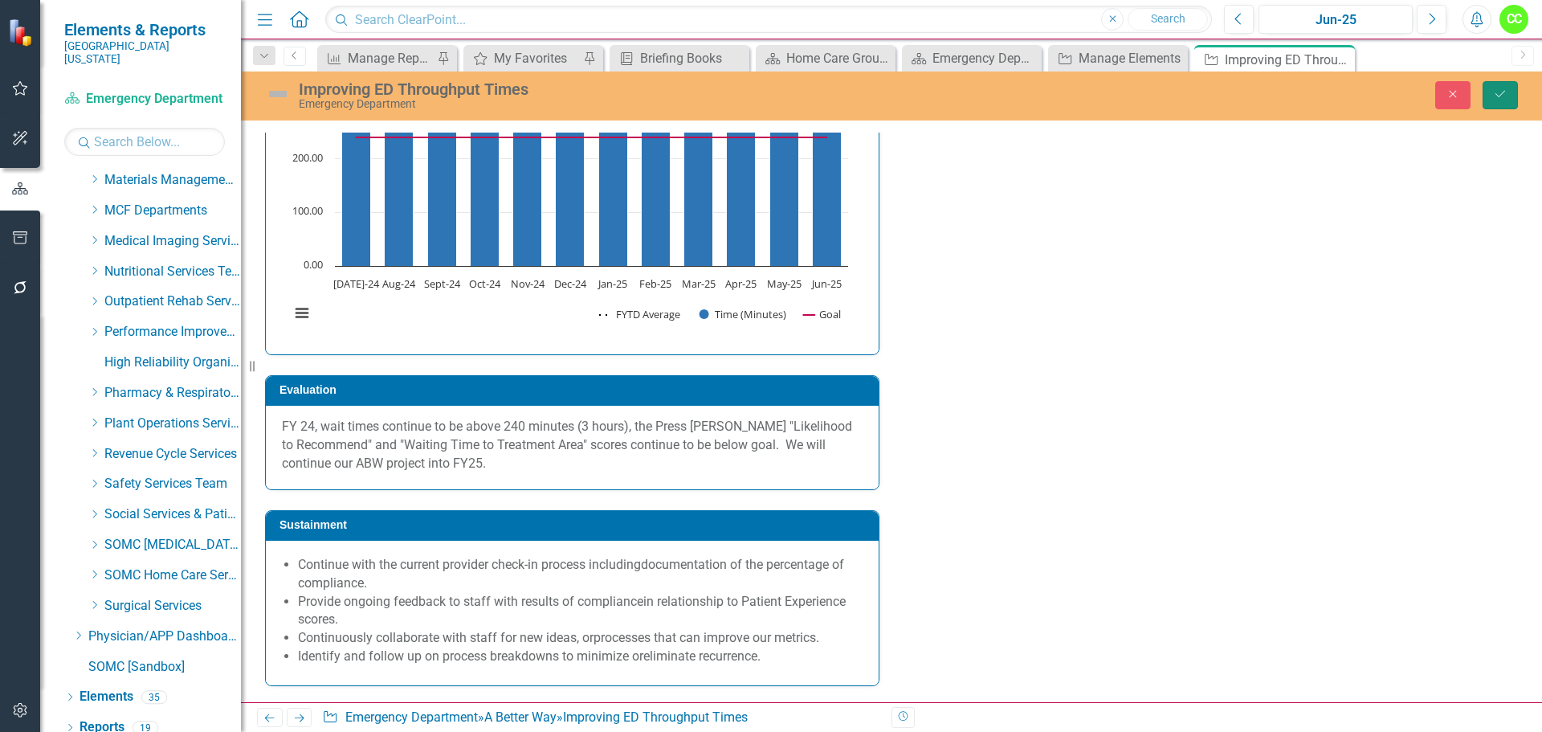
click at [1495, 91] on icon "Save" at bounding box center [1500, 93] width 14 height 11
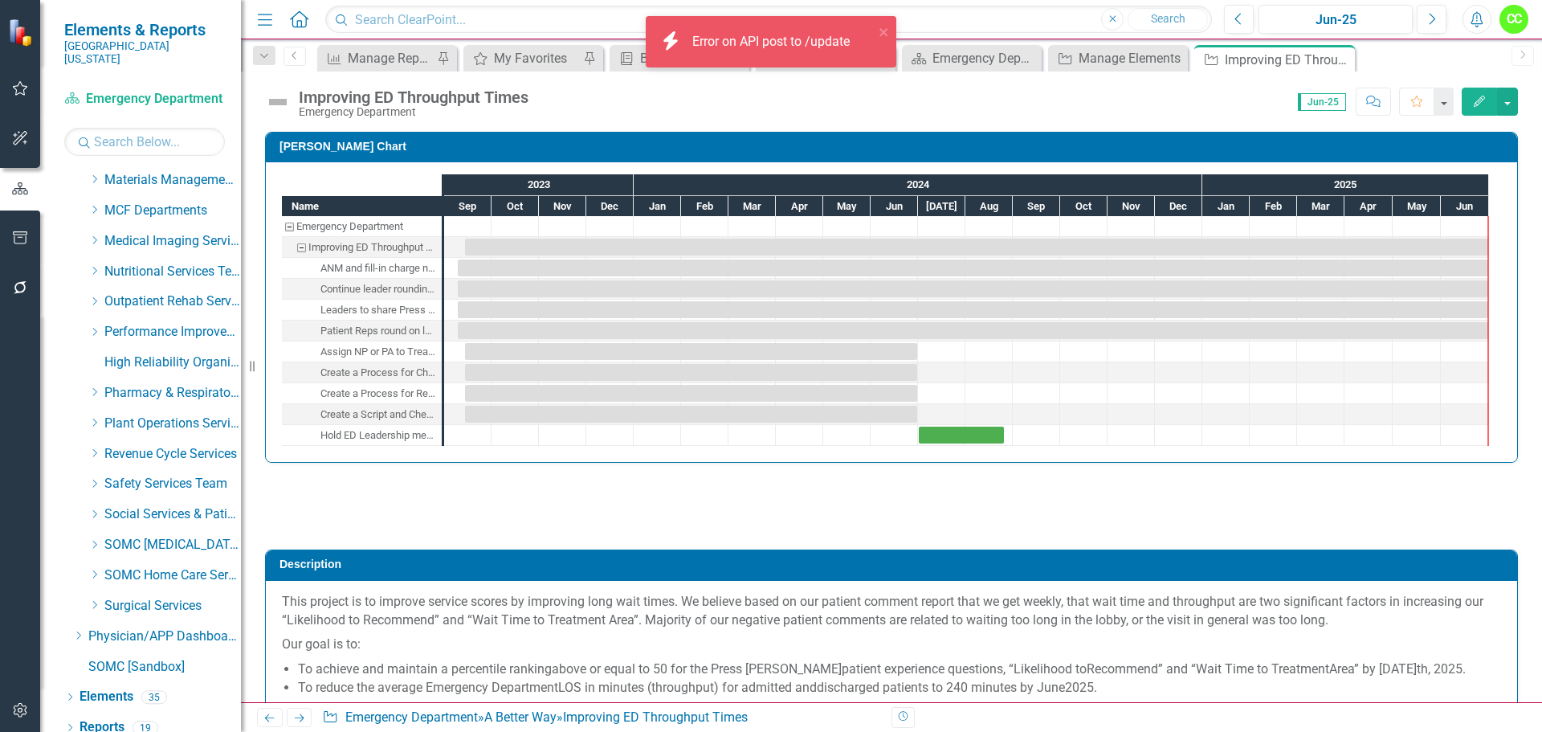
checkbox input "true"
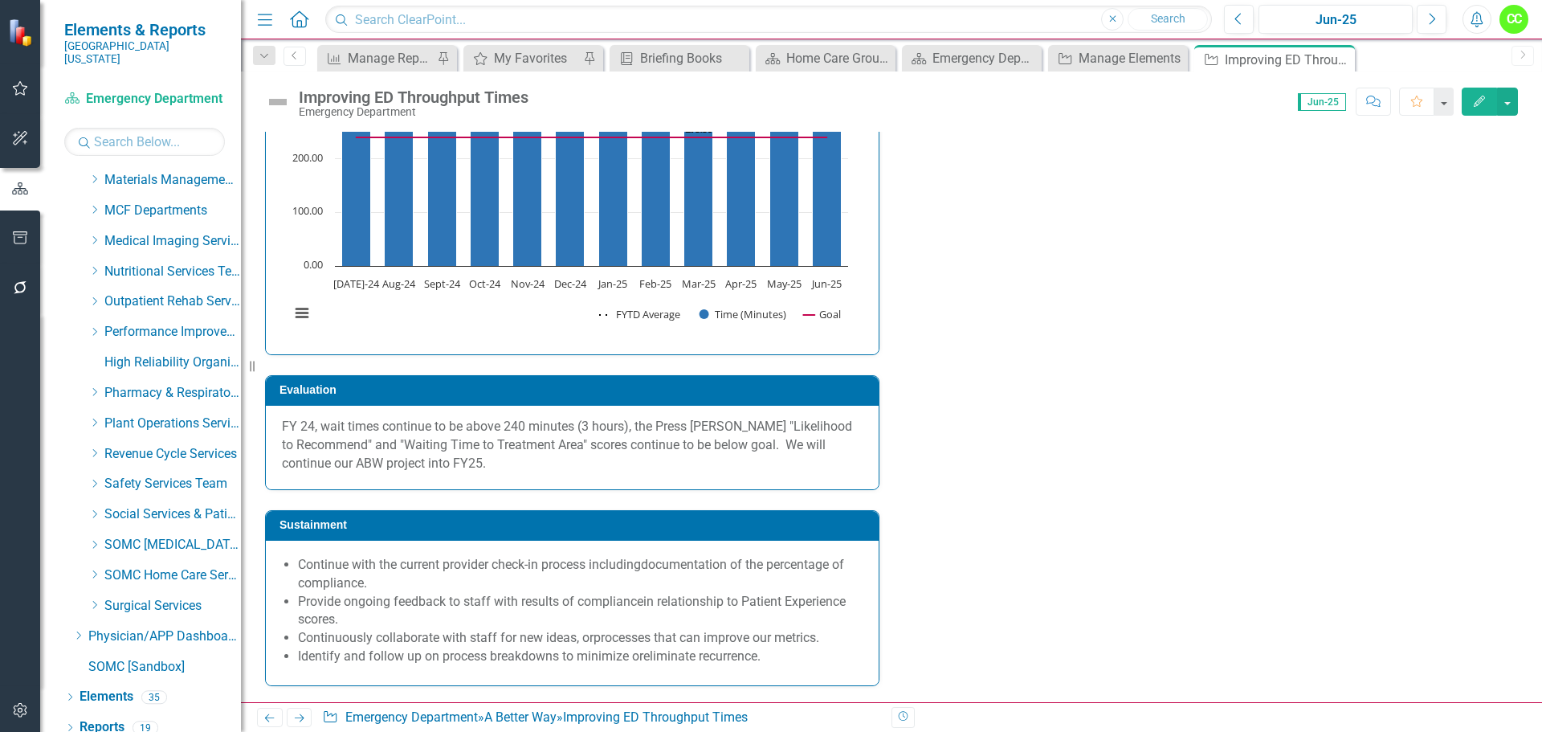
scroll to position [3916, 0]
click at [567, 467] on p "FY 24, wait times continue to be above 240 minutes (3 hours), the Press Ganey "…" at bounding box center [572, 445] width 581 height 55
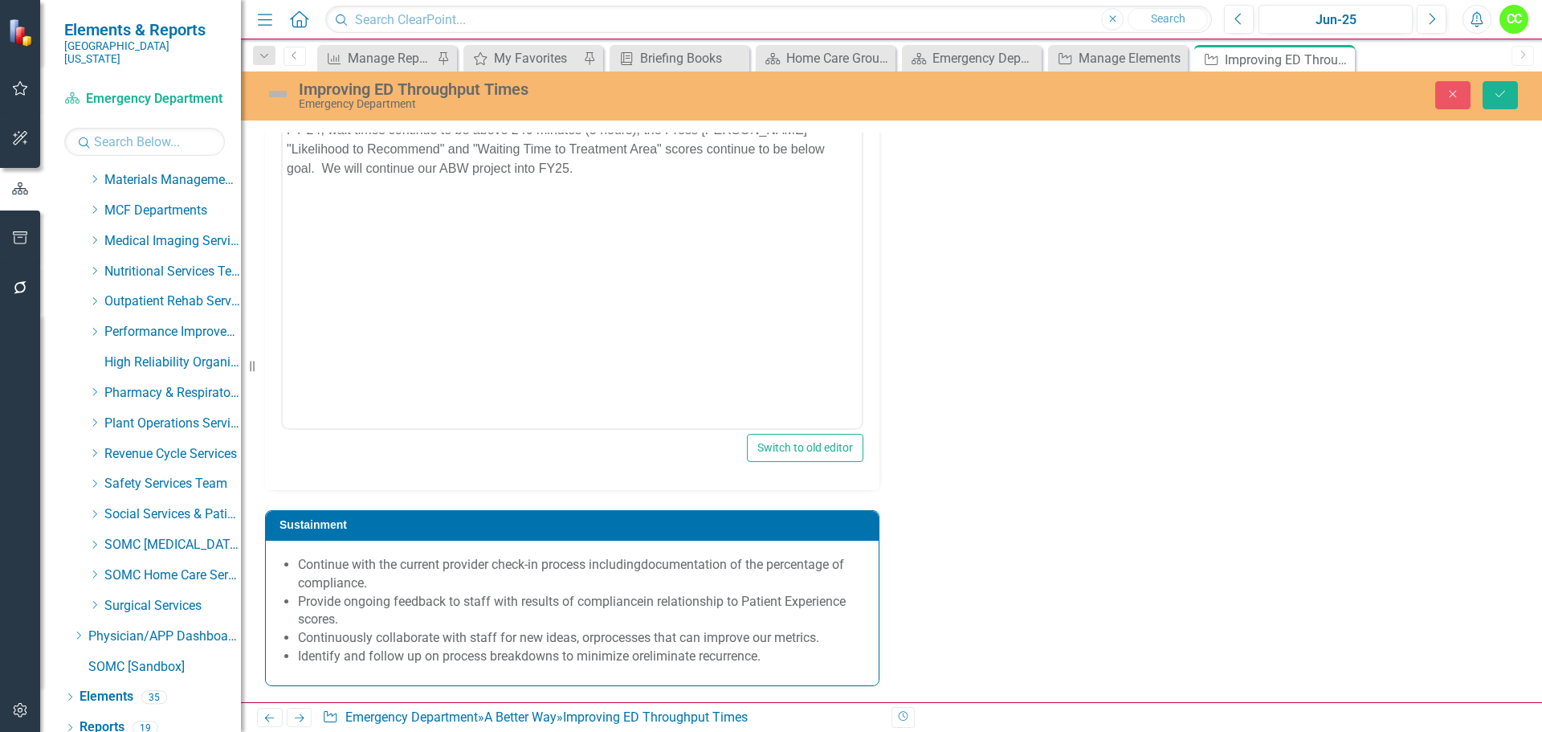
scroll to position [0, 0]
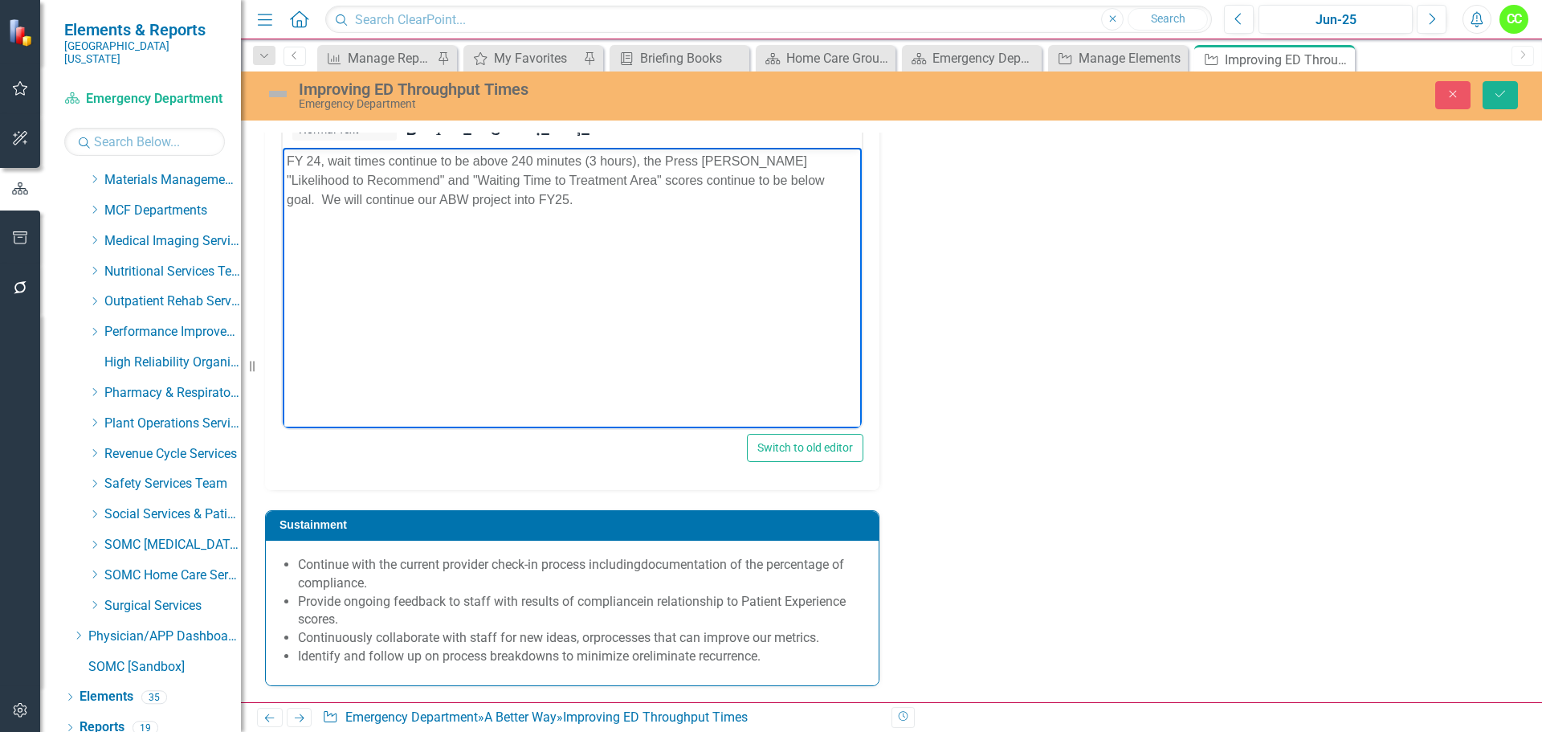
click at [569, 201] on p "FY 24, wait times continue to be above 240 minutes (3 hours), the Press Ganey "…" at bounding box center [572, 180] width 571 height 58
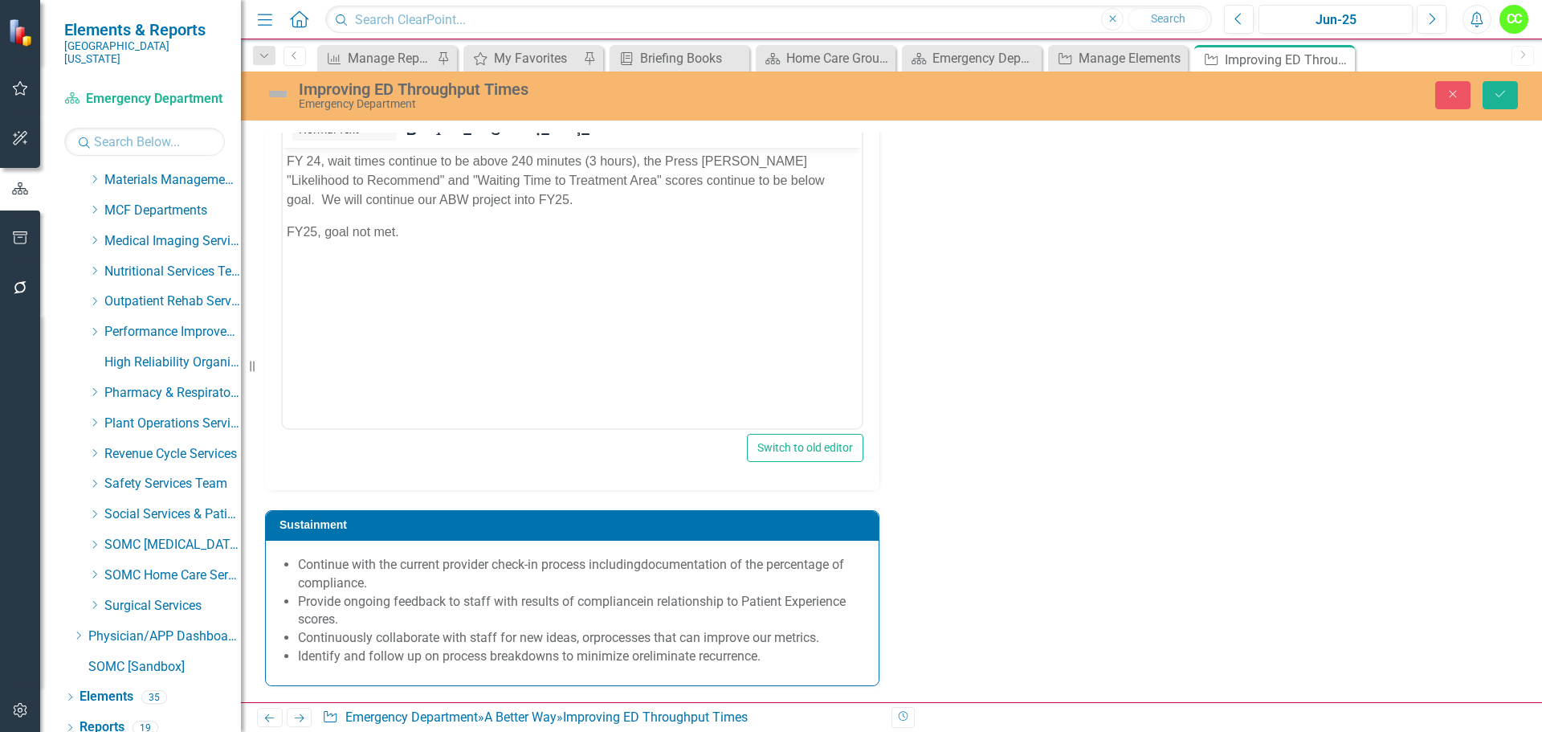
click at [457, 230] on p "FY25, goal not met." at bounding box center [572, 231] width 571 height 19
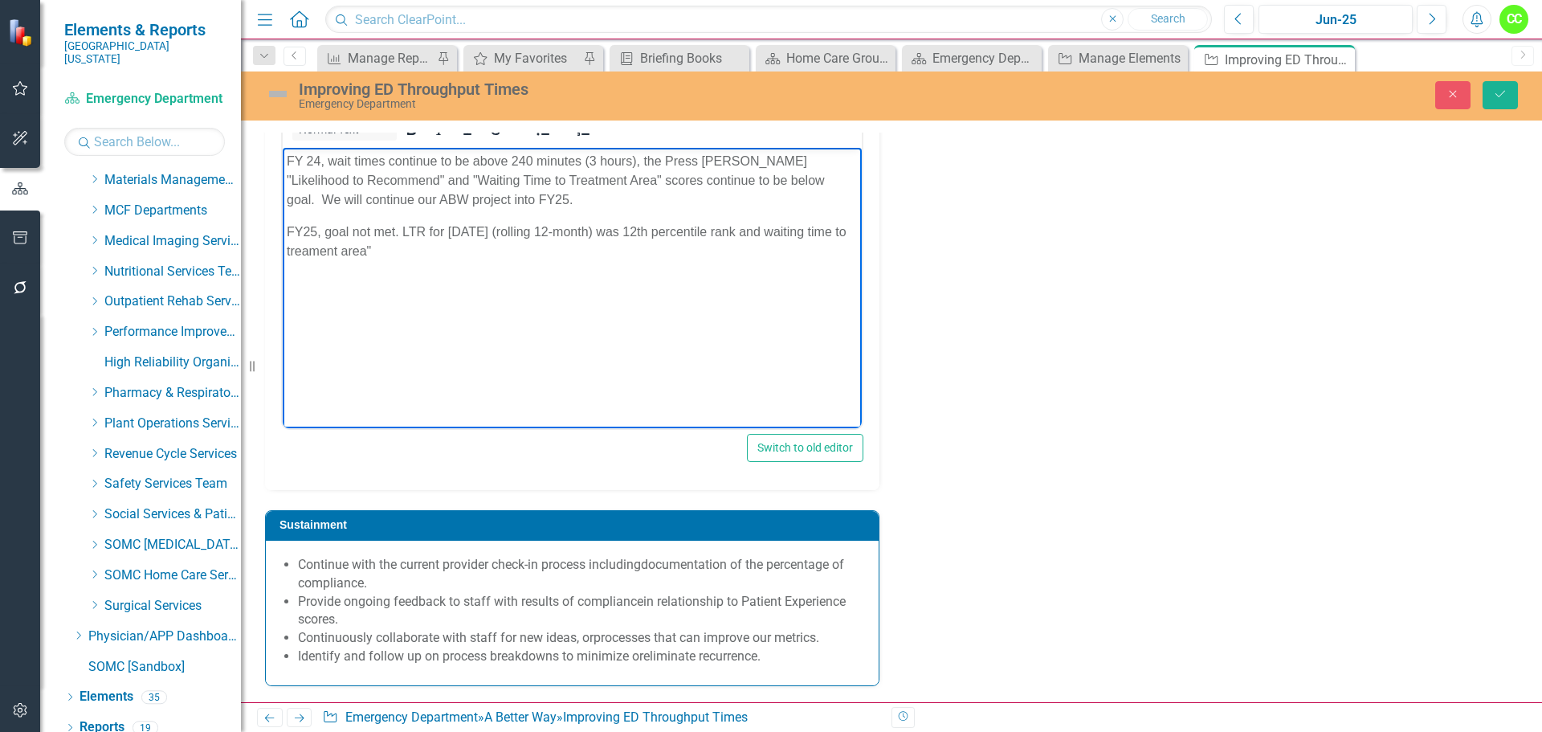
click at [768, 233] on p "FY25, goal not met. LTR for June 25 (rolling 12-month) was 12th percentile rank…" at bounding box center [572, 241] width 571 height 39
click at [327, 246] on p "FY25, goal not met. LTR for June 25 (rolling 12-month) was 12th percentile rank…" at bounding box center [572, 241] width 571 height 39
click at [439, 229] on p "FY25, goal not met. LTR for June 25 (rolling 12-month) was 12th percentile rank…" at bounding box center [572, 241] width 571 height 39
click at [582, 231] on p "FY25, goal not met. For June 25 (rolling 12-month) was 12th percentile rank and…" at bounding box center [572, 241] width 571 height 39
click at [579, 226] on p "FY25, goal not met. For June 25 (rolling 12-month) LTR was 12th percentile rank…" at bounding box center [572, 241] width 571 height 39
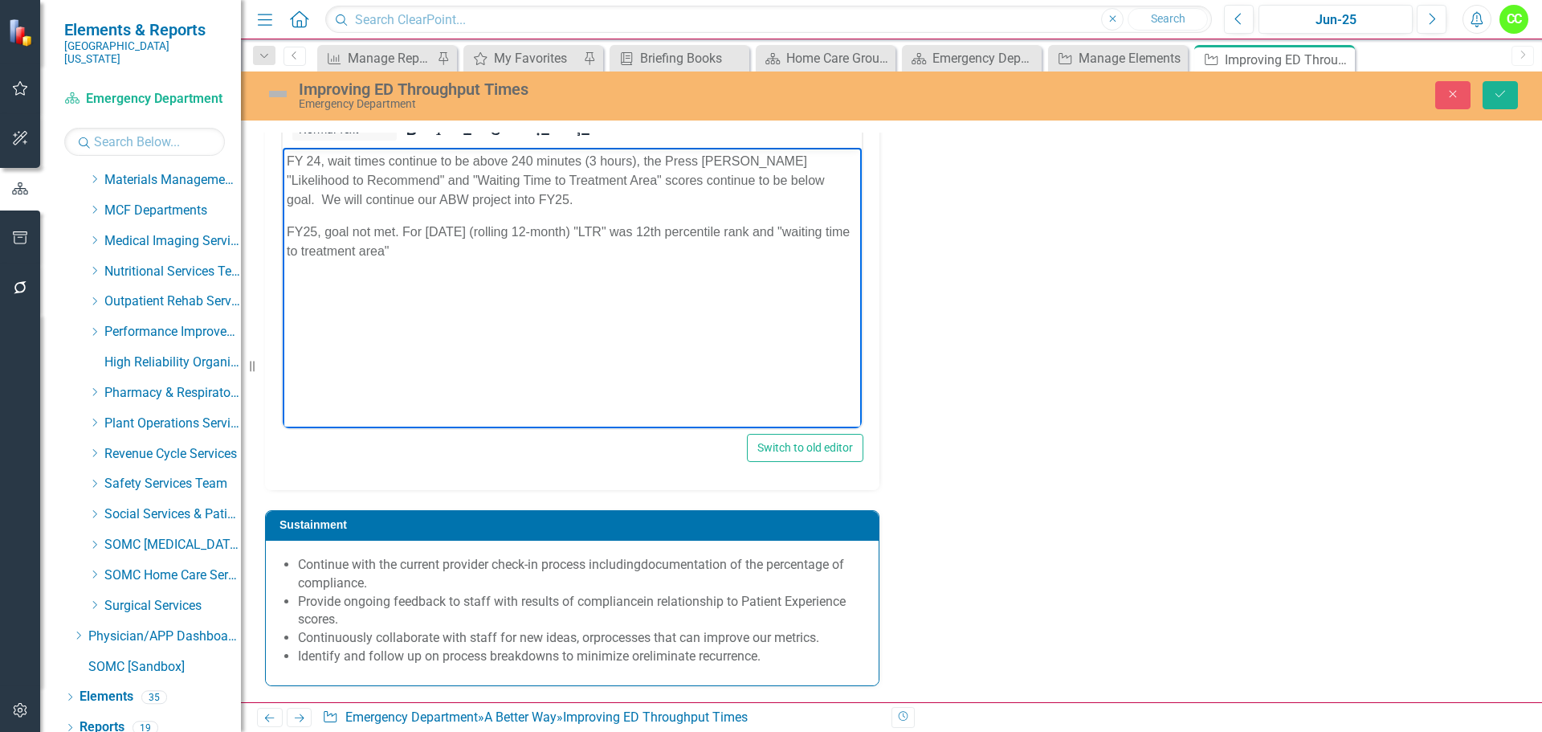
scroll to position [3996, 0]
click at [481, 248] on p "FY25, goal not met. For June 25 (rolling 12-month) "LTR" was 12th percentile ra…" at bounding box center [572, 241] width 571 height 39
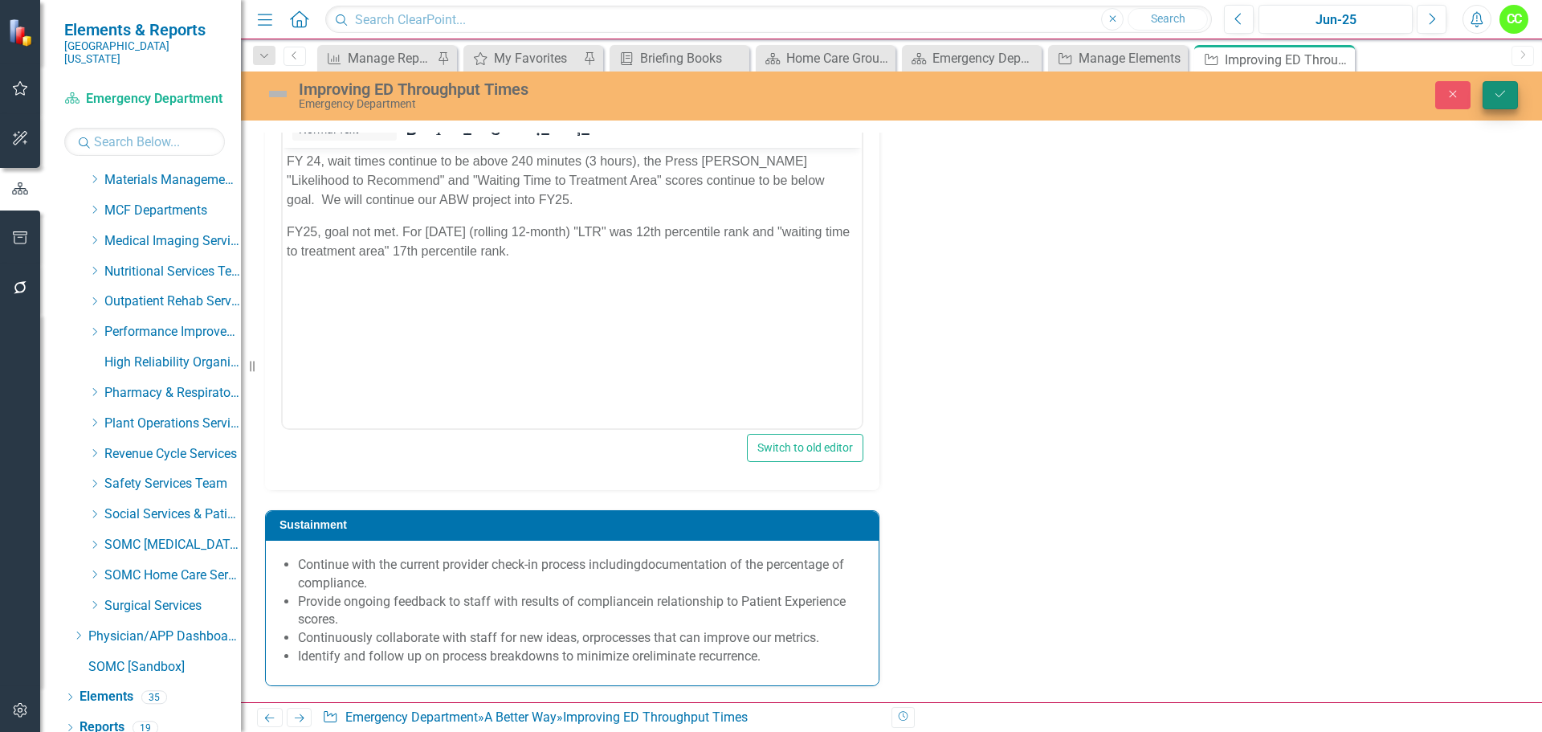
click at [1485, 99] on button "Save" at bounding box center [1499, 95] width 35 height 28
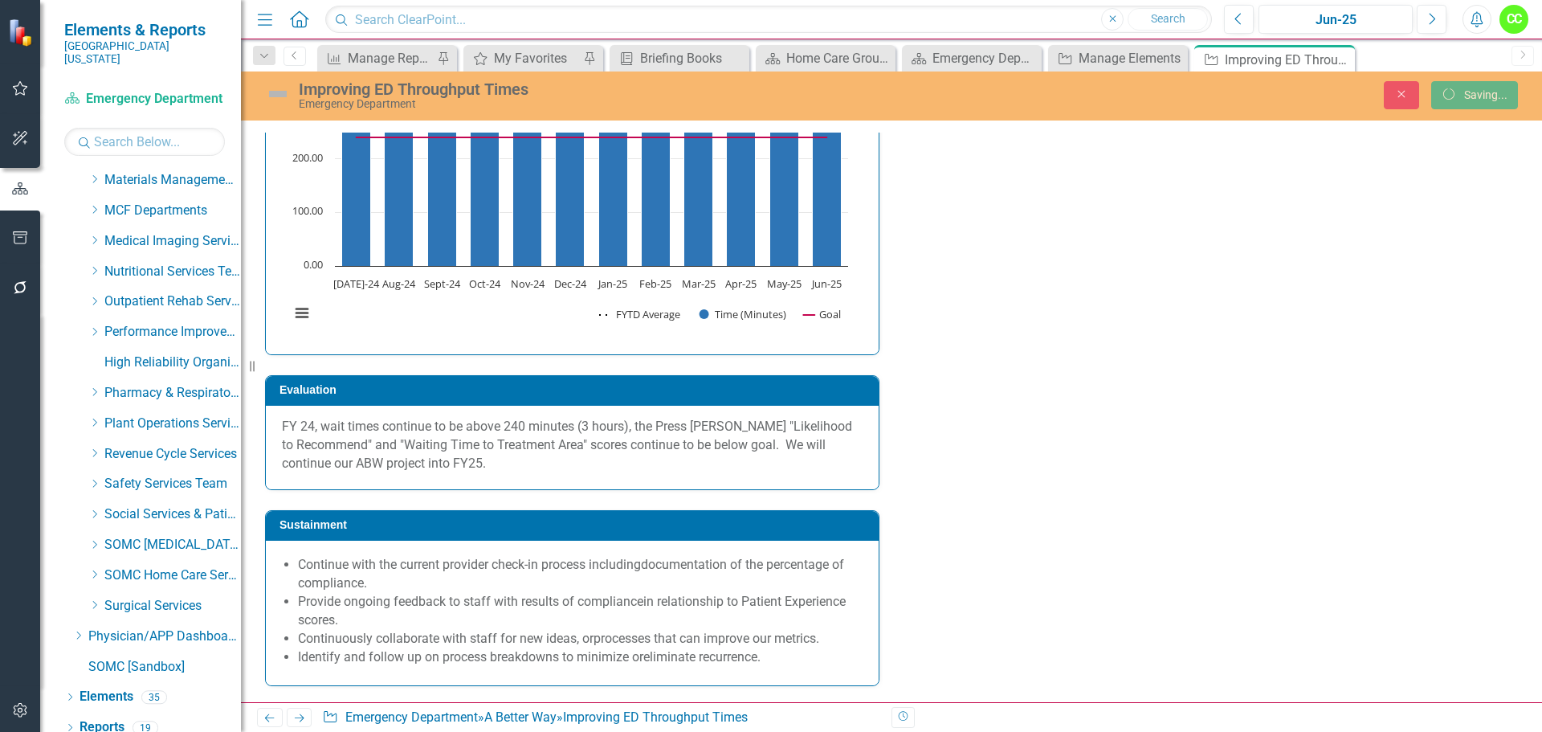
scroll to position [3917, 0]
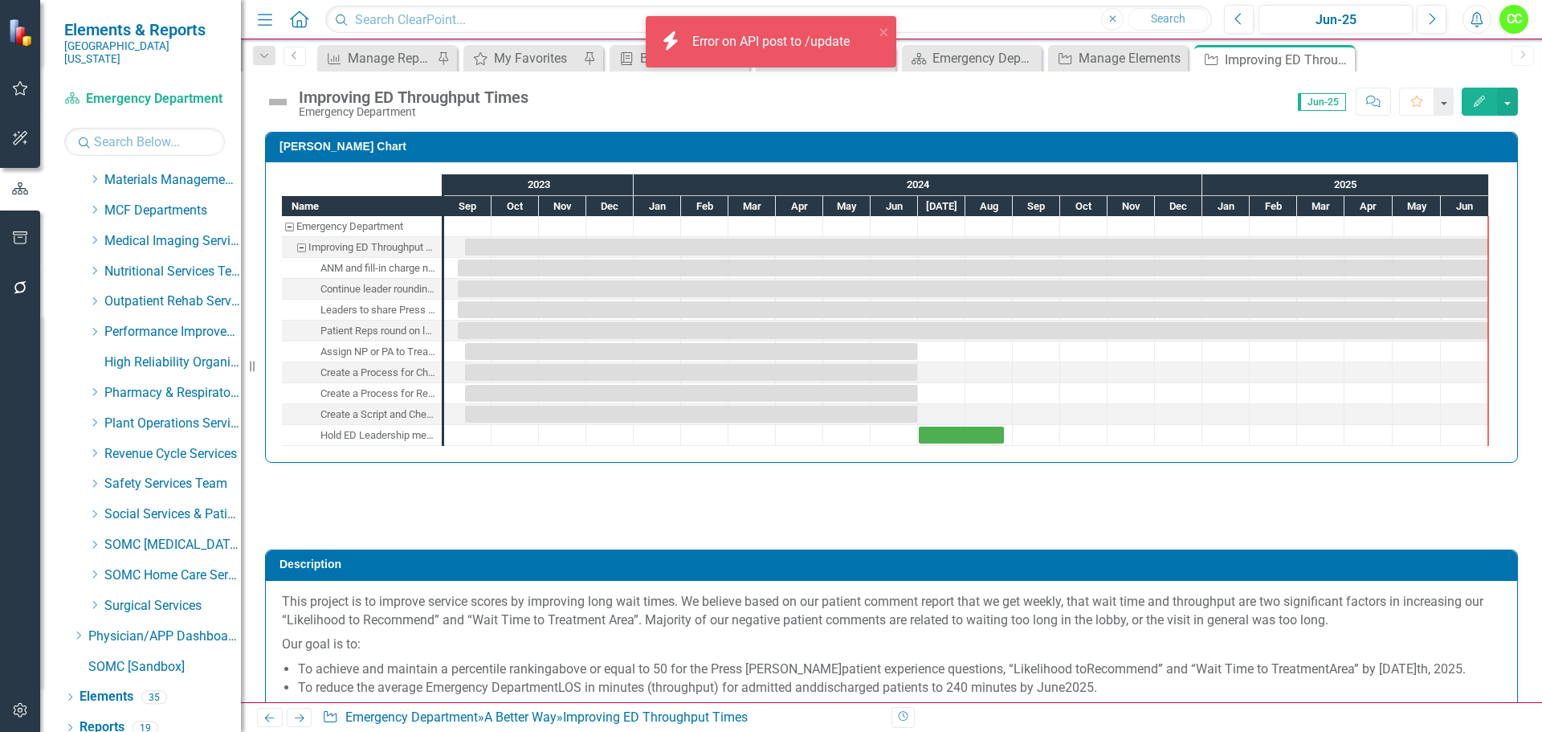
checkbox input "true"
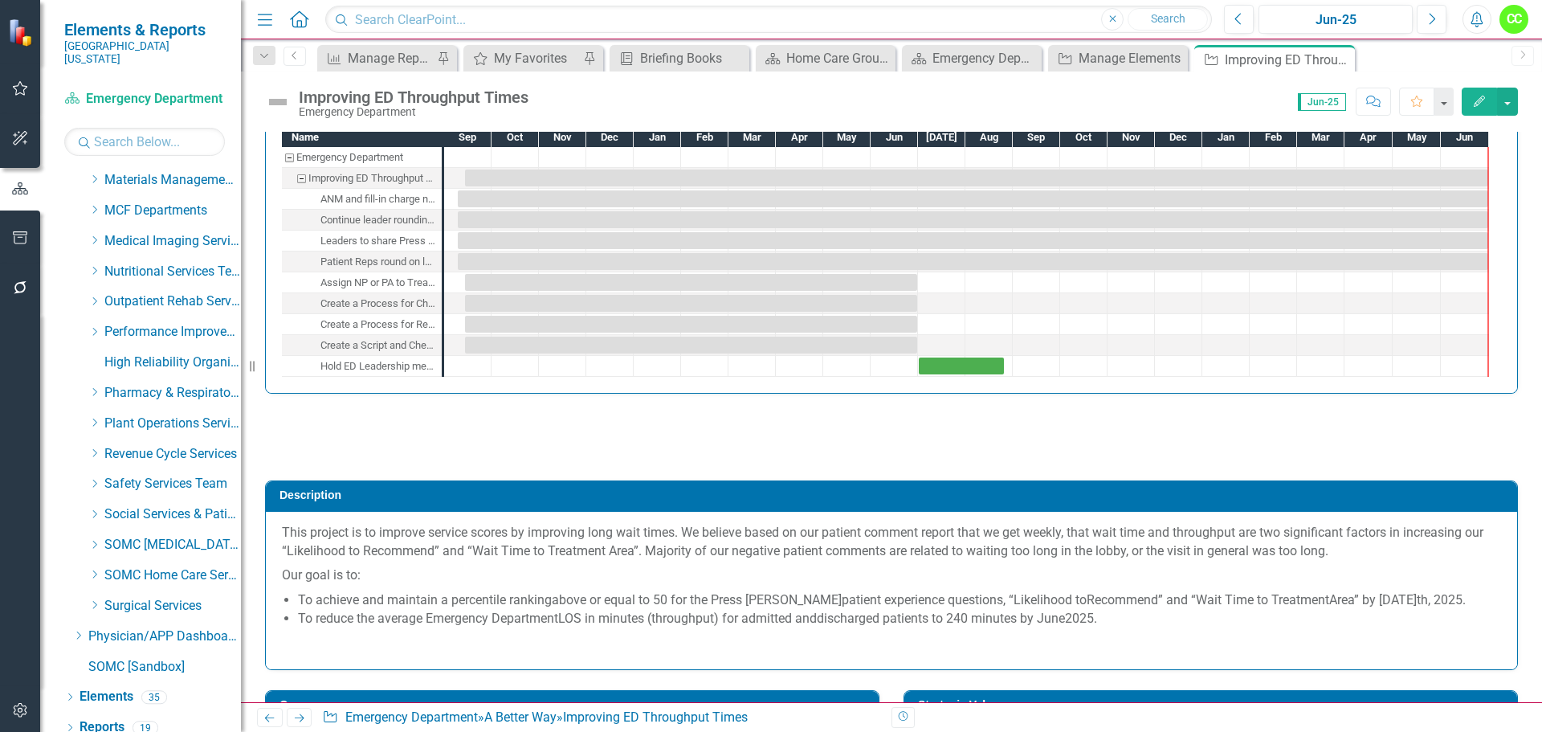
scroll to position [0, 0]
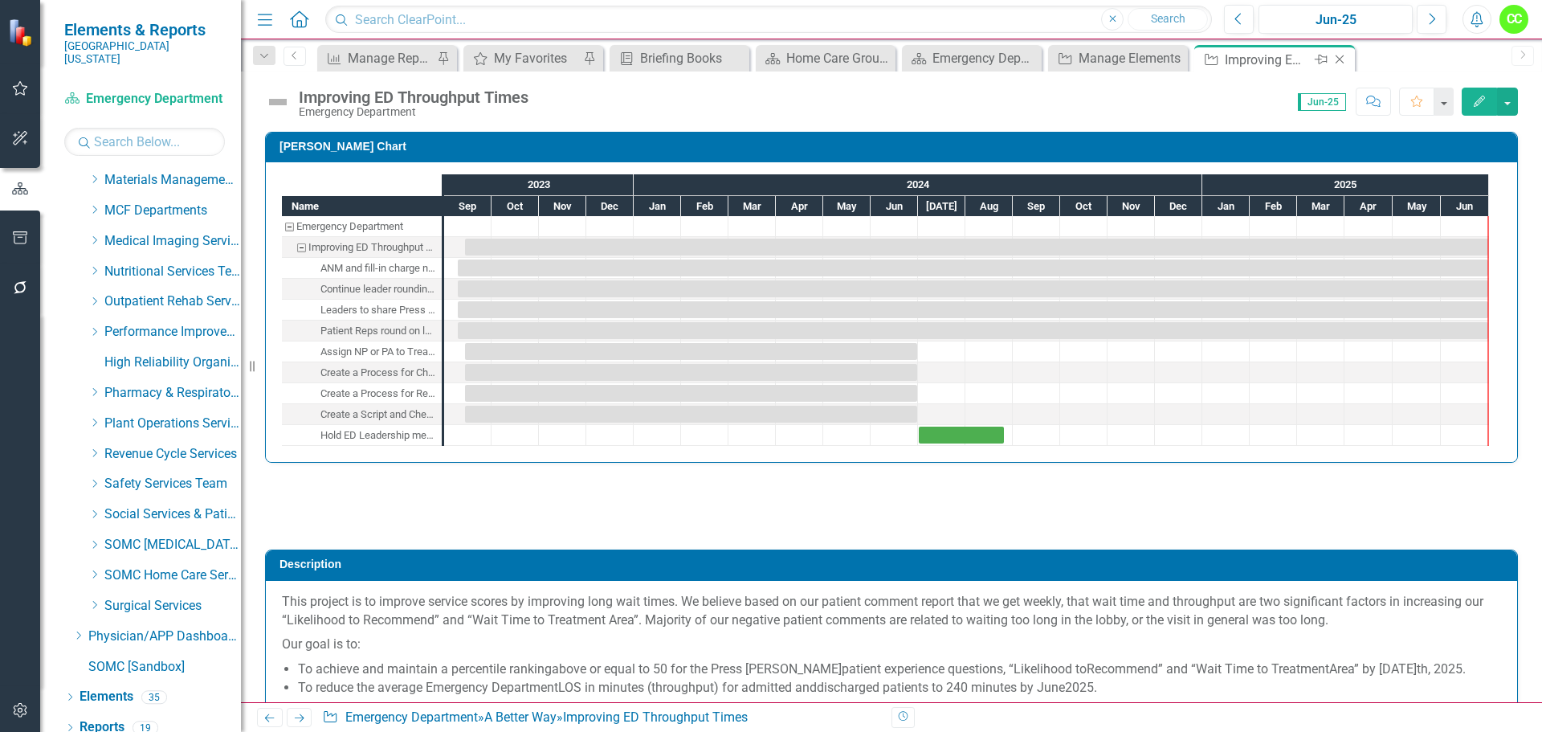
click at [1338, 60] on icon "Close" at bounding box center [1339, 59] width 16 height 13
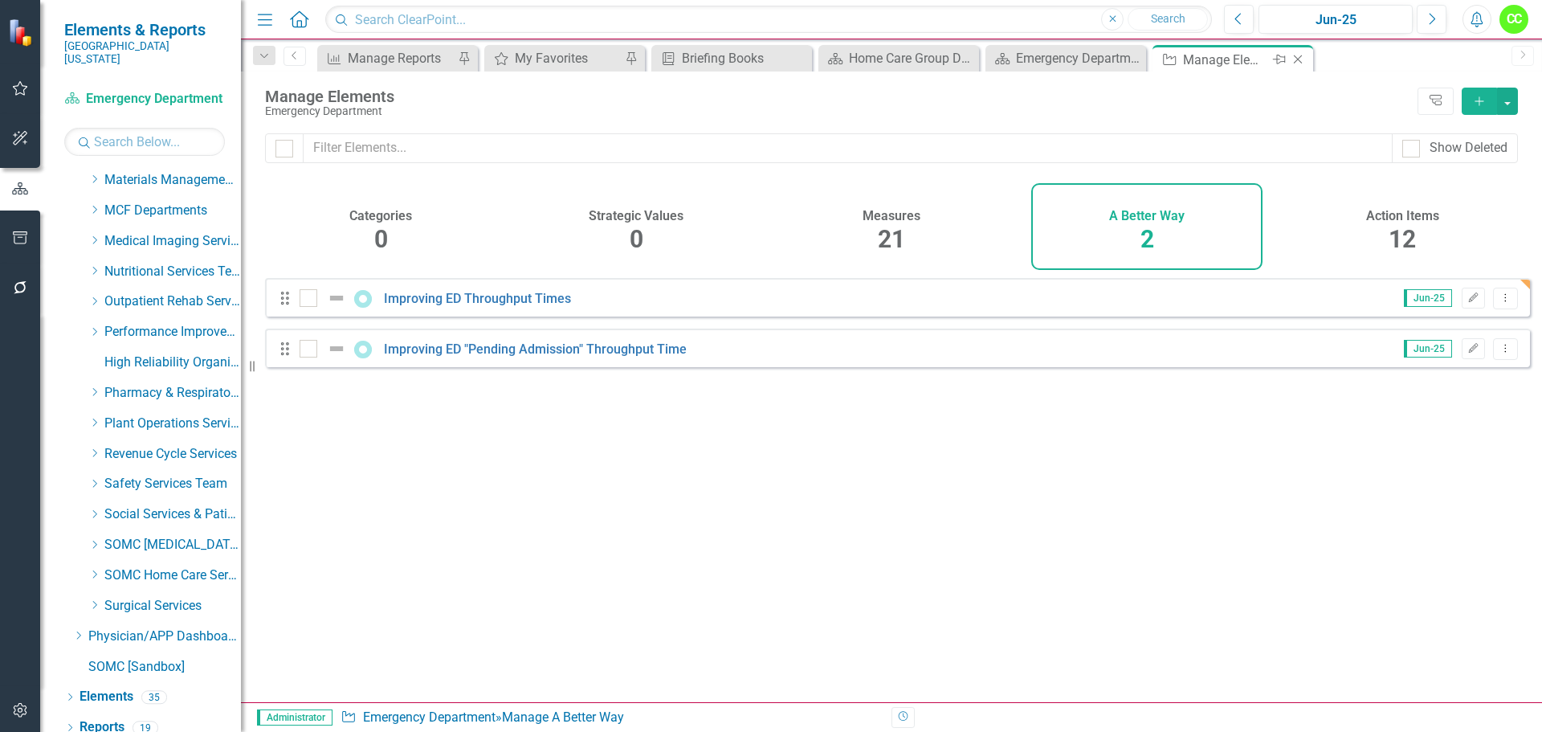
click at [1298, 59] on icon "Close" at bounding box center [1298, 59] width 16 height 13
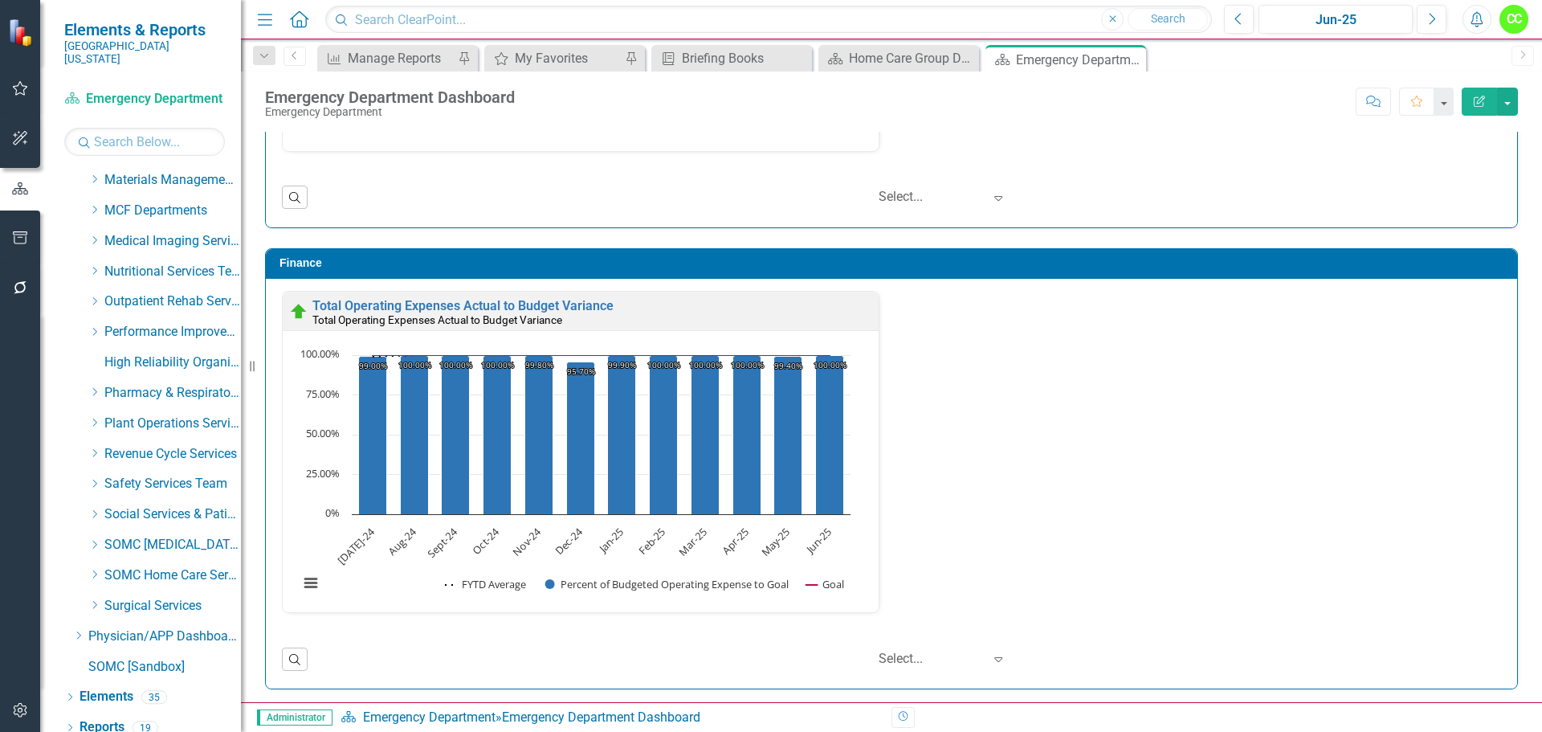
scroll to position [3789, 0]
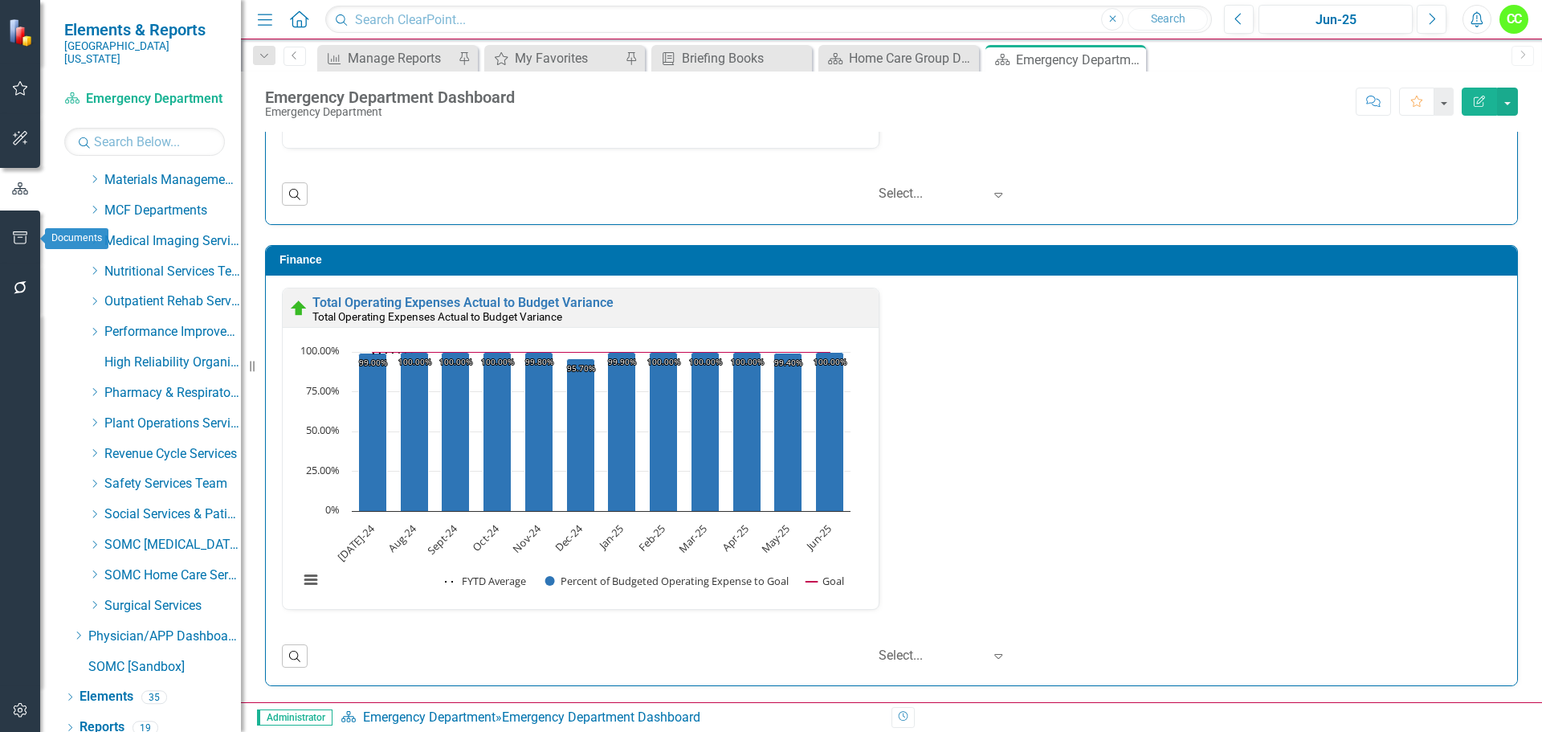
click at [19, 237] on icon "button" at bounding box center [20, 237] width 17 height 13
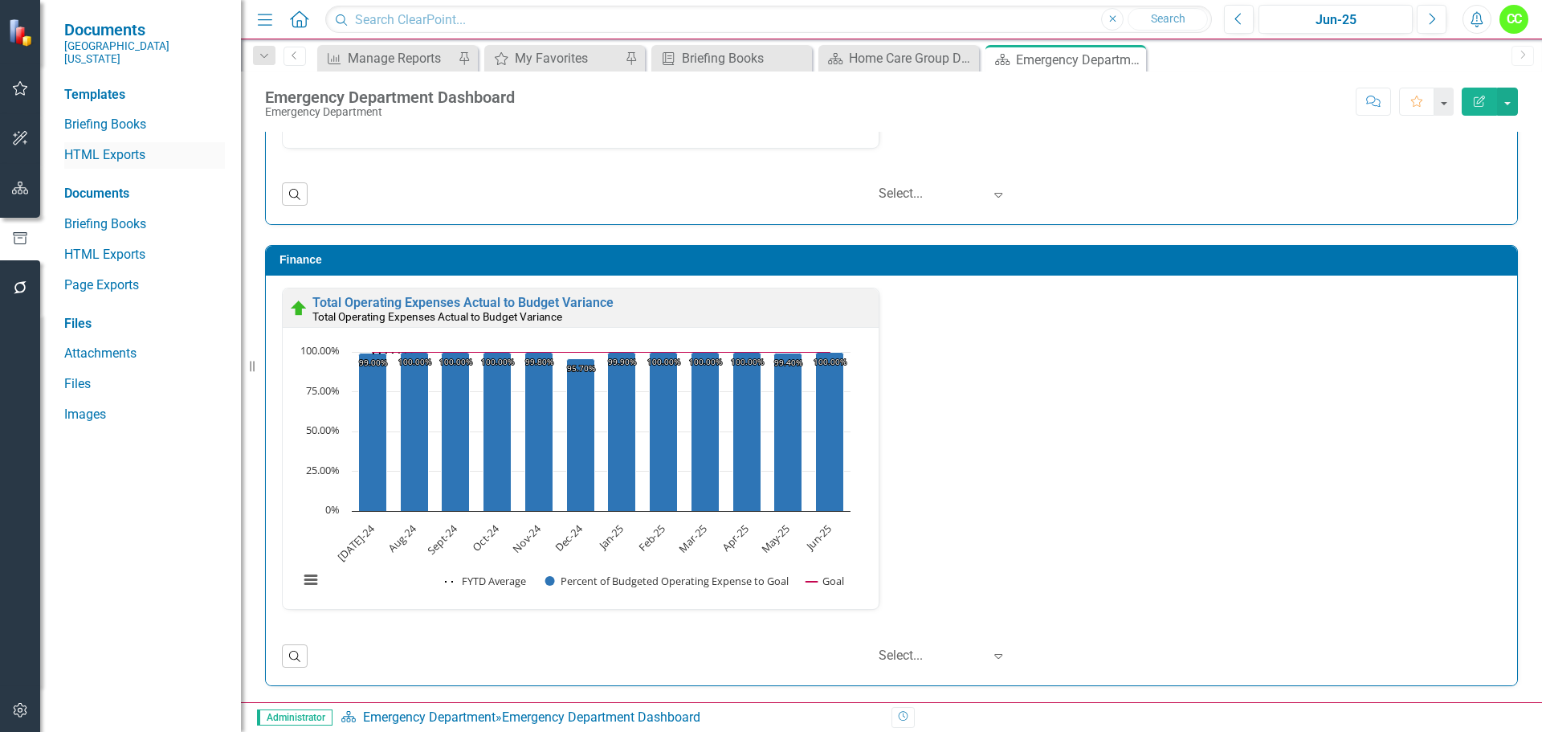
click at [116, 146] on link "HTML Exports" at bounding box center [144, 155] width 161 height 18
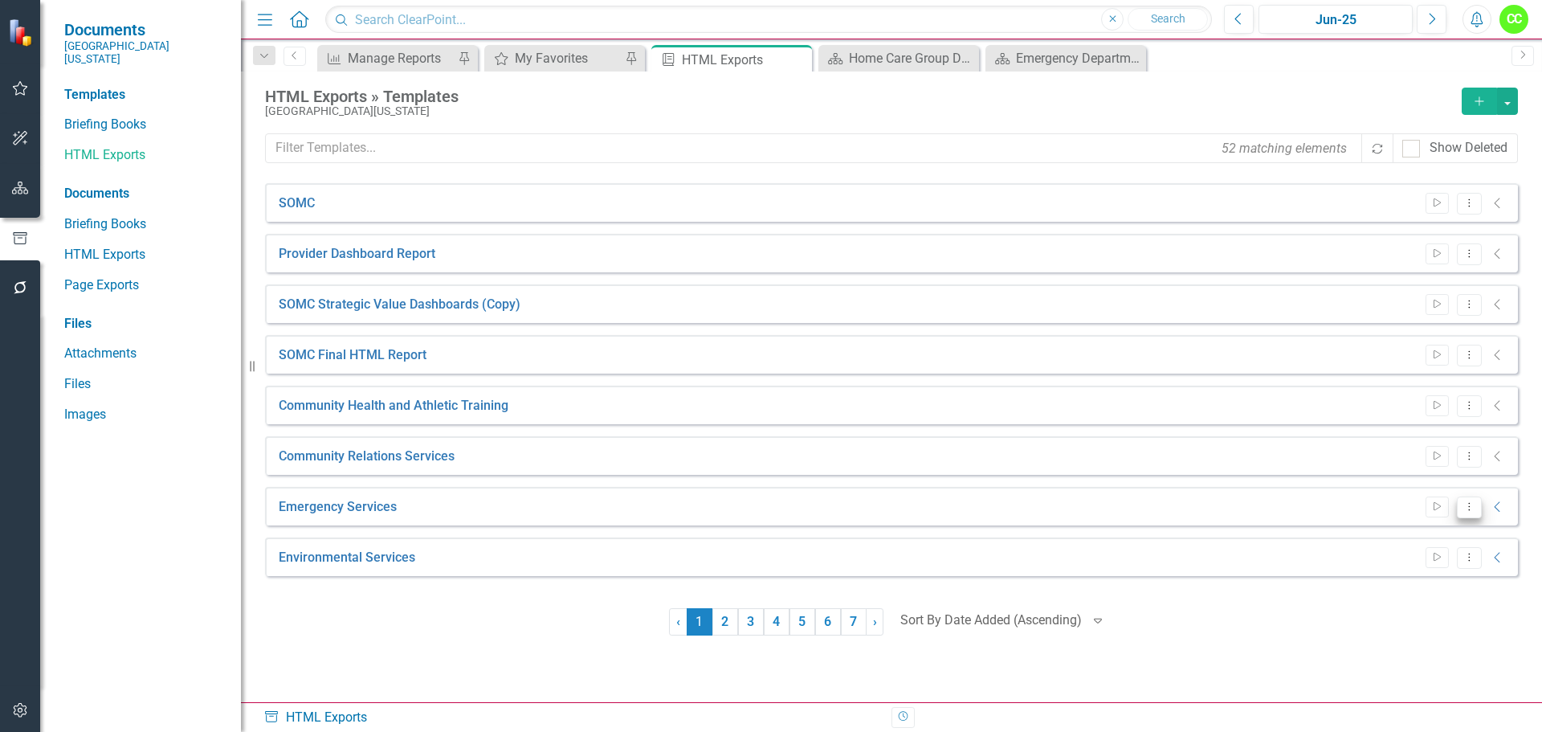
click at [1462, 502] on icon "Dropdown Menu" at bounding box center [1469, 506] width 14 height 10
click at [1379, 601] on link "Edit Edit Template" at bounding box center [1406, 593] width 149 height 30
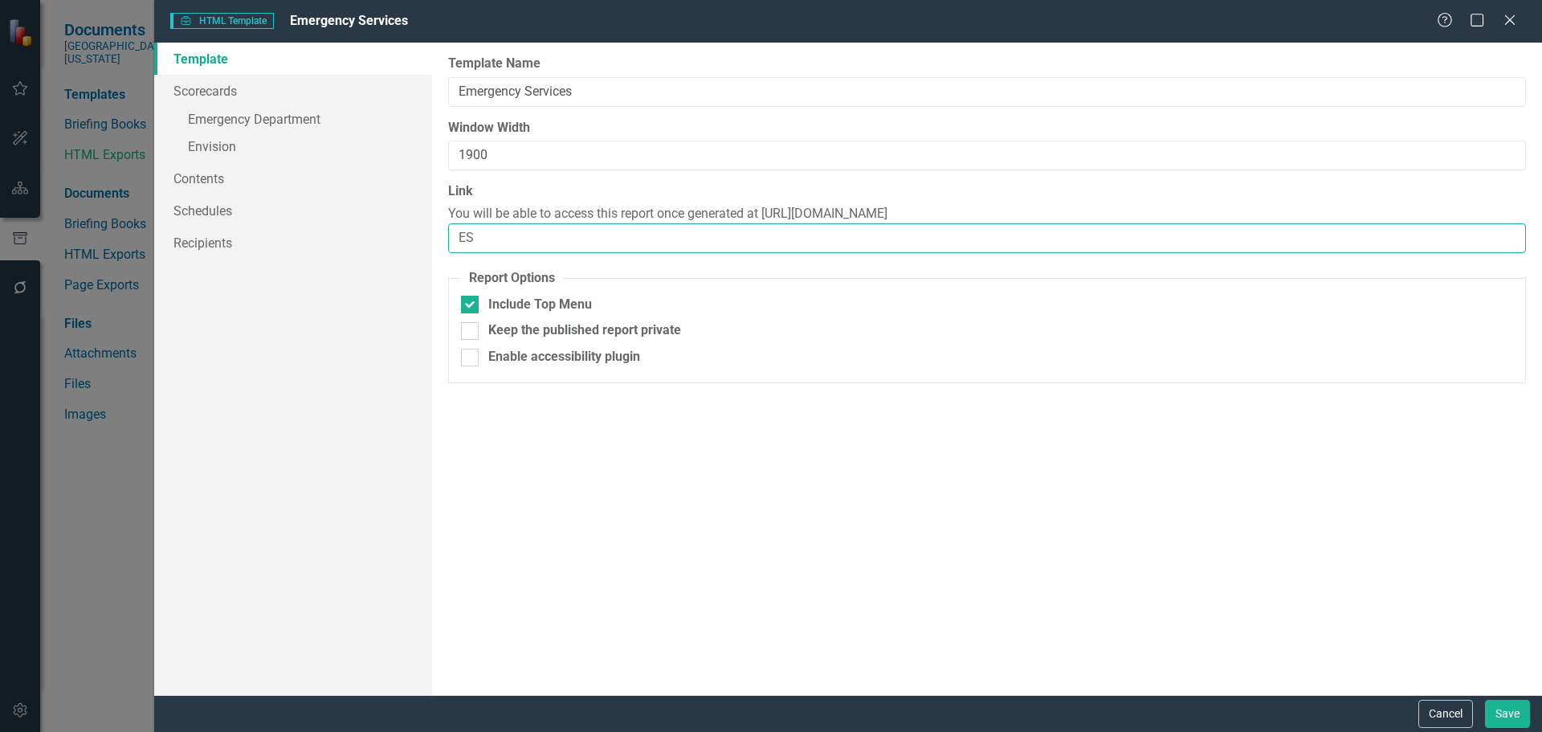
click at [522, 245] on input "ES" at bounding box center [987, 238] width 1078 height 30
type input "ES-FY25"
click at [1506, 716] on button "Save" at bounding box center [1507, 713] width 45 height 28
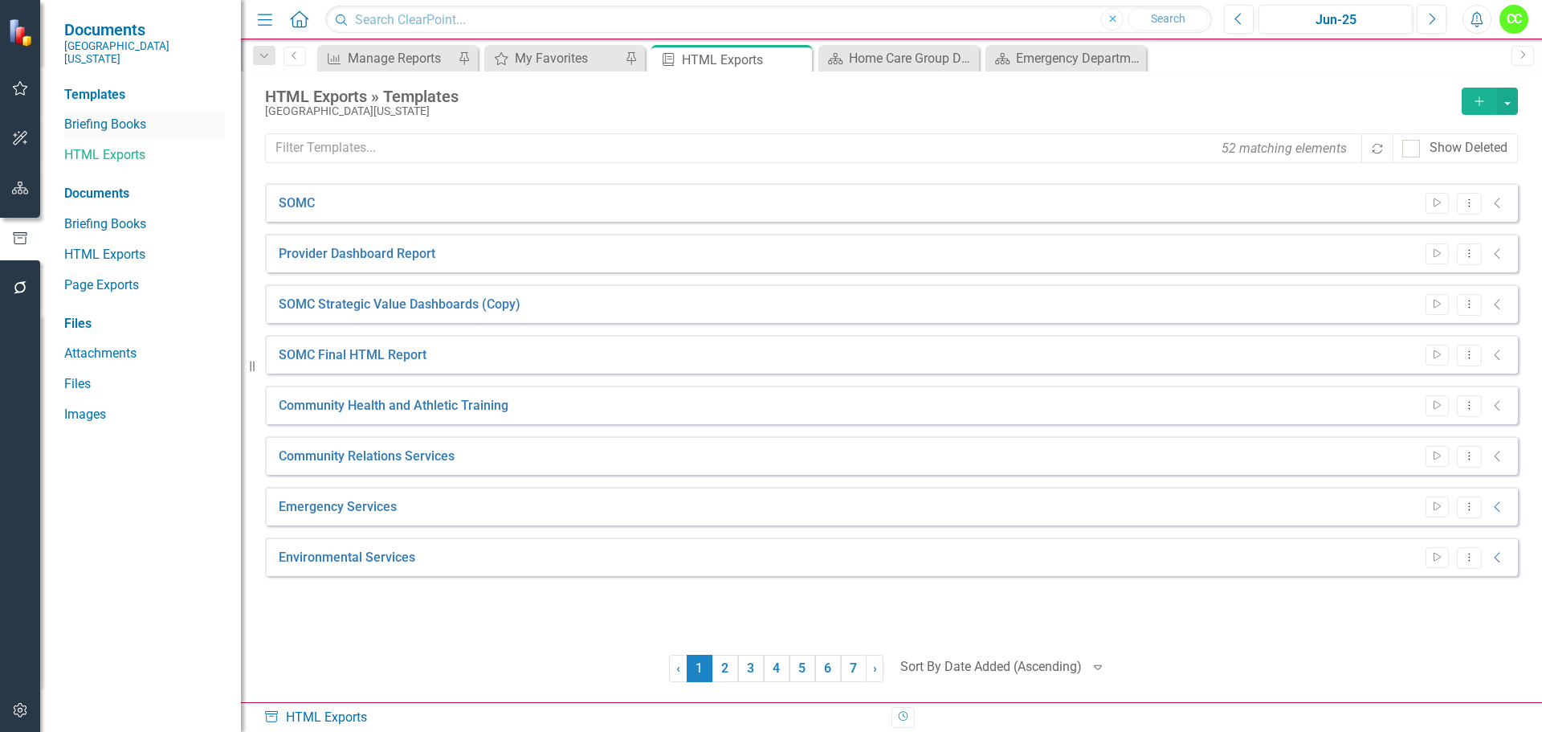
click at [102, 116] on link "Briefing Books" at bounding box center [144, 125] width 161 height 18
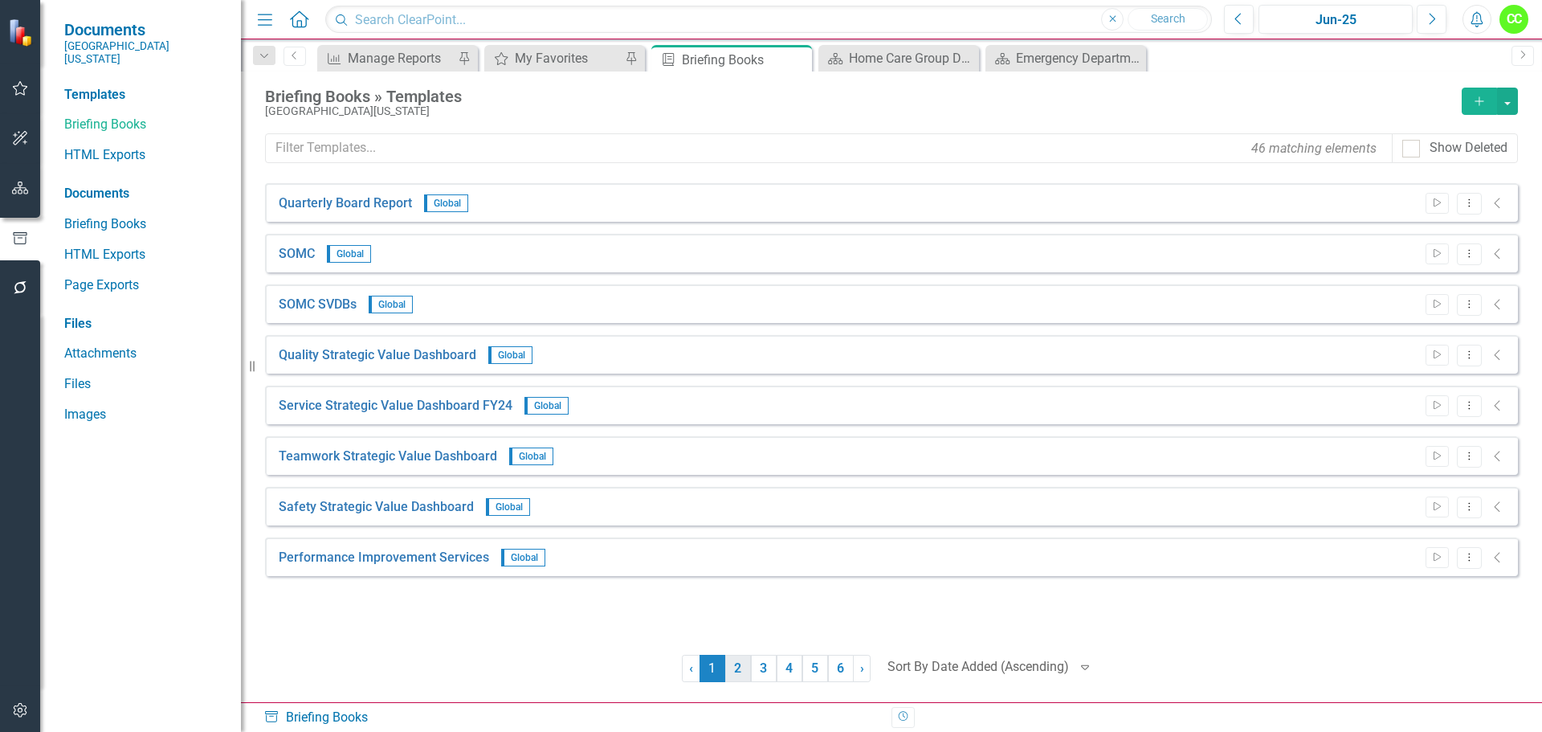
click at [733, 671] on link "2" at bounding box center [738, 667] width 26 height 27
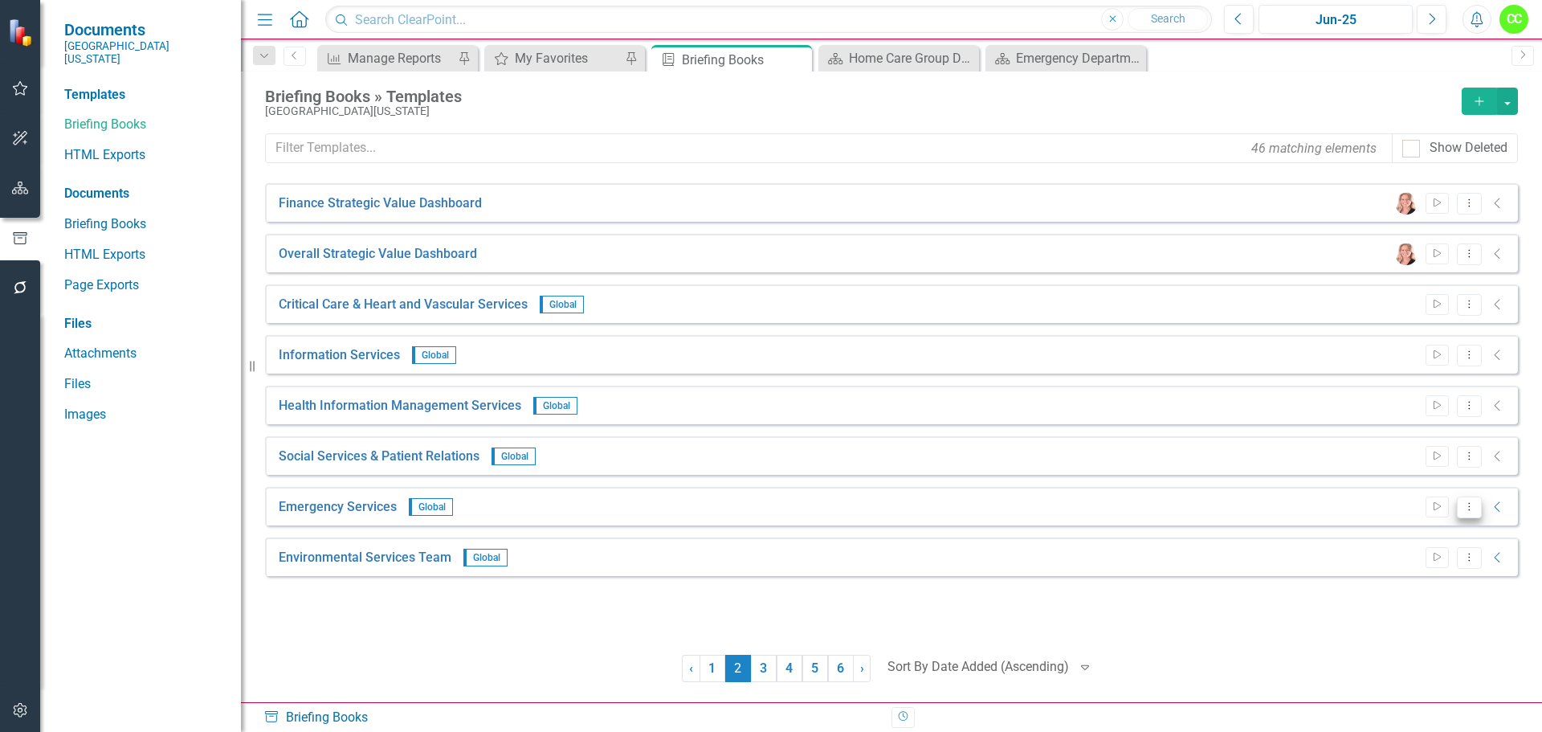
click at [1464, 510] on icon "Dropdown Menu" at bounding box center [1469, 506] width 14 height 10
click at [1380, 581] on link "Edit Edit Template" at bounding box center [1406, 593] width 149 height 30
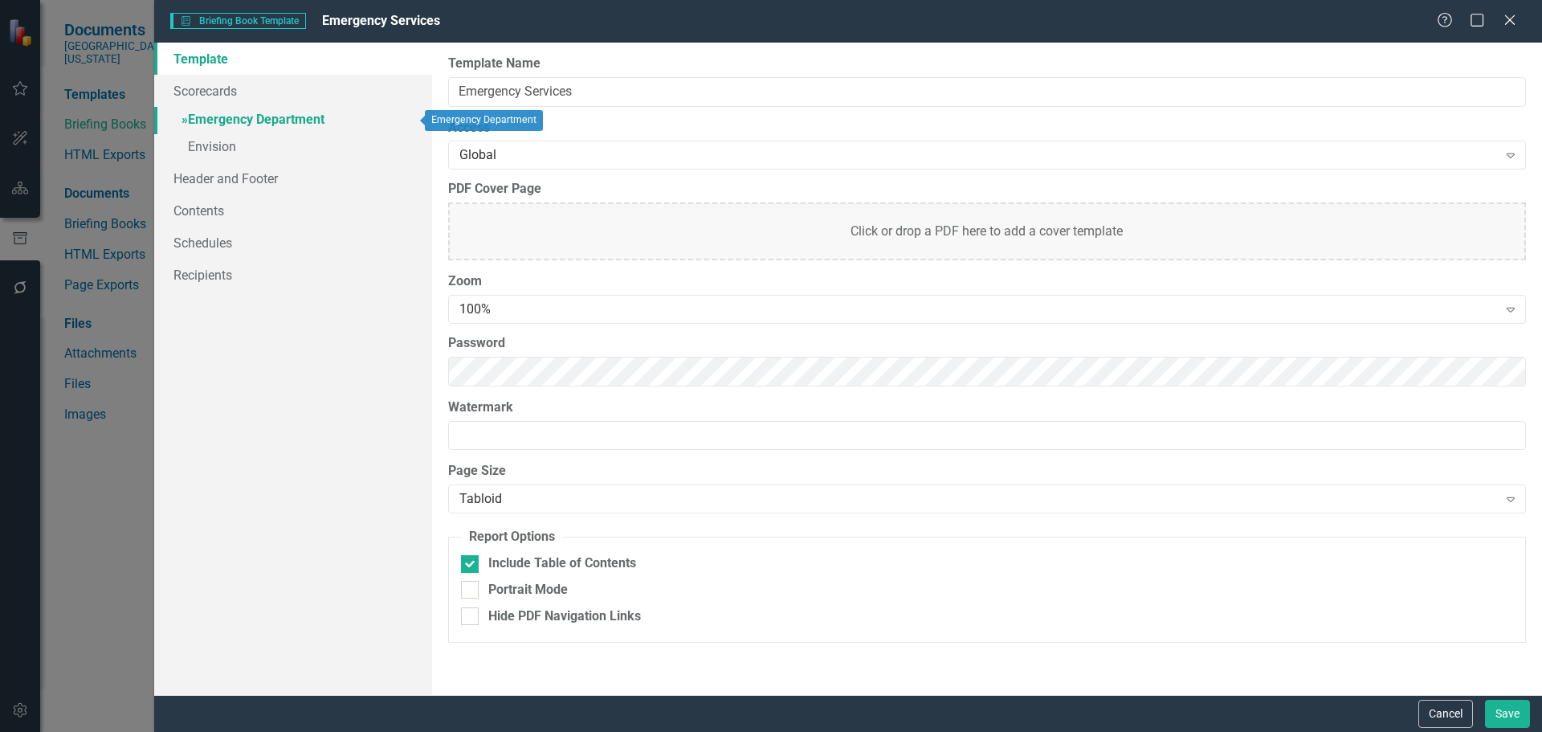
click at [268, 115] on link "» Emergency Department" at bounding box center [293, 121] width 278 height 28
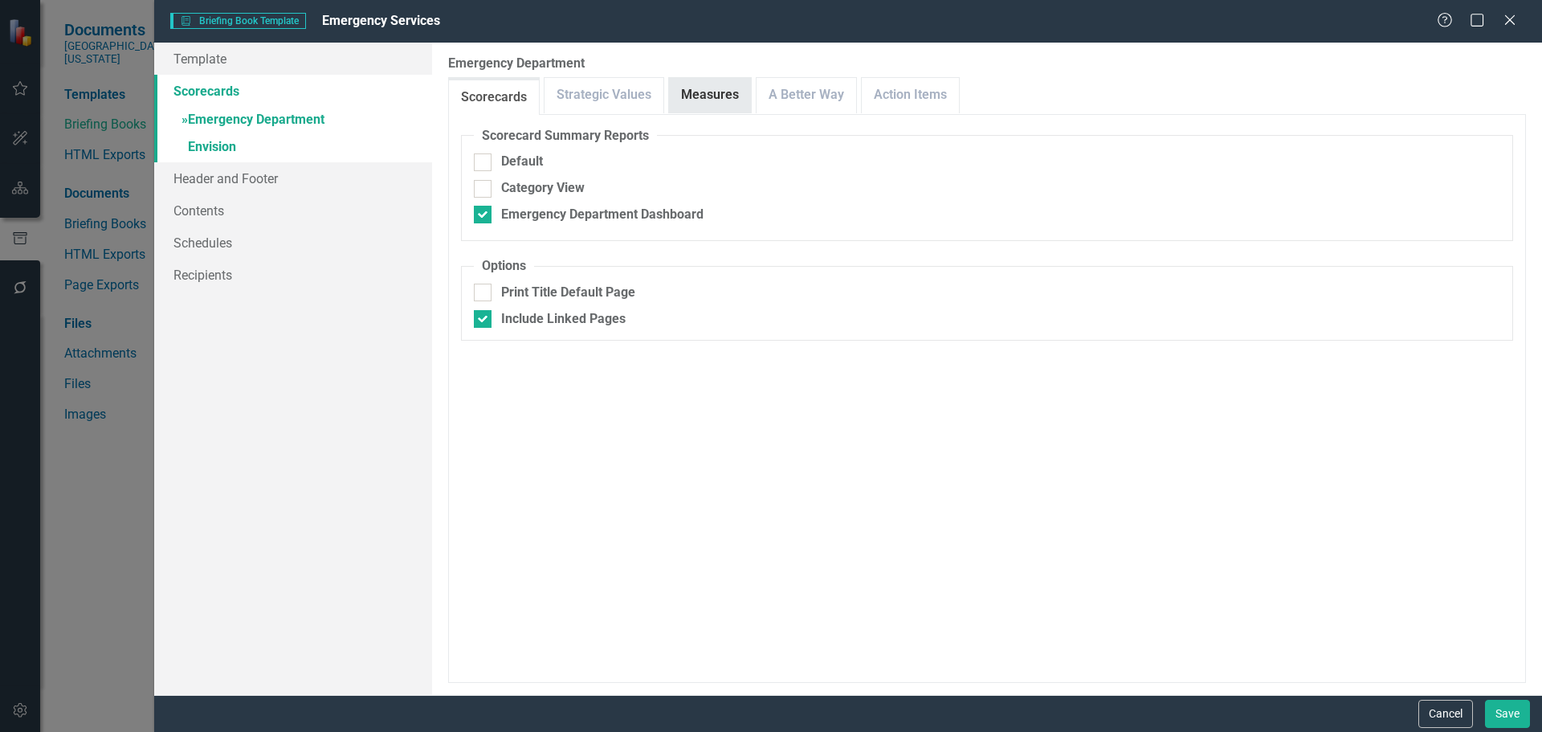
click at [732, 90] on link "Measures" at bounding box center [710, 95] width 82 height 35
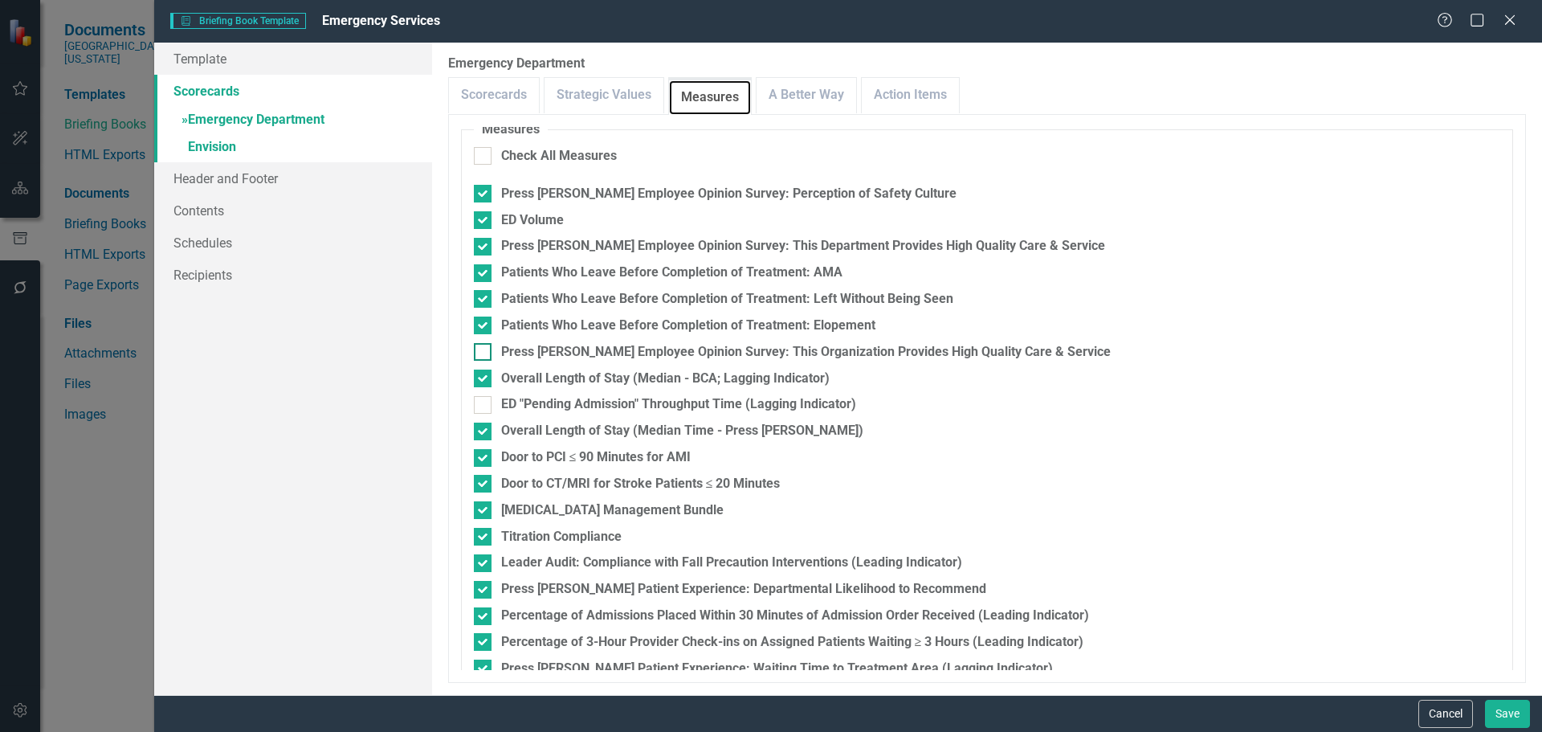
scroll to position [398, 0]
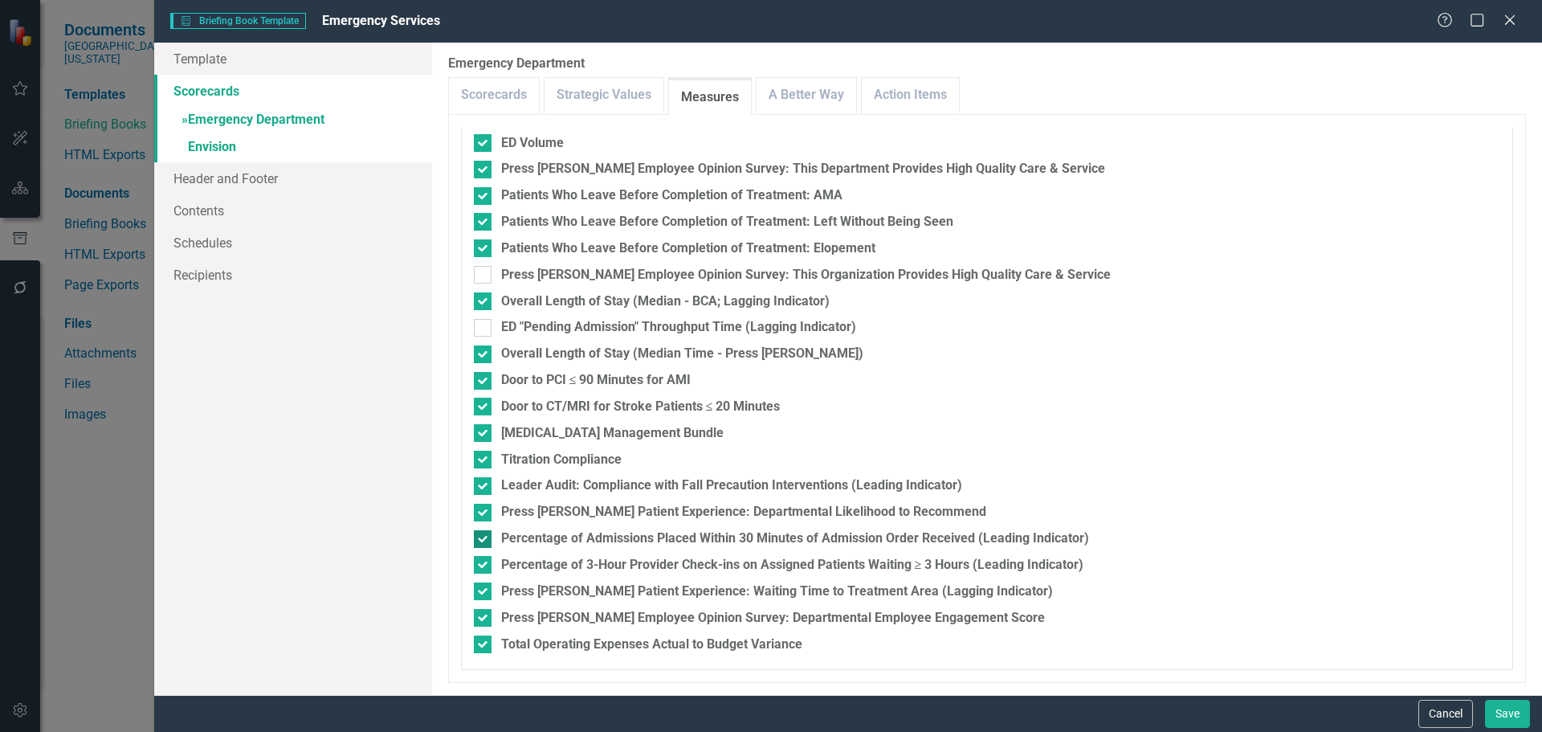
click at [480, 541] on div at bounding box center [483, 539] width 18 height 18
click at [480, 540] on input "Percentage of Admissions Placed Within 30 Minutes of Admission Order Received (…" at bounding box center [479, 535] width 10 height 10
checkbox input "false"
click at [791, 92] on link "A Better Way" at bounding box center [806, 95] width 100 height 35
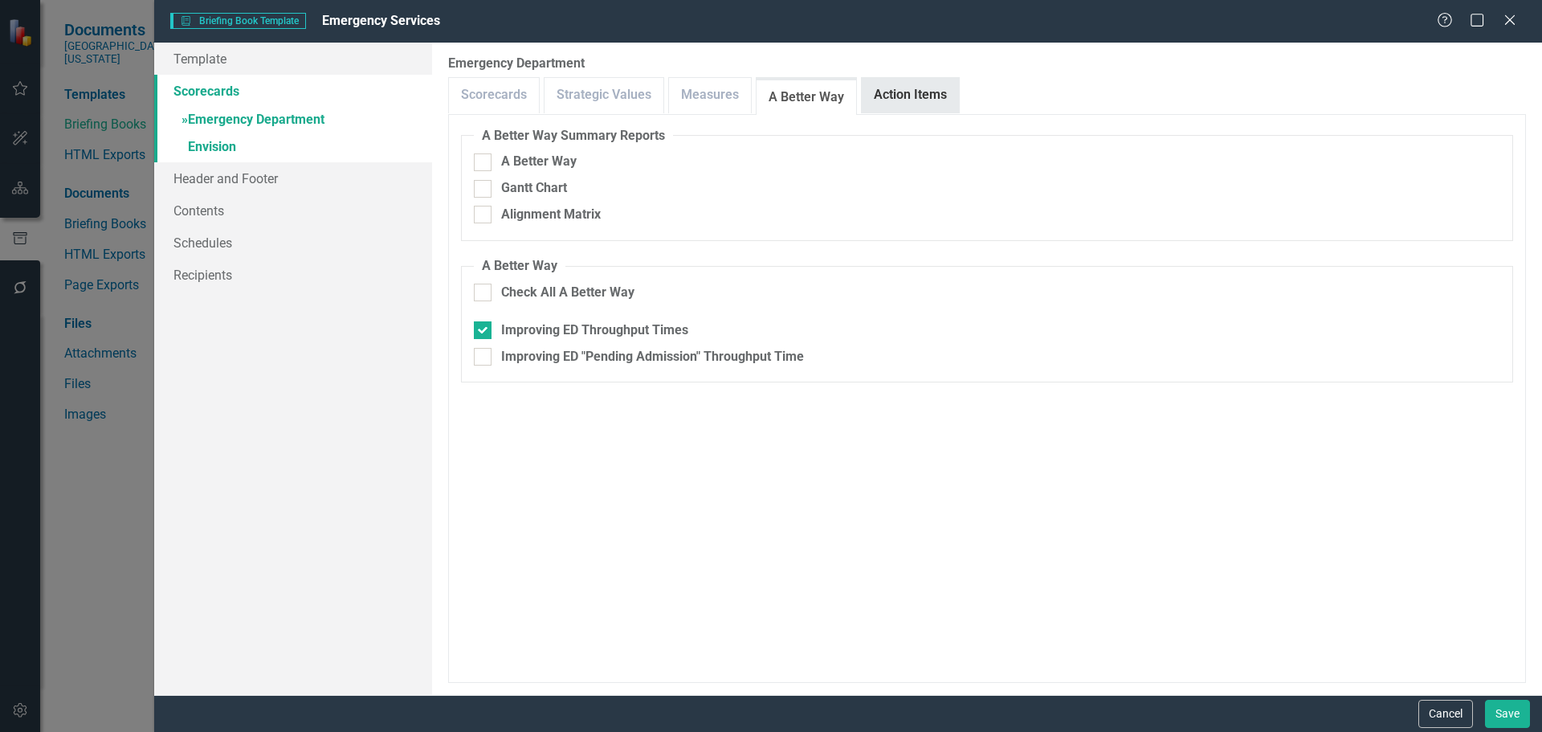
click at [935, 108] on link "Action Items" at bounding box center [910, 95] width 97 height 35
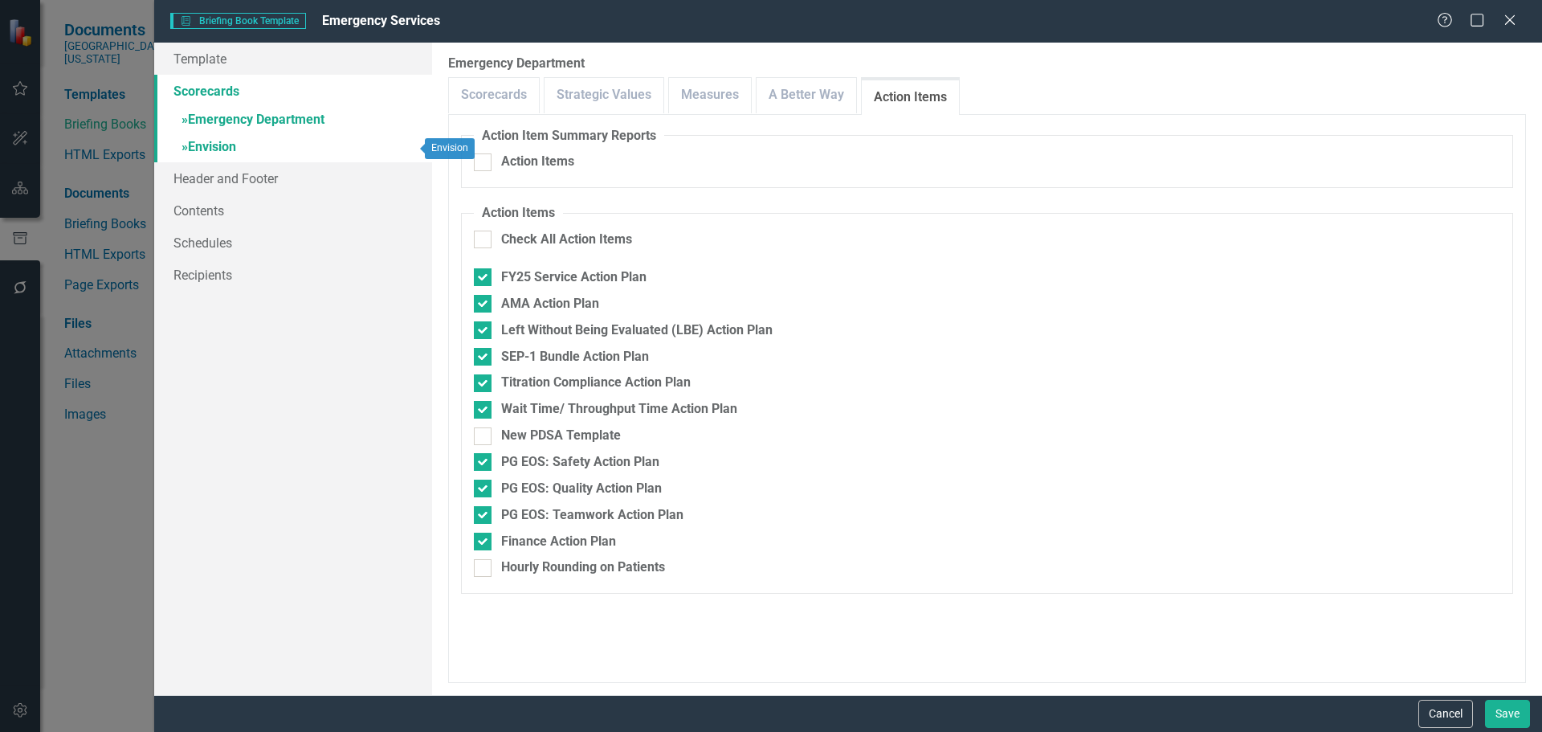
click at [235, 150] on link "» Envision" at bounding box center [293, 148] width 278 height 28
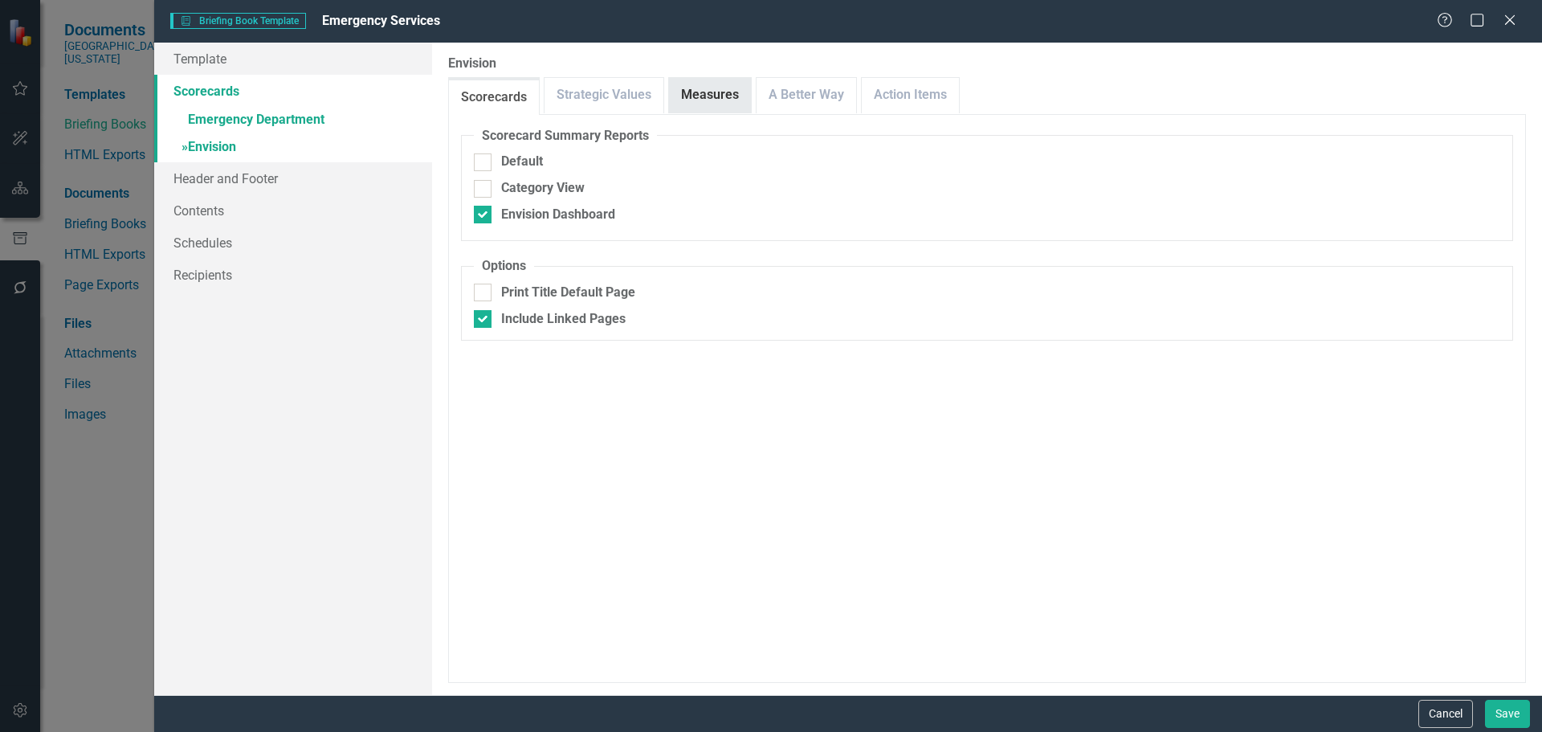
click at [696, 98] on link "Measures" at bounding box center [710, 95] width 82 height 35
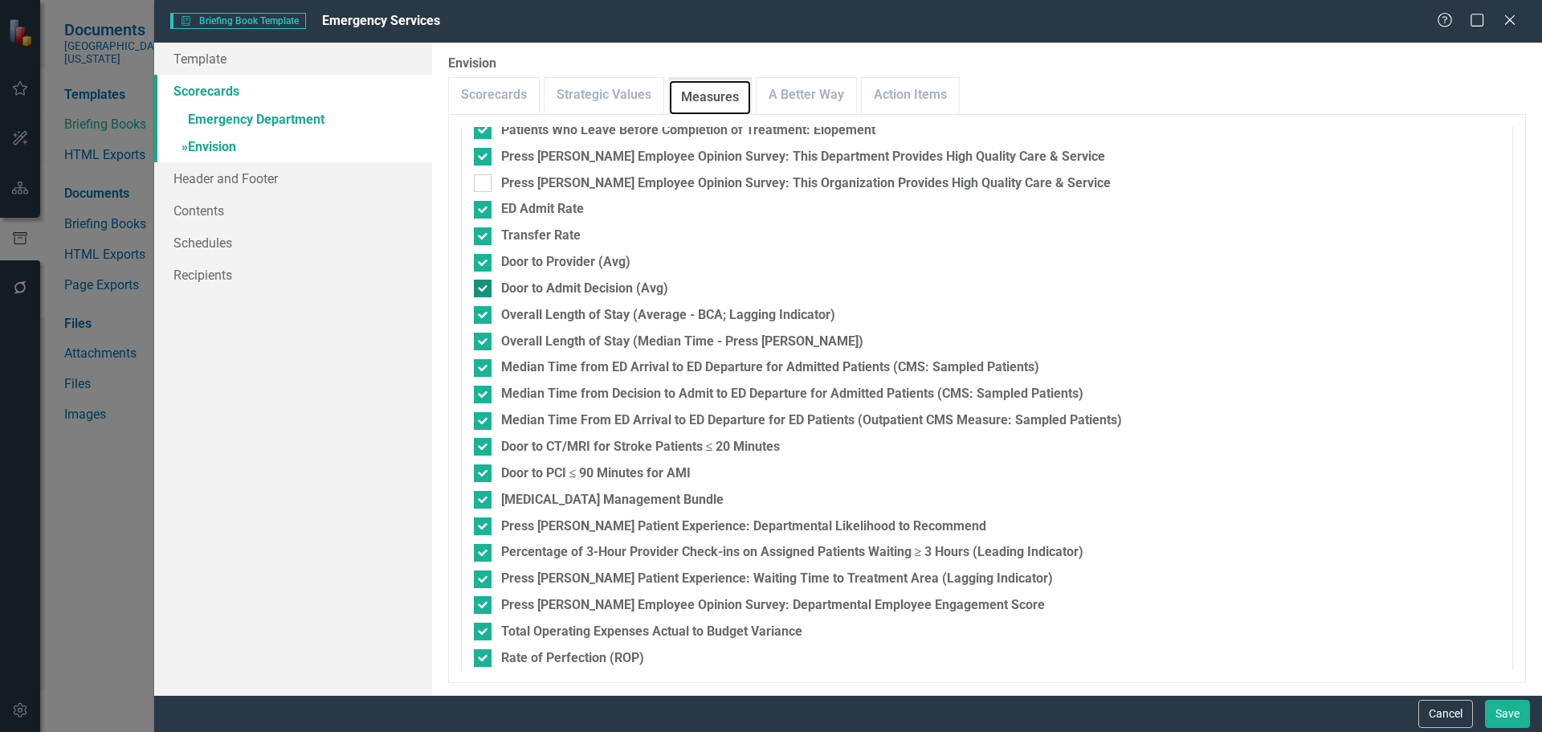
scroll to position [531, 0]
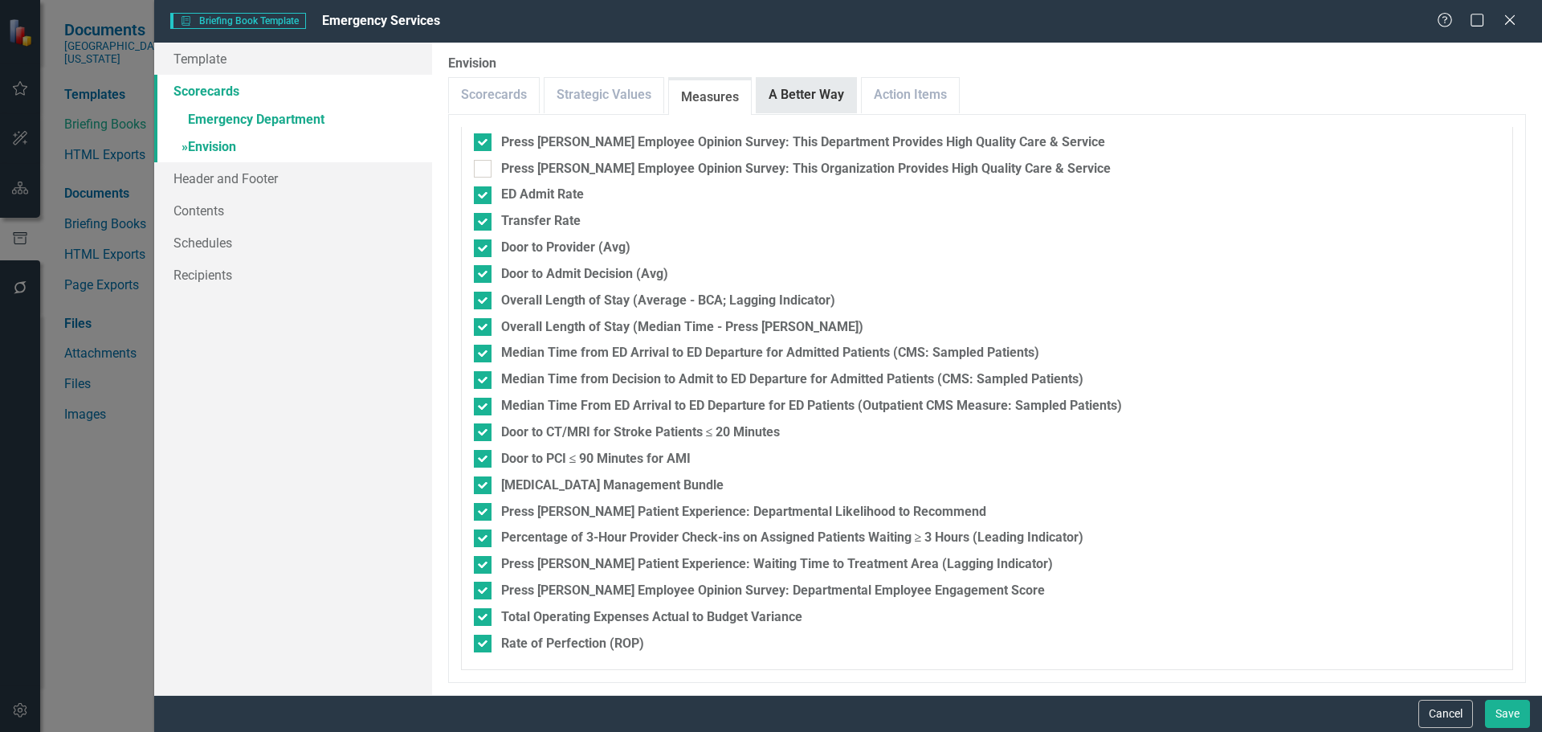
click at [815, 110] on link "A Better Way" at bounding box center [806, 95] width 100 height 35
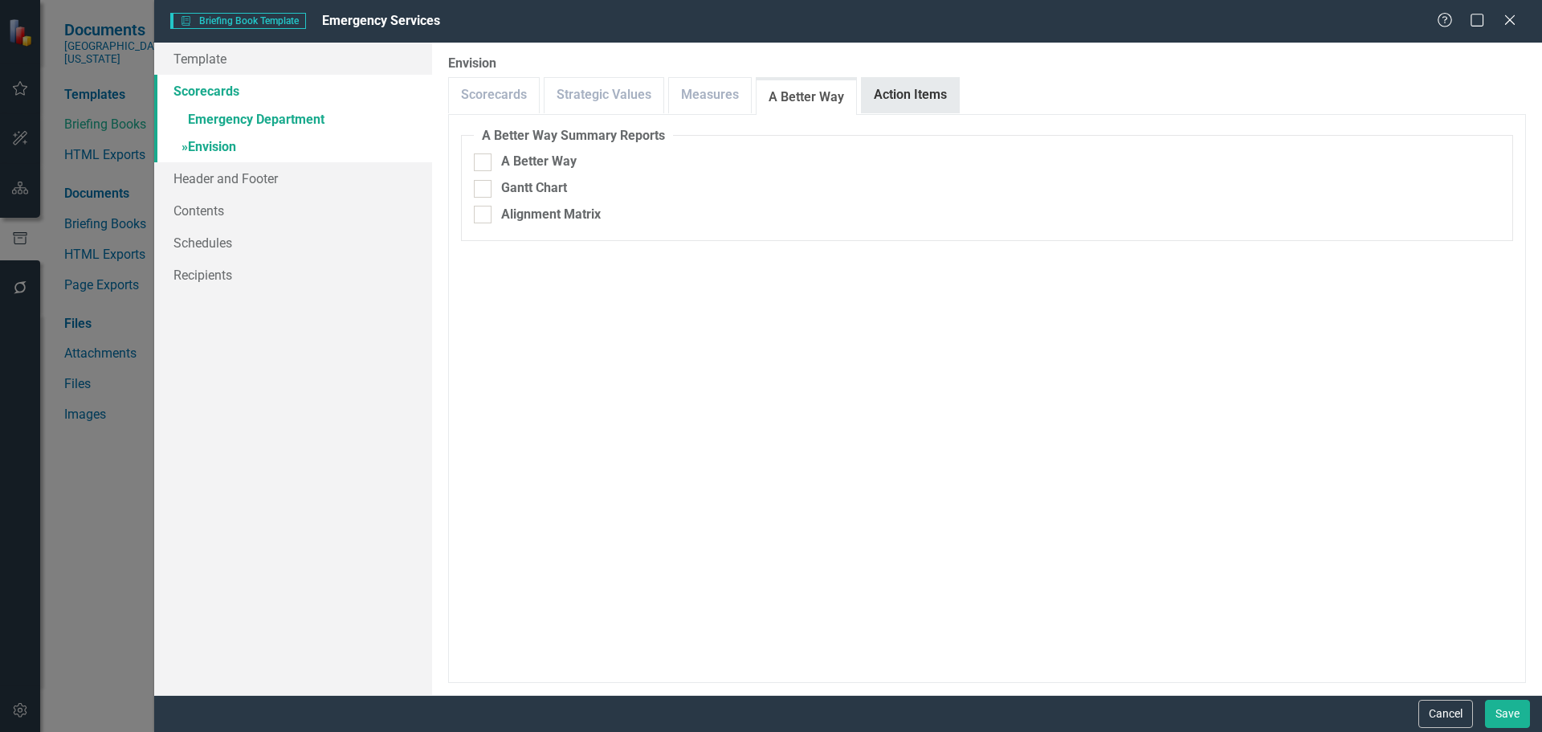
click at [870, 101] on link "Action Items" at bounding box center [910, 95] width 97 height 35
click at [1518, 705] on button "Save" at bounding box center [1507, 713] width 45 height 28
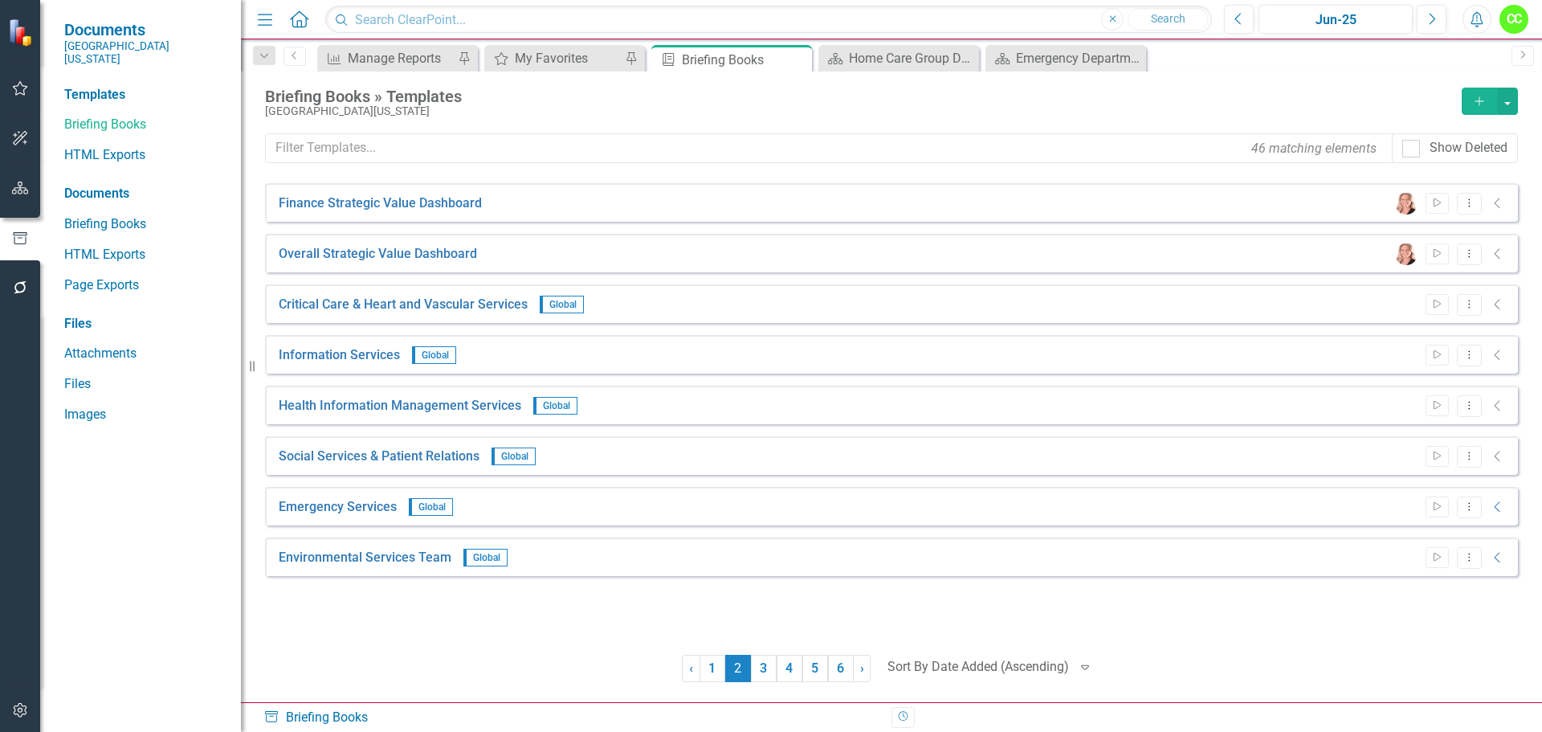
click at [1477, 20] on icon "Alerts" at bounding box center [1476, 19] width 17 height 16
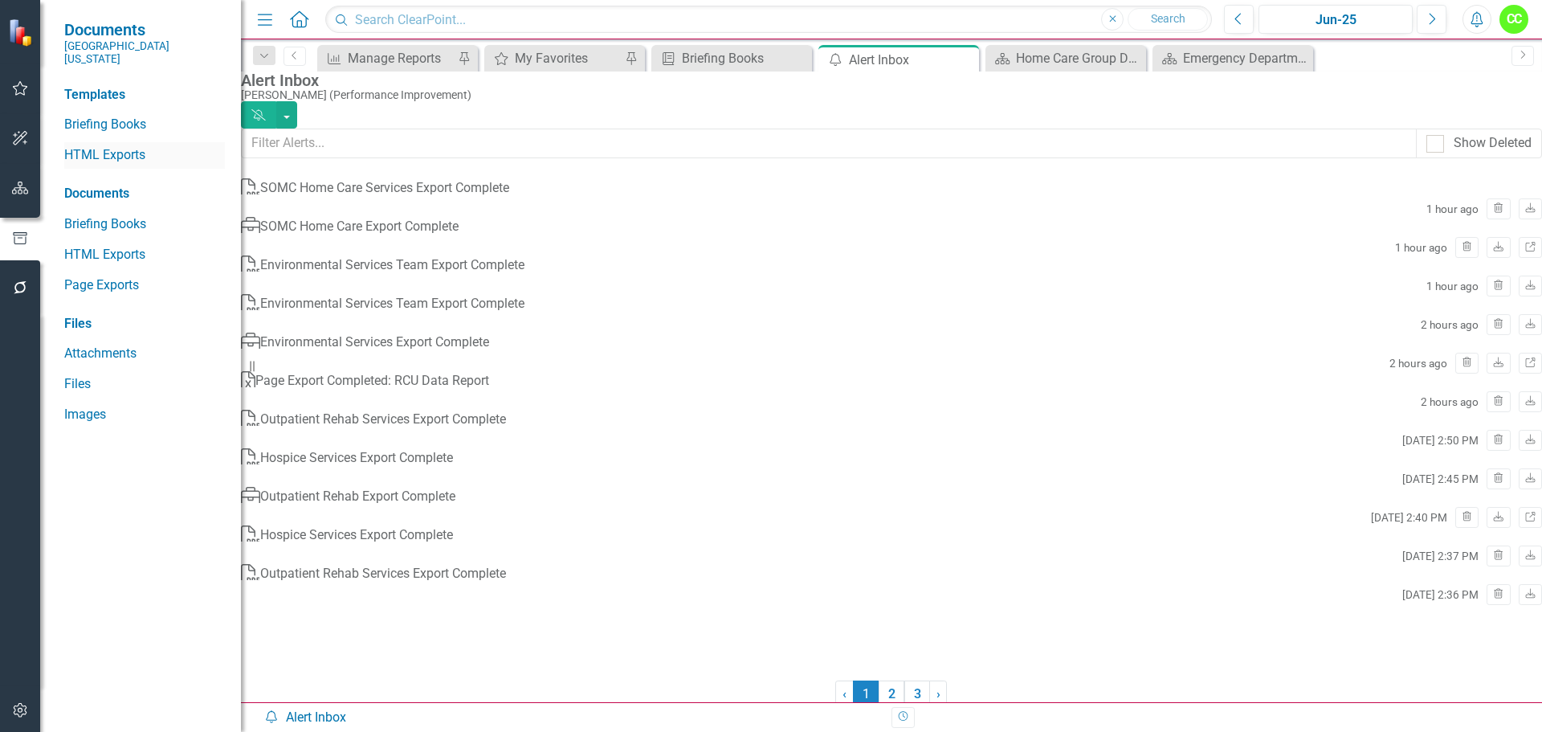
click at [125, 146] on link "HTML Exports" at bounding box center [144, 155] width 161 height 18
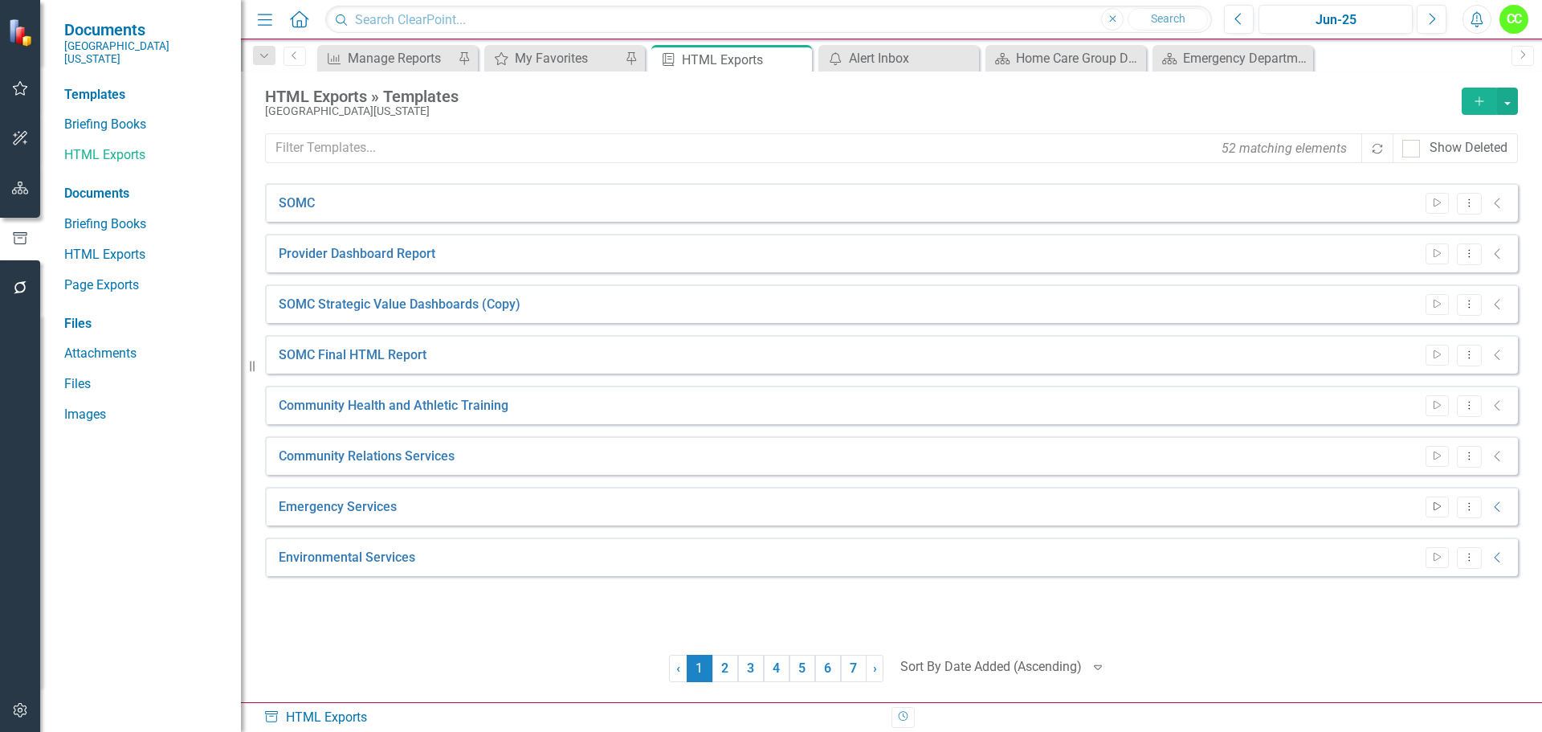
click at [1433, 500] on button "Start" at bounding box center [1436, 506] width 23 height 21
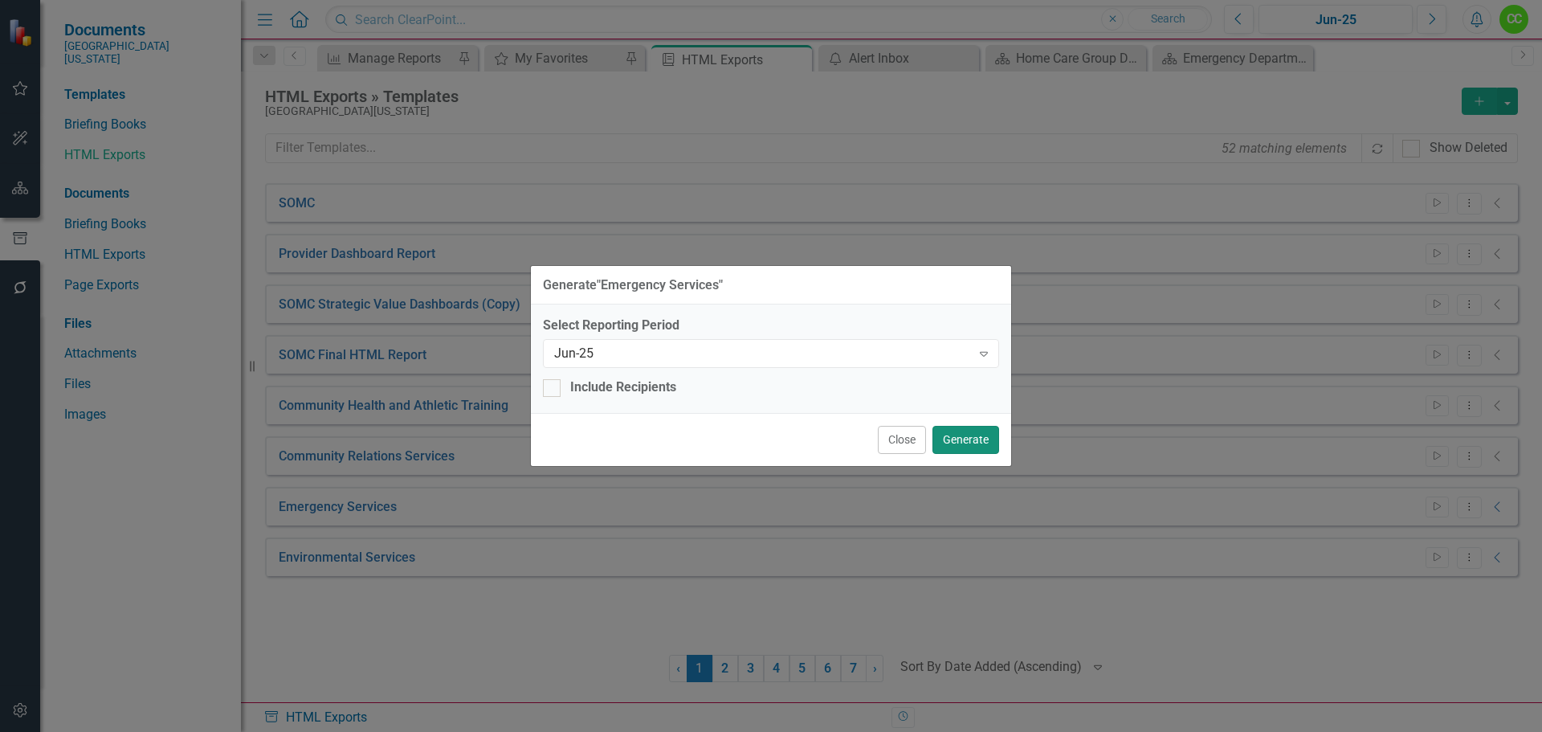
click at [949, 440] on button "Generate" at bounding box center [965, 440] width 67 height 28
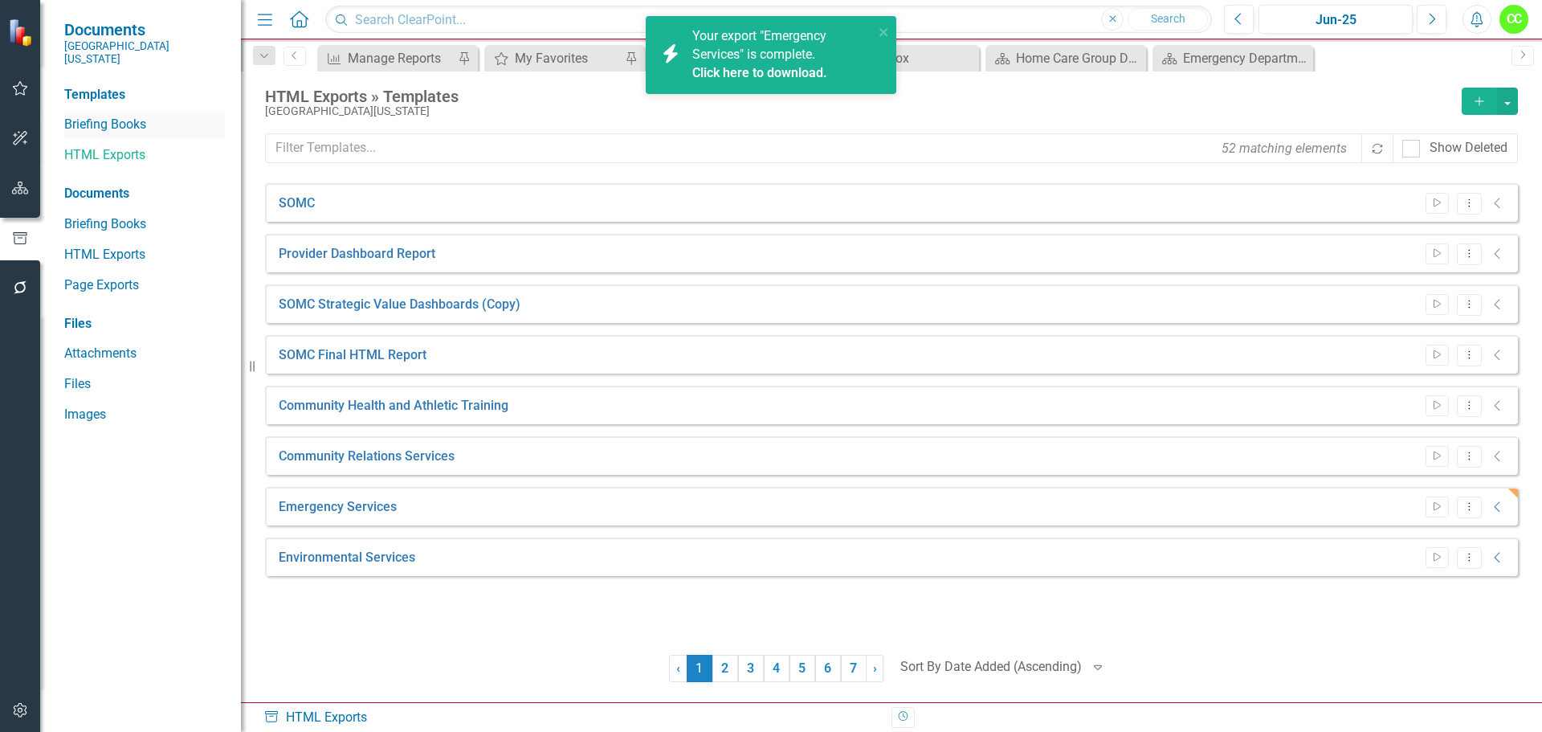
click at [75, 116] on link "Briefing Books" at bounding box center [144, 125] width 161 height 18
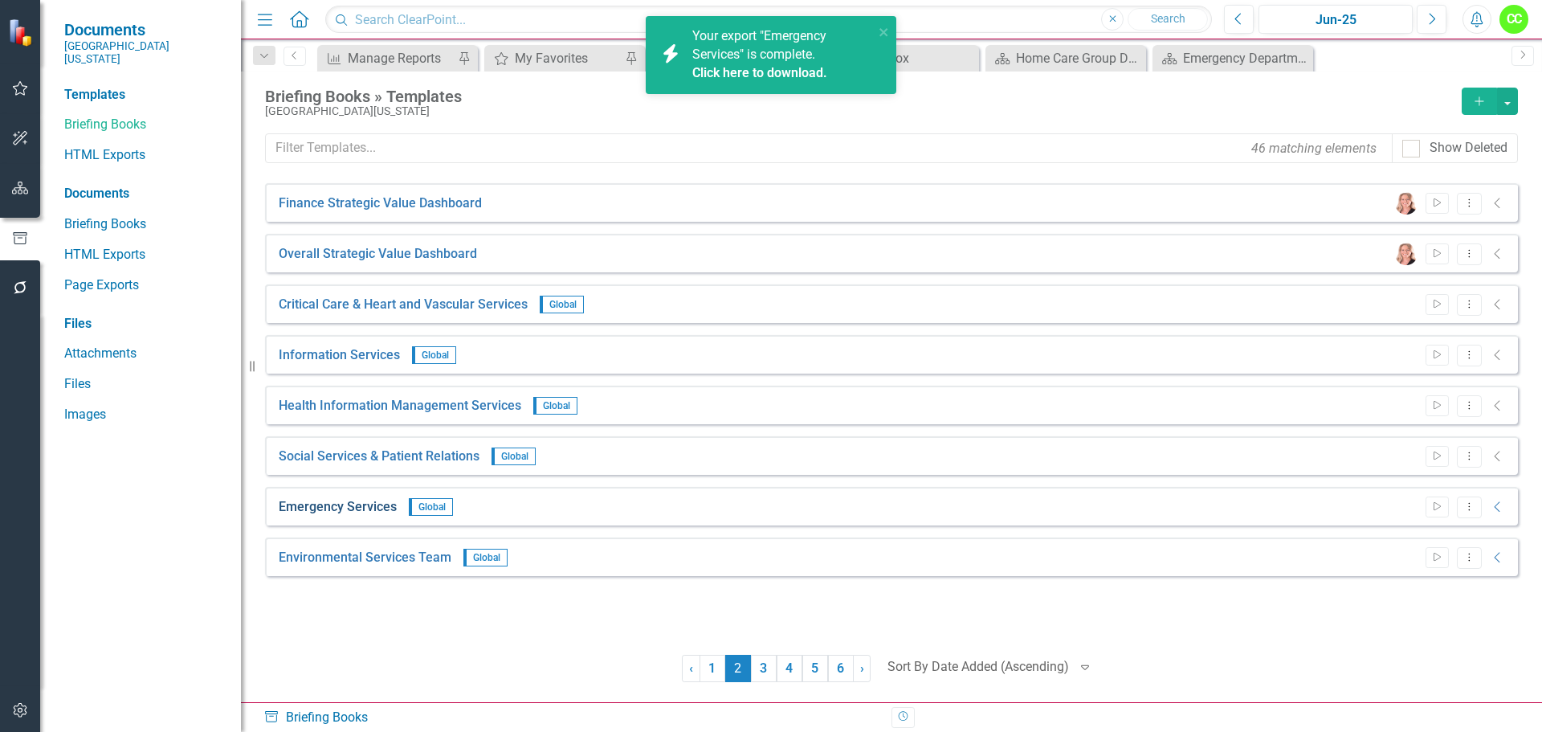
click at [354, 514] on link "Emergency Services" at bounding box center [338, 507] width 118 height 18
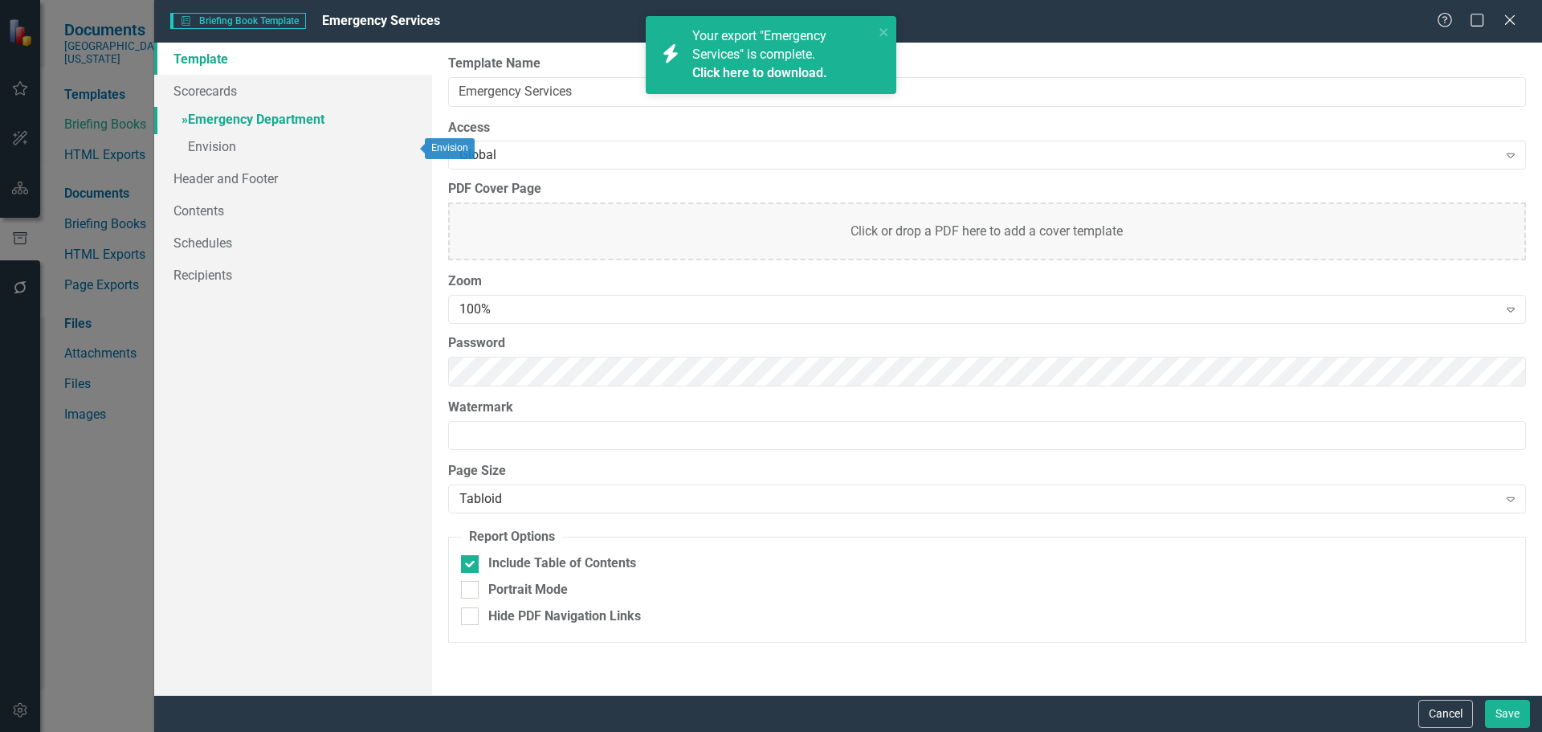
click at [280, 126] on link "» Emergency Department" at bounding box center [293, 121] width 278 height 28
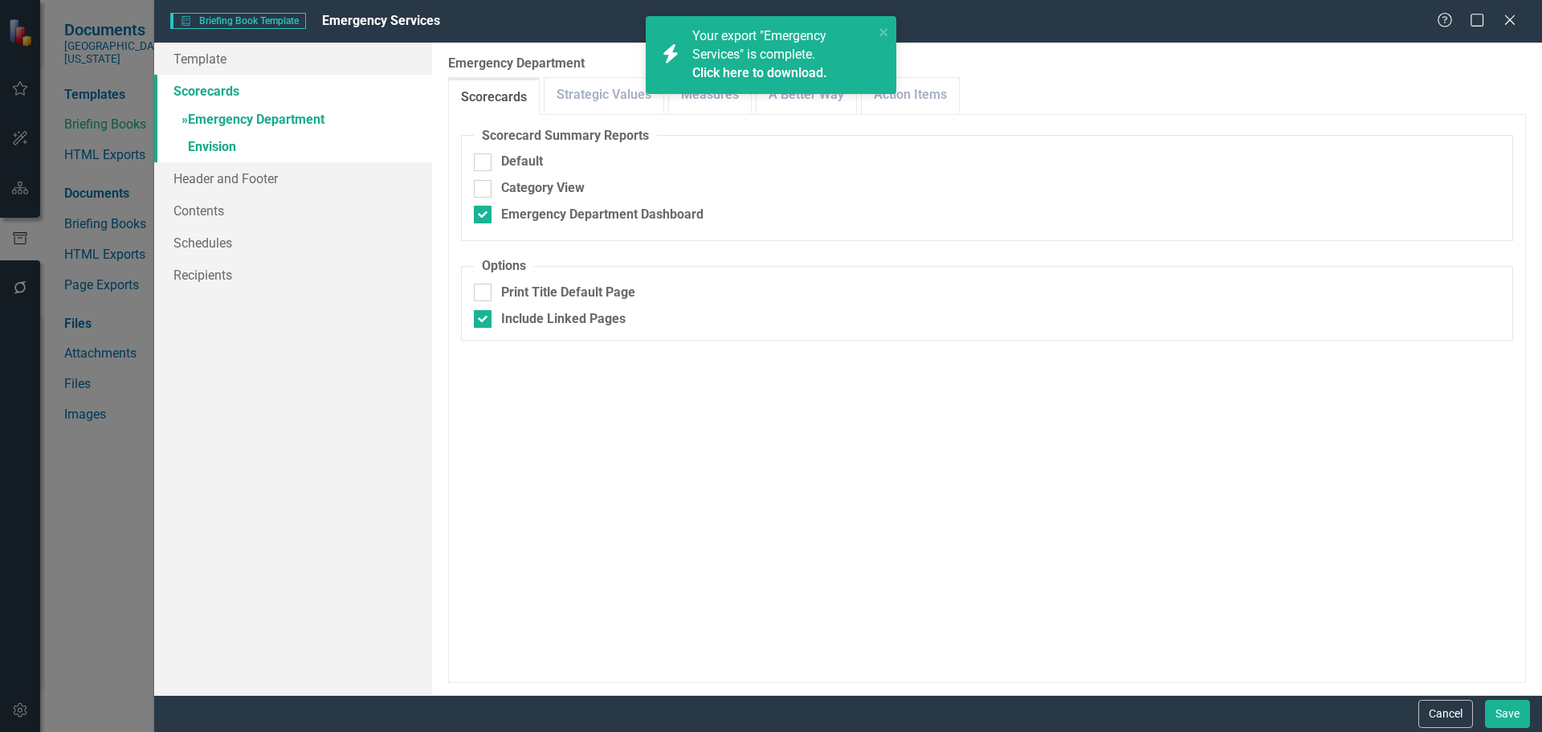
click at [677, 97] on div "icon.bolt Your export "Emergency Services" is complete. Click here to download." at bounding box center [770, 61] width 257 height 97
click at [721, 104] on div "icon.bolt Your export "Emergency Services" is complete. Click here to download." at bounding box center [770, 61] width 257 height 97
click at [886, 24] on button "close" at bounding box center [883, 31] width 11 height 18
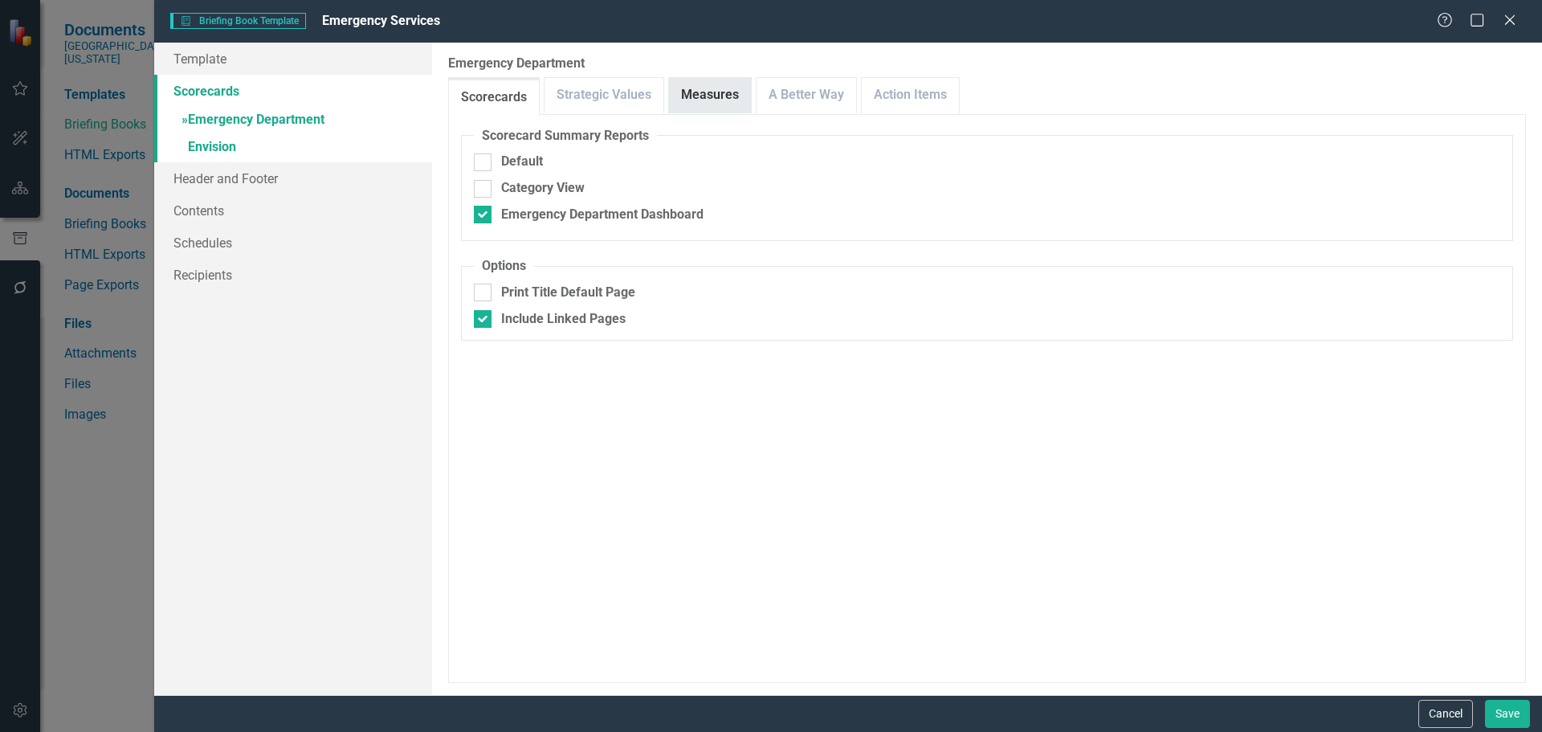
click at [719, 86] on link "Measures" at bounding box center [710, 95] width 82 height 35
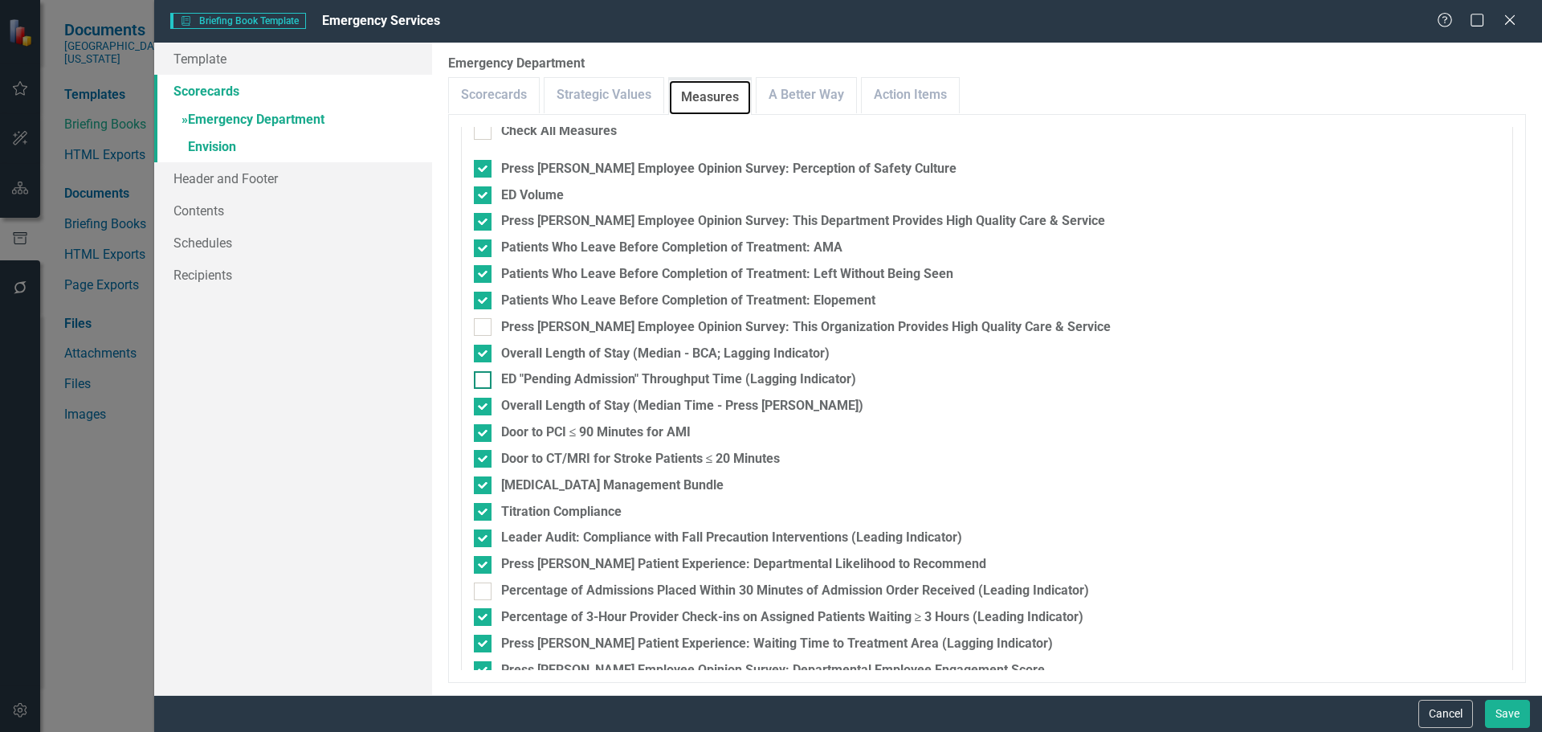
scroll to position [318, 0]
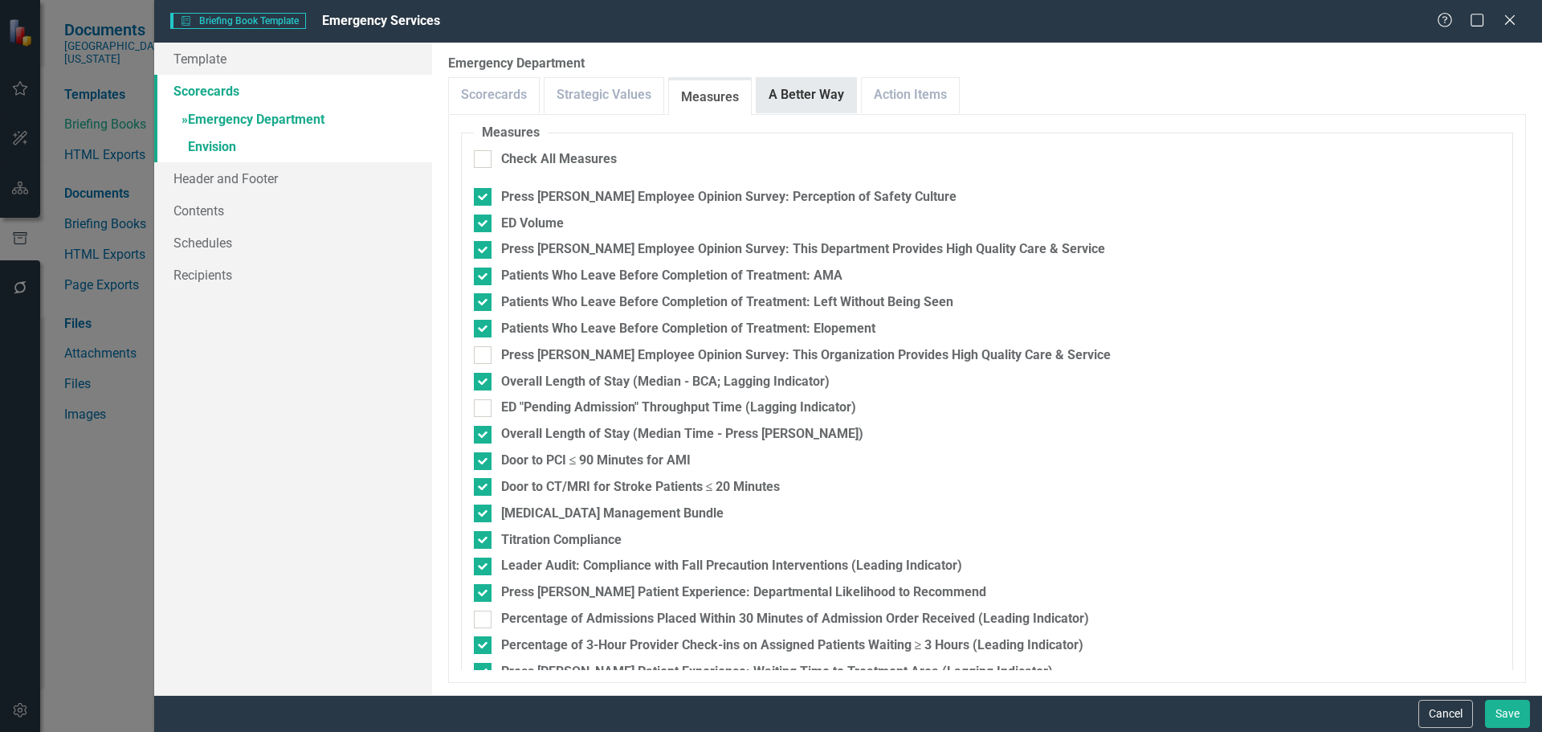
click at [805, 108] on link "A Better Way" at bounding box center [806, 95] width 100 height 35
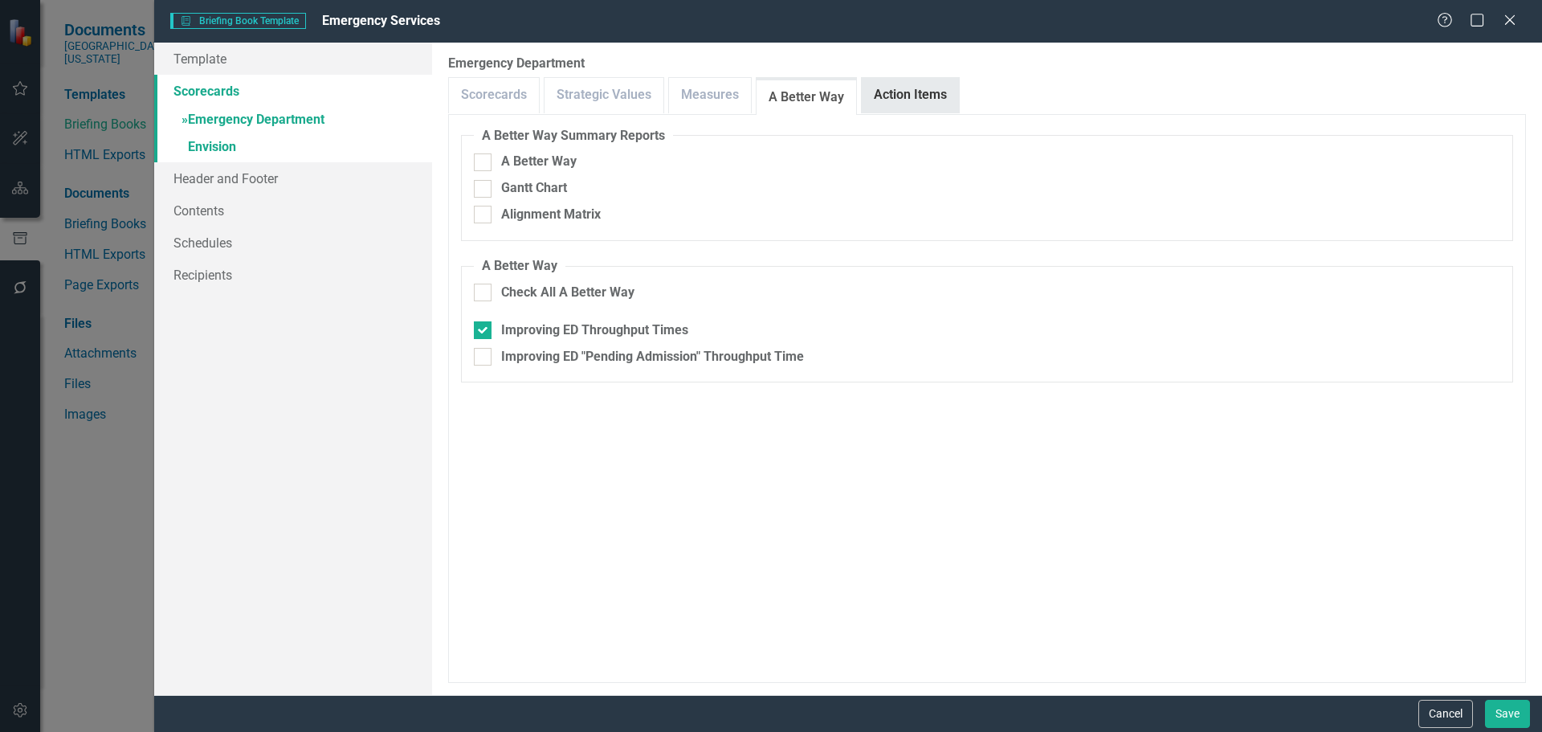
click at [923, 103] on link "Action Items" at bounding box center [910, 95] width 97 height 35
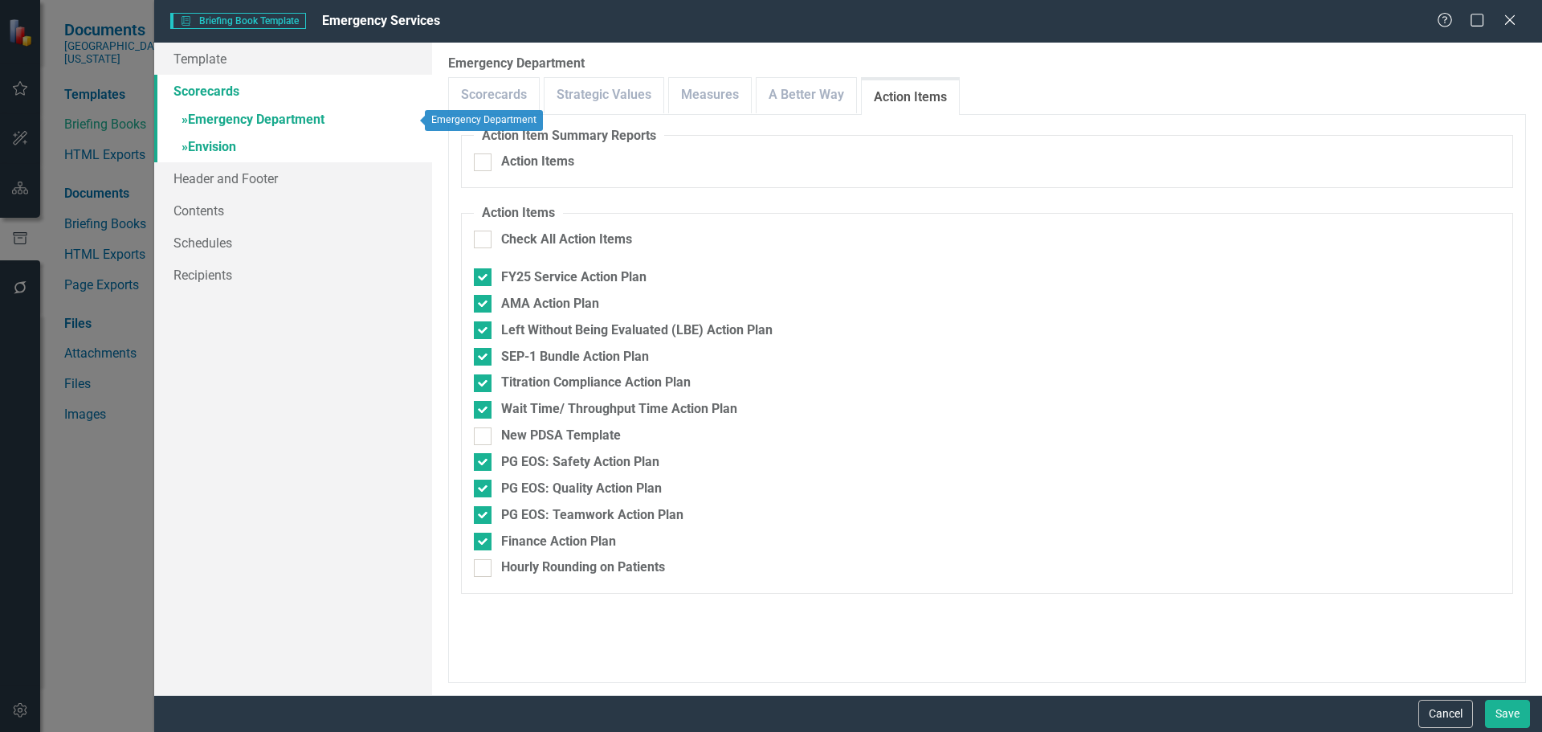
click at [223, 146] on link "» Envision" at bounding box center [293, 148] width 278 height 28
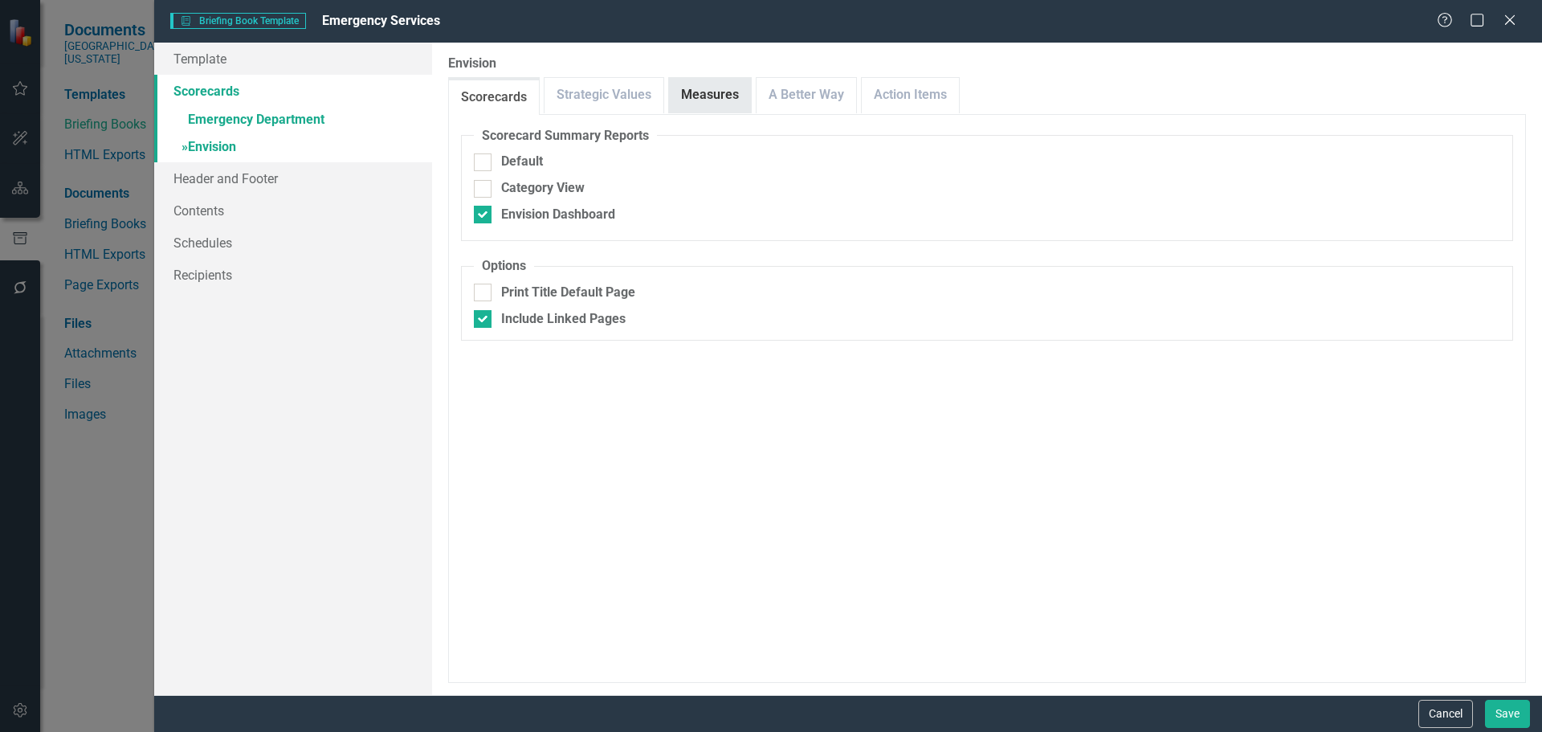
click at [693, 97] on link "Measures" at bounding box center [710, 95] width 82 height 35
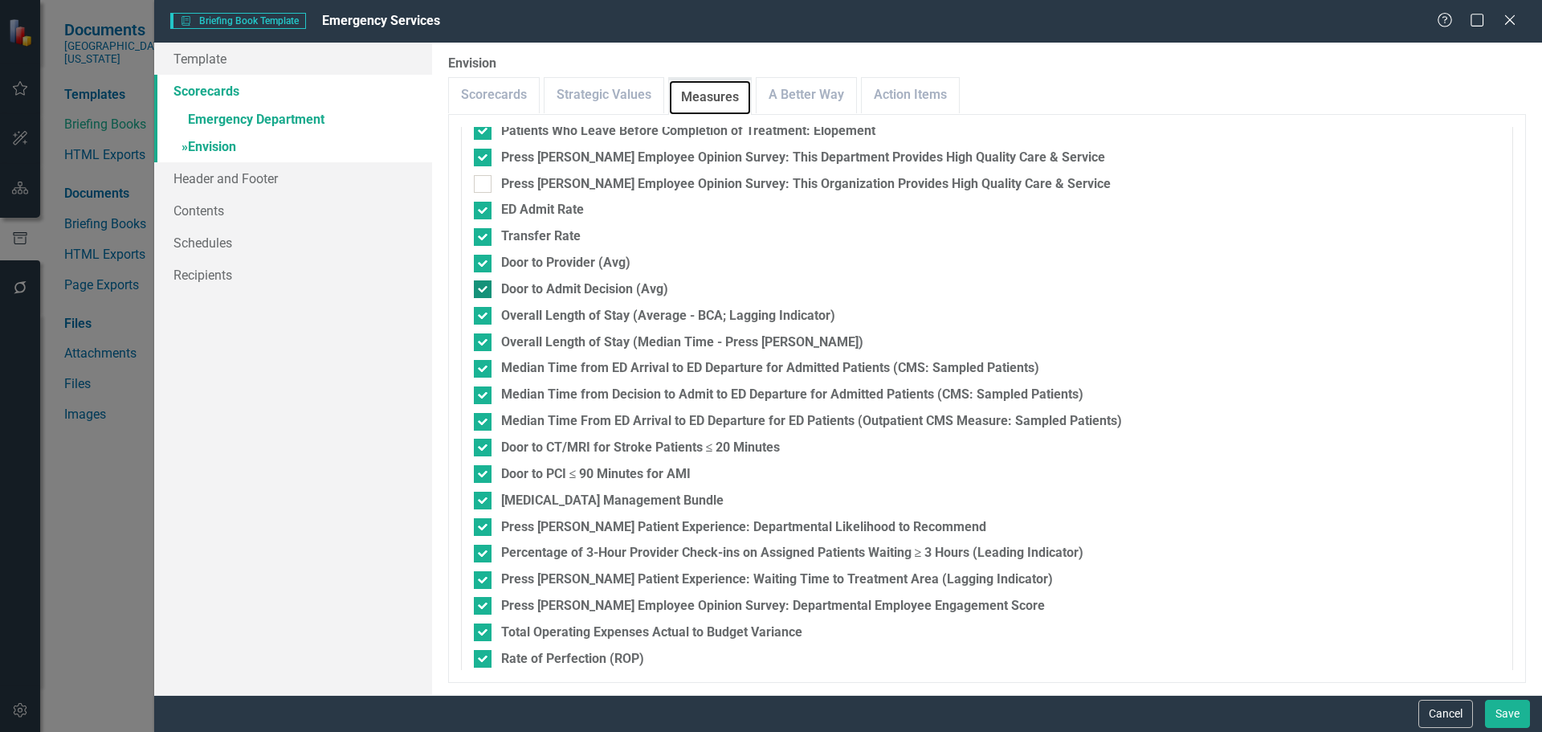
scroll to position [531, 0]
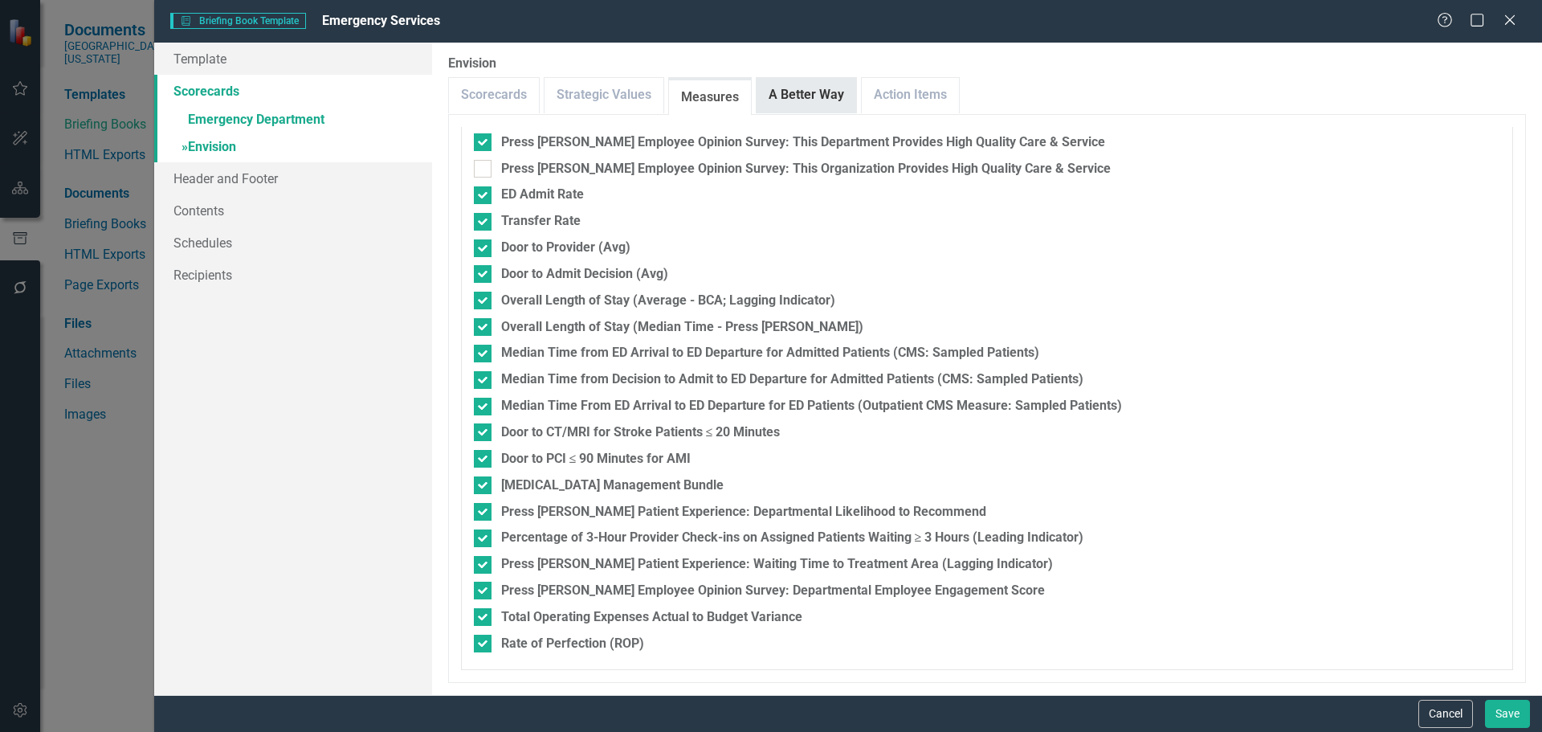
click at [834, 94] on link "A Better Way" at bounding box center [806, 95] width 100 height 35
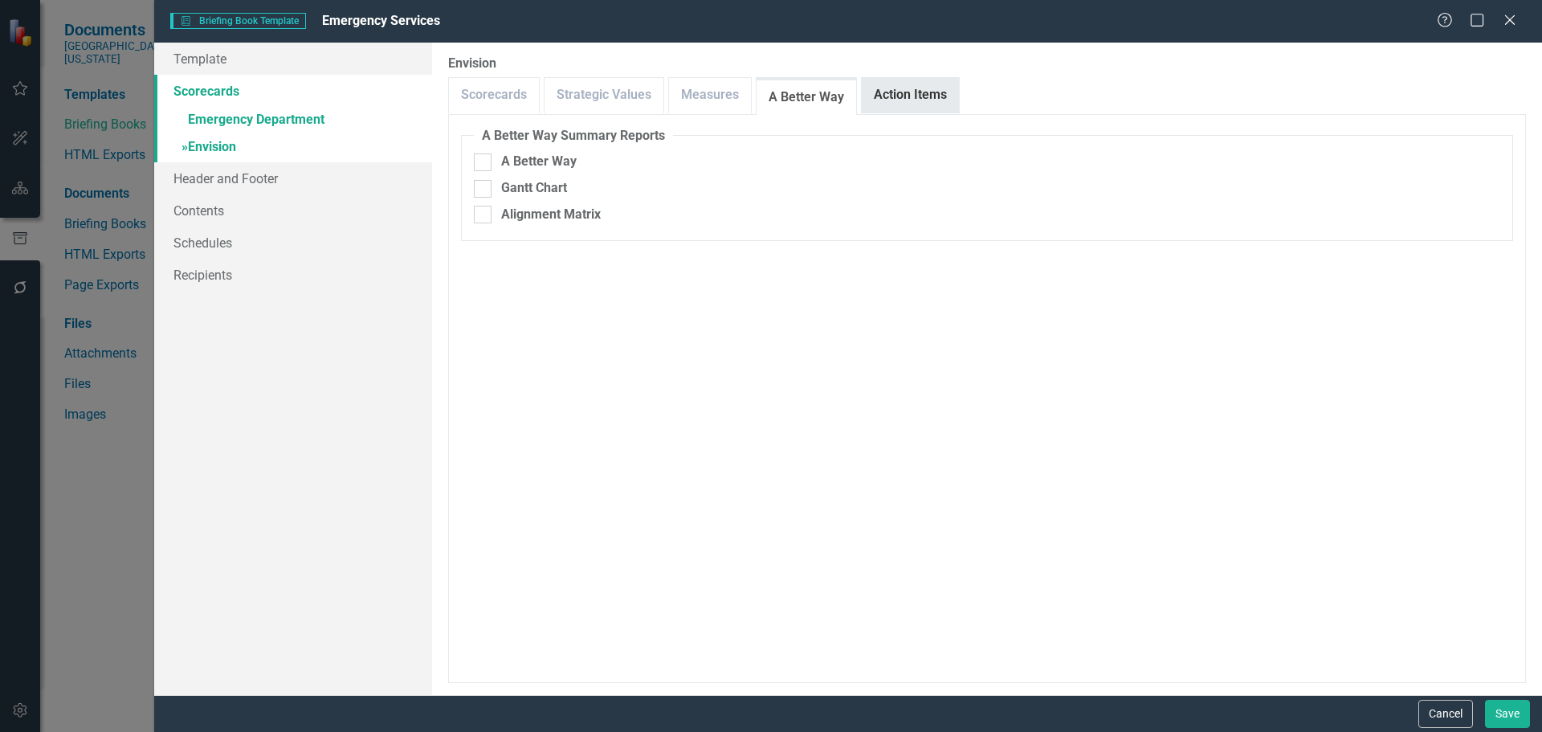
click at [899, 100] on link "Action Items" at bounding box center [910, 95] width 97 height 35
click at [1499, 709] on button "Save" at bounding box center [1507, 713] width 45 height 28
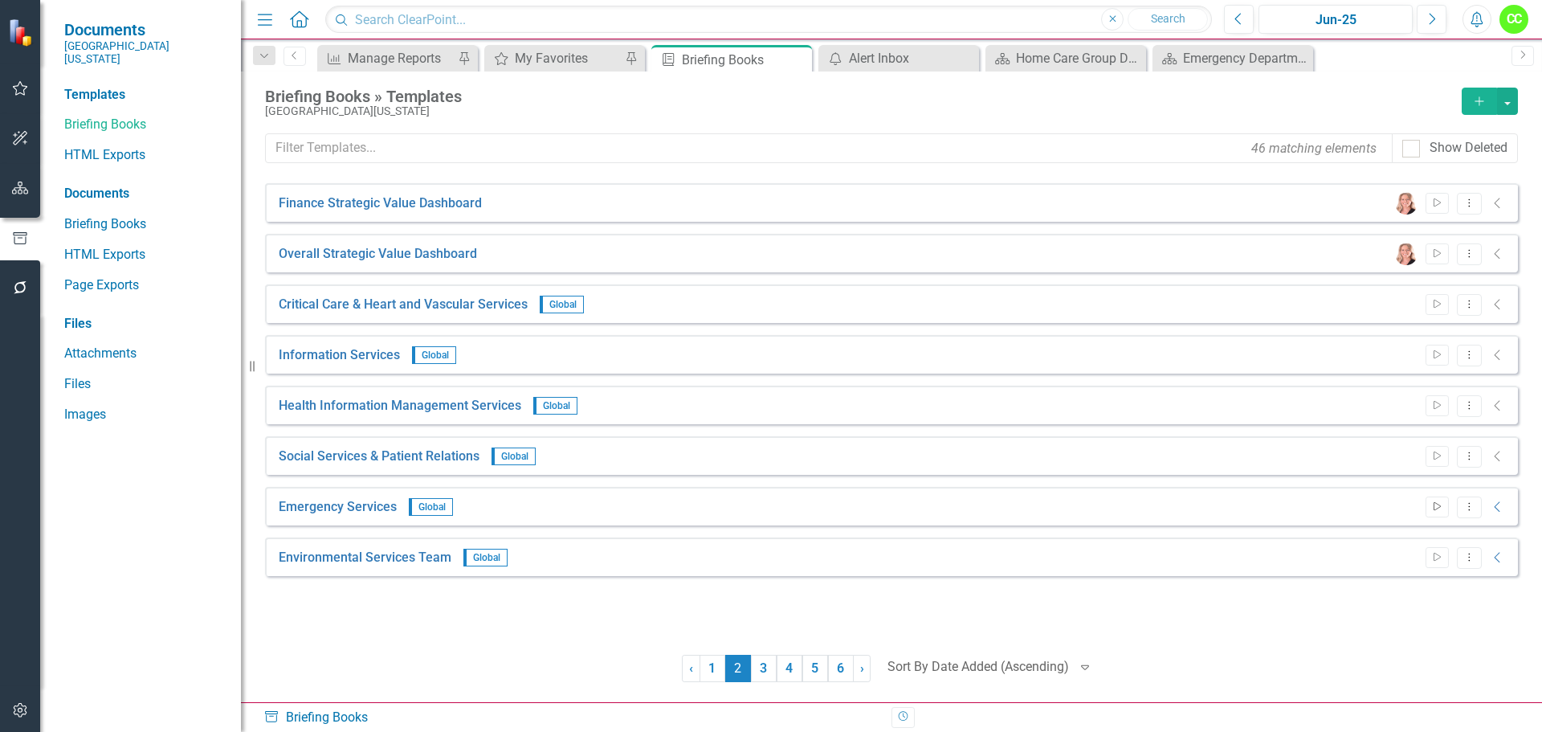
click at [1431, 509] on icon "Start" at bounding box center [1437, 507] width 12 height 10
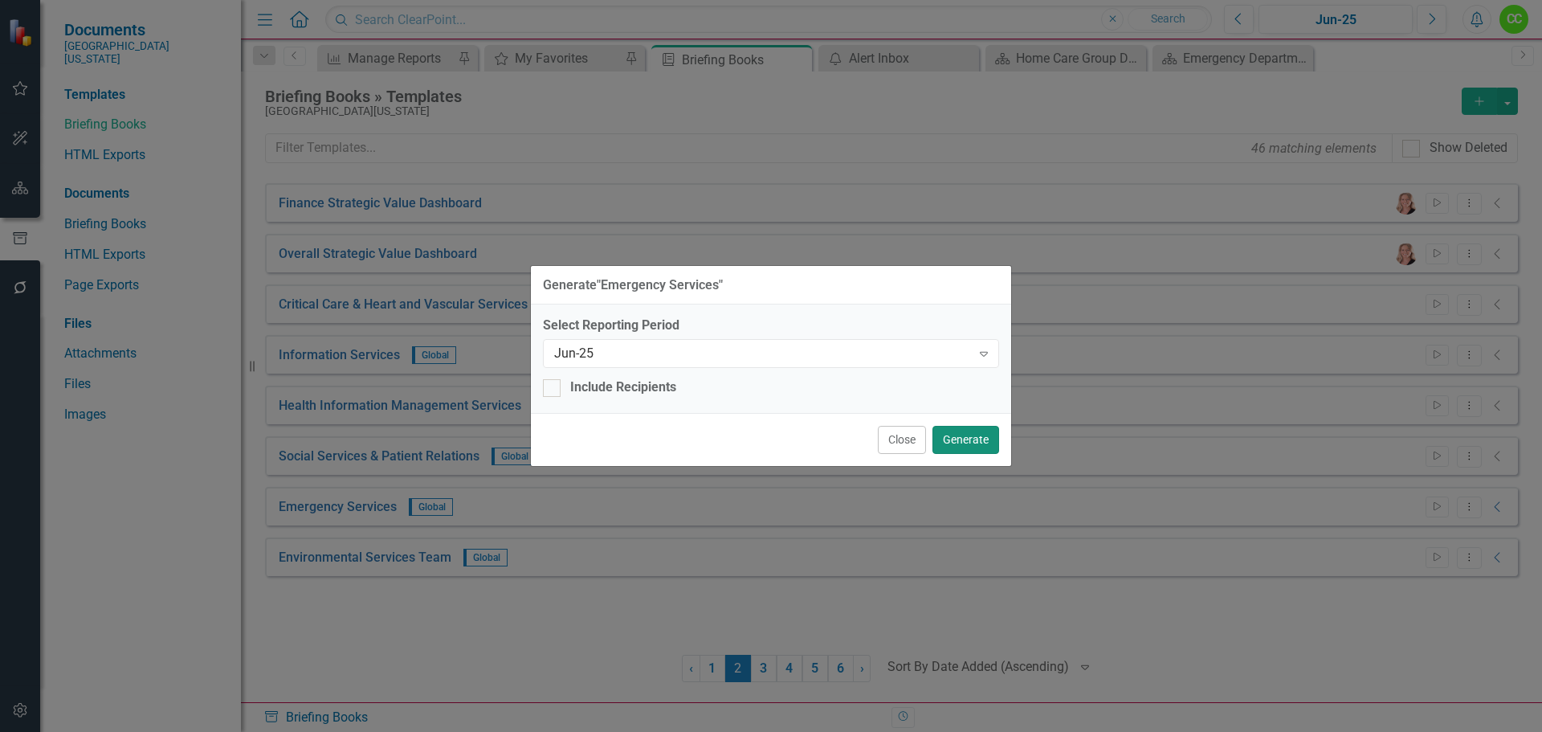
click at [974, 440] on button "Generate" at bounding box center [965, 440] width 67 height 28
